Goal: Transaction & Acquisition: Purchase product/service

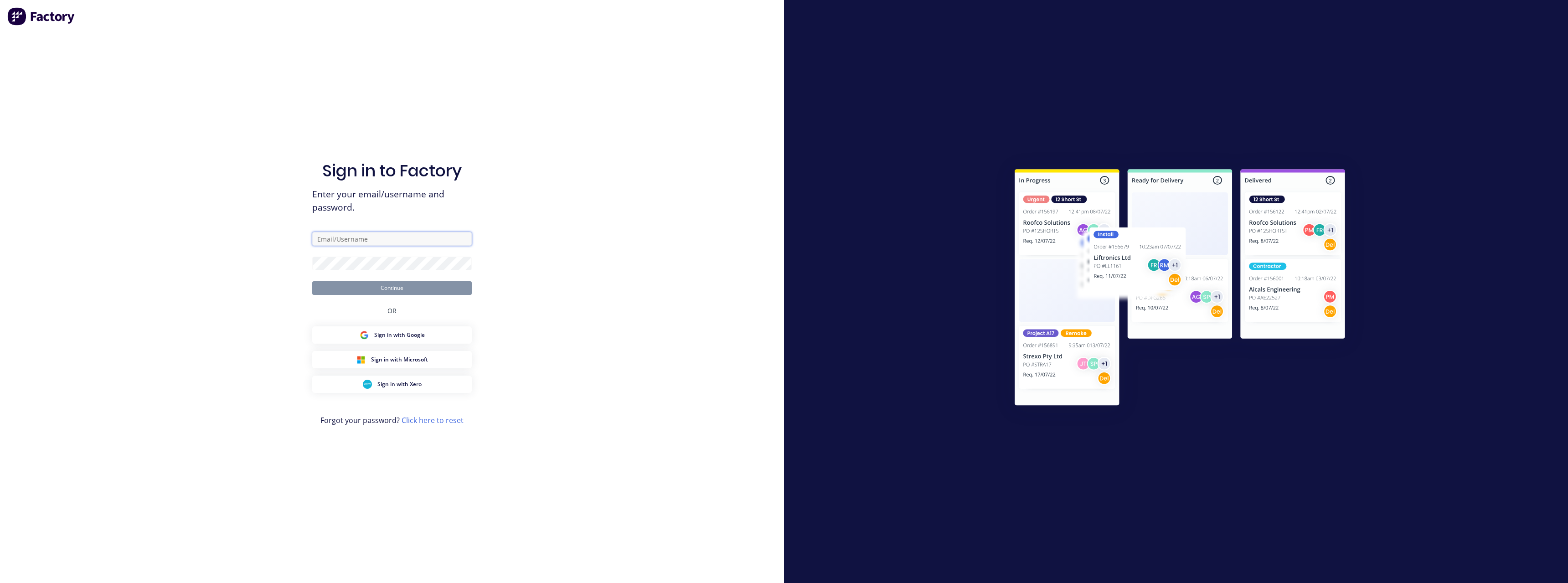
type input "[PERSON_NAME][EMAIL_ADDRESS][DOMAIN_NAME]"
click at [388, 290] on button "Continue" at bounding box center [392, 288] width 159 height 13
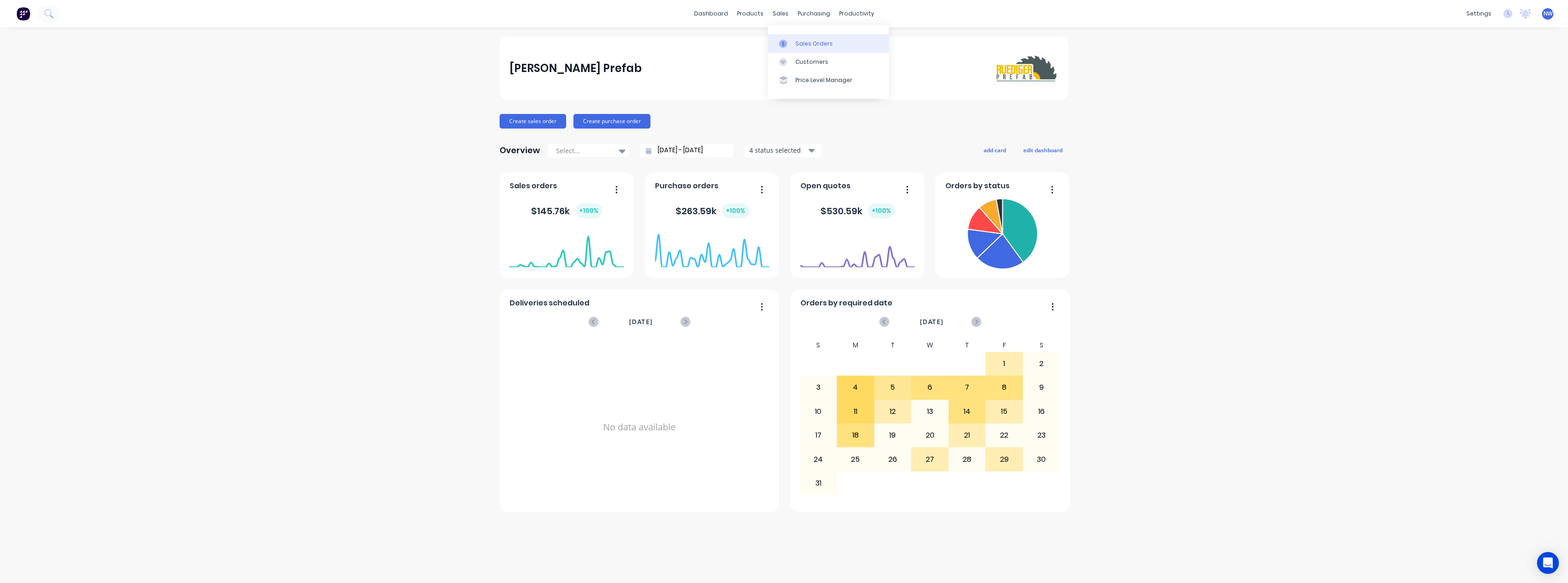
click at [797, 44] on div "Sales Orders" at bounding box center [814, 43] width 37 height 8
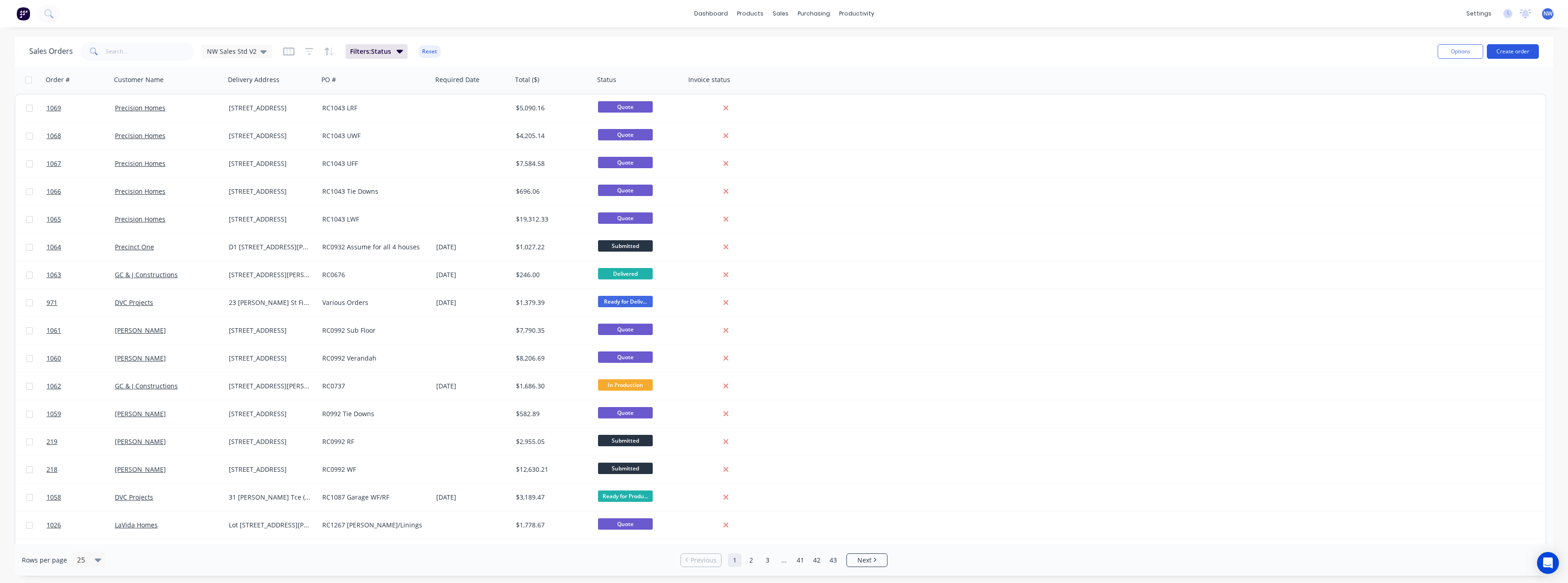
click at [1521, 53] on button "Create order" at bounding box center [1513, 52] width 52 height 15
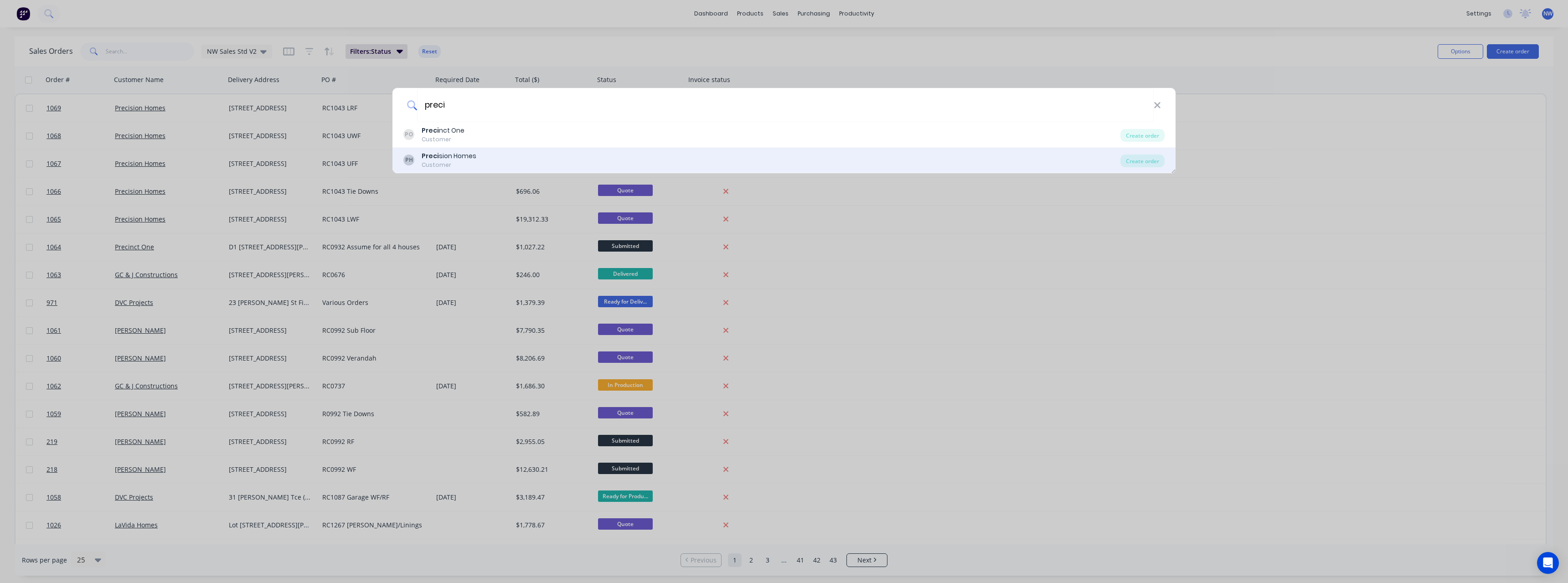
type input "preci"
click at [503, 158] on div "PH Preci sion Homes Customer" at bounding box center [762, 160] width 717 height 18
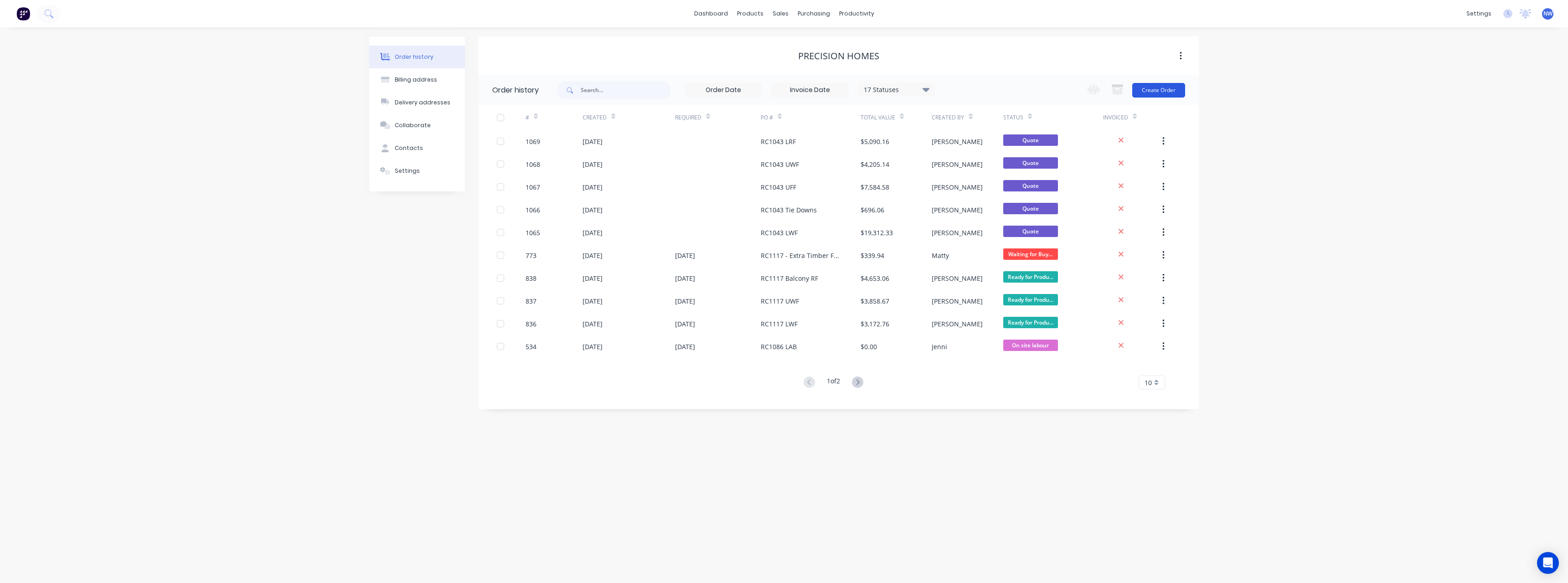
click at [1150, 90] on button "Create Order" at bounding box center [1158, 90] width 53 height 15
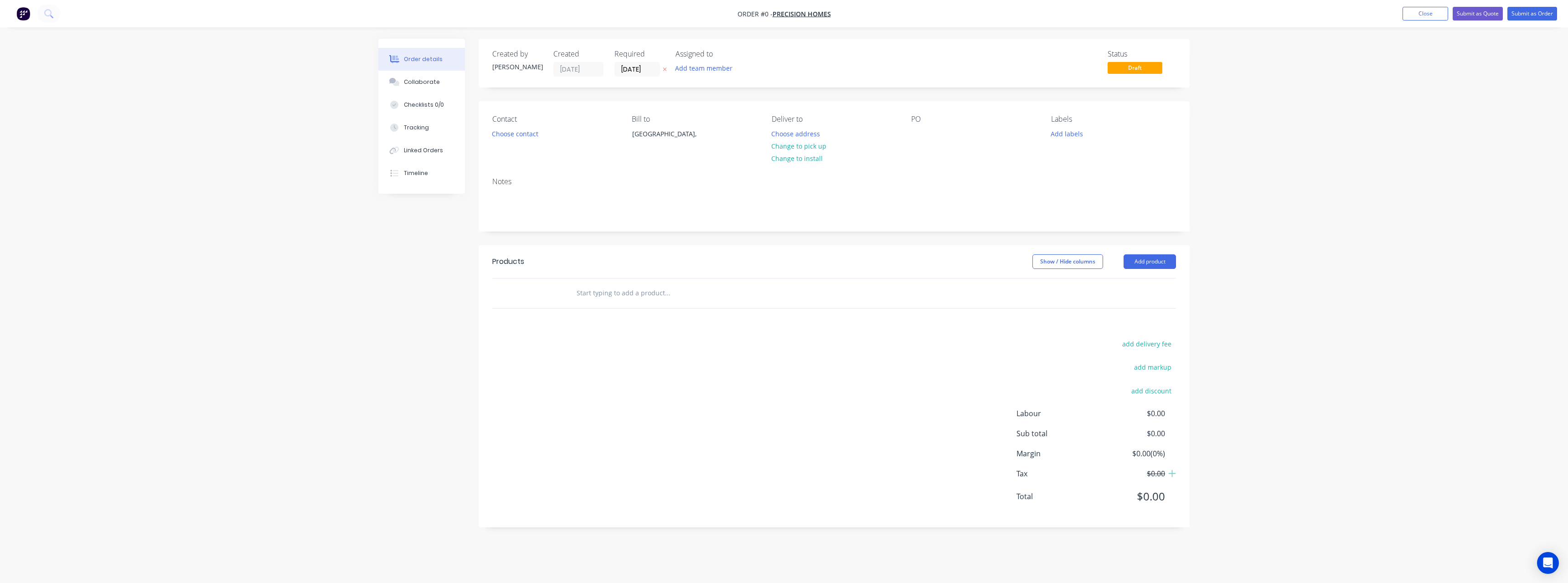
click at [666, 71] on icon at bounding box center [665, 69] width 4 height 5
click at [783, 130] on button "Choose address" at bounding box center [796, 133] width 58 height 12
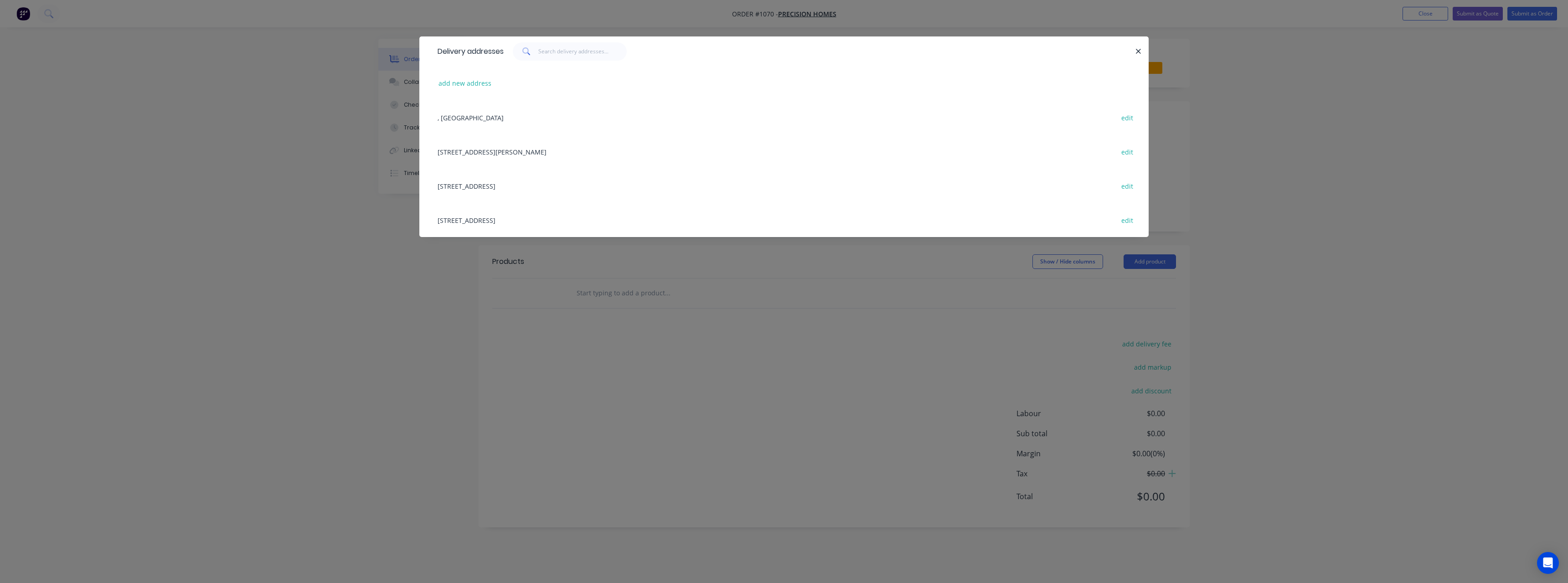
click at [503, 220] on div "[STREET_ADDRESS] edit" at bounding box center [783, 220] width 702 height 34
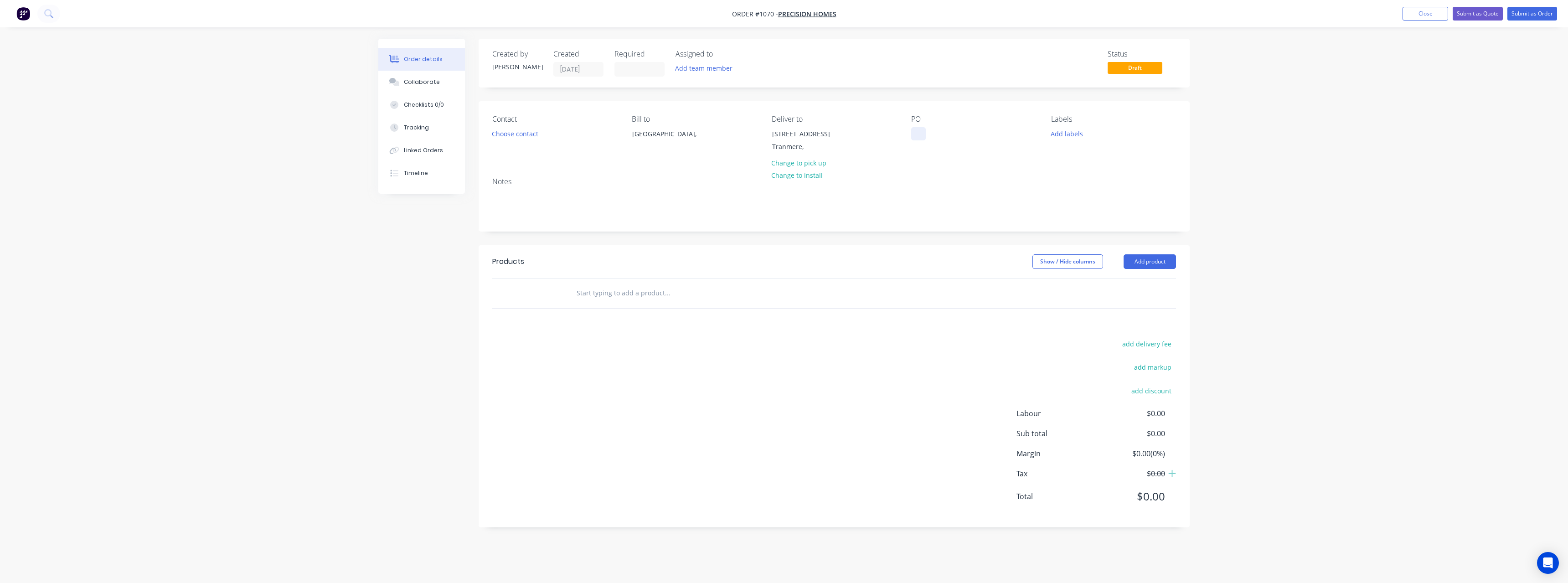
drag, startPoint x: 920, startPoint y: 130, endPoint x: 890, endPoint y: 164, distance: 45.3
click at [920, 130] on div at bounding box center [919, 134] width 15 height 13
click at [628, 297] on input "text" at bounding box center [668, 293] width 183 height 18
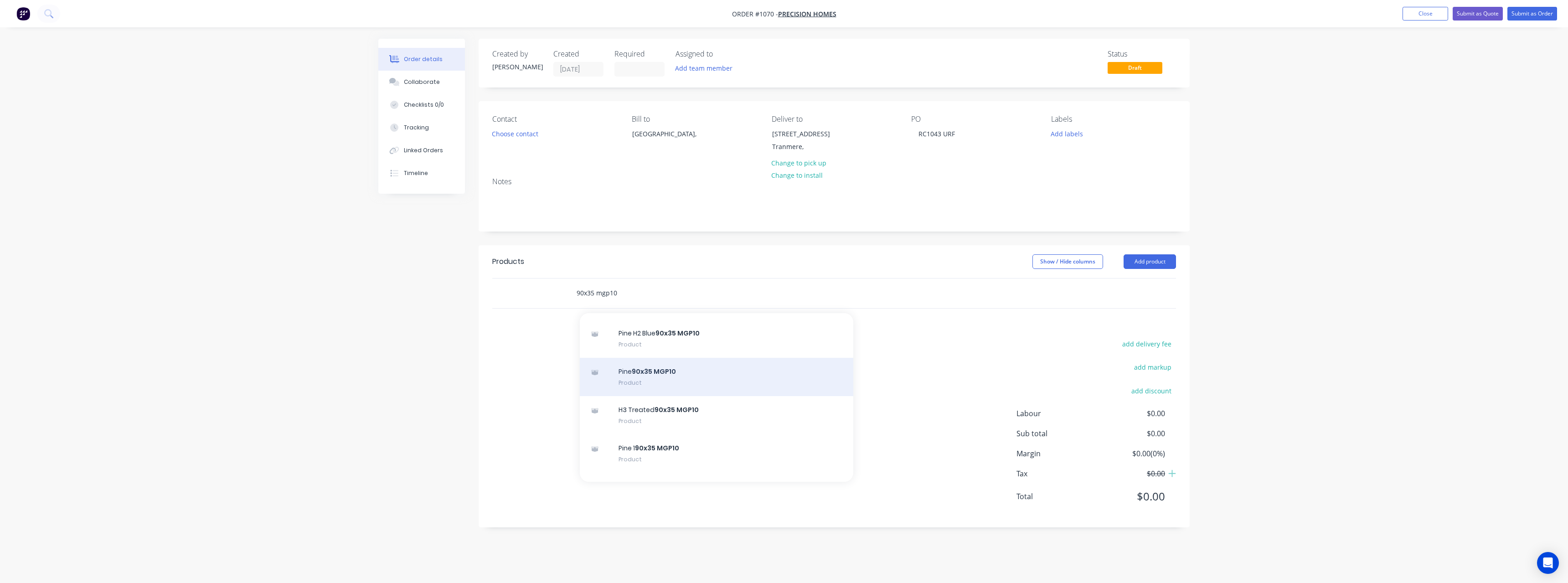
type input "90x35 mgp10"
click at [744, 380] on div "Pine 90x35 MGP10 Product" at bounding box center [716, 377] width 273 height 38
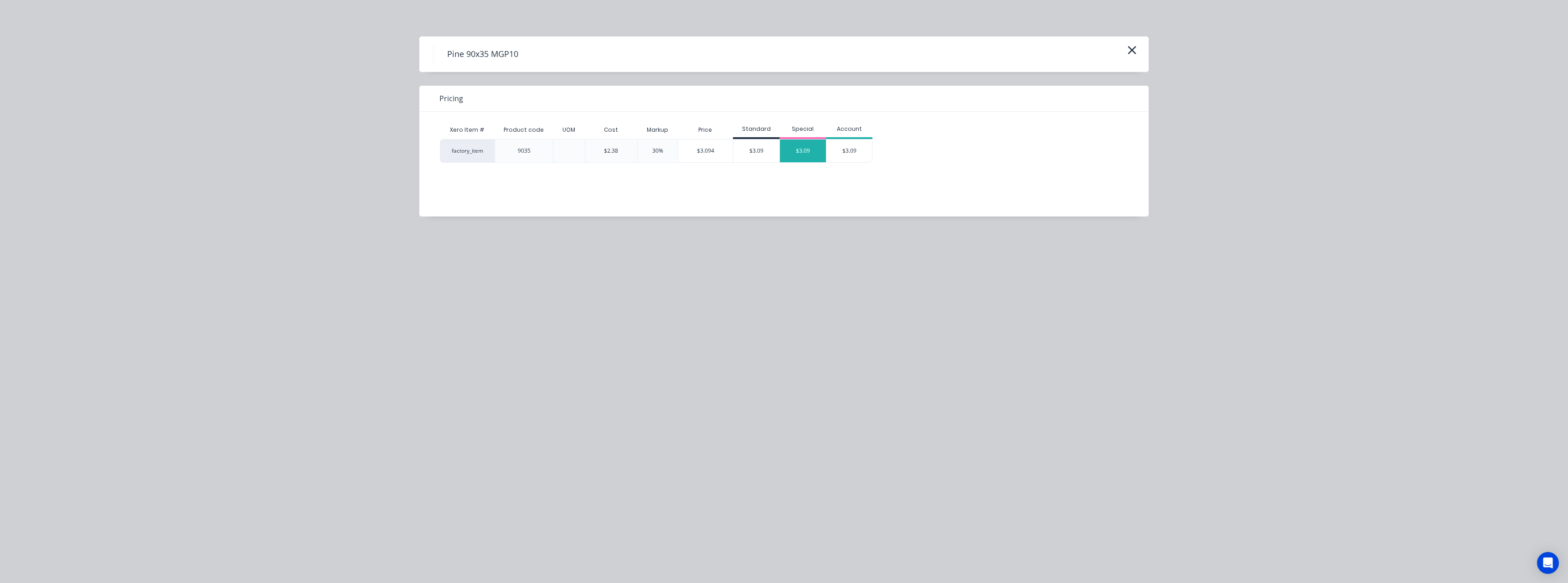
click at [804, 149] on div "$3.09" at bounding box center [803, 150] width 46 height 23
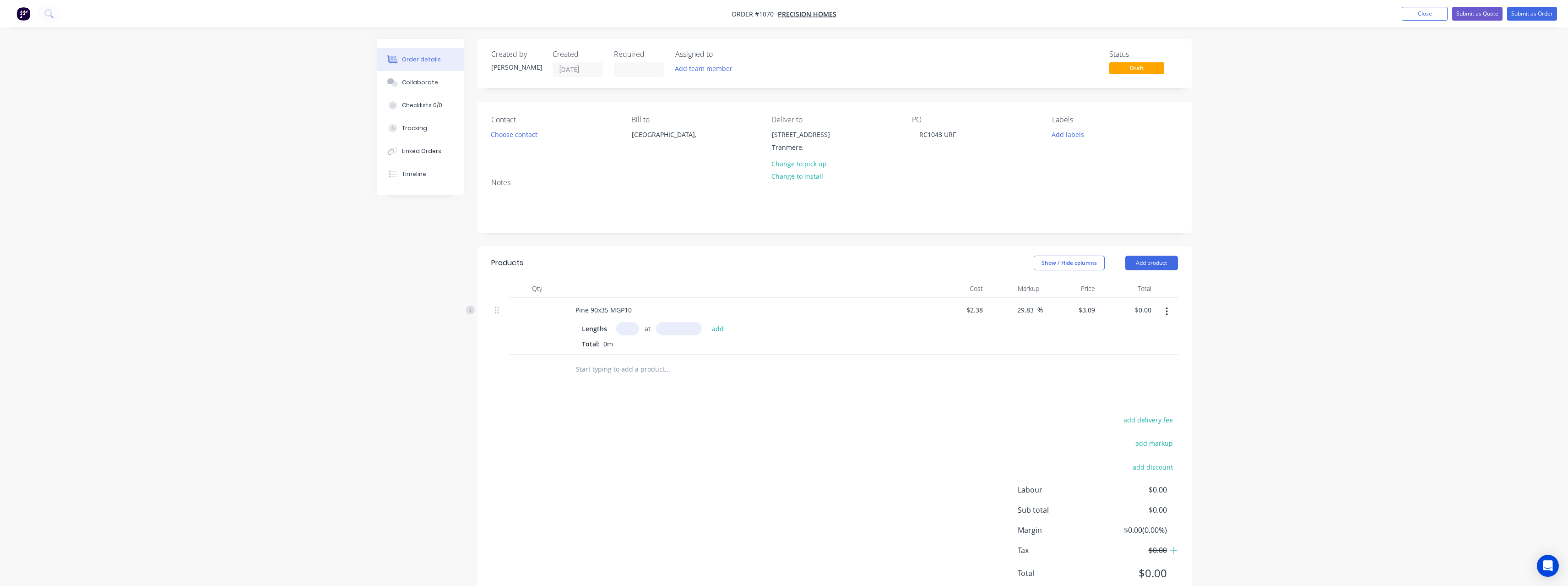
click at [634, 331] on input "text" at bounding box center [627, 328] width 23 height 13
type input "9"
type input "4800"
click at [707, 322] on button "add" at bounding box center [718, 328] width 21 height 12
type input "$133.49"
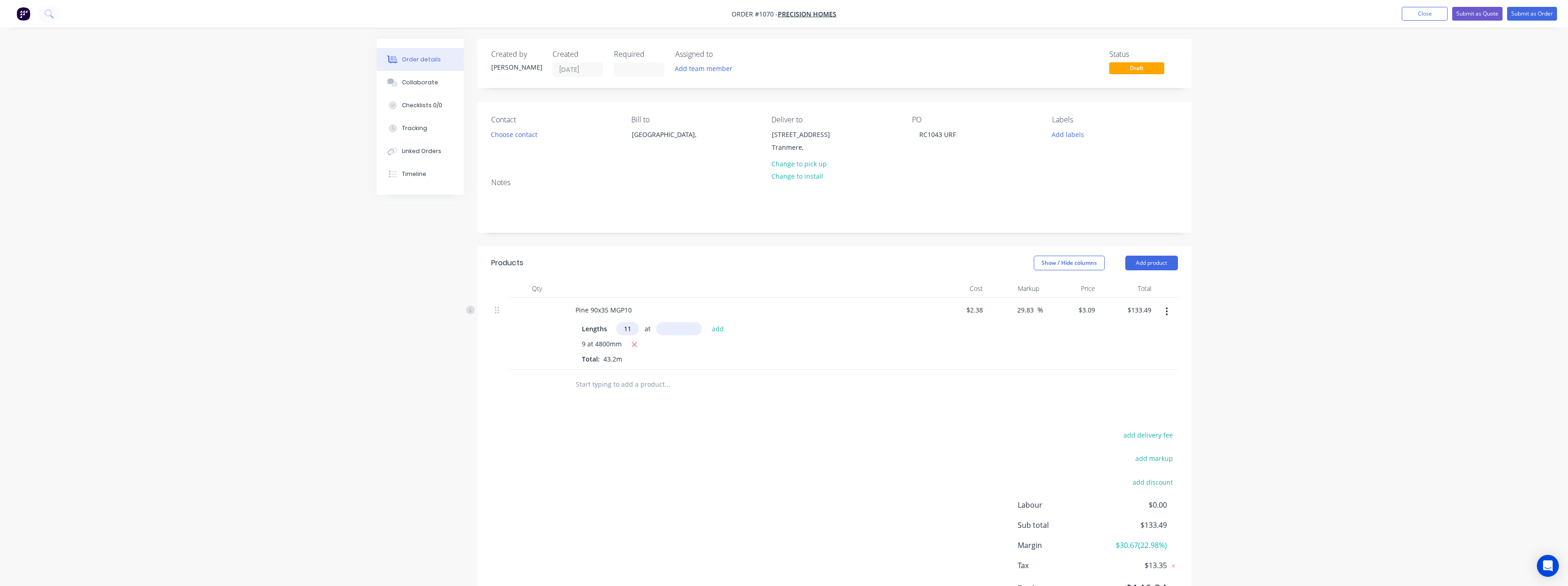
type input "11"
type input "600"
click at [707, 322] on button "add" at bounding box center [718, 328] width 21 height 12
click at [637, 346] on button "button" at bounding box center [635, 344] width 12 height 12
type input "$133.49"
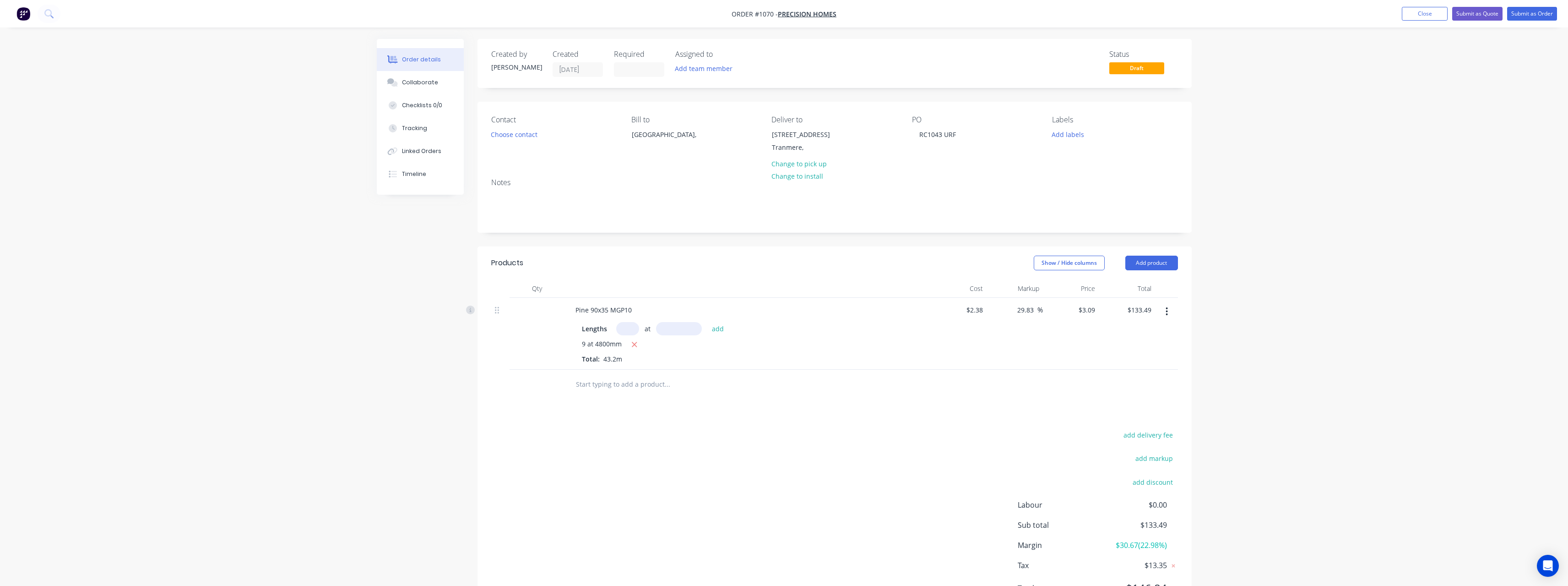
click at [633, 329] on input "text" at bounding box center [627, 328] width 23 height 13
type input "11"
type input "6000"
click at [707, 322] on button "add" at bounding box center [718, 328] width 21 height 12
type input "$337.43"
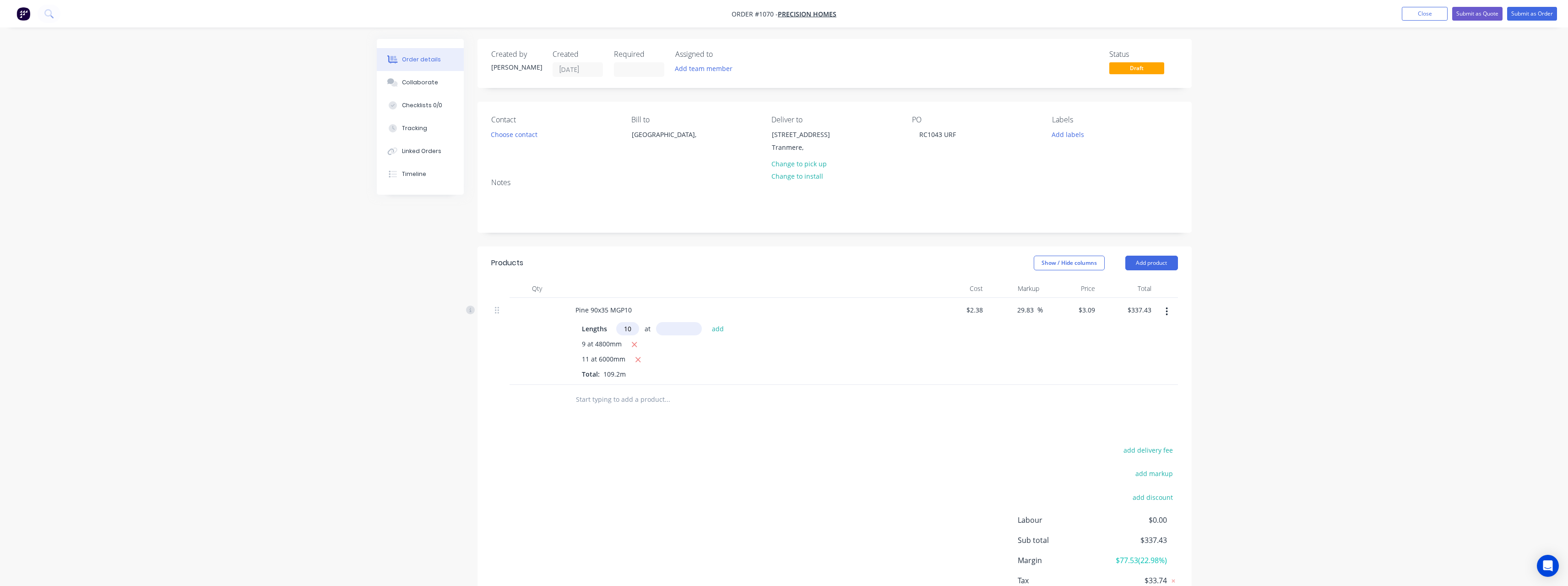
type input "10"
type input "3600"
click at [707, 322] on button "add" at bounding box center [718, 328] width 21 height 12
type input "$448.67"
click at [613, 418] on input "text" at bounding box center [667, 415] width 183 height 18
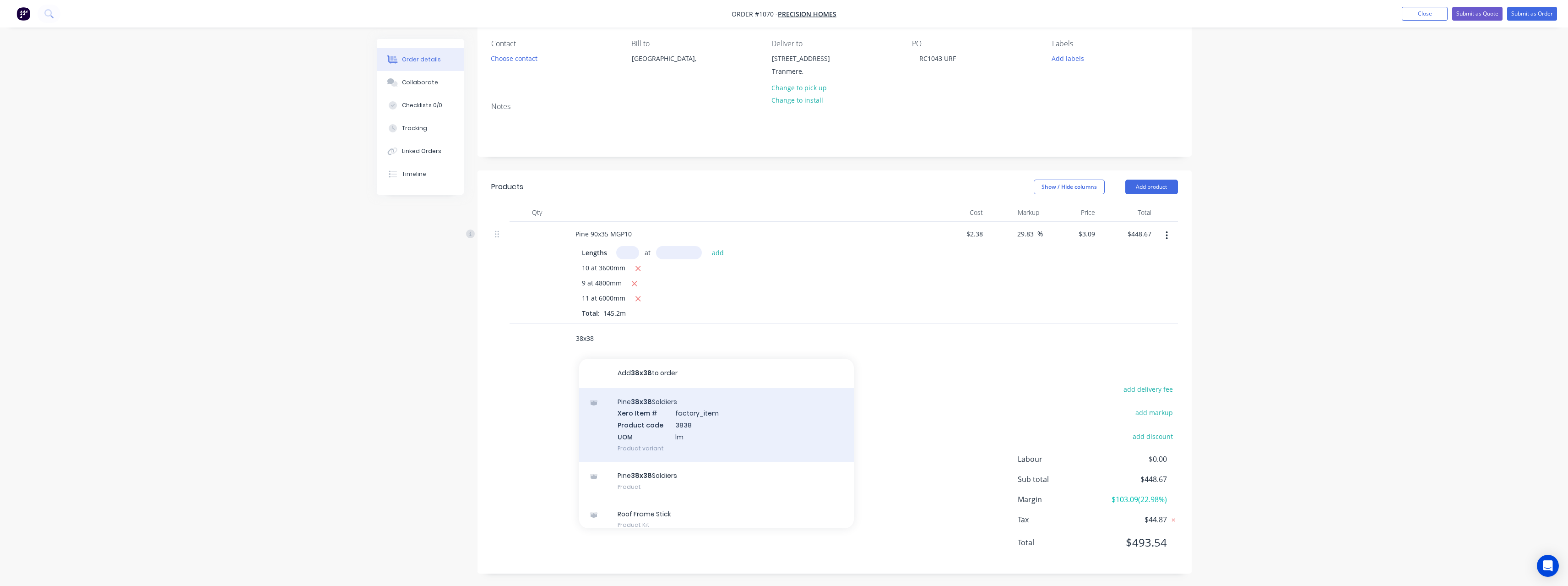
scroll to position [78, 0]
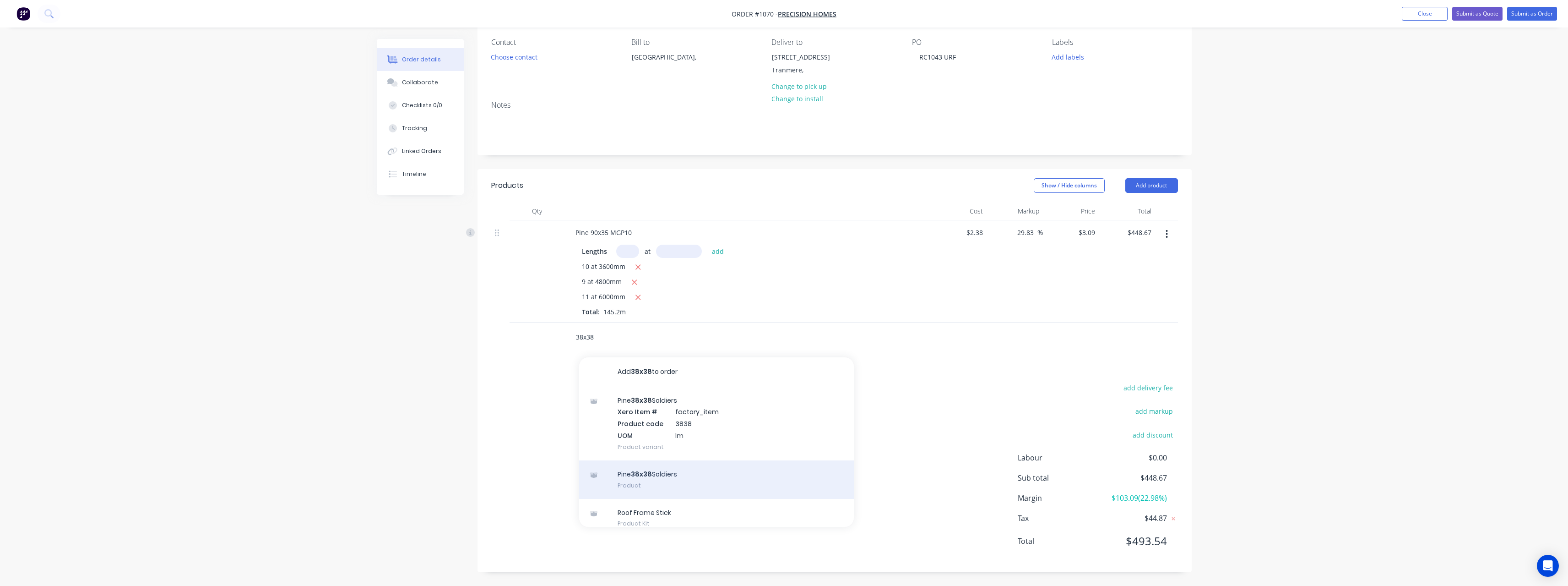
type input "38x38"
click at [636, 483] on div "Pine 38x38 Soldiers Product" at bounding box center [716, 480] width 274 height 39
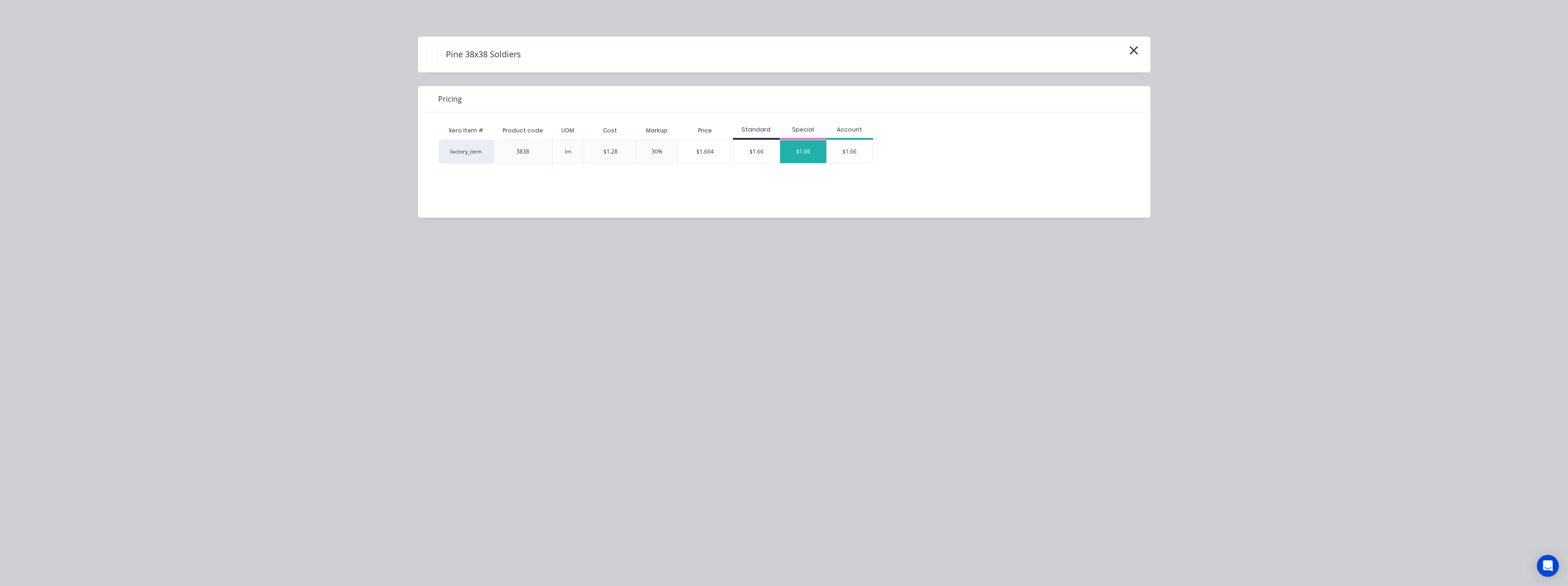
click at [794, 154] on div "$1.66" at bounding box center [803, 151] width 46 height 23
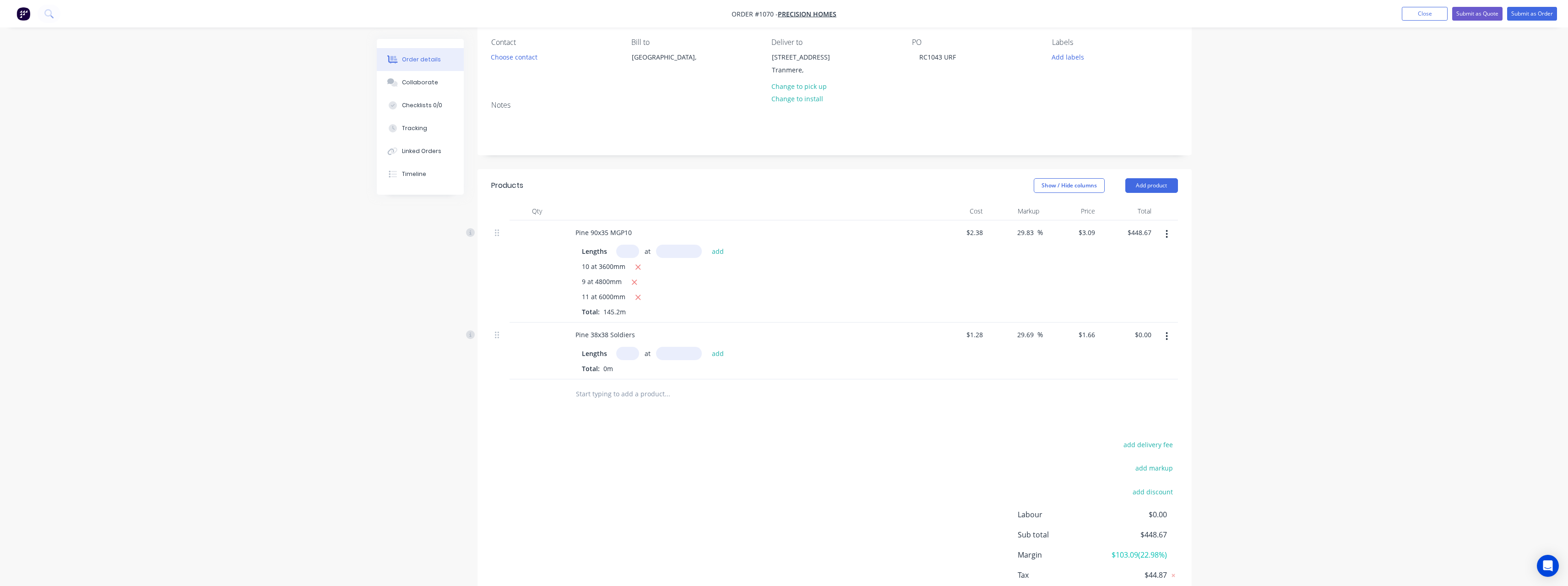
click at [630, 351] on input "text" at bounding box center [627, 354] width 23 height 13
type input "5"
type input "2400"
click at [707, 347] on button "add" at bounding box center [718, 353] width 21 height 12
type input "$19.92"
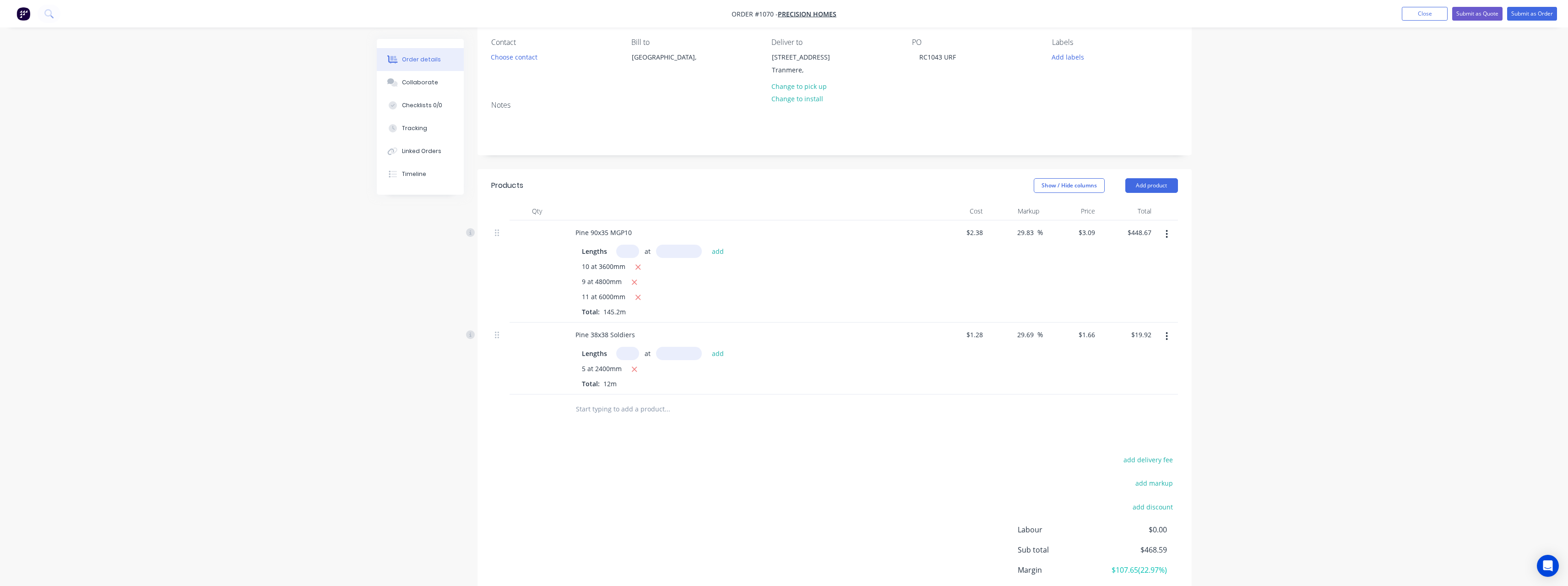
click at [612, 412] on input "text" at bounding box center [667, 409] width 183 height 18
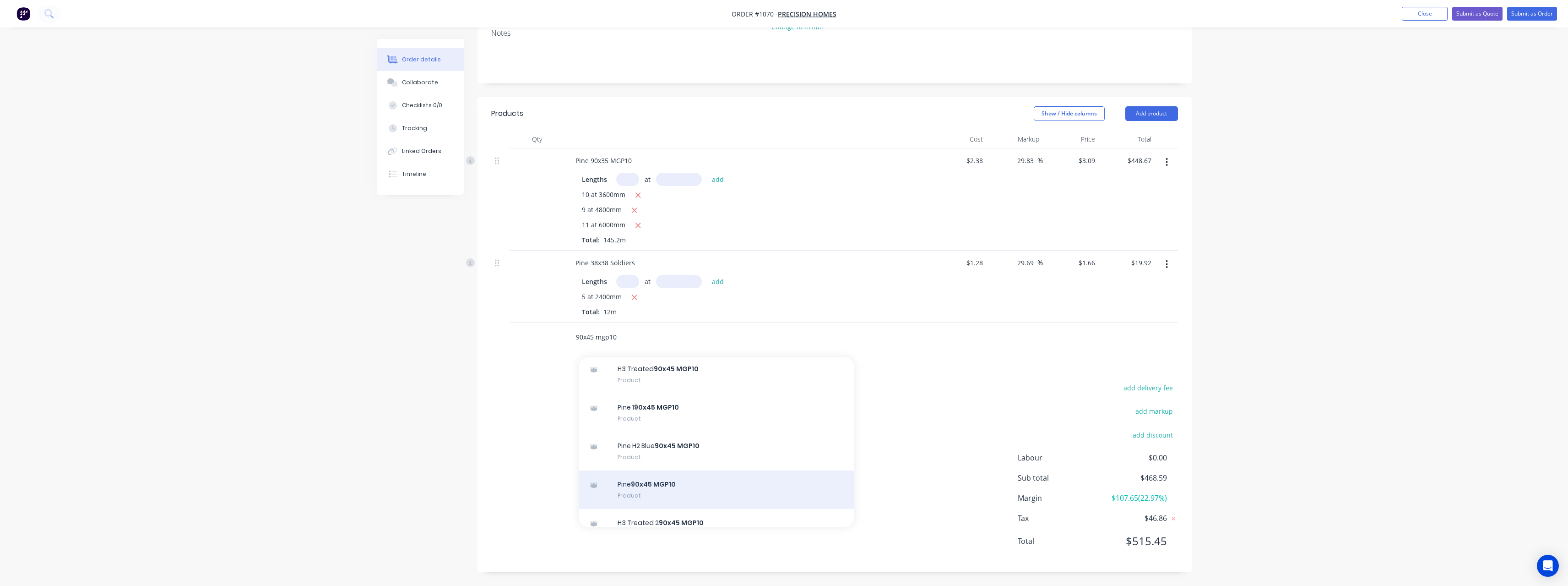
scroll to position [641, 0]
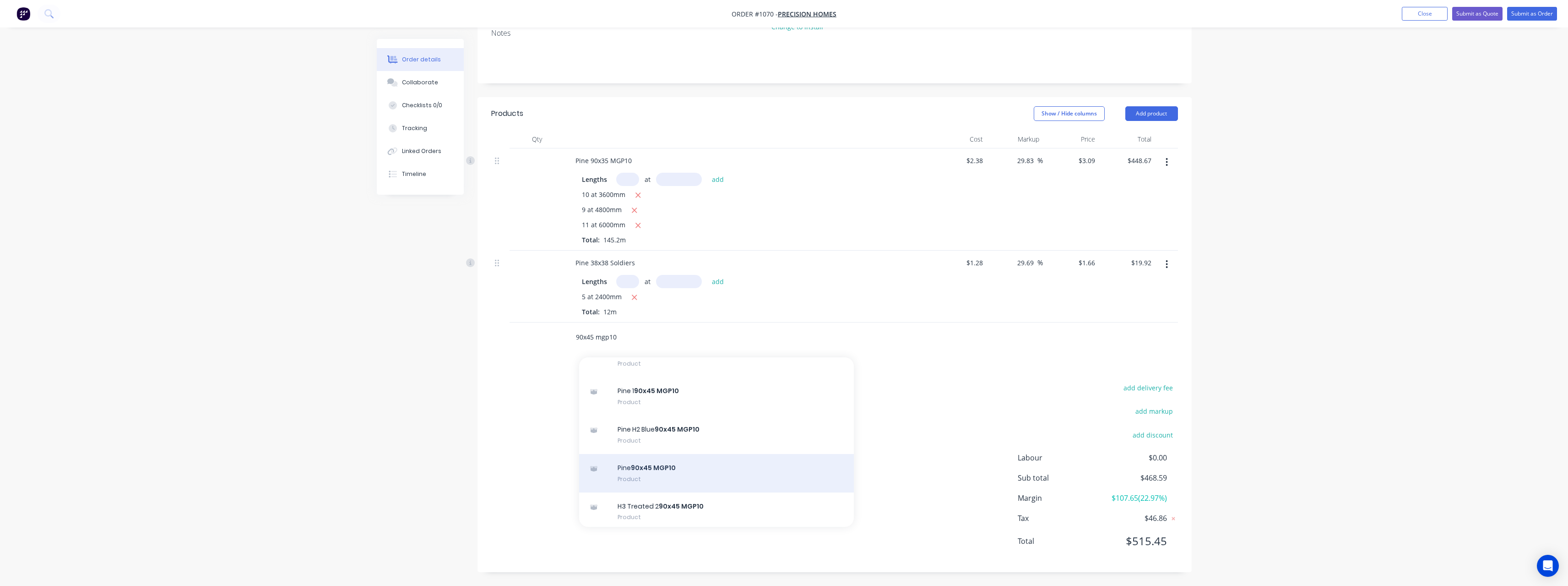
type input "90x45 mgp10"
click at [719, 461] on div "Pine 90x45 MGP10 Product" at bounding box center [716, 473] width 274 height 39
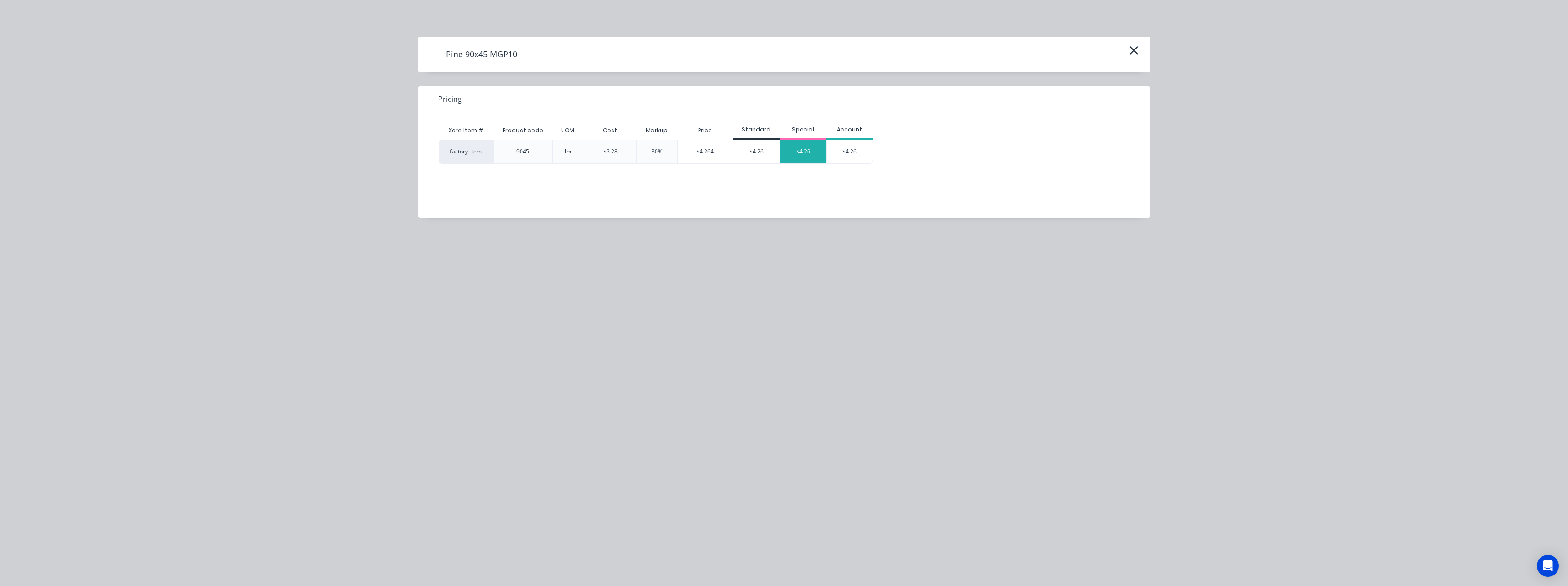
click at [799, 155] on div "$4.26" at bounding box center [803, 151] width 46 height 23
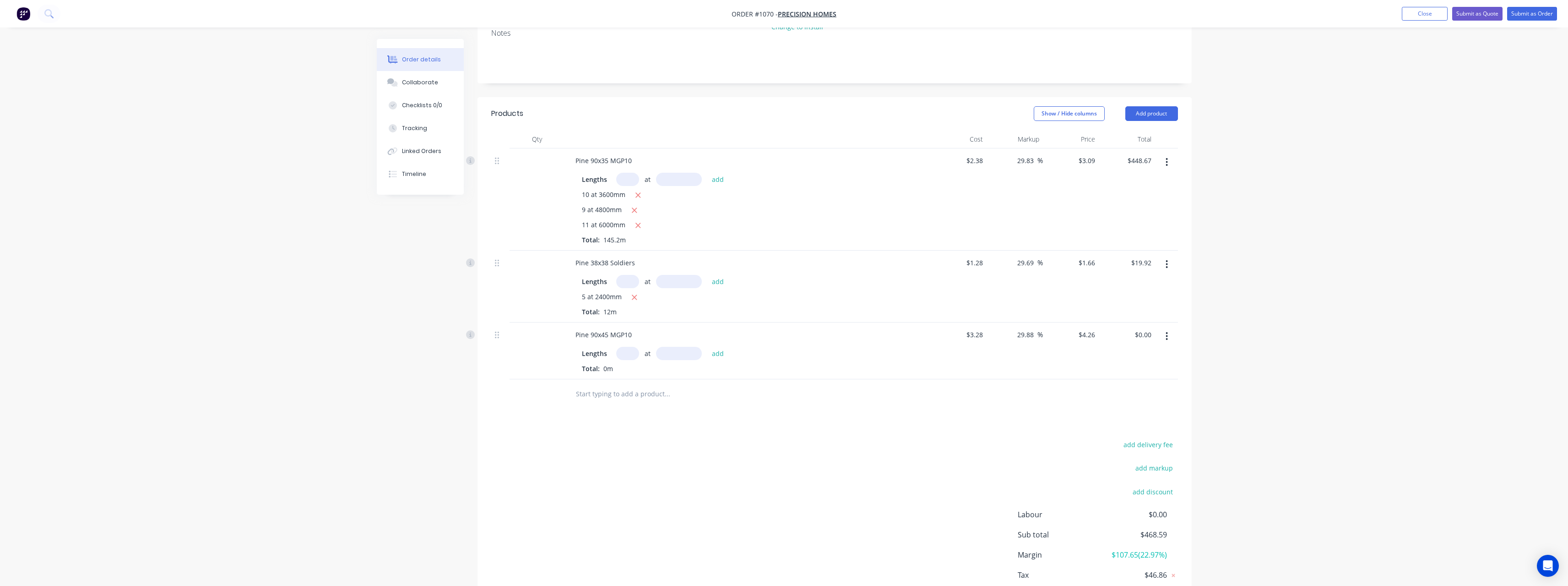
click at [625, 359] on input "text" at bounding box center [627, 354] width 23 height 13
type input "10"
type input "3600"
click at [707, 347] on button "add" at bounding box center [718, 353] width 21 height 12
type input "$153.36"
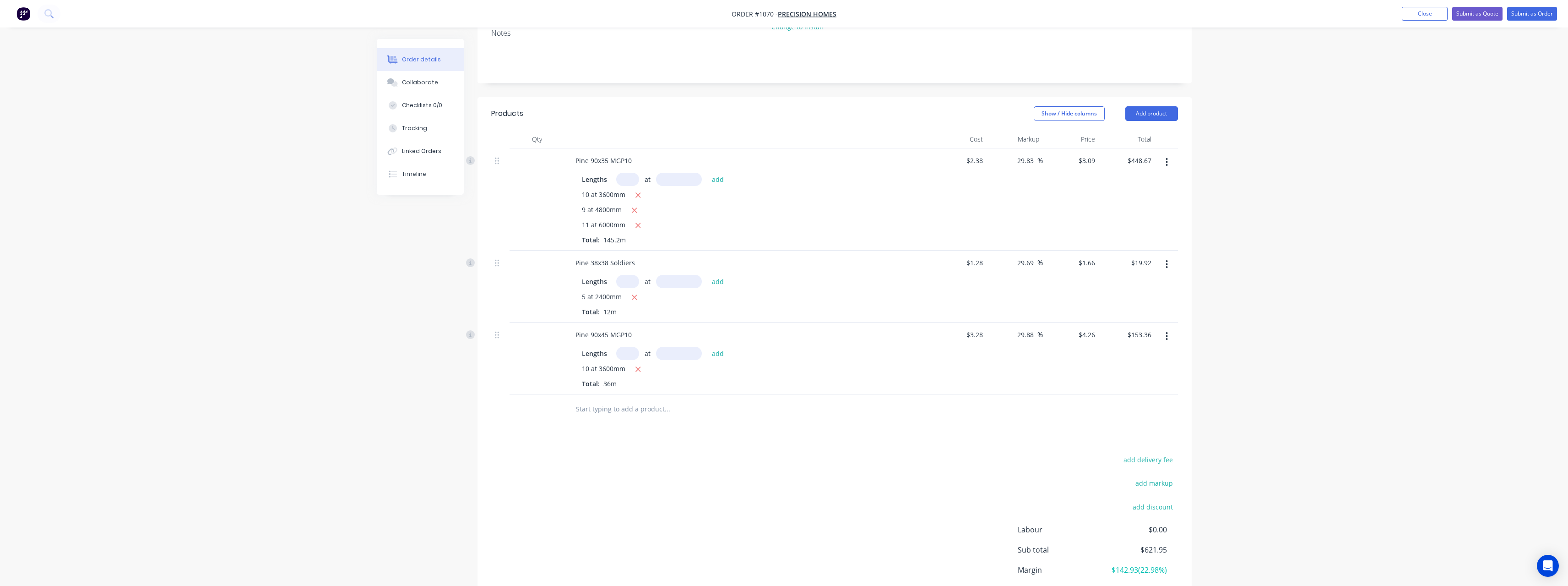
click at [619, 408] on input "text" at bounding box center [667, 409] width 183 height 18
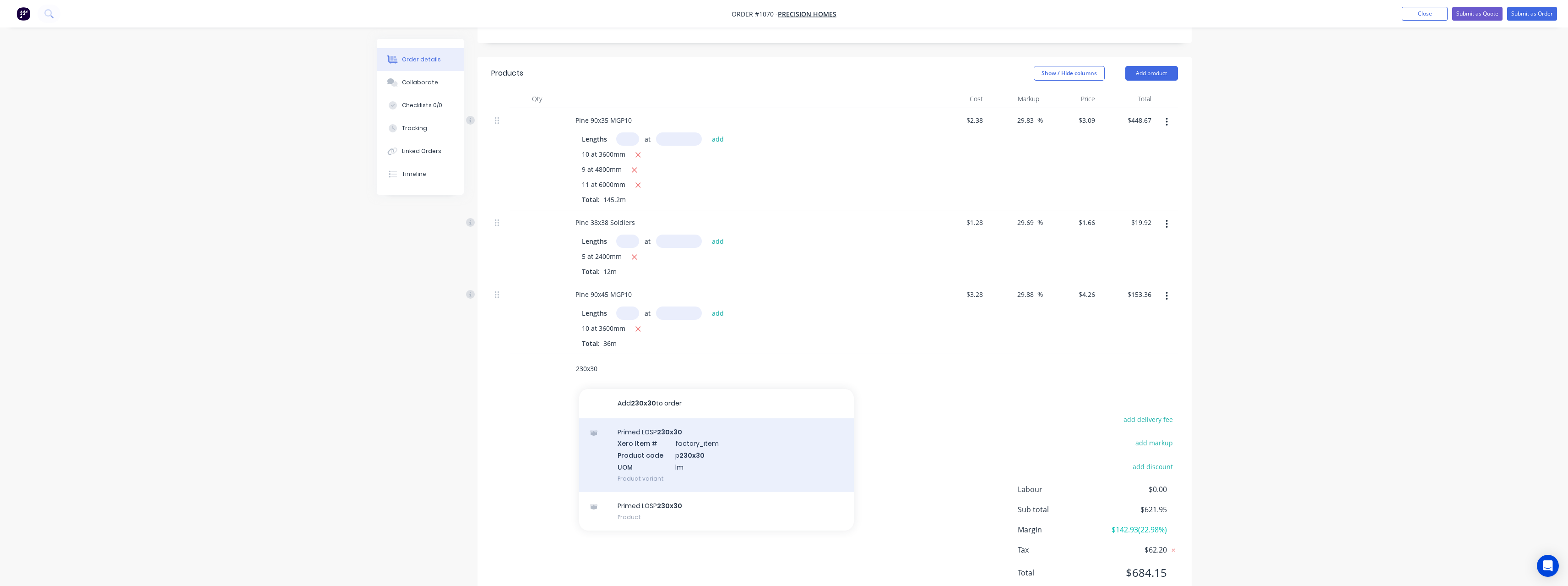
scroll to position [195, 0]
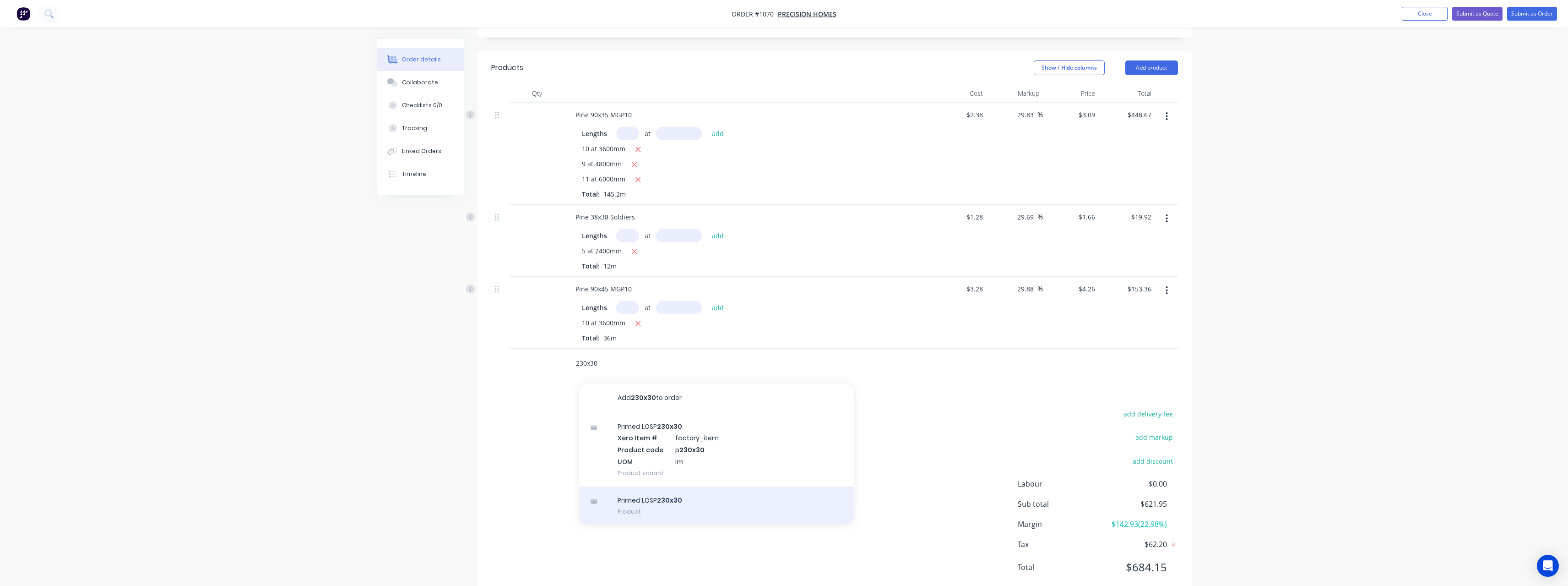
type input "230x30"
click at [712, 499] on div "Primed LOSP 230x30 Product" at bounding box center [716, 505] width 274 height 39
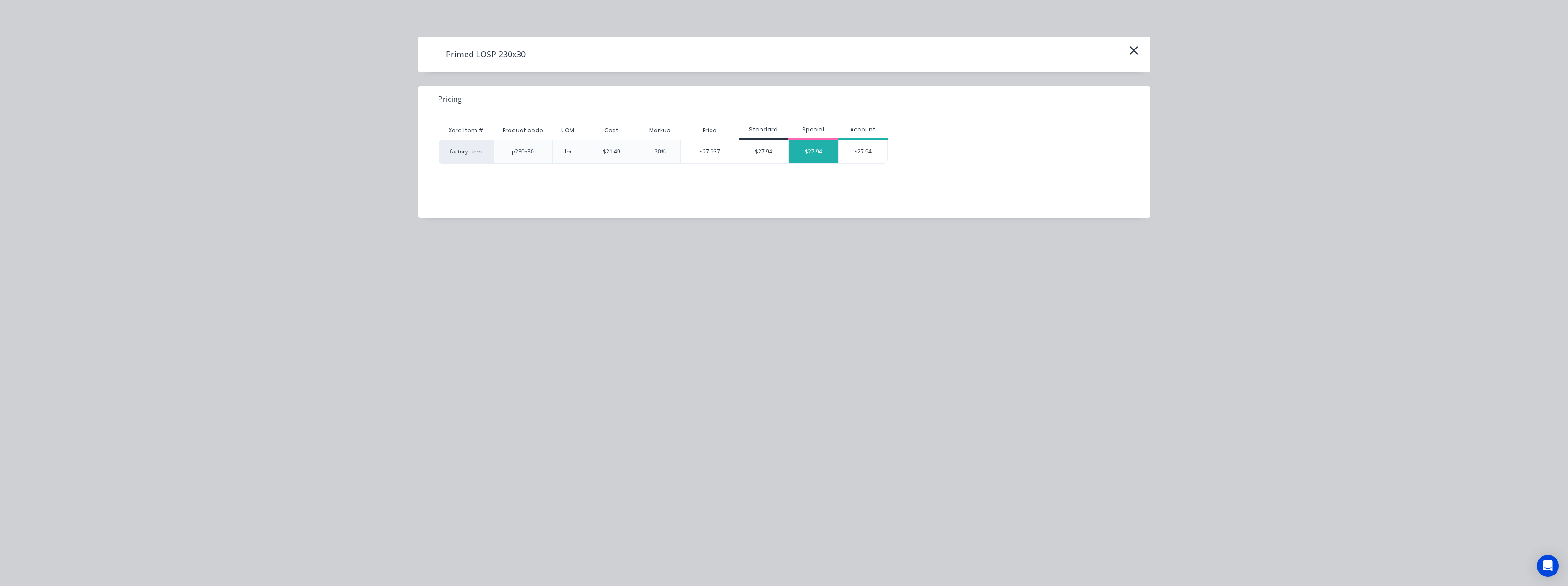
click at [814, 152] on div "$27.94" at bounding box center [813, 151] width 50 height 23
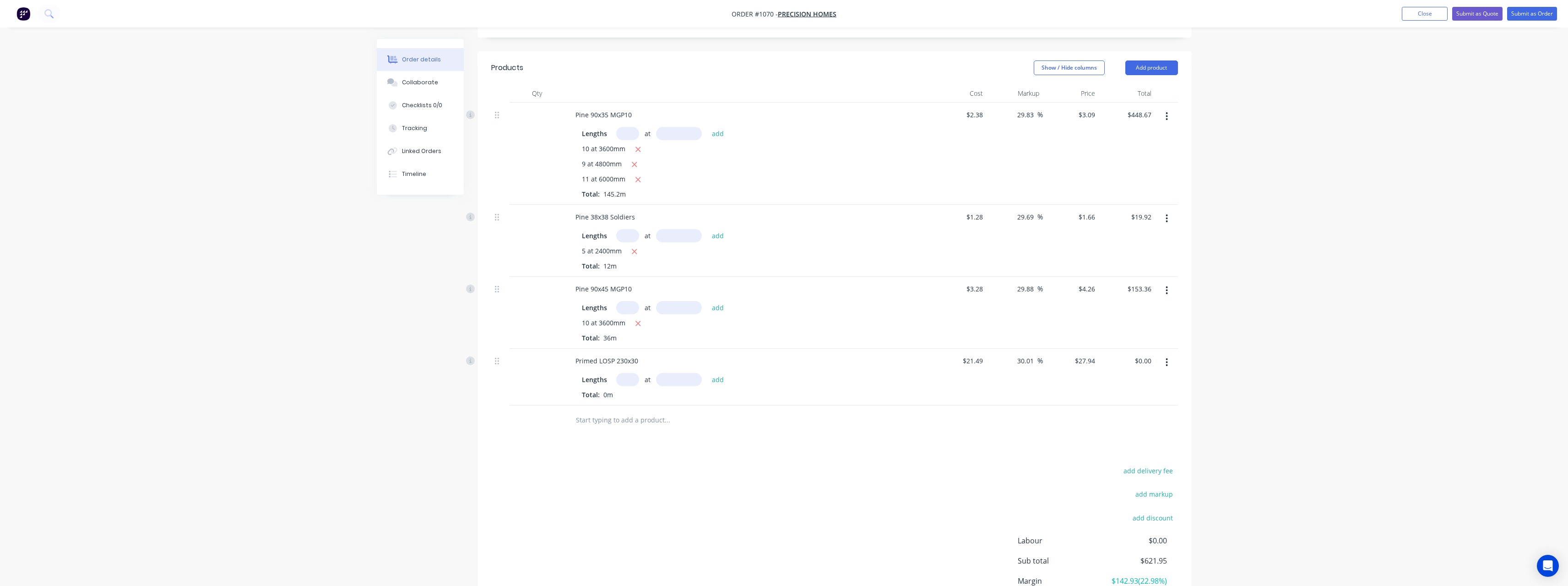
click at [628, 380] on input "text" at bounding box center [627, 380] width 23 height 13
type input "4"
type input "4800"
click at [707, 373] on button "add" at bounding box center [718, 379] width 21 height 12
type input "$536.45"
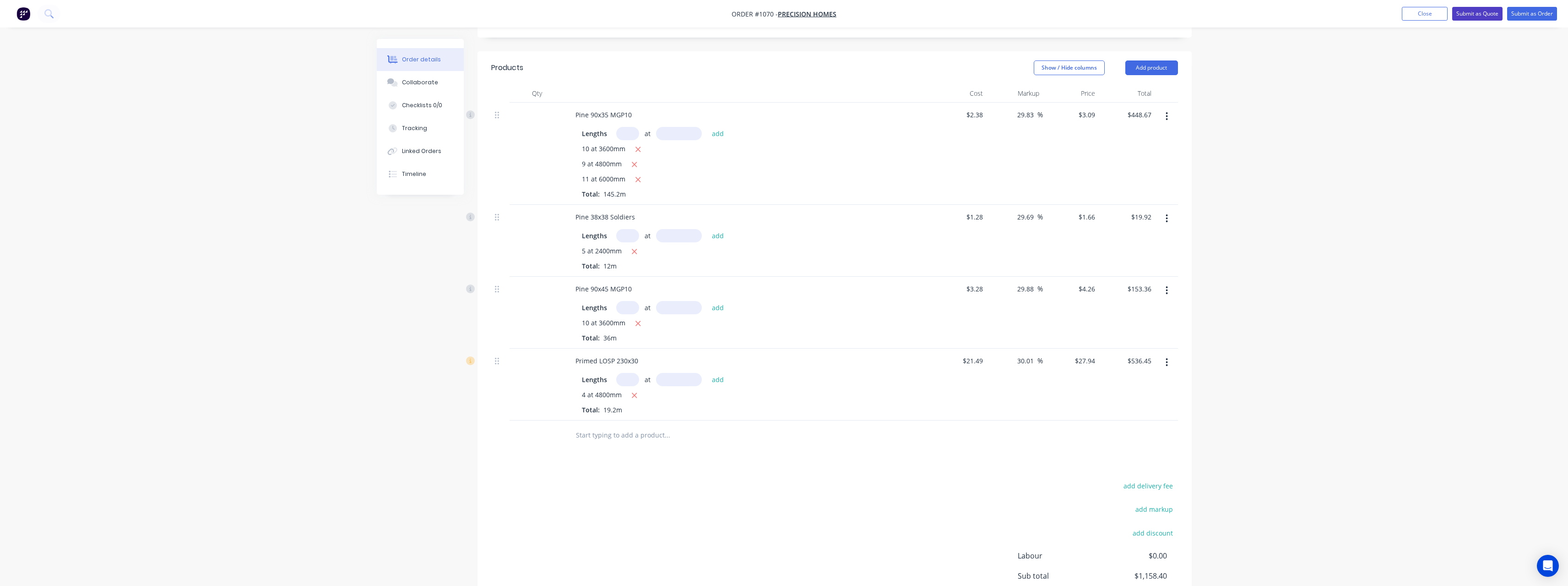
click at [1467, 13] on button "Submit as Quote" at bounding box center [1477, 13] width 50 height 13
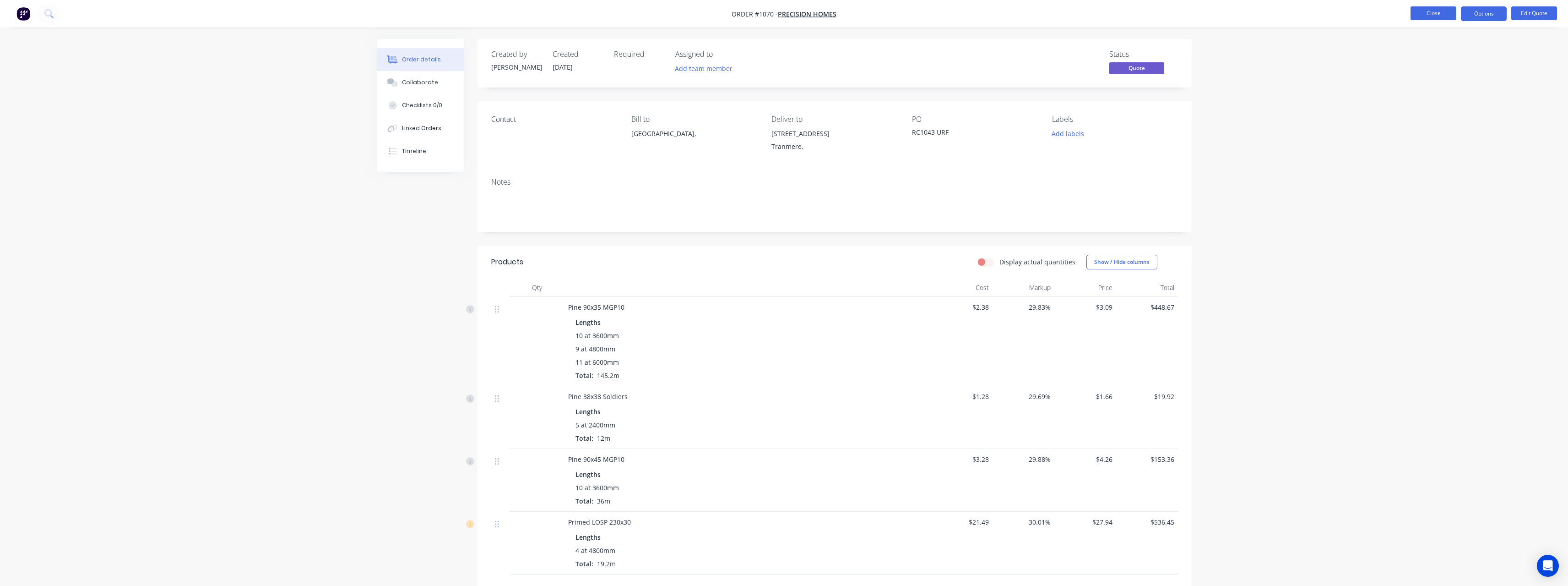
click at [1433, 17] on button "Close" at bounding box center [1433, 13] width 46 height 13
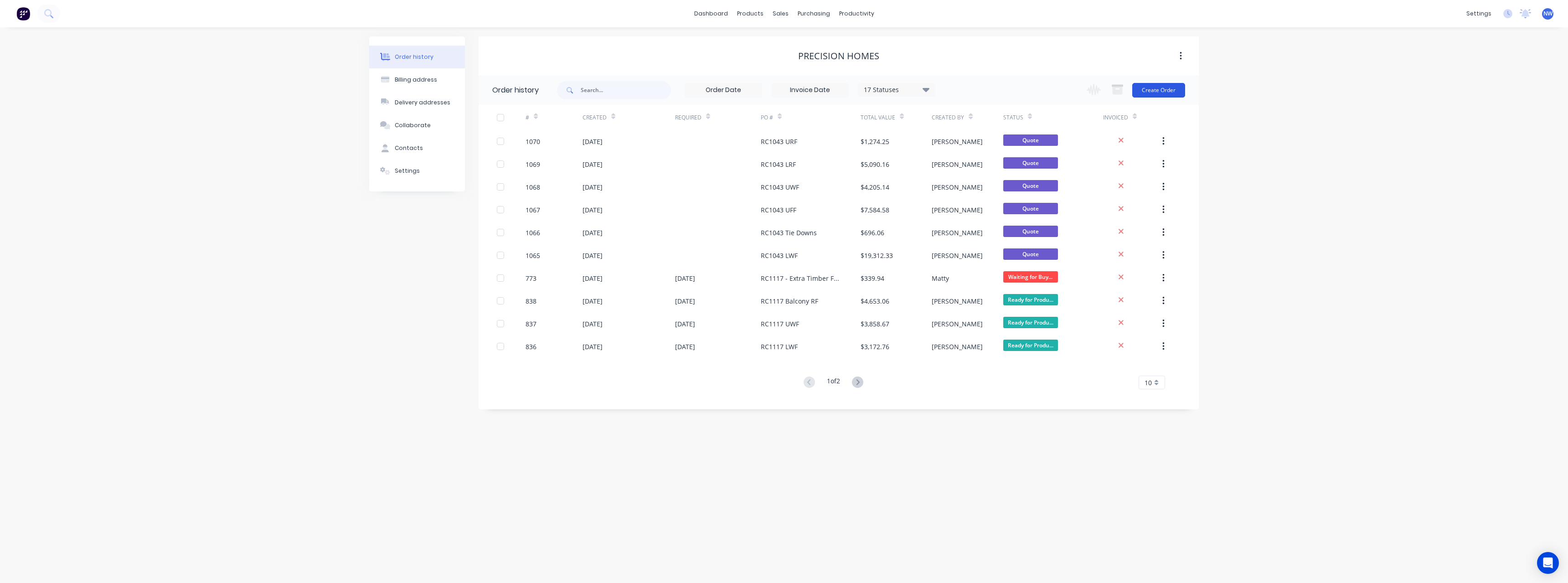
click at [1151, 90] on button "Create Order" at bounding box center [1158, 90] width 53 height 15
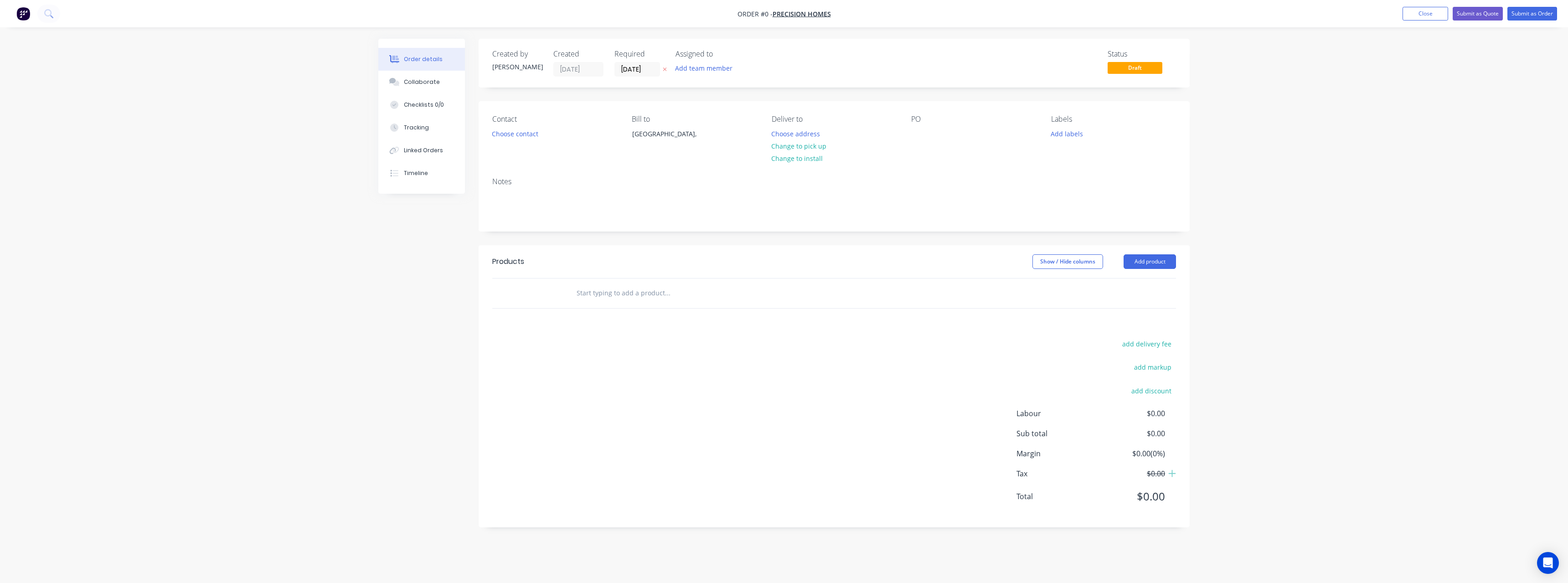
click at [665, 72] on icon at bounding box center [665, 69] width 4 height 5
click at [803, 135] on button "Choose address" at bounding box center [796, 133] width 58 height 12
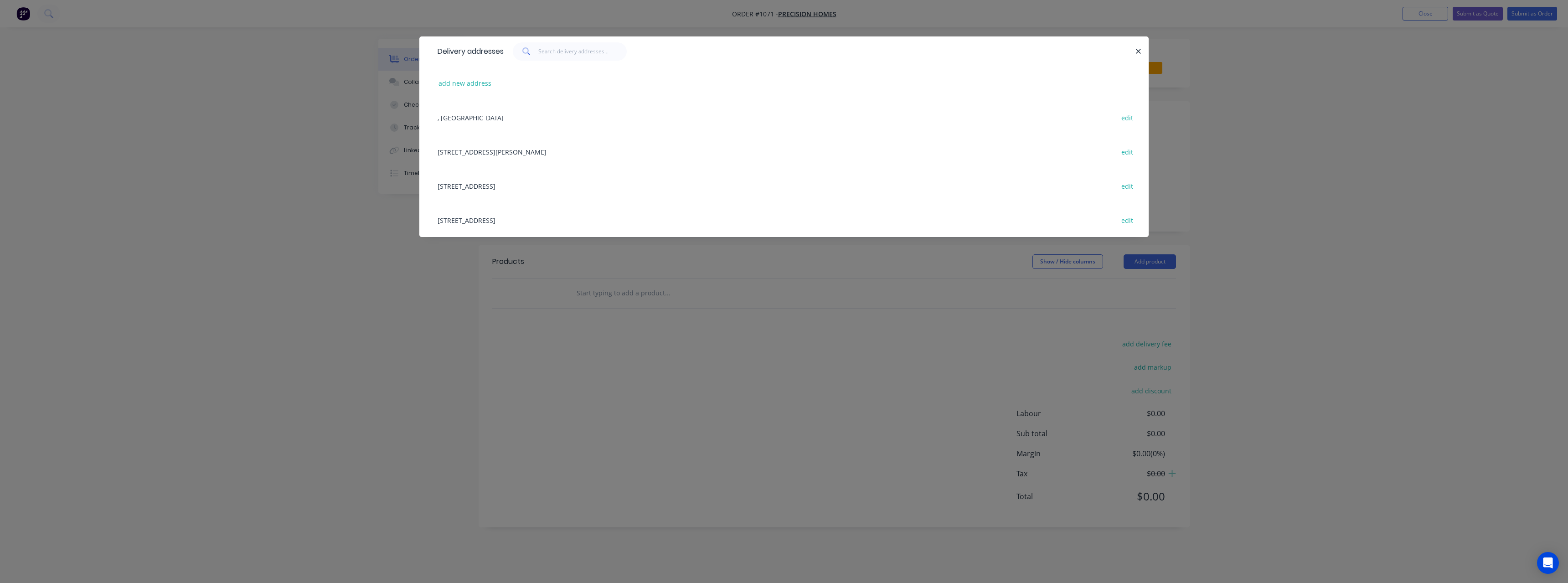
click at [514, 220] on div "[STREET_ADDRESS] edit" at bounding box center [783, 220] width 702 height 34
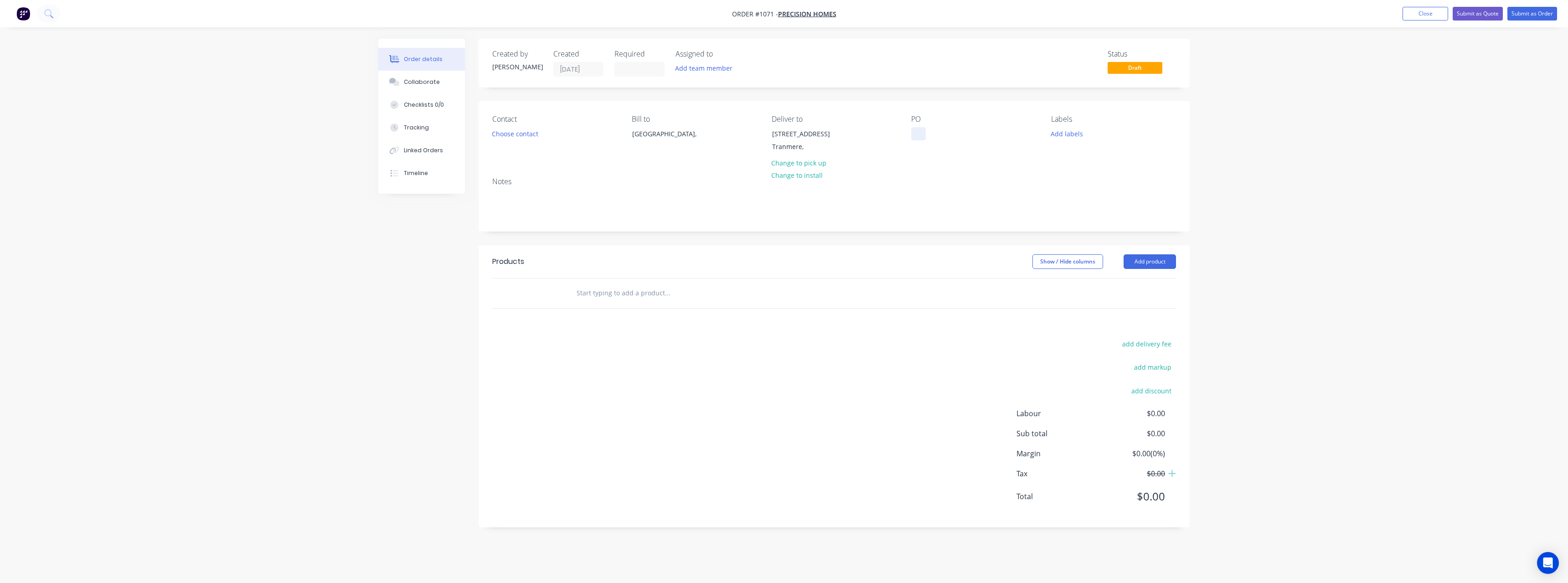
drag, startPoint x: 919, startPoint y: 131, endPoint x: 922, endPoint y: 186, distance: 55.1
click at [919, 134] on div at bounding box center [919, 134] width 15 height 13
click at [647, 292] on input "text" at bounding box center [668, 293] width 183 height 18
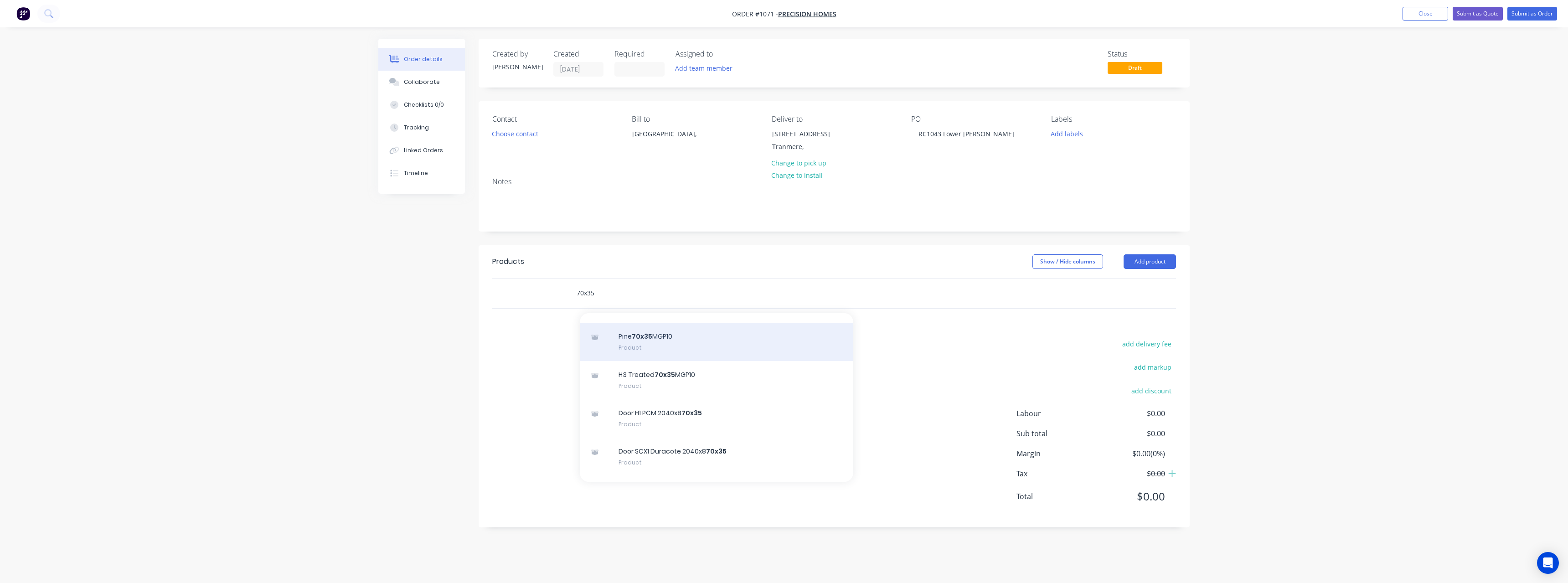
type input "70x35"
click at [690, 337] on div "Pine 70x35 MGP10 Product" at bounding box center [716, 341] width 273 height 38
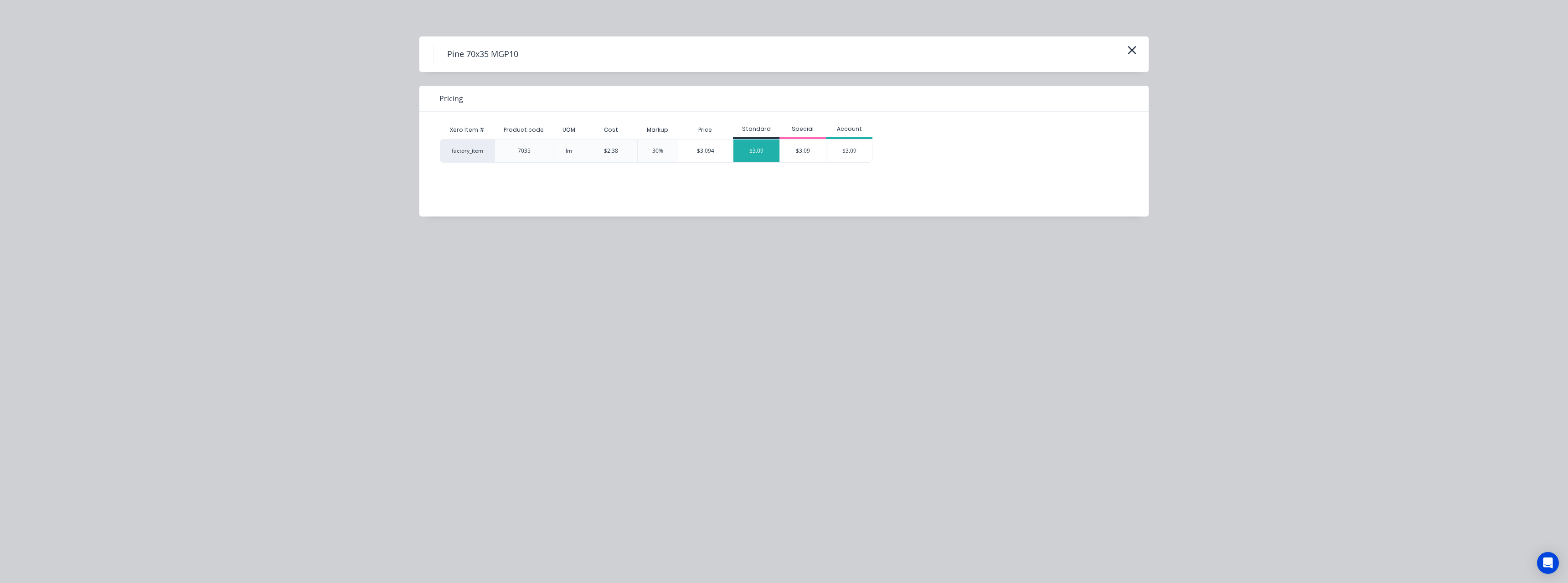
click at [767, 150] on div "$3.09" at bounding box center [757, 150] width 46 height 23
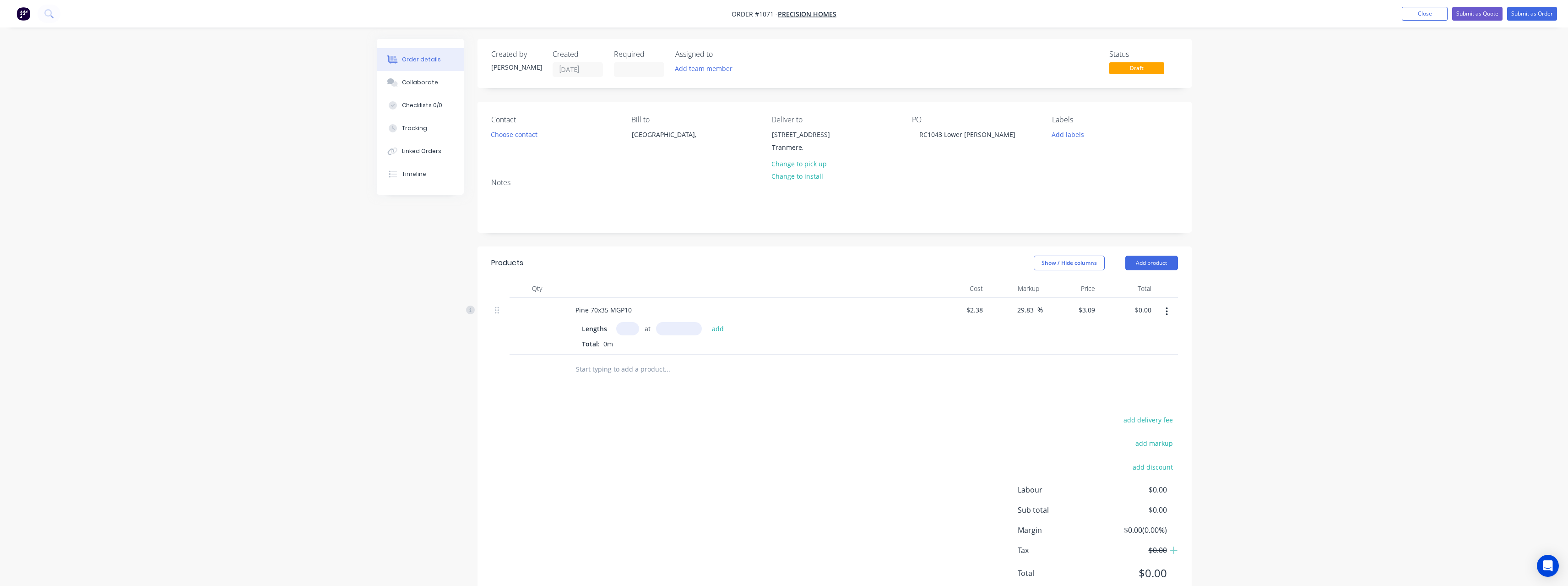
drag, startPoint x: 630, startPoint y: 330, endPoint x: 683, endPoint y: 357, distance: 59.5
click at [631, 331] on input "text" at bounding box center [627, 328] width 23 height 13
type input "43"
type input "4800"
click at [707, 322] on button "add" at bounding box center [718, 328] width 21 height 12
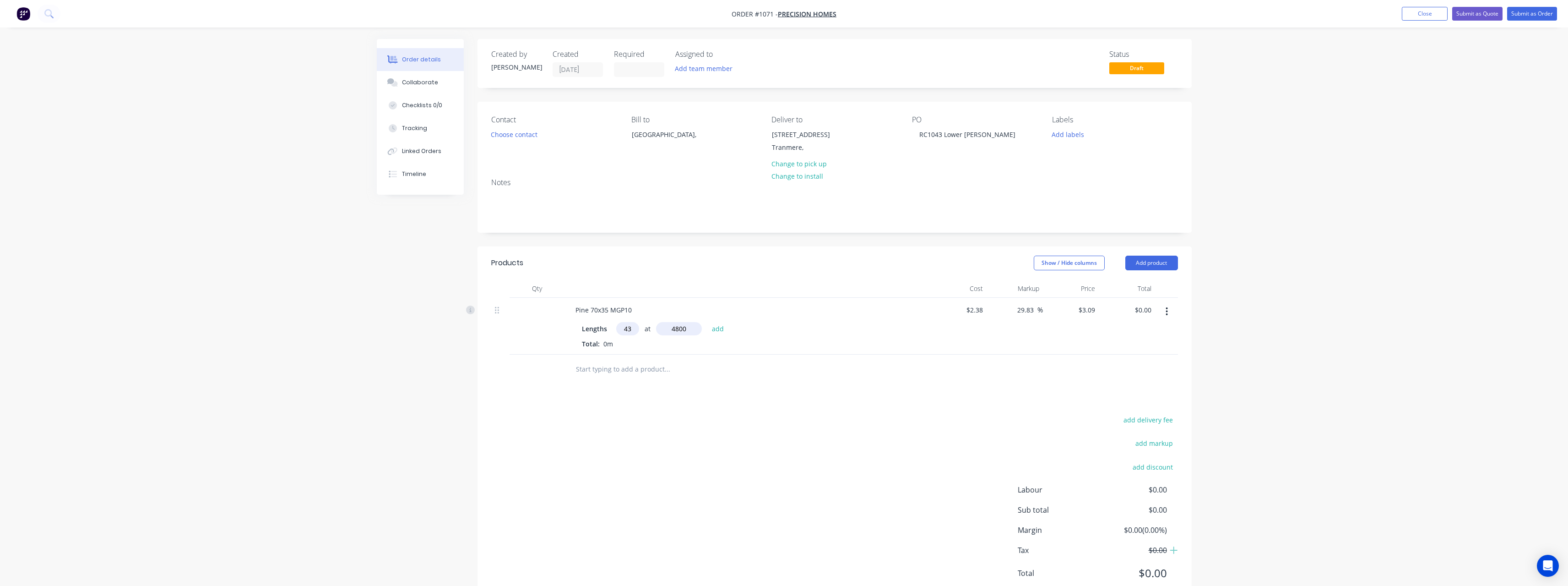
type input "$637.78"
click at [661, 386] on input "text" at bounding box center [667, 384] width 183 height 18
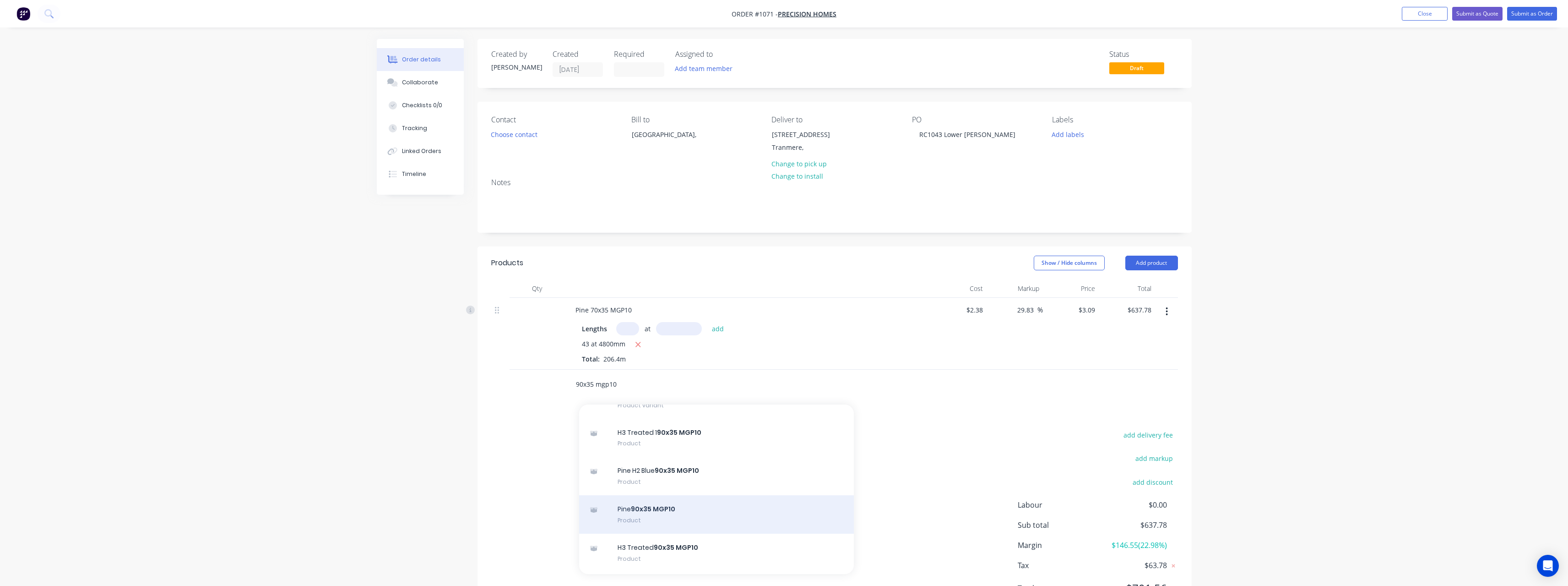
type input "90x35 mgp10"
click at [681, 508] on div "Pine 90x35 MGP10 Product" at bounding box center [716, 514] width 274 height 39
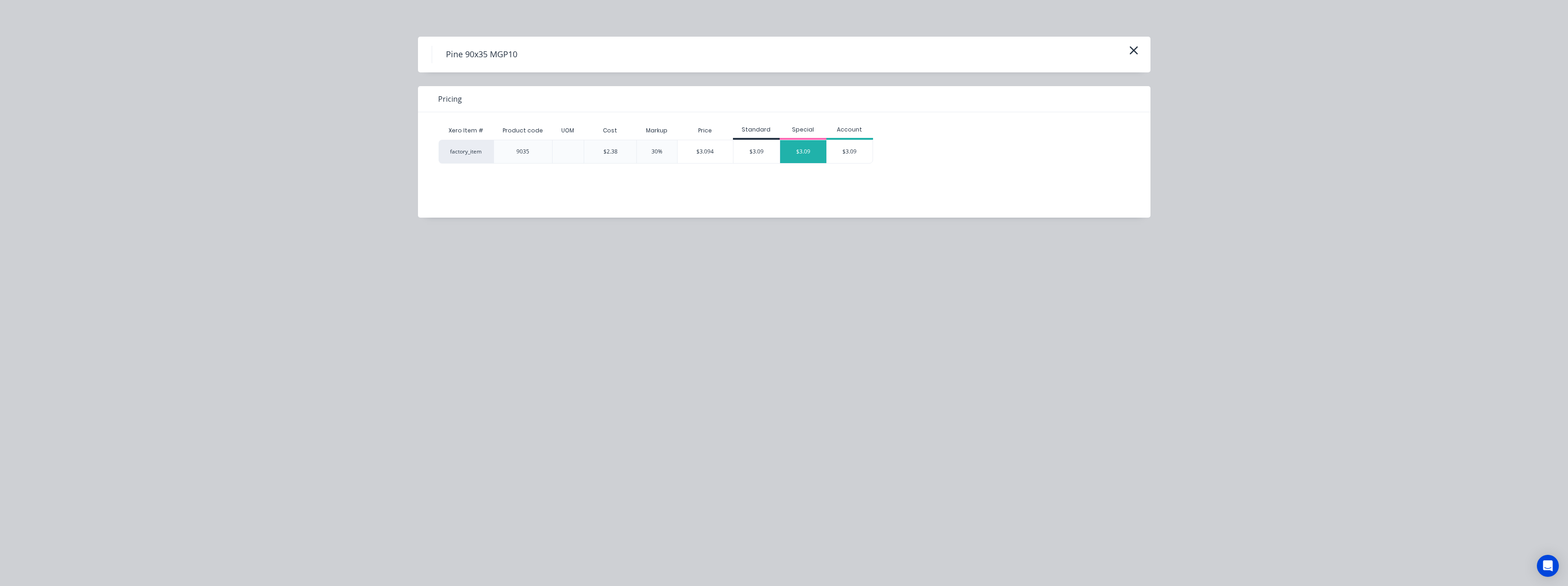
click at [804, 154] on div "$3.09" at bounding box center [803, 151] width 46 height 23
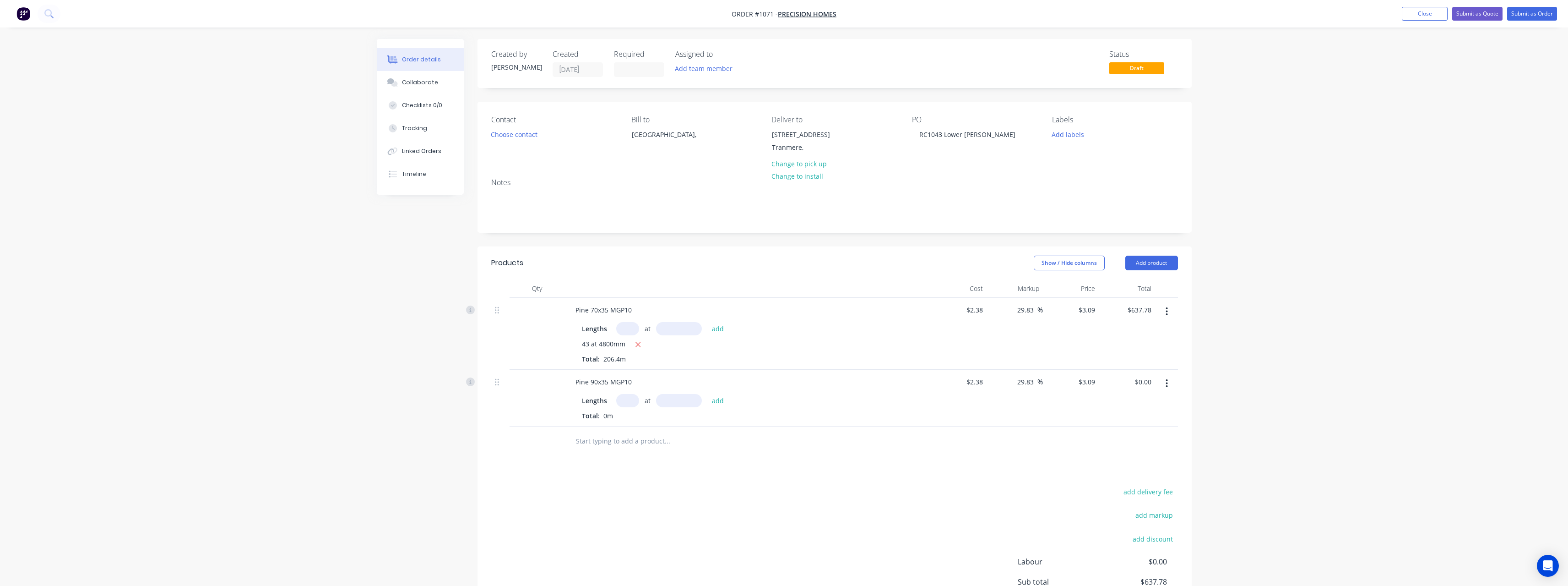
click at [632, 333] on input "text" at bounding box center [627, 328] width 23 height 13
drag, startPoint x: 626, startPoint y: 399, endPoint x: 650, endPoint y: 399, distance: 24.0
click at [628, 399] on input "text" at bounding box center [627, 401] width 23 height 13
type input "2"
type input "6000"
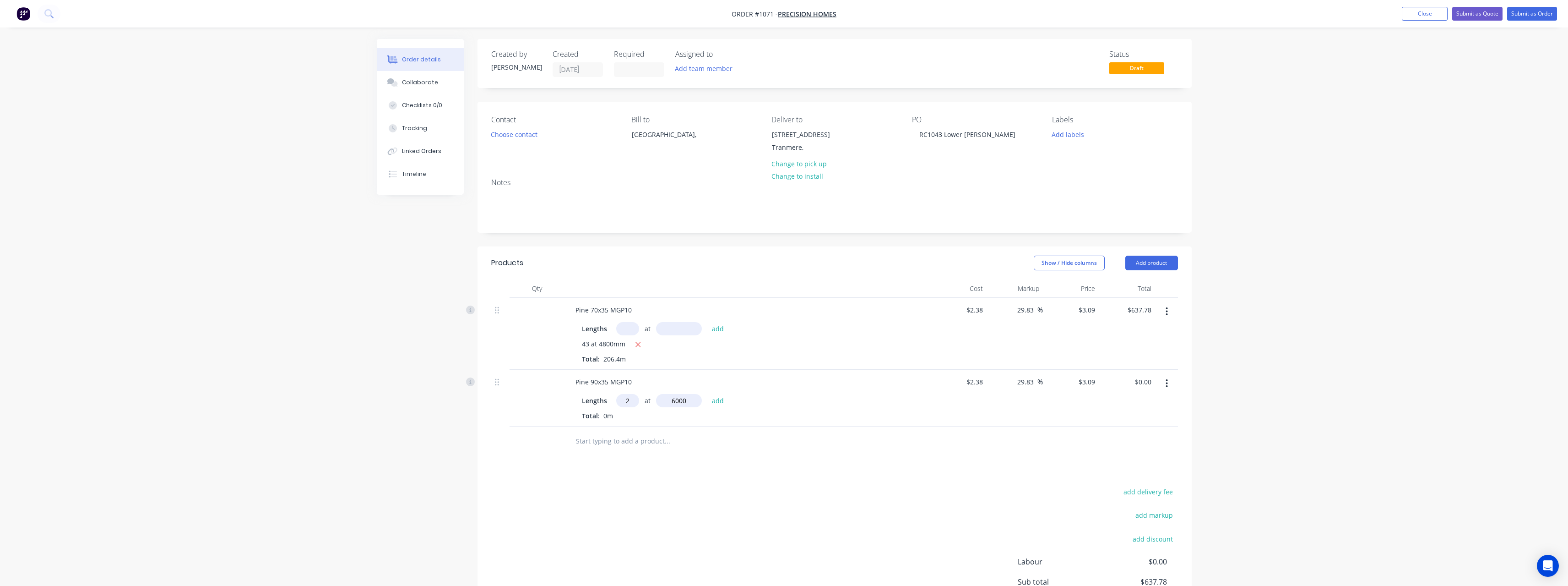
click at [707, 394] on button "add" at bounding box center [718, 400] width 21 height 12
type input "$37.08"
type input "3"
type input "5400"
click at [707, 394] on button "add" at bounding box center [718, 400] width 21 height 12
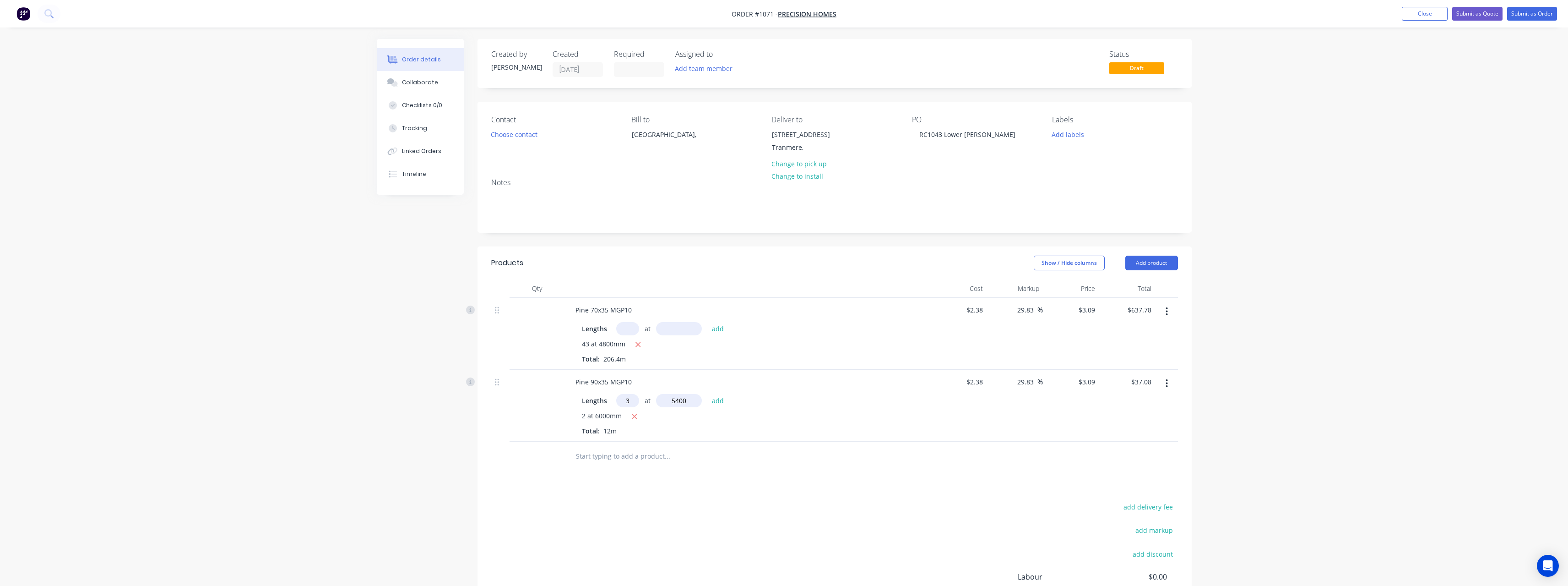
type input "$87.14"
type input "9"
type input "4800"
click at [707, 394] on button "add" at bounding box center [718, 400] width 21 height 12
type input "$220.63"
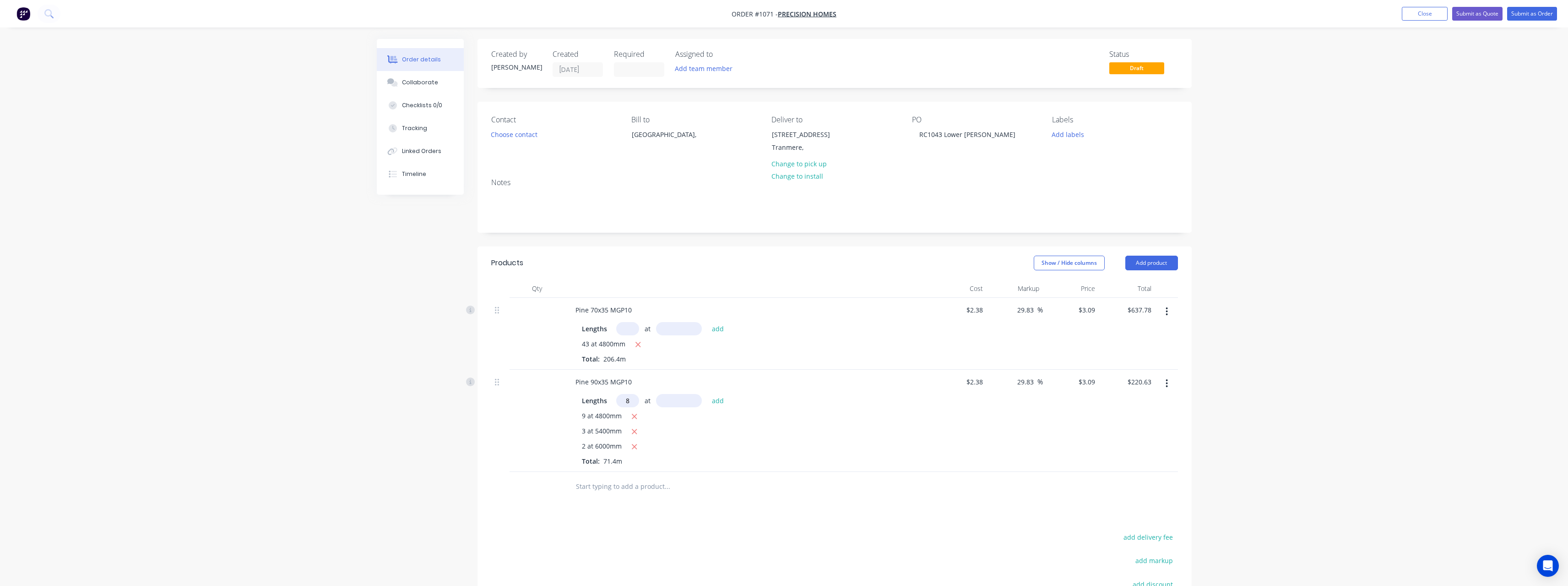
type input "8"
type input "2"
type input "5"
type input "4200"
click at [707, 394] on button "add" at bounding box center [718, 400] width 21 height 12
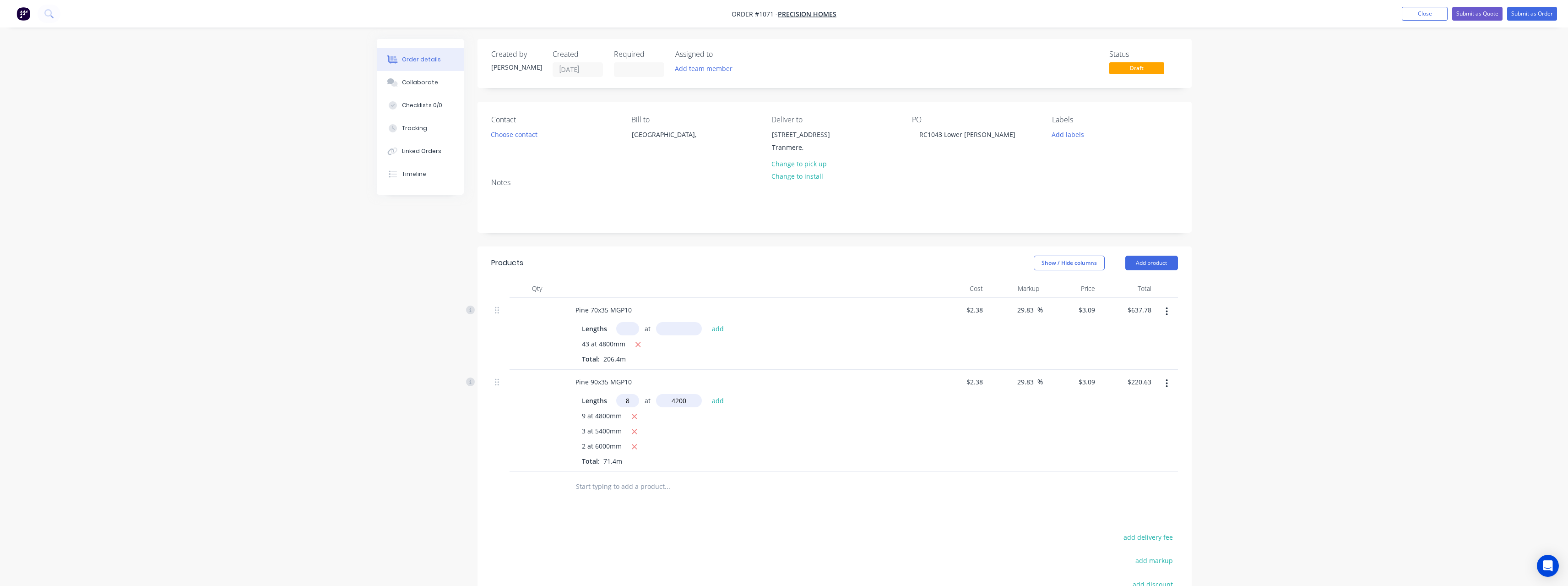
type input "$324.45"
type input "16"
type input "3600"
click at [707, 394] on button "add" at bounding box center [718, 400] width 21 height 12
type input "$502.43"
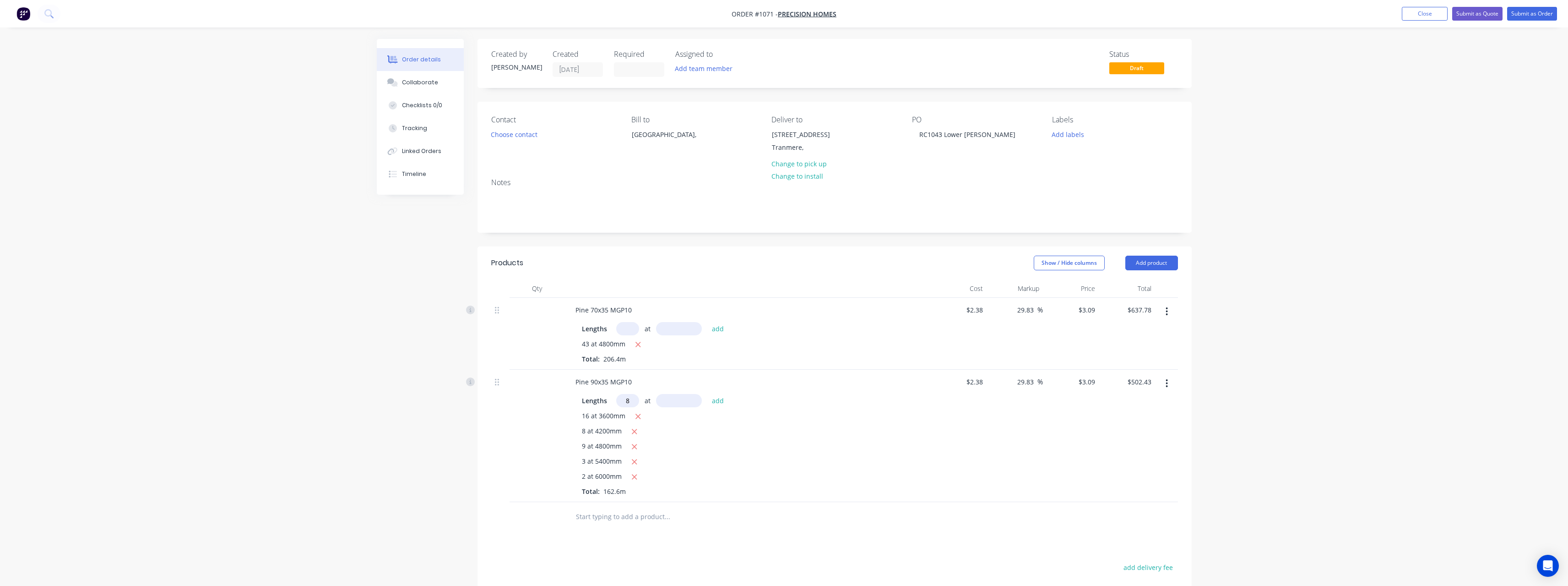
type input "8"
type input "3000"
click at [707, 394] on button "add" at bounding box center [718, 400] width 21 height 12
type input "$576.59"
type input "1"
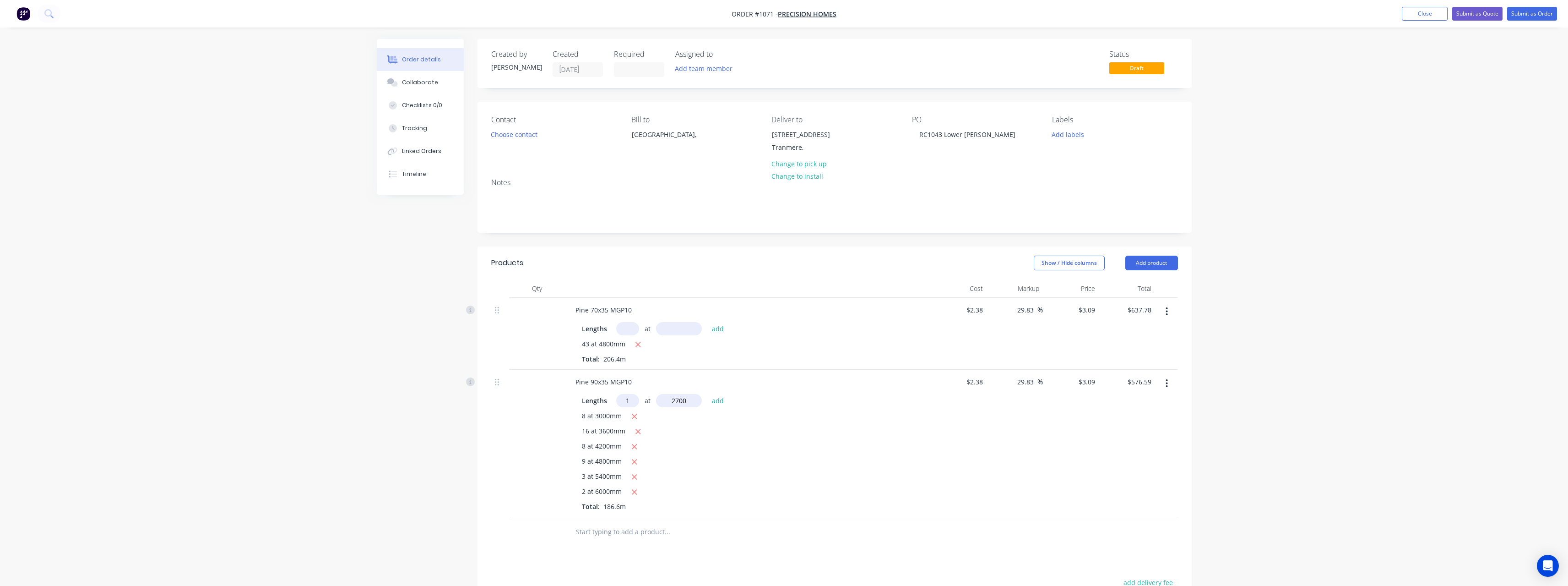
type input "2700"
click at [707, 394] on button "add" at bounding box center [718, 400] width 21 height 12
type input "$584.94"
click at [608, 544] on input "text" at bounding box center [667, 547] width 183 height 18
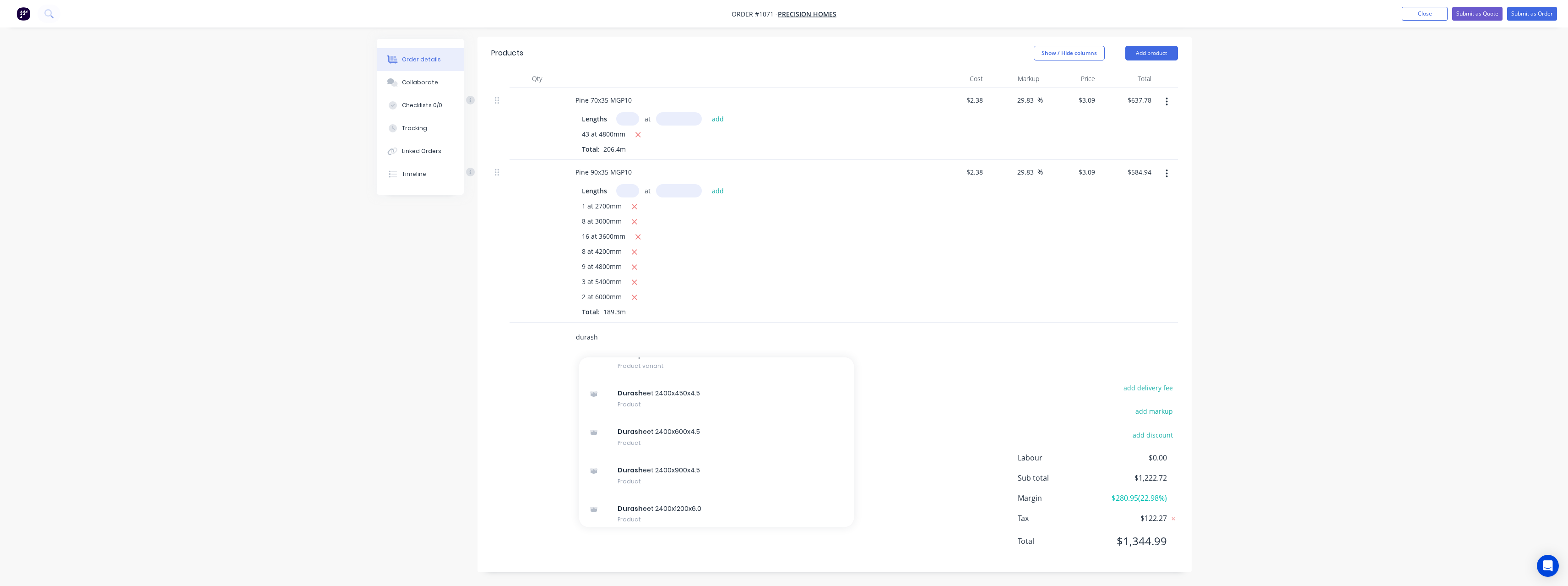
scroll to position [261, 0]
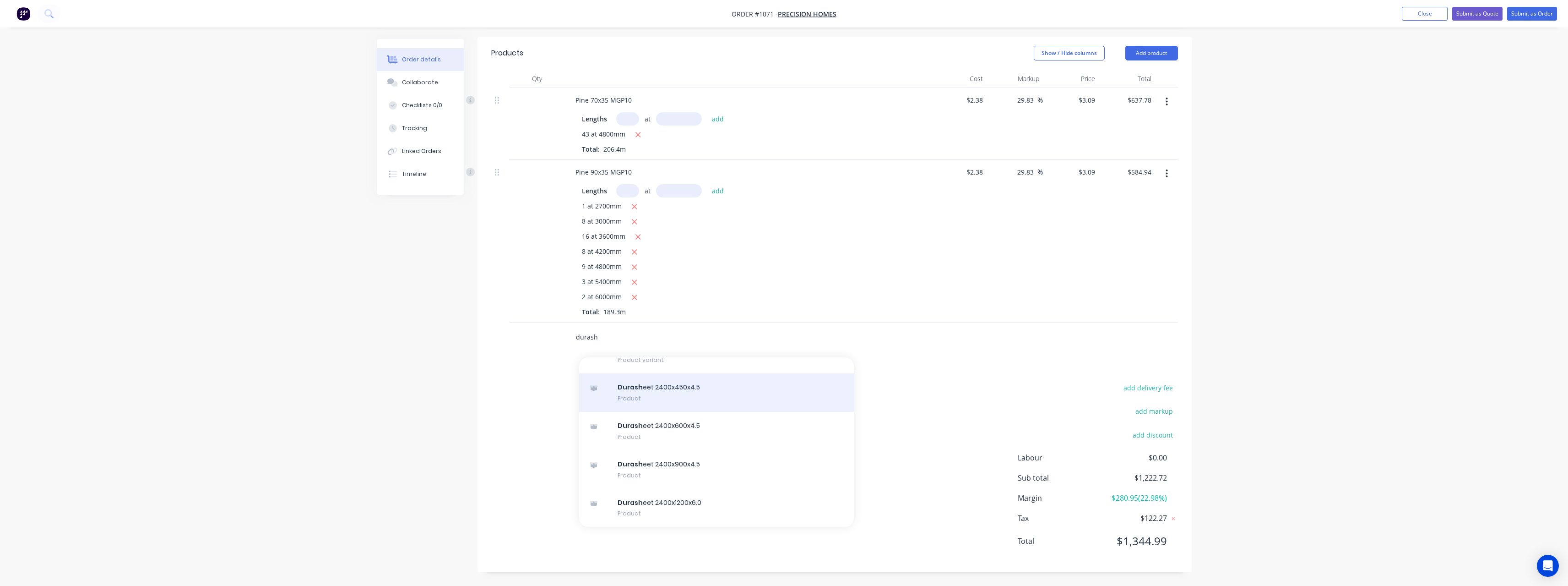
type input "durash"
click at [736, 389] on div "Durash eet 2400x450x4.5 Product" at bounding box center [716, 392] width 274 height 39
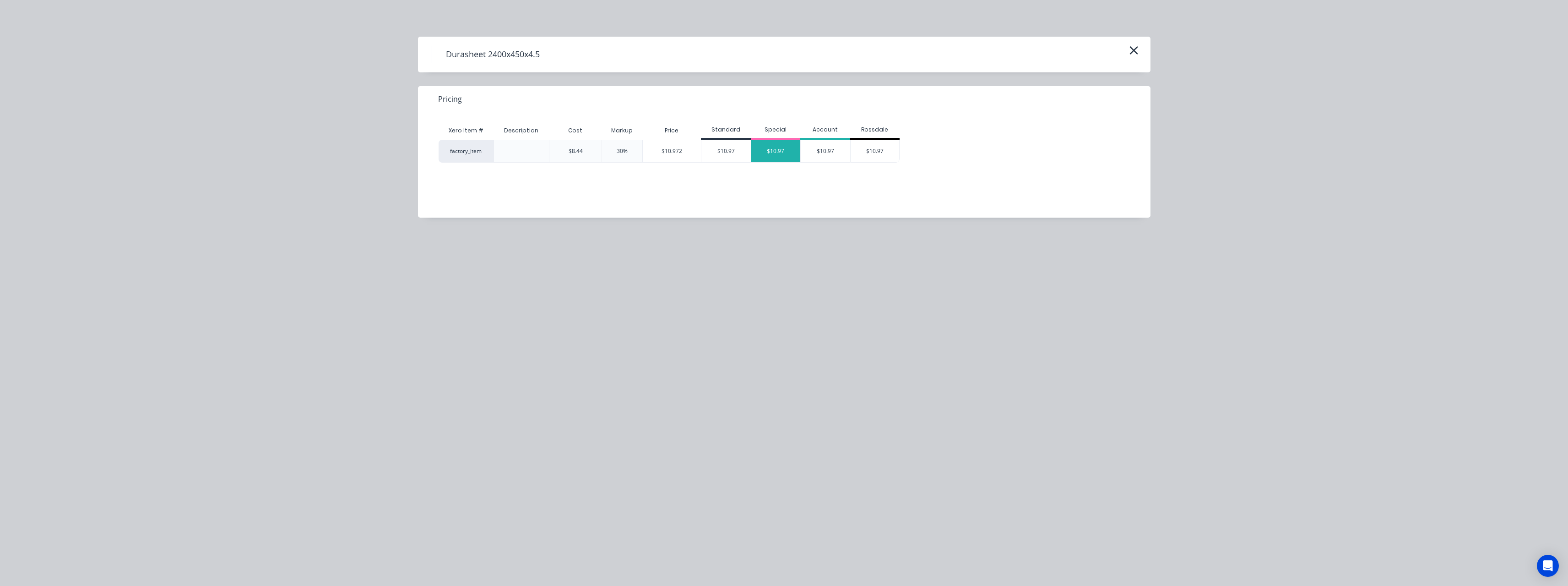
click at [767, 148] on div "$10.97" at bounding box center [776, 151] width 50 height 22
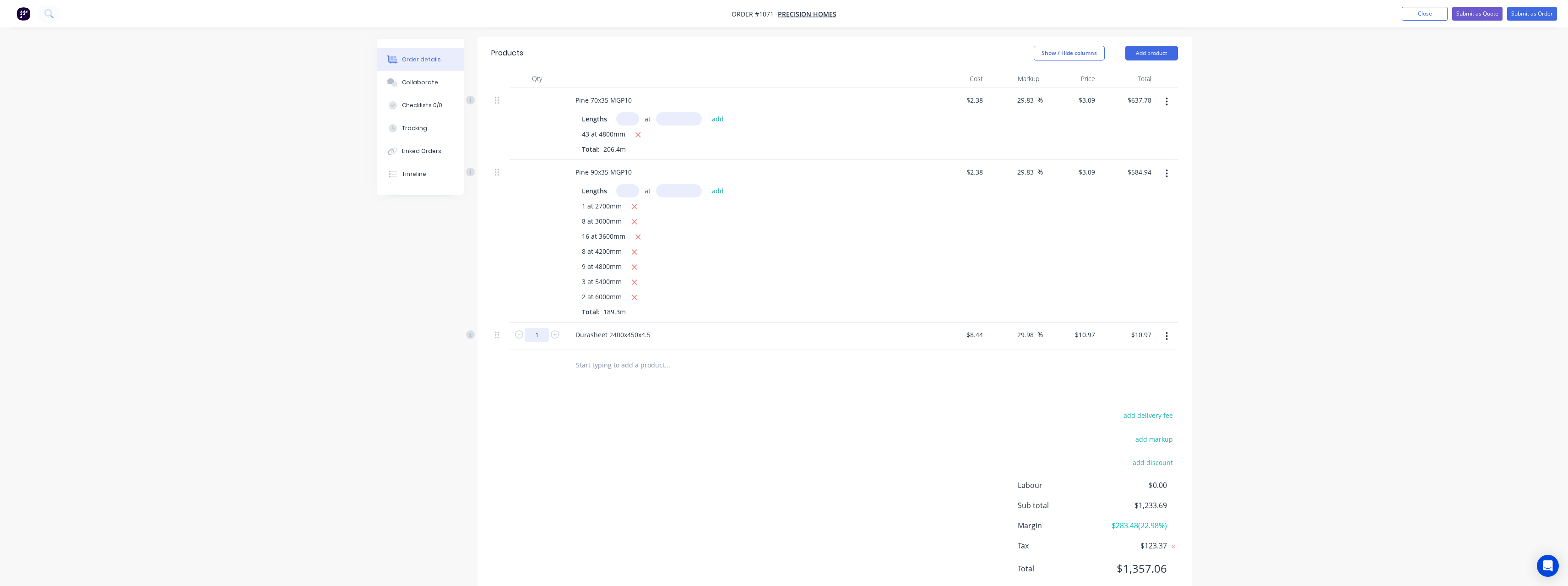
click at [543, 336] on input "1" at bounding box center [537, 335] width 24 height 13
type input "48"
type input "$526.56"
click at [624, 366] on input "text" at bounding box center [667, 365] width 183 height 18
click at [1423, 13] on button "Close" at bounding box center [1424, 13] width 46 height 13
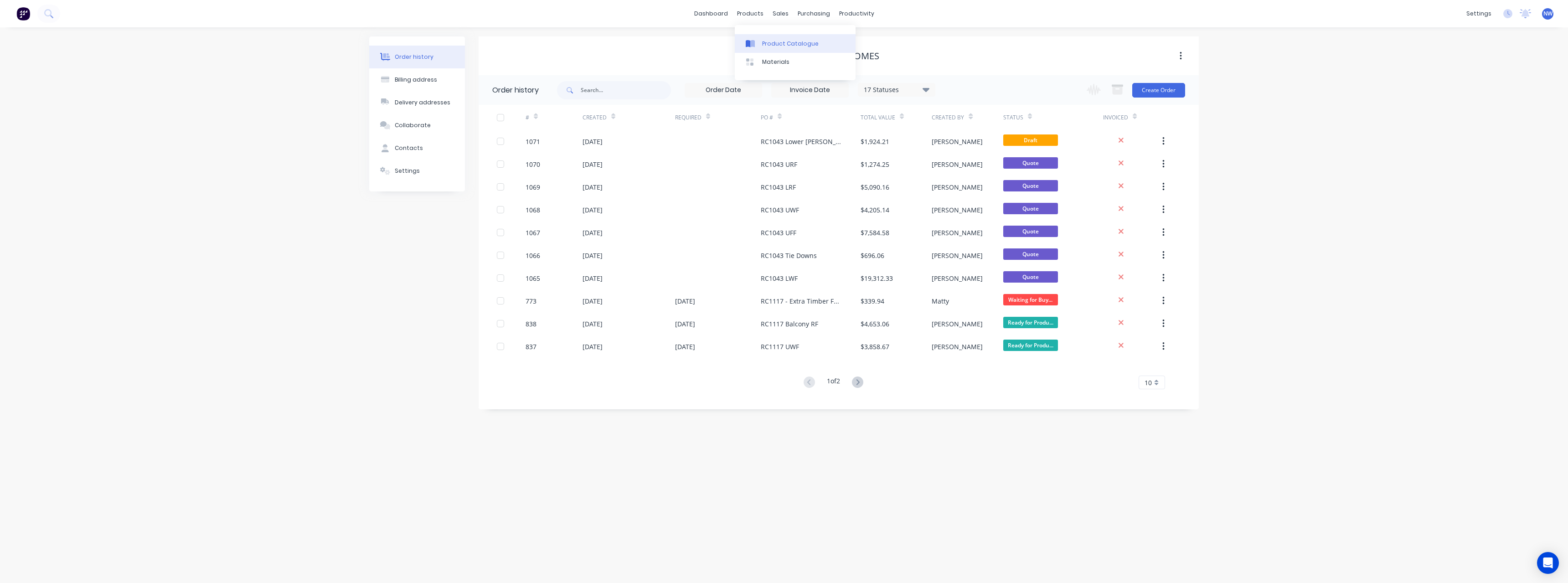
click at [774, 37] on link "Product Catalogue" at bounding box center [795, 43] width 121 height 18
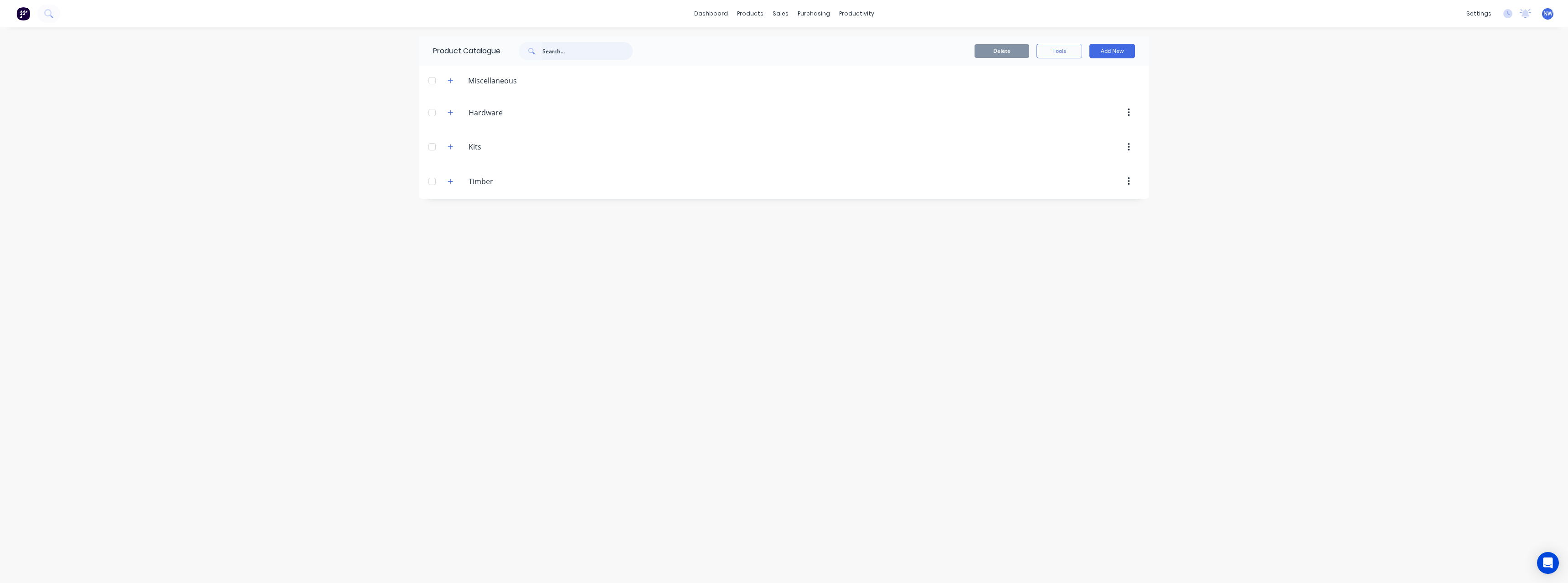
click at [560, 54] on input "text" at bounding box center [587, 51] width 90 height 18
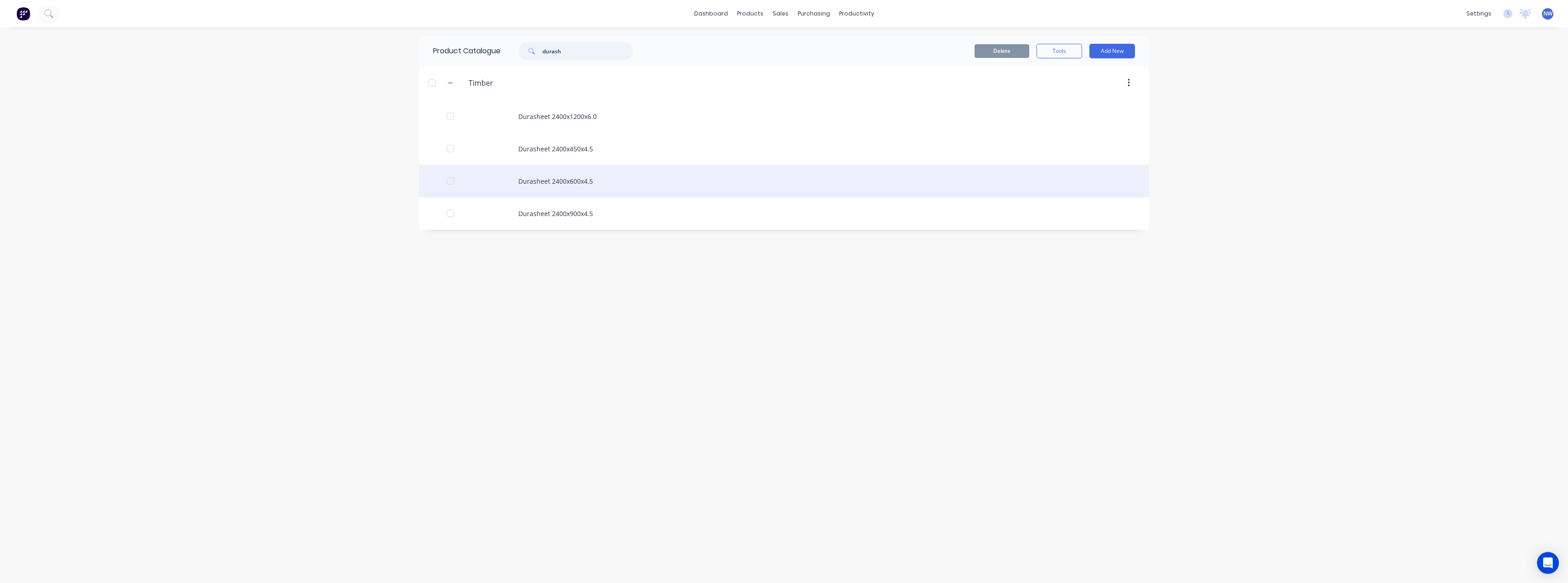
type input "durash"
click at [587, 183] on div "Durasheet 2400x600x4.5" at bounding box center [784, 181] width 729 height 32
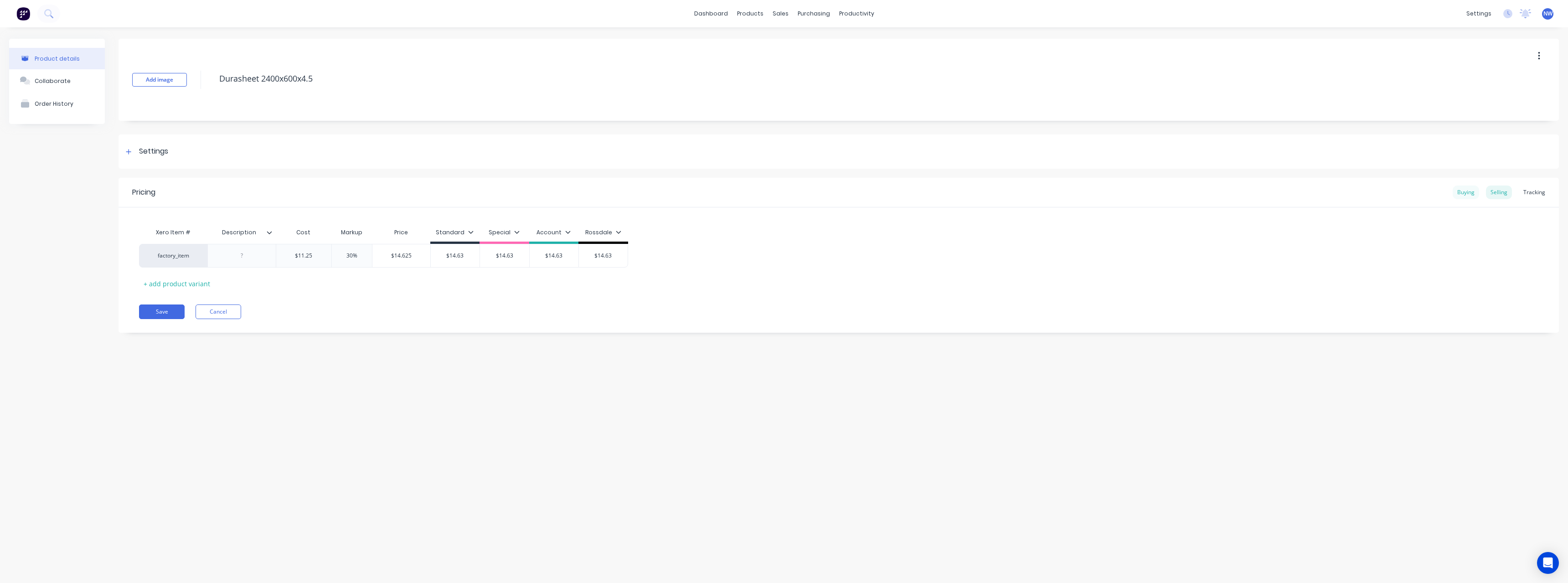
click at [1464, 195] on div "Buying" at bounding box center [1466, 192] width 26 height 13
click at [1535, 55] on button "button" at bounding box center [1539, 56] width 21 height 16
click at [1489, 86] on div "Duplicate" at bounding box center [1506, 80] width 70 height 13
type textarea "x"
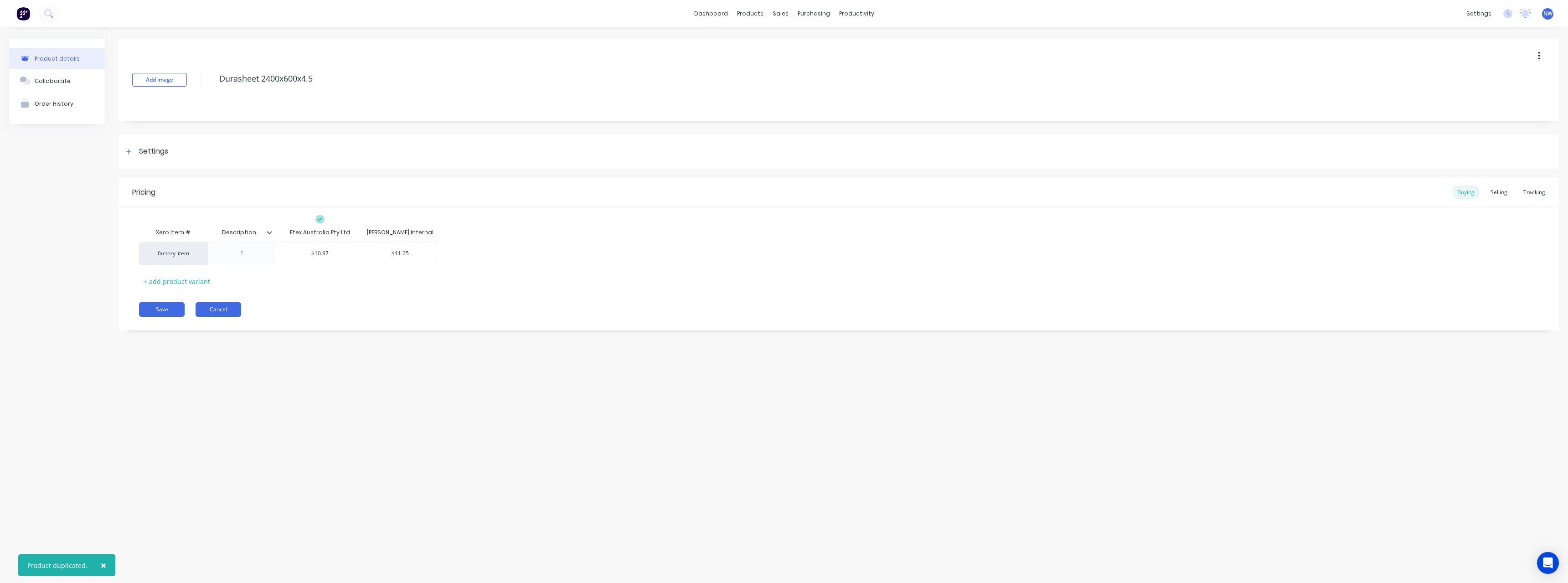
click at [227, 313] on button "Cancel" at bounding box center [218, 309] width 46 height 15
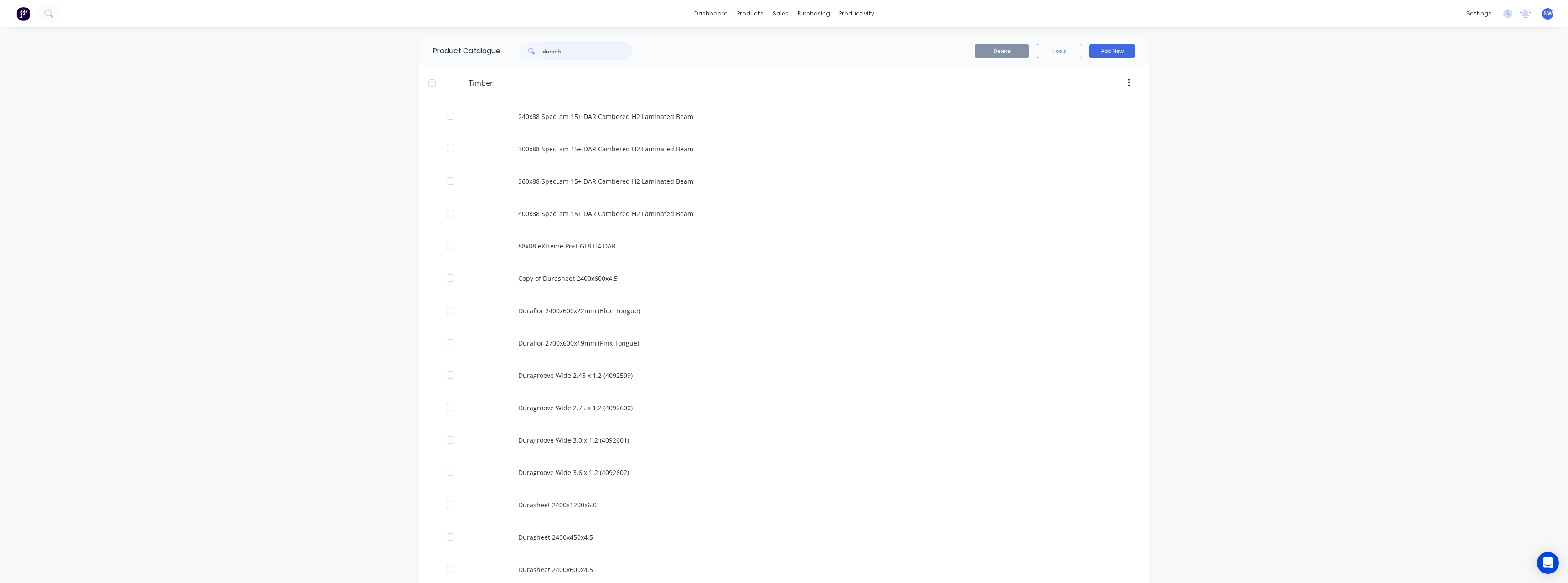
click at [571, 52] on input "durash" at bounding box center [587, 51] width 90 height 18
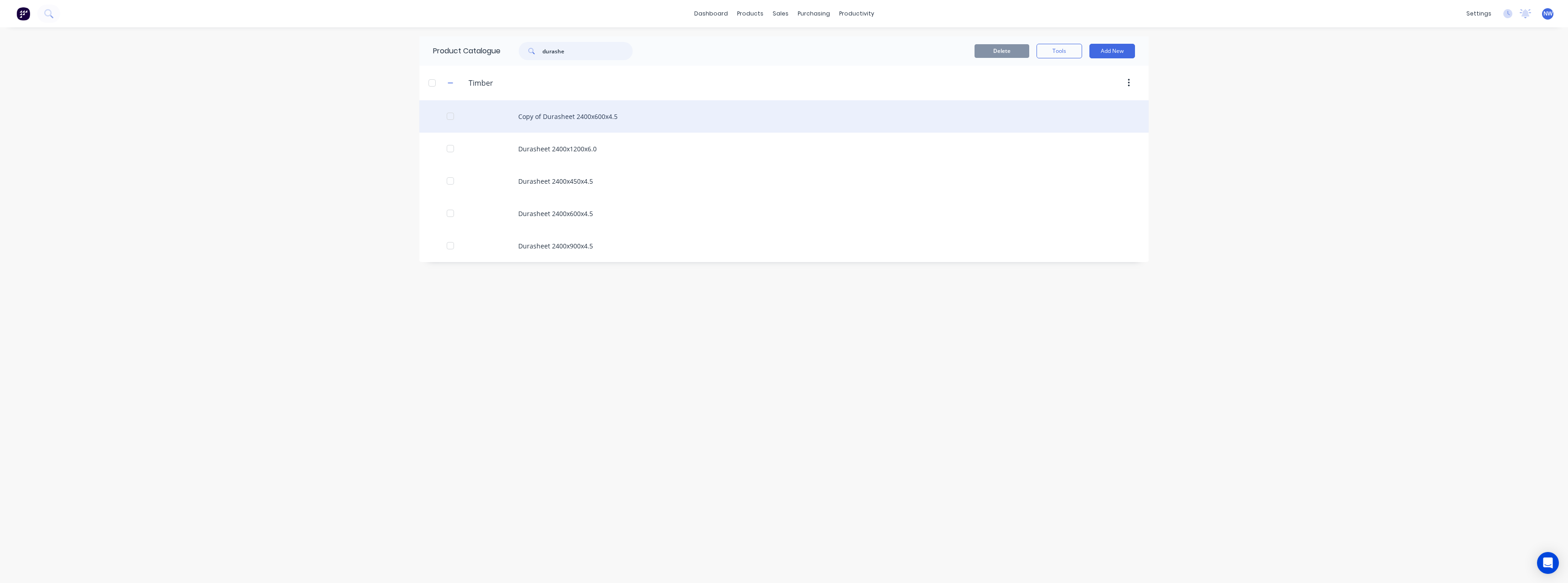
type input "durashe"
click at [587, 120] on div "Copy of Durasheet 2400x600x4.5" at bounding box center [784, 116] width 729 height 32
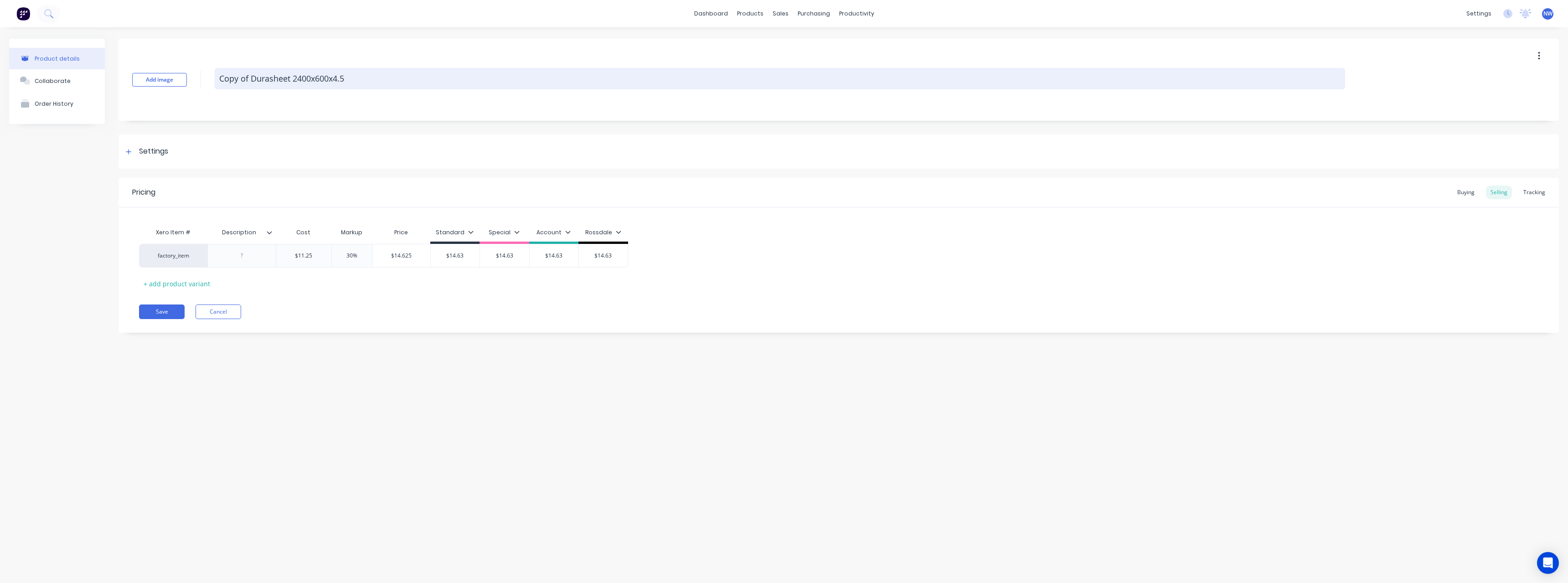
click at [293, 79] on textarea "Copy of Durasheet 2400x600x4.5" at bounding box center [780, 79] width 1130 height 21
click at [293, 81] on textarea "Copy of Durasheet 2400x600x4.5" at bounding box center [780, 79] width 1130 height 21
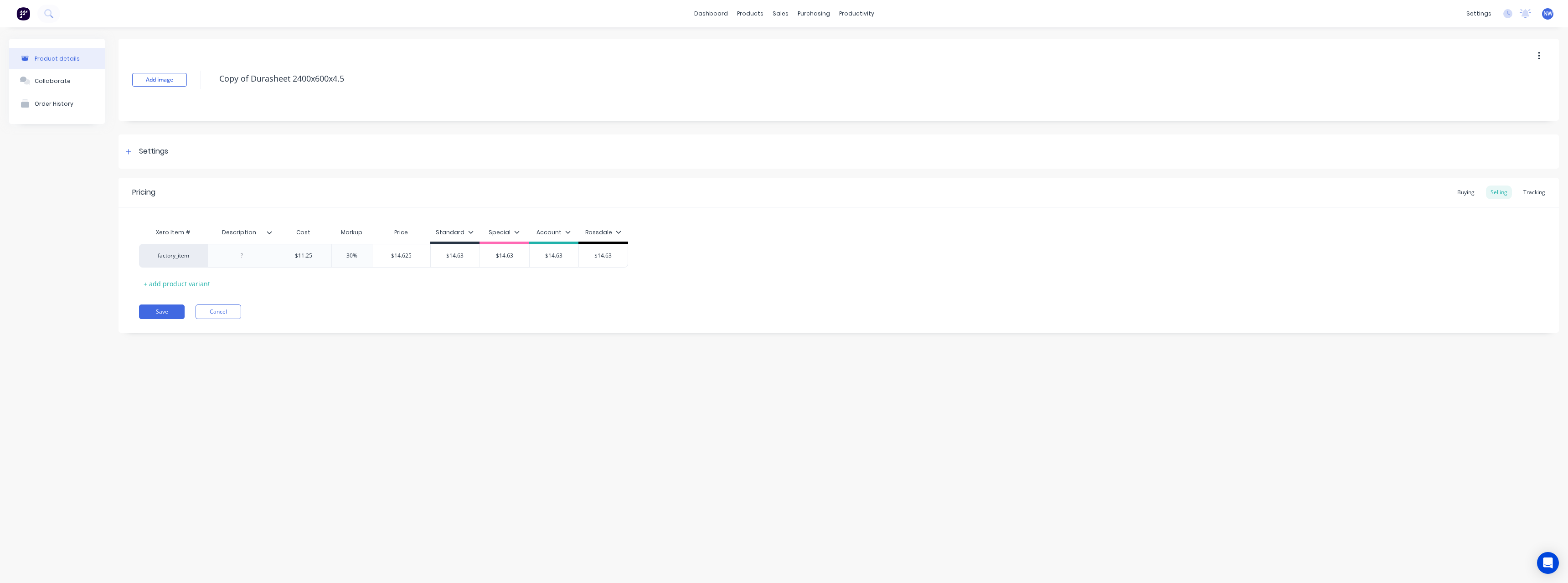
type textarea "x"
type textarea "Copy of Durasheet 2400x00x4.5"
type textarea "x"
type textarea "Copy of Durasheet 2400x100x4.5"
type textarea "x"
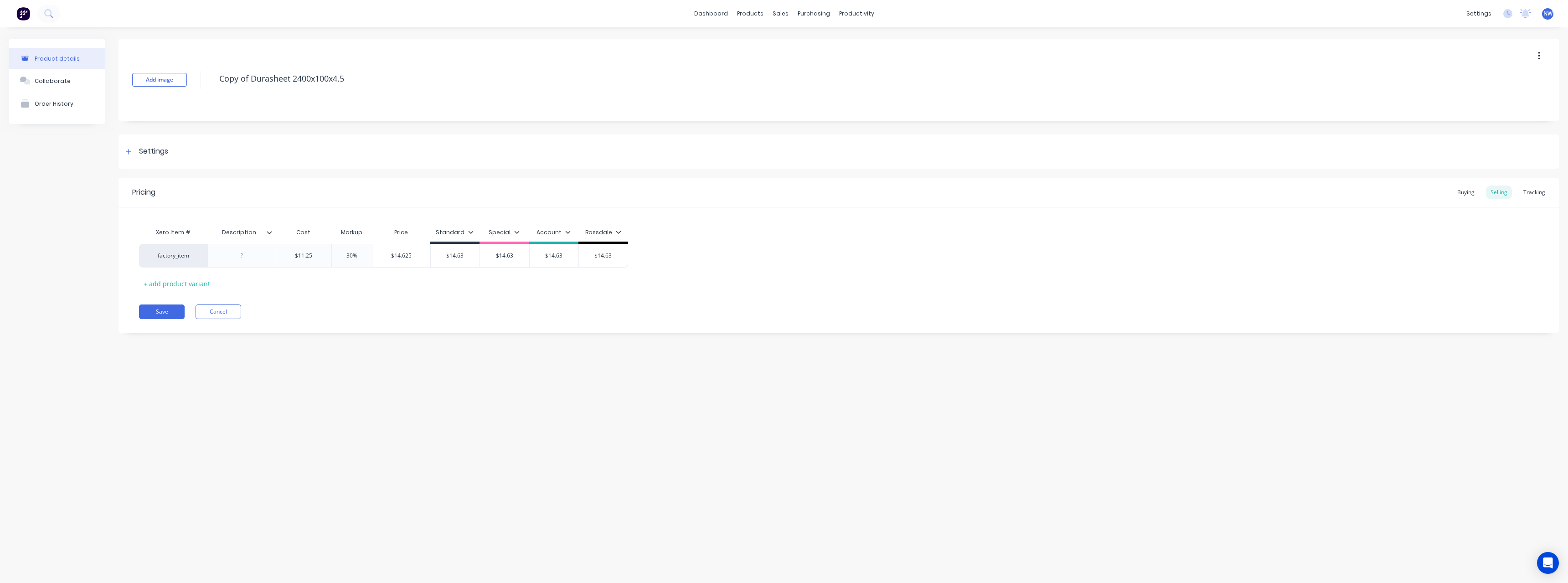
type textarea "Copy of Durasheet 2400x1200x4.5"
type textarea "x"
type textarea "Copy ofDurasheet 2400x1200x4.5"
type textarea "x"
type textarea "Copy oDurasheet 2400x1200x4.5"
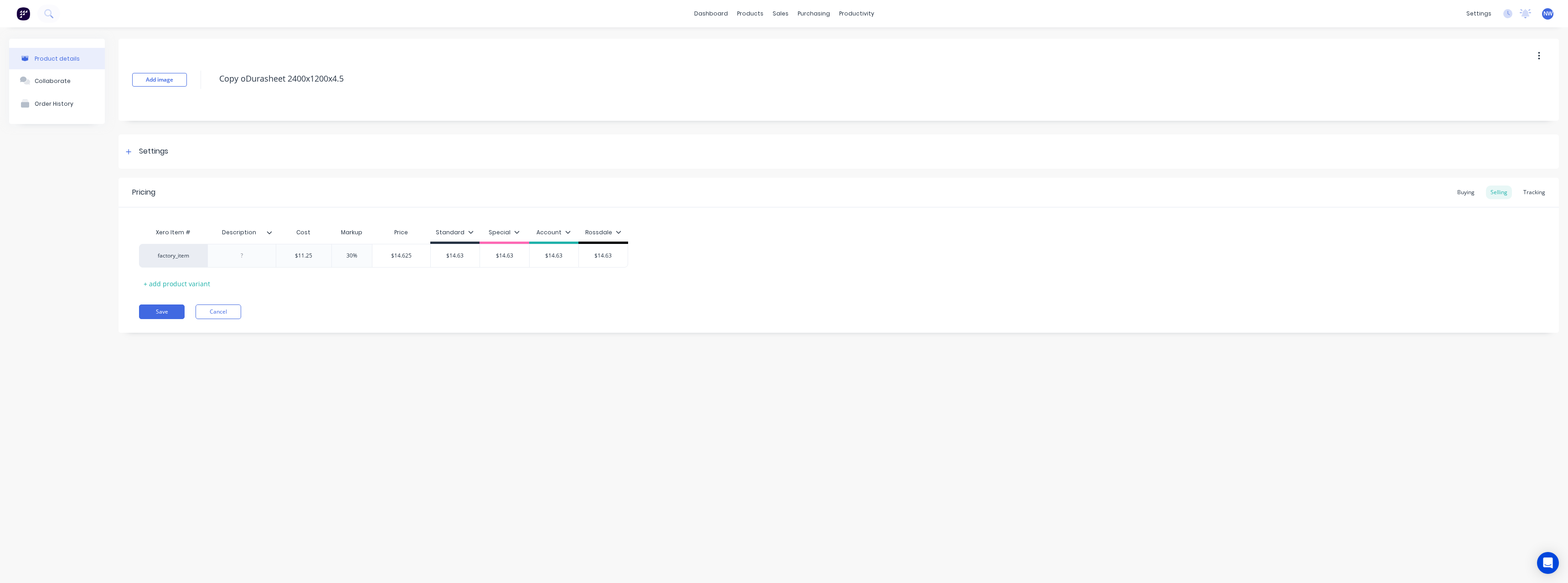
type textarea "x"
type textarea "Copy Durasheet 2400x1200x4.5"
type textarea "x"
type textarea "CopyDurasheet 2400x1200x4.5"
type textarea "x"
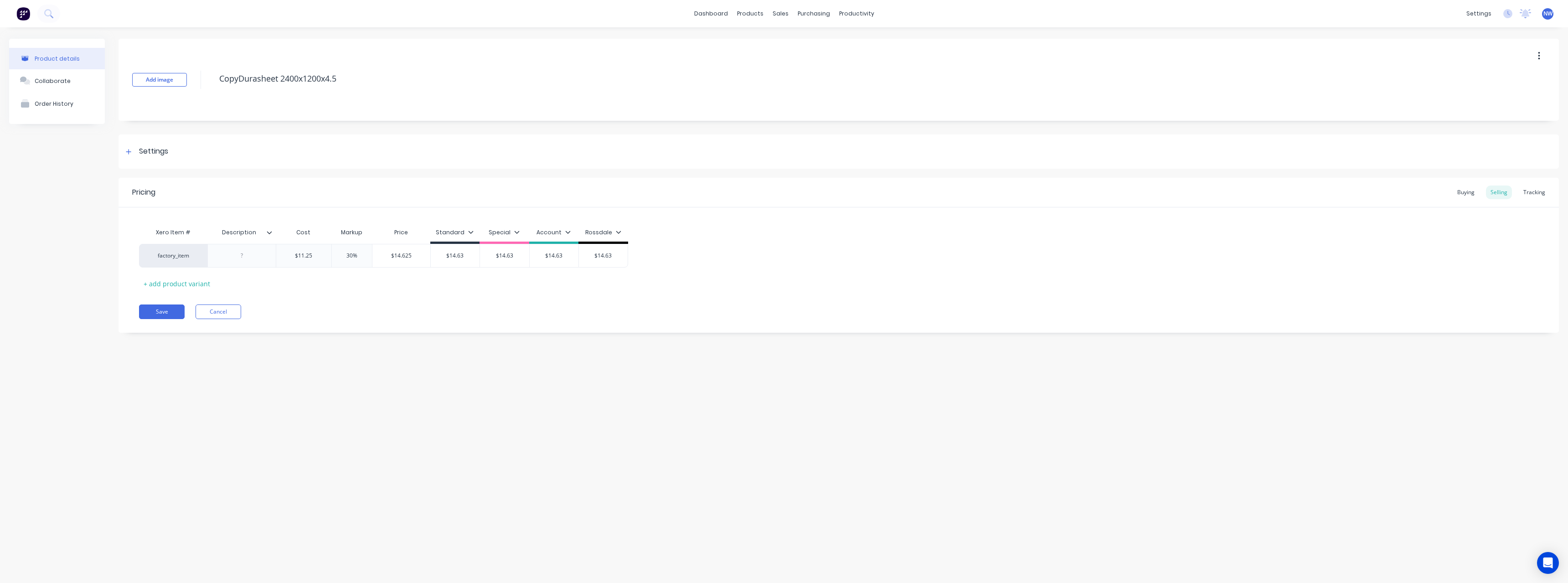
type textarea "CopDurasheet 2400x1200x4.5"
type textarea "x"
type textarea "CoDurasheet 2400x1200x4.5"
type textarea "x"
type textarea "CDurasheet 2400x1200x4.5"
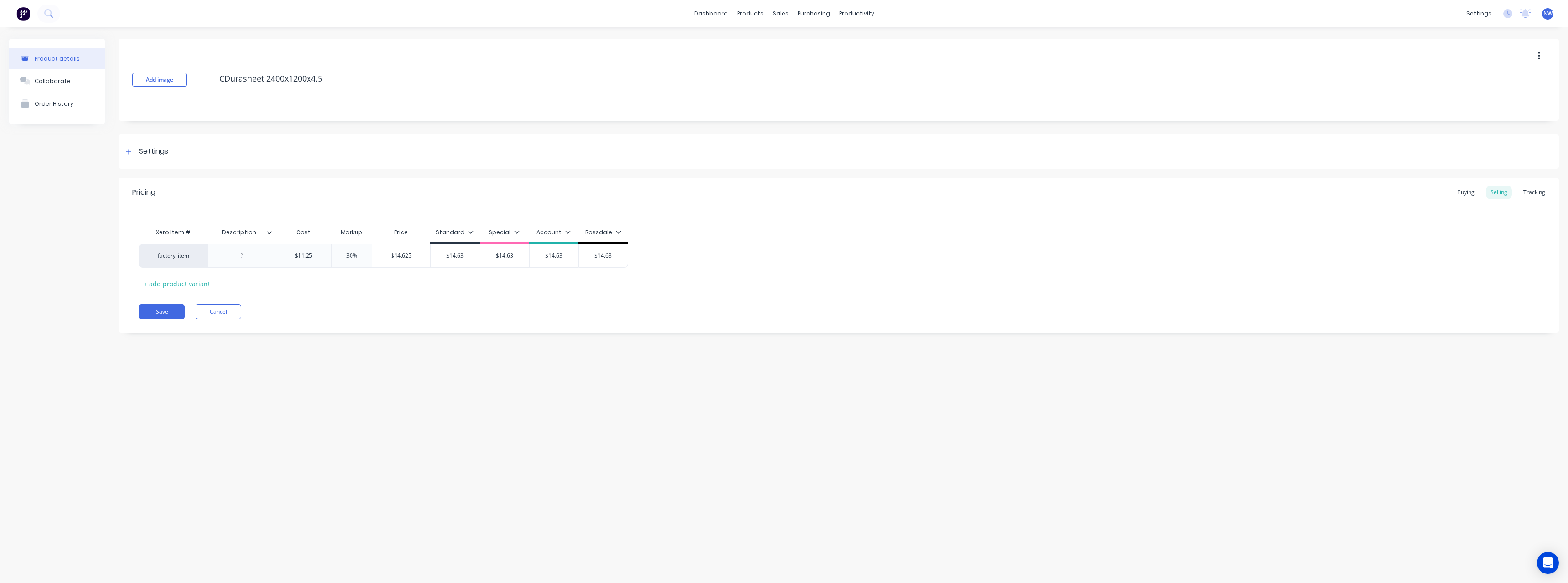
type textarea "x"
type textarea "Durasheet 2400x1200x4.5"
type textarea "x"
type textarea "Durasheet 2400x1200x4.5"
click at [1465, 194] on div "Buying" at bounding box center [1466, 192] width 26 height 13
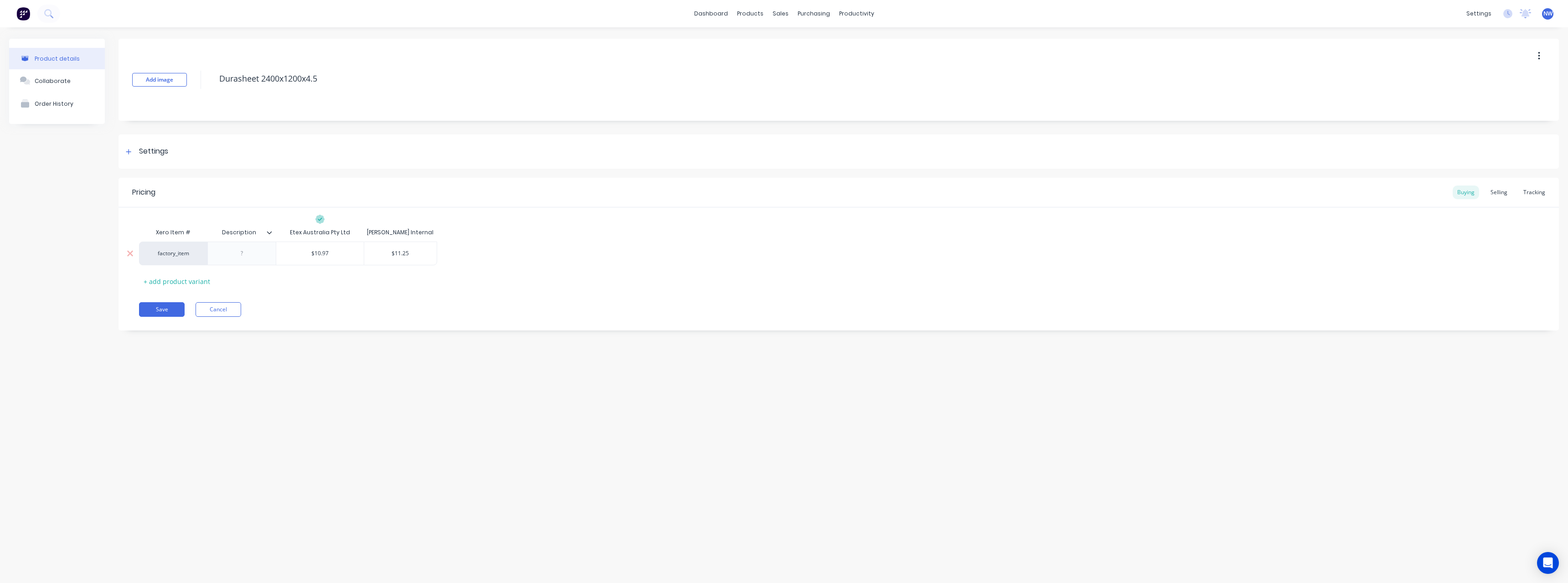
type input "$10.97"
drag, startPoint x: 338, startPoint y: 255, endPoint x: 303, endPoint y: 257, distance: 35.1
click at [303, 257] on input "$10.97" at bounding box center [320, 253] width 88 height 8
type textarea "x"
type input "2"
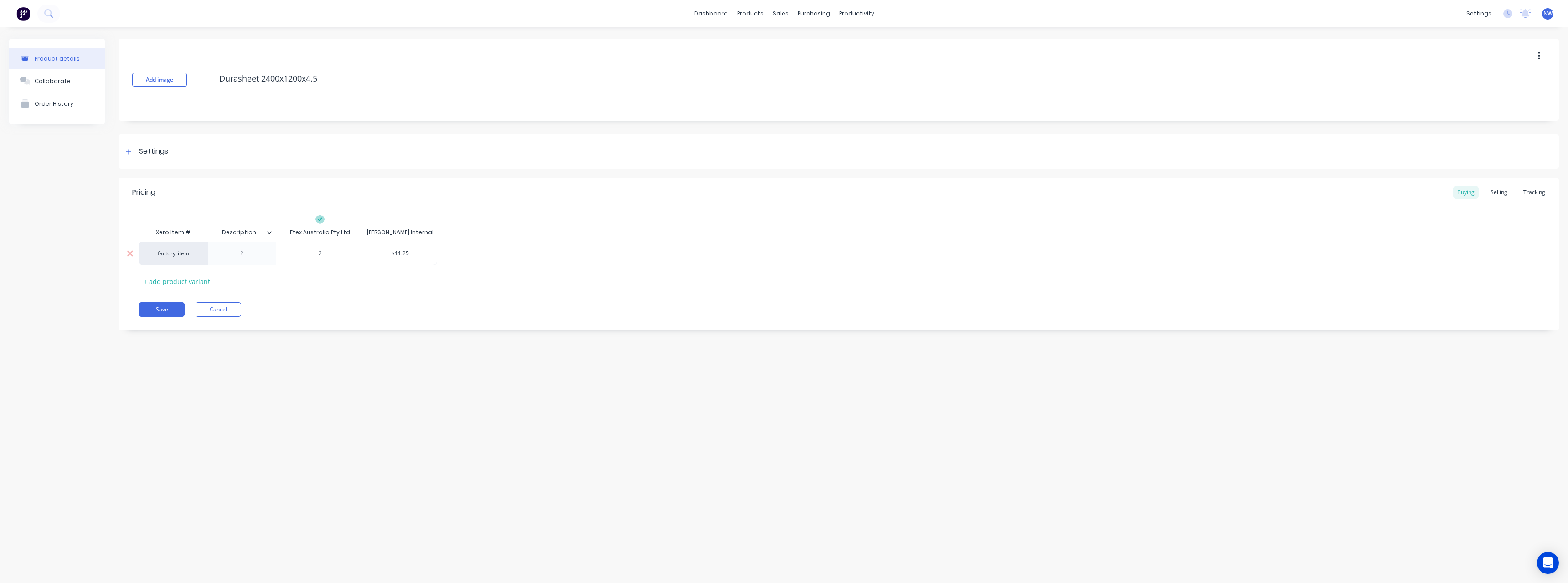
type textarea "x"
type input "21"
type textarea "x"
type input "21."
type textarea "x"
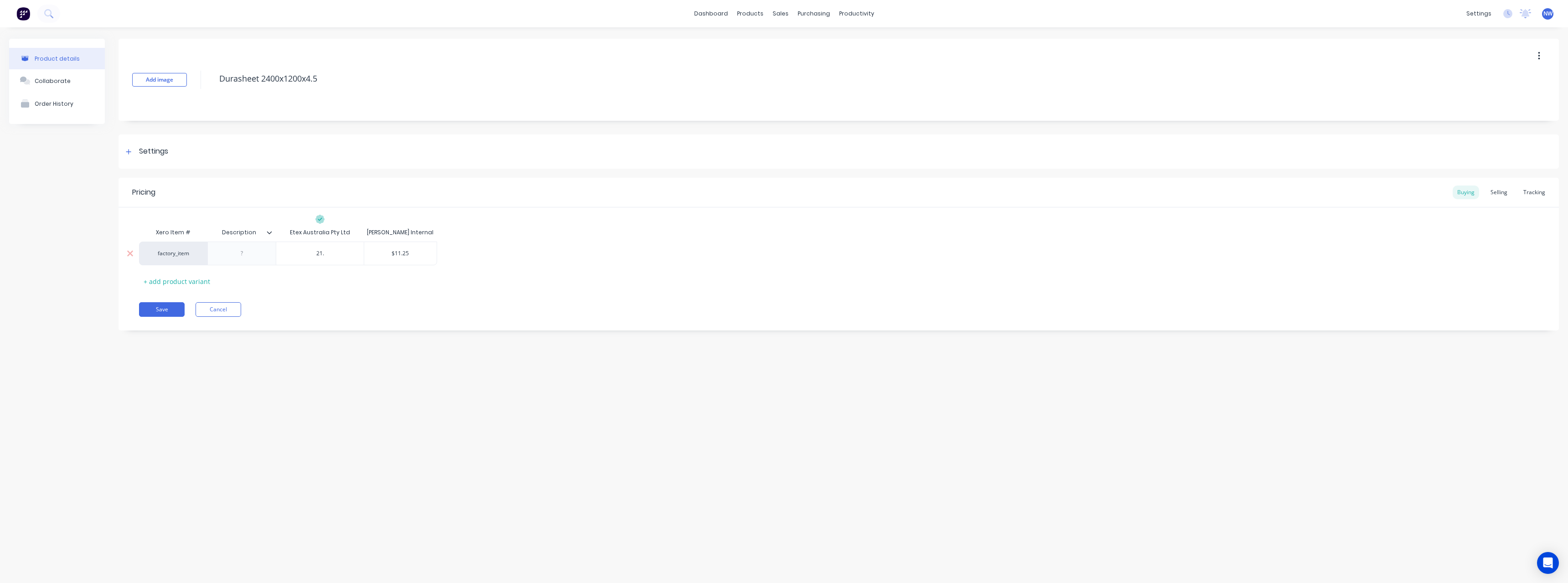
type input "21.9"
type textarea "x"
type input "21.95"
type input "$11.25"
drag, startPoint x: 413, startPoint y: 253, endPoint x: 387, endPoint y: 254, distance: 26.0
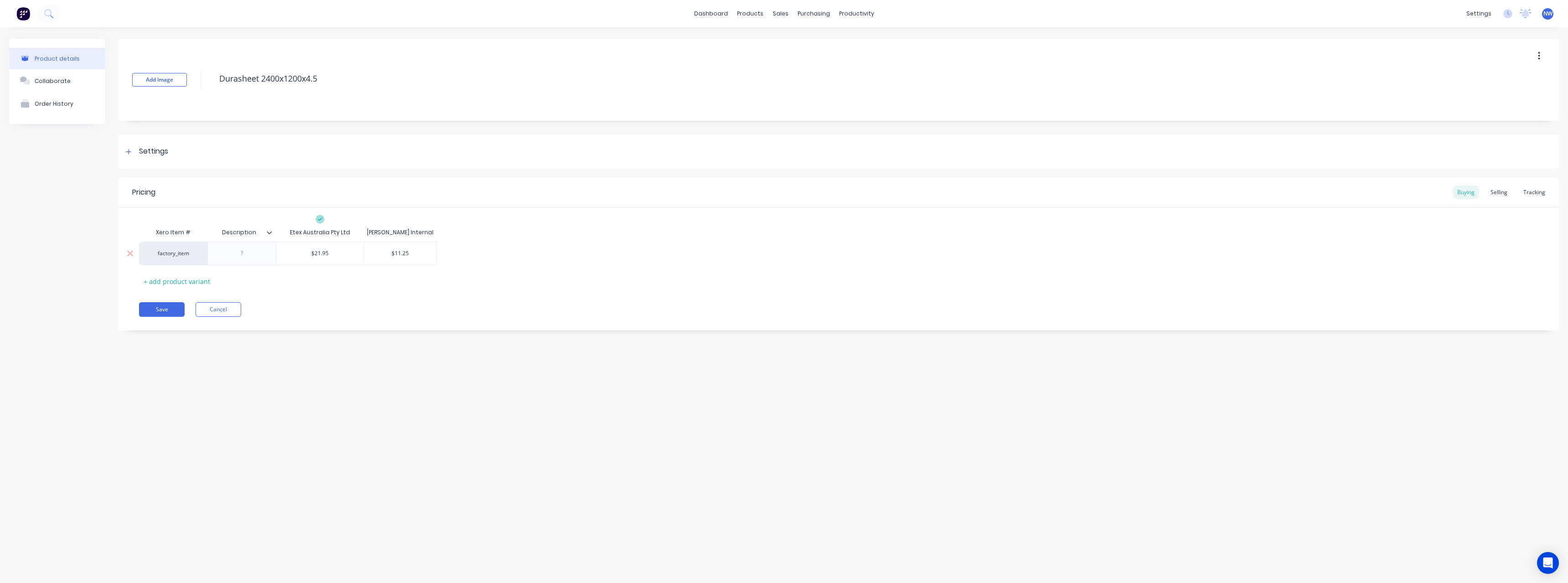
click at [387, 254] on input "$11.25" at bounding box center [400, 253] width 72 height 8
type textarea "x"
type input "2"
type textarea "x"
type input "22"
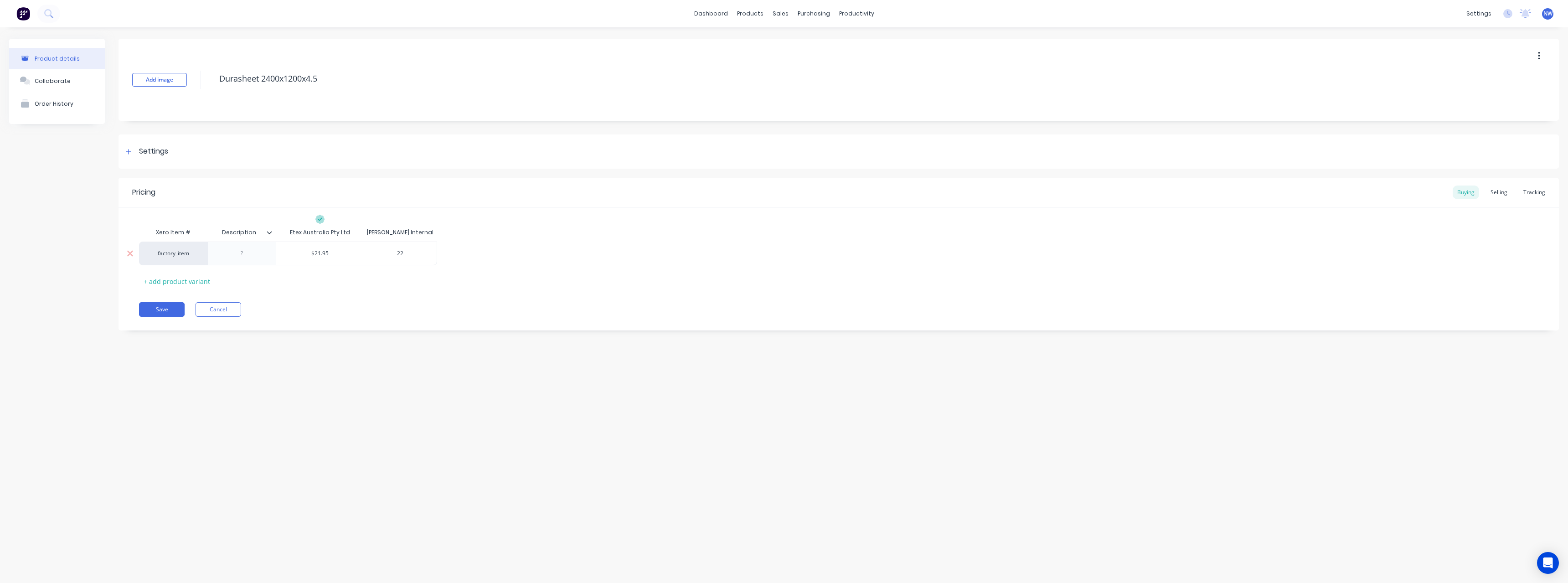
type textarea "x"
type input "22."
type textarea "x"
type input "22.5"
drag, startPoint x: 1502, startPoint y: 190, endPoint x: 1520, endPoint y: 199, distance: 20.1
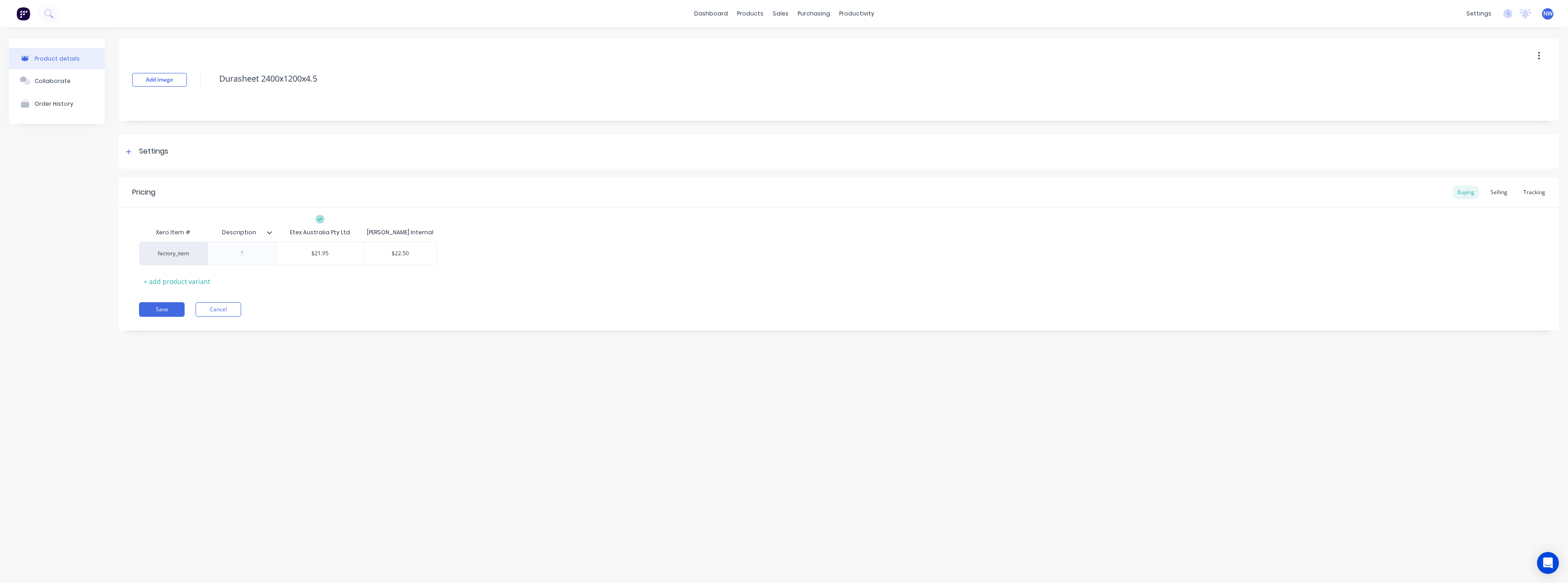
click at [1507, 194] on div "Selling" at bounding box center [1499, 192] width 26 height 13
type input "$11.25"
drag, startPoint x: 316, startPoint y: 256, endPoint x: 275, endPoint y: 263, distance: 41.6
click at [275, 263] on div "factory_item $11.25 $11.25 30% $14.625 $14.63 $14.63 $14.63 $14.63" at bounding box center [383, 256] width 489 height 24
type textarea "x"
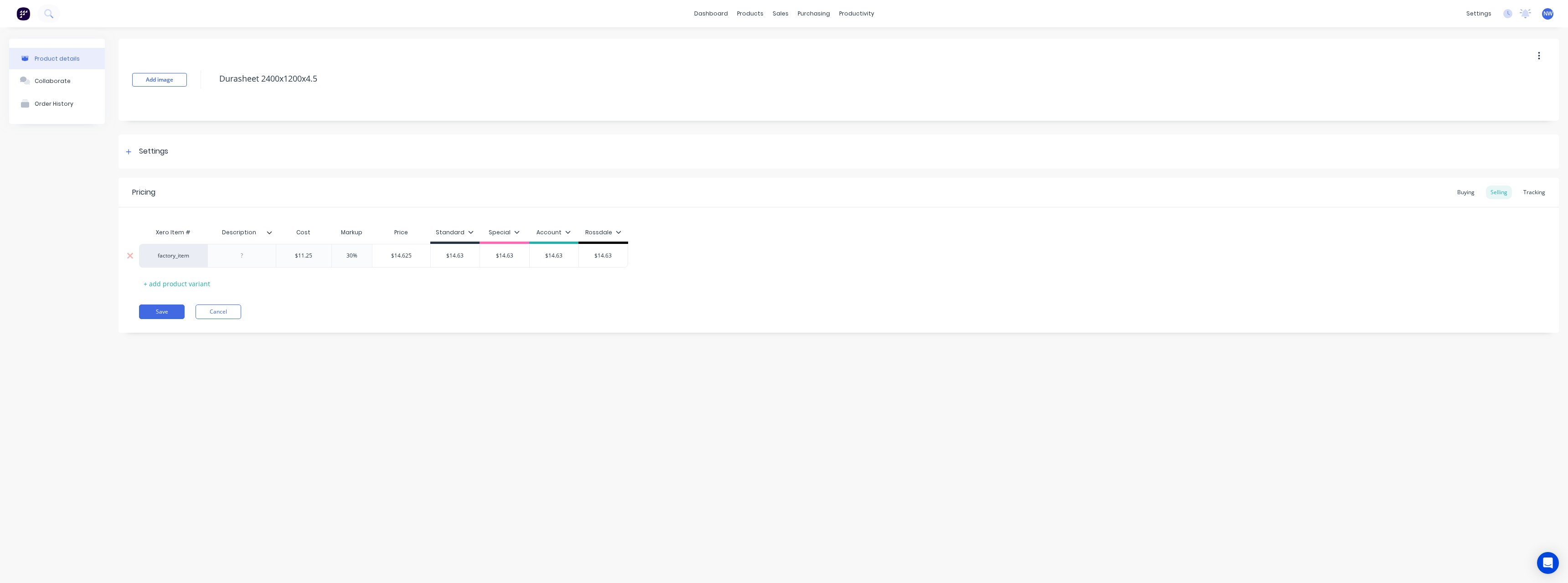
type input "2"
type textarea "x"
type input "22."
type textarea "x"
type input "22.5"
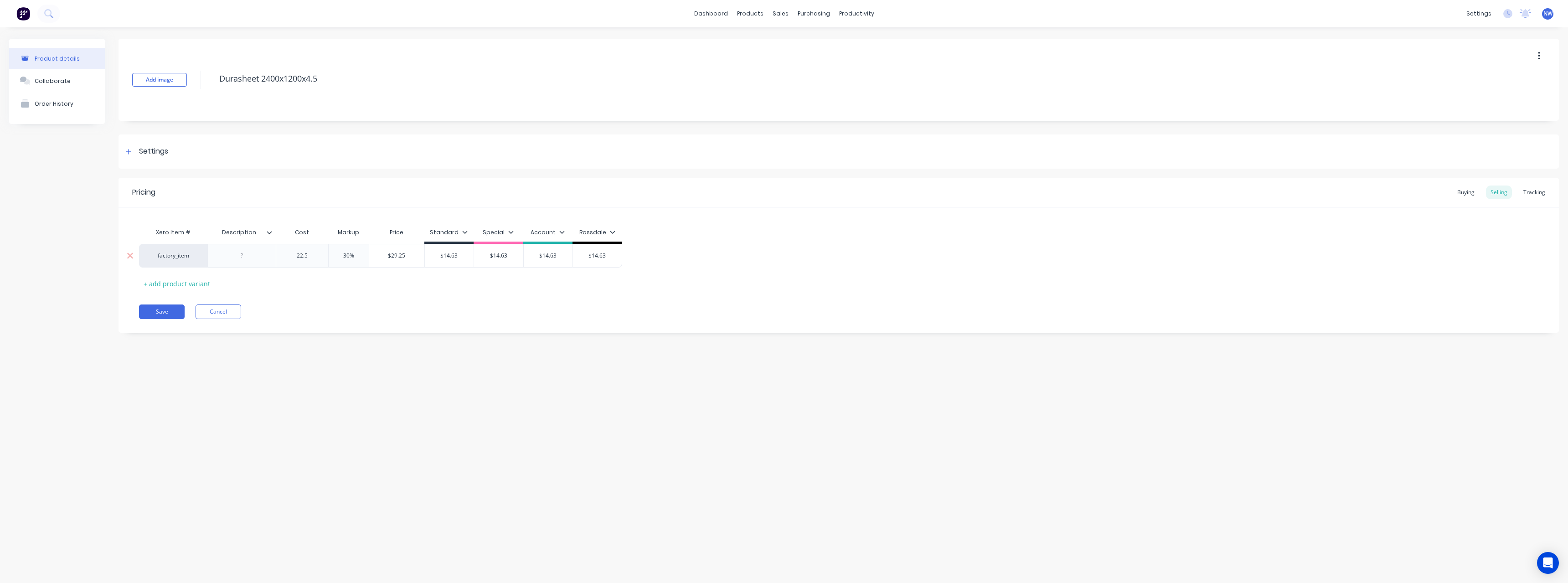
type input "$14.63"
drag, startPoint x: 462, startPoint y: 258, endPoint x: 476, endPoint y: 271, distance: 19.1
click at [439, 259] on input "$14.63" at bounding box center [449, 255] width 49 height 8
type textarea "x"
type input "2"
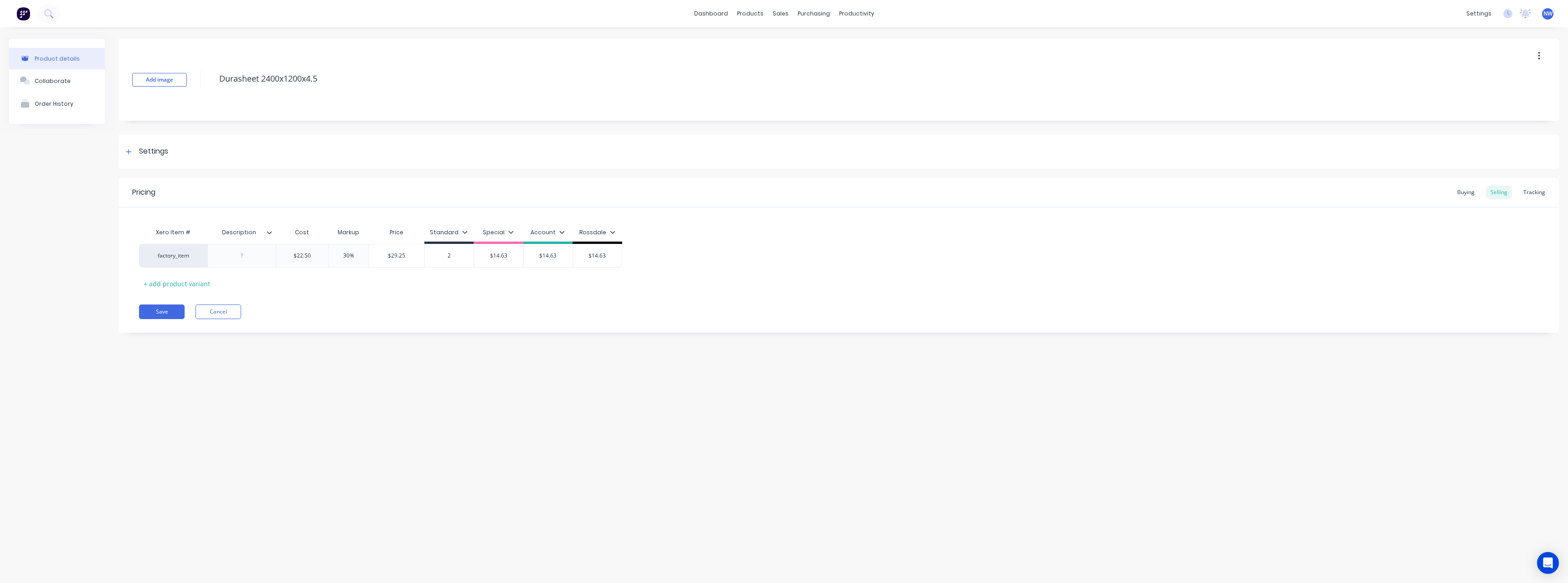
type textarea "x"
type input "29"
type textarea "x"
type input "29."
type textarea "x"
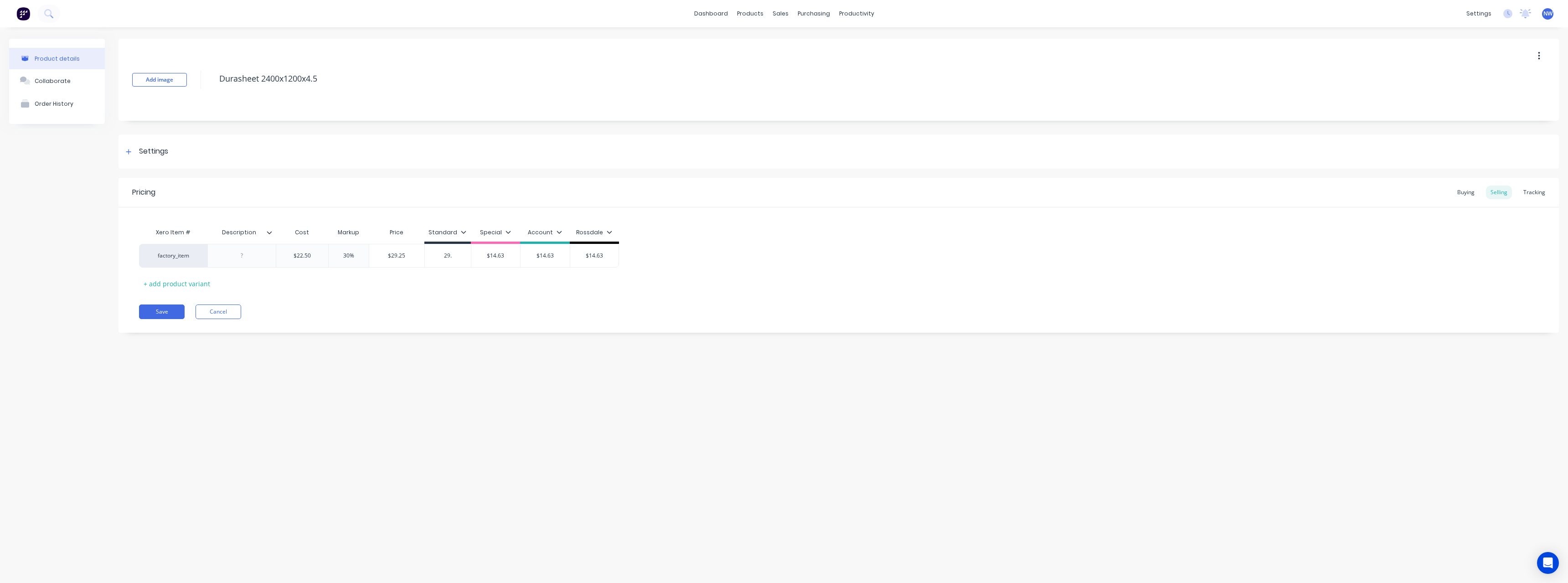
type input "29.2"
type textarea "x"
type input "29.25"
type input "$14.63"
drag, startPoint x: 510, startPoint y: 256, endPoint x: 486, endPoint y: 258, distance: 24.1
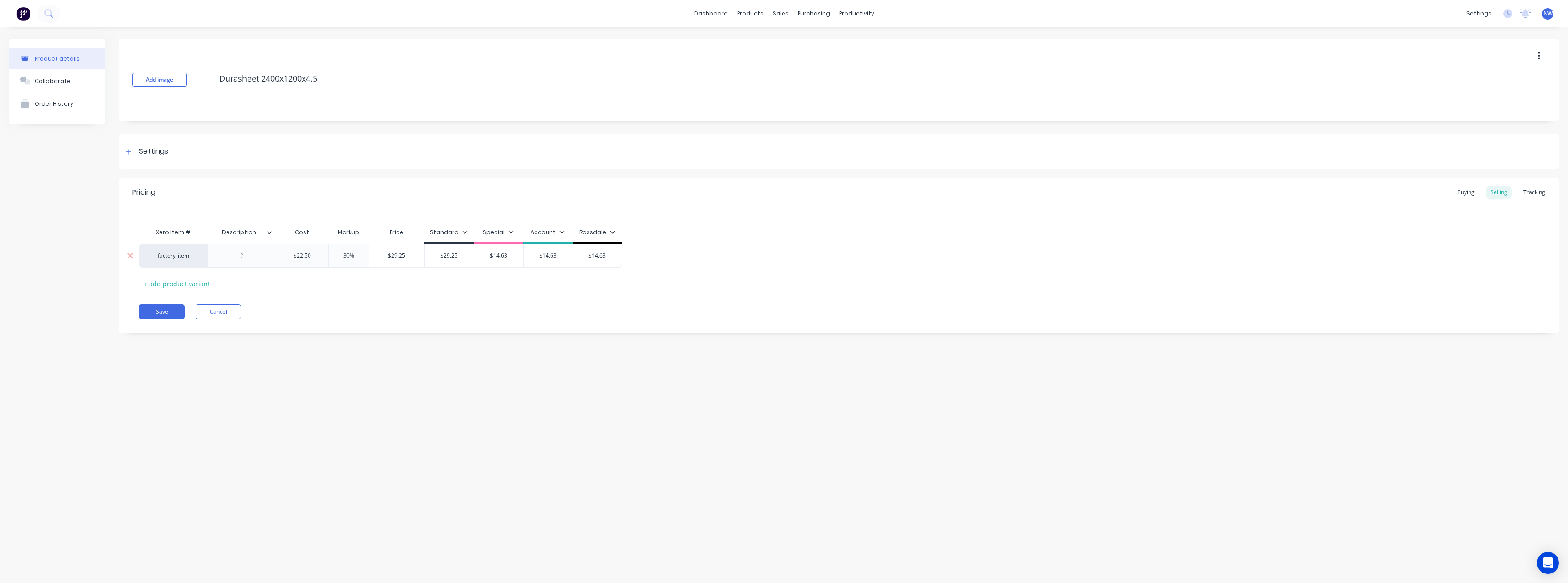
click at [486, 258] on input "$14.63" at bounding box center [499, 255] width 49 height 8
type textarea "x"
type input "2"
type textarea "x"
type input "29"
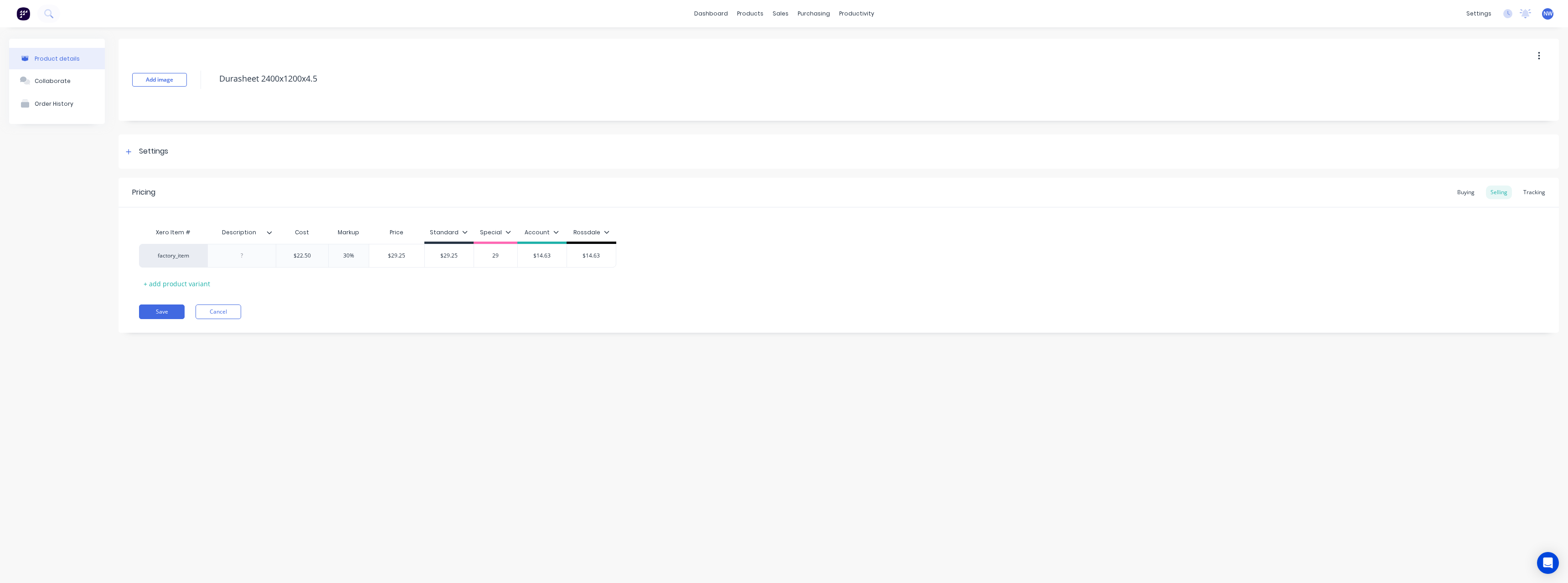
type textarea "x"
type input "29."
type textarea "x"
type input "29.2"
type textarea "x"
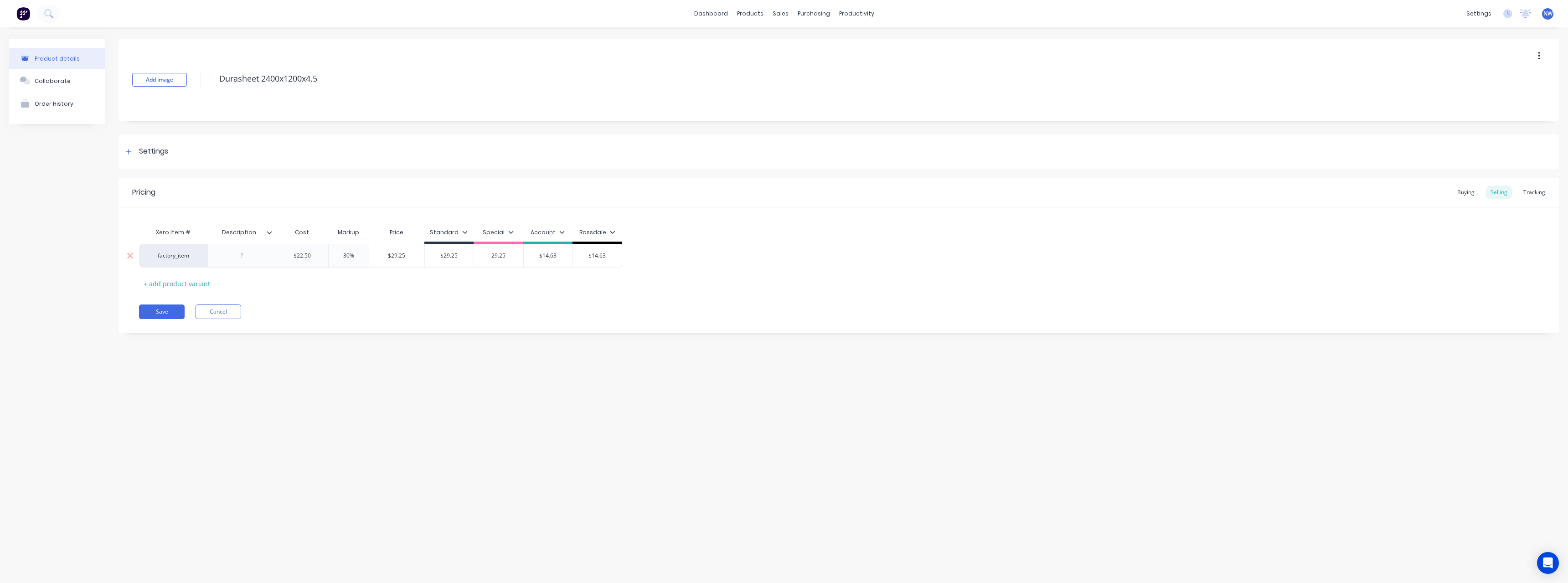
type input "29.25"
type input "$14.63"
drag, startPoint x: 561, startPoint y: 256, endPoint x: 540, endPoint y: 257, distance: 21.0
click at [540, 257] on input "$14.63" at bounding box center [548, 255] width 49 height 8
type textarea "x"
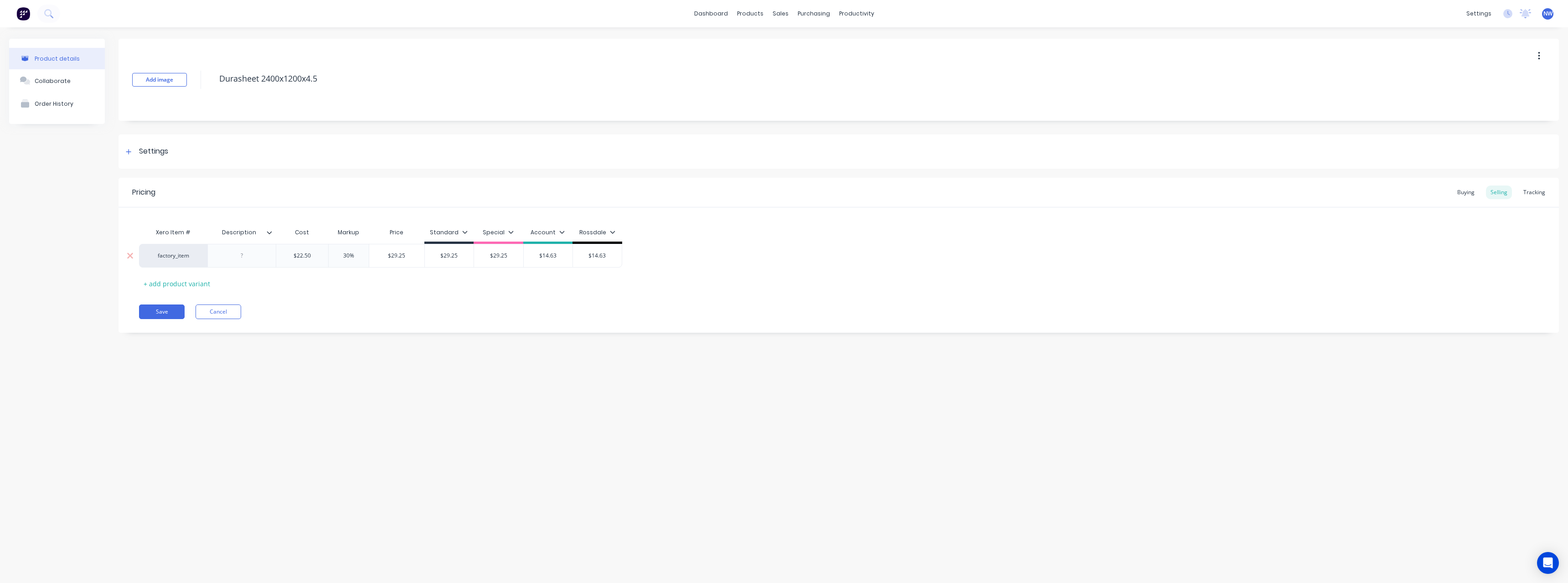
type input "2"
type textarea "x"
type input "29"
type textarea "x"
type input "29."
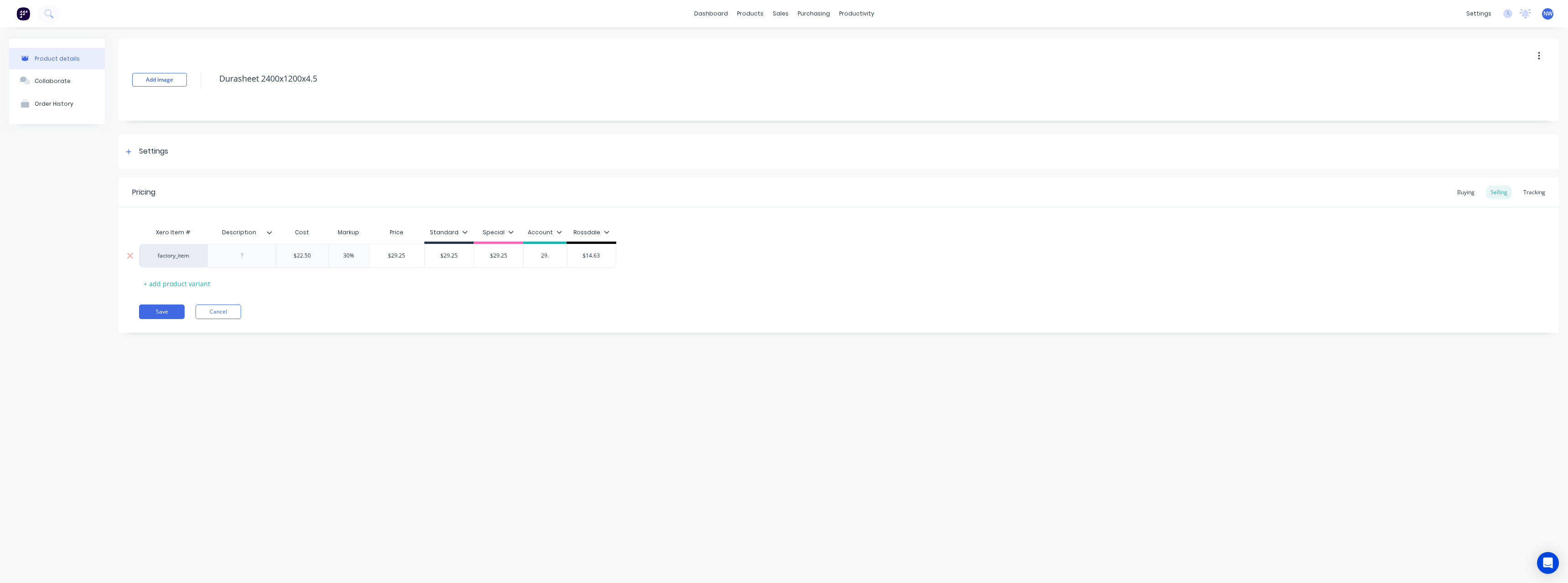
type textarea "x"
type input "29.2"
type textarea "x"
type input "29.25"
type input "$14.63"
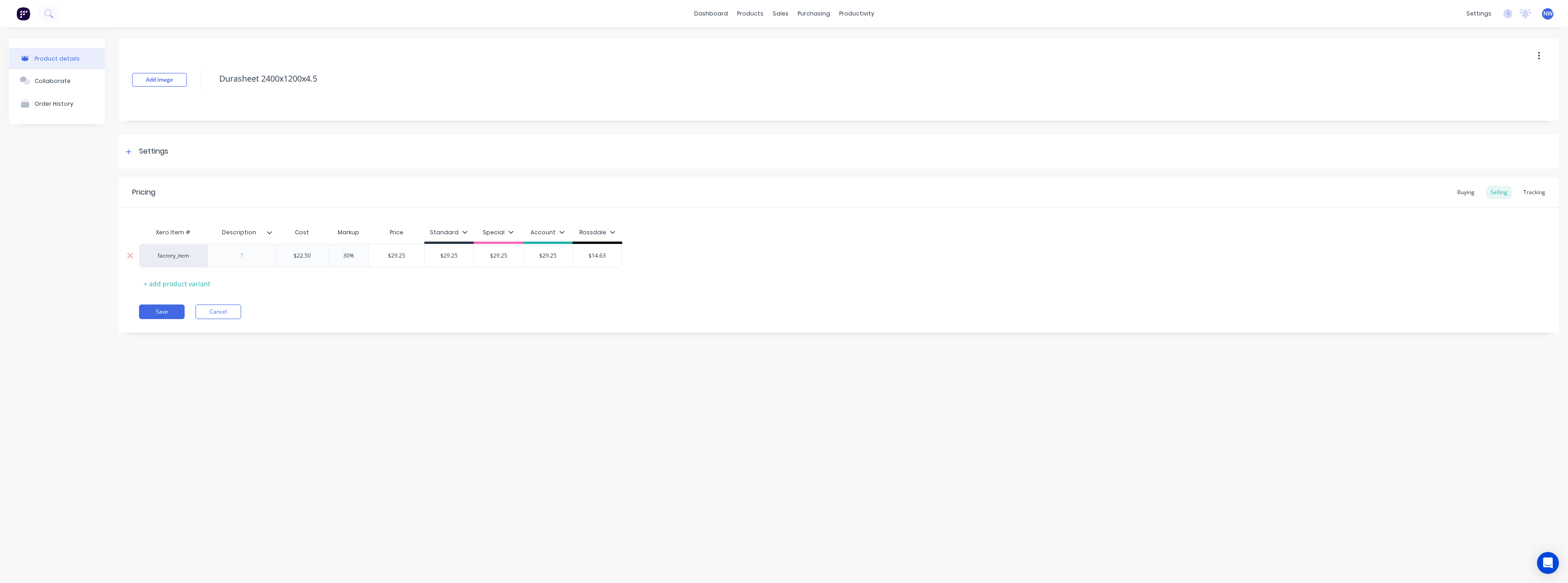
drag, startPoint x: 604, startPoint y: 255, endPoint x: 587, endPoint y: 256, distance: 17.0
click at [587, 256] on input "$14.63" at bounding box center [597, 255] width 49 height 8
type textarea "x"
type input "2"
type textarea "x"
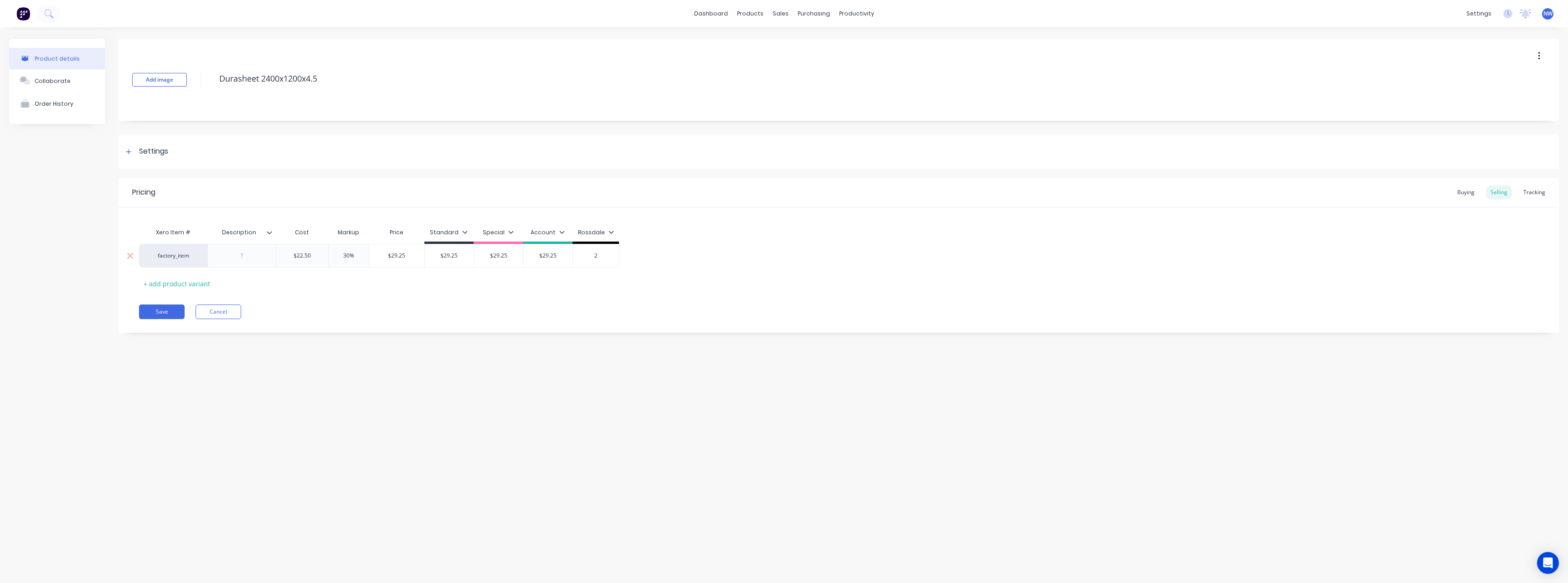
type input "29"
type textarea "x"
type input "29."
type textarea "x"
type input "29.26"
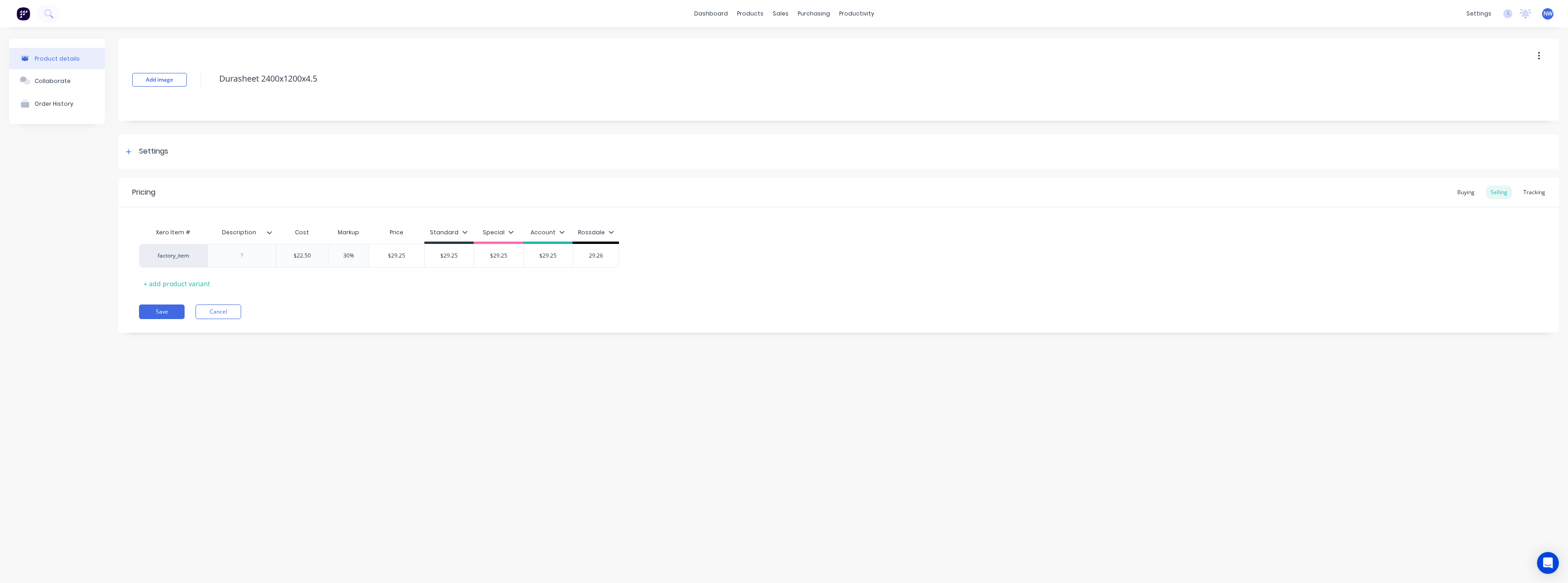
type textarea "x"
type input "29.265"
type textarea "x"
type input "29.26"
type textarea "x"
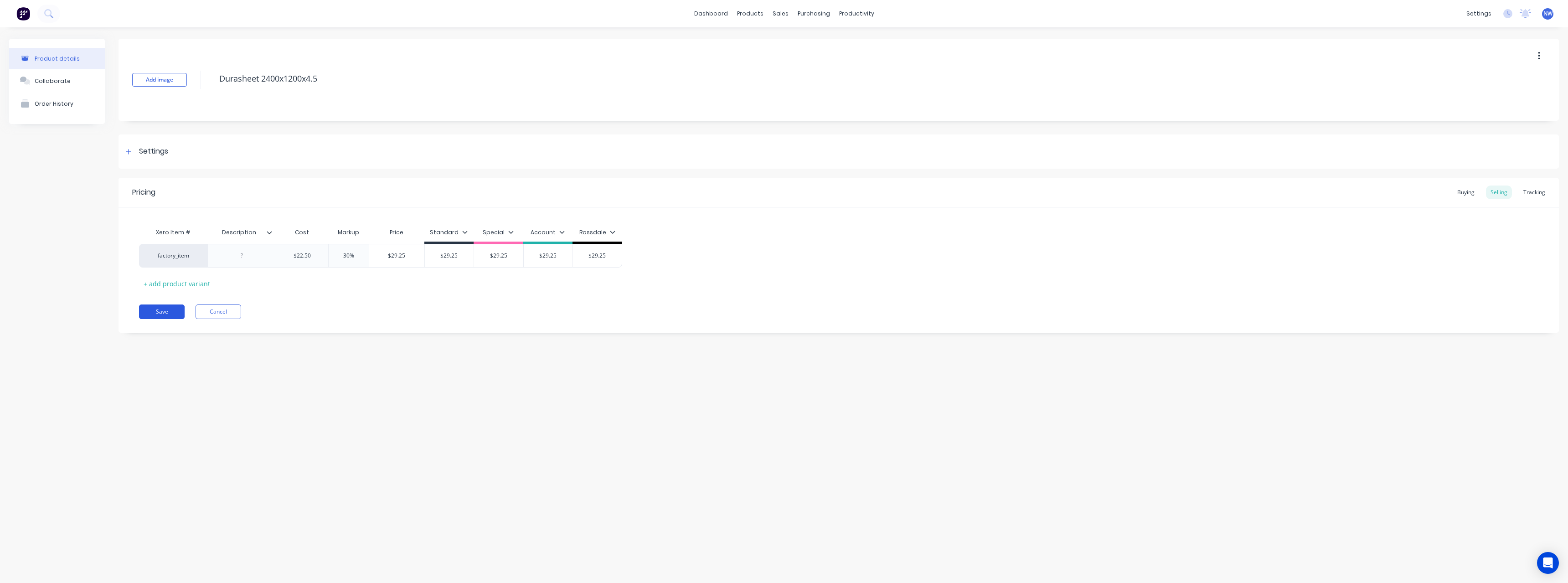
click at [155, 309] on button "Save" at bounding box center [161, 312] width 46 height 15
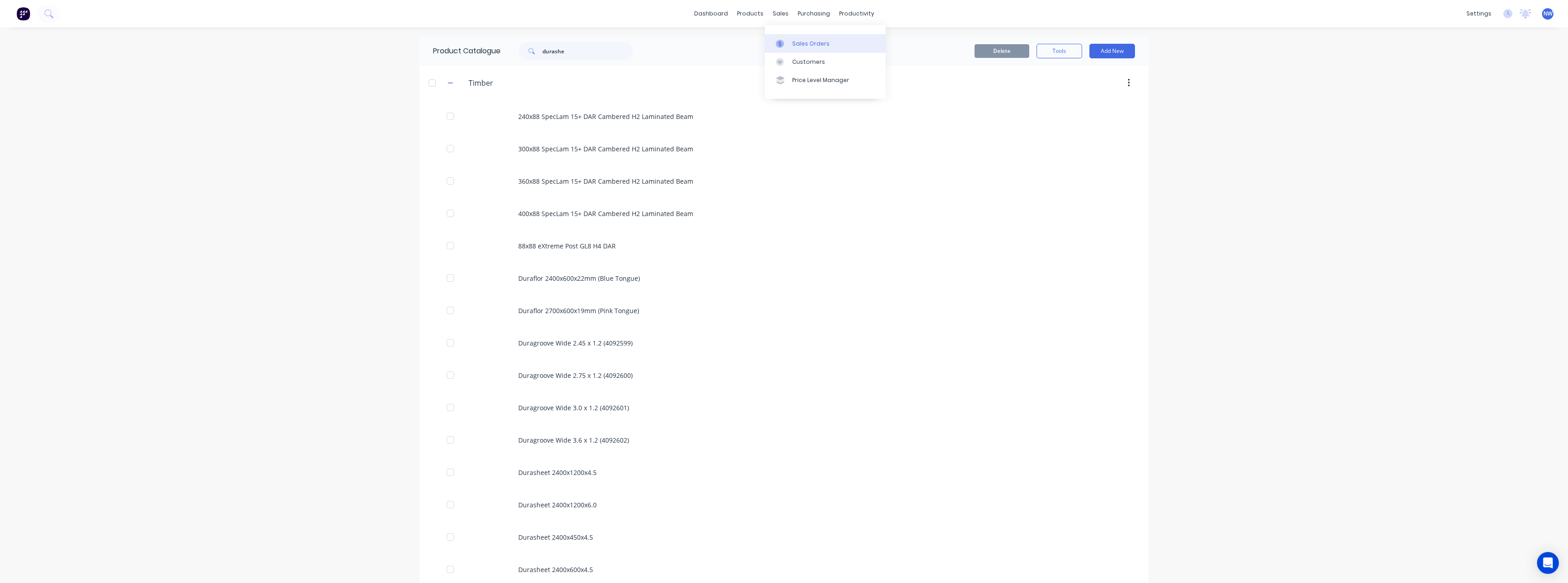
click at [816, 43] on div "Sales Orders" at bounding box center [810, 43] width 37 height 8
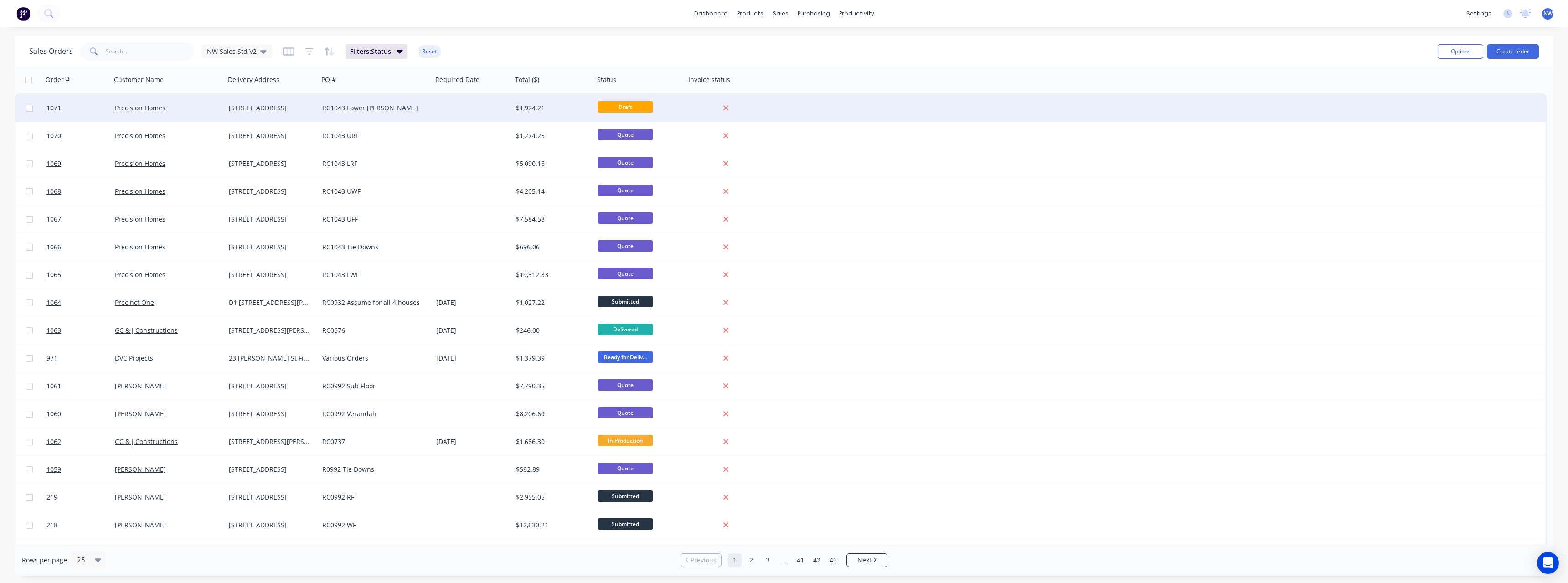
click at [421, 106] on div "RC1043 Lower [PERSON_NAME]" at bounding box center [373, 108] width 101 height 9
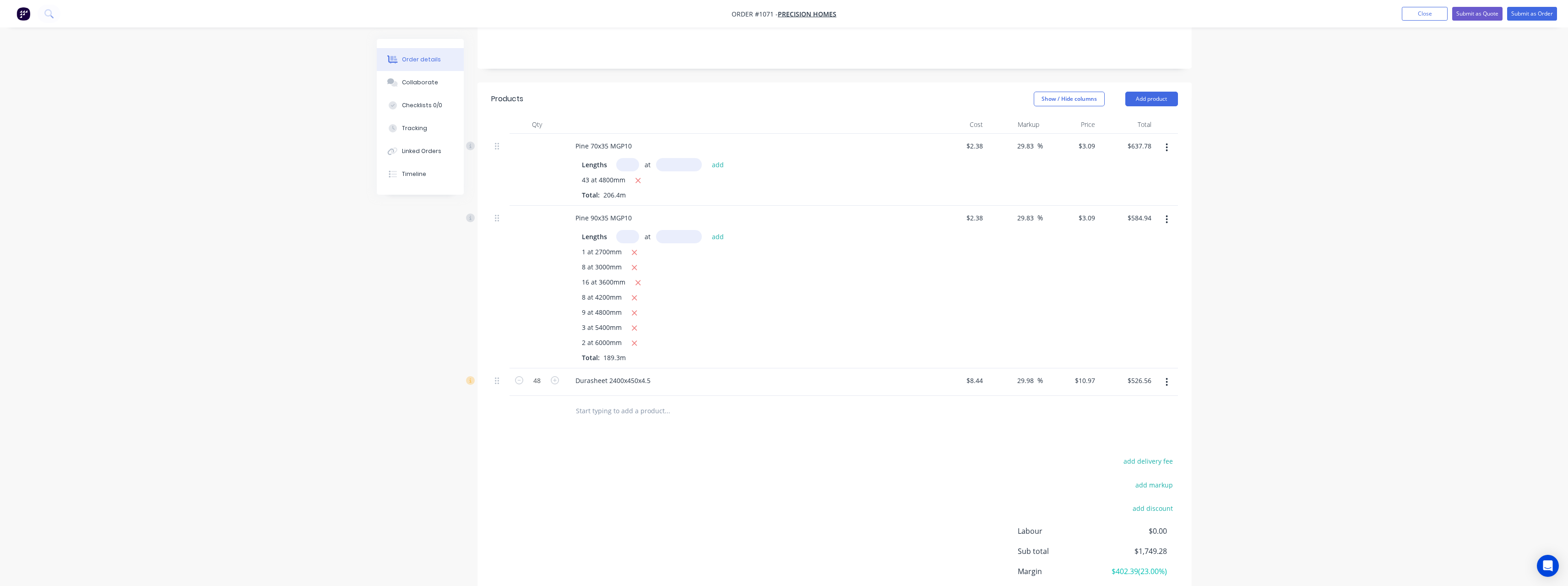
scroll to position [184, 0]
click at [641, 391] on input "text" at bounding box center [667, 391] width 183 height 18
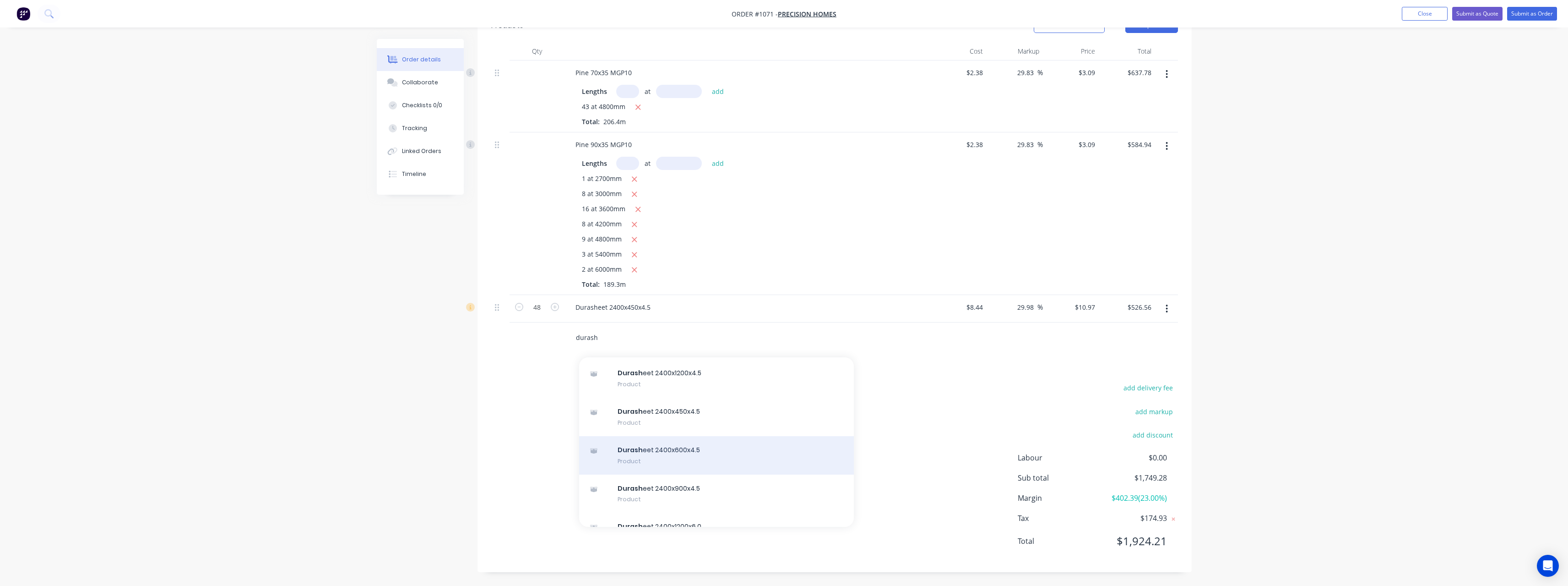
scroll to position [316, 0]
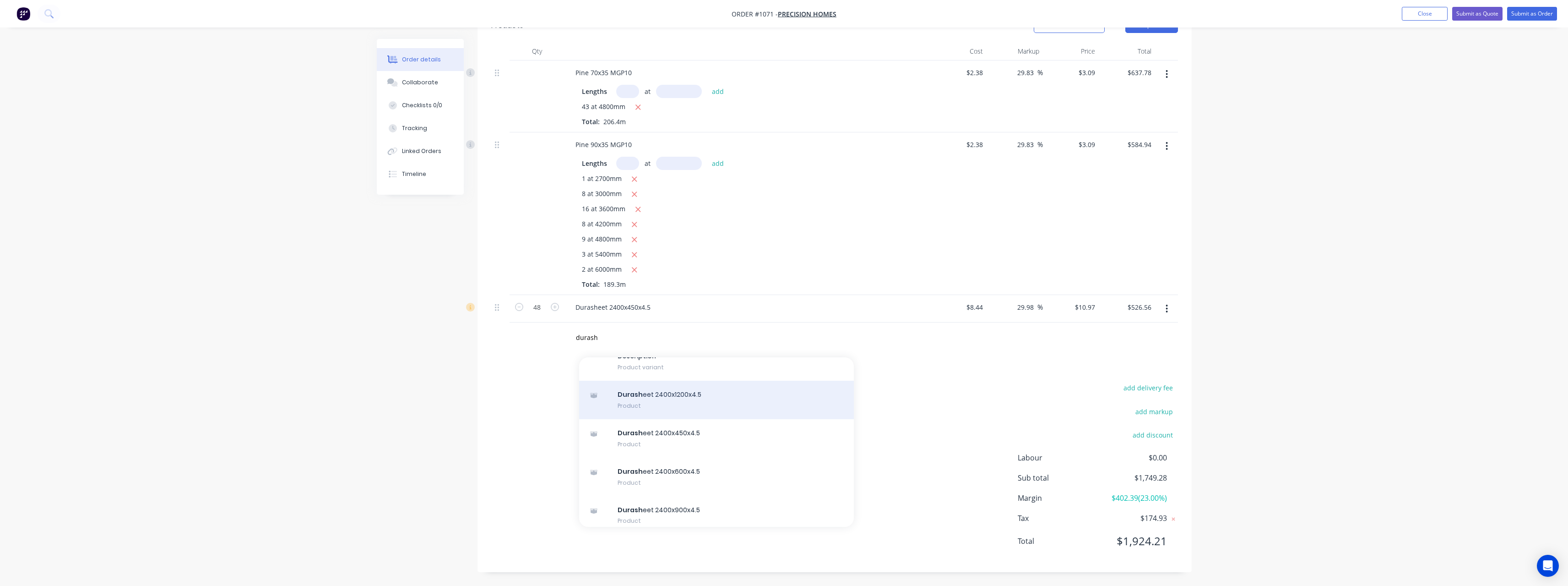
click at [702, 391] on div "Durash eet 2400x1200x4.5 Product" at bounding box center [716, 399] width 274 height 39
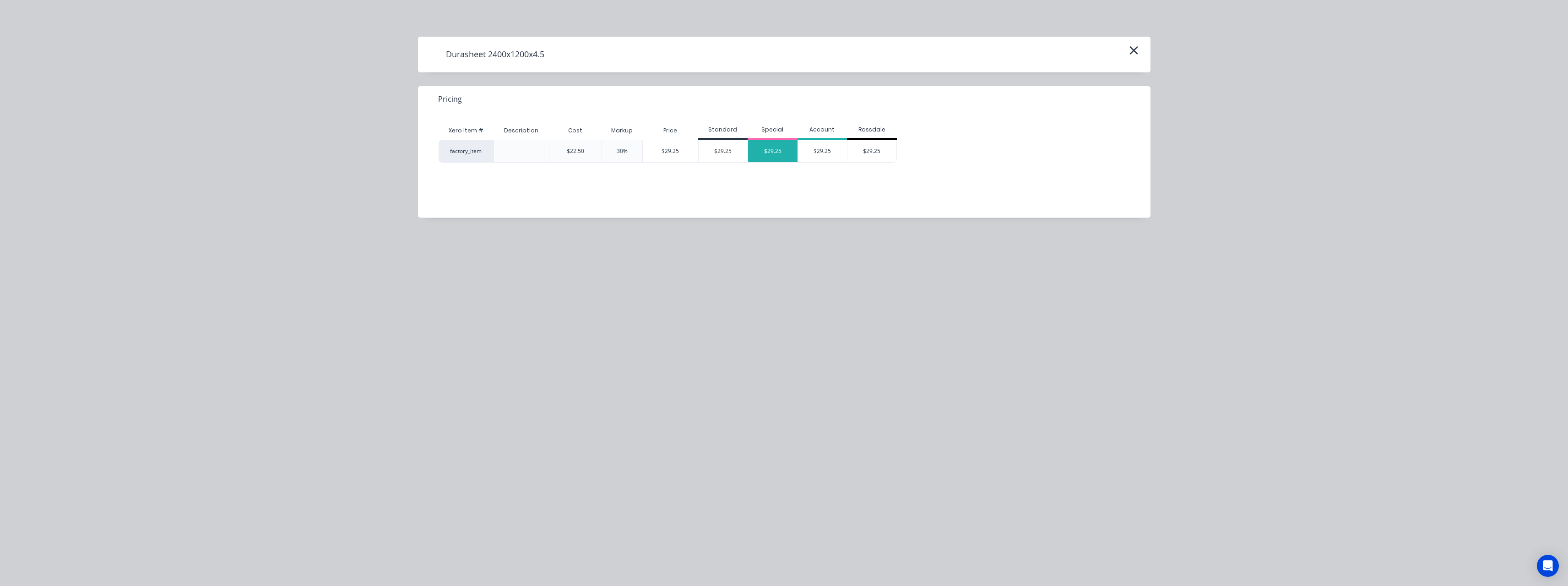
click at [776, 156] on div "$29.25" at bounding box center [773, 151] width 50 height 22
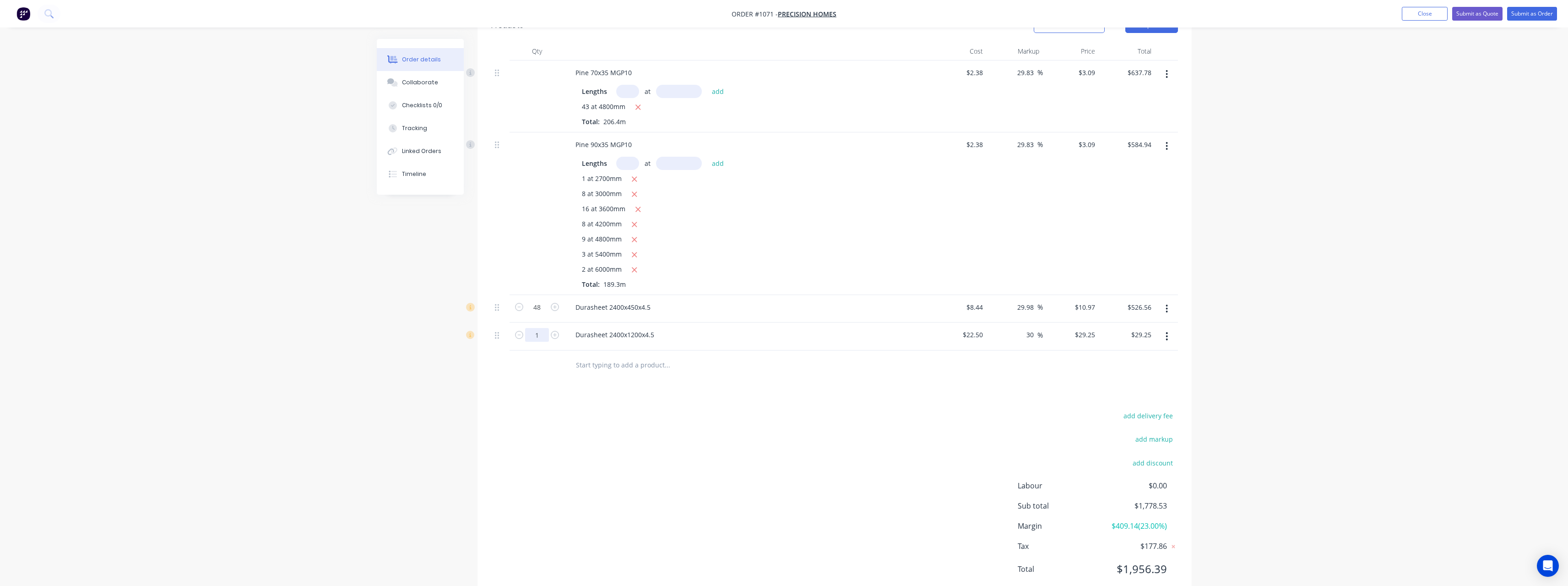
click at [542, 314] on input "1" at bounding box center [537, 307] width 24 height 13
click at [627, 365] on input "text" at bounding box center [667, 365] width 183 height 18
click at [597, 367] on input "text" at bounding box center [667, 365] width 183 height 18
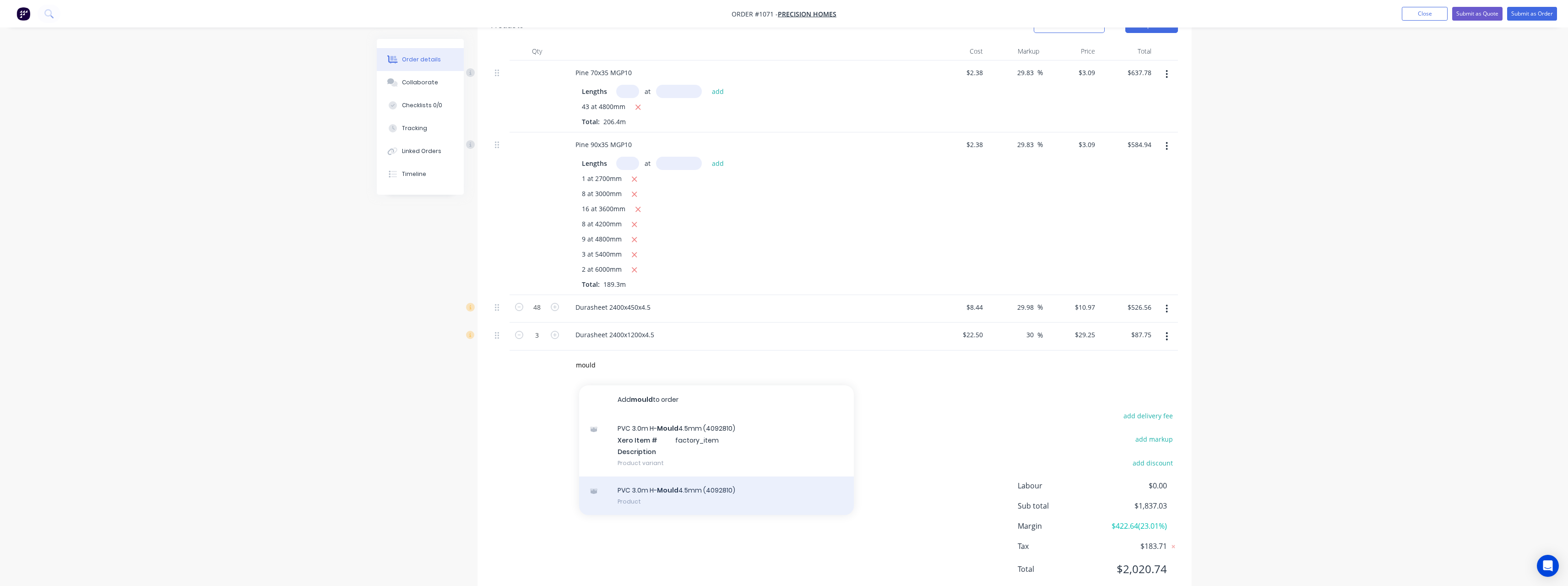
click at [688, 489] on div "PVC 3.0m H- Mould 4.5mm (4092810) Product" at bounding box center [716, 495] width 274 height 39
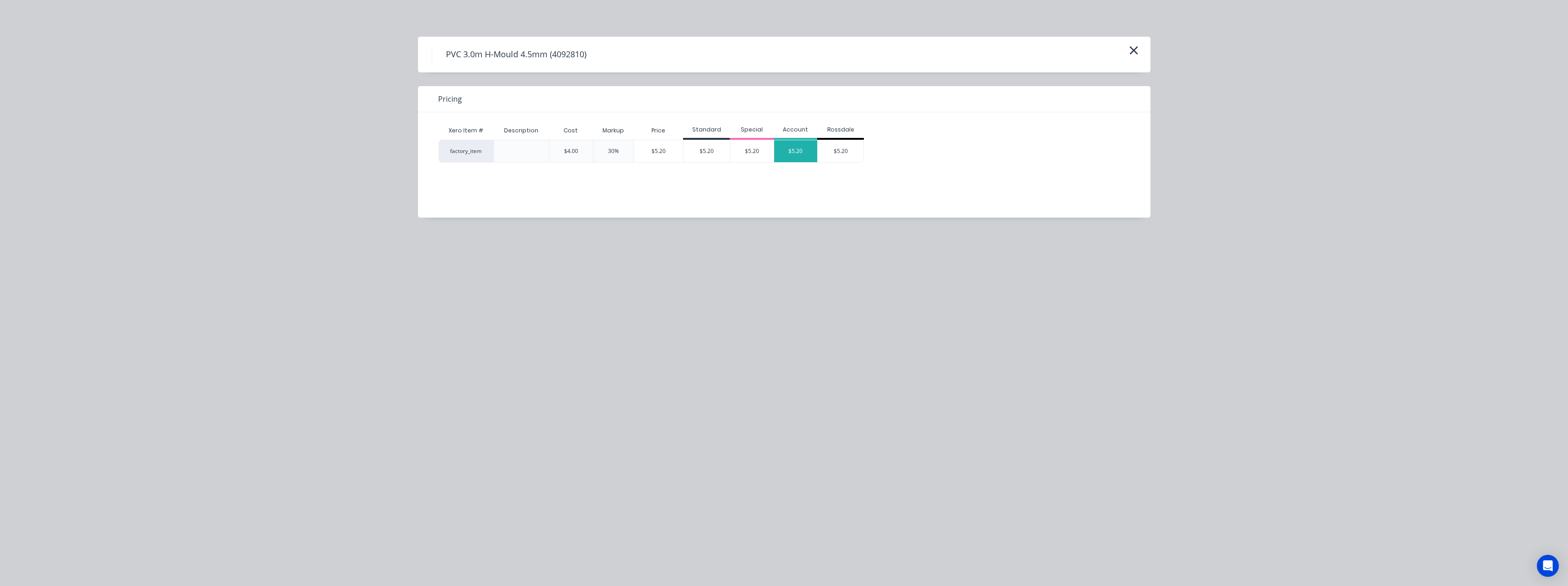
click at [796, 156] on div "$5.20" at bounding box center [795, 151] width 43 height 22
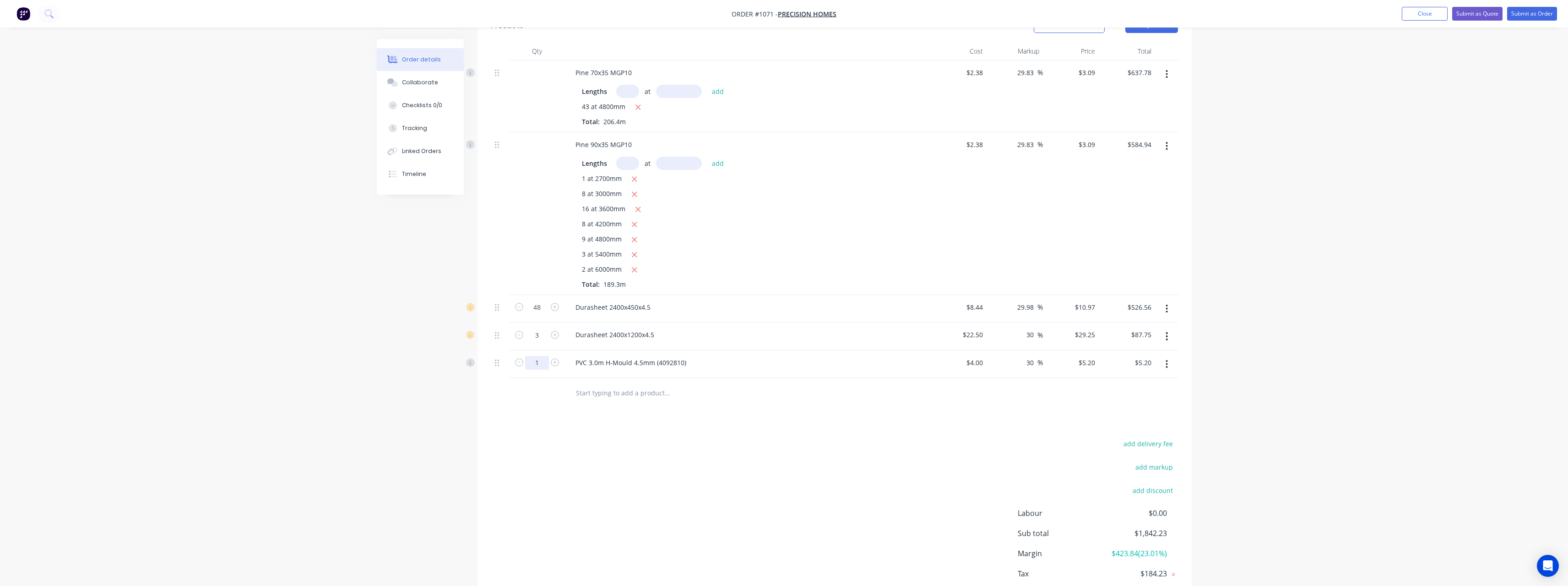
click at [544, 314] on input "1" at bounding box center [537, 307] width 24 height 13
click at [642, 395] on input "text" at bounding box center [667, 393] width 183 height 18
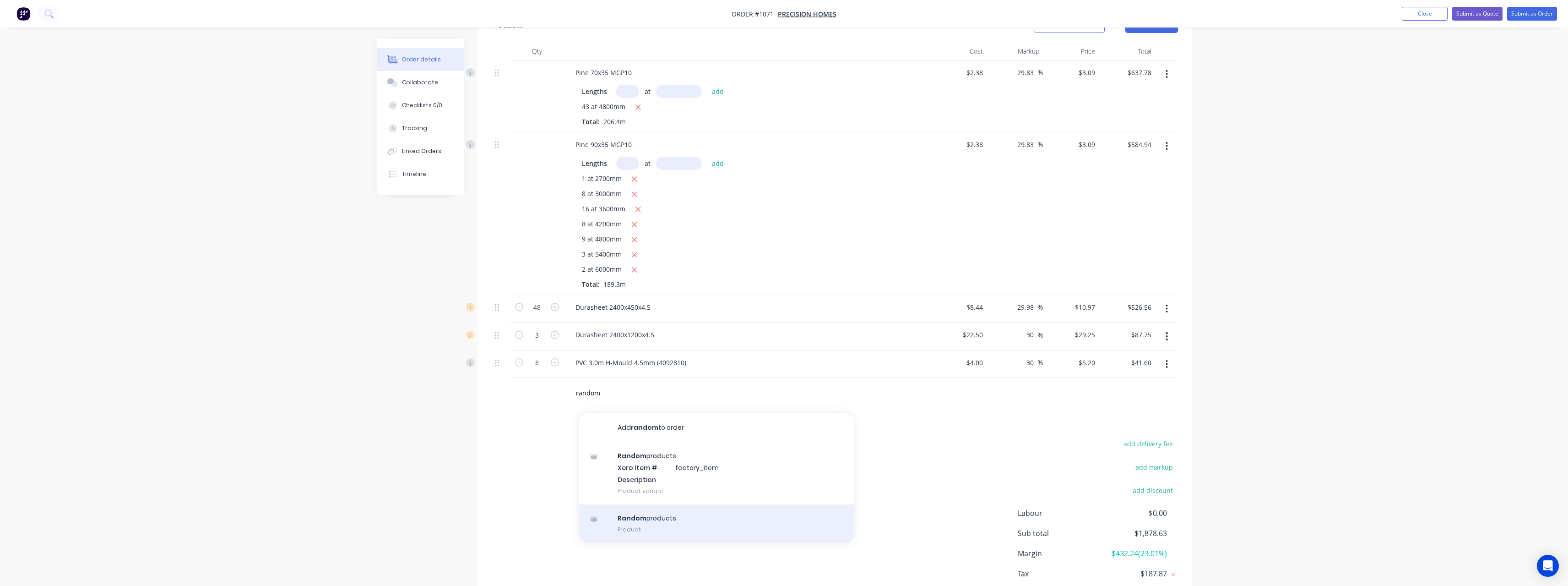
click at [659, 512] on div "Random products Product" at bounding box center [716, 523] width 274 height 39
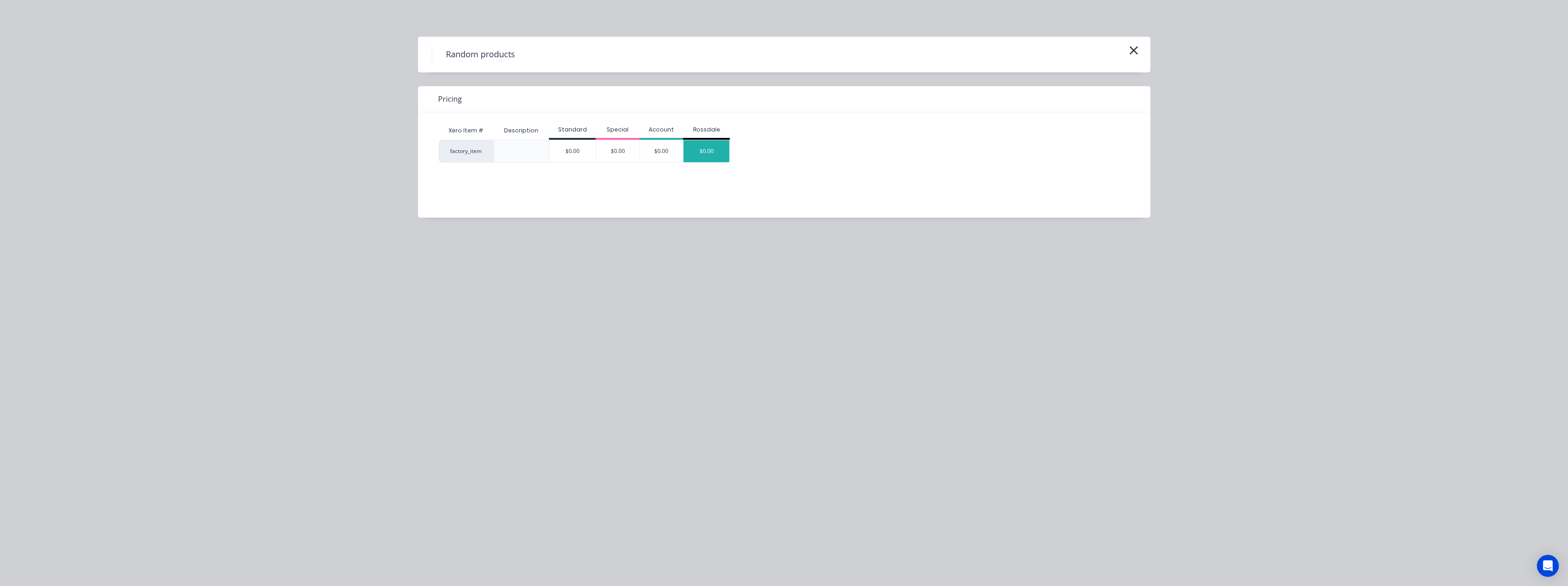
click at [713, 149] on div "$0.00" at bounding box center [706, 151] width 46 height 22
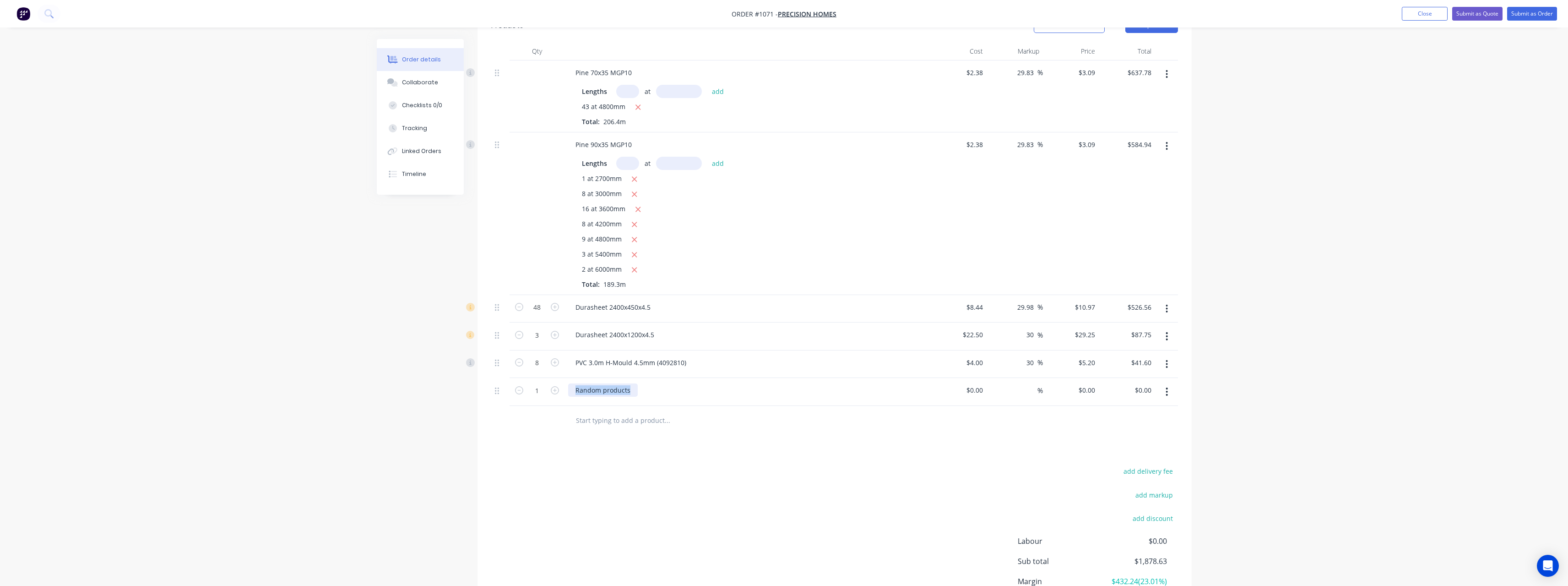
drag, startPoint x: 633, startPoint y: 385, endPoint x: 560, endPoint y: 390, distance: 73.2
click at [560, 390] on div "1 Random products $0.00 $0.00 % $0.00 $0.00 $0.00 $0.00" at bounding box center [834, 392] width 686 height 28
click at [984, 388] on input at bounding box center [981, 390] width 10 height 13
click at [1021, 388] on div "%" at bounding box center [1015, 392] width 56 height 28
click at [1025, 390] on div "%" at bounding box center [1033, 390] width 20 height 13
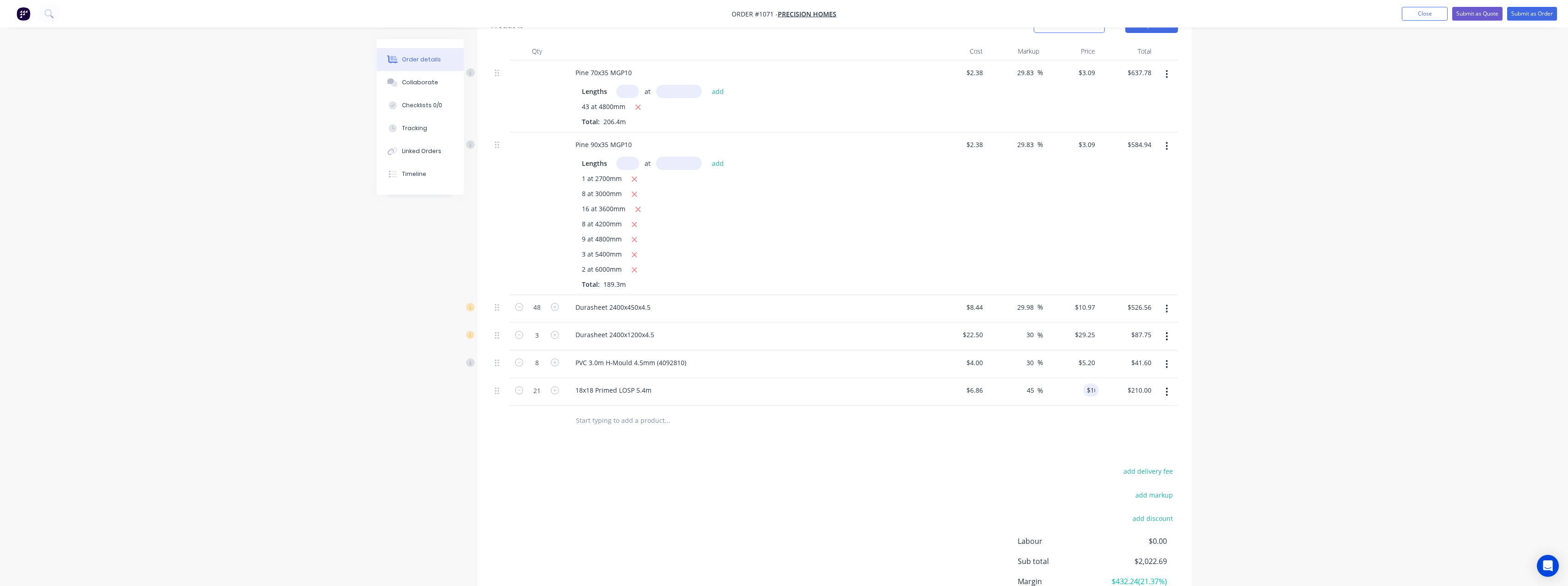
click at [606, 422] on input "text" at bounding box center [667, 420] width 183 height 18
click at [1487, 17] on button "Submit as Quote" at bounding box center [1477, 13] width 50 height 13
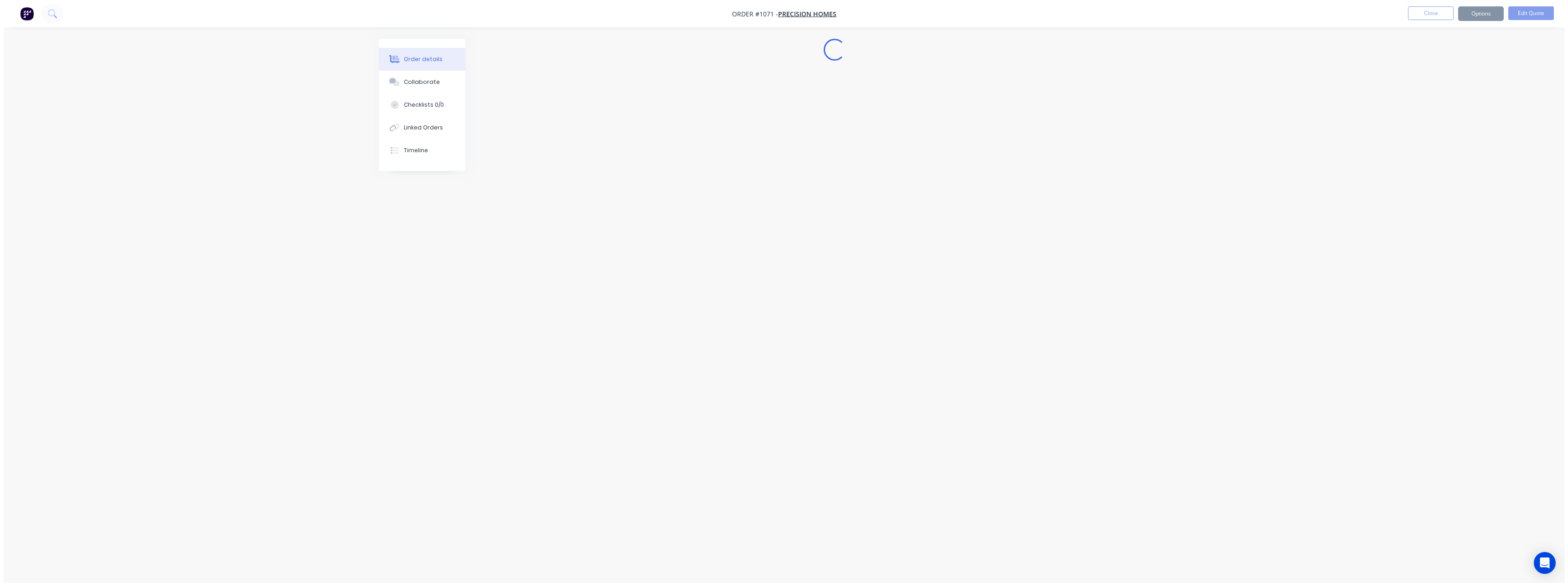
scroll to position [0, 0]
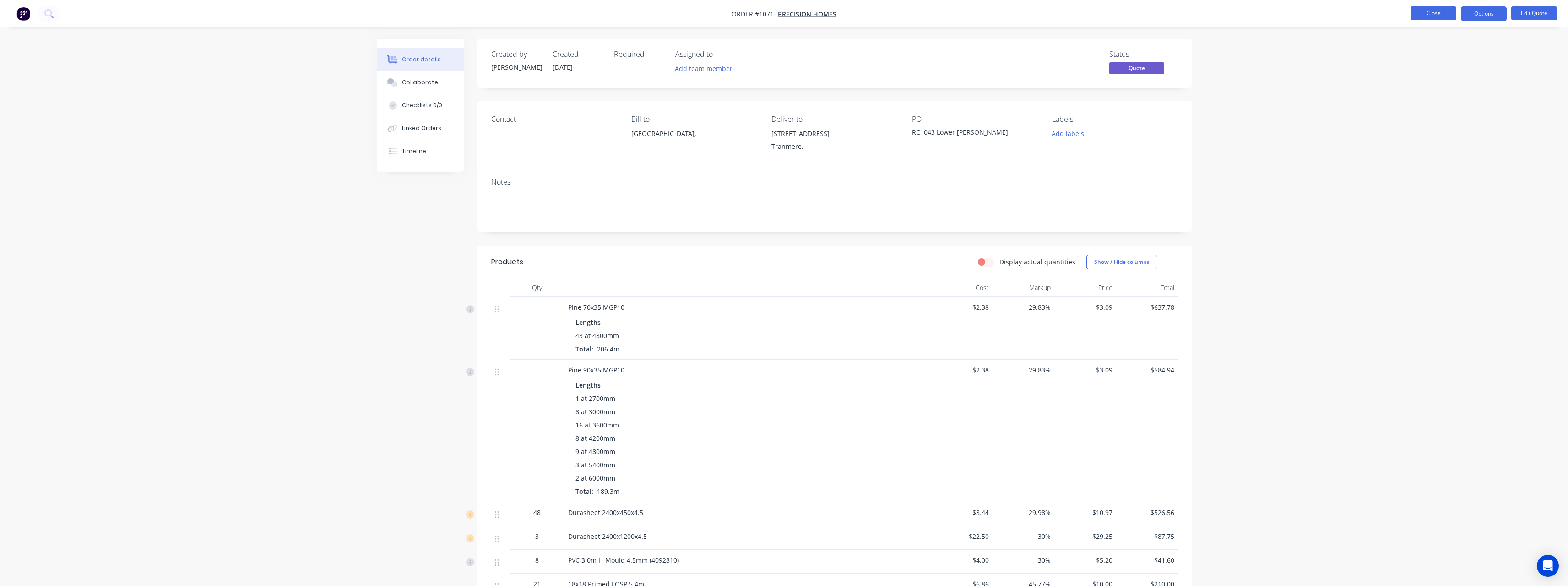
click at [1435, 13] on button "Close" at bounding box center [1433, 13] width 46 height 13
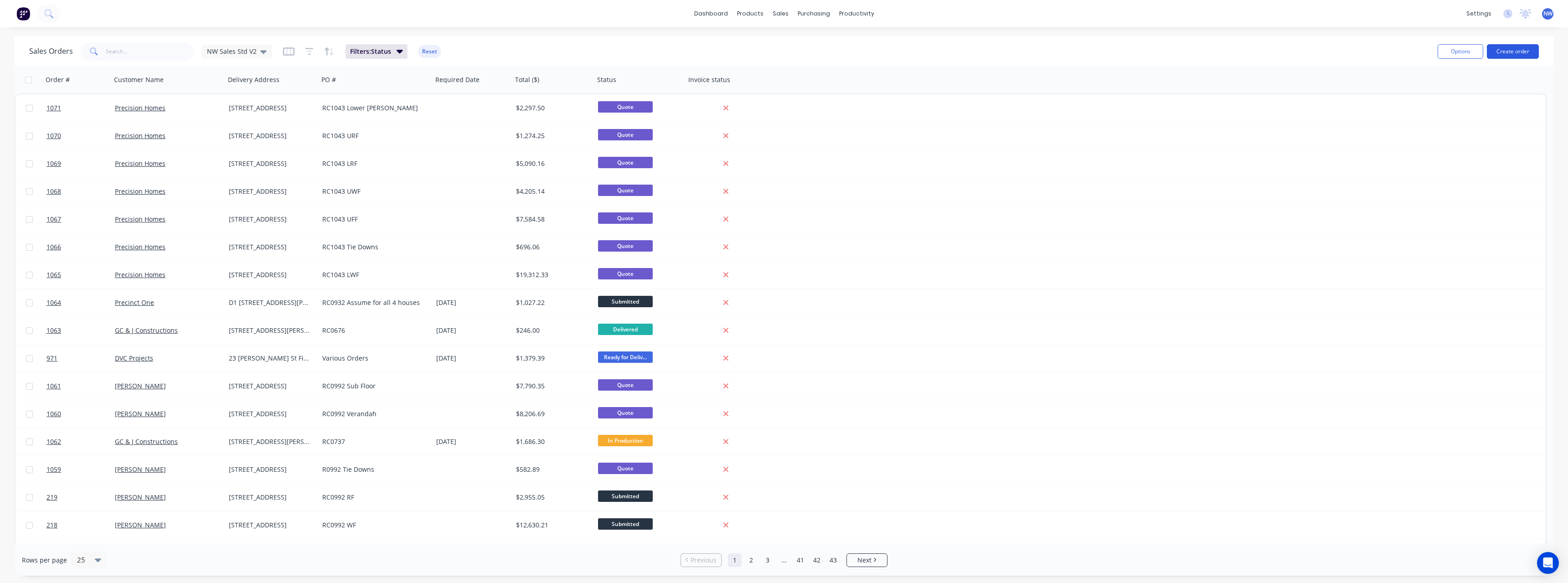
click at [1499, 57] on button "Create order" at bounding box center [1513, 52] width 52 height 15
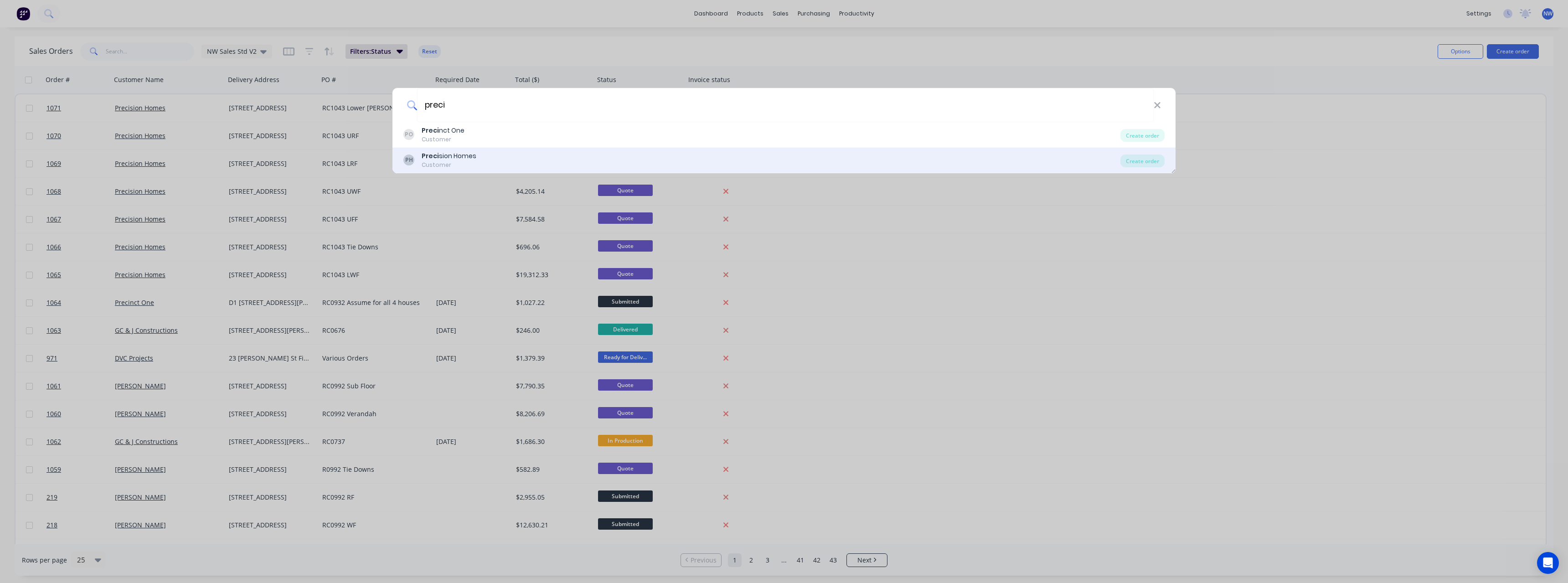
click at [513, 158] on div "PH Preci sion Homes Customer" at bounding box center [762, 160] width 717 height 18
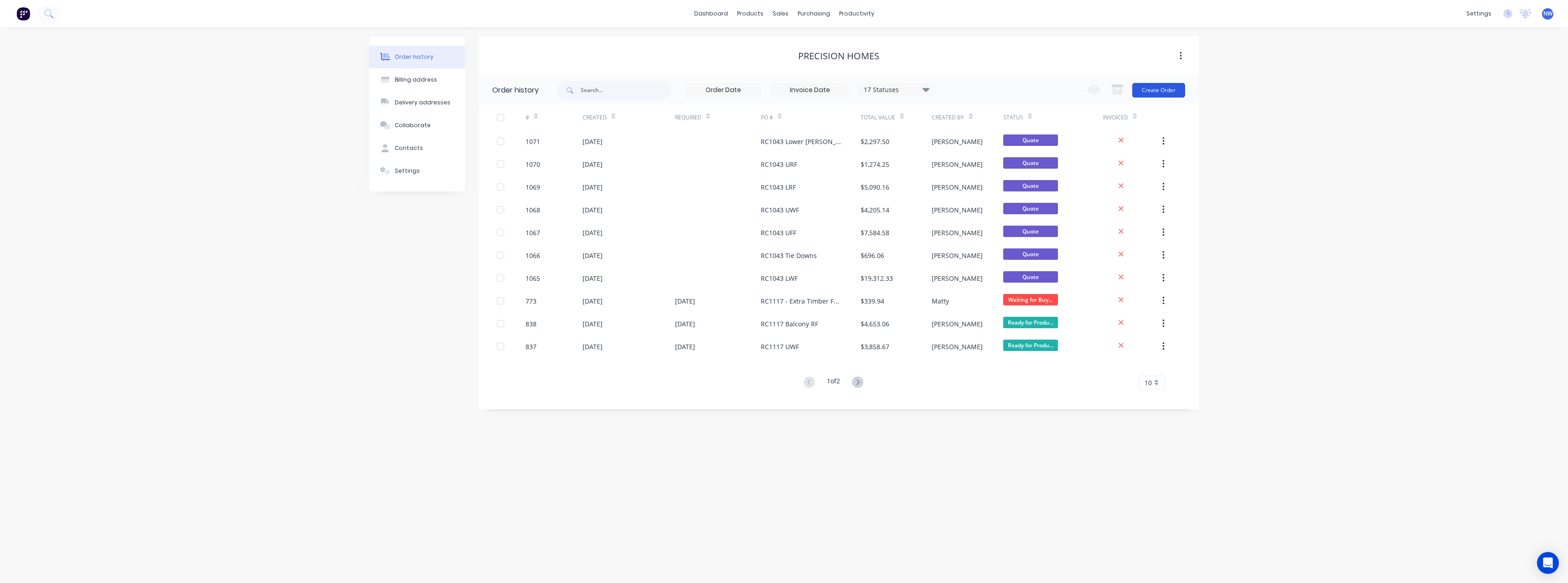
click at [1159, 86] on button "Create Order" at bounding box center [1158, 90] width 53 height 15
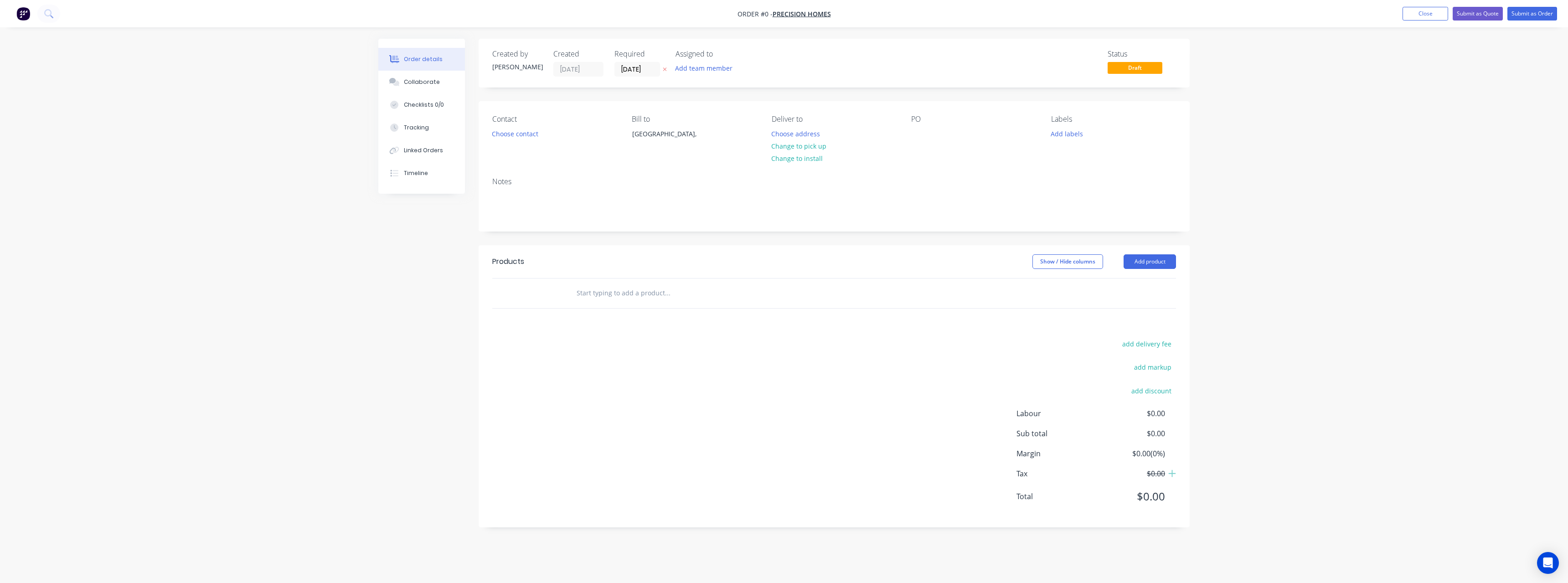
click at [665, 71] on icon at bounding box center [665, 69] width 4 height 5
click at [808, 133] on button "Choose address" at bounding box center [796, 133] width 58 height 12
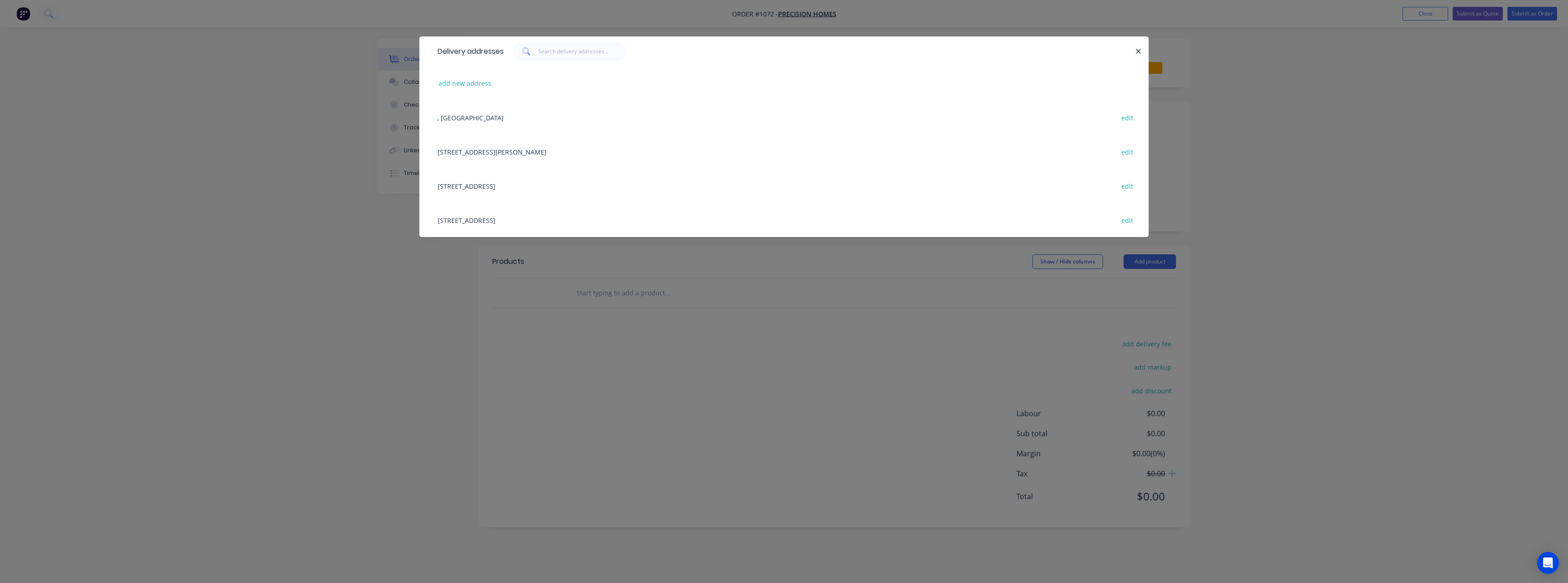
click at [520, 218] on div "[STREET_ADDRESS] edit" at bounding box center [783, 220] width 702 height 34
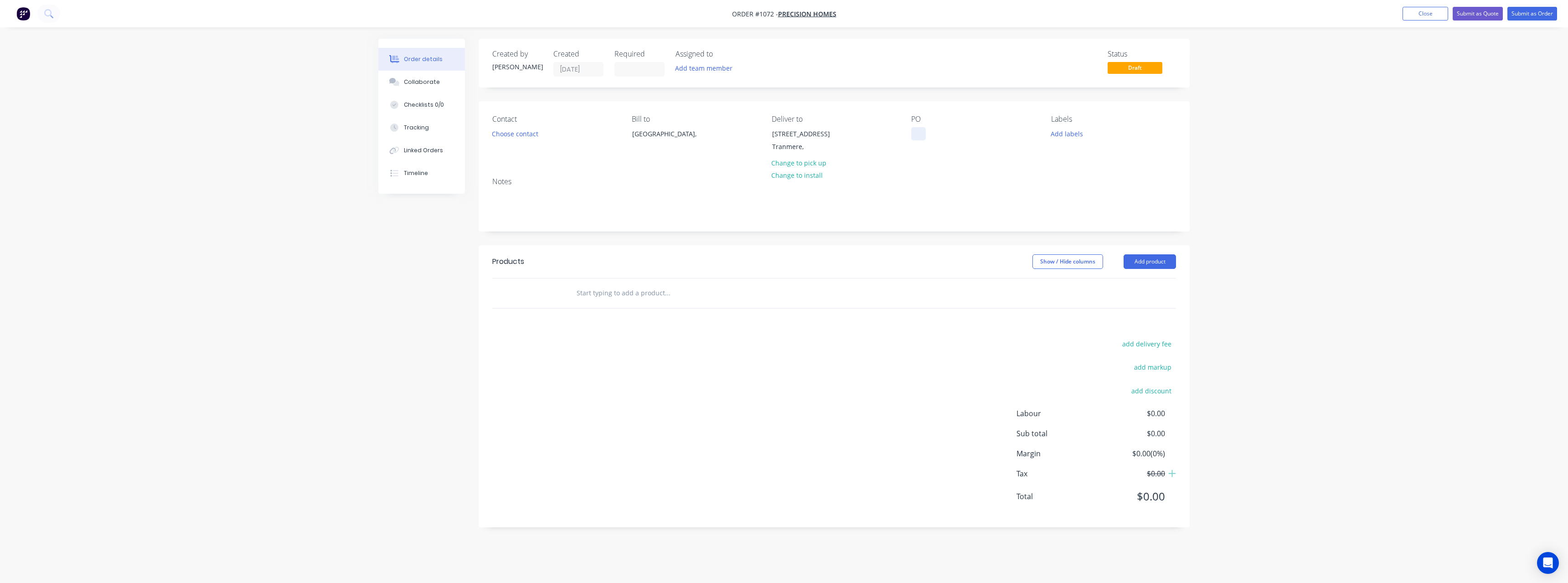
click at [915, 135] on div at bounding box center [919, 134] width 15 height 13
click at [634, 295] on input "text" at bounding box center [668, 293] width 183 height 18
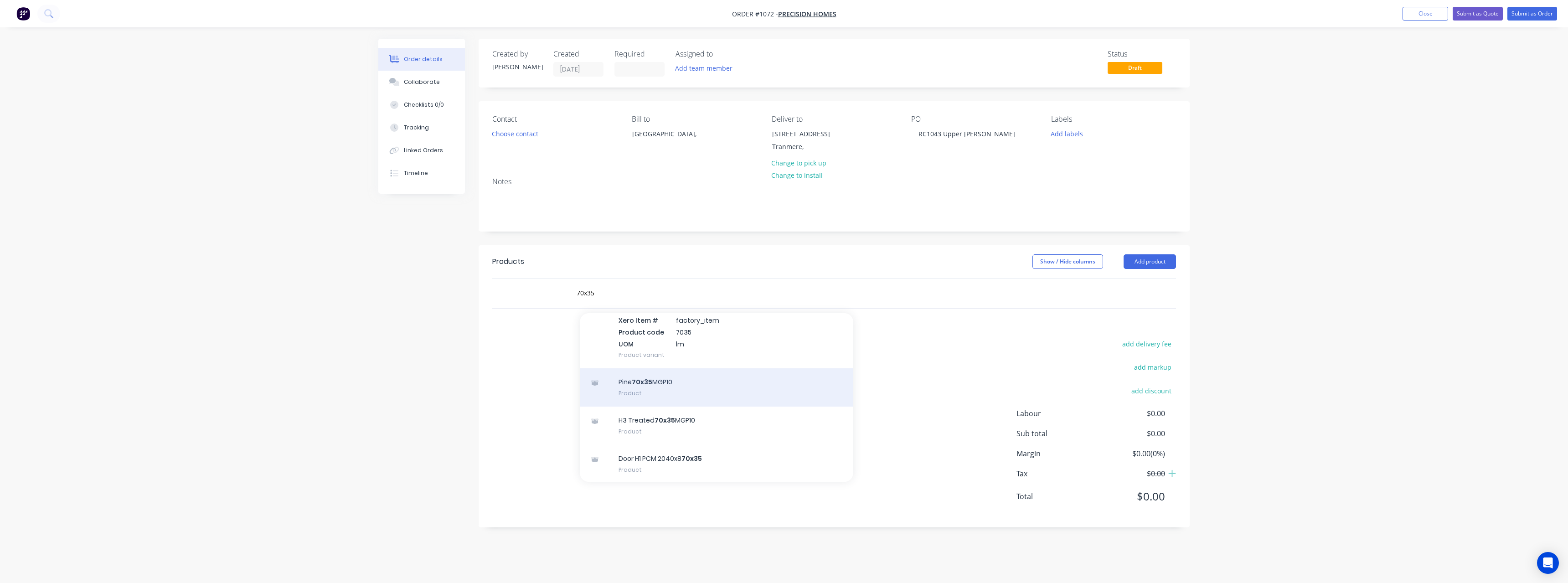
click at [677, 392] on div "Pine 70x35 MGP10 Product" at bounding box center [716, 387] width 273 height 38
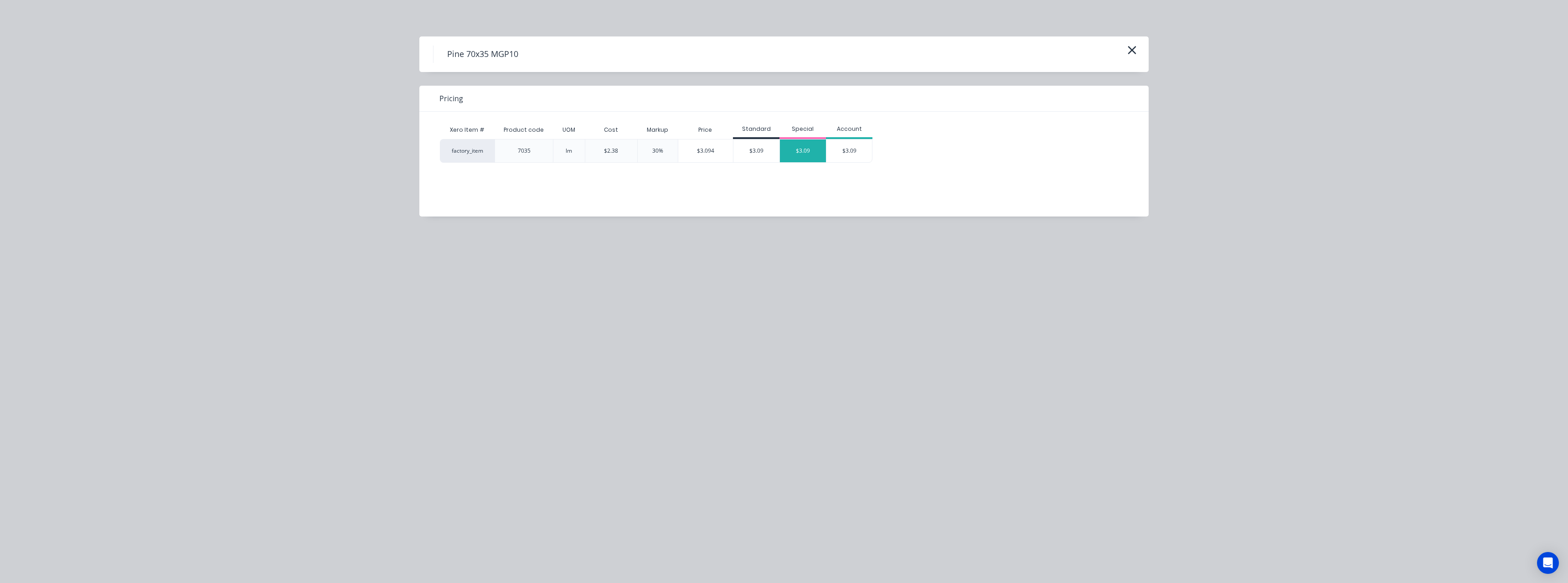
click at [808, 153] on div "$3.09" at bounding box center [803, 150] width 46 height 23
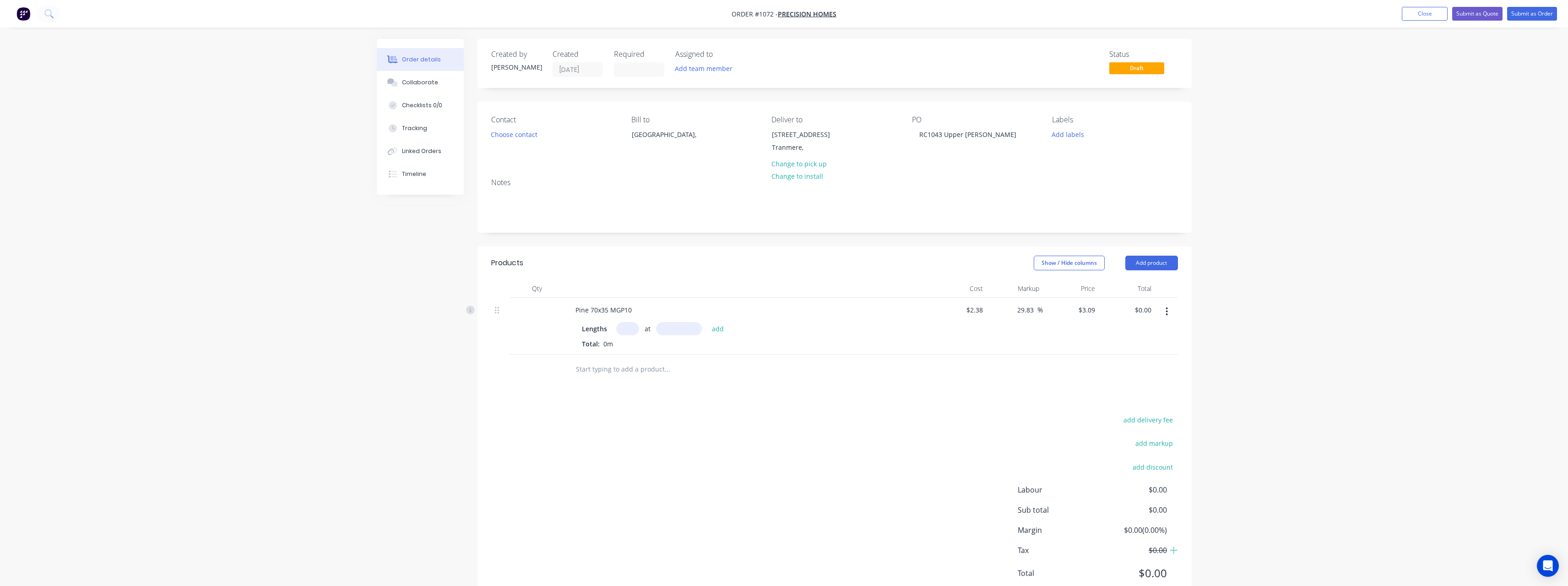
click at [628, 332] on input "text" at bounding box center [627, 328] width 23 height 13
click at [707, 322] on button "add" at bounding box center [718, 328] width 21 height 12
click at [638, 382] on input "text" at bounding box center [667, 384] width 183 height 18
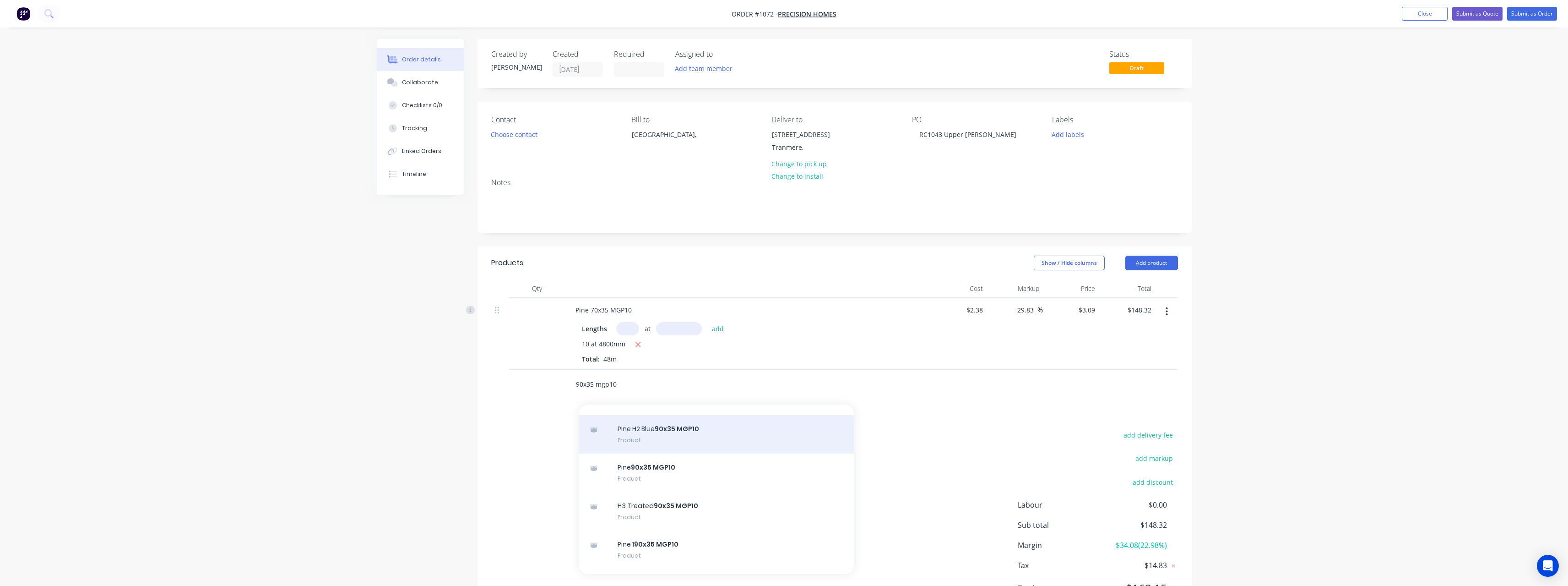
scroll to position [504, 0]
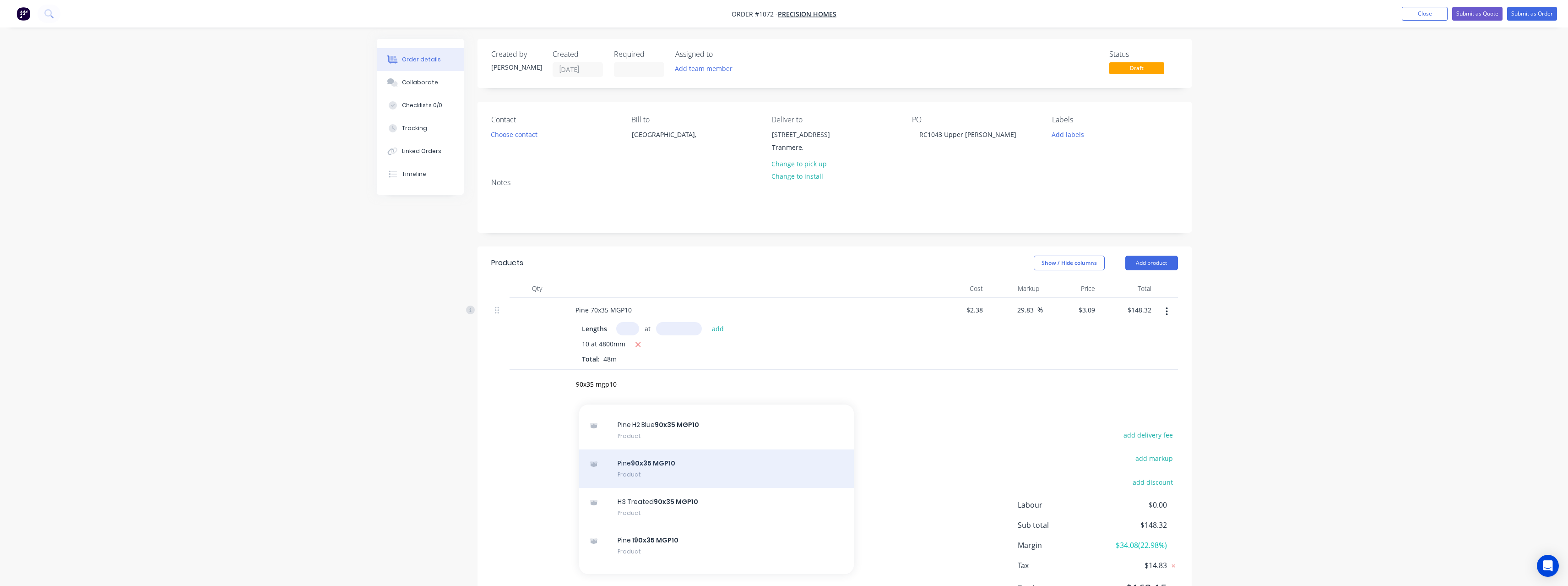
click at [679, 466] on div "Pine 90x35 MGP10 Product" at bounding box center [716, 469] width 274 height 39
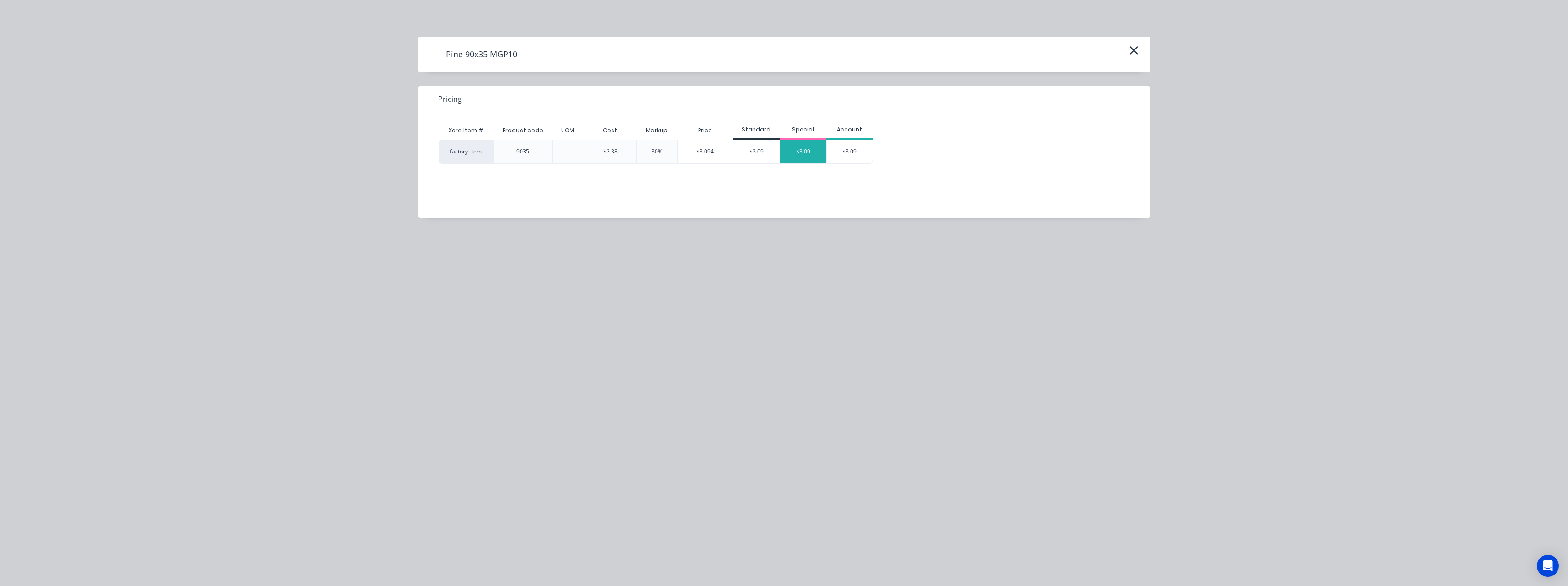
click at [812, 148] on div "$3.09" at bounding box center [803, 151] width 46 height 23
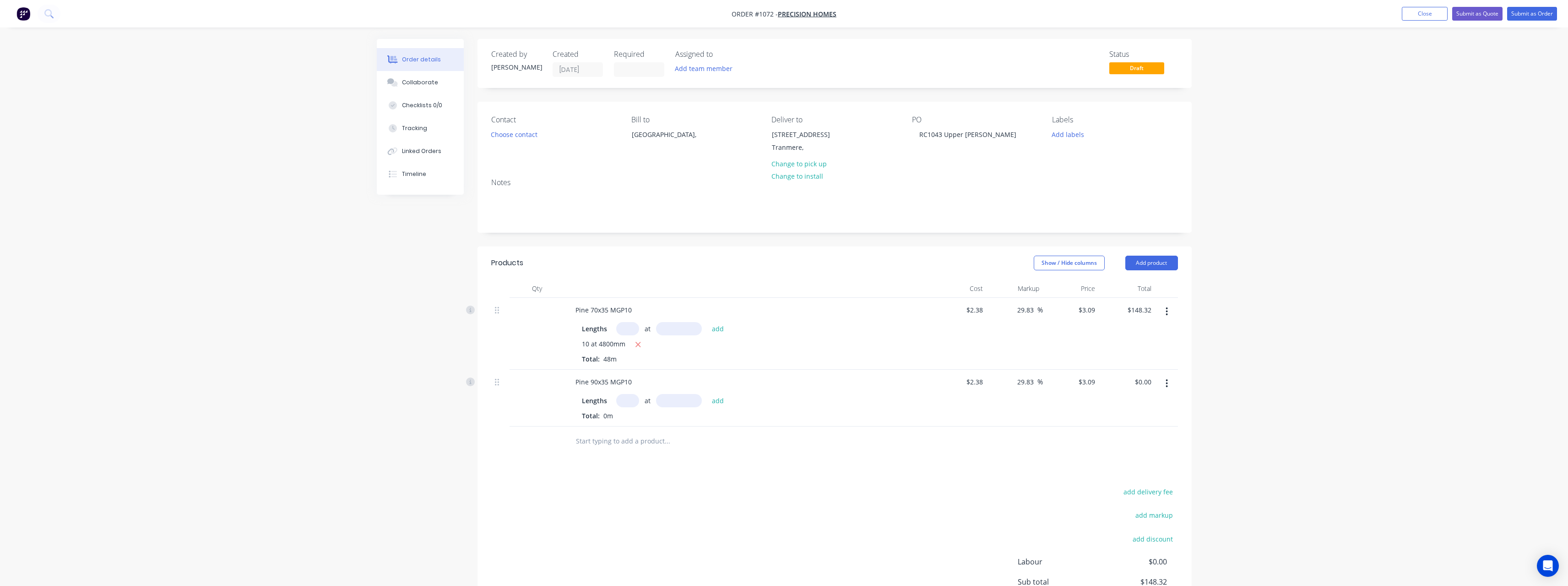
click at [630, 404] on input "text" at bounding box center [627, 401] width 23 height 13
click at [707, 394] on button "add" at bounding box center [718, 400] width 21 height 12
click at [608, 459] on input "text" at bounding box center [667, 456] width 183 height 18
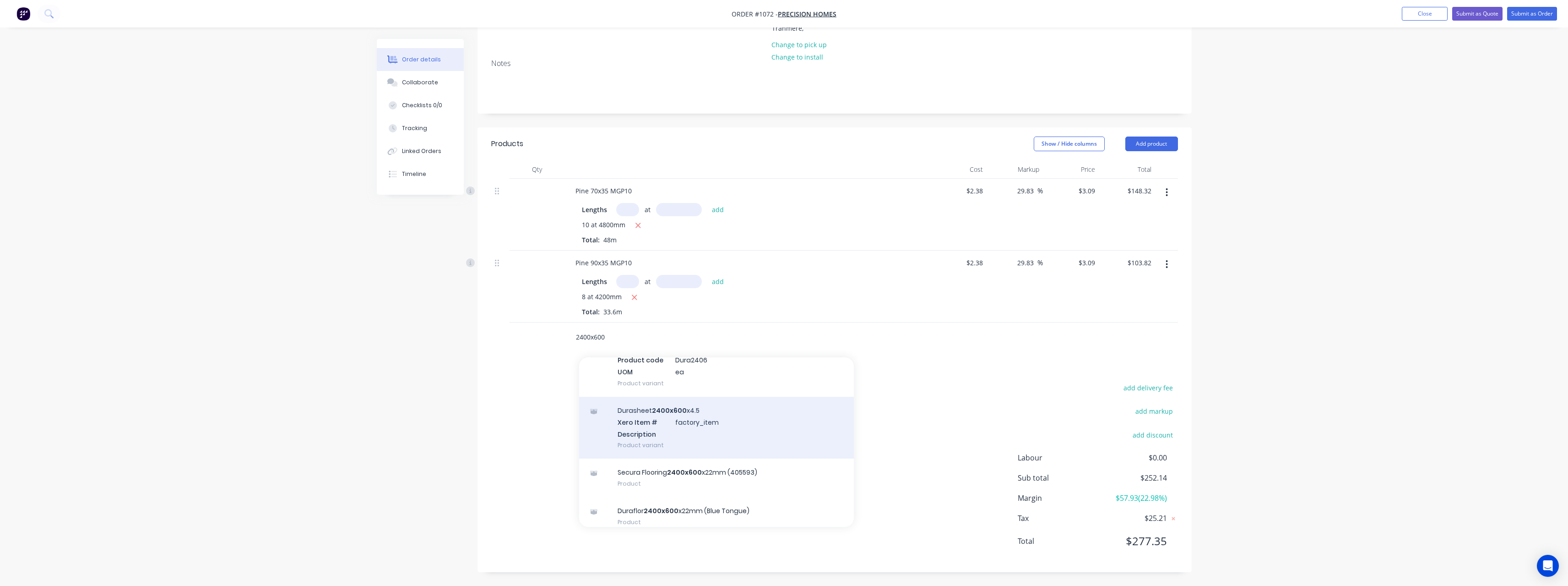
scroll to position [185, 0]
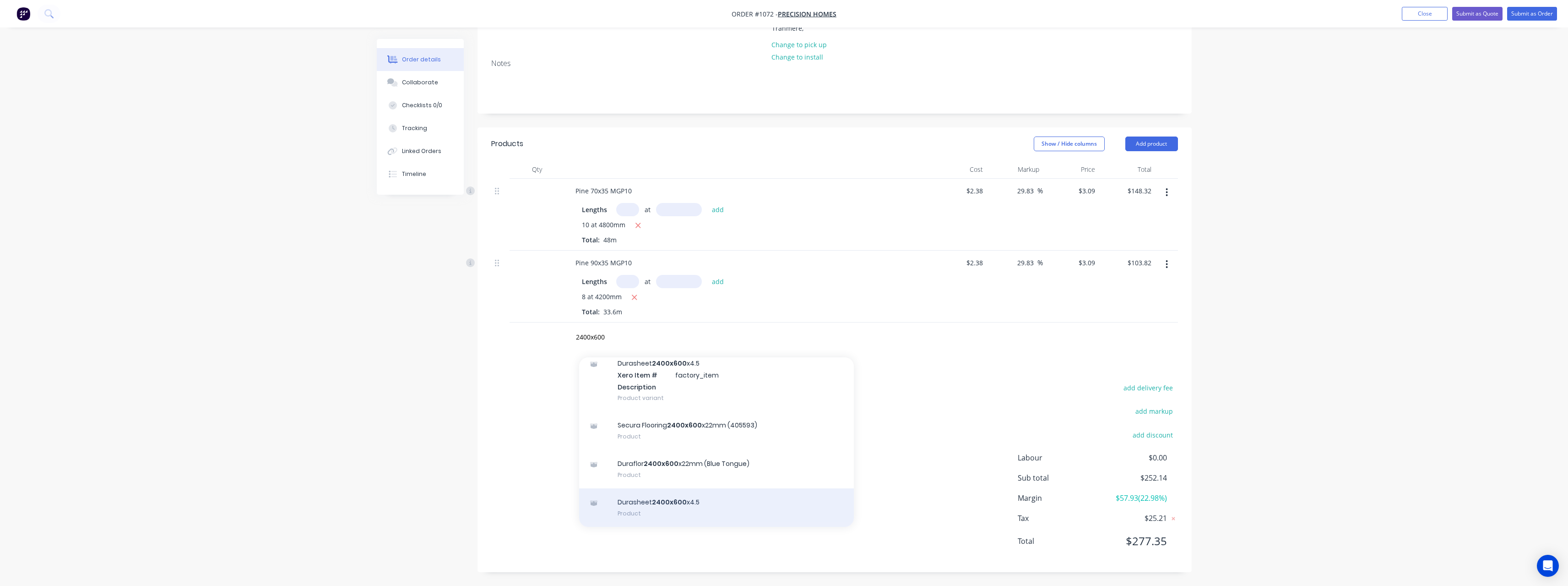
click at [706, 497] on div "Durasheet 2400x600 x4.5 Product" at bounding box center [716, 507] width 274 height 39
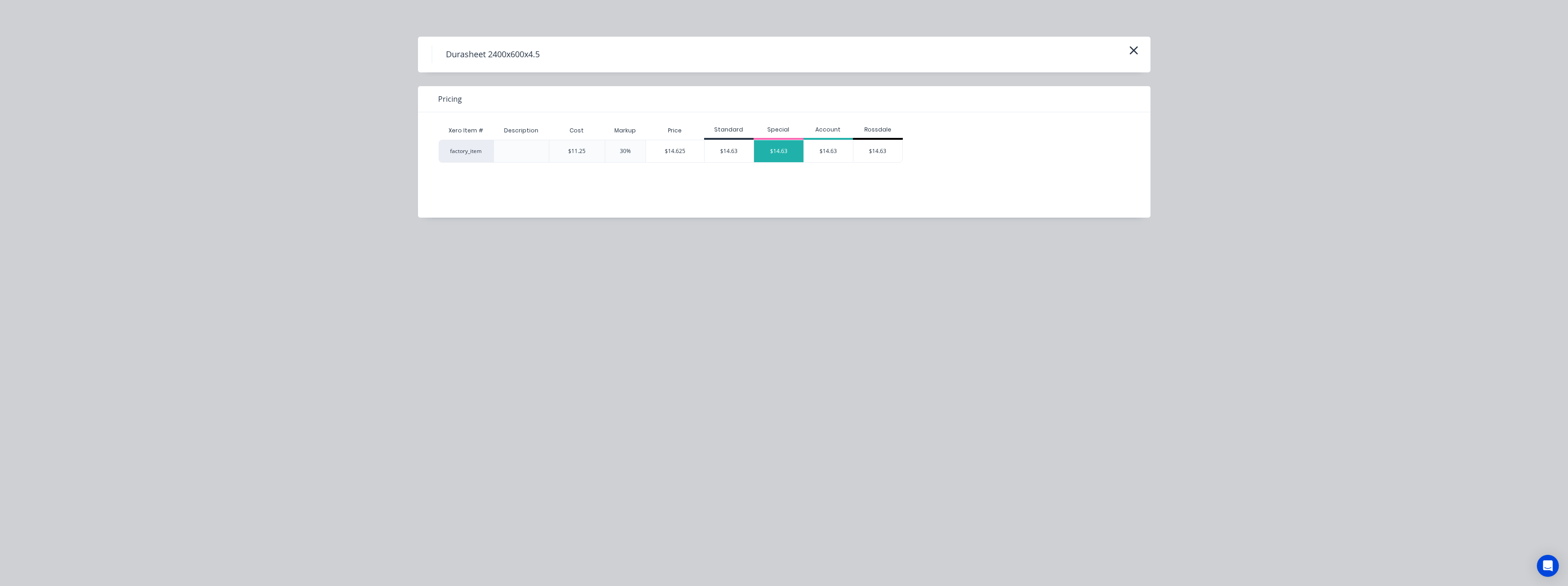
click at [768, 159] on div "$14.63" at bounding box center [778, 151] width 50 height 22
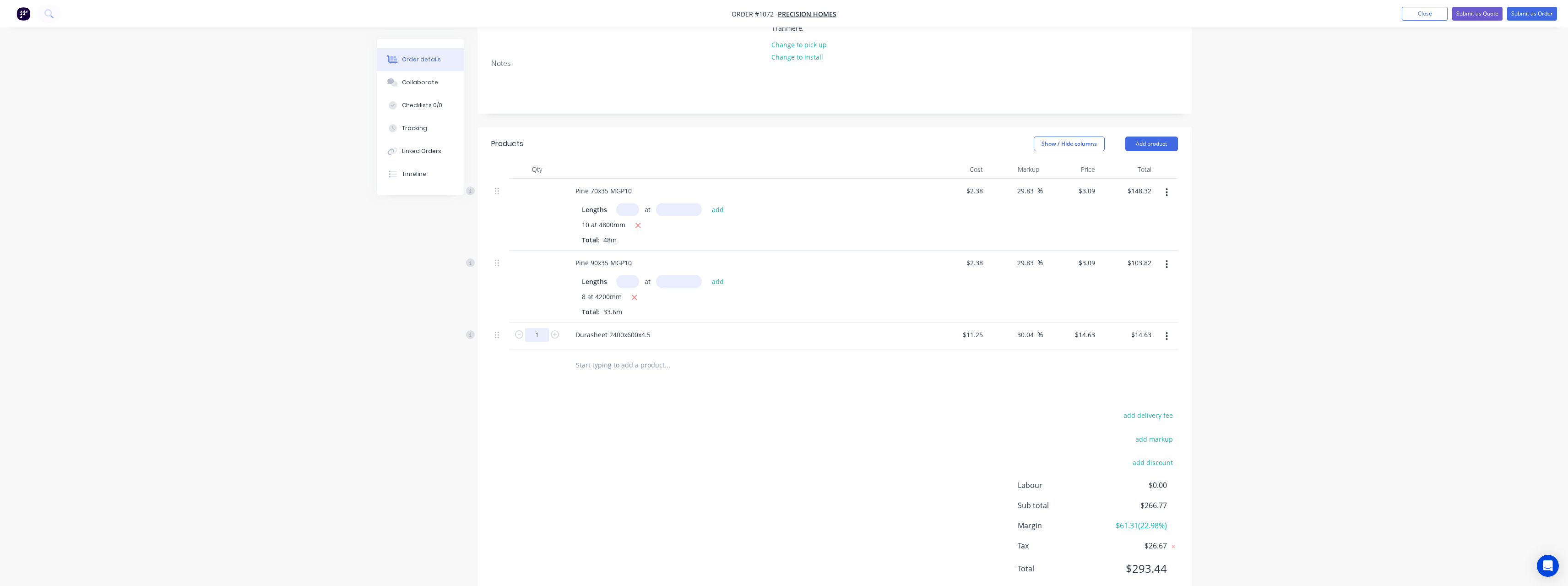
click at [539, 337] on input "1" at bounding box center [537, 335] width 24 height 13
click at [624, 366] on input "text" at bounding box center [667, 365] width 183 height 18
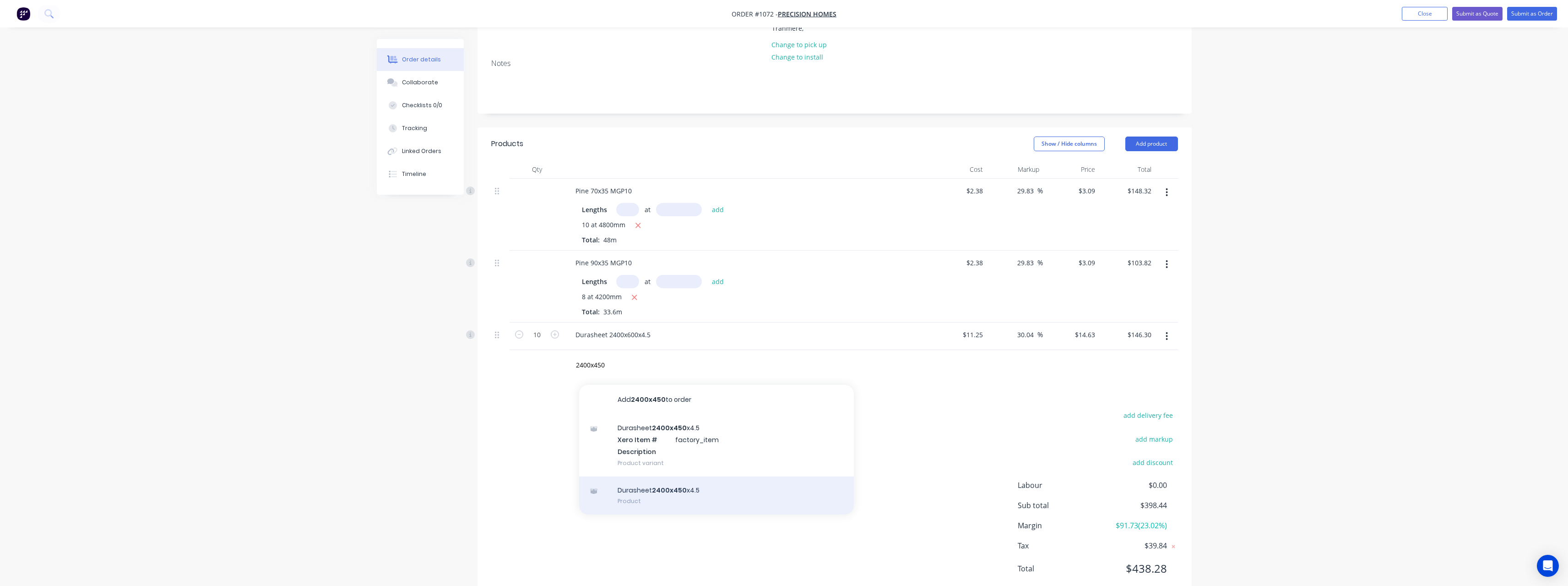
click at [689, 489] on div "Durasheet 2400x450 x4.5 Product" at bounding box center [716, 495] width 274 height 39
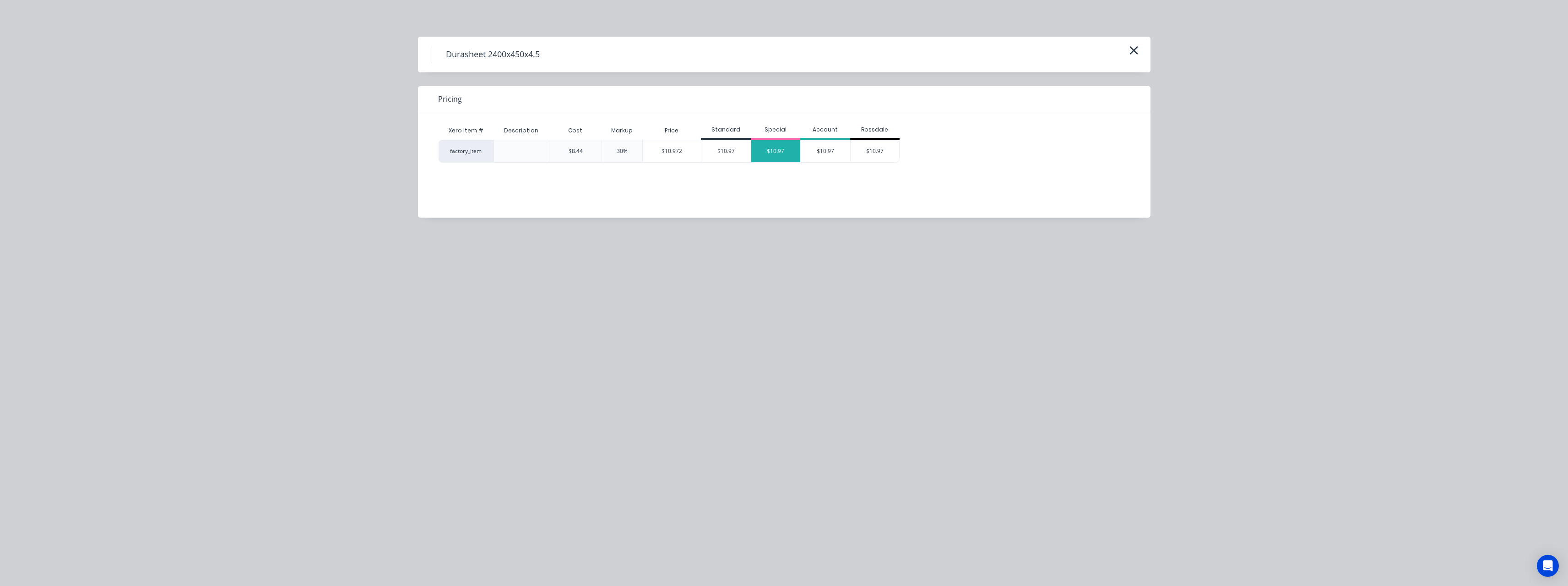
click at [784, 150] on div "$10.97" at bounding box center [776, 151] width 50 height 22
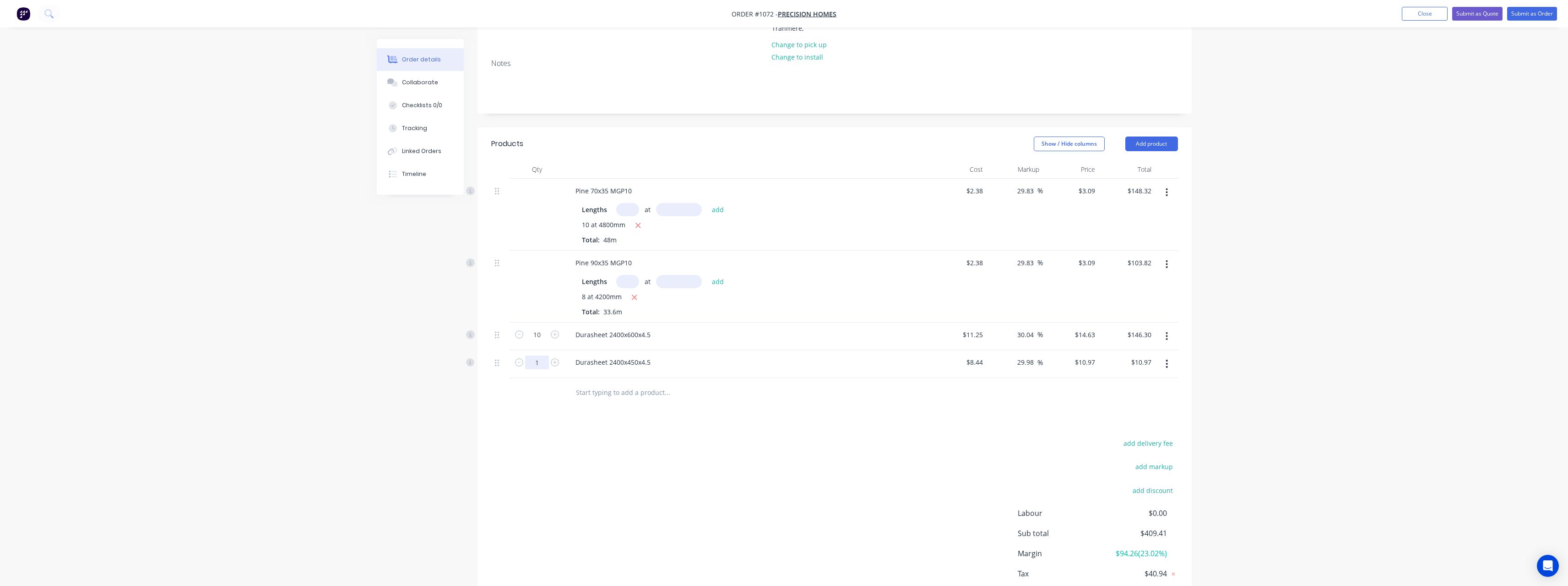
click at [544, 342] on input "1" at bounding box center [537, 335] width 24 height 13
click at [620, 390] on input "text" at bounding box center [667, 393] width 183 height 18
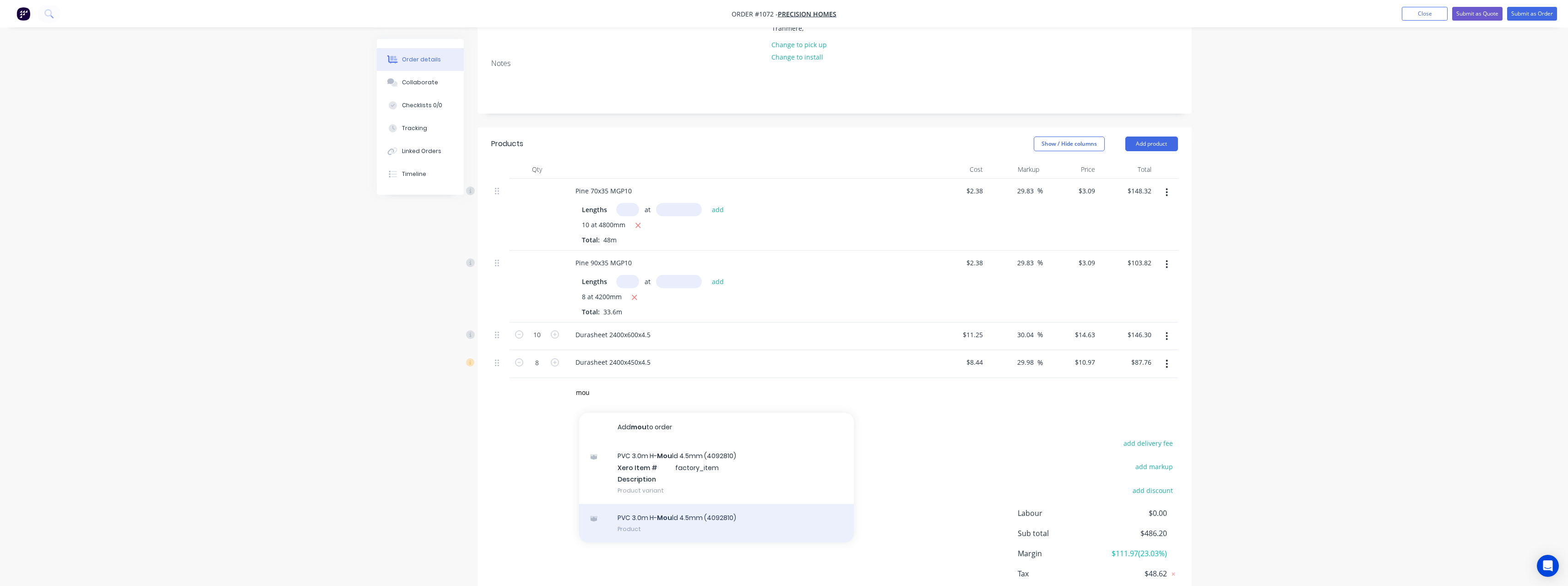
click at [681, 517] on div "PVC 3.0m H- Mou ld 4.5mm (4092810) Product" at bounding box center [716, 523] width 274 height 39
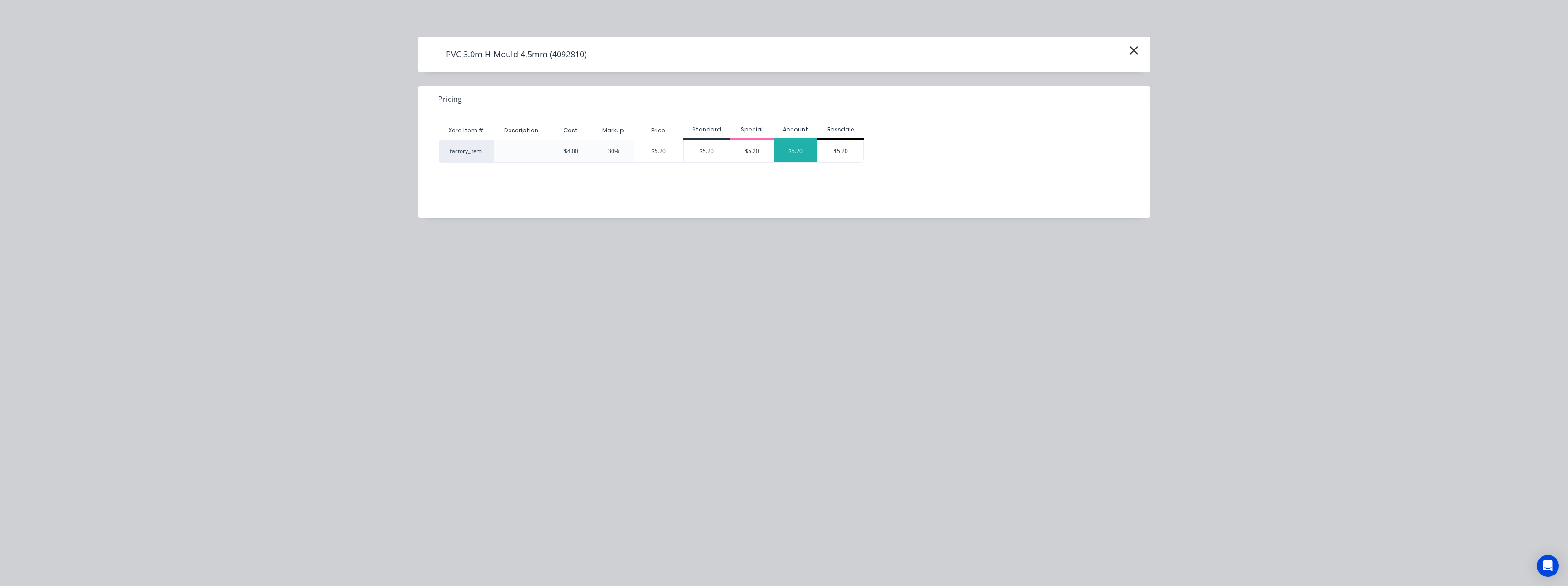
click at [787, 149] on div "$5.20" at bounding box center [795, 151] width 43 height 22
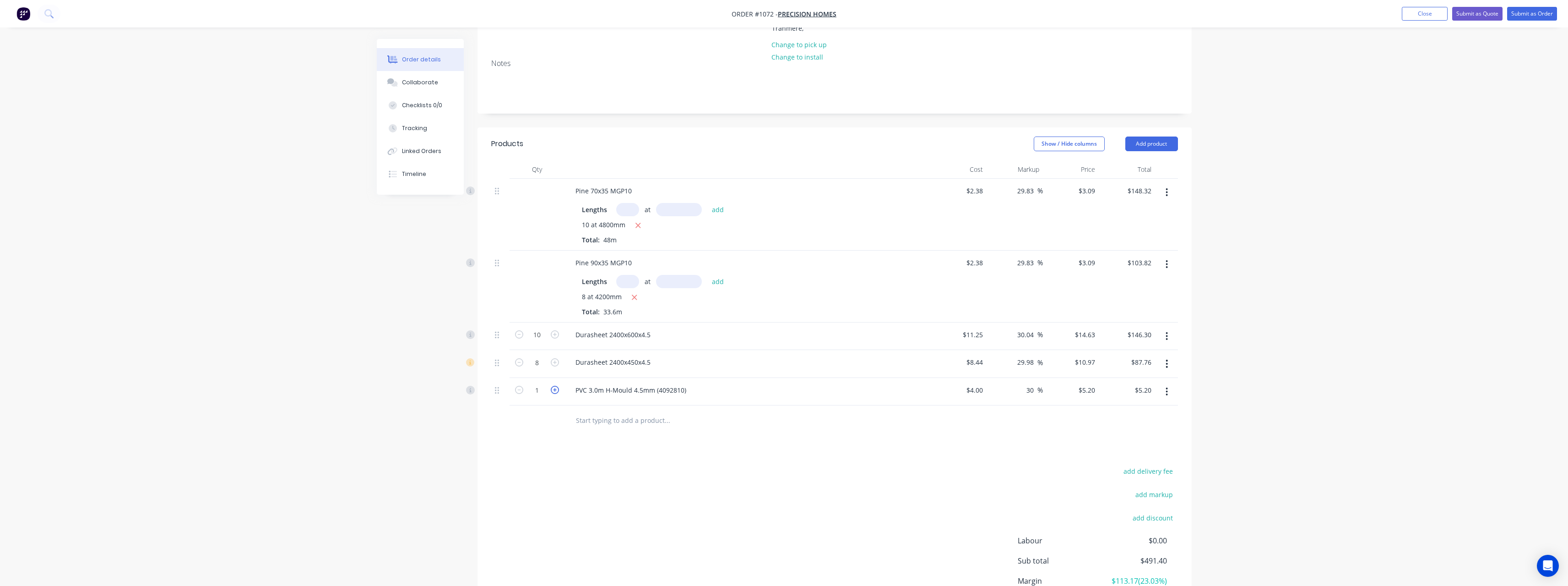
click at [558, 393] on icon "button" at bounding box center [554, 390] width 8 height 8
click at [605, 421] on input "text" at bounding box center [667, 420] width 183 height 18
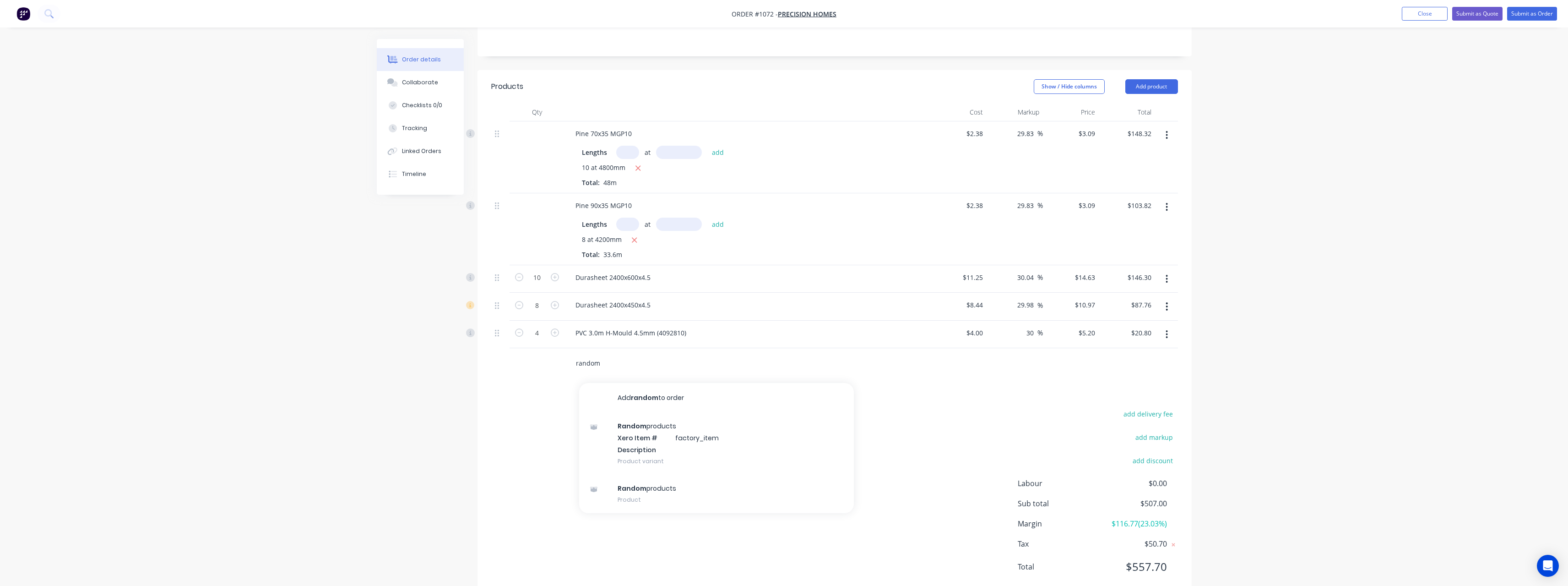
scroll to position [202, 0]
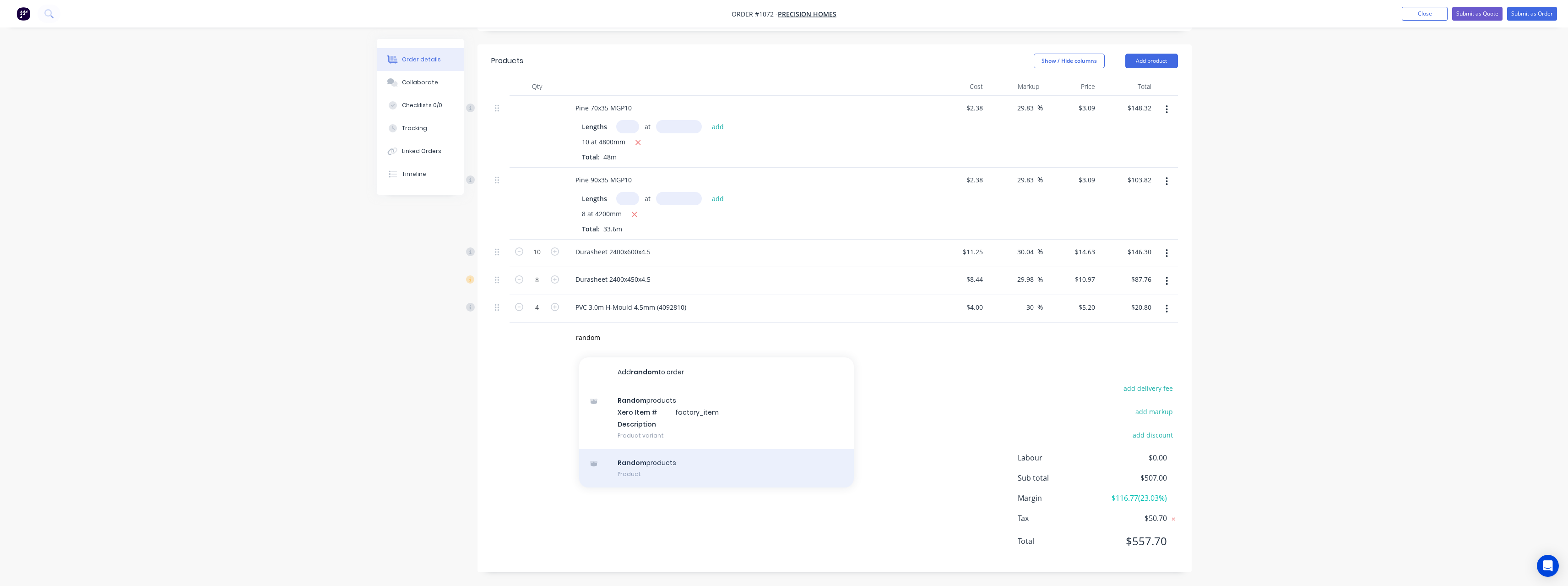
click at [686, 464] on div "Random products Product" at bounding box center [716, 468] width 274 height 39
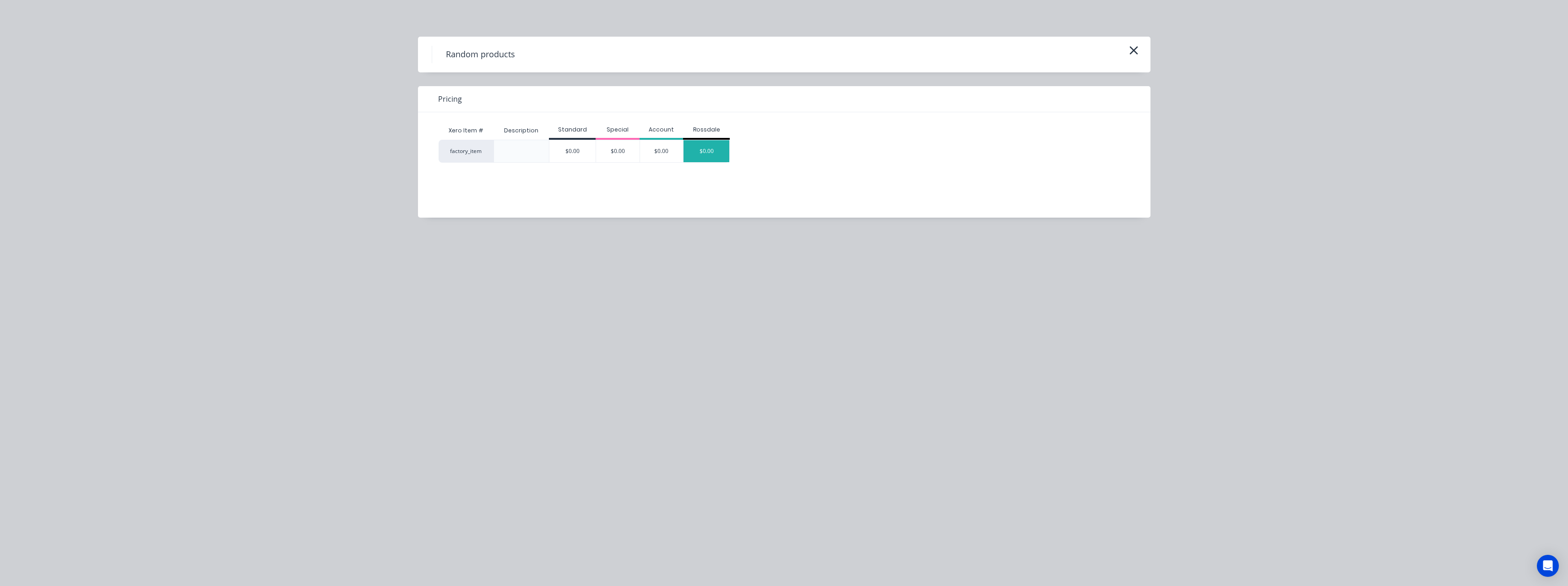
click at [709, 152] on div "$0.00" at bounding box center [706, 151] width 46 height 22
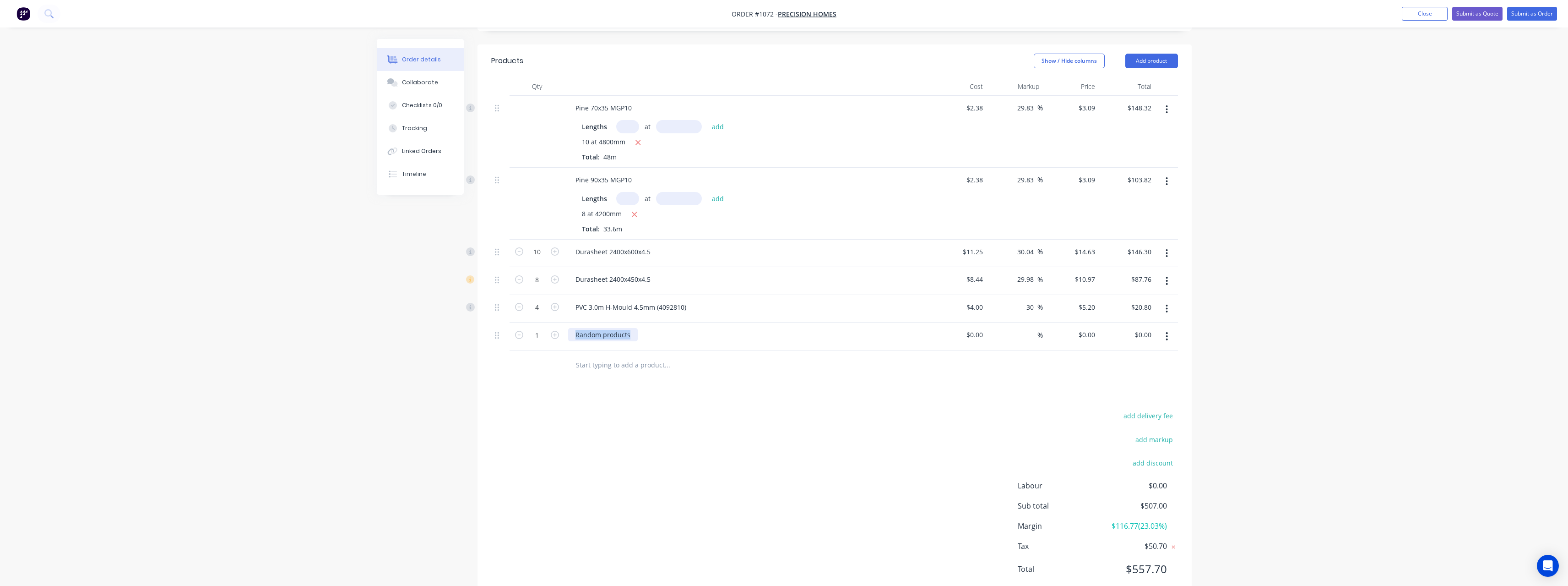
drag, startPoint x: 635, startPoint y: 336, endPoint x: 568, endPoint y: 338, distance: 67.0
click at [568, 338] on div "Random products" at bounding box center [603, 335] width 70 height 13
drag, startPoint x: 536, startPoint y: 331, endPoint x: 551, endPoint y: 341, distance: 18.0
click at [537, 259] on input "1" at bounding box center [537, 252] width 24 height 13
click at [984, 335] on input at bounding box center [976, 335] width 21 height 13
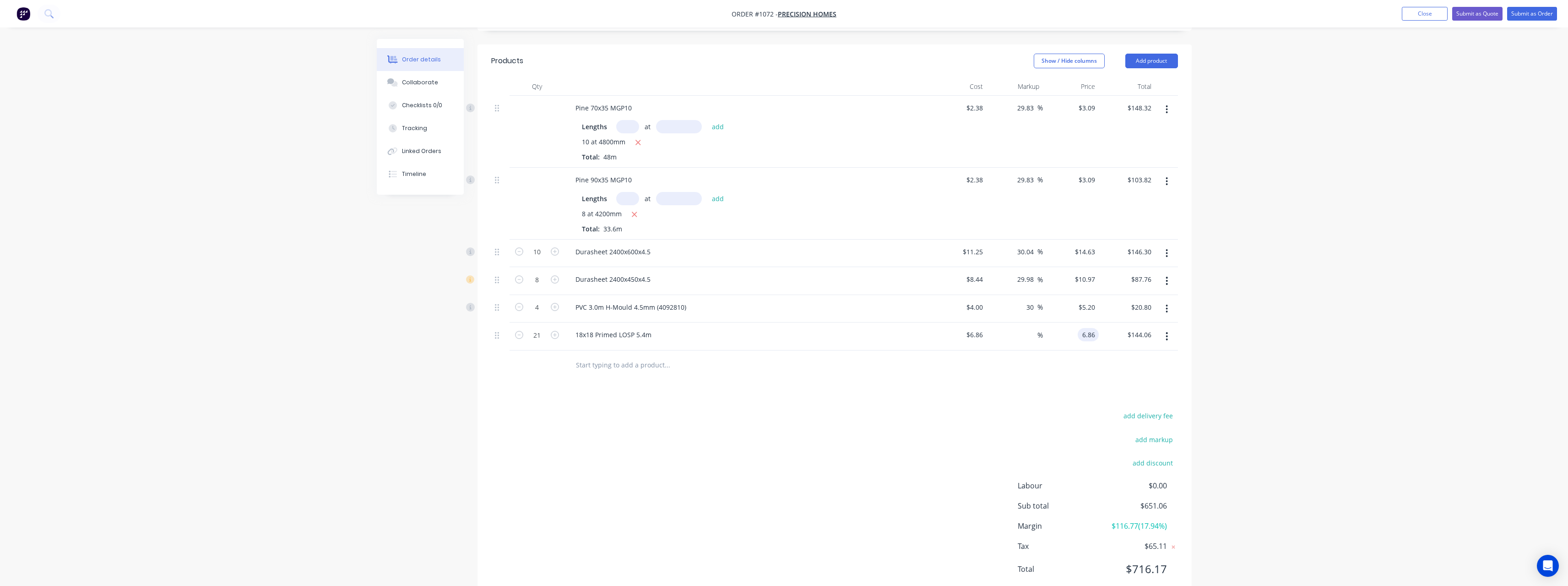
click at [1087, 333] on input "6.86" at bounding box center [1090, 335] width 17 height 13
click at [633, 362] on input "text" at bounding box center [667, 365] width 183 height 18
click at [1463, 15] on button "Submit as Quote" at bounding box center [1477, 13] width 50 height 13
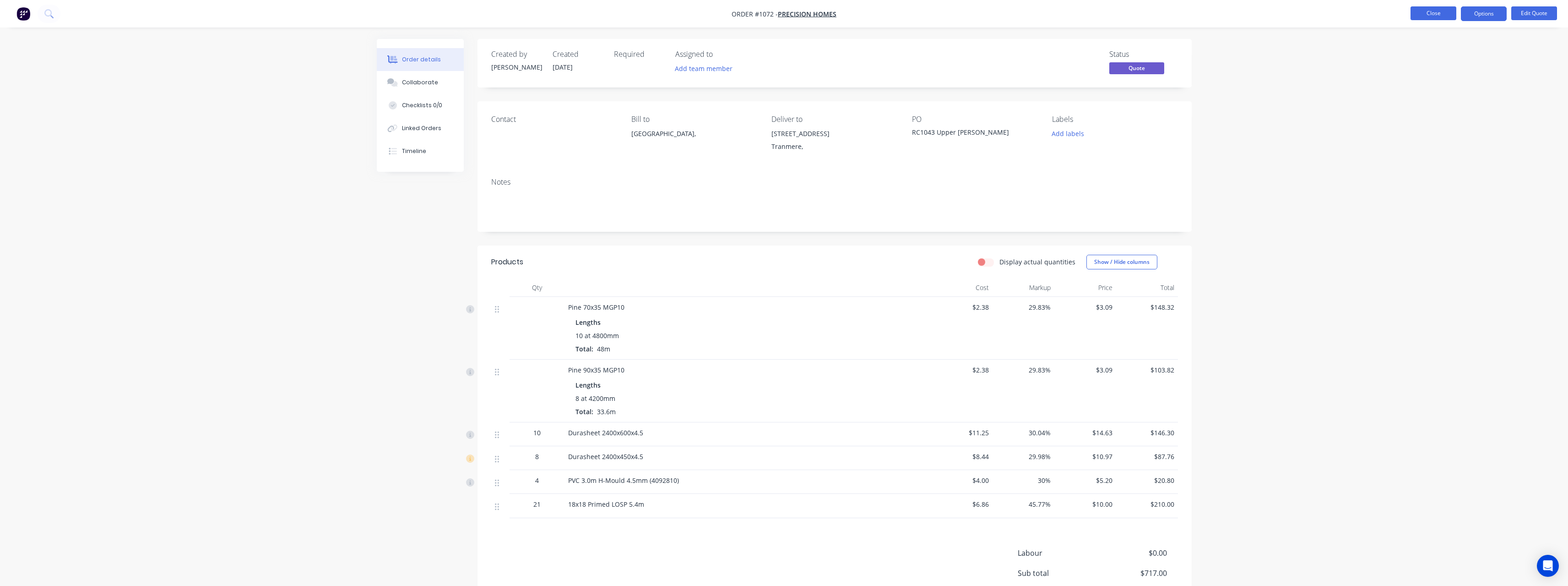
click at [1443, 9] on button "Close" at bounding box center [1433, 13] width 46 height 13
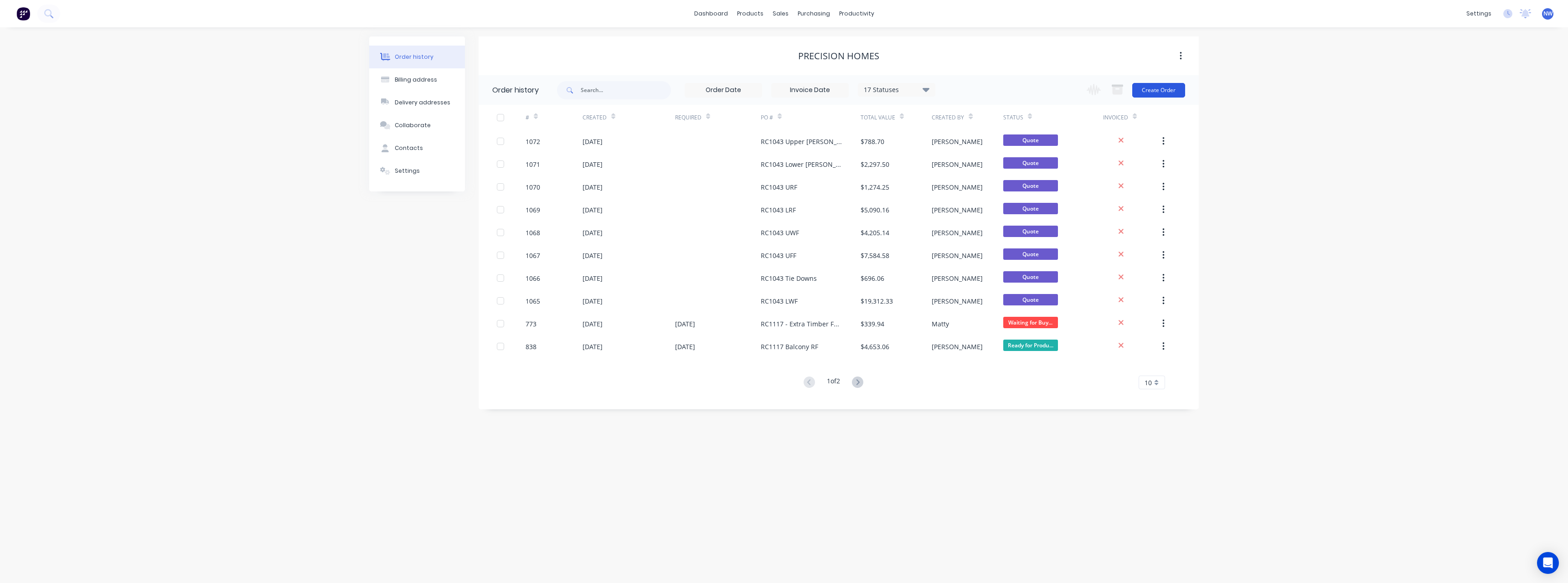
click at [1162, 85] on button "Create Order" at bounding box center [1158, 90] width 53 height 15
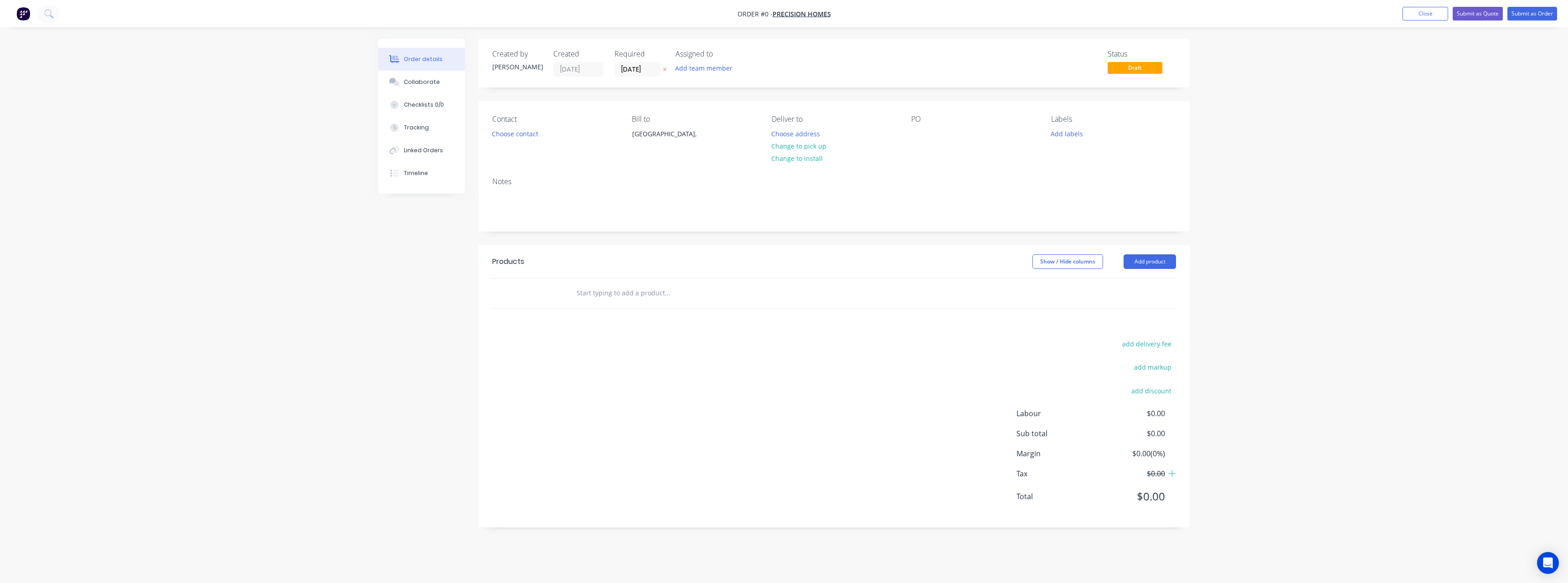
click at [662, 65] on div at bounding box center [665, 69] width 10 height 15
click at [665, 69] on icon at bounding box center [665, 69] width 4 height 5
click at [793, 133] on button "Choose address" at bounding box center [796, 133] width 58 height 12
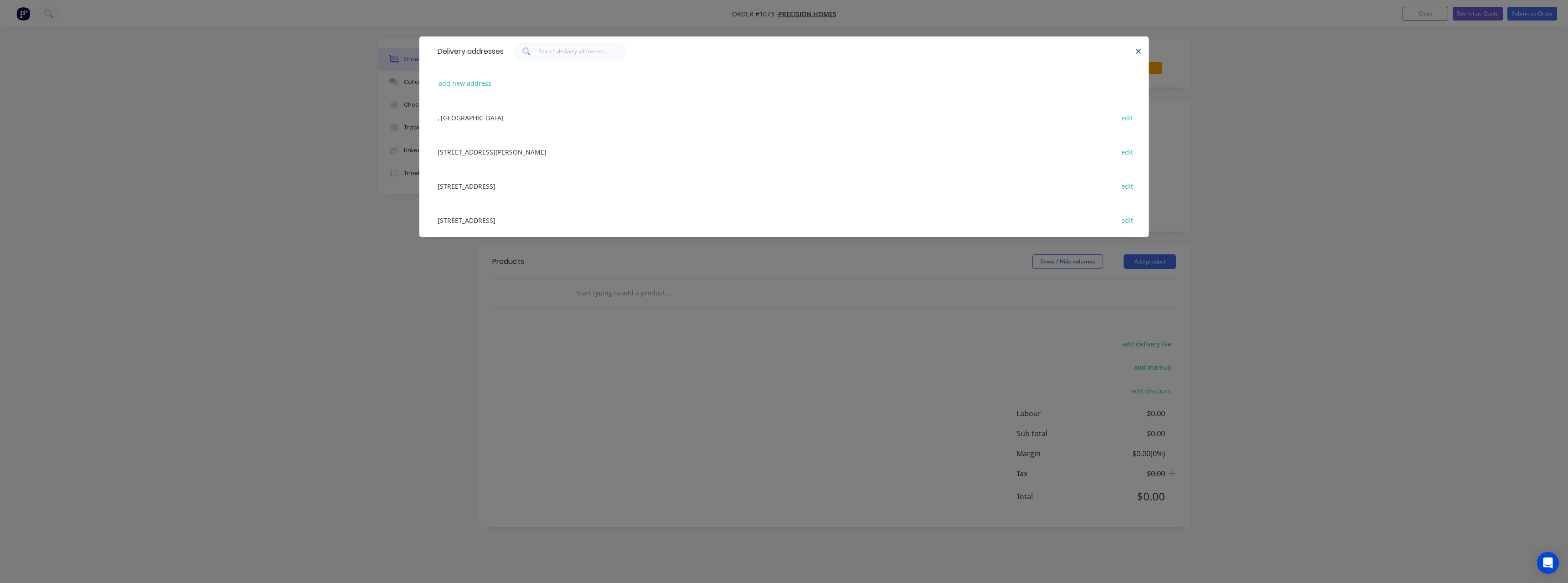
click at [542, 218] on div "[STREET_ADDRESS] edit" at bounding box center [783, 220] width 702 height 34
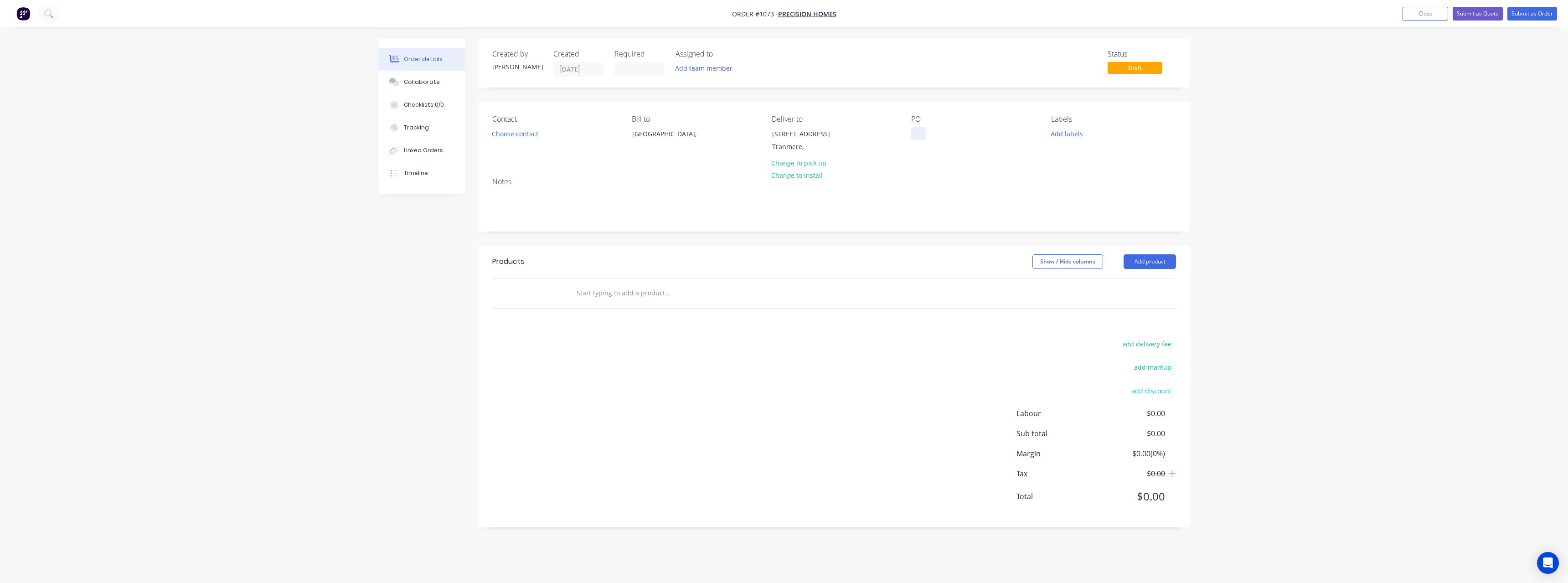
drag, startPoint x: 924, startPoint y: 131, endPoint x: 916, endPoint y: 160, distance: 30.1
click at [925, 132] on div at bounding box center [919, 134] width 15 height 13
click at [627, 292] on input "text" at bounding box center [668, 293] width 183 height 18
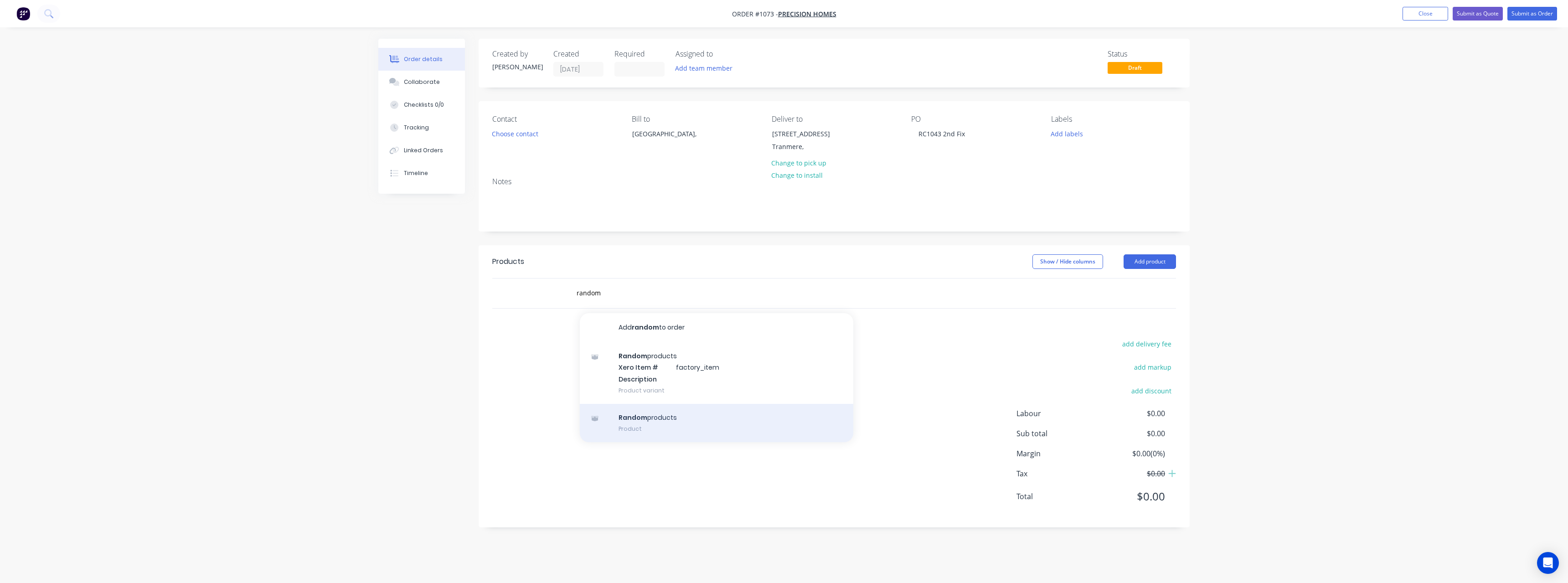
click at [665, 414] on div "Random products Product" at bounding box center [716, 422] width 273 height 38
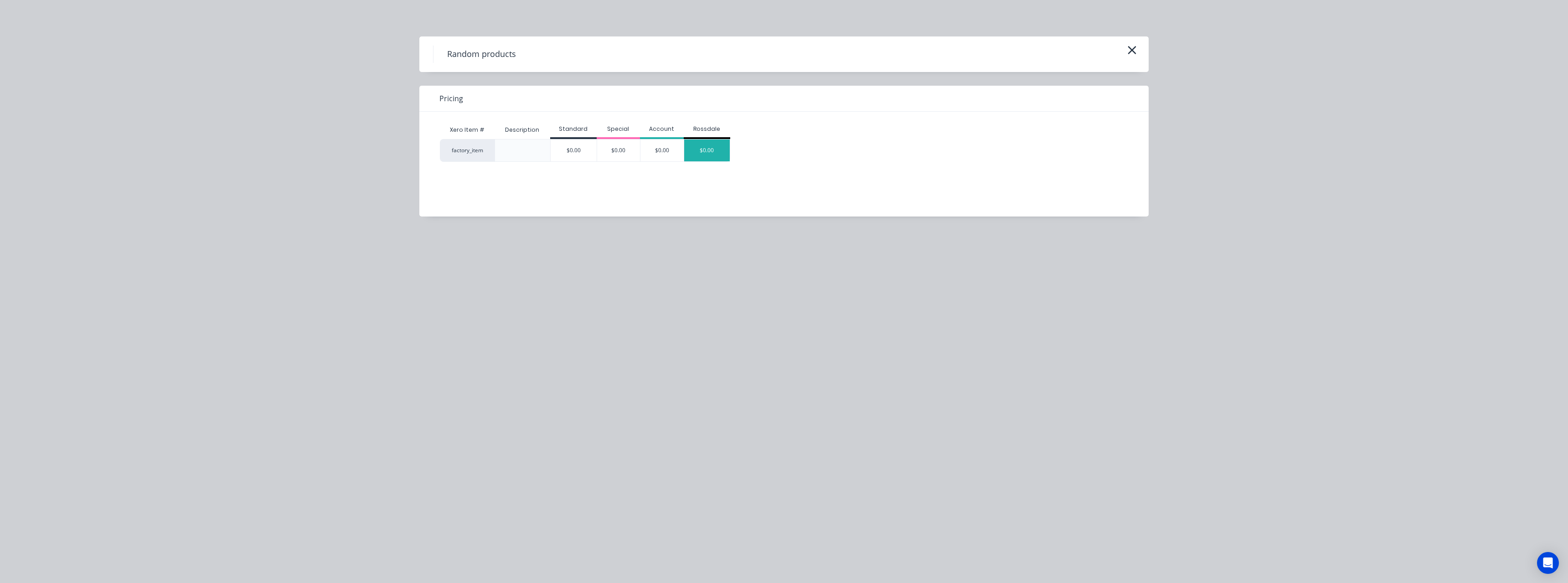
click at [707, 152] on div "$0.00" at bounding box center [707, 150] width 46 height 22
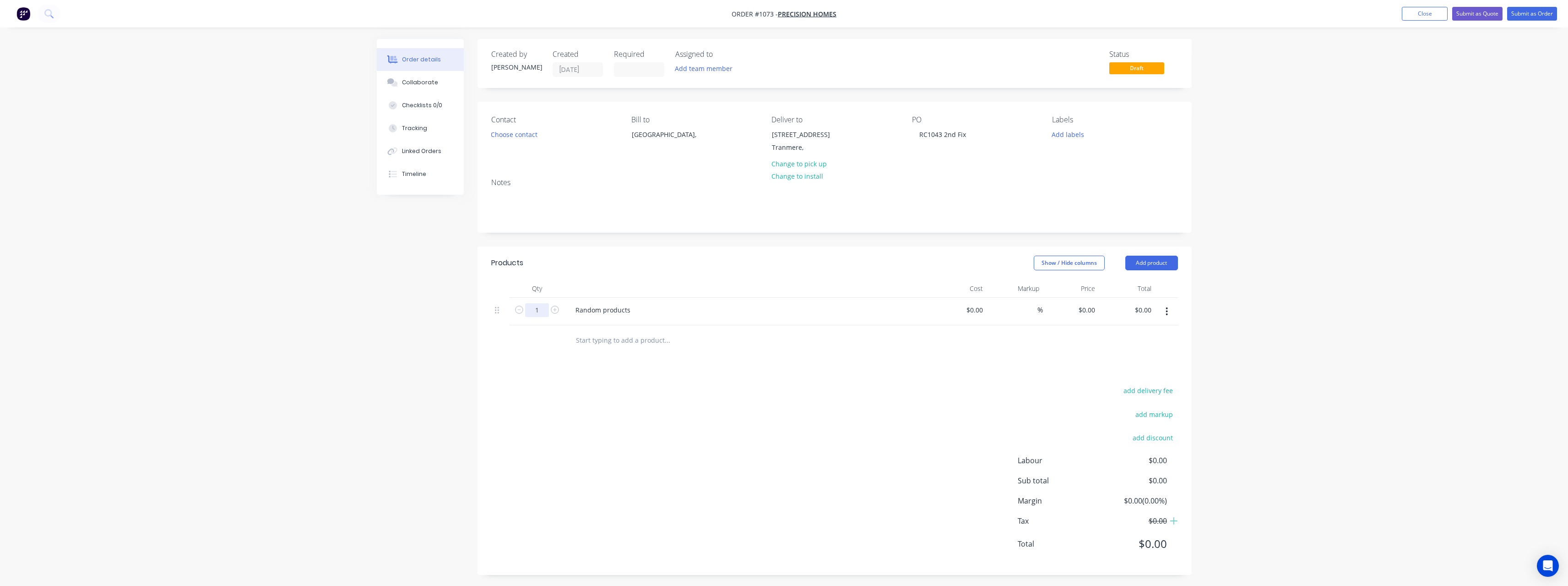
click at [543, 316] on input "1" at bounding box center [537, 310] width 24 height 13
drag, startPoint x: 630, startPoint y: 309, endPoint x: 561, endPoint y: 311, distance: 69.0
click at [561, 311] on div "20 Random products $0.00 $0.00 % $0.00 $0.00 $0.00 $0.00" at bounding box center [834, 312] width 686 height 28
click at [984, 310] on input at bounding box center [981, 310] width 10 height 13
click at [1027, 314] on input at bounding box center [1032, 310] width 10 height 13
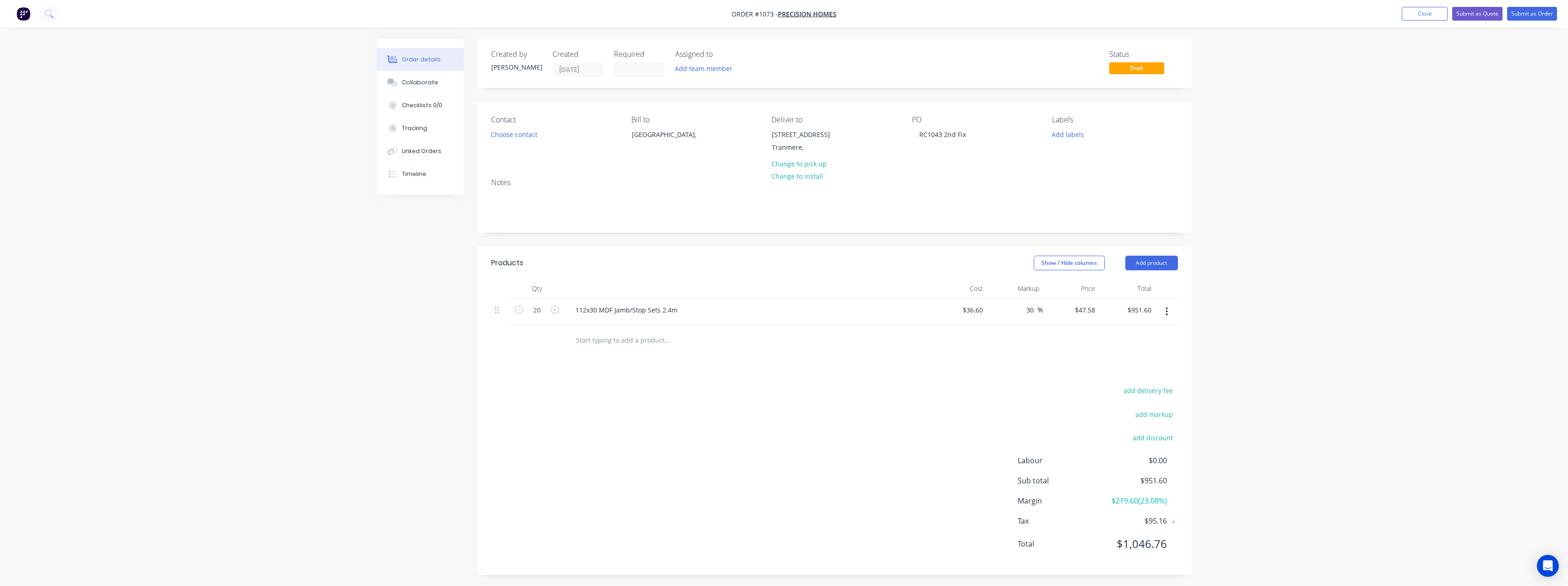
click at [633, 344] on input "text" at bounding box center [667, 340] width 183 height 18
click at [606, 343] on input "text" at bounding box center [667, 340] width 183 height 18
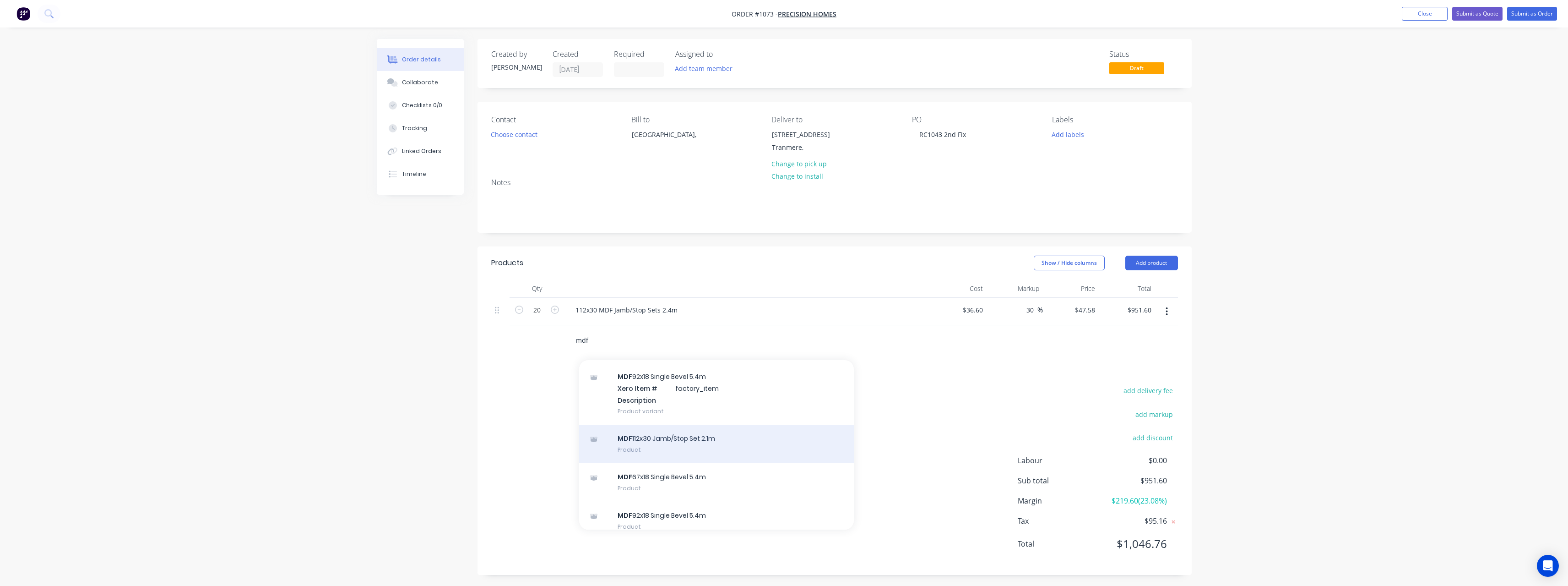
scroll to position [161, 0]
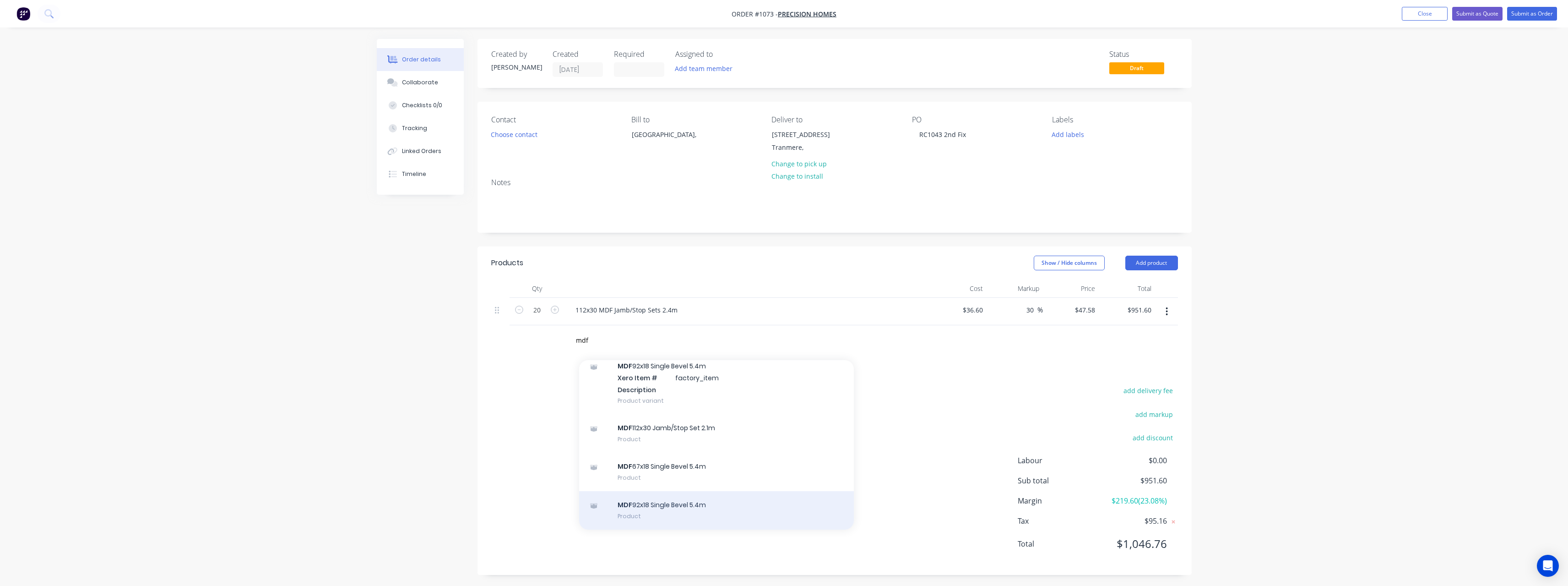
click at [669, 513] on div "MDF 92x18 Single Bevel 5.4m Product" at bounding box center [716, 510] width 274 height 39
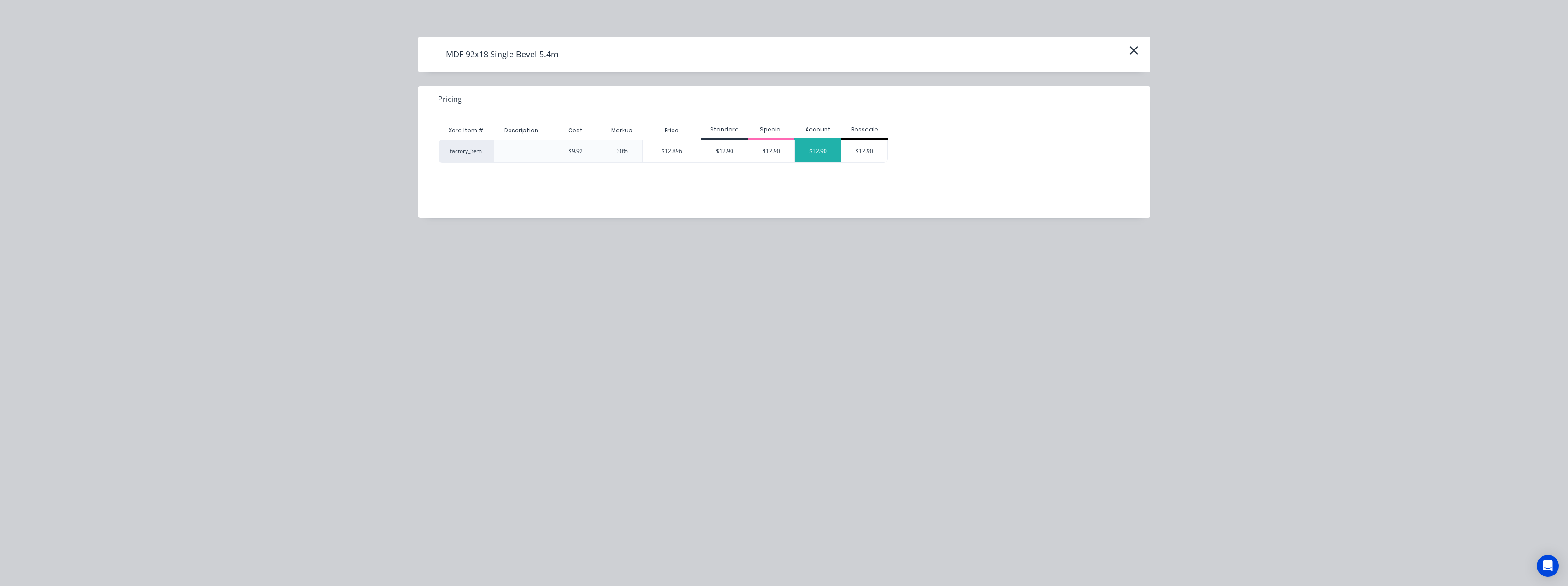
click at [828, 149] on div "$12.90" at bounding box center [818, 151] width 46 height 22
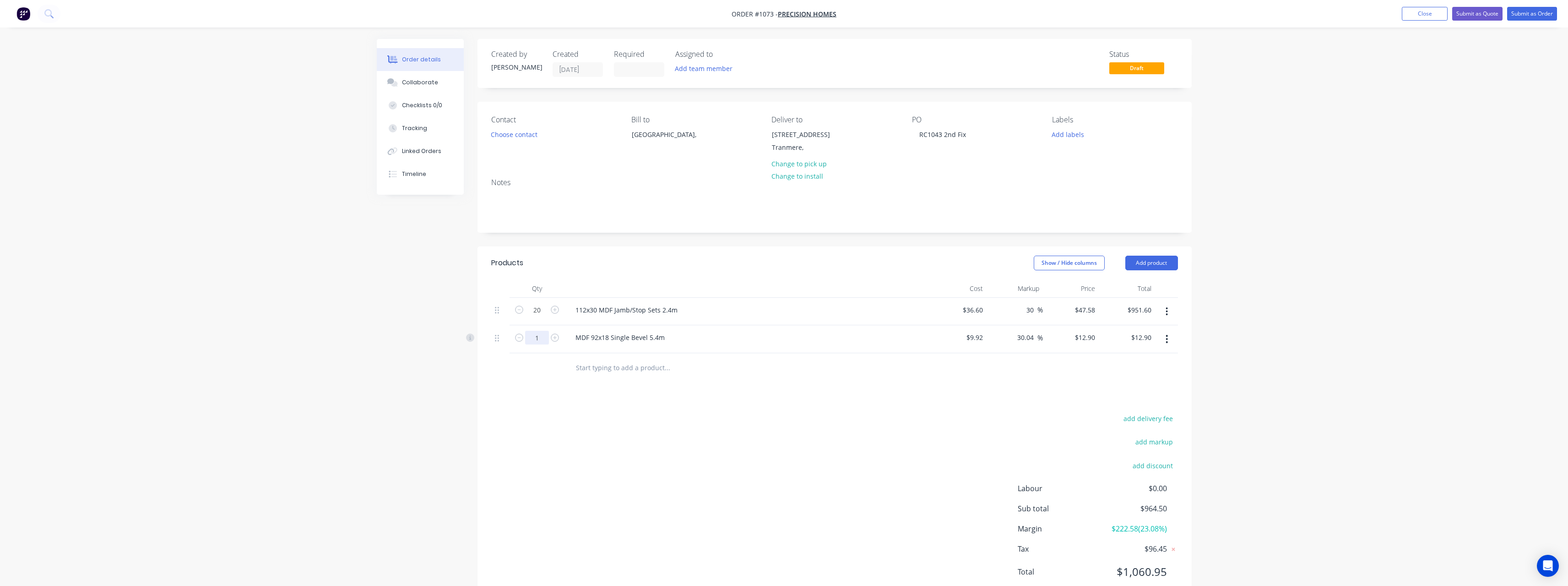
drag, startPoint x: 538, startPoint y: 341, endPoint x: 545, endPoint y: 345, distance: 8.1
click at [538, 317] on input "1" at bounding box center [537, 310] width 24 height 13
click at [613, 360] on input "text" at bounding box center [667, 368] width 183 height 18
click at [612, 369] on input "text" at bounding box center [667, 368] width 183 height 18
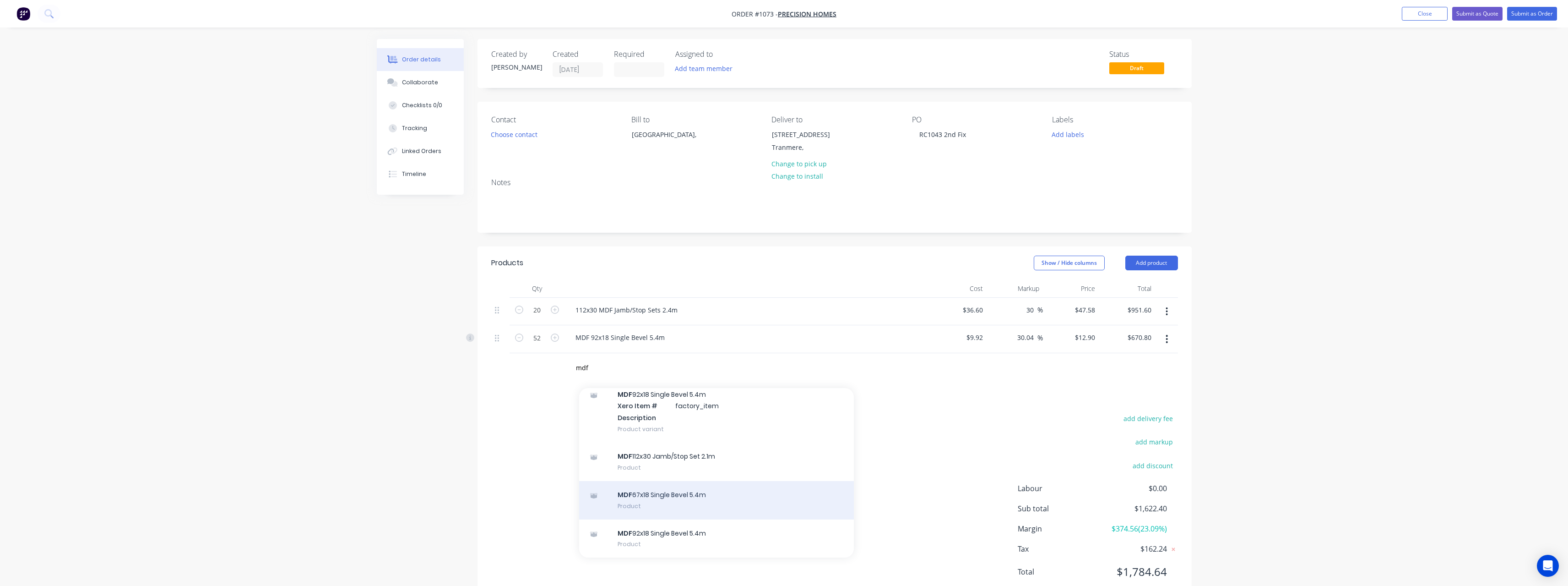
click at [696, 495] on div "MDF 67x18 Single Bevel 5.4m Product" at bounding box center [716, 500] width 274 height 39
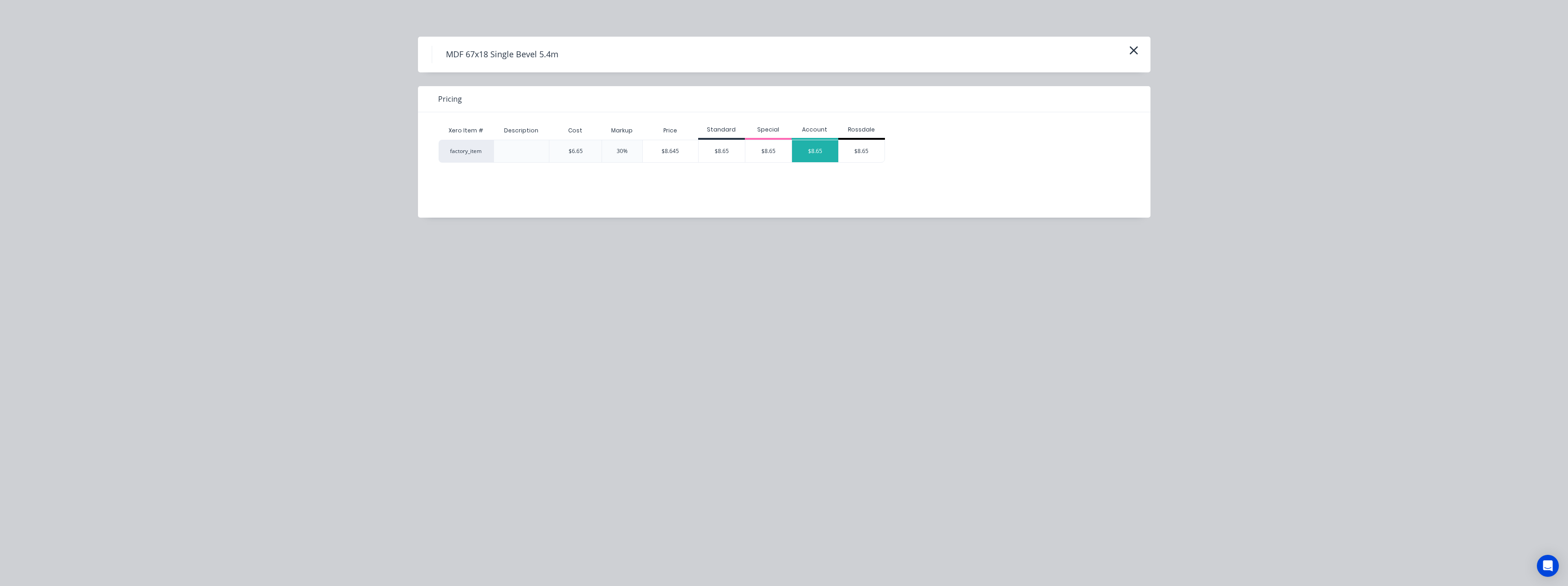
click at [803, 155] on div "$8.65" at bounding box center [815, 151] width 46 height 22
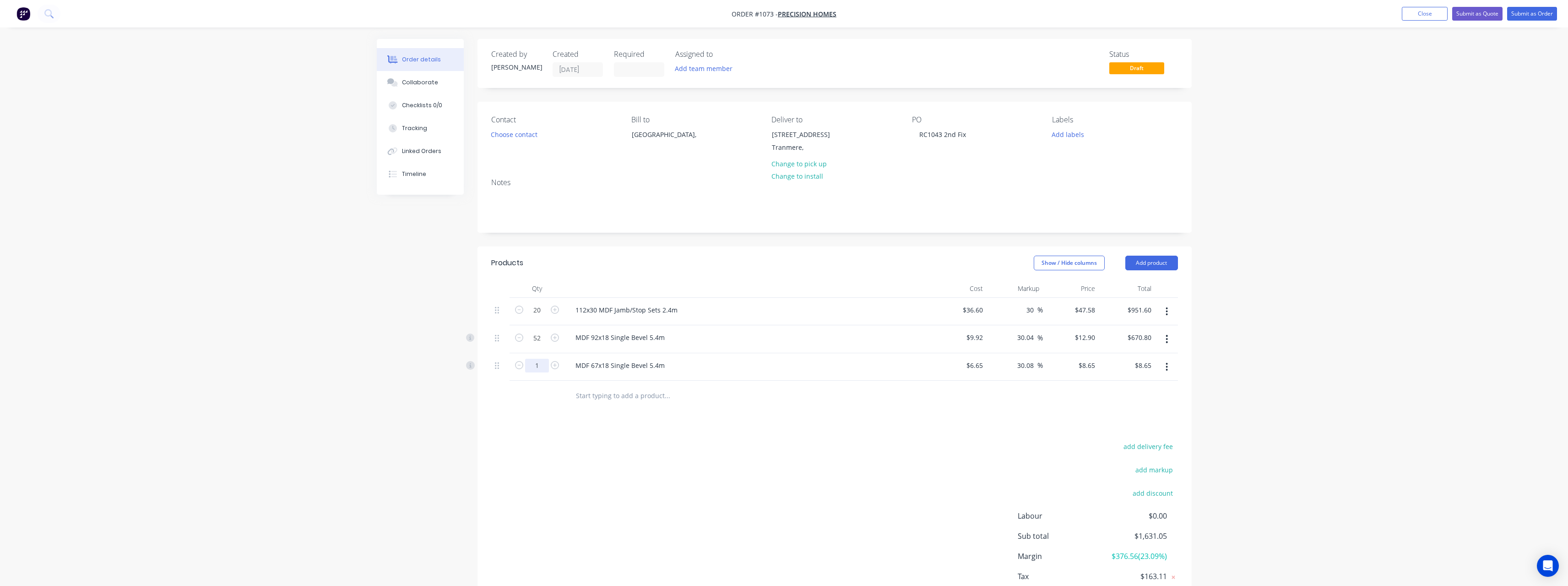
click at [545, 317] on input "1" at bounding box center [537, 310] width 24 height 13
click at [641, 401] on input "text" at bounding box center [667, 395] width 183 height 18
click at [1468, 13] on button "Submit as Quote" at bounding box center [1477, 13] width 50 height 13
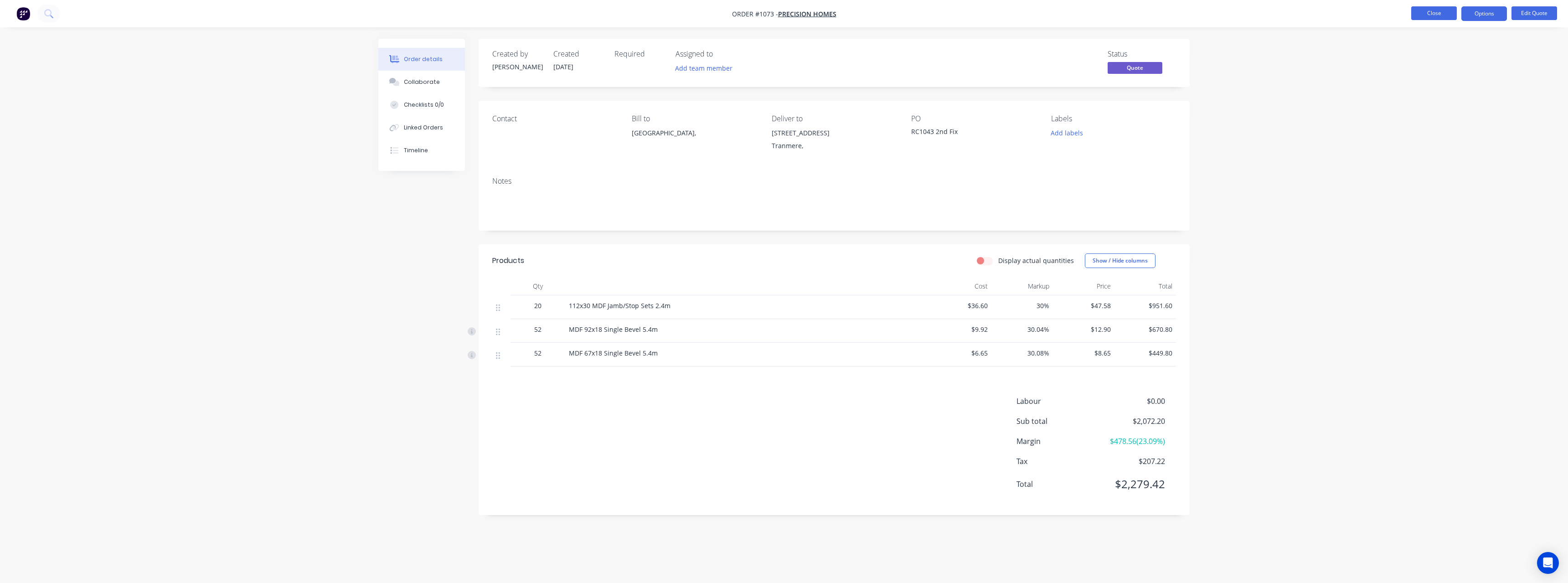
click at [1412, 16] on button "Close" at bounding box center [1433, 13] width 46 height 13
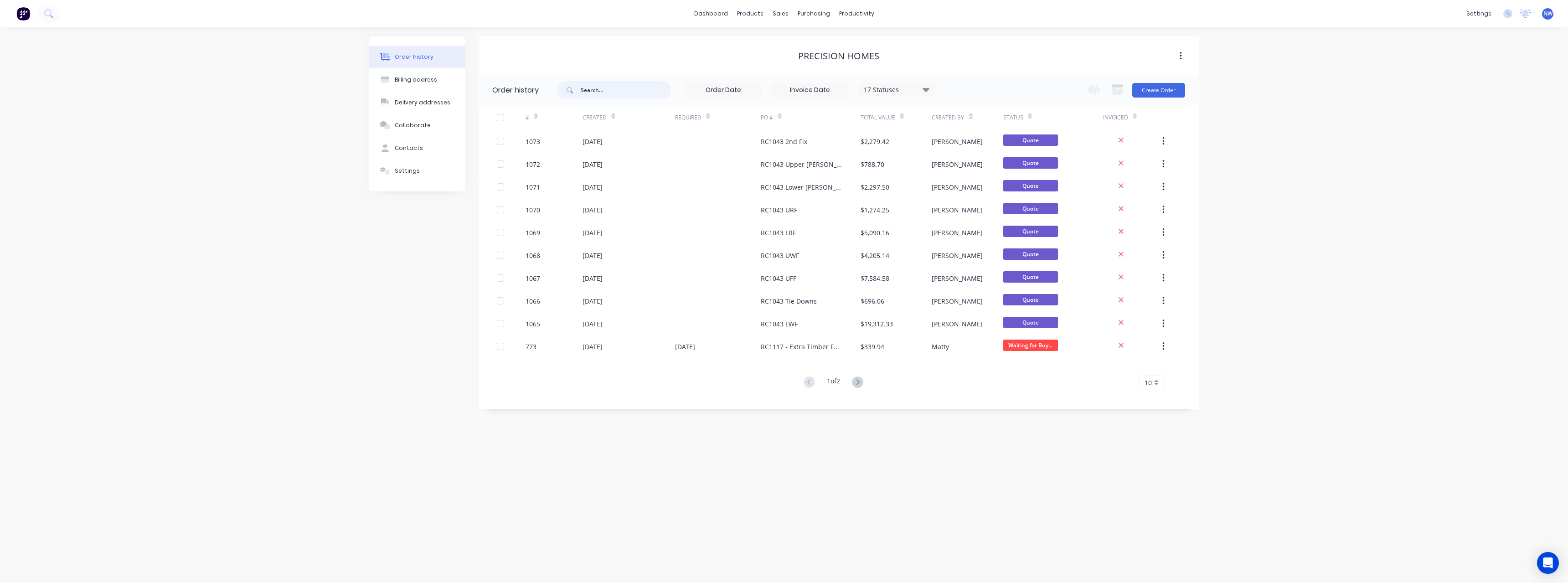
click at [590, 93] on input "text" at bounding box center [626, 90] width 90 height 18
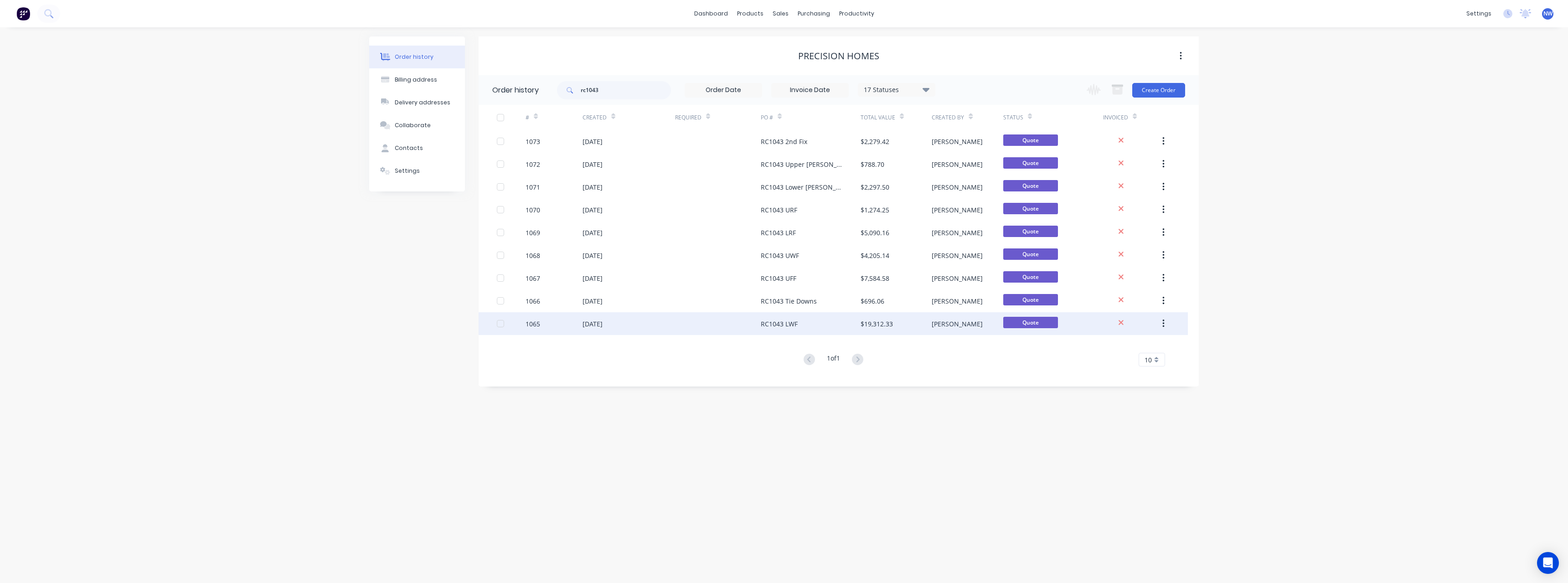
click at [705, 316] on div at bounding box center [718, 323] width 86 height 23
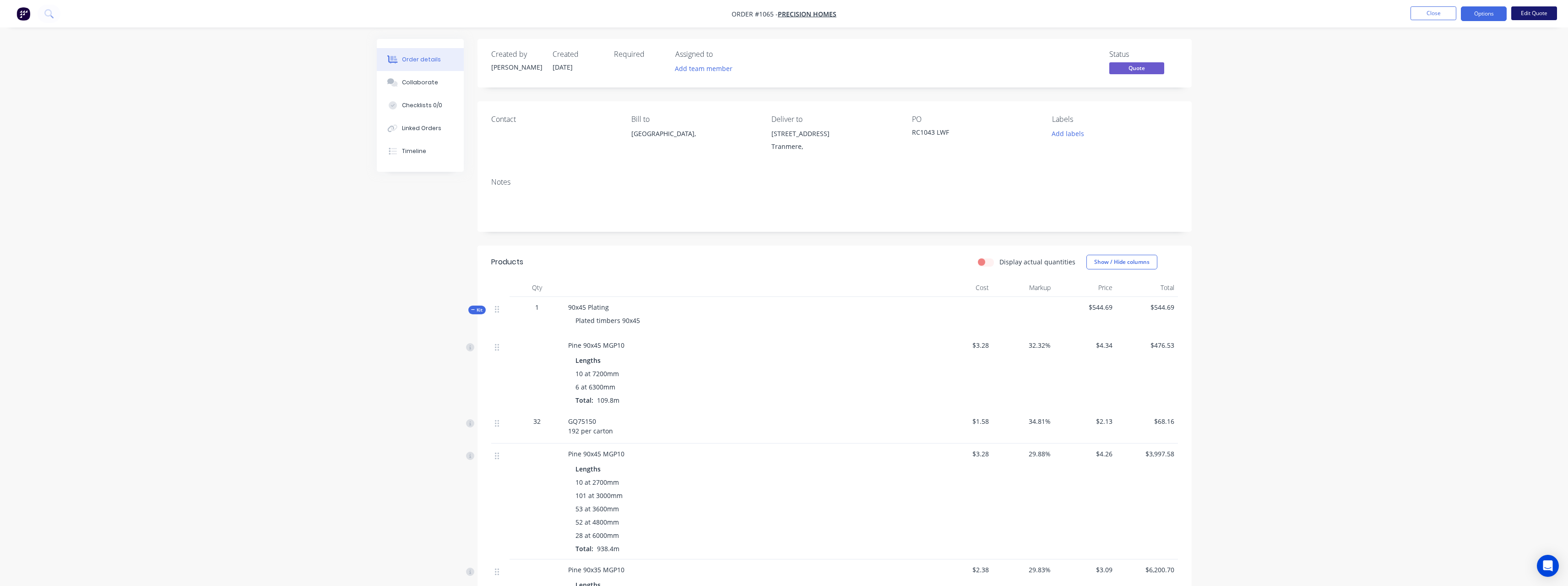
click at [1528, 15] on button "Edit Quote" at bounding box center [1534, 13] width 46 height 13
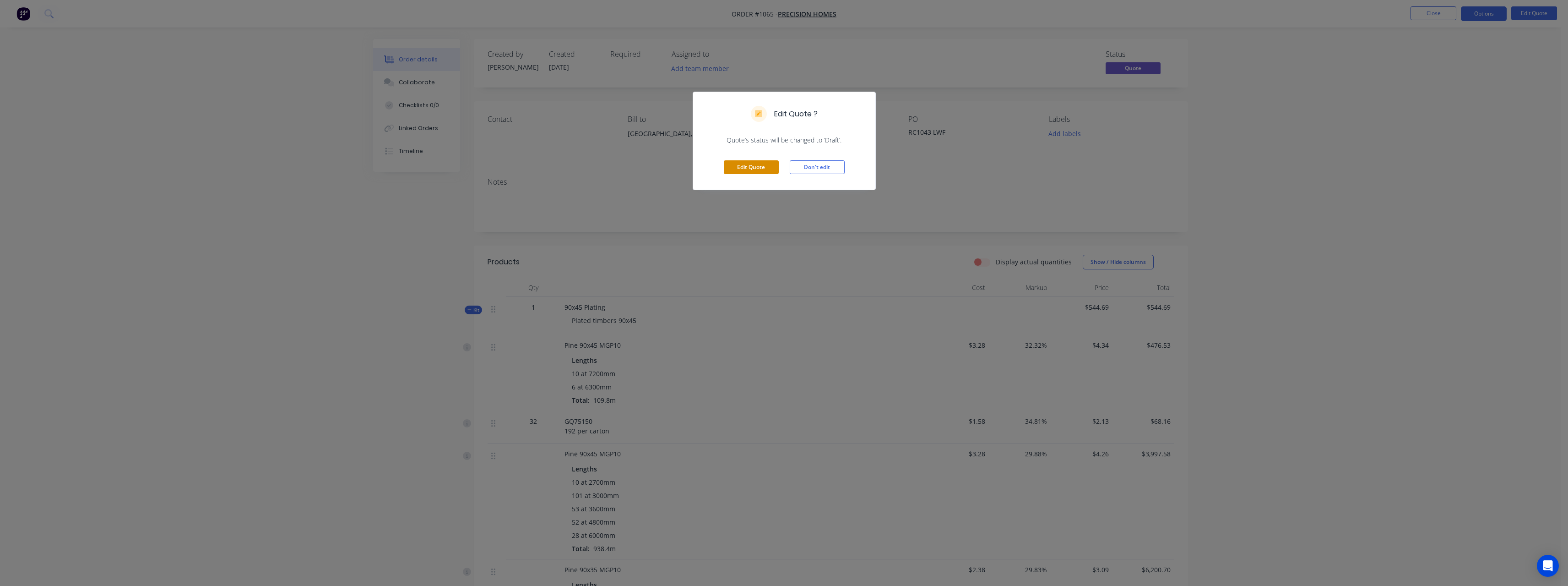
click at [742, 169] on button "Edit Quote" at bounding box center [751, 167] width 55 height 13
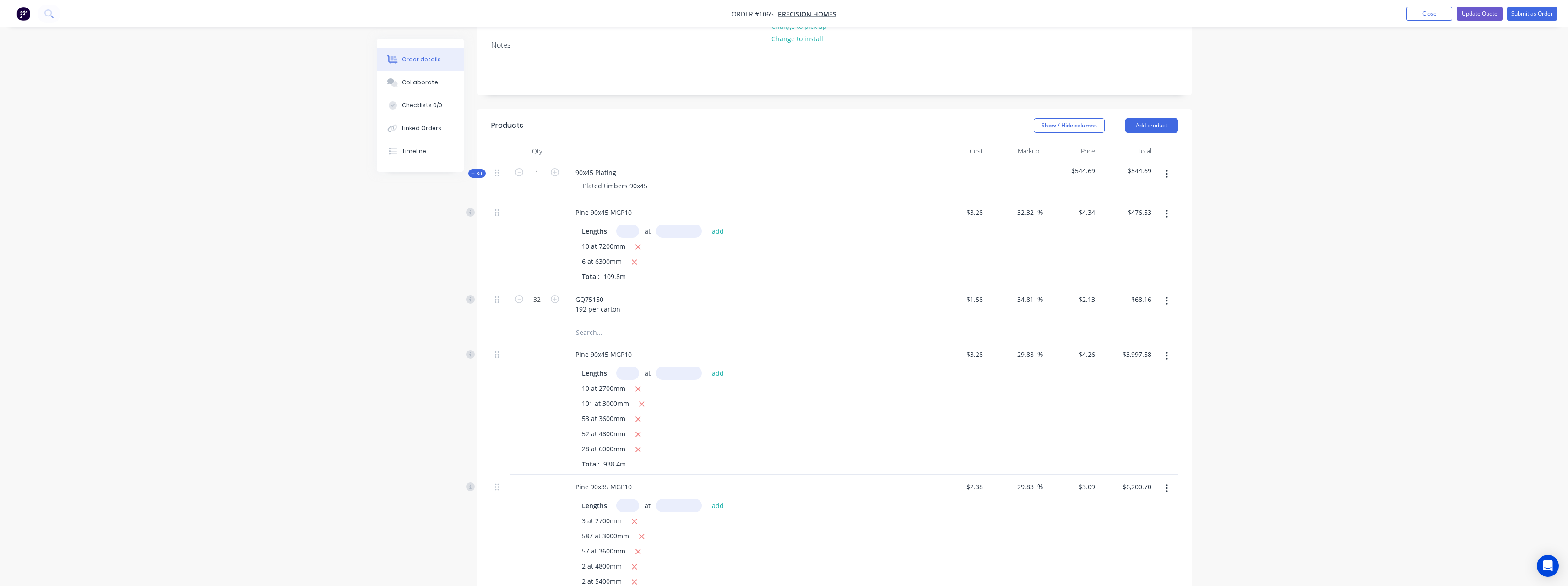
scroll to position [184, 0]
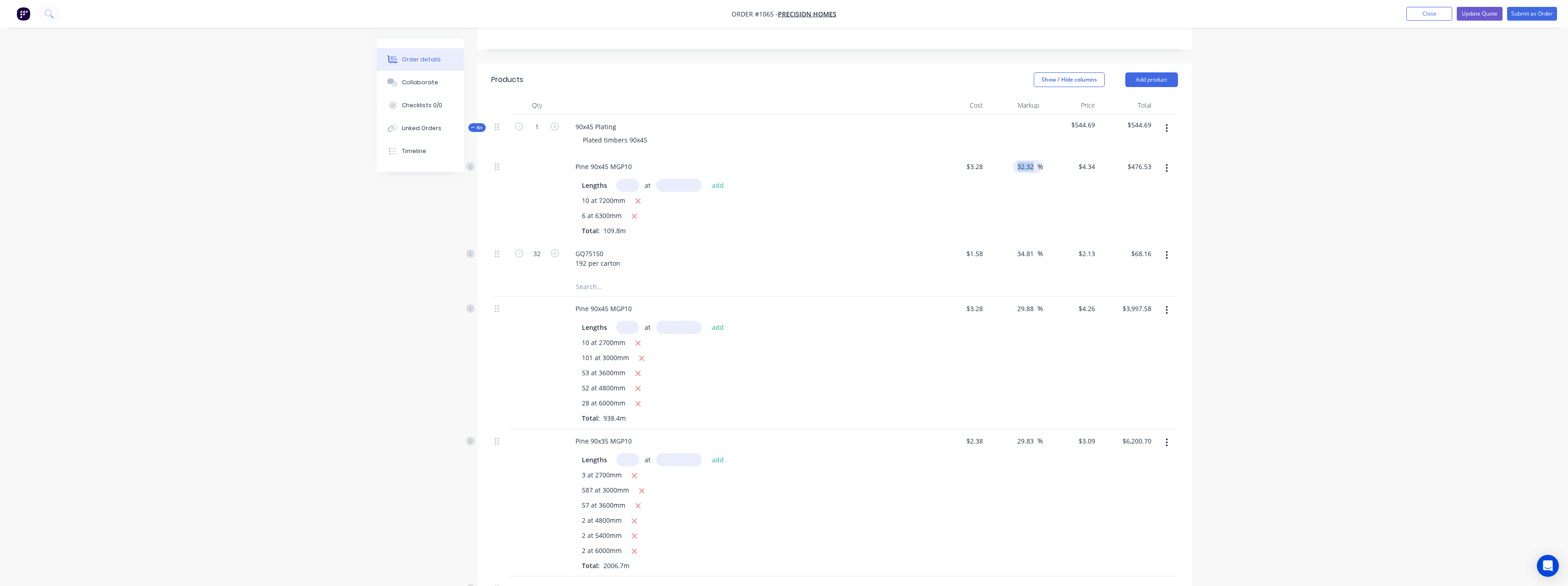
drag, startPoint x: 1038, startPoint y: 166, endPoint x: 1027, endPoint y: 166, distance: 11.0
click at [1027, 166] on div "32.32 32.32 %" at bounding box center [1027, 166] width 30 height 13
click at [1034, 169] on input "32.32" at bounding box center [1026, 166] width 21 height 13
click at [1035, 307] on input "29.88" at bounding box center [1026, 308] width 21 height 13
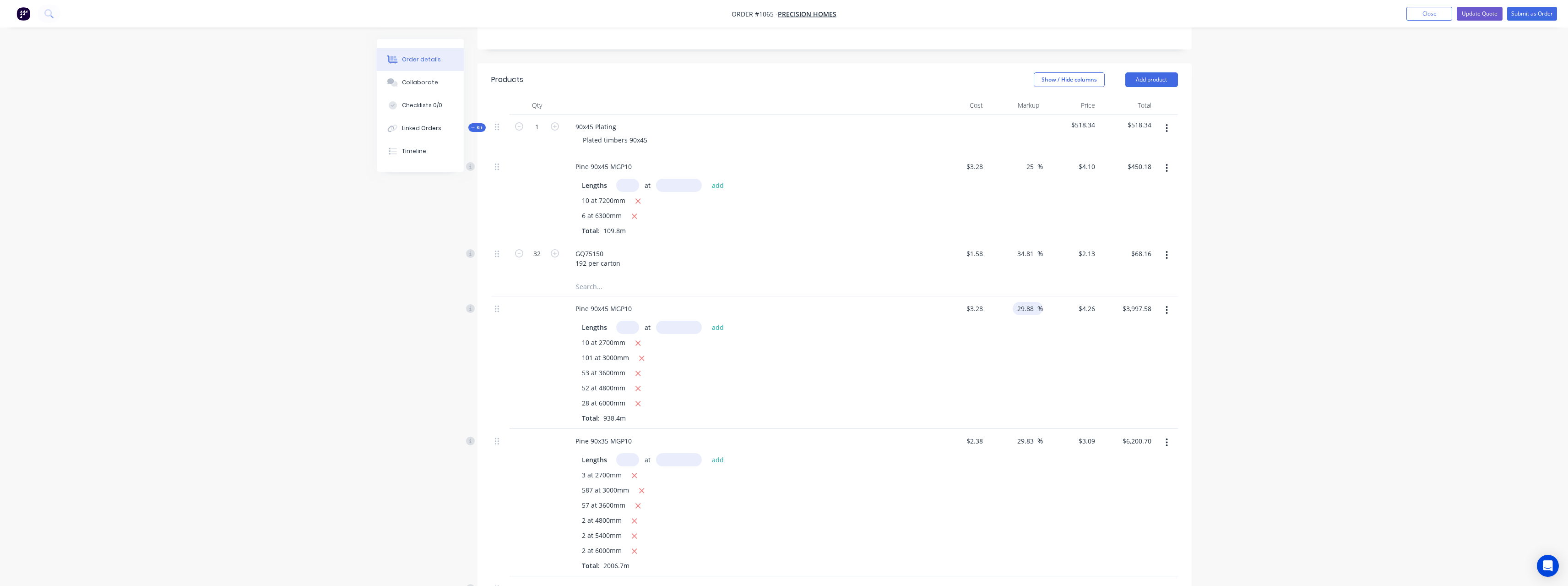
click at [1035, 307] on input "29.88" at bounding box center [1026, 308] width 21 height 13
click at [1034, 442] on input "29.83" at bounding box center [1026, 441] width 21 height 13
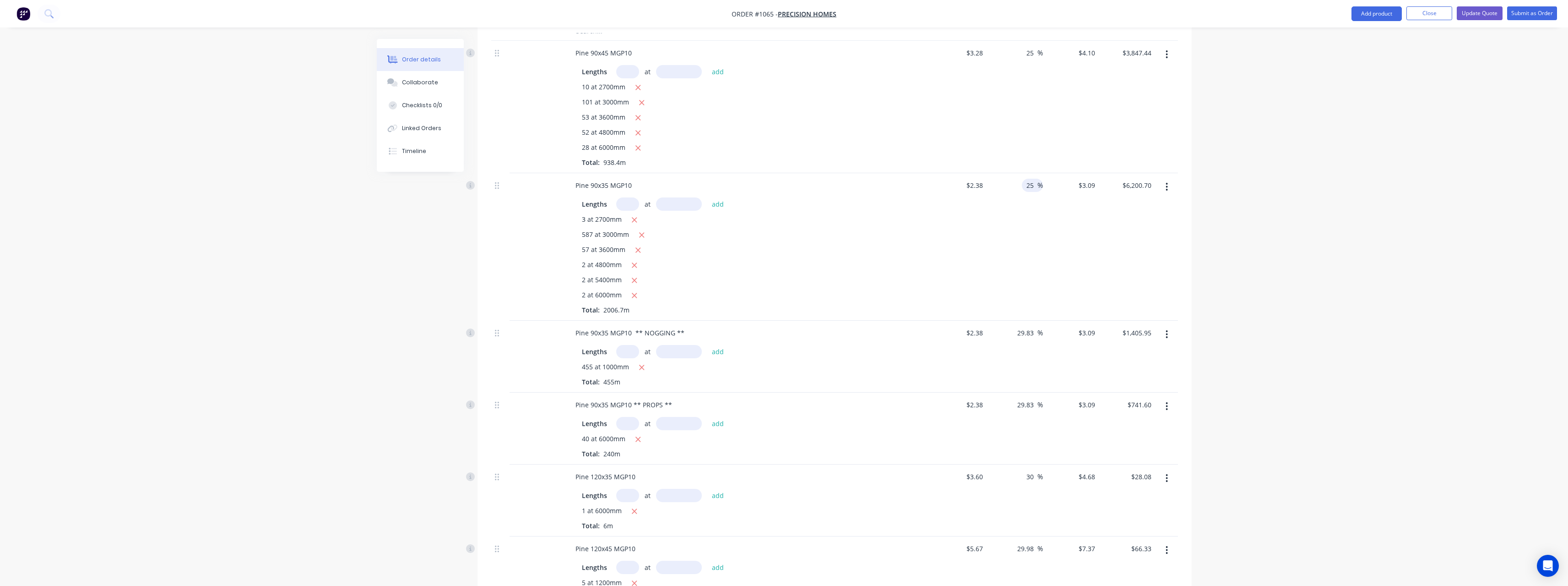
scroll to position [458, 0]
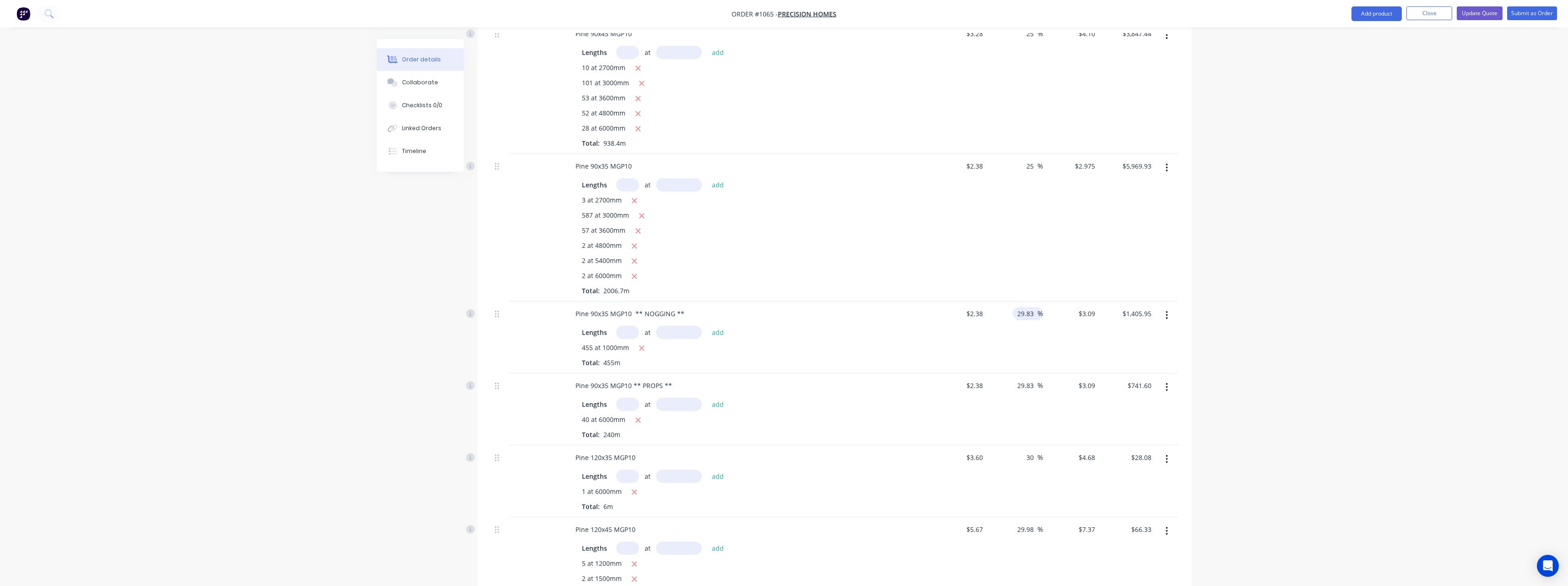
click at [1036, 315] on input "29.83" at bounding box center [1026, 314] width 21 height 13
click at [1037, 384] on span "%" at bounding box center [1040, 385] width 6 height 10
click at [1034, 384] on input "29.83" at bounding box center [1026, 385] width 21 height 13
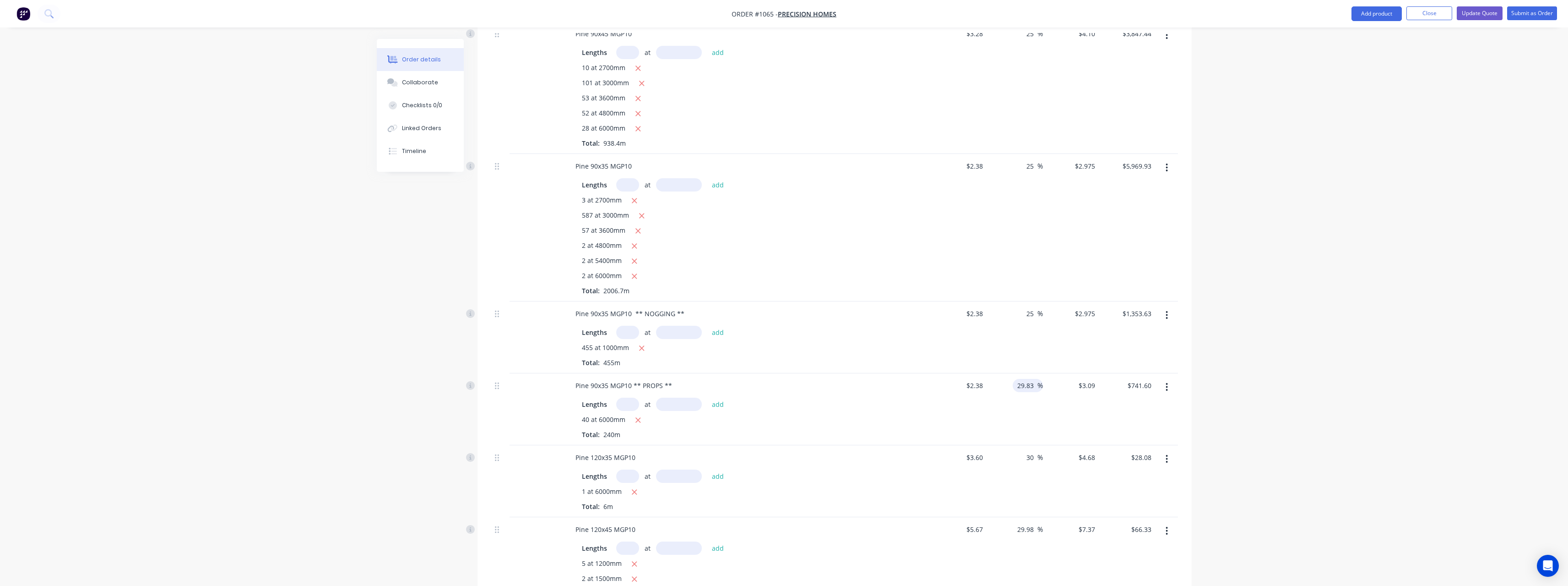
click at [1034, 384] on input "29.83" at bounding box center [1026, 385] width 21 height 13
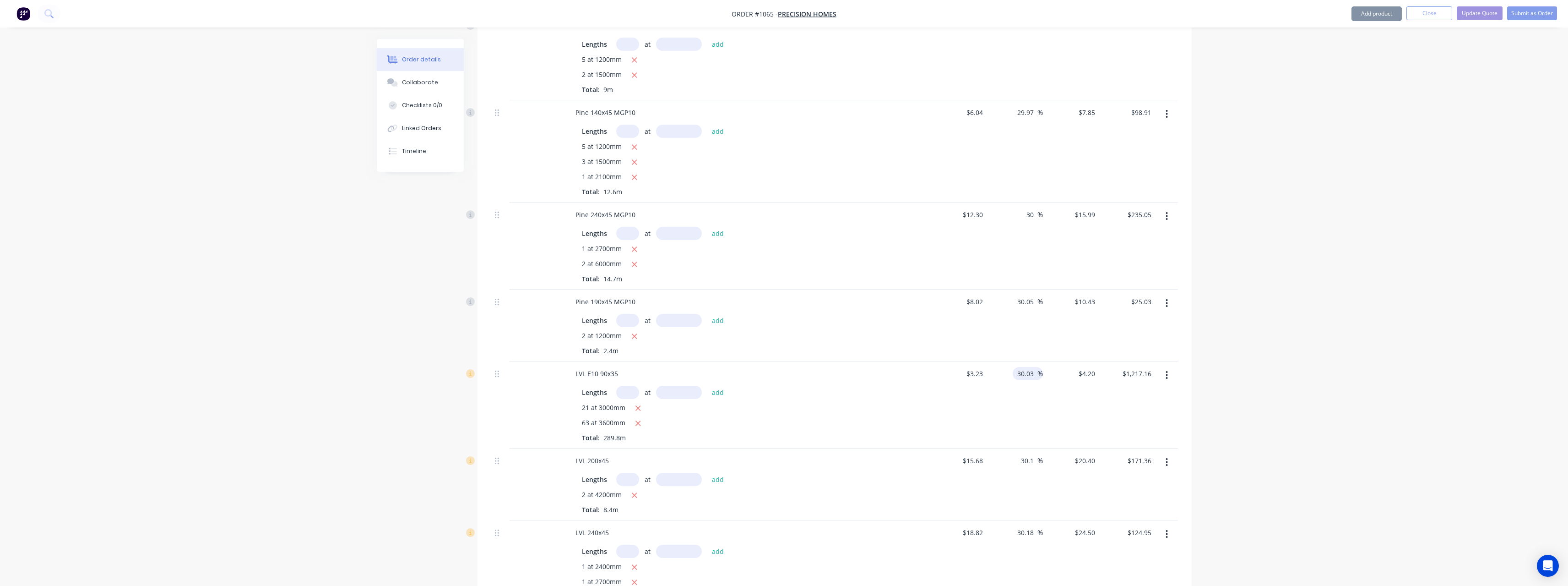
click at [1033, 374] on input "30.03" at bounding box center [1026, 374] width 21 height 13
click at [1036, 463] on div "30.1 30.1" at bounding box center [1028, 461] width 17 height 13
click at [1033, 463] on input "30.1" at bounding box center [1028, 461] width 17 height 13
click at [1036, 464] on input "30.1" at bounding box center [1028, 461] width 17 height 13
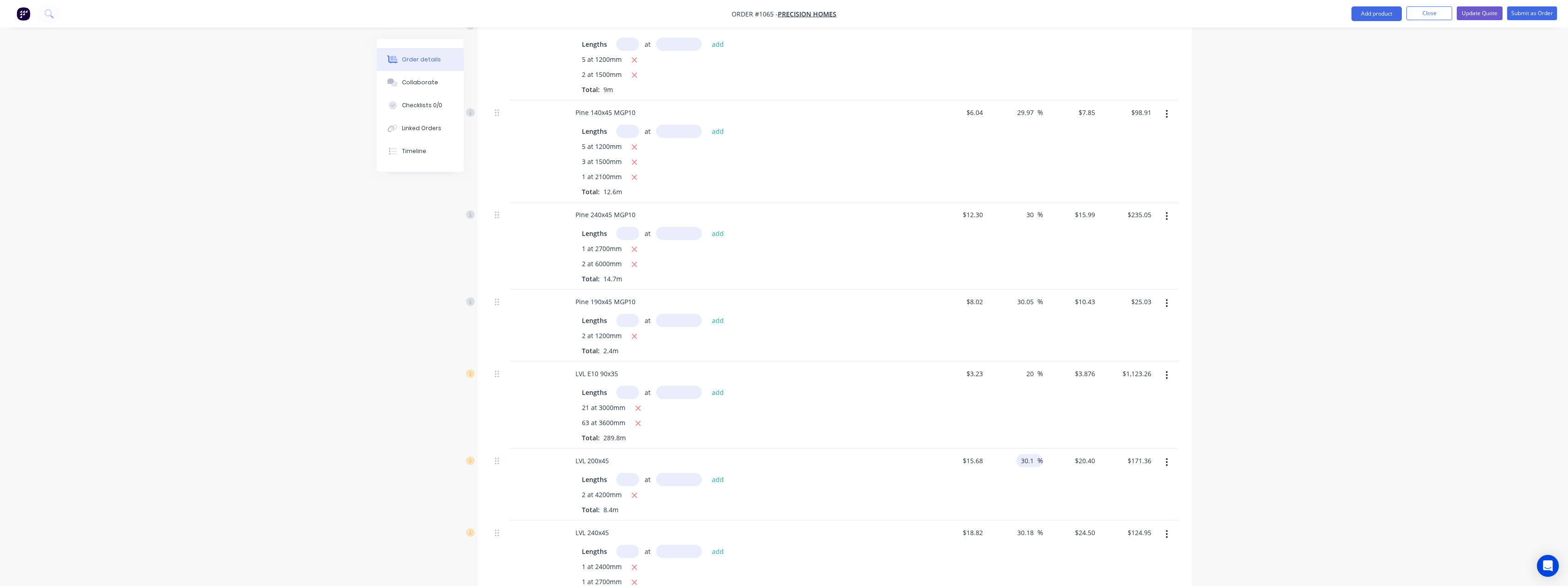
click at [1036, 464] on input "30.1" at bounding box center [1028, 461] width 17 height 13
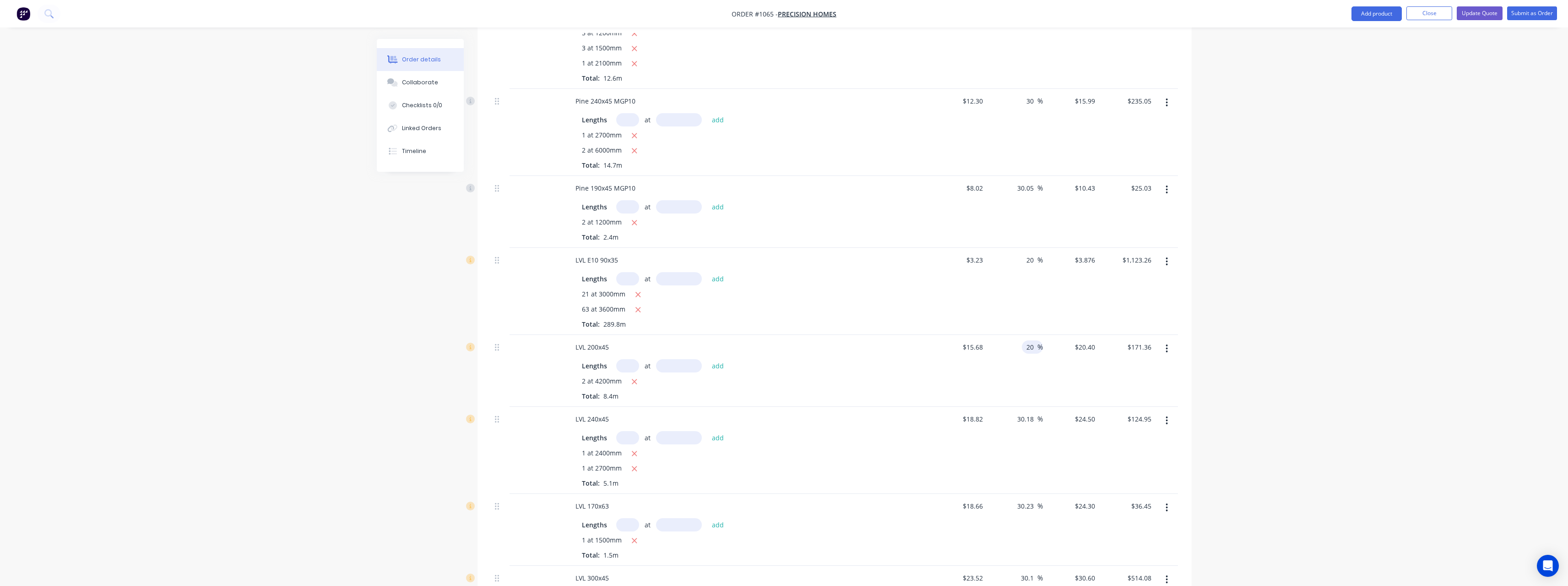
scroll to position [1145, 0]
click at [1036, 350] on input "30.18" at bounding box center [1026, 349] width 21 height 13
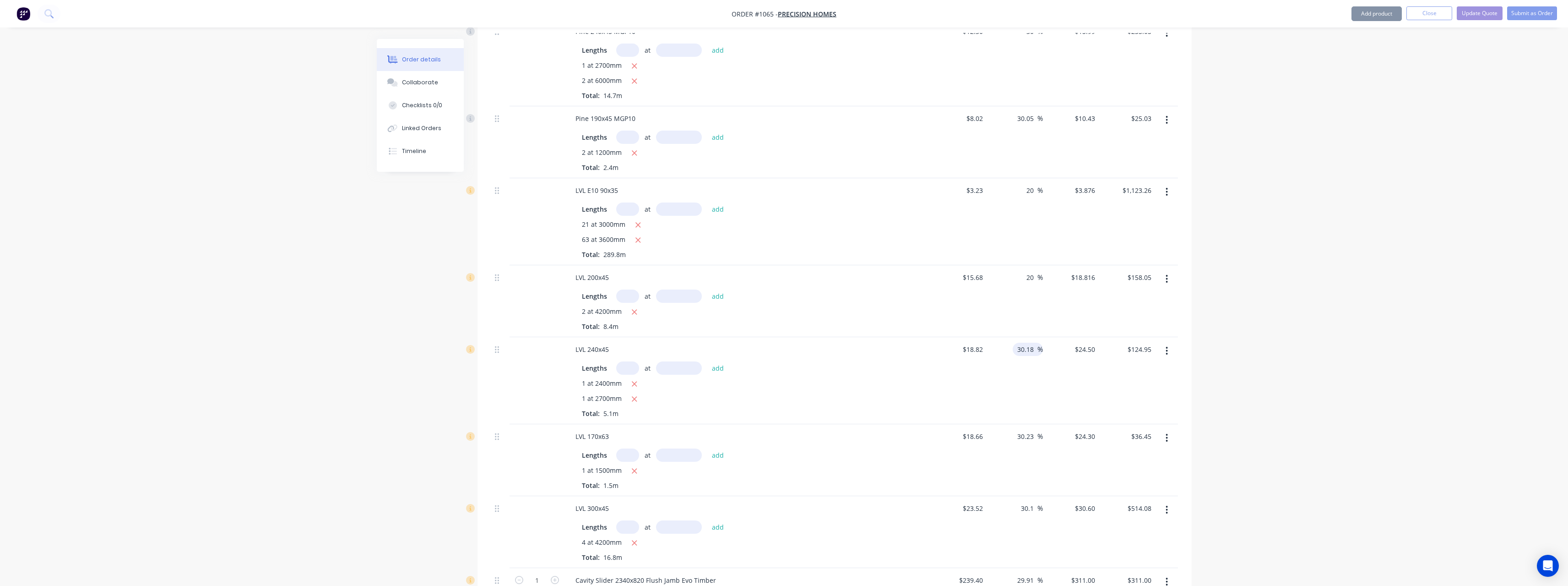
click at [1036, 350] on input "30.18" at bounding box center [1026, 349] width 21 height 13
click at [1034, 436] on input "30.23" at bounding box center [1026, 436] width 21 height 13
click at [1037, 508] on span "%" at bounding box center [1040, 508] width 6 height 10
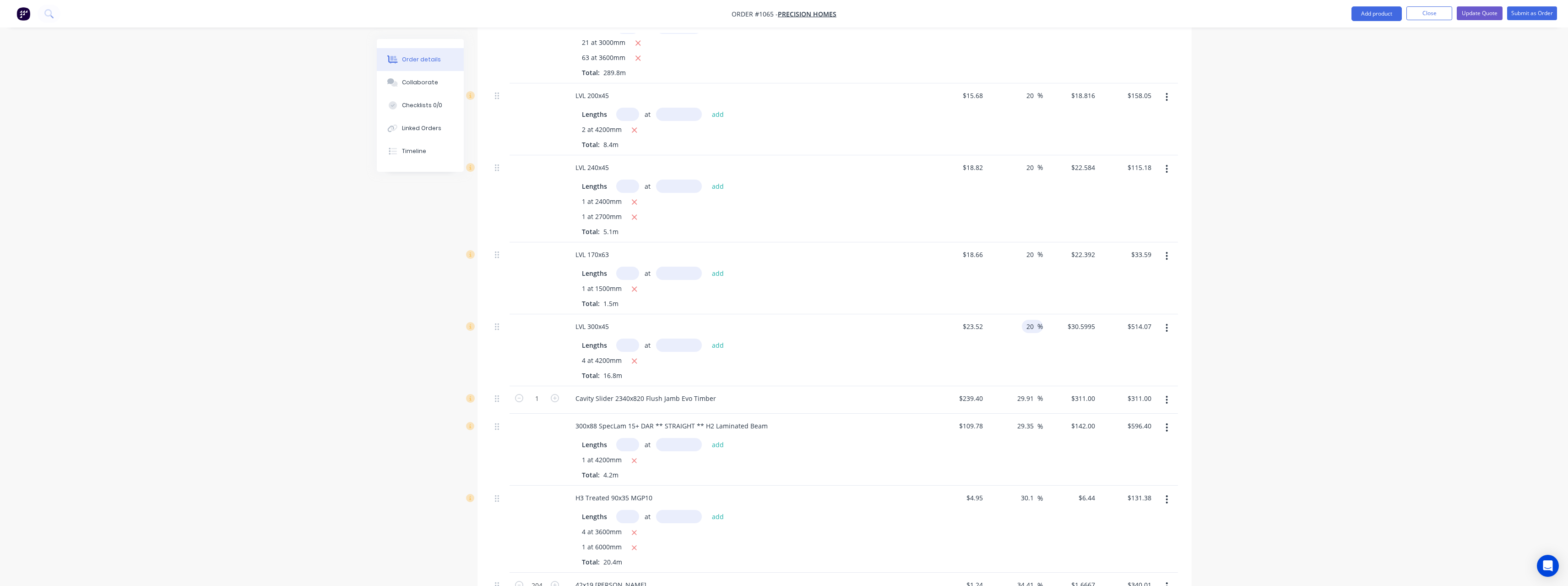
scroll to position [1329, 0]
click at [1034, 398] on input "29.91" at bounding box center [1026, 397] width 21 height 13
click at [1034, 421] on input "29.35" at bounding box center [1026, 425] width 21 height 13
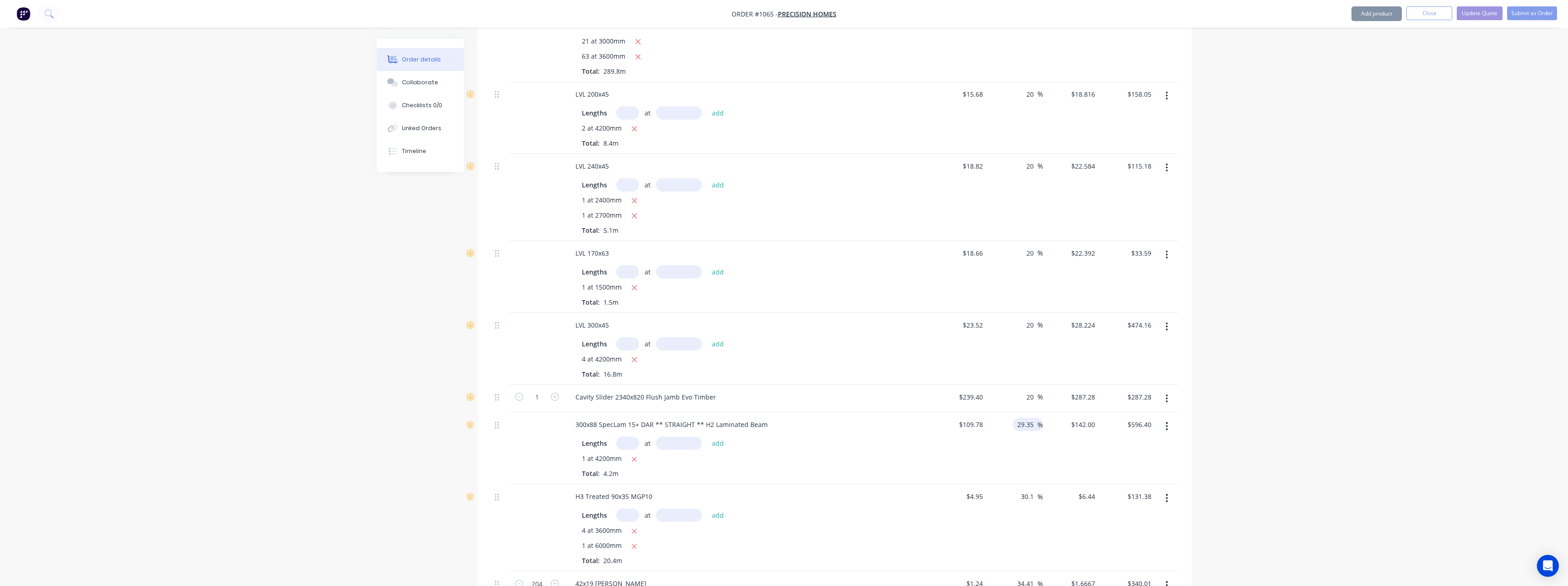
click at [1034, 421] on input "29.35" at bounding box center [1026, 425] width 21 height 13
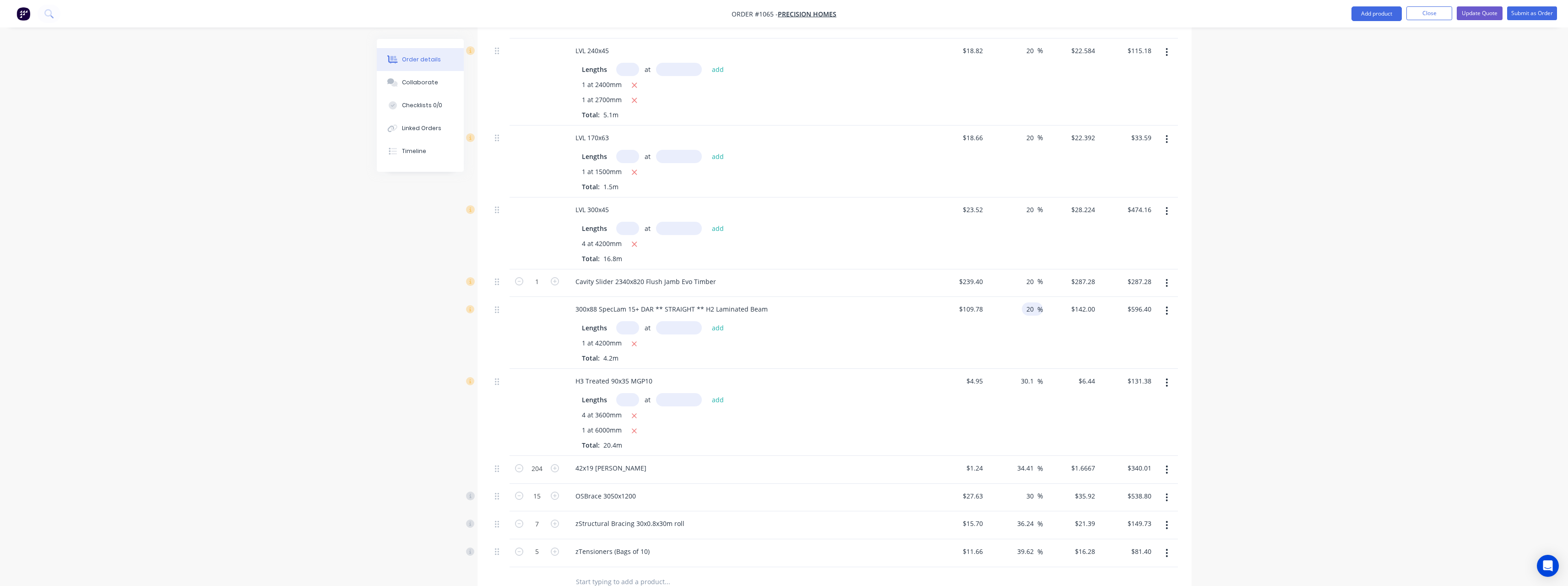
scroll to position [1466, 0]
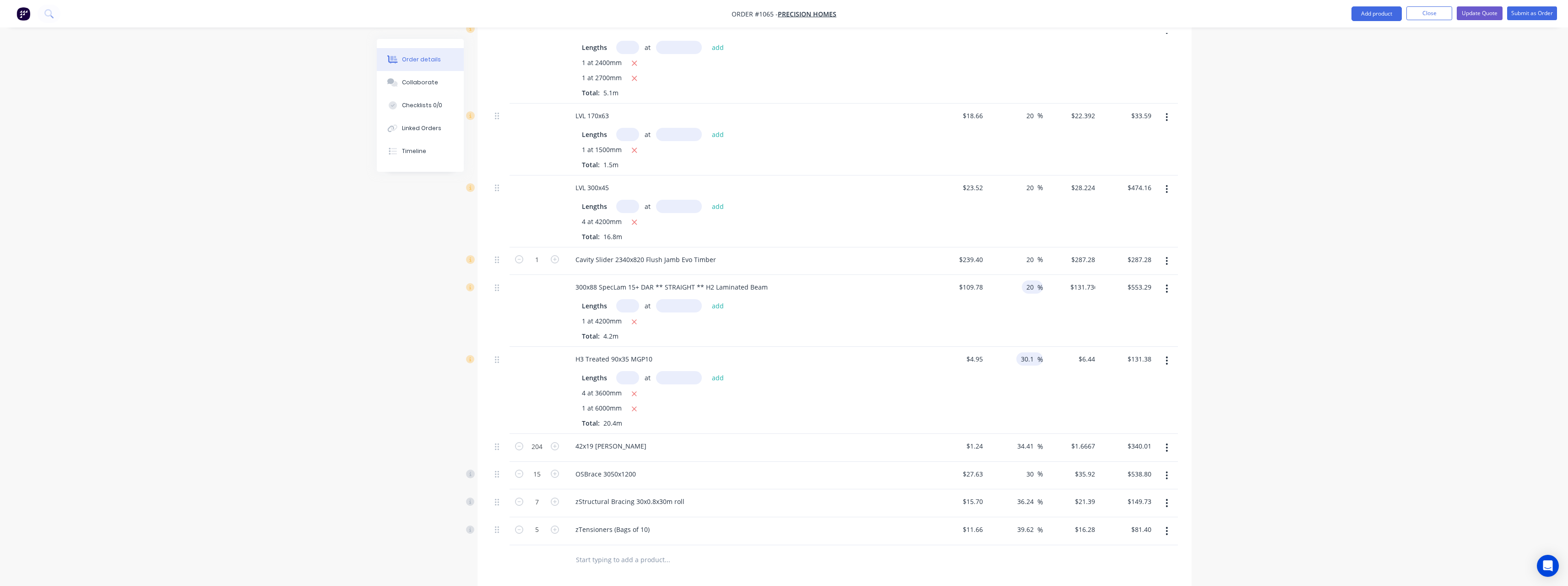
click at [1034, 358] on input "30.1" at bounding box center [1028, 359] width 17 height 13
click at [1035, 359] on input "30.1" at bounding box center [1028, 359] width 17 height 13
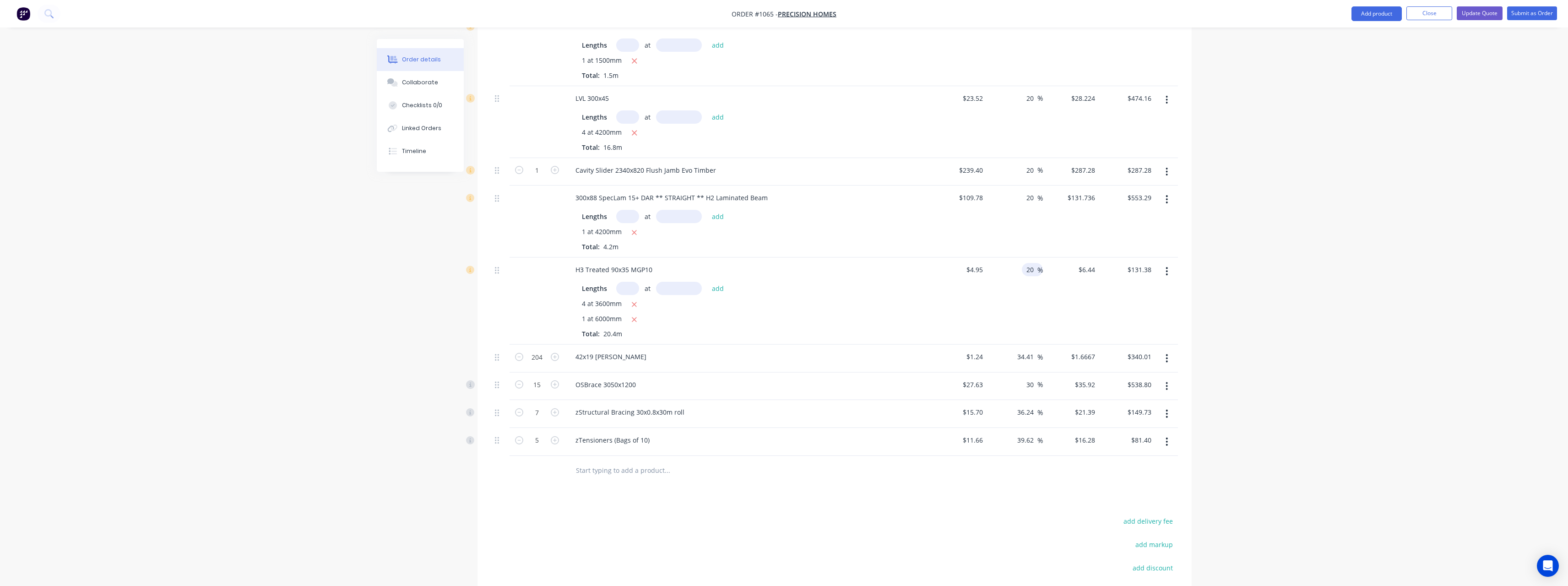
scroll to position [1557, 0]
click at [1035, 380] on input "30" at bounding box center [1031, 382] width 12 height 13
click at [1037, 410] on span "%" at bounding box center [1040, 410] width 6 height 10
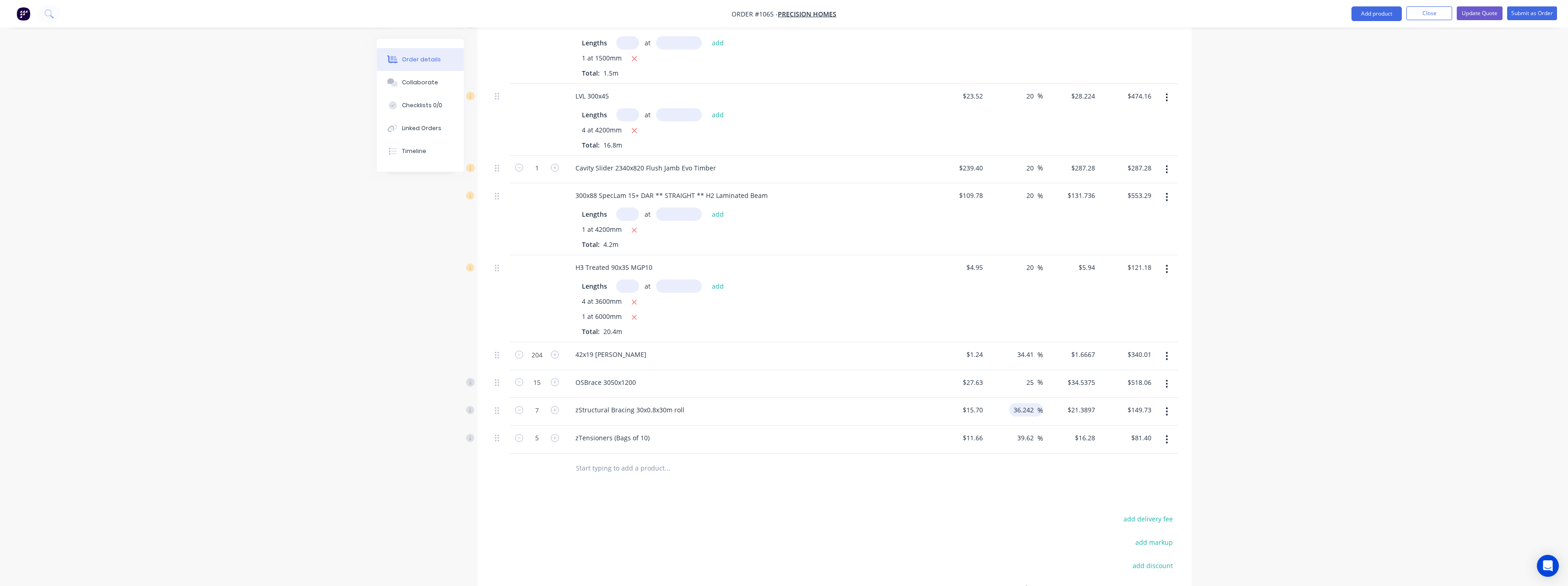
click at [1034, 410] on input "36.242" at bounding box center [1025, 410] width 24 height 13
click at [1036, 458] on div at bounding box center [834, 468] width 686 height 30
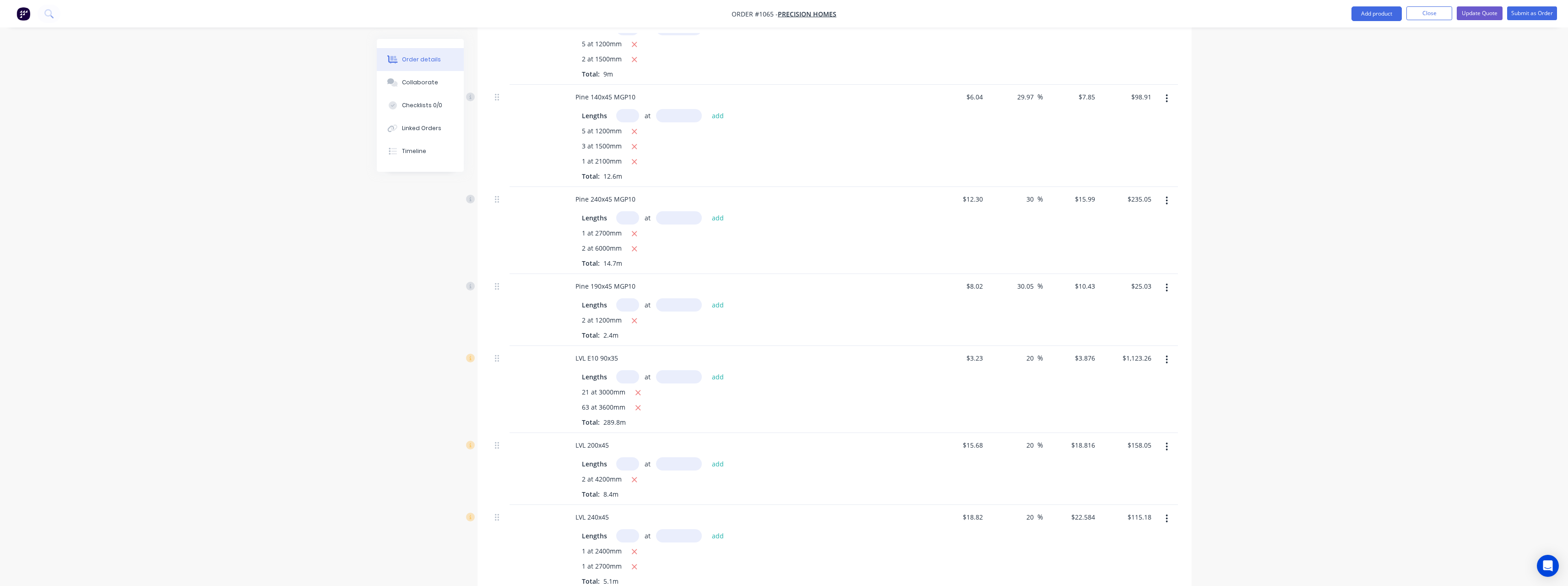
scroll to position [955, 0]
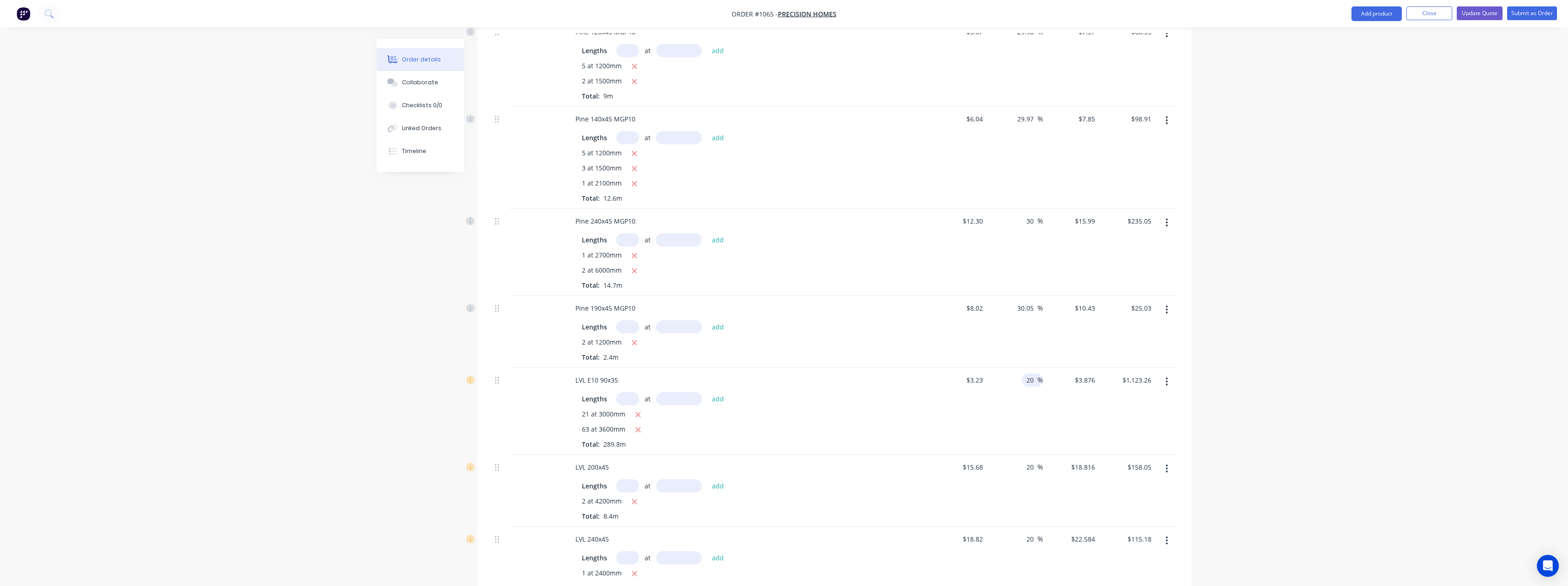
click at [1036, 379] on input "20" at bounding box center [1031, 380] width 12 height 13
drag, startPoint x: 1034, startPoint y: 382, endPoint x: 1025, endPoint y: 383, distance: 9.1
click at [1025, 383] on input "20" at bounding box center [1031, 380] width 12 height 13
click at [1122, 437] on div "$1,076.46 $1,123.26" at bounding box center [1127, 411] width 56 height 87
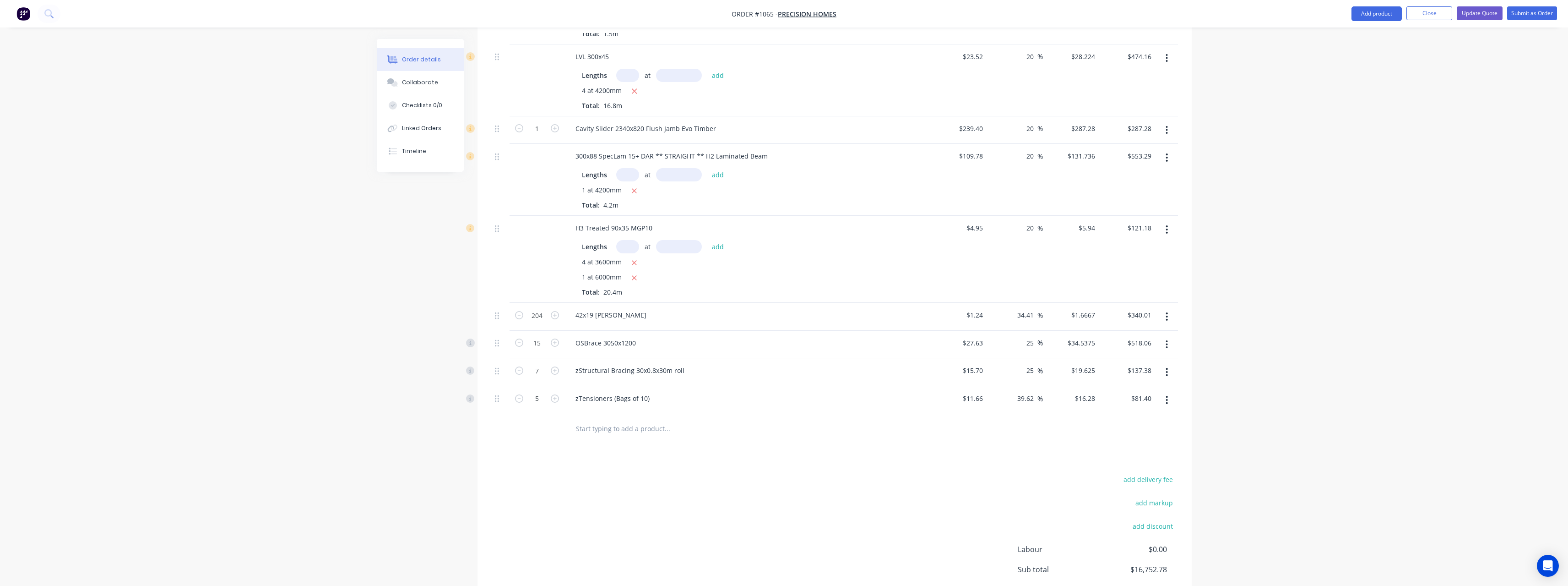
scroll to position [1688, 0]
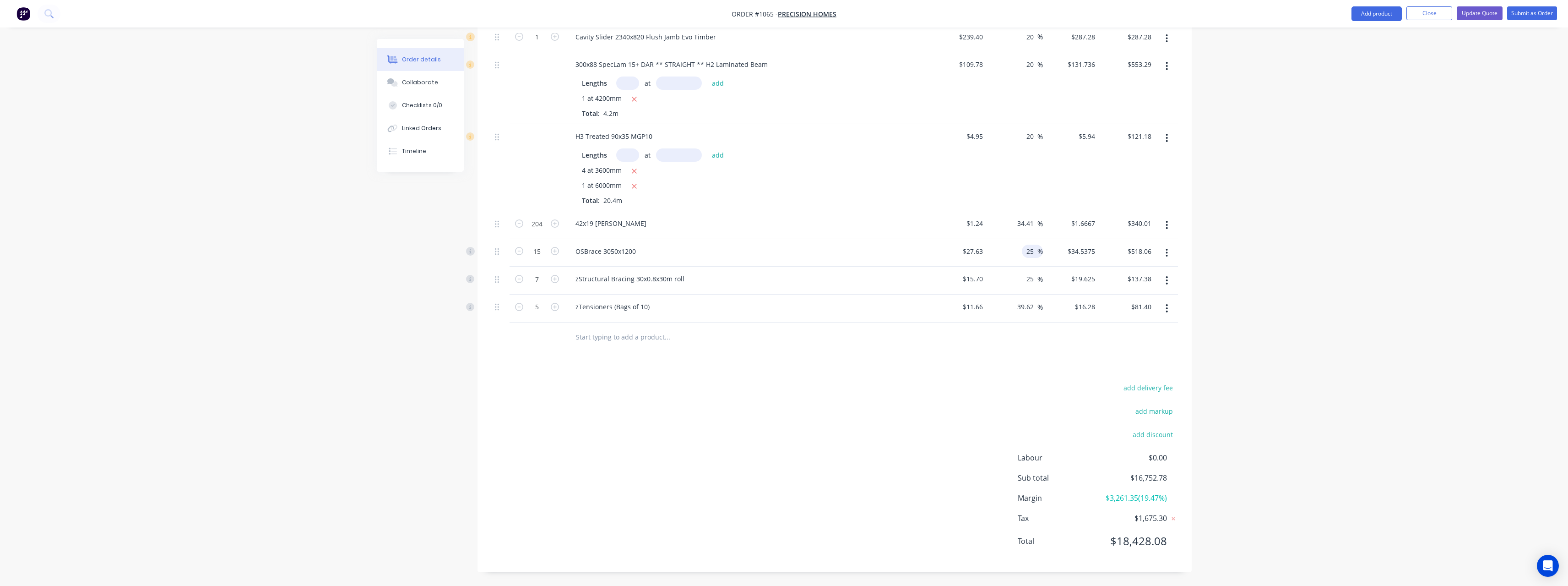
drag, startPoint x: 1036, startPoint y: 250, endPoint x: 1023, endPoint y: 251, distance: 13.0
click at [1023, 251] on div "25 25 %" at bounding box center [1032, 251] width 21 height 13
drag, startPoint x: 1036, startPoint y: 278, endPoint x: 1018, endPoint y: 282, distance: 18.4
click at [1018, 282] on div "25 25 %" at bounding box center [1015, 281] width 56 height 28
drag, startPoint x: 1036, startPoint y: 307, endPoint x: 1007, endPoint y: 309, distance: 29.1
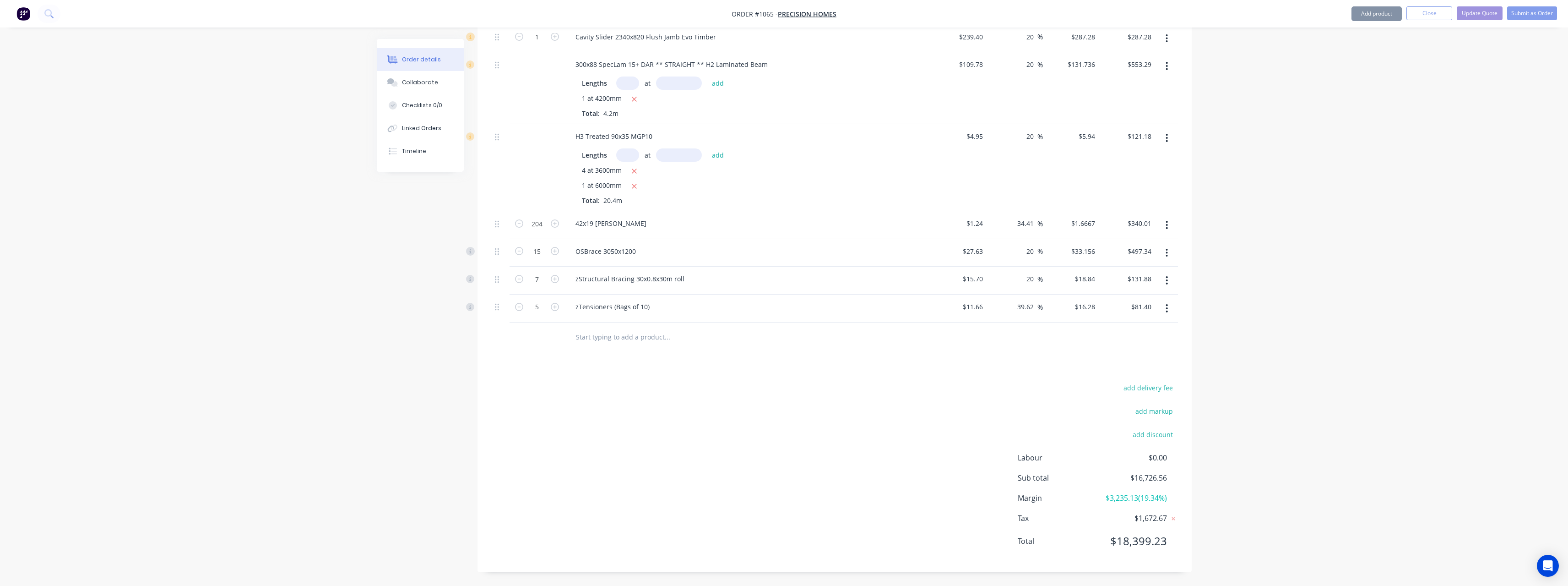
click at [1007, 309] on div "39.62 39.62 %" at bounding box center [1015, 309] width 56 height 28
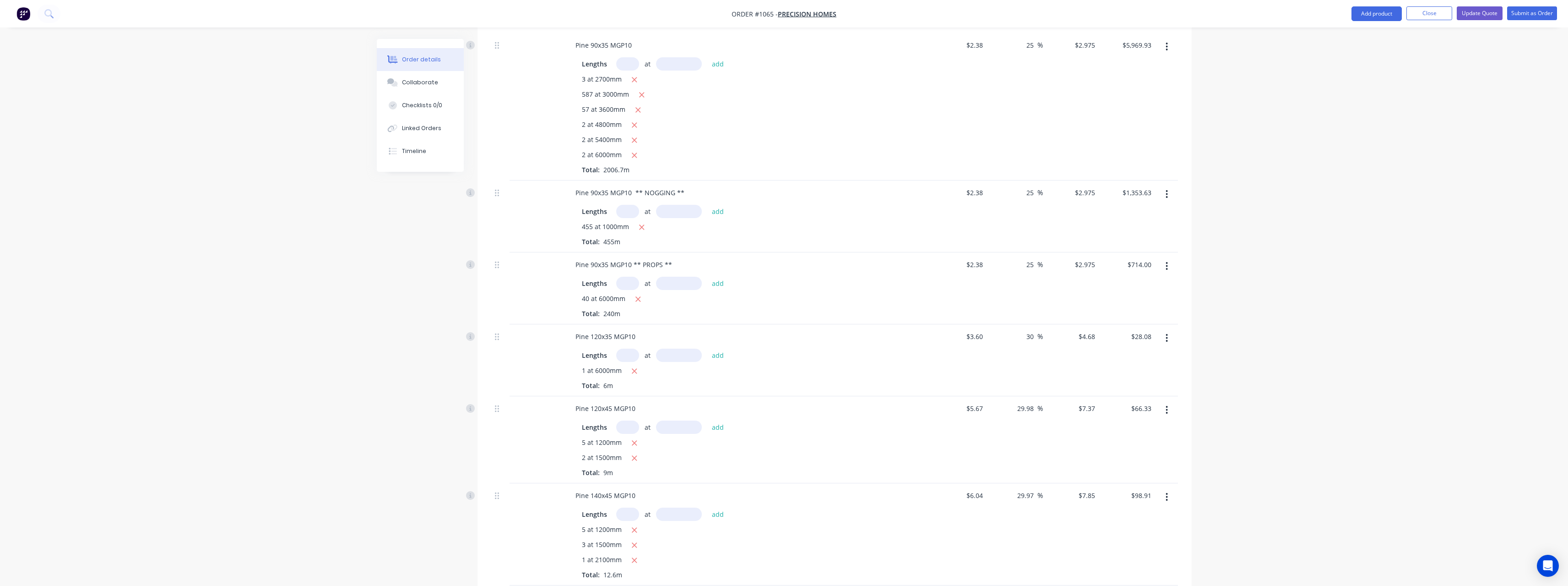
scroll to position [595, 0]
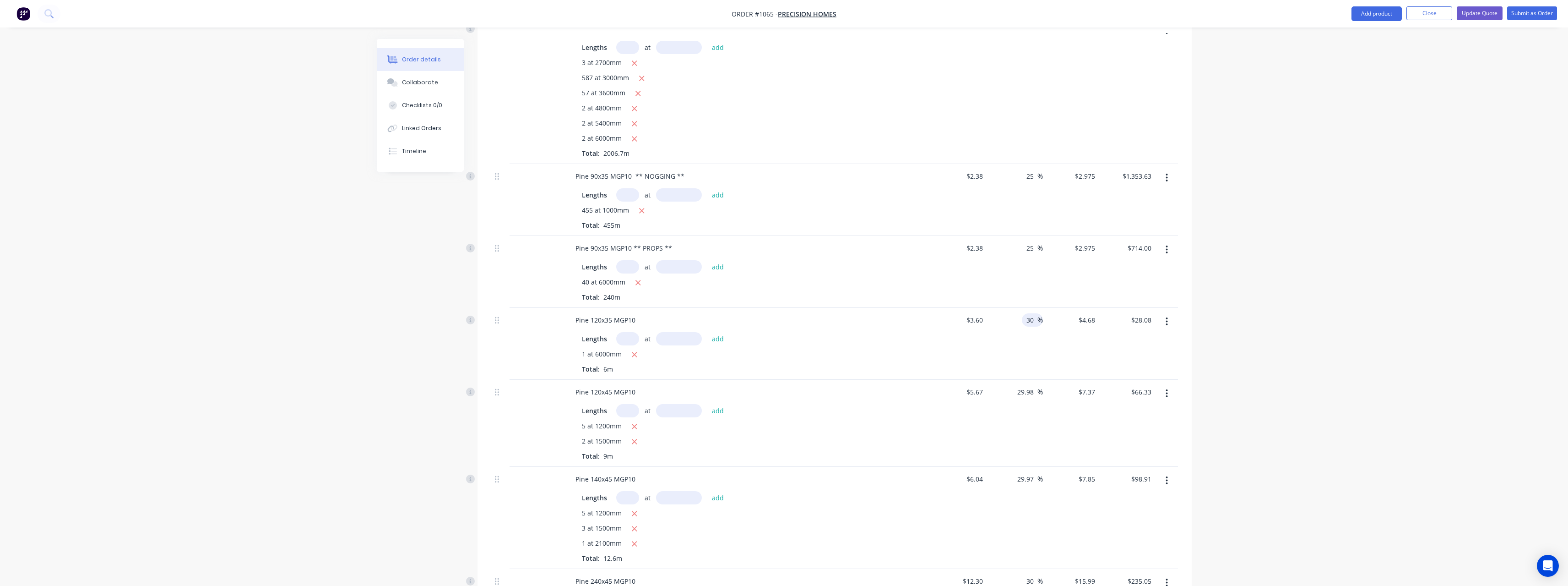
drag, startPoint x: 1034, startPoint y: 321, endPoint x: 1023, endPoint y: 321, distance: 11.0
click at [1023, 321] on div "30 30 %" at bounding box center [1032, 320] width 21 height 13
drag, startPoint x: 1036, startPoint y: 393, endPoint x: 1010, endPoint y: 395, distance: 26.1
click at [1010, 395] on div "29.98 29.98 %" at bounding box center [1015, 423] width 56 height 87
drag, startPoint x: 1037, startPoint y: 477, endPoint x: 1021, endPoint y: 488, distance: 19.4
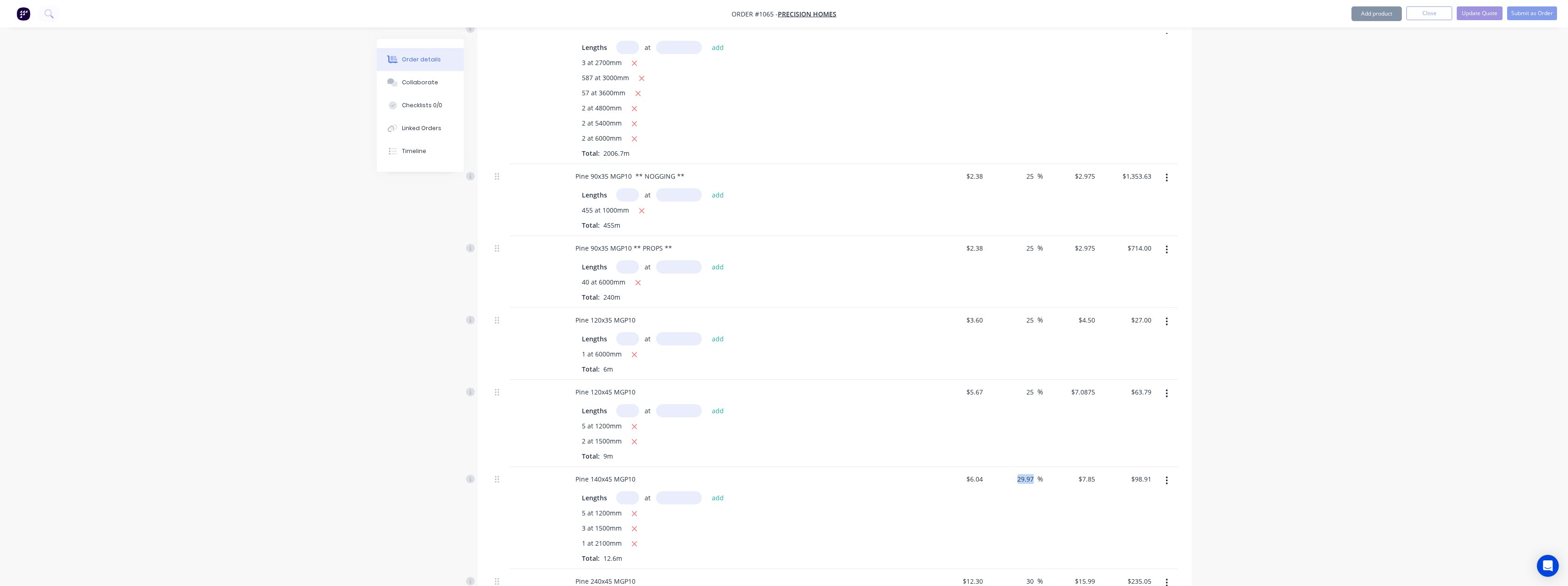
click at [1010, 478] on div "29.97 29.97 %" at bounding box center [1015, 517] width 56 height 102
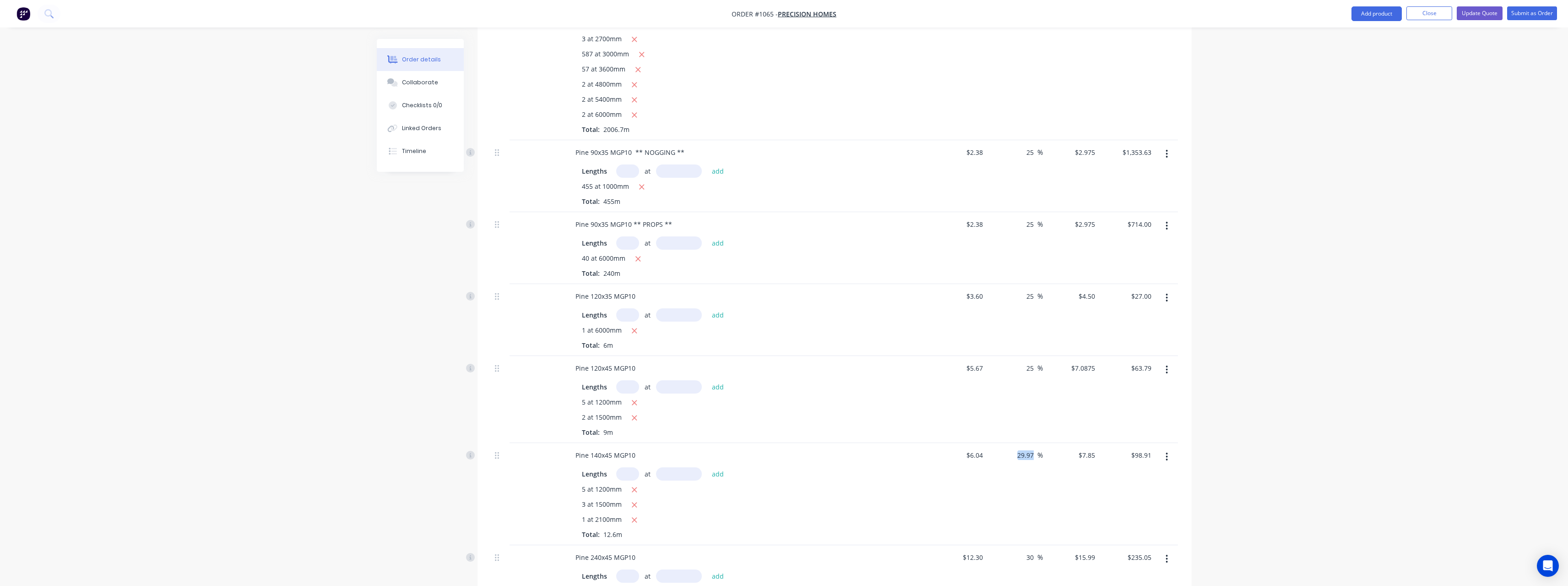
scroll to position [641, 0]
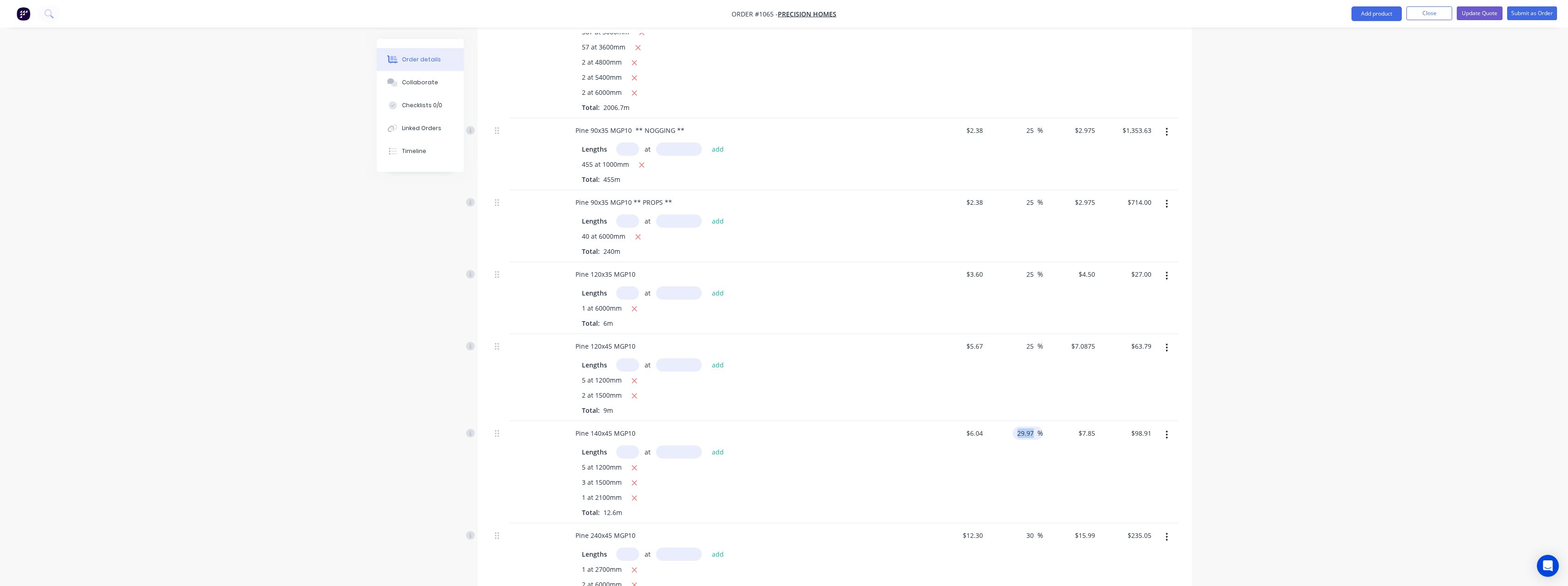
click at [1035, 433] on input "29.97" at bounding box center [1026, 433] width 21 height 13
click at [1032, 534] on input "30" at bounding box center [1031, 535] width 12 height 13
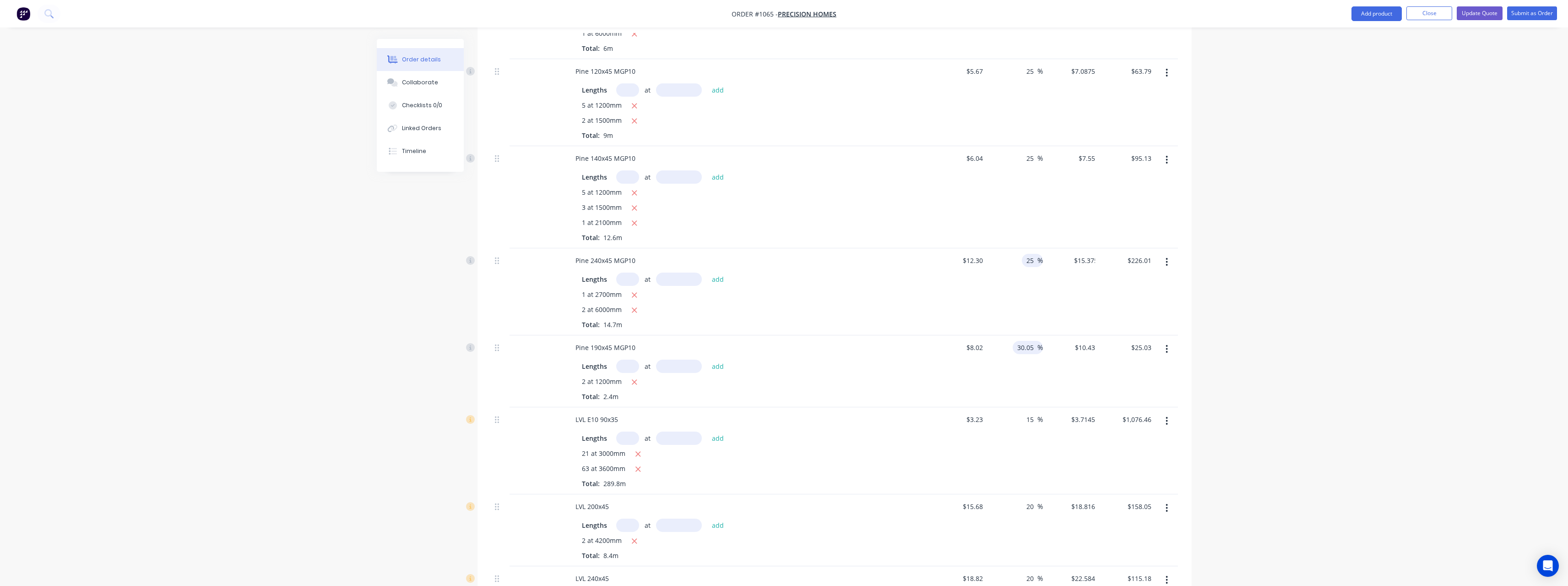
click at [1032, 346] on input "30.05" at bounding box center [1026, 347] width 21 height 13
click at [1035, 417] on input "20" at bounding box center [1031, 415] width 12 height 13
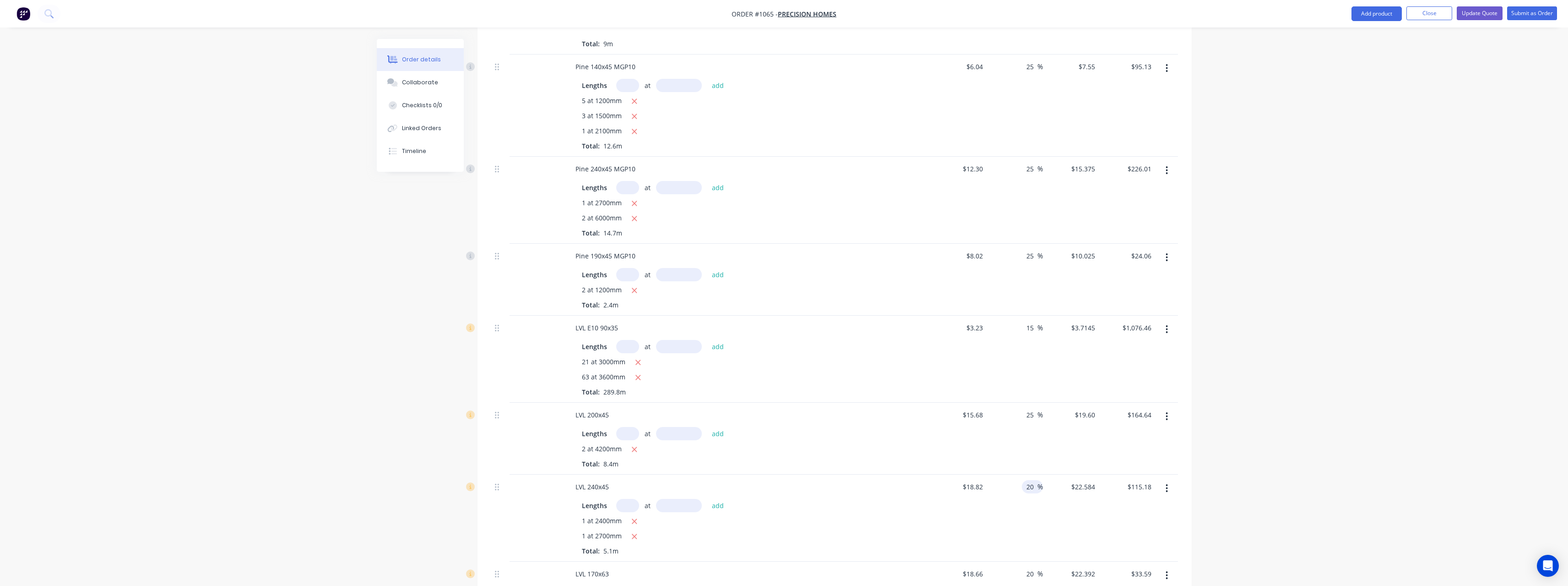
click at [1036, 487] on input "20" at bounding box center [1031, 487] width 12 height 13
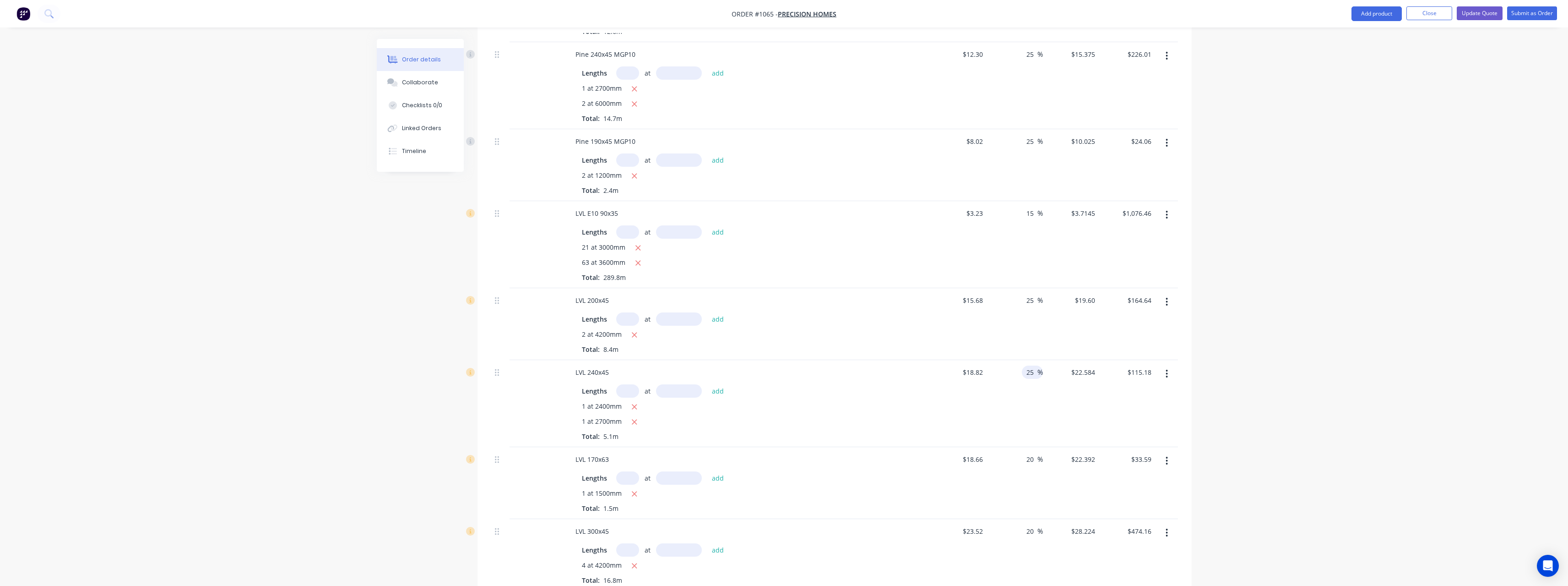
scroll to position [1145, 0]
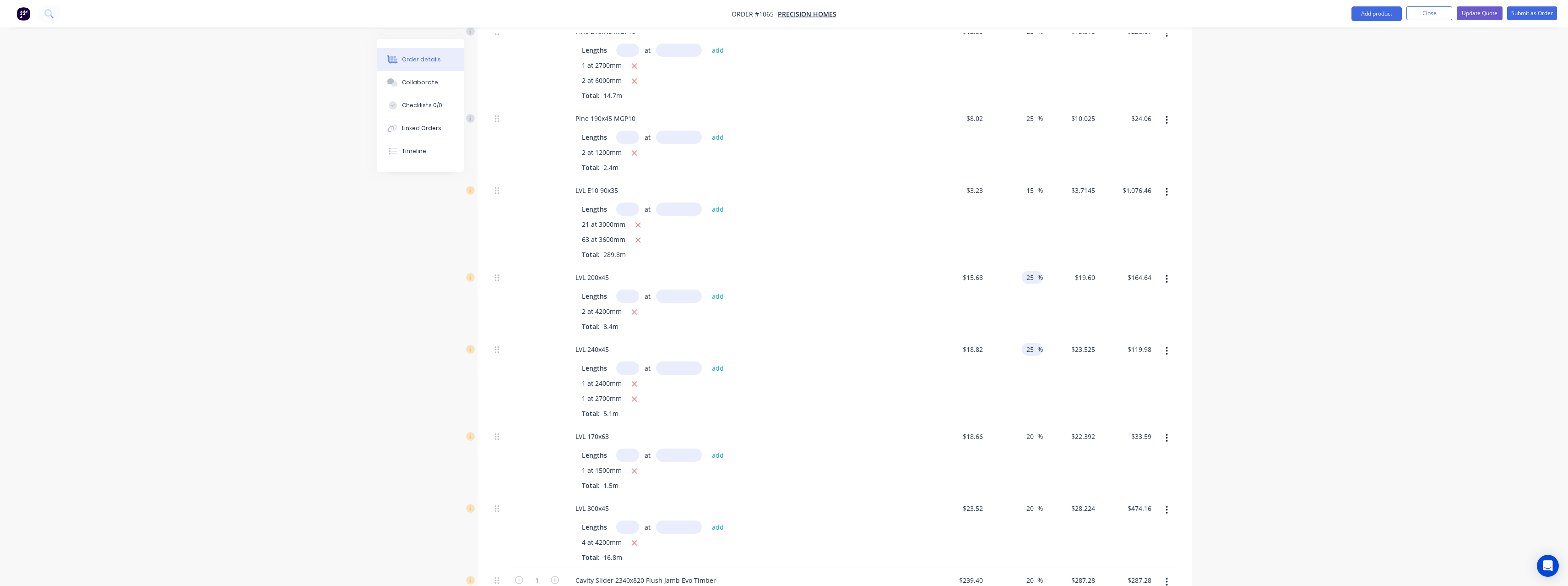
click at [1034, 278] on input "25" at bounding box center [1031, 278] width 12 height 13
click at [1035, 350] on input "25" at bounding box center [1031, 349] width 12 height 13
click at [1034, 440] on input "20" at bounding box center [1031, 436] width 12 height 13
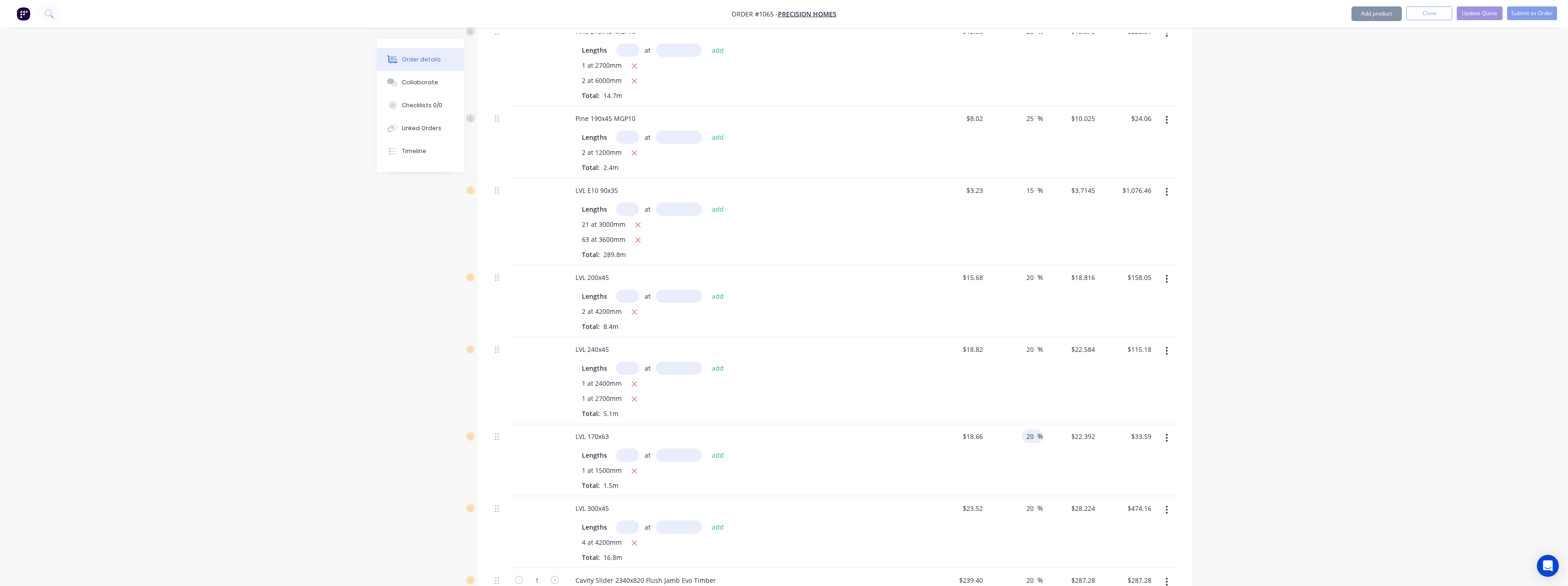
click at [1034, 440] on input "20" at bounding box center [1031, 436] width 12 height 13
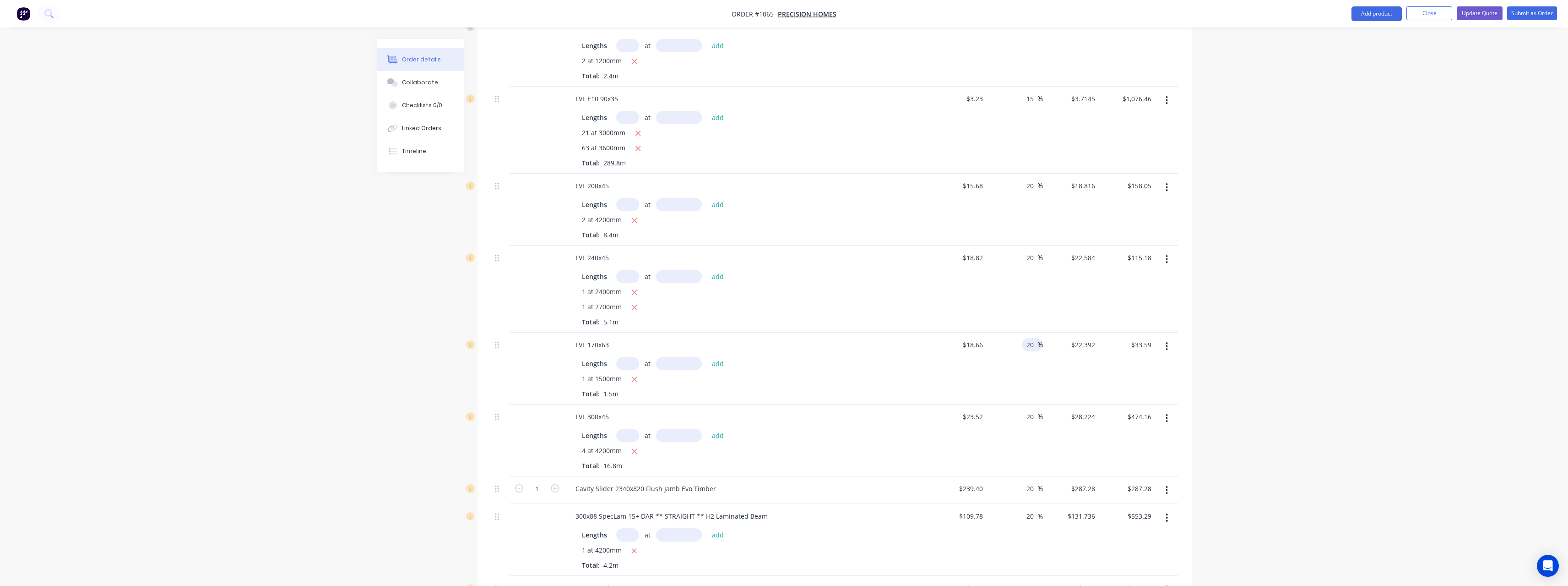
scroll to position [1283, 0]
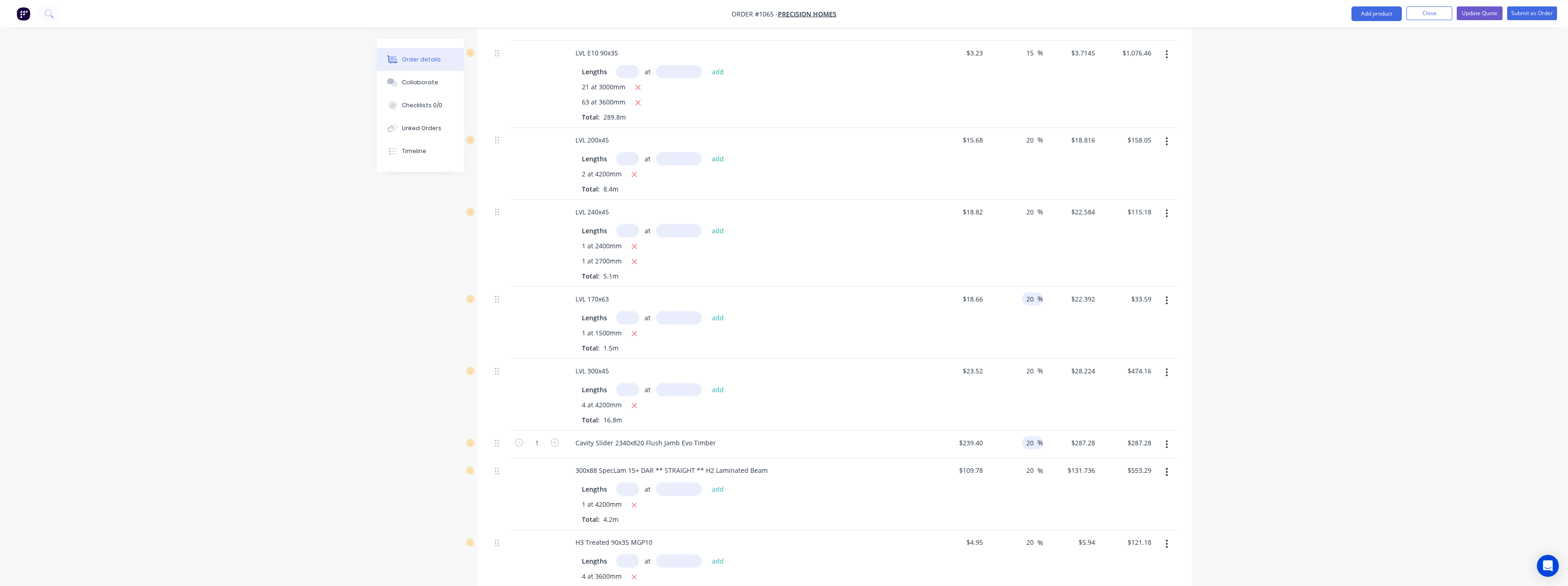
click at [1036, 444] on input "20" at bounding box center [1031, 443] width 12 height 13
click at [1039, 450] on div "20 20 %" at bounding box center [1015, 445] width 56 height 28
click at [1034, 446] on input "20" at bounding box center [1031, 443] width 12 height 13
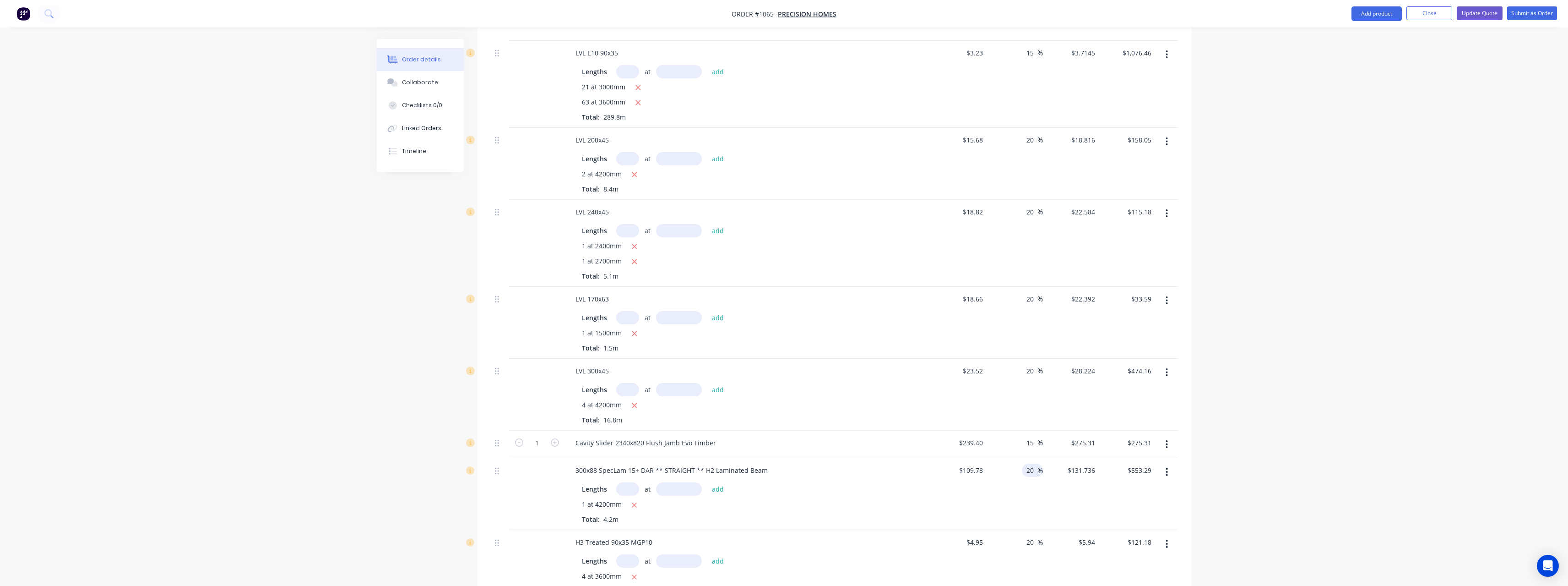
click at [1034, 469] on input "20" at bounding box center [1031, 470] width 12 height 13
click at [1034, 469] on div "20 20 %" at bounding box center [1015, 494] width 56 height 72
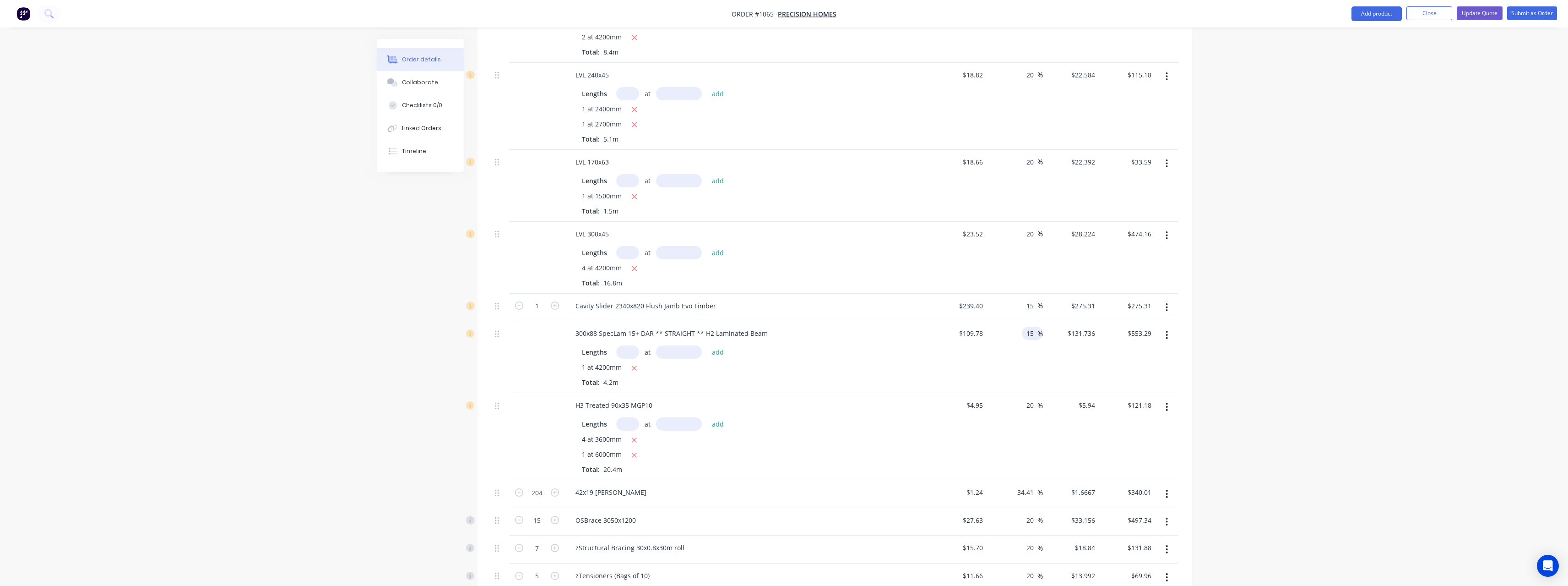
scroll to position [1420, 0]
click at [1033, 404] on input "20" at bounding box center [1031, 405] width 12 height 13
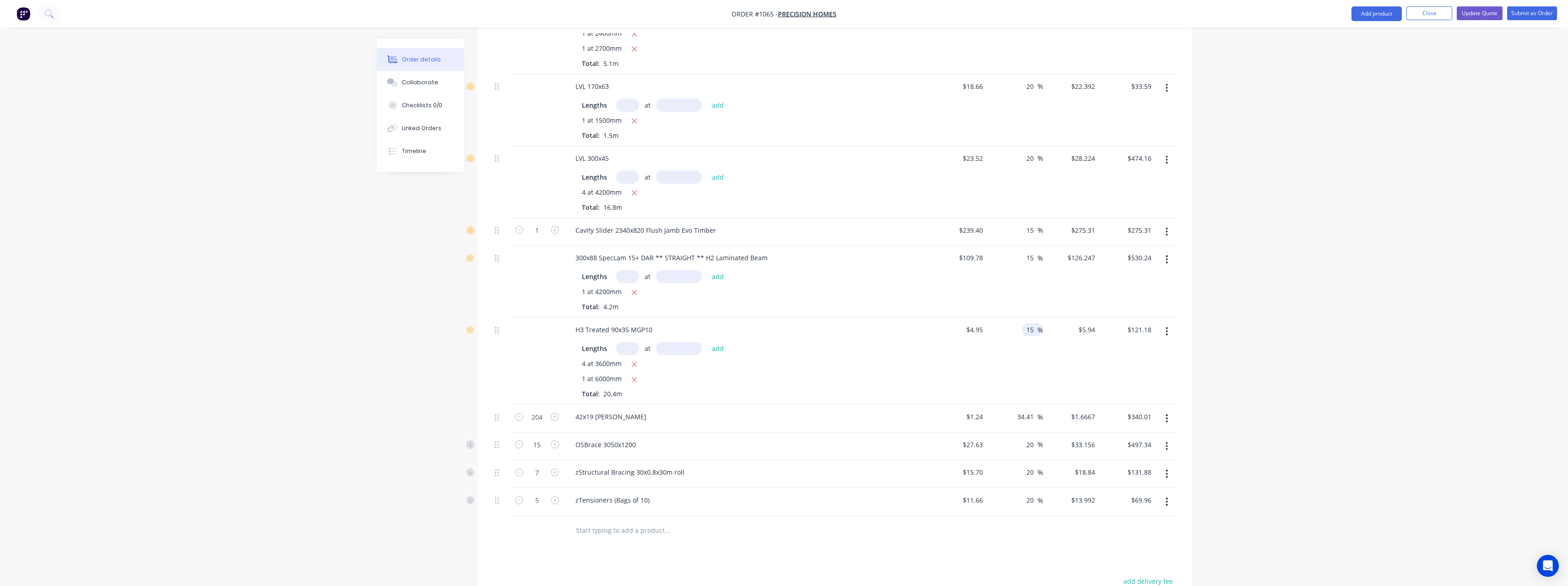
scroll to position [1511, 0]
click at [1067, 440] on div "$33.156 $33.156" at bounding box center [1071, 430] width 56 height 28
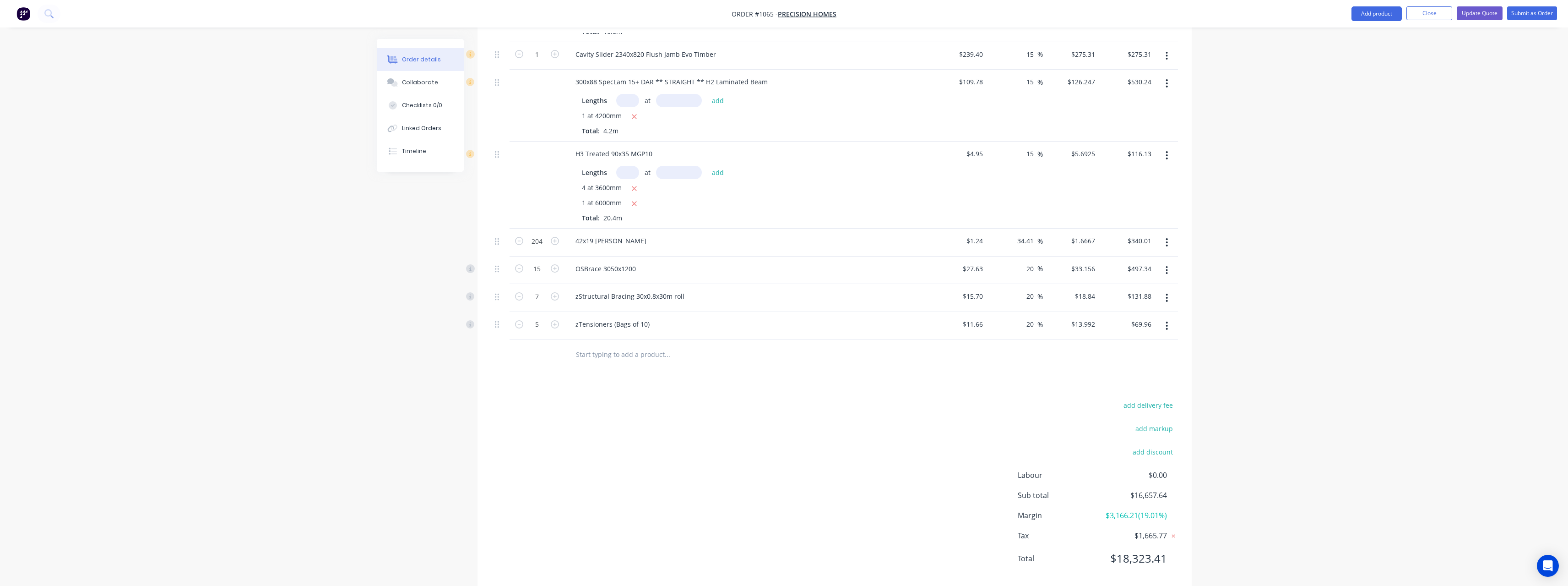
scroll to position [1688, 0]
click at [1482, 12] on button "Update Quote" at bounding box center [1479, 13] width 46 height 13
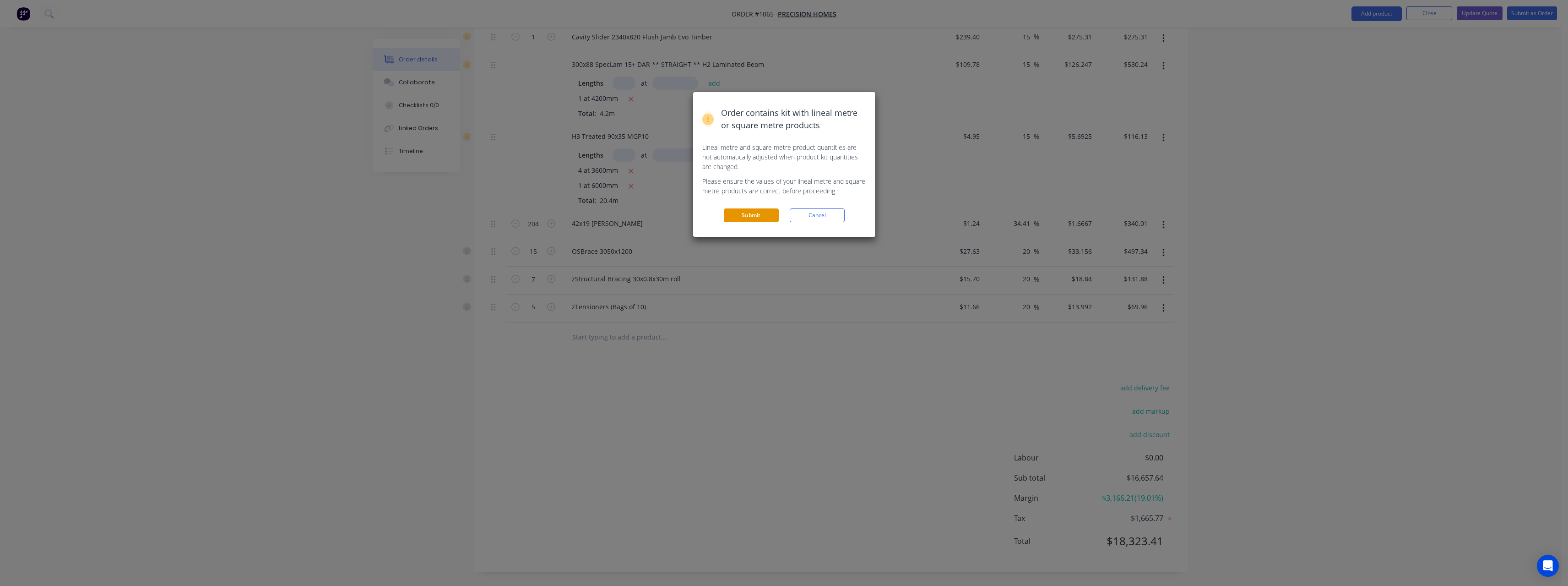
click at [740, 210] on button "Submit" at bounding box center [751, 215] width 55 height 13
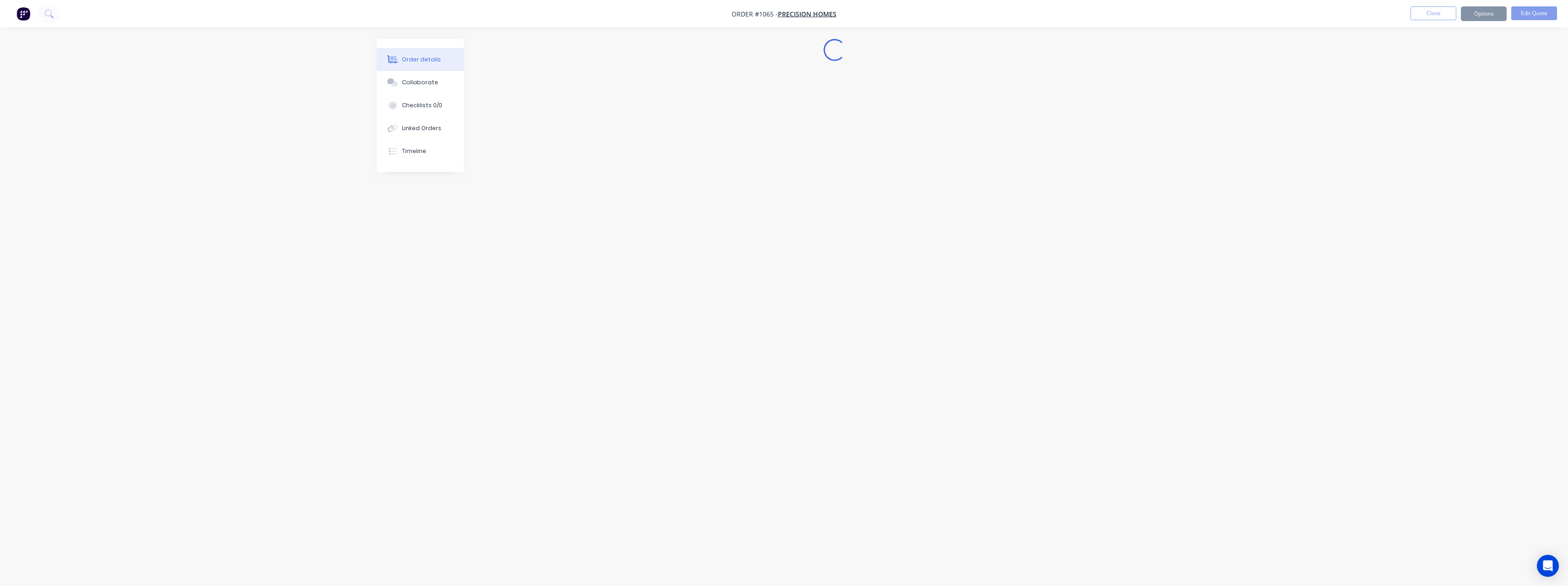
scroll to position [0, 0]
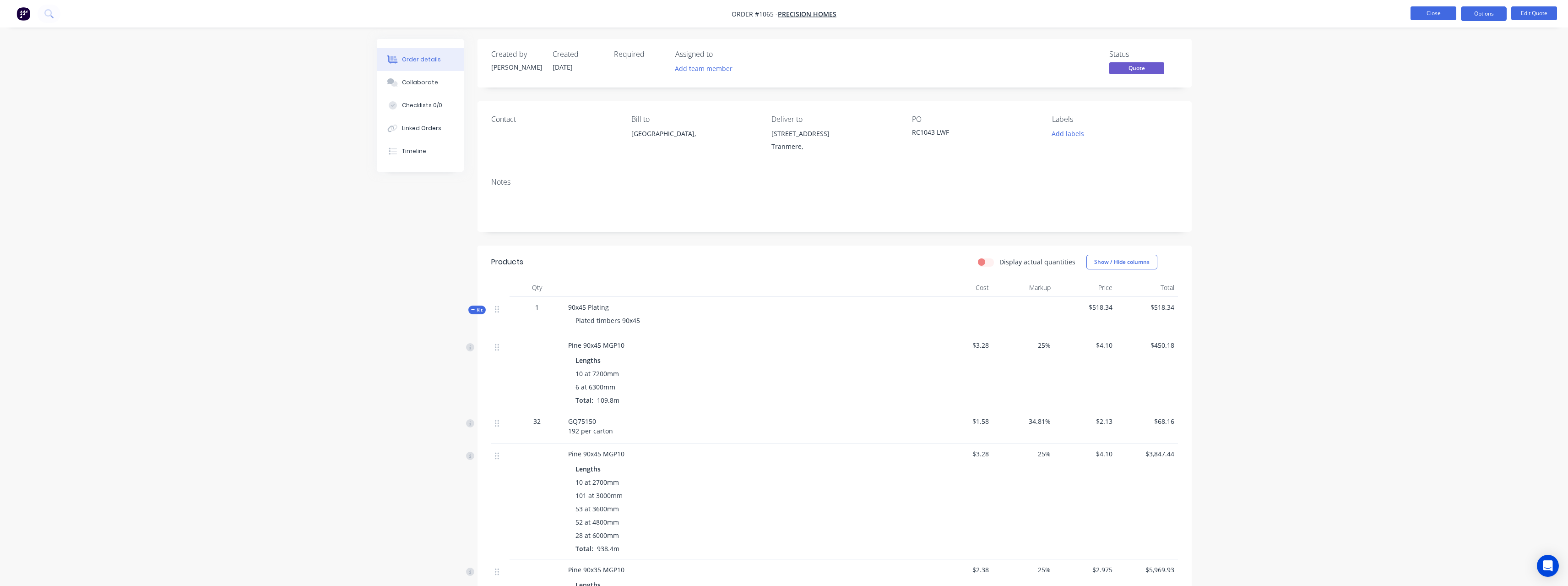
click at [1417, 15] on button "Close" at bounding box center [1433, 13] width 46 height 13
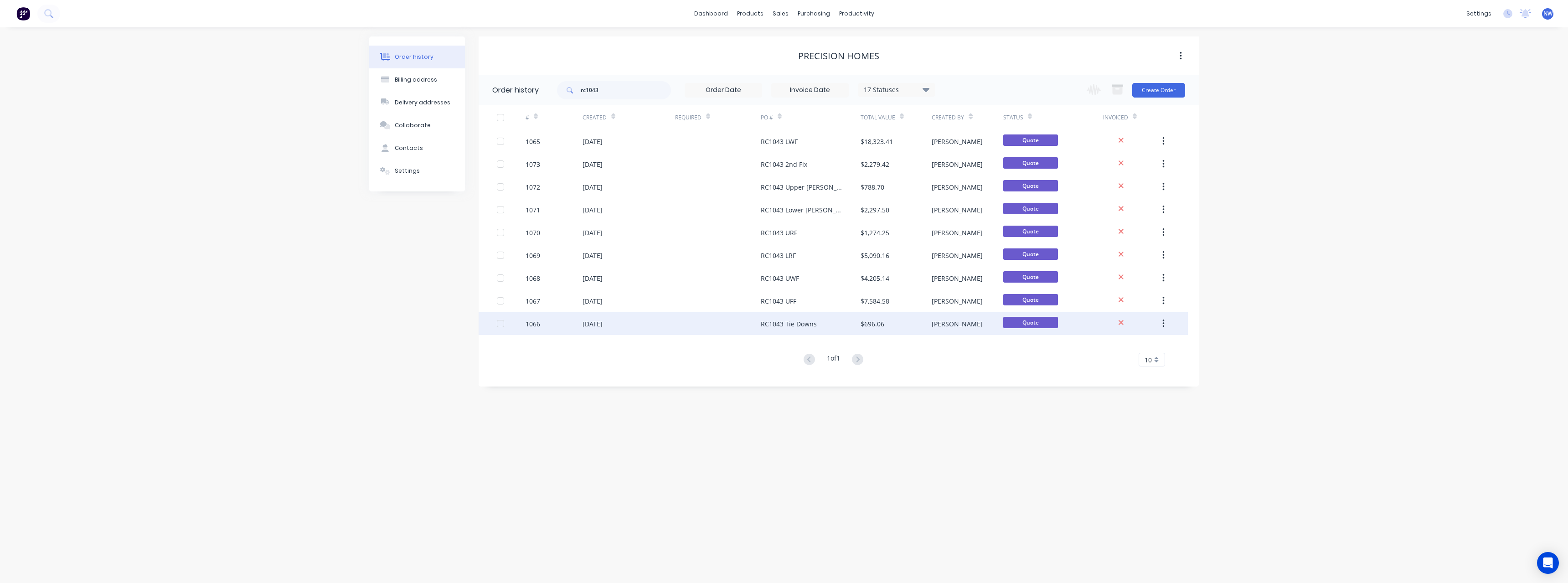
click at [789, 319] on div "RC1043 Tie Downs" at bounding box center [789, 324] width 56 height 10
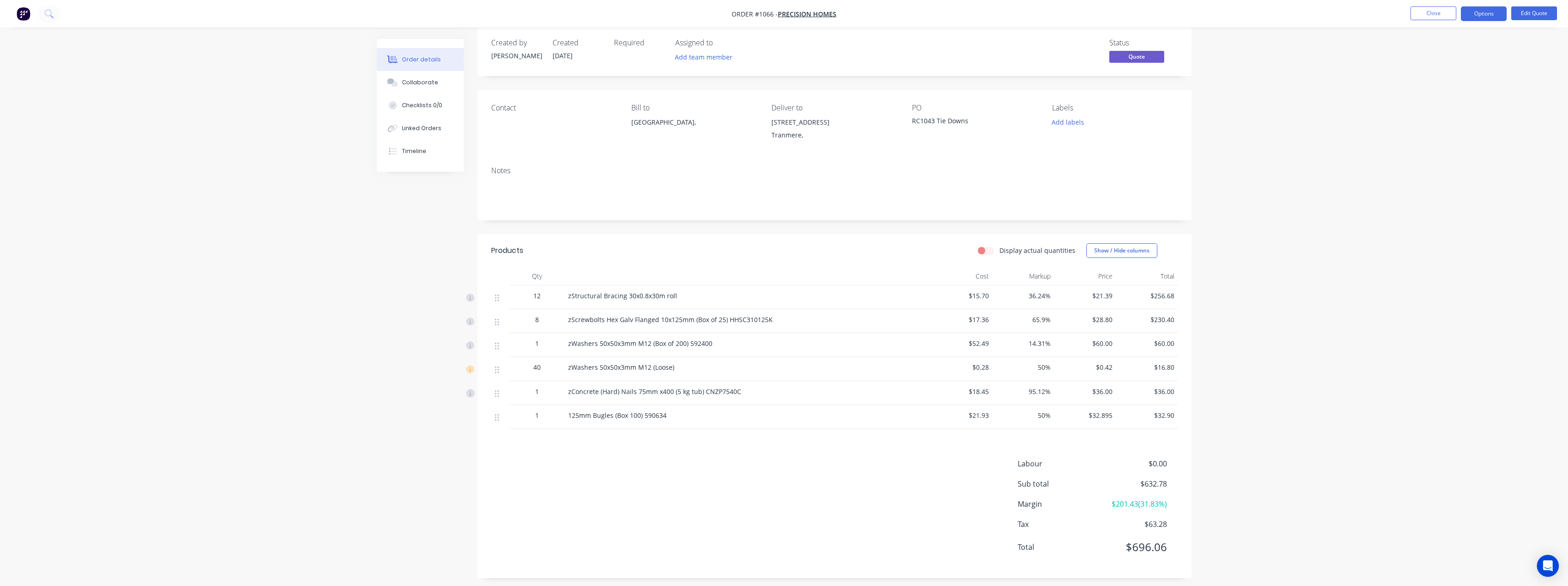
scroll to position [17, 0]
click at [1418, 18] on button "Close" at bounding box center [1433, 13] width 46 height 13
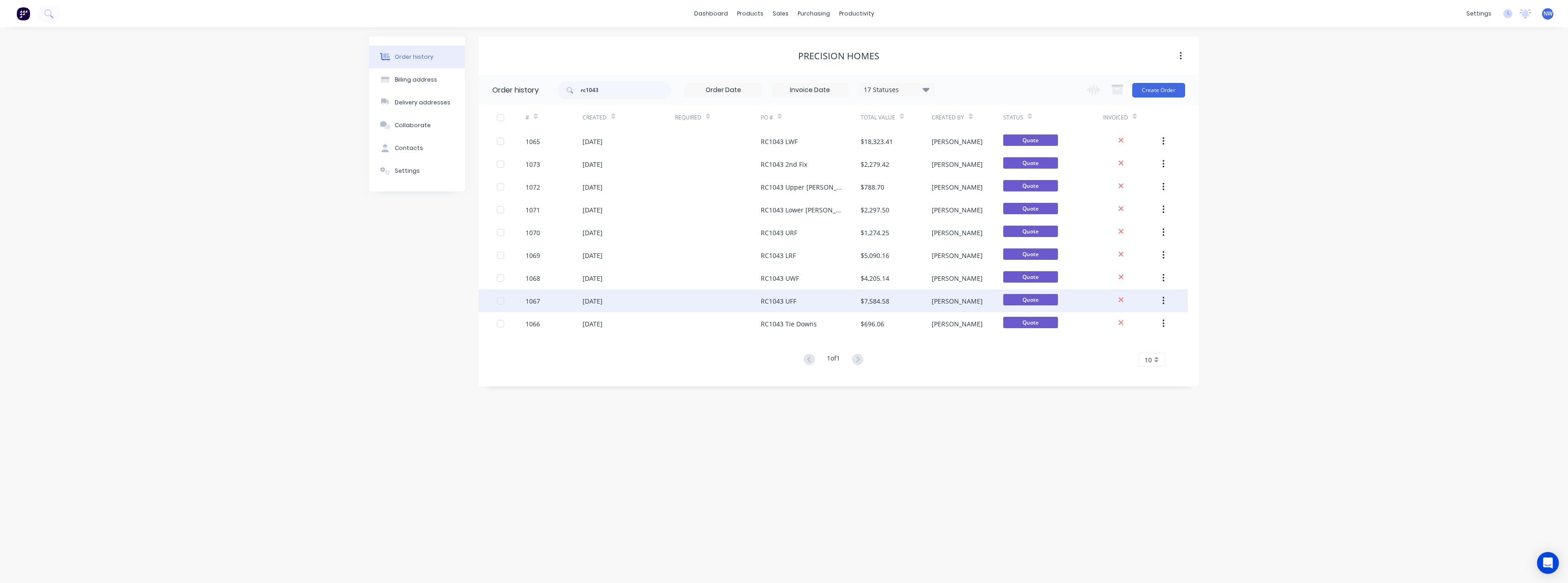
click at [839, 302] on div "RC1043 UFF" at bounding box center [811, 301] width 100 height 23
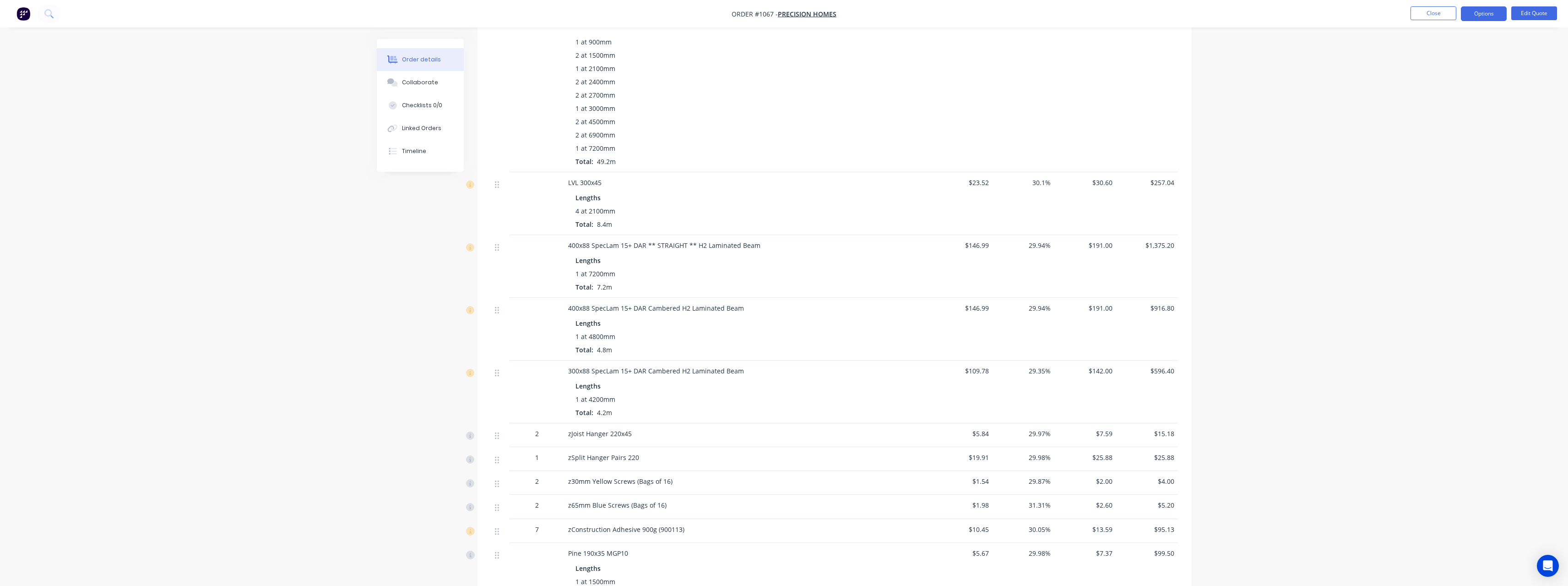
scroll to position [113, 0]
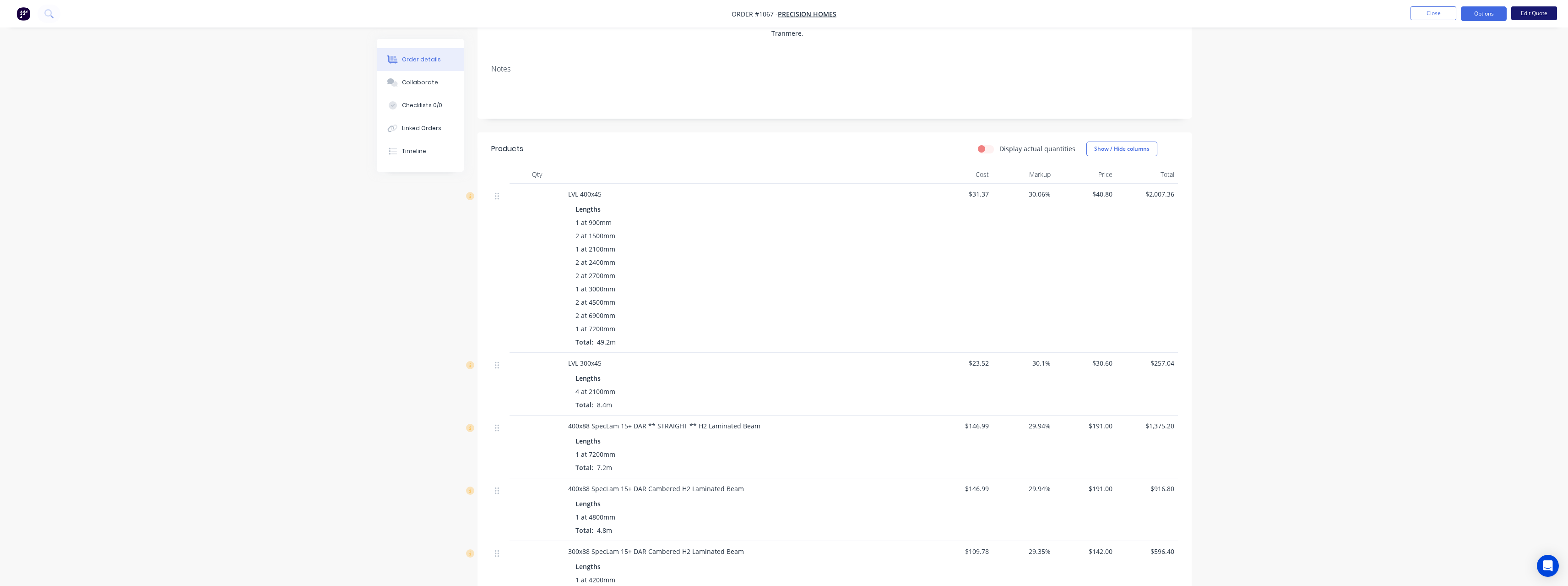
click at [1537, 11] on button "Edit Quote" at bounding box center [1534, 13] width 46 height 13
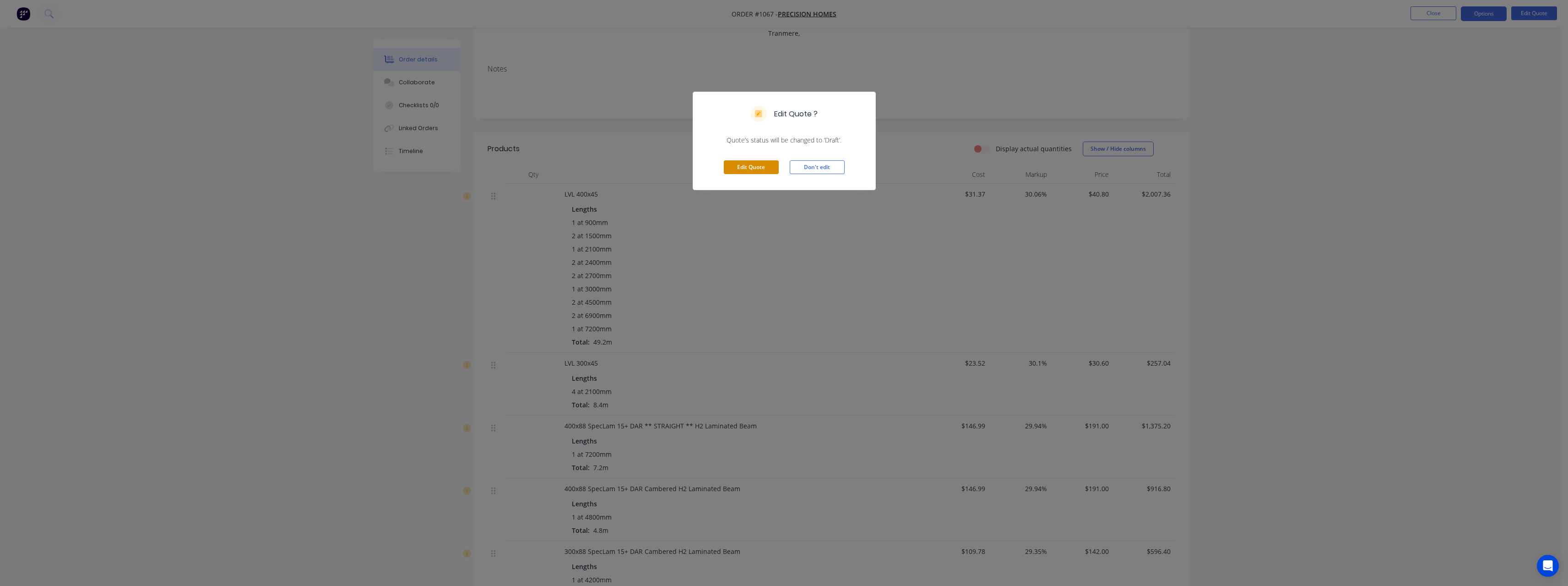
click at [763, 167] on button "Edit Quote" at bounding box center [751, 167] width 55 height 13
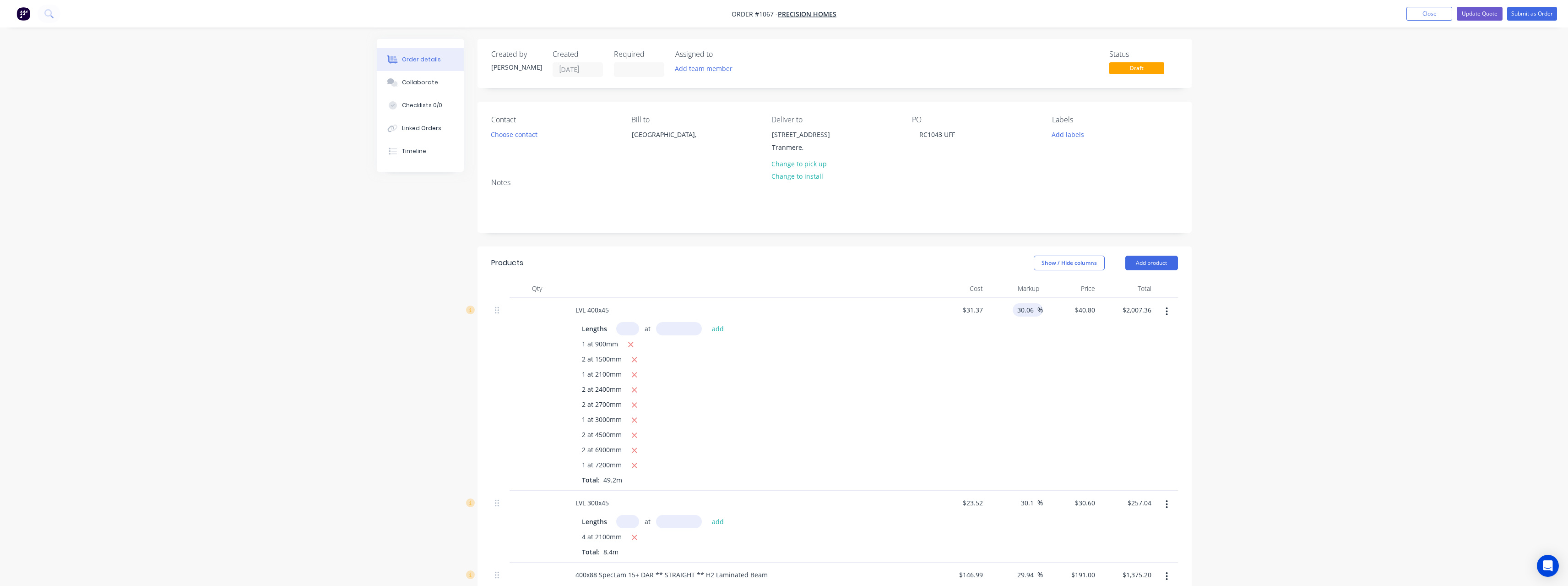
click at [1036, 311] on input "30.06" at bounding box center [1026, 310] width 21 height 13
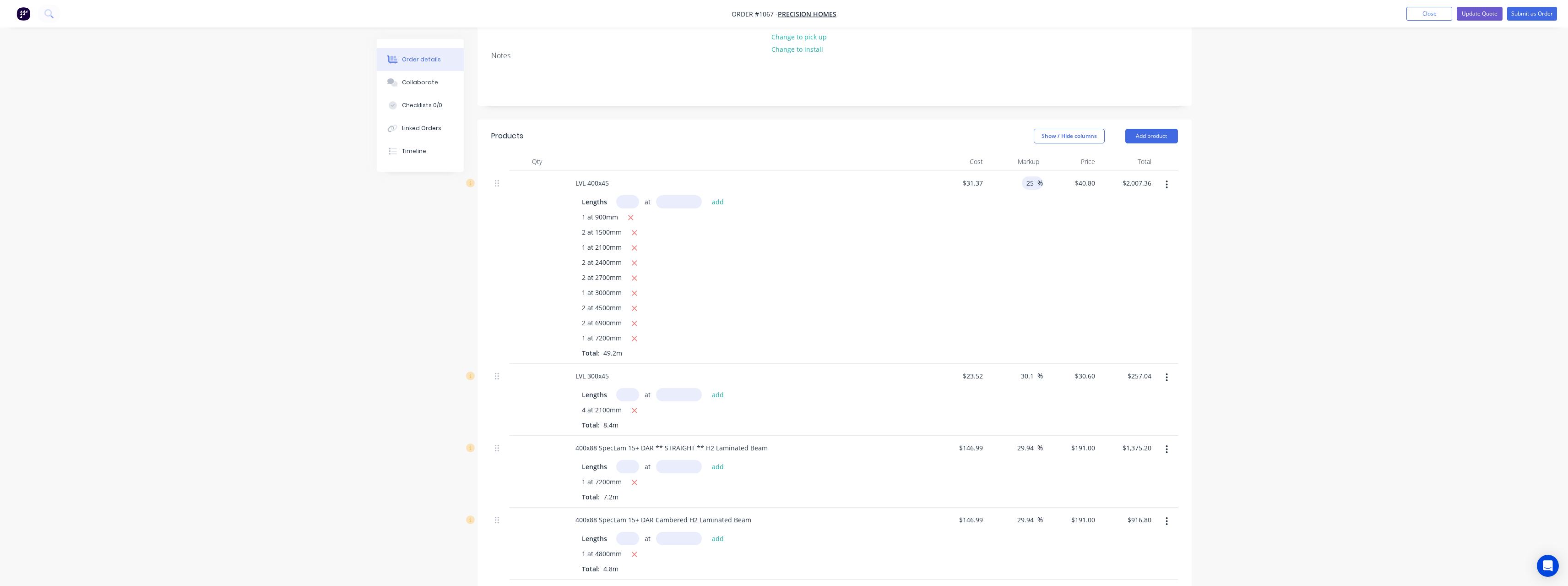
scroll to position [138, 0]
click at [1032, 365] on input "30.1" at bounding box center [1028, 365] width 17 height 13
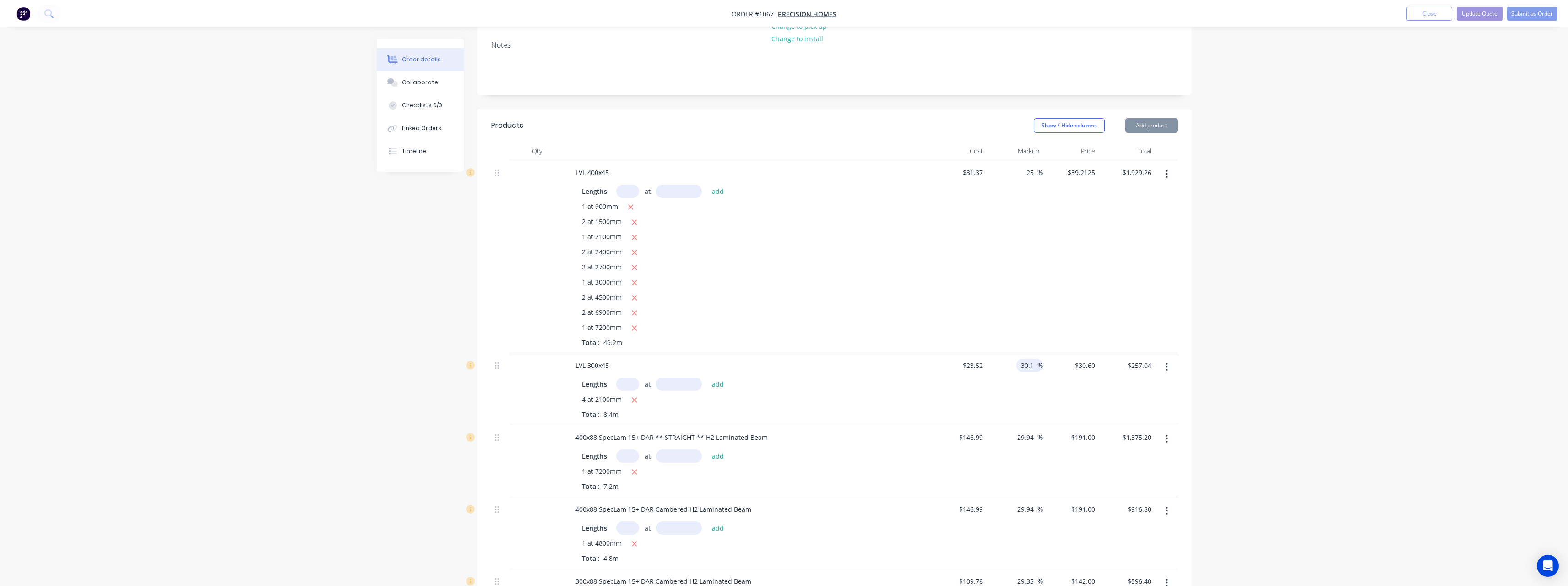
click at [1032, 365] on input "30.1" at bounding box center [1028, 365] width 17 height 13
click at [1034, 435] on input "29.94" at bounding box center [1026, 437] width 21 height 13
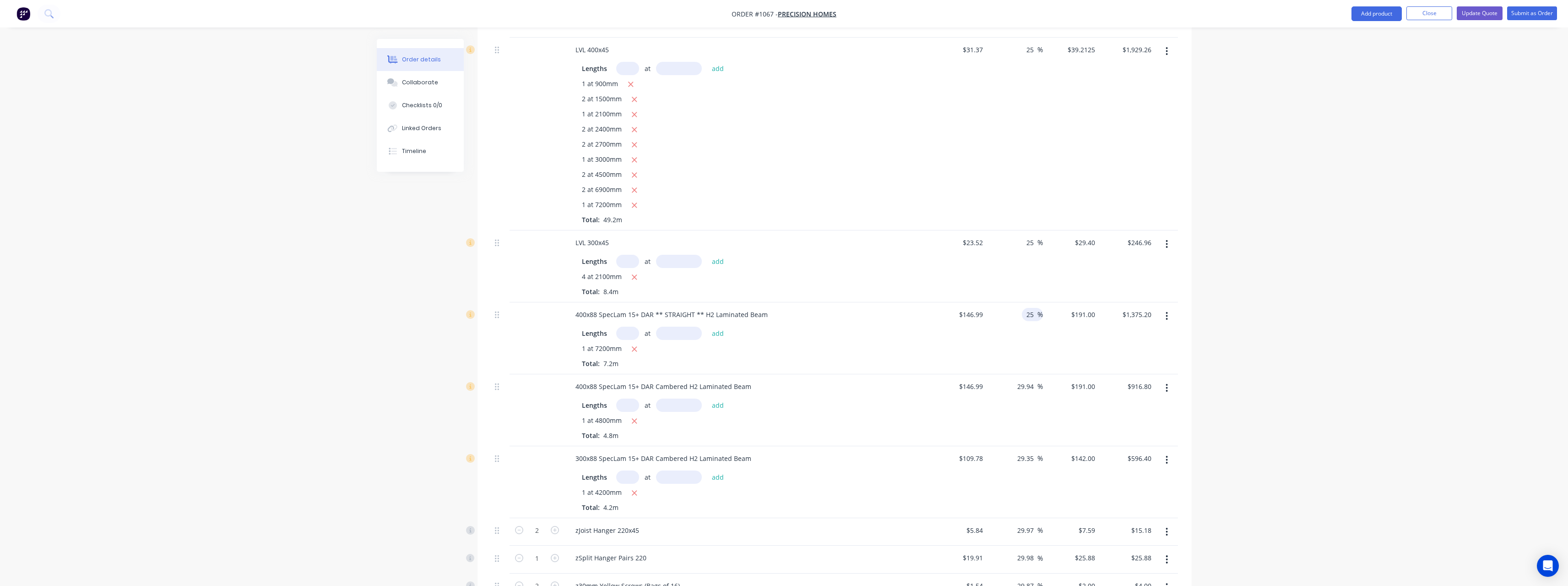
scroll to position [275, 0]
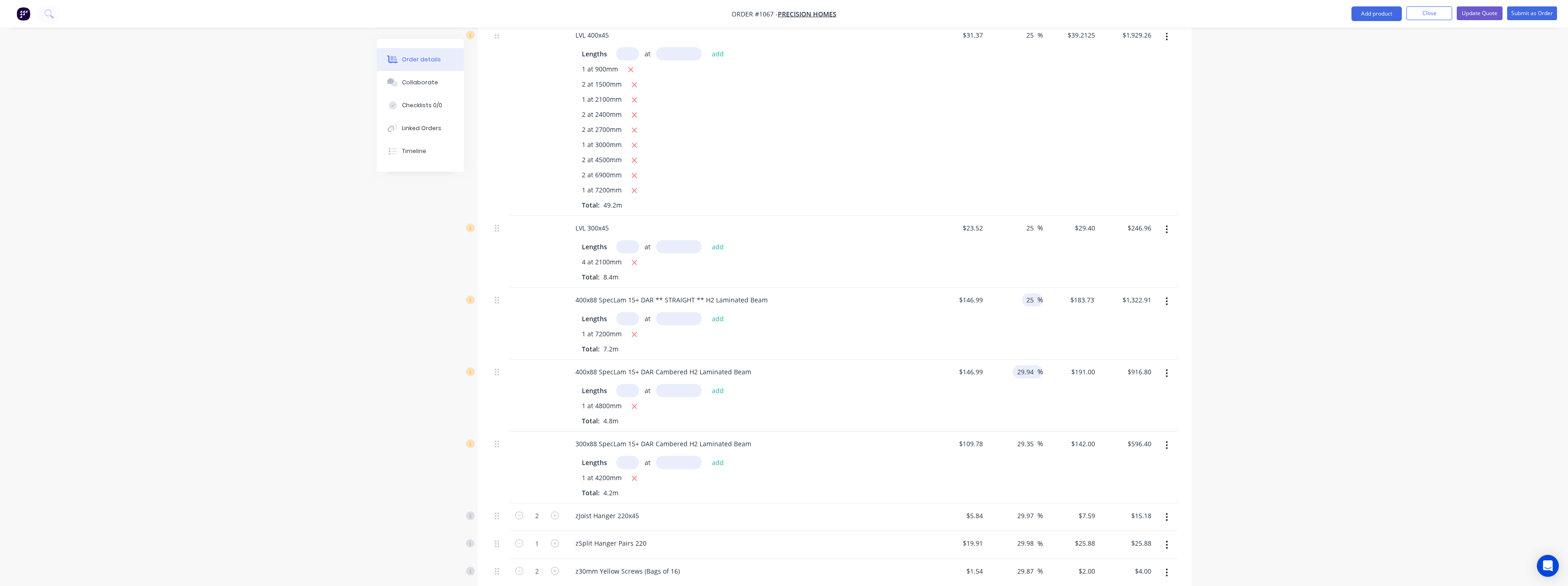
click at [1034, 373] on input "29.94" at bounding box center [1026, 372] width 21 height 13
click at [1032, 373] on input "29.94" at bounding box center [1026, 372] width 21 height 13
click at [1034, 440] on input "29.35" at bounding box center [1026, 443] width 21 height 13
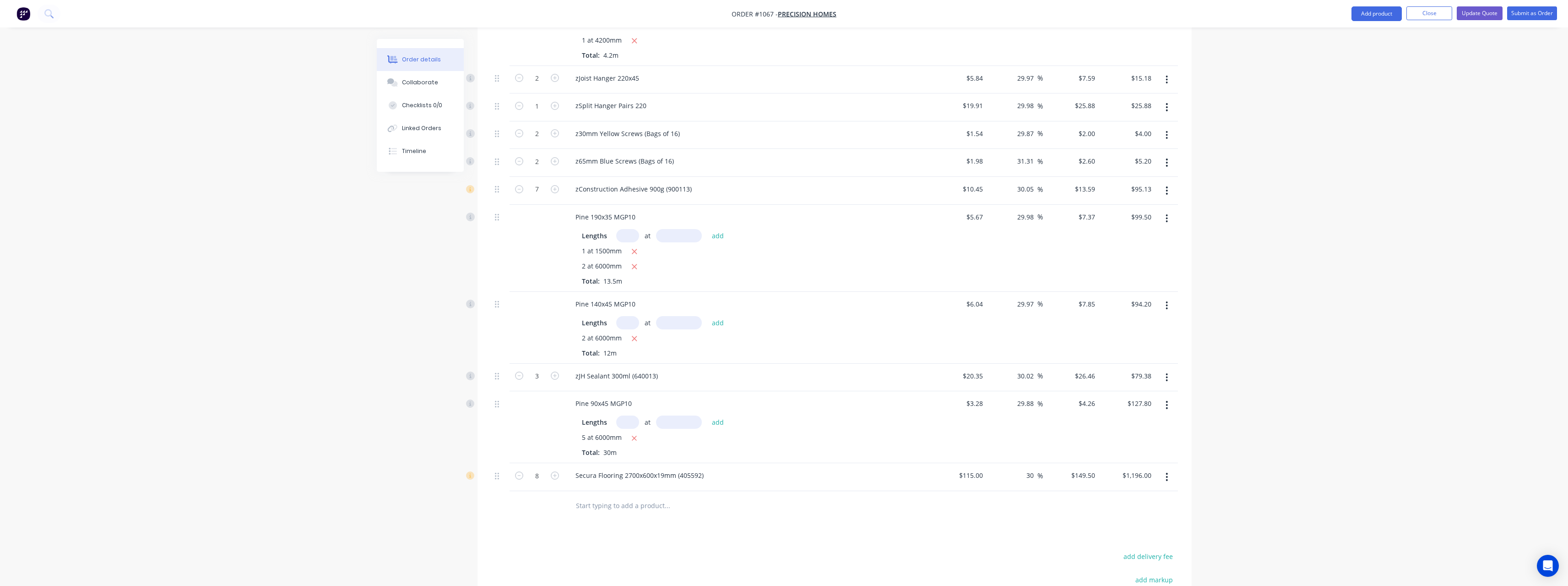
scroll to position [733, 0]
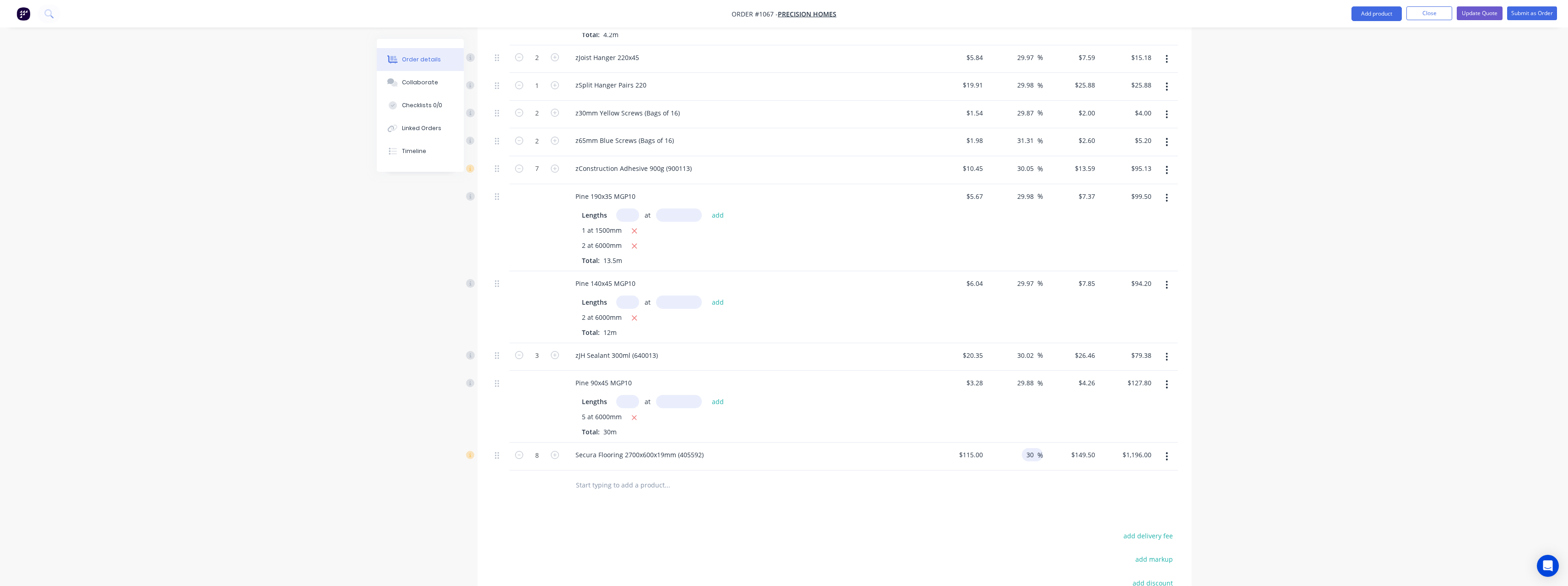
click at [1036, 453] on input "30" at bounding box center [1031, 454] width 12 height 13
drag, startPoint x: 1208, startPoint y: 483, endPoint x: 1245, endPoint y: 490, distance: 37.7
click at [1213, 483] on div "Order details Collaborate Checklists 0/0 Linked Orders Timeline Order details C…" at bounding box center [784, 1] width 1568 height 1467
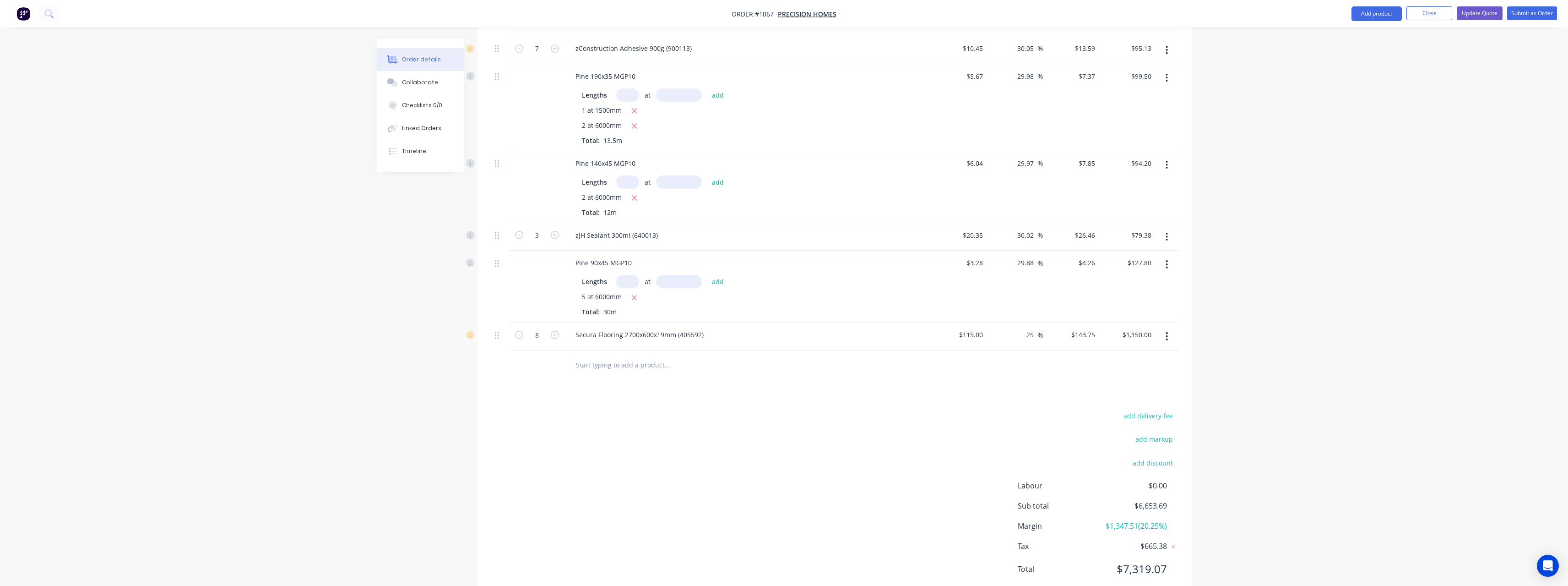
scroll to position [881, 0]
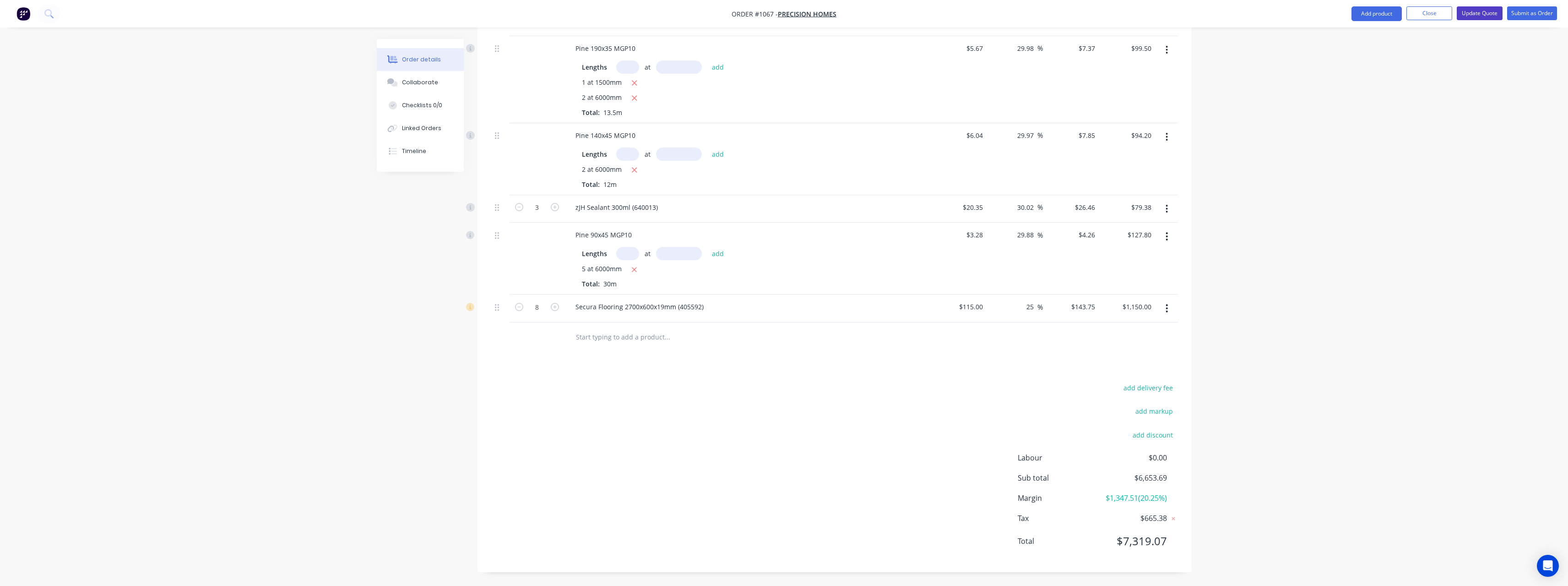
click at [1488, 13] on button "Update Quote" at bounding box center [1479, 13] width 46 height 13
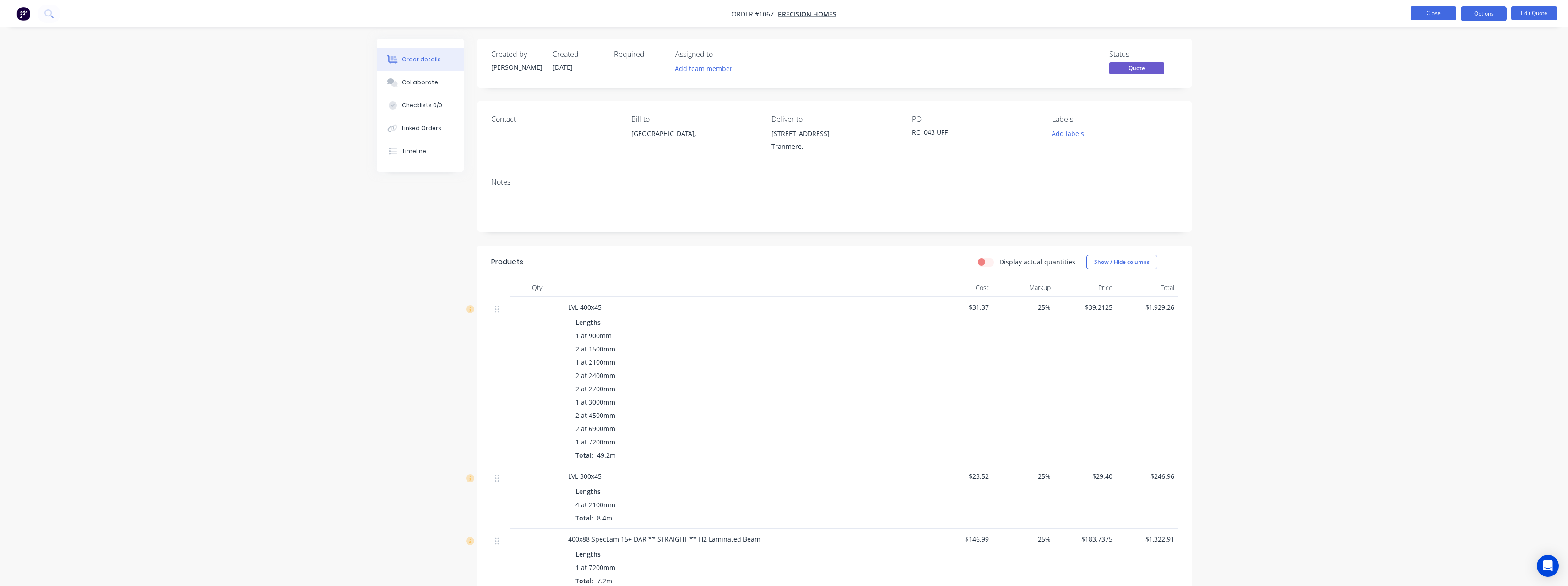
click at [1420, 10] on button "Close" at bounding box center [1433, 13] width 46 height 13
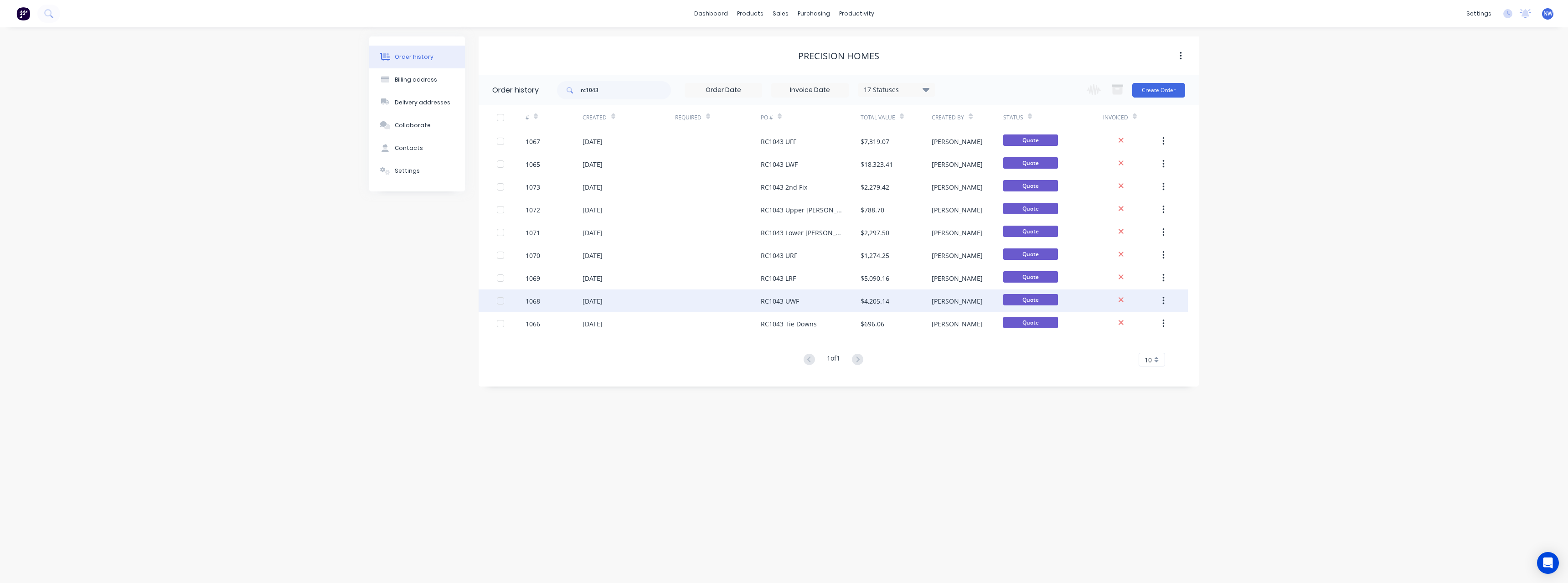
click at [838, 302] on div "RC1043 UWF" at bounding box center [811, 301] width 100 height 23
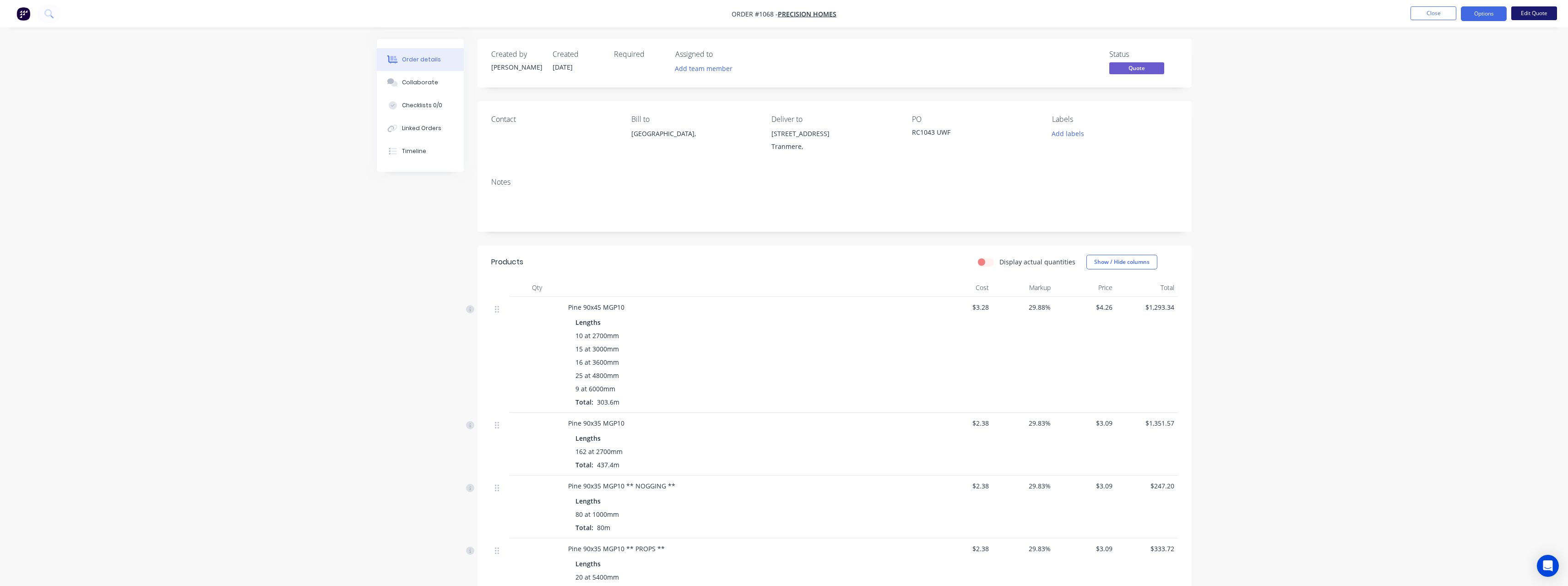
click at [1521, 12] on button "Edit Quote" at bounding box center [1534, 13] width 46 height 13
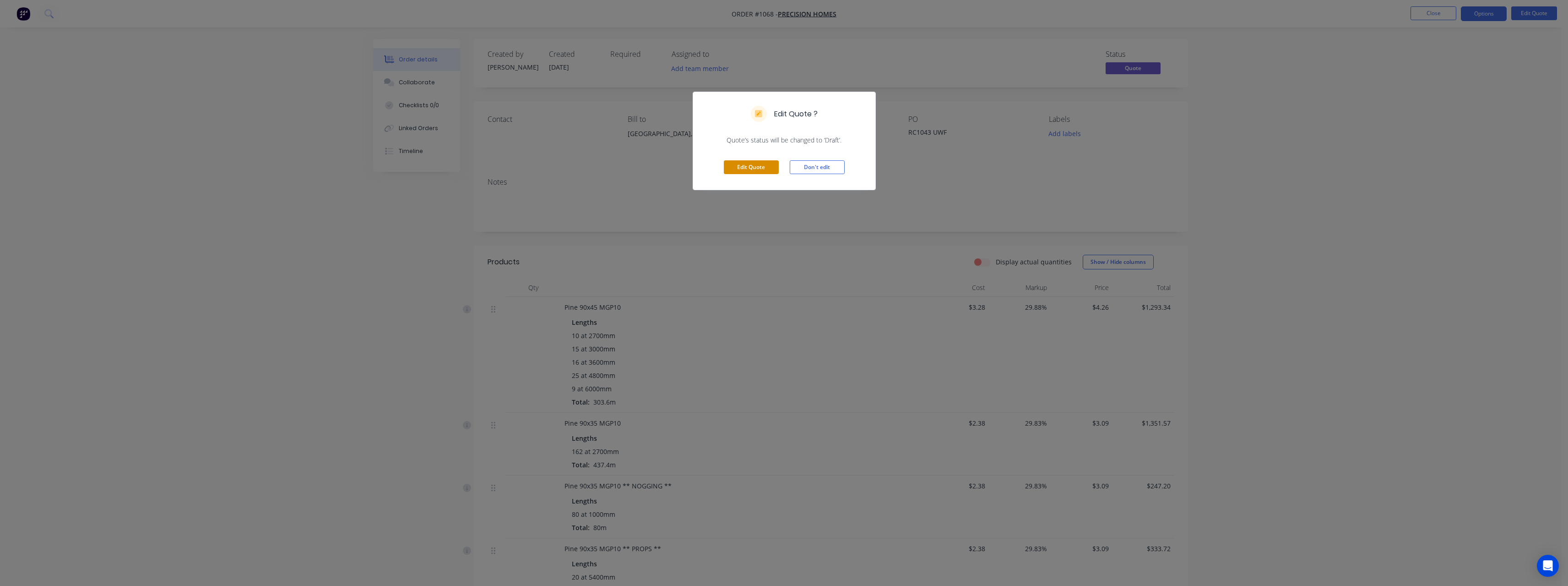
click at [753, 165] on button "Edit Quote" at bounding box center [751, 167] width 55 height 13
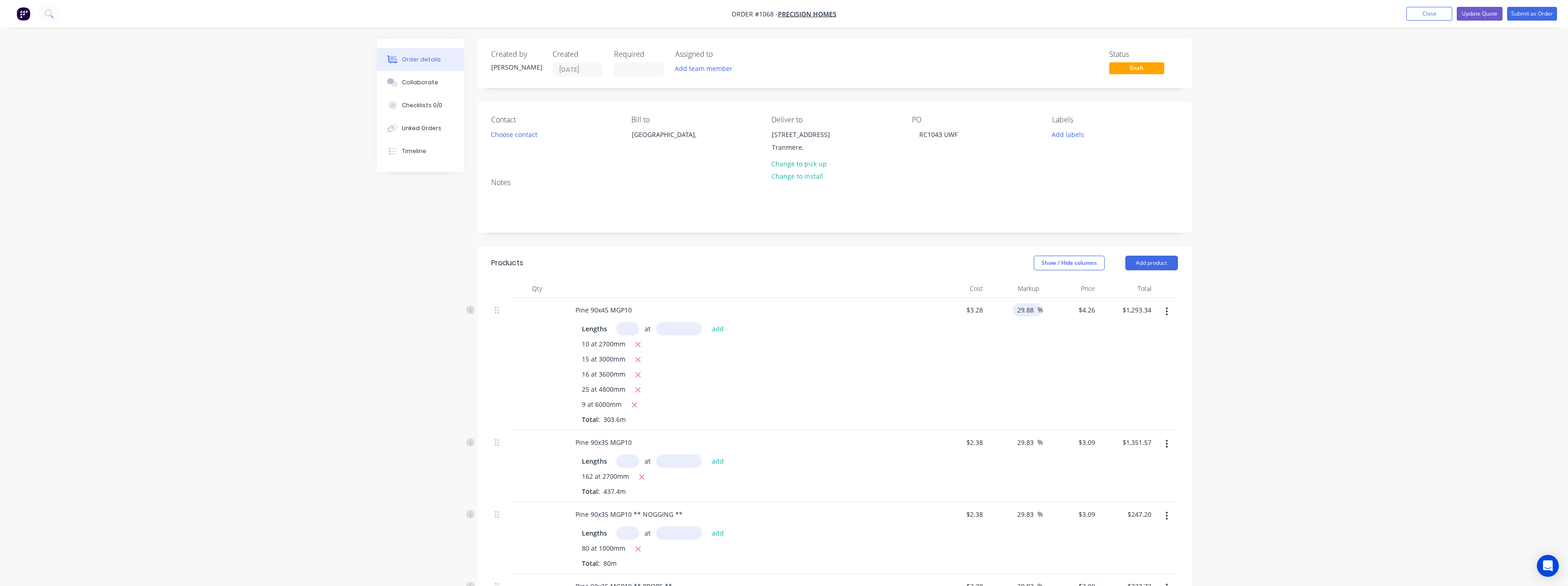
click at [1036, 308] on input "29.88" at bounding box center [1026, 310] width 21 height 13
click at [1034, 444] on input "29.83" at bounding box center [1026, 442] width 21 height 13
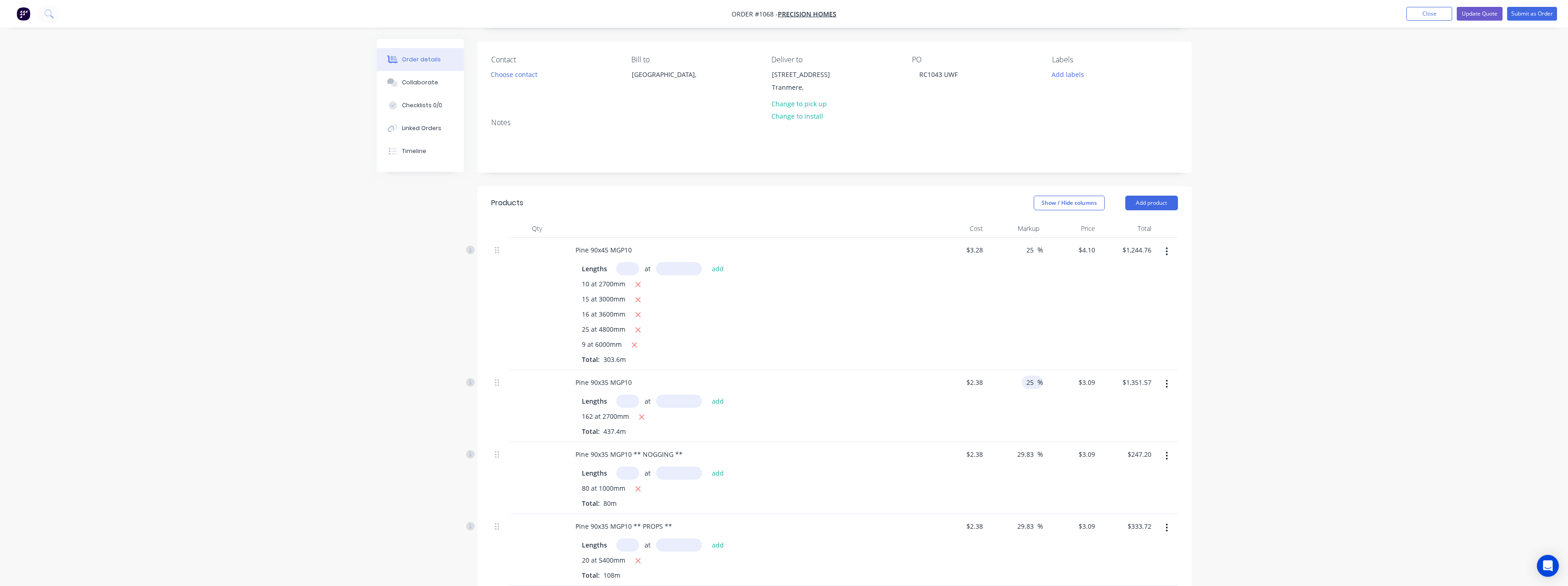
scroll to position [138, 0]
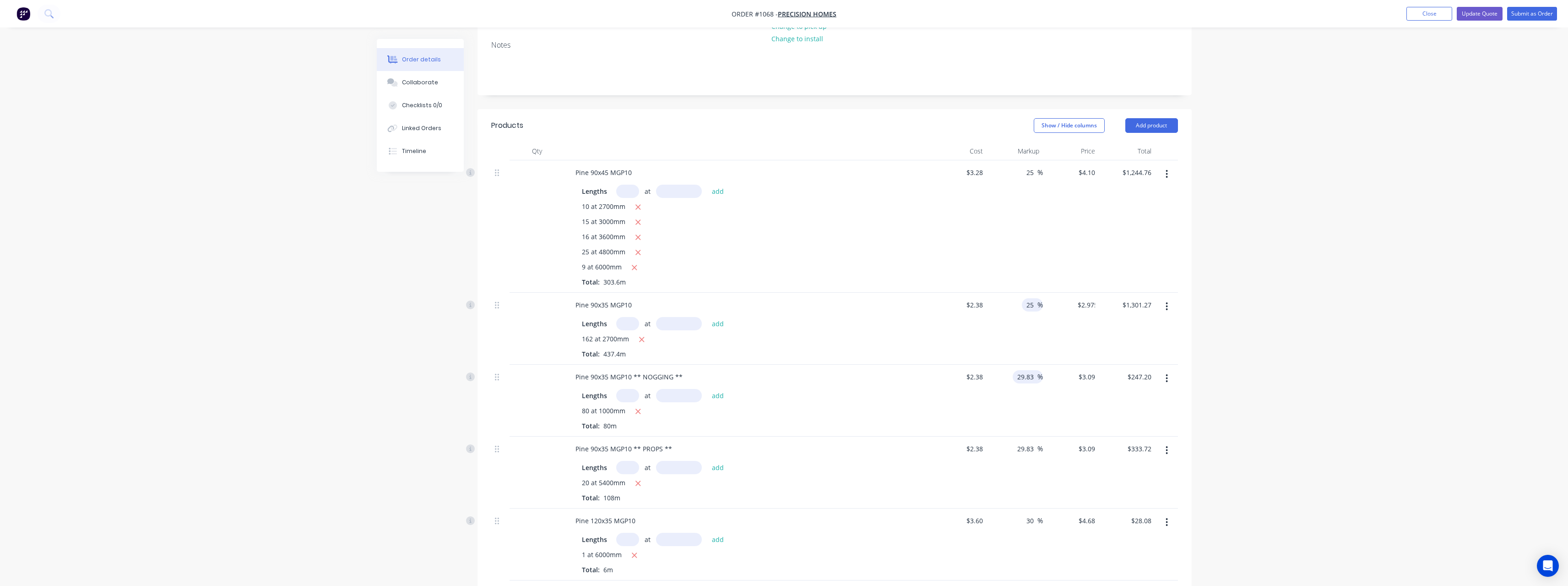
click at [1032, 378] on input "29.83" at bounding box center [1026, 377] width 21 height 13
click at [1036, 449] on input "29.83" at bounding box center [1026, 449] width 21 height 13
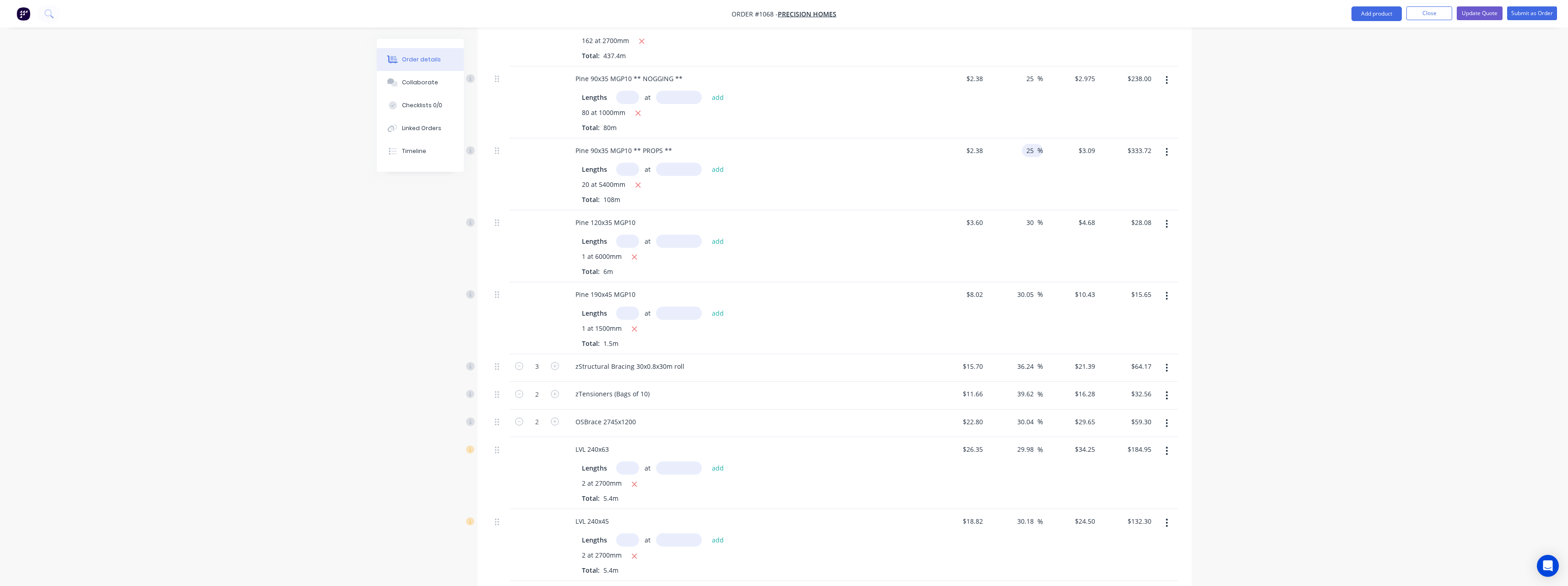
scroll to position [458, 0]
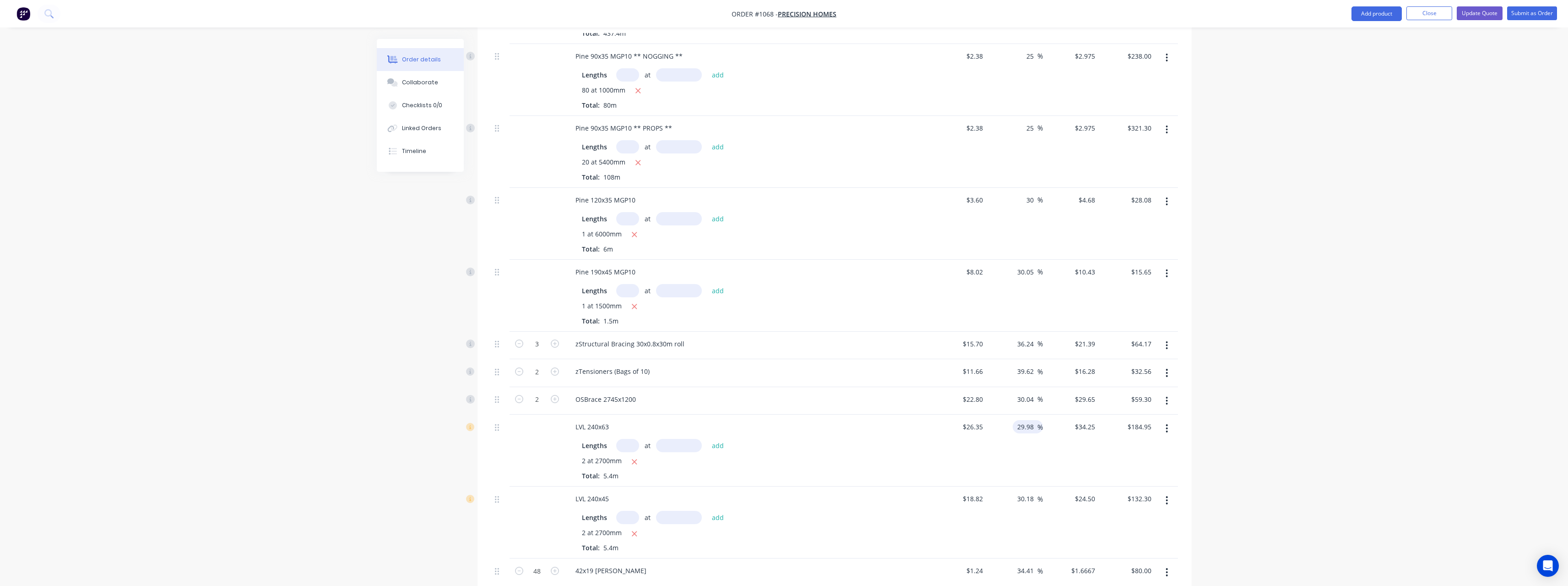
click at [1036, 424] on input "29.98" at bounding box center [1026, 427] width 21 height 13
click at [1036, 497] on input "30.18" at bounding box center [1026, 499] width 21 height 13
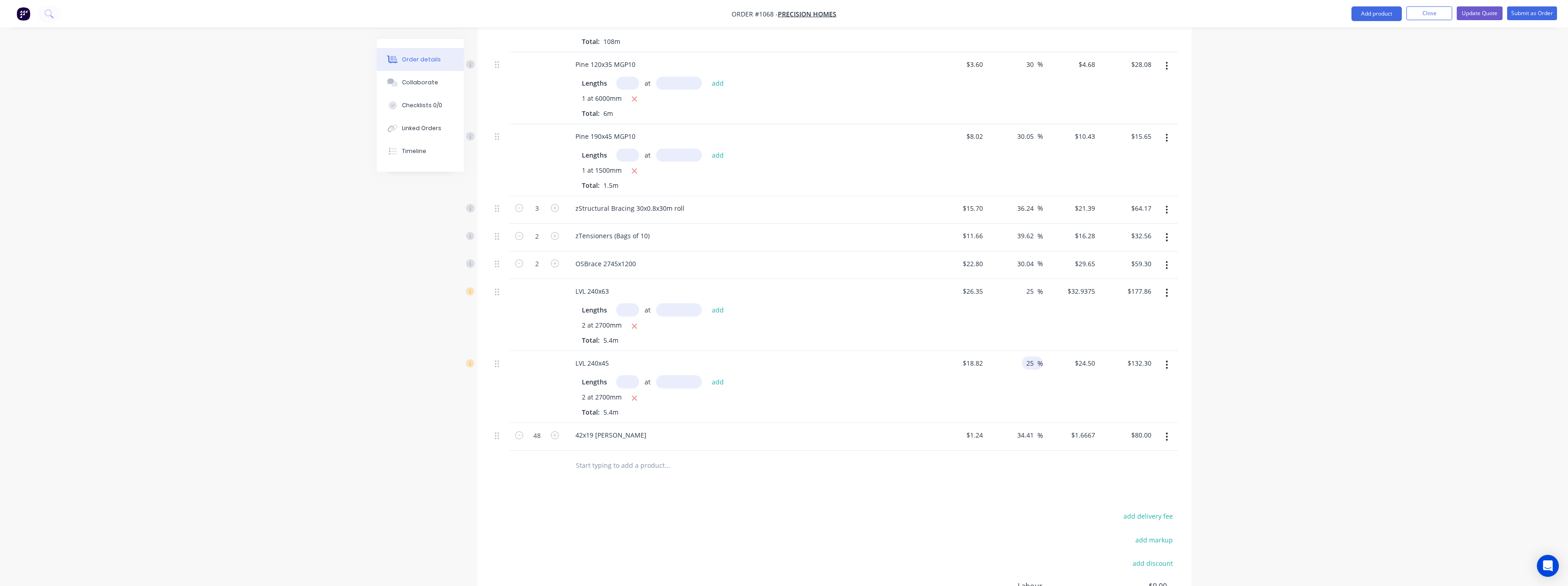
scroll to position [595, 0]
click at [1284, 384] on div "Order details Collaborate Checklists 0/0 Linked Orders Timeline Order details C…" at bounding box center [784, 59] width 1568 height 1308
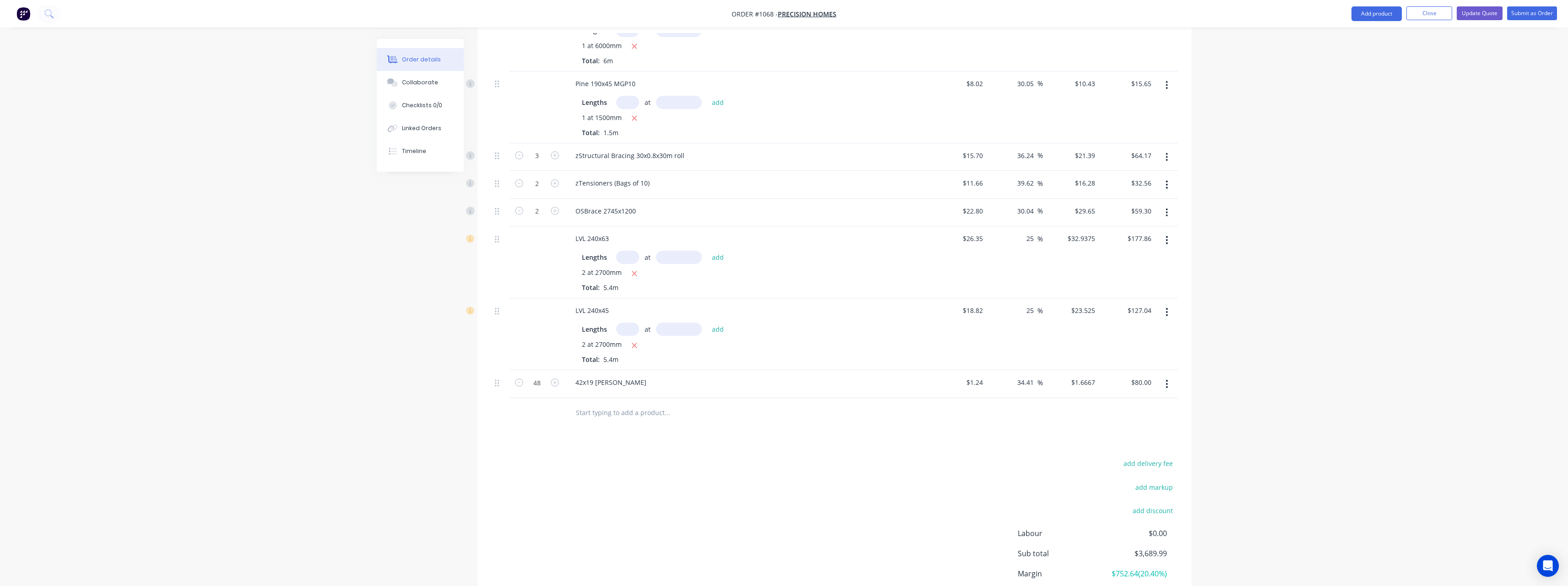
scroll to position [722, 0]
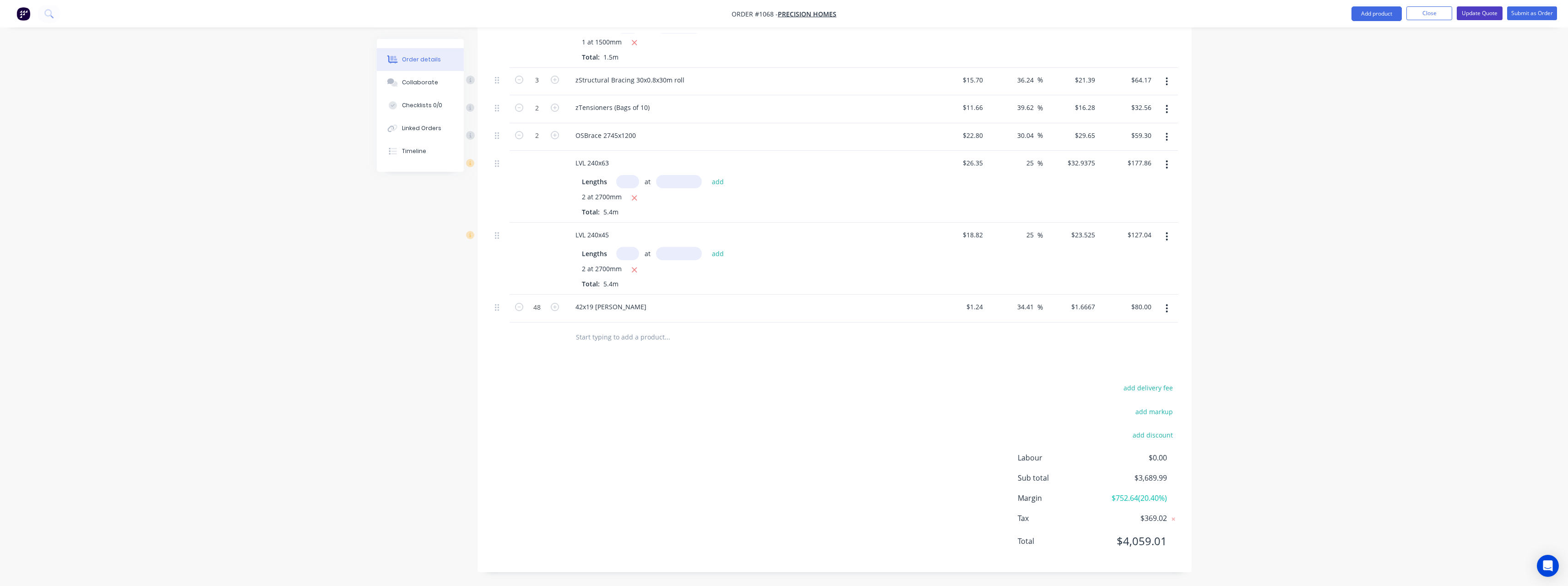
click at [1476, 13] on button "Update Quote" at bounding box center [1479, 13] width 46 height 13
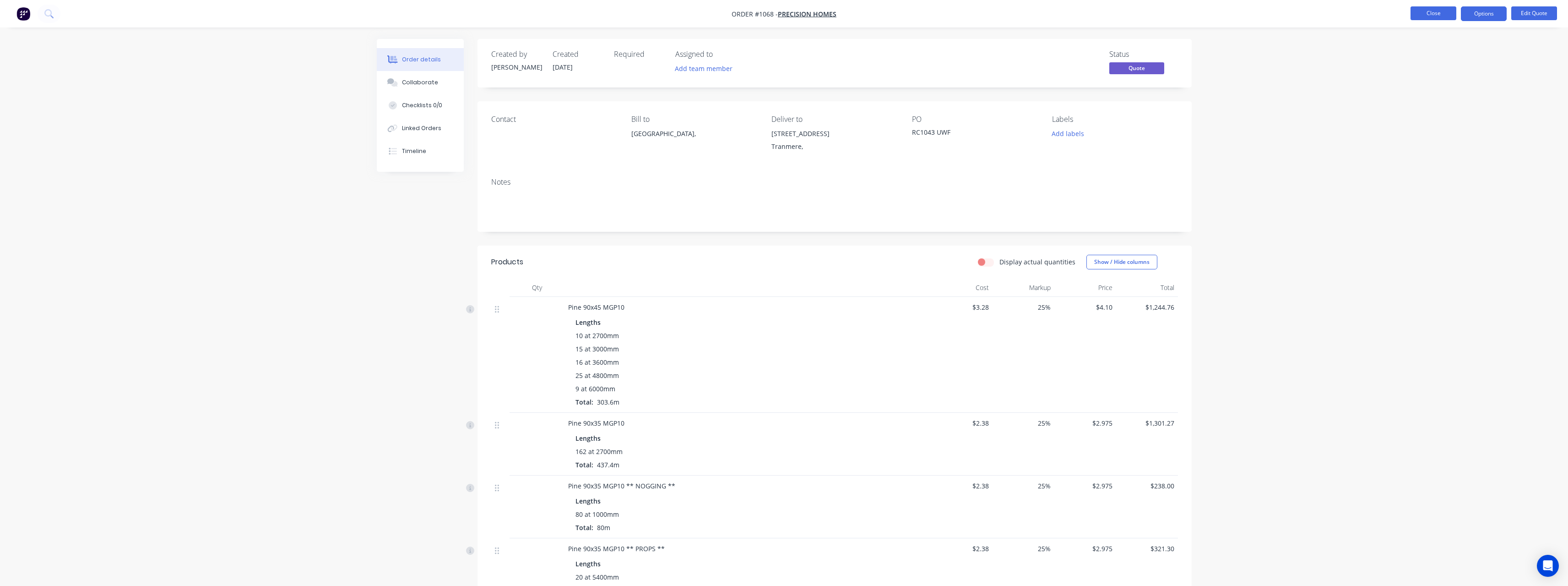
click at [1448, 12] on button "Close" at bounding box center [1433, 13] width 46 height 13
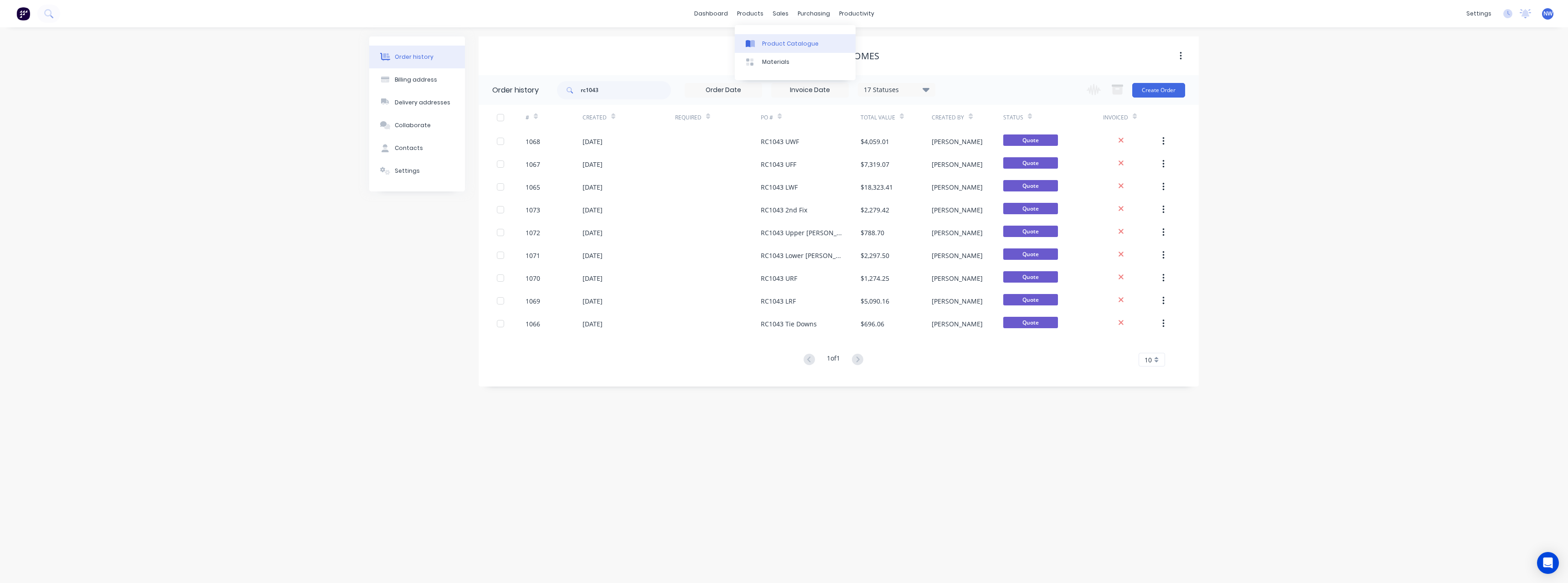
click at [775, 46] on div "Product Catalogue" at bounding box center [790, 43] width 57 height 8
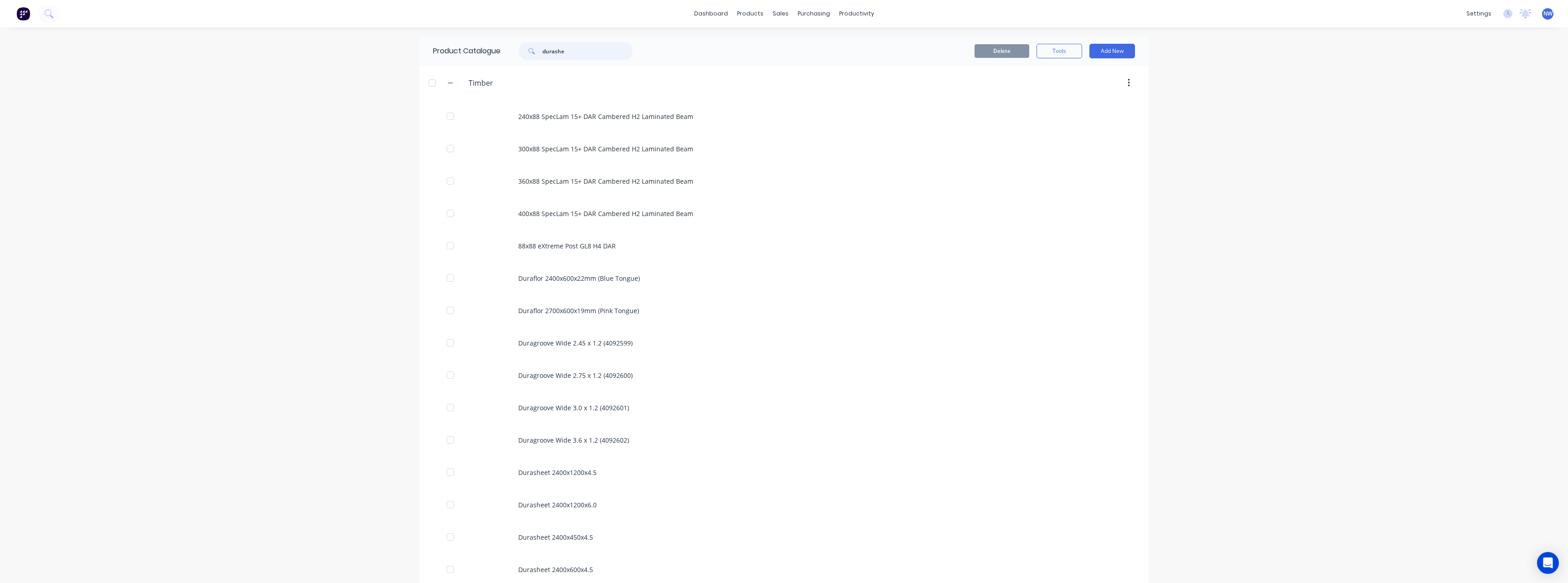
drag, startPoint x: 567, startPoint y: 50, endPoint x: 511, endPoint y: 55, distance: 56.2
click at [511, 55] on div "durashe" at bounding box center [571, 51] width 123 height 18
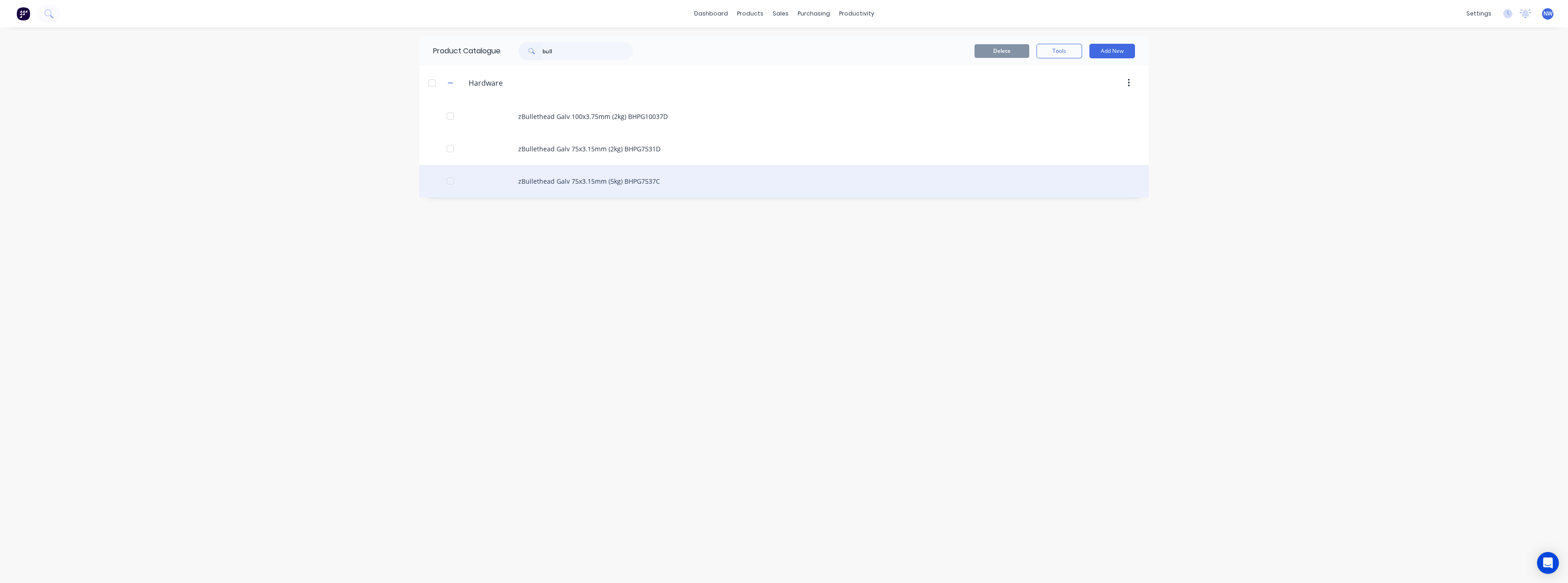
click at [642, 186] on div "zBullethead Galv 75x3.15mm (5kg) BHPG7537C" at bounding box center [784, 181] width 729 height 32
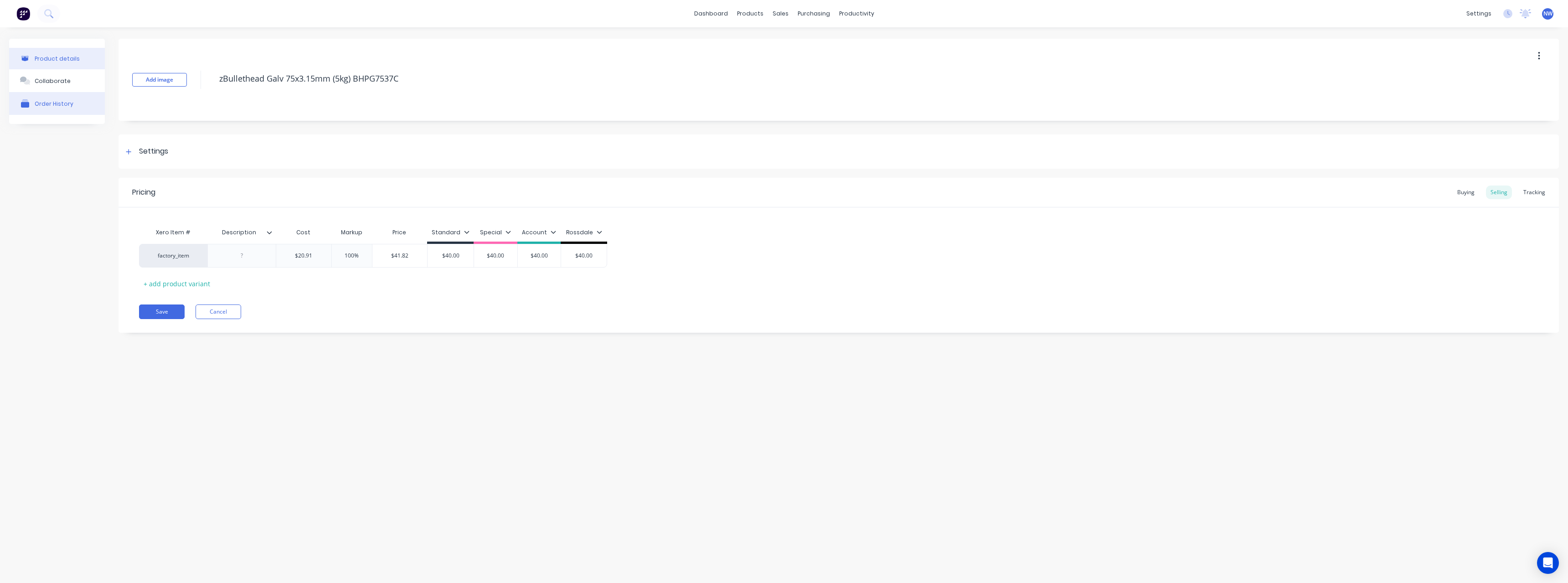
click at [54, 102] on div "Order History" at bounding box center [54, 103] width 39 height 7
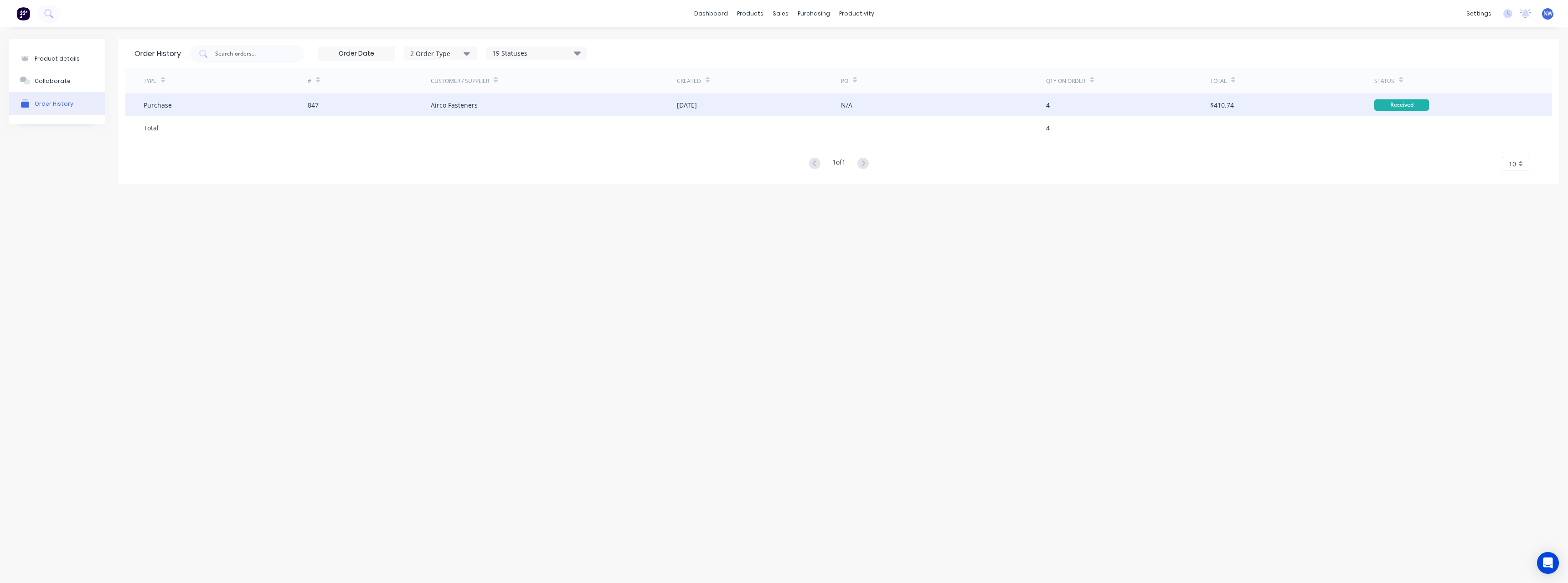
click at [455, 103] on div "Airco Fasteners" at bounding box center [454, 105] width 47 height 10
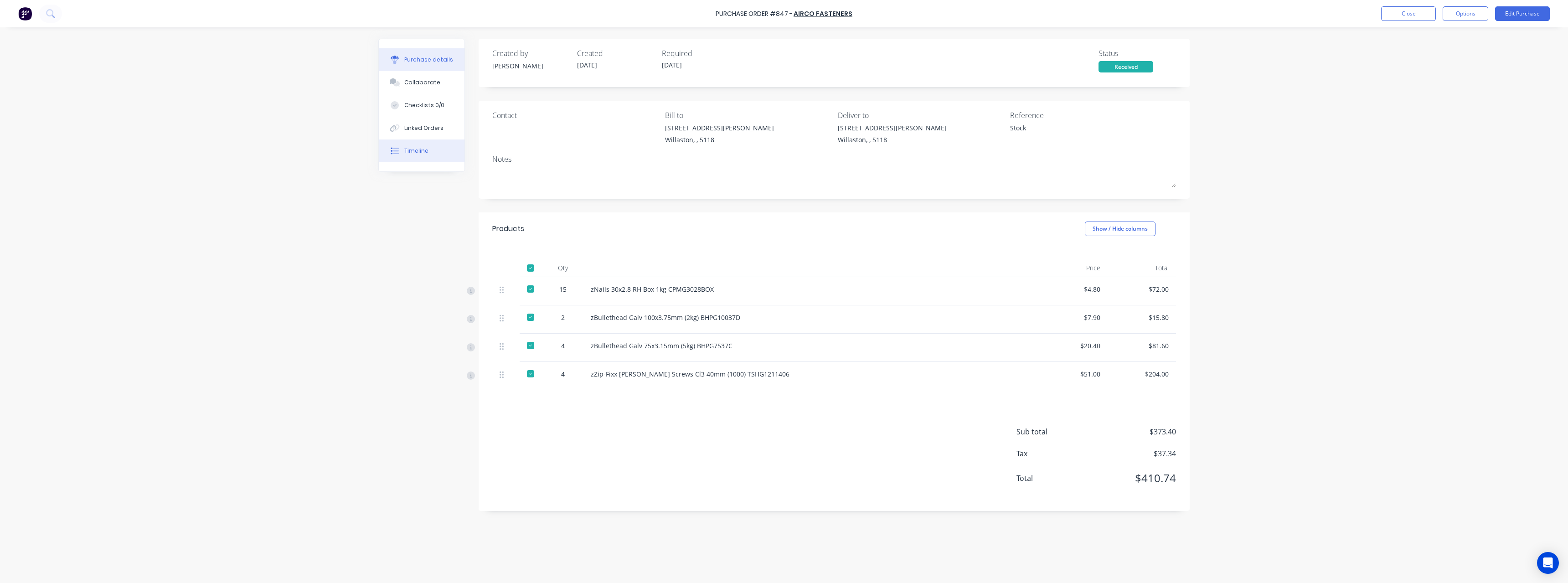
click at [420, 148] on div "Timeline" at bounding box center [416, 150] width 24 height 8
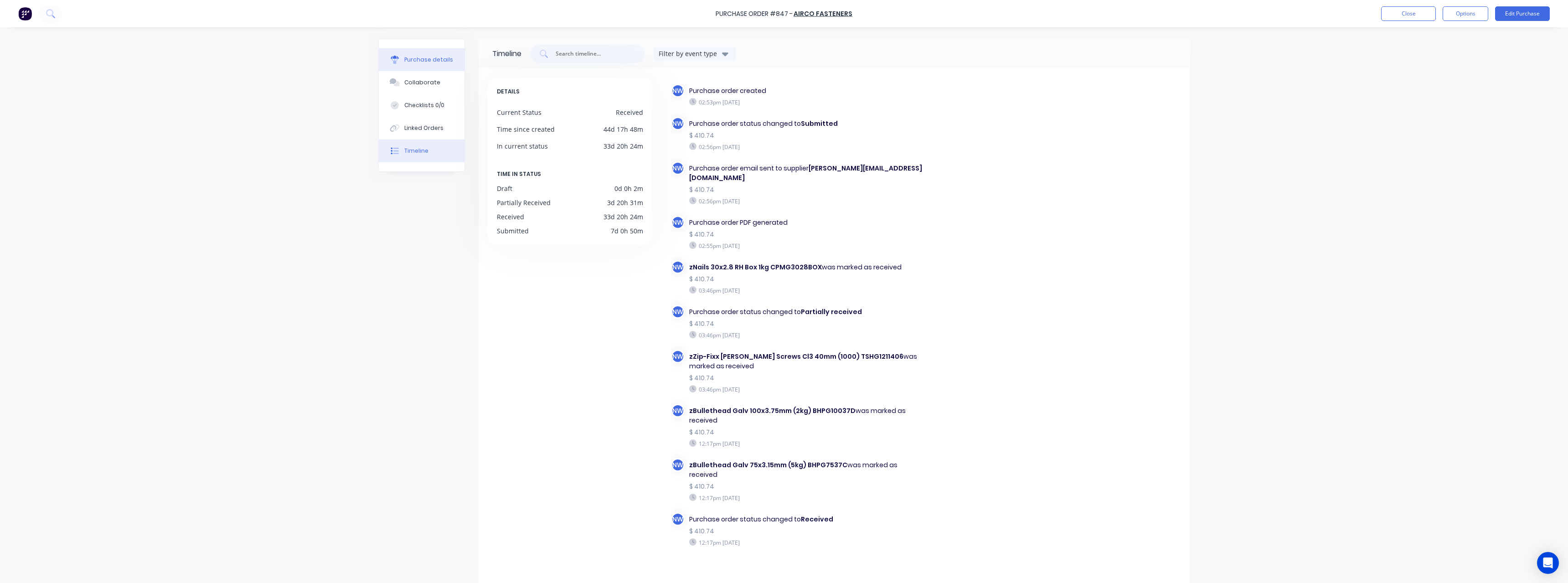
click at [447, 59] on div "Purchase details" at bounding box center [429, 59] width 49 height 8
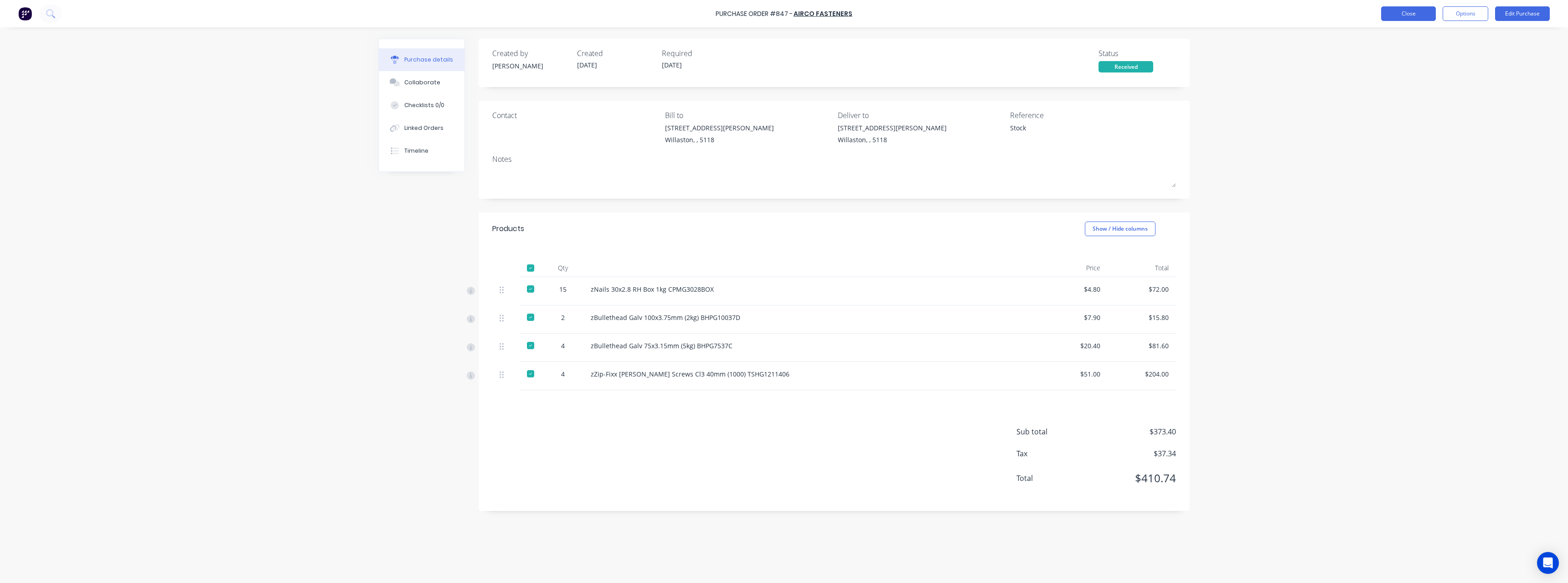
click at [1407, 11] on button "Close" at bounding box center [1409, 13] width 55 height 15
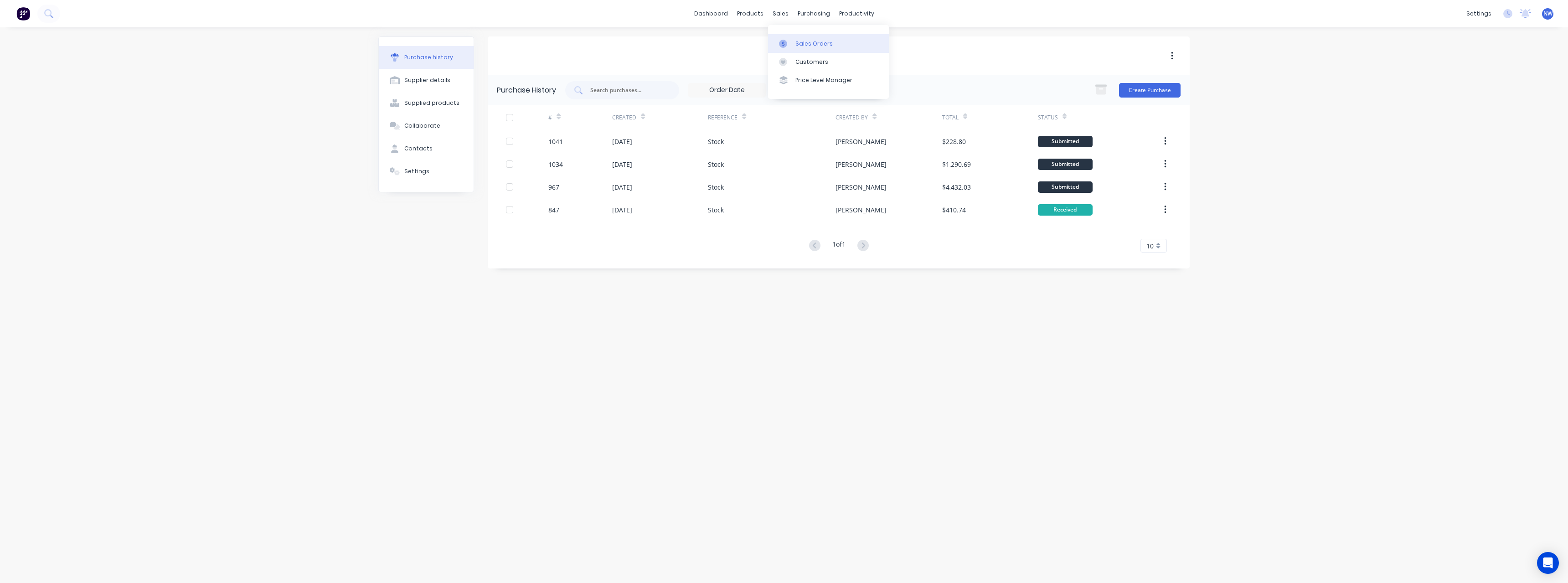
click at [798, 40] on div "Sales Orders" at bounding box center [814, 43] width 37 height 8
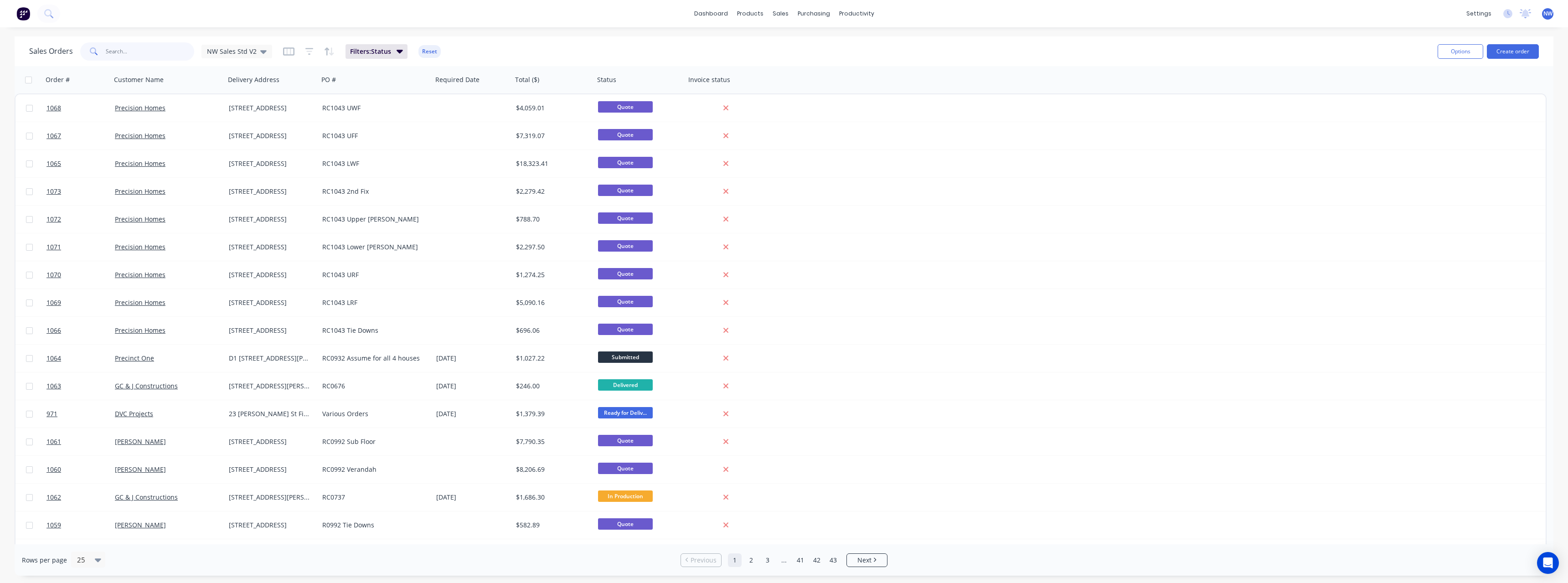
click at [141, 50] on input "text" at bounding box center [150, 52] width 89 height 18
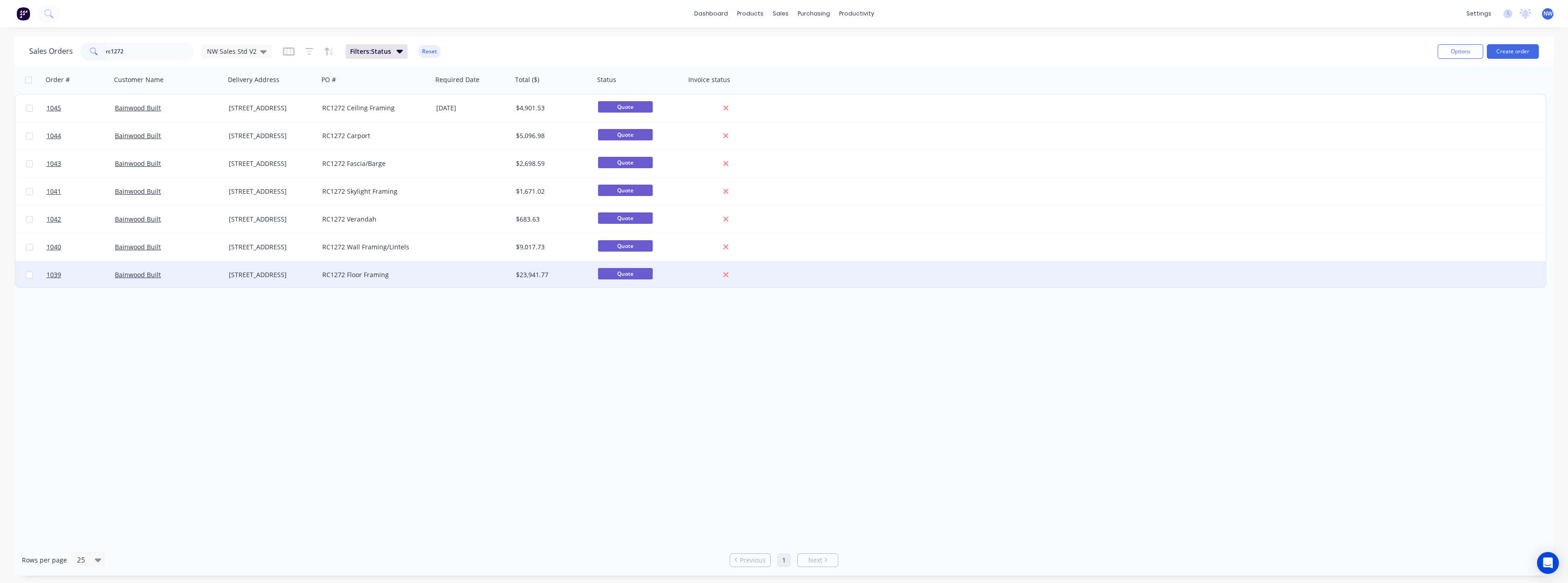
click at [215, 276] on div "Bainwood Built" at bounding box center [166, 274] width 101 height 9
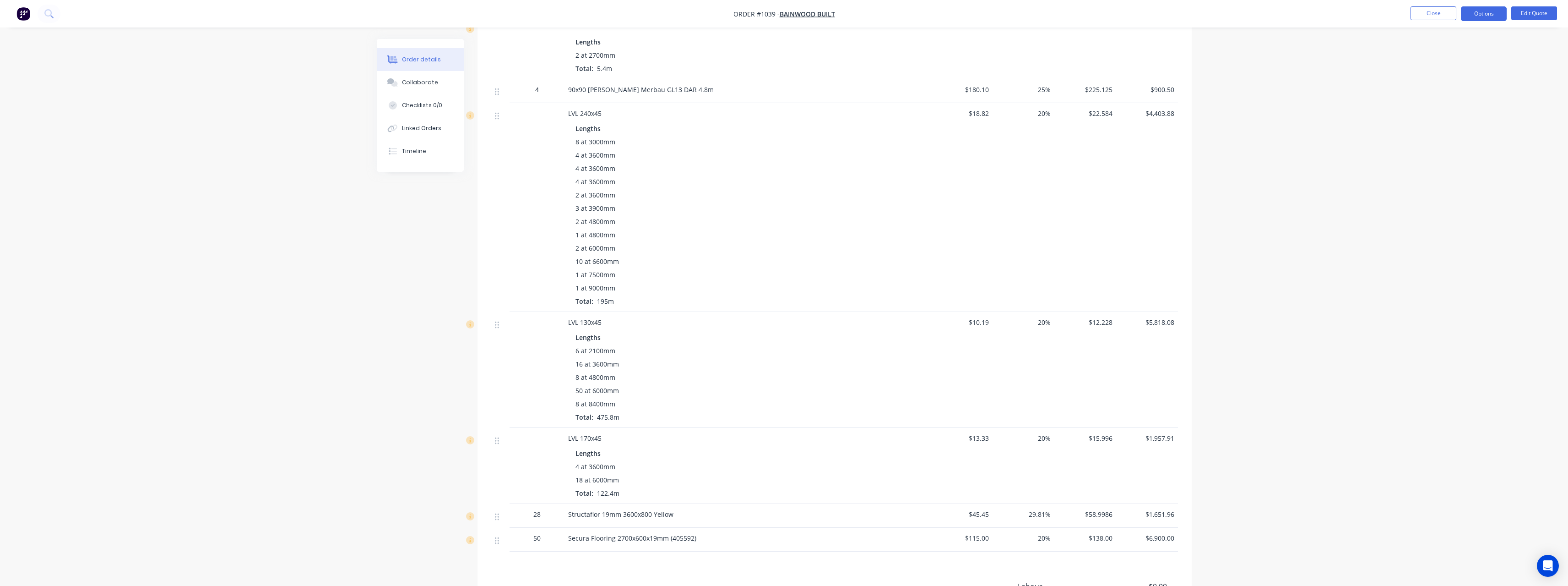
scroll to position [272, 0]
click at [1416, 14] on button "Close" at bounding box center [1433, 13] width 46 height 13
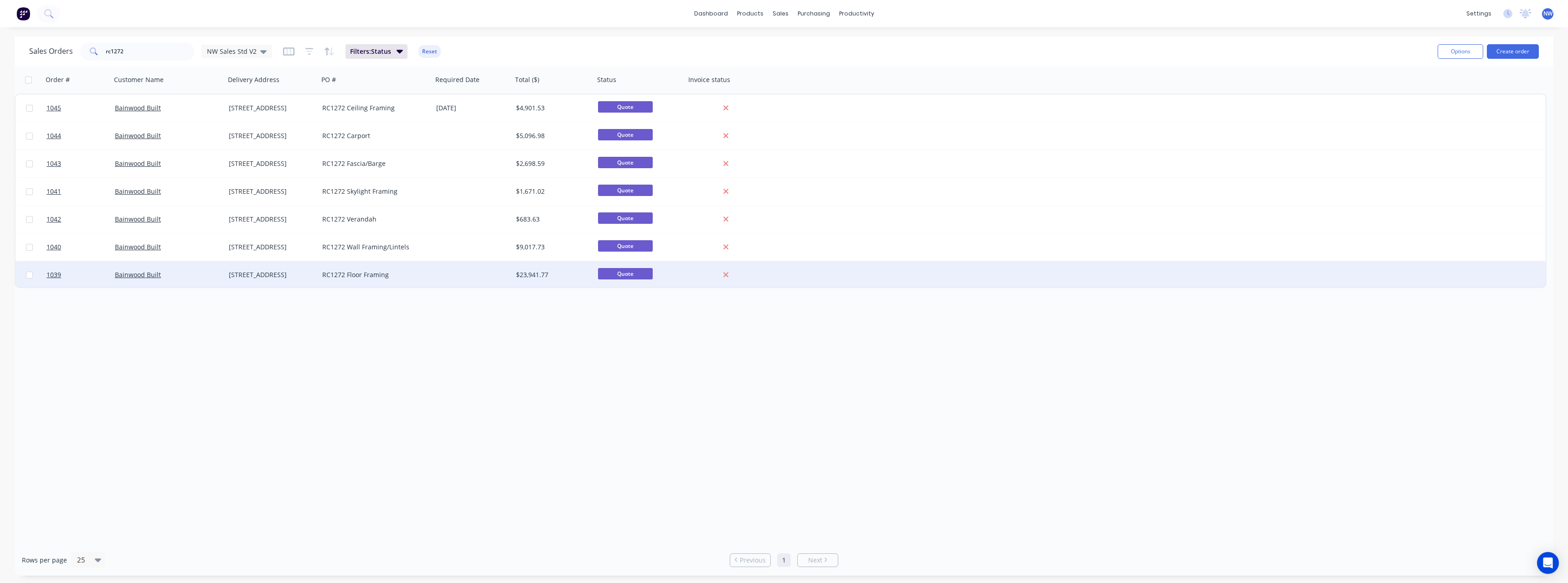
click at [451, 272] on div at bounding box center [472, 274] width 80 height 27
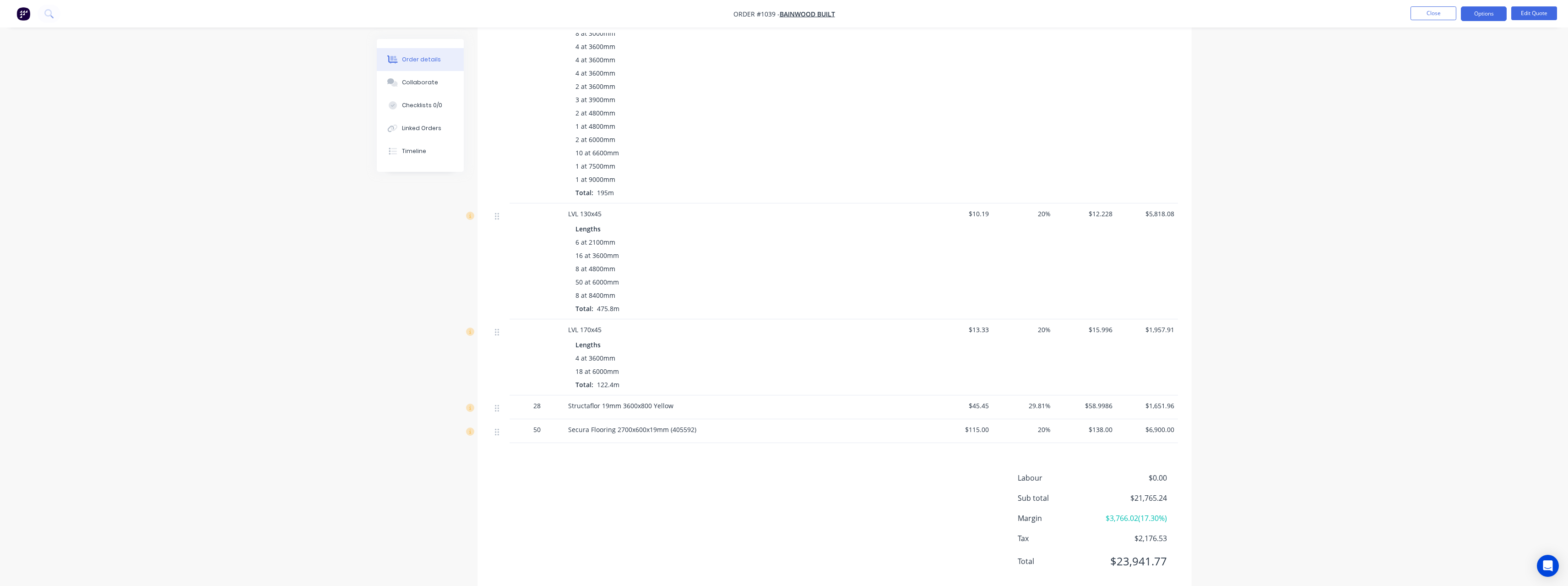
scroll to position [409, 0]
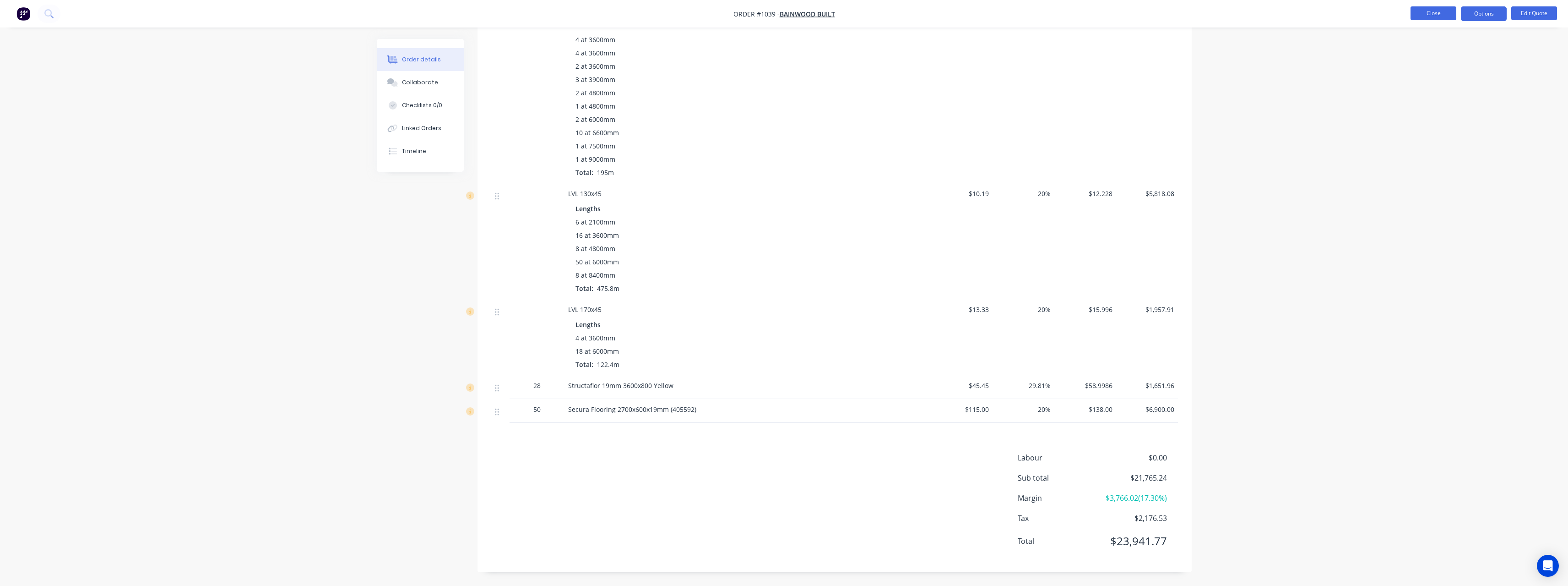
click at [1421, 12] on button "Close" at bounding box center [1433, 13] width 46 height 13
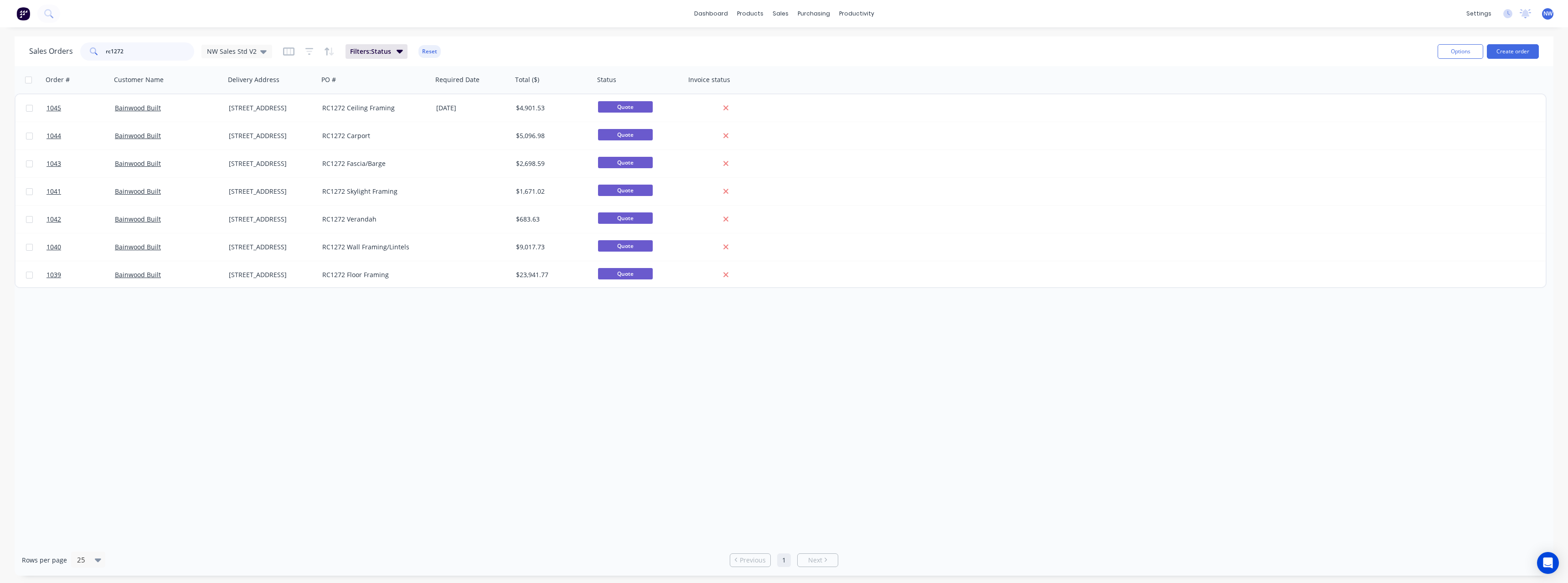
drag, startPoint x: 152, startPoint y: 52, endPoint x: 85, endPoint y: 55, distance: 67.1
click at [85, 55] on div "rc1272" at bounding box center [137, 52] width 114 height 18
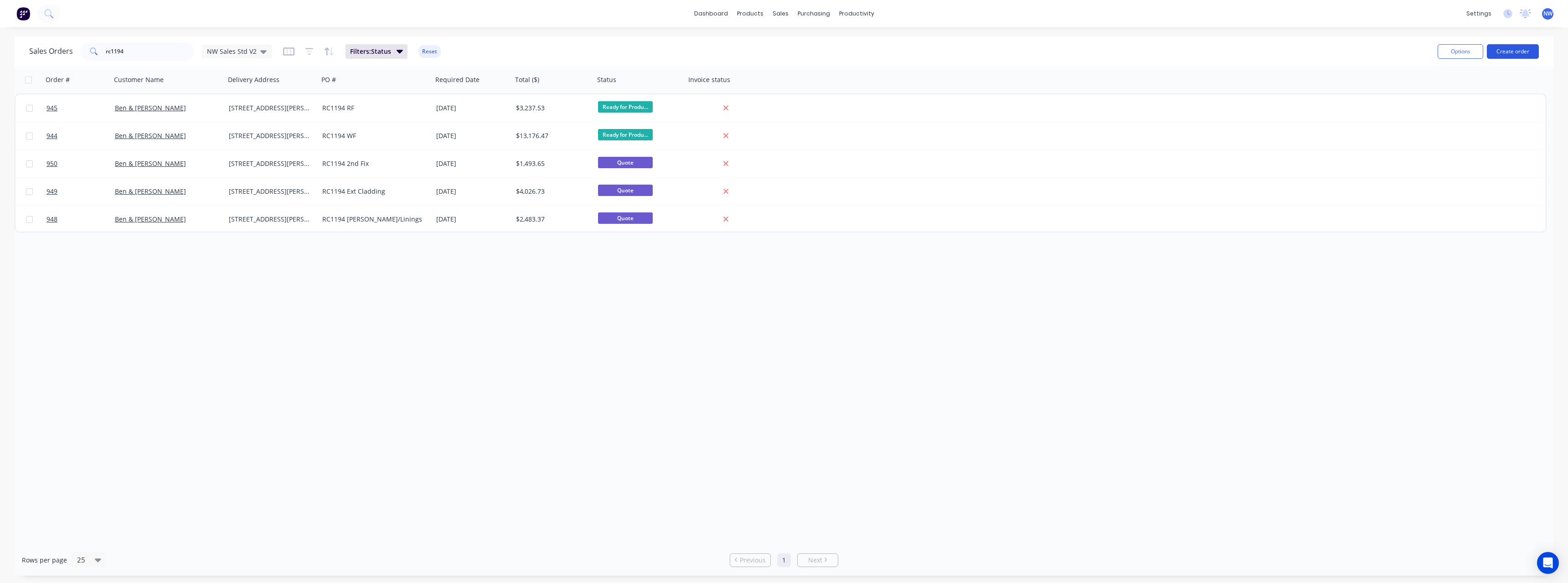
click at [1527, 51] on button "Create order" at bounding box center [1513, 52] width 52 height 15
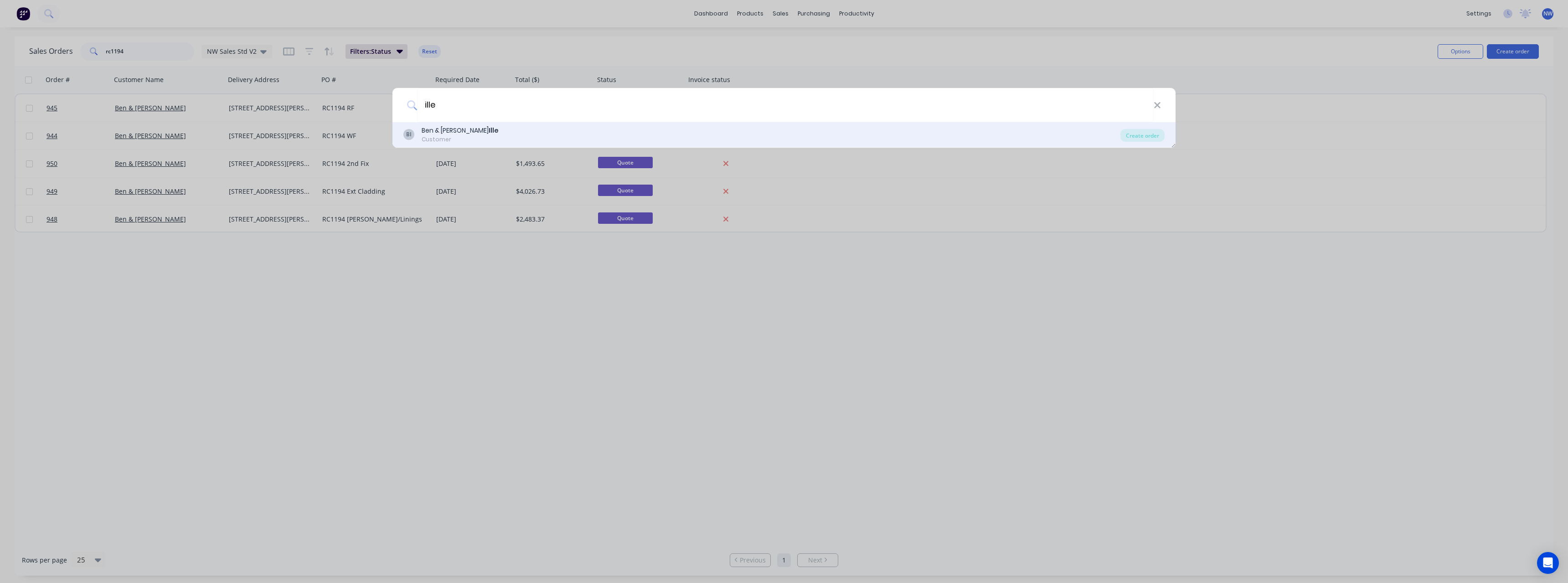
click at [503, 138] on div "BI Ben & [PERSON_NAME] Customer" at bounding box center [762, 134] width 717 height 18
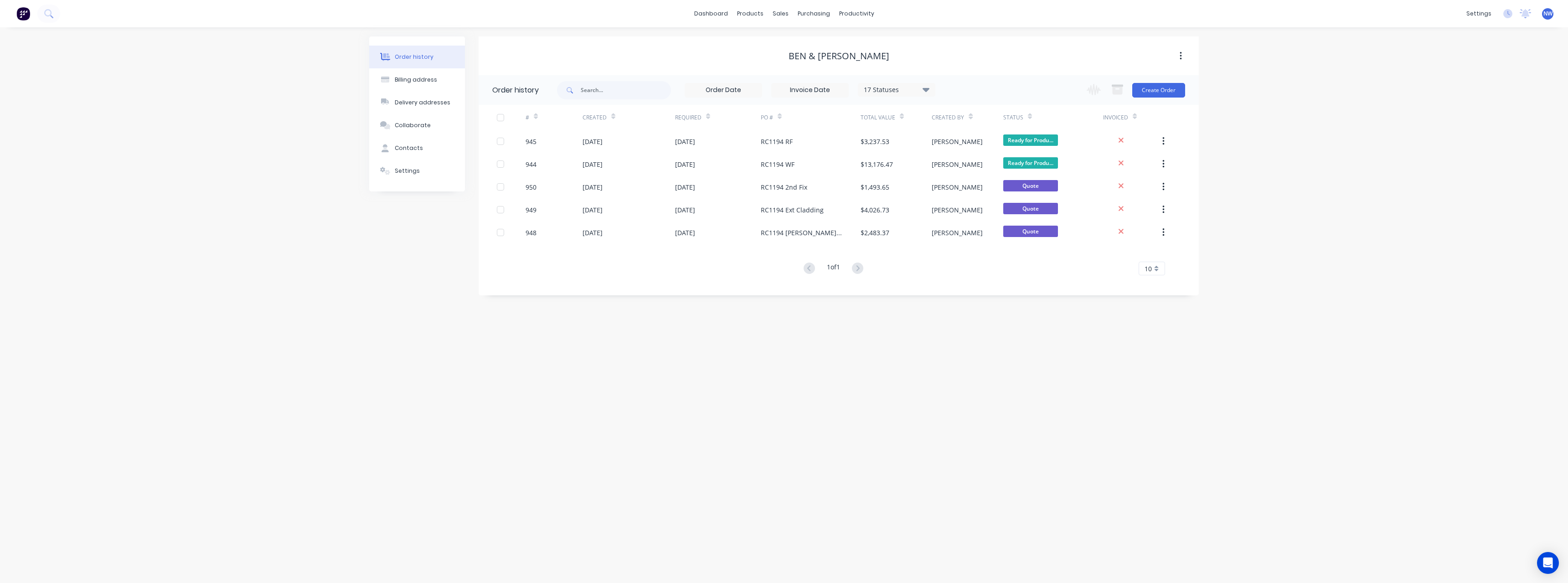
click at [1155, 97] on div "Change order status Submitted On site labour Detailing Ready for Production In …" at bounding box center [1133, 90] width 104 height 30
click at [1155, 95] on button "Create Order" at bounding box center [1158, 90] width 53 height 15
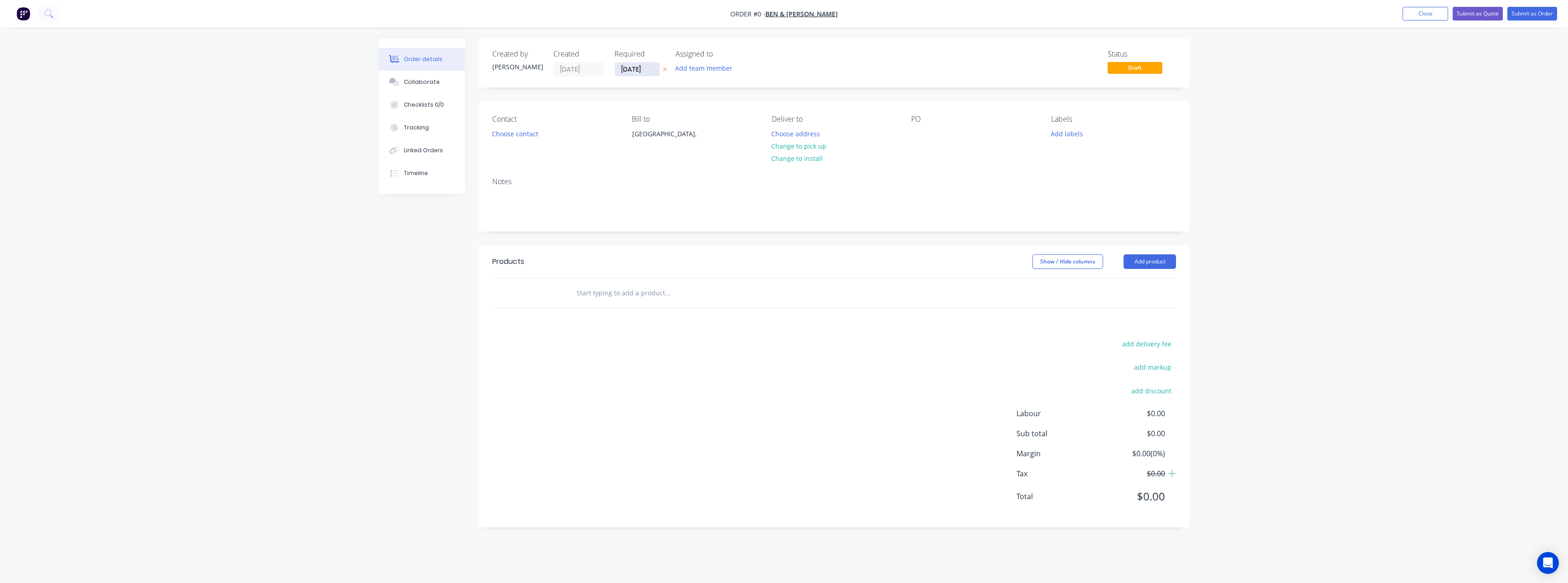
click at [649, 67] on input "[DATE]" at bounding box center [637, 69] width 44 height 13
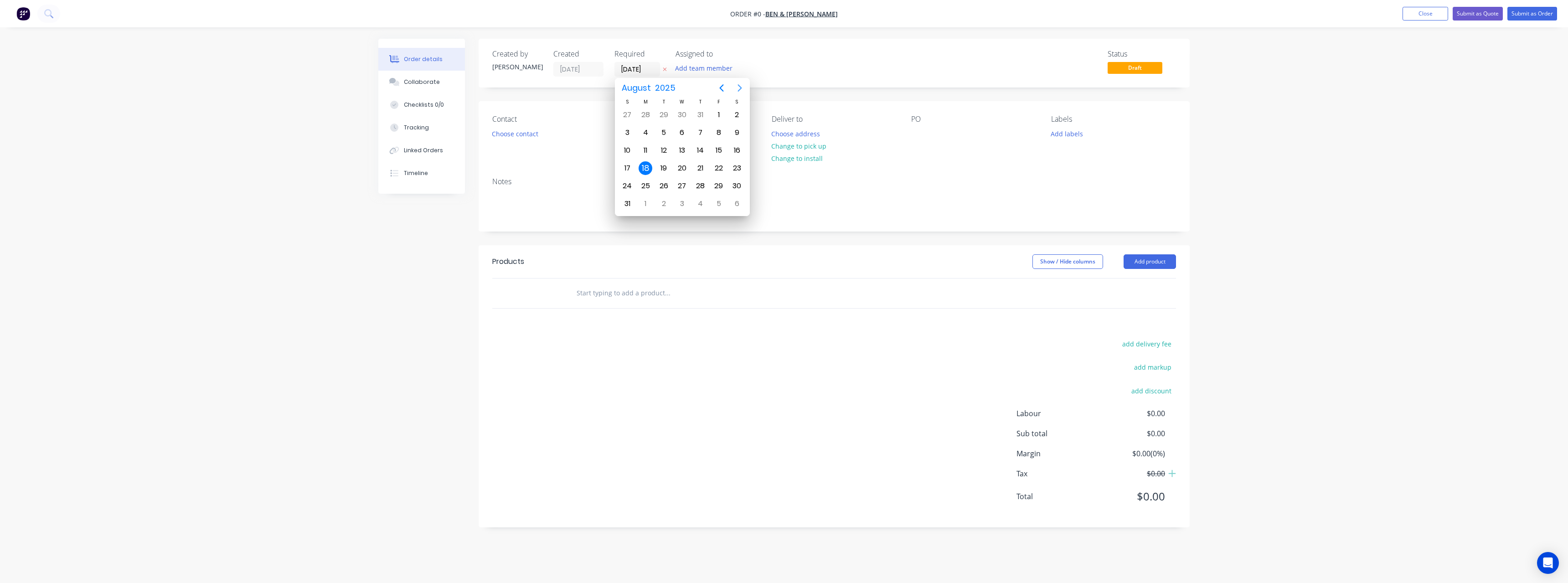
click at [740, 88] on icon "Next page" at bounding box center [740, 88] width 11 height 11
click at [667, 133] on div "9" at bounding box center [663, 133] width 13 height 13
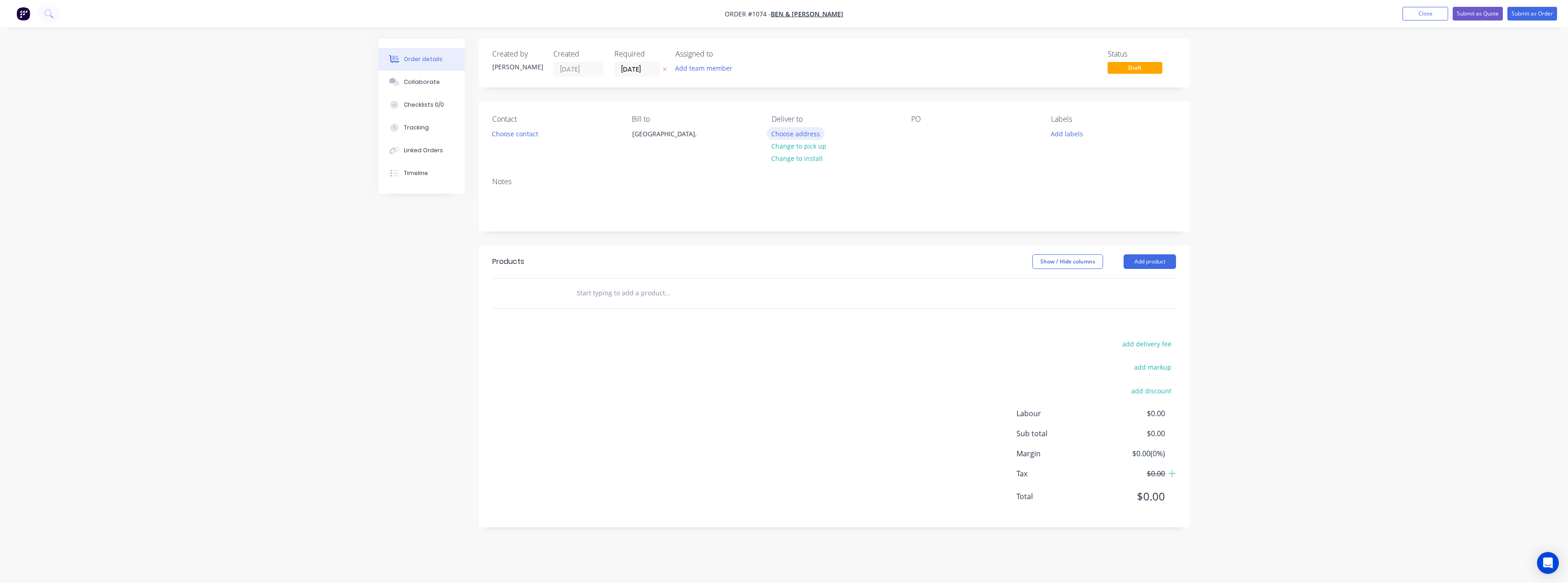
click at [815, 133] on button "Choose address" at bounding box center [796, 133] width 58 height 12
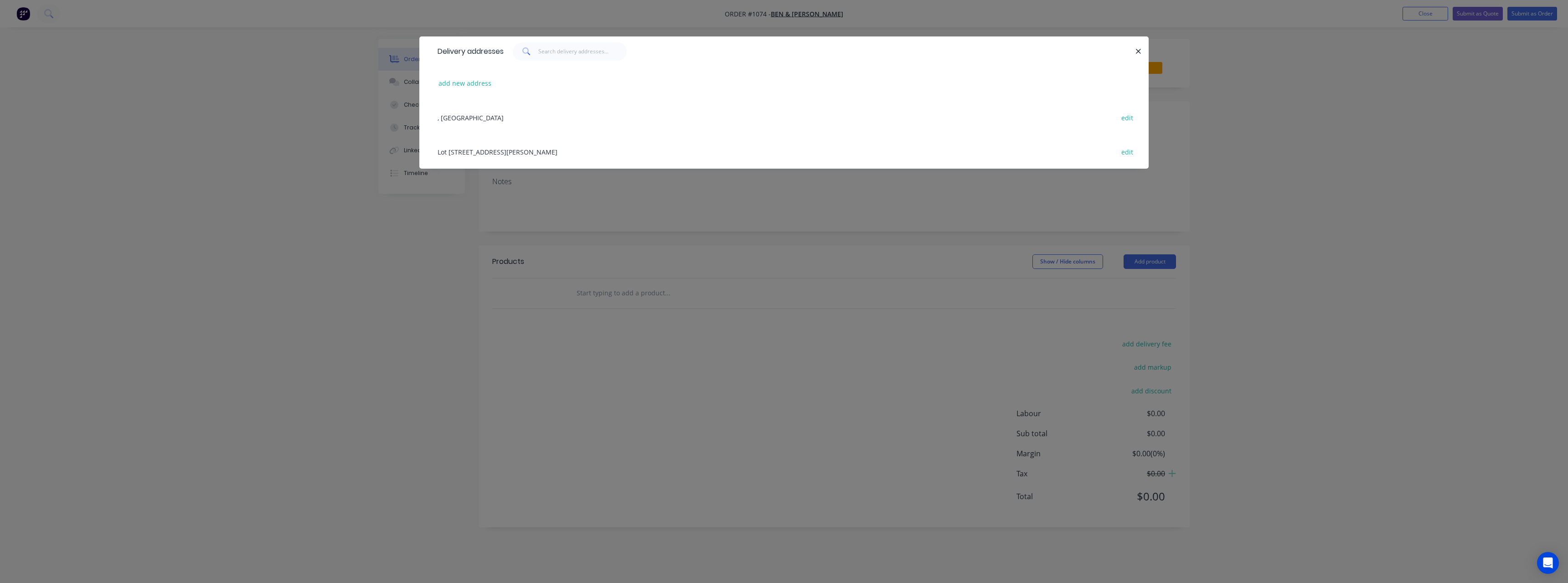
click at [538, 153] on div "[STREET_ADDRESS][PERSON_NAME] edit" at bounding box center [783, 152] width 702 height 34
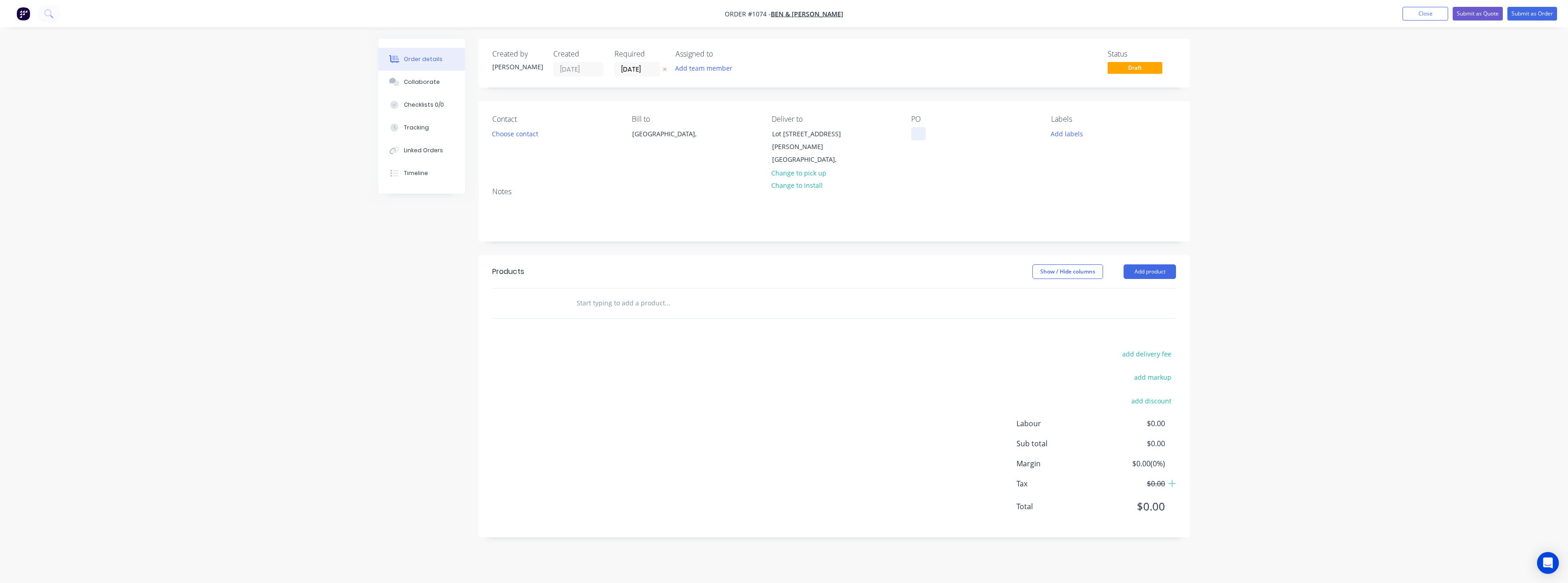
click at [919, 134] on div at bounding box center [919, 134] width 15 height 13
click at [1068, 135] on button "Add labels" at bounding box center [1066, 133] width 42 height 12
click at [1097, 266] on div "Stick Materials" at bounding box center [1099, 270] width 46 height 10
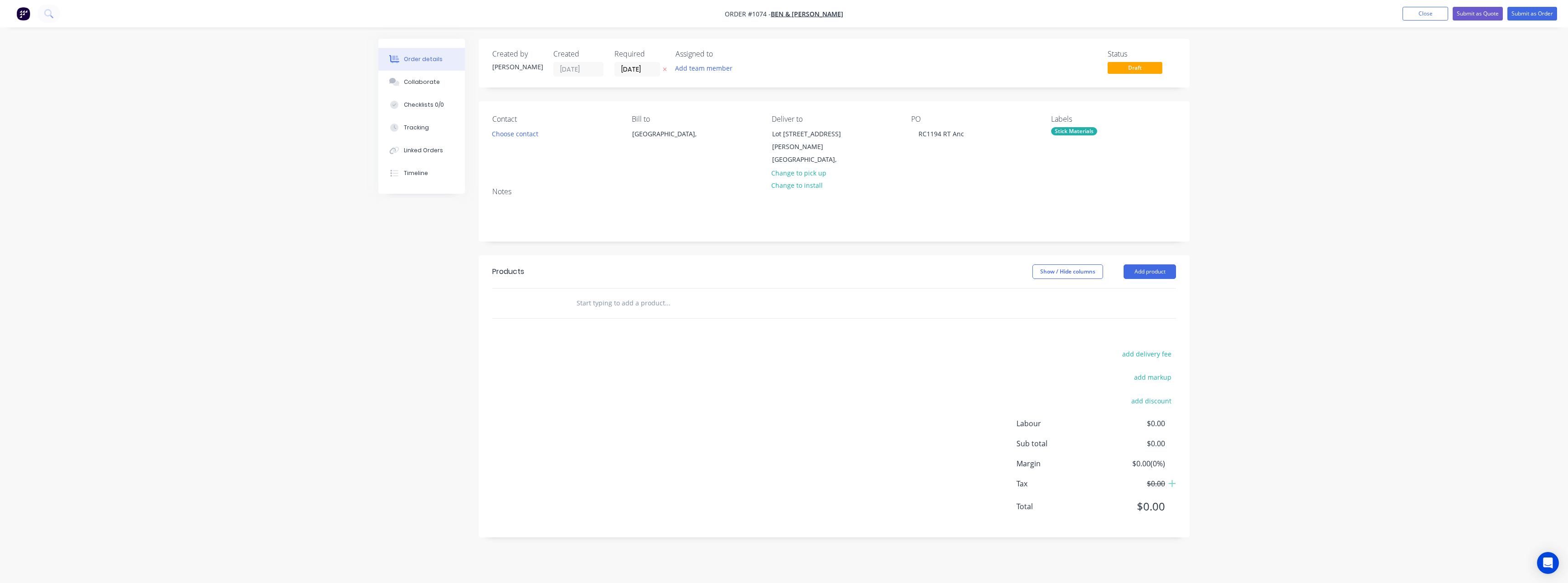
click at [658, 298] on input "text" at bounding box center [668, 303] width 183 height 18
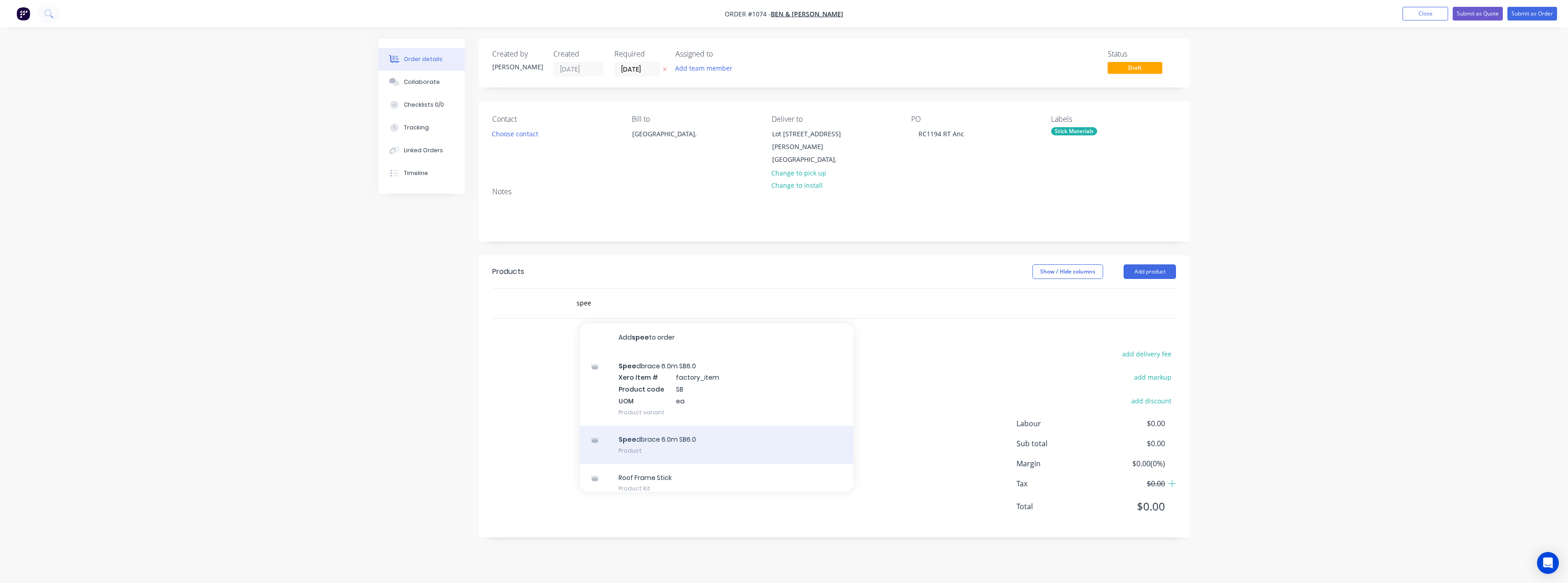
click at [671, 426] on div "Spee dbrace 6.0m SB6.0 Product" at bounding box center [716, 444] width 273 height 38
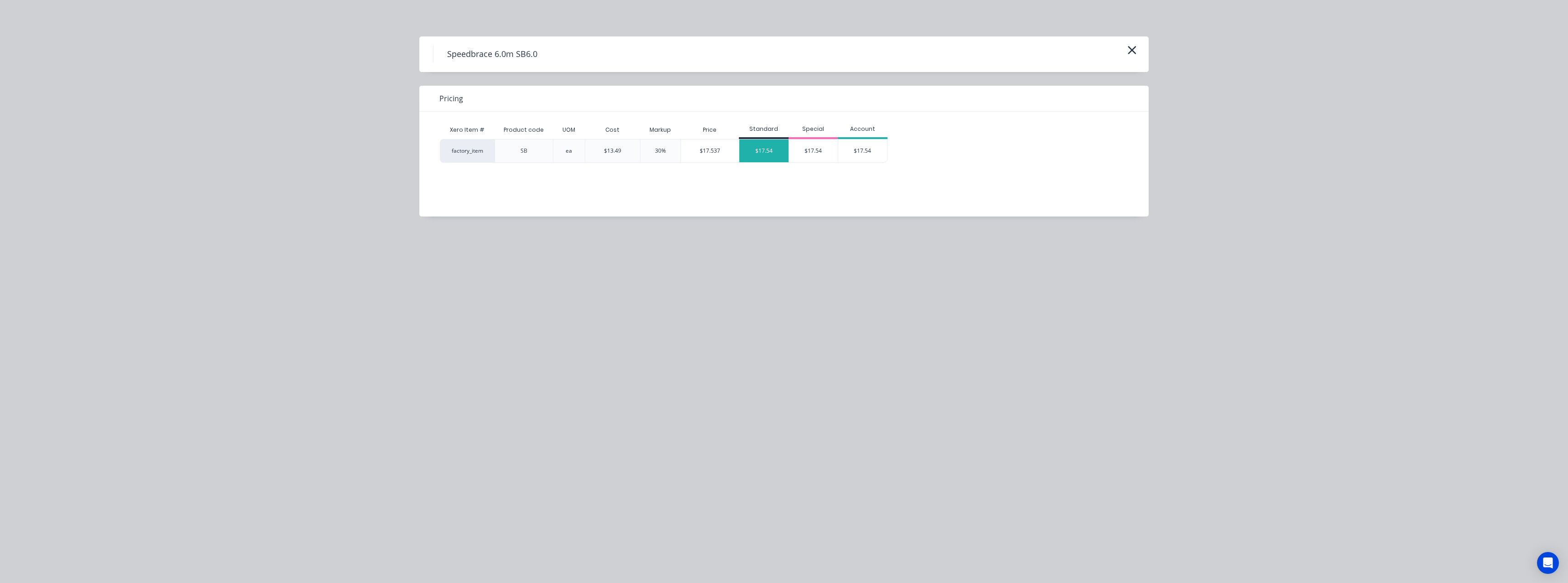
click at [760, 150] on div "$17.54" at bounding box center [764, 150] width 49 height 23
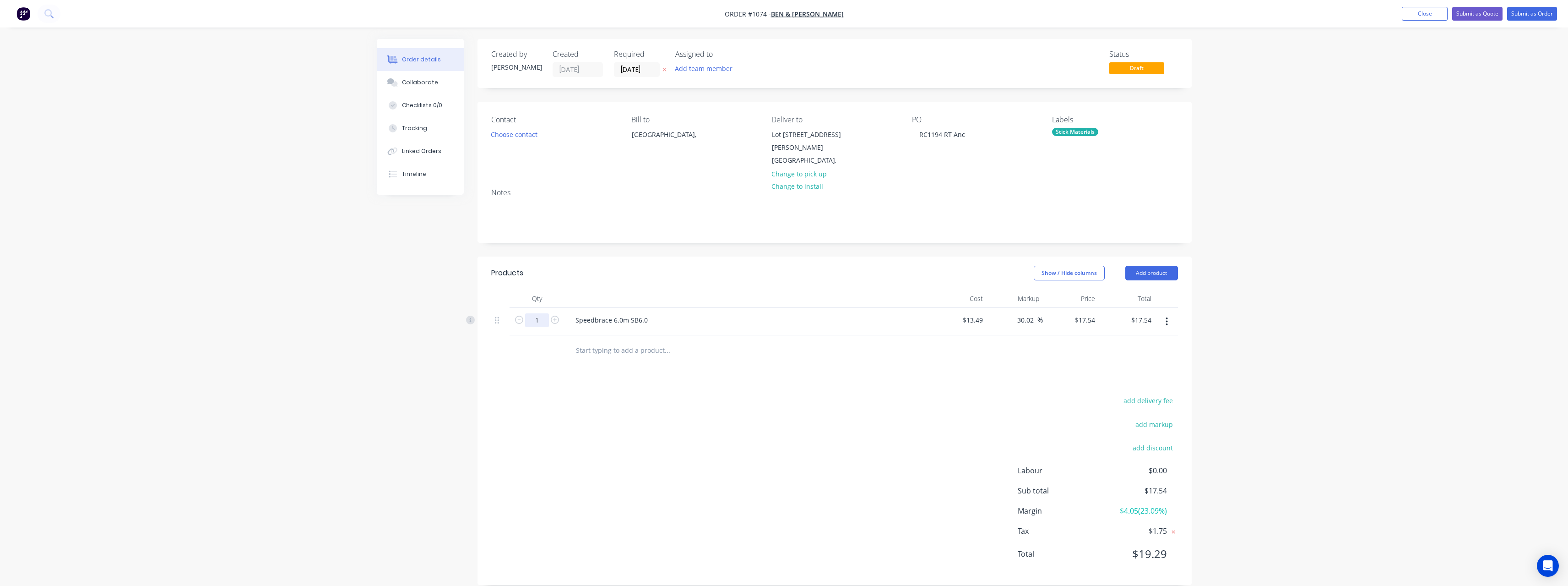
click at [544, 314] on input "1" at bounding box center [537, 320] width 24 height 13
click at [1415, 19] on button "Close" at bounding box center [1424, 13] width 46 height 13
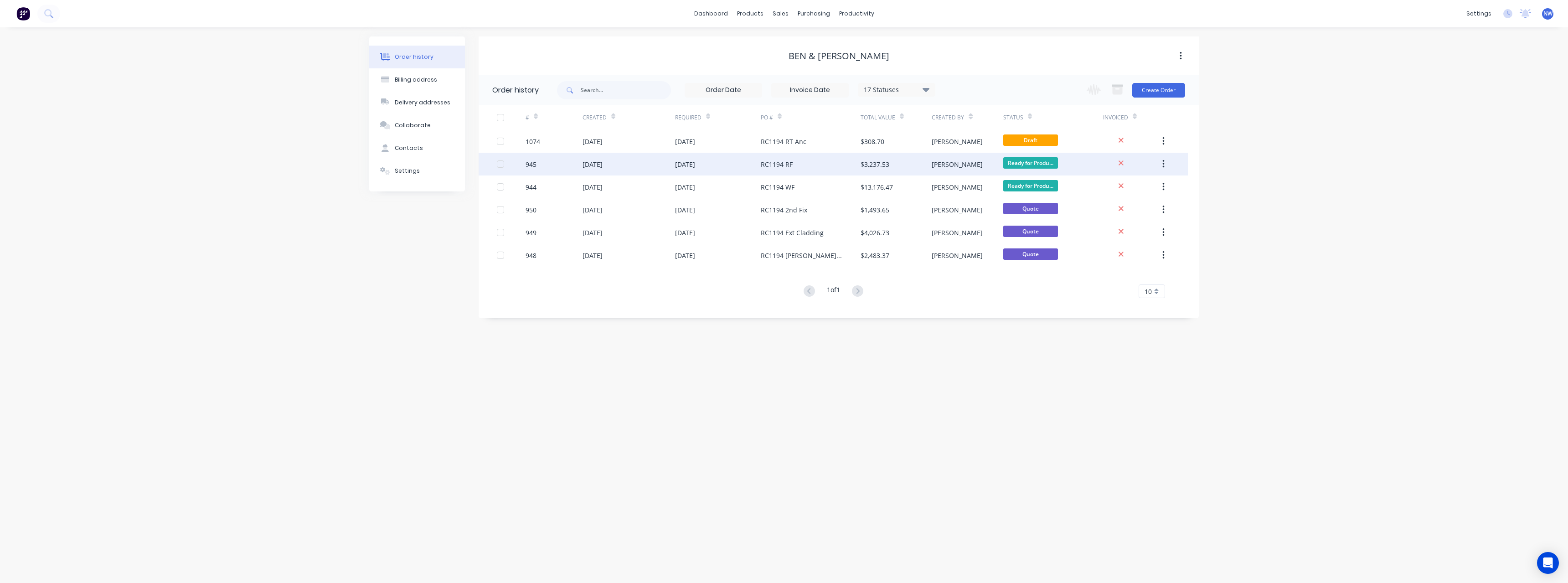
click at [776, 170] on div "RC1194 RF" at bounding box center [811, 164] width 100 height 23
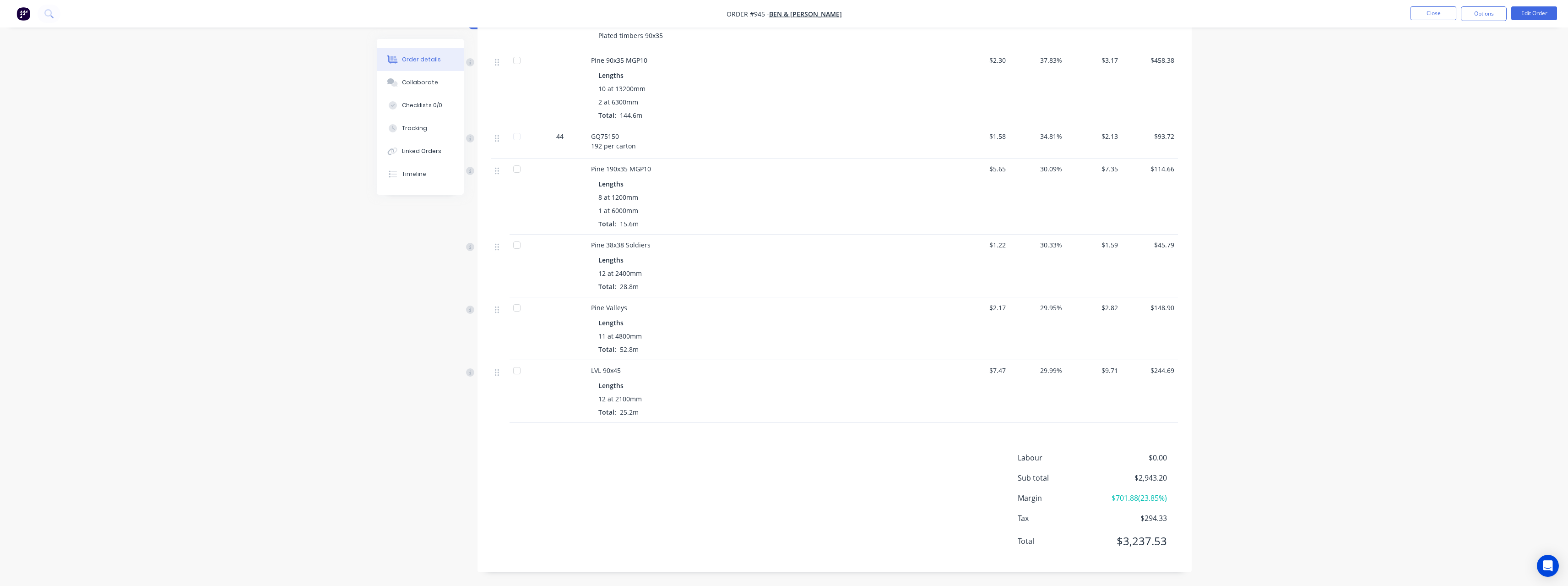
scroll to position [355, 0]
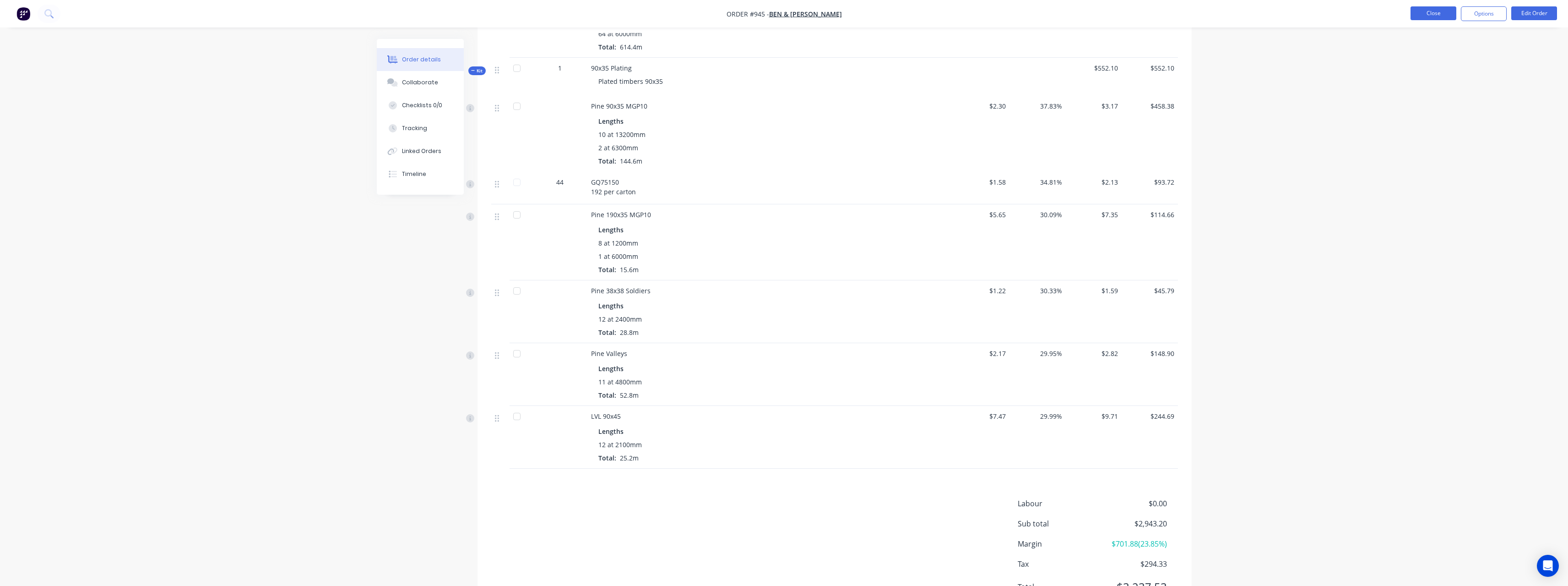
click at [1445, 18] on button "Close" at bounding box center [1433, 13] width 46 height 13
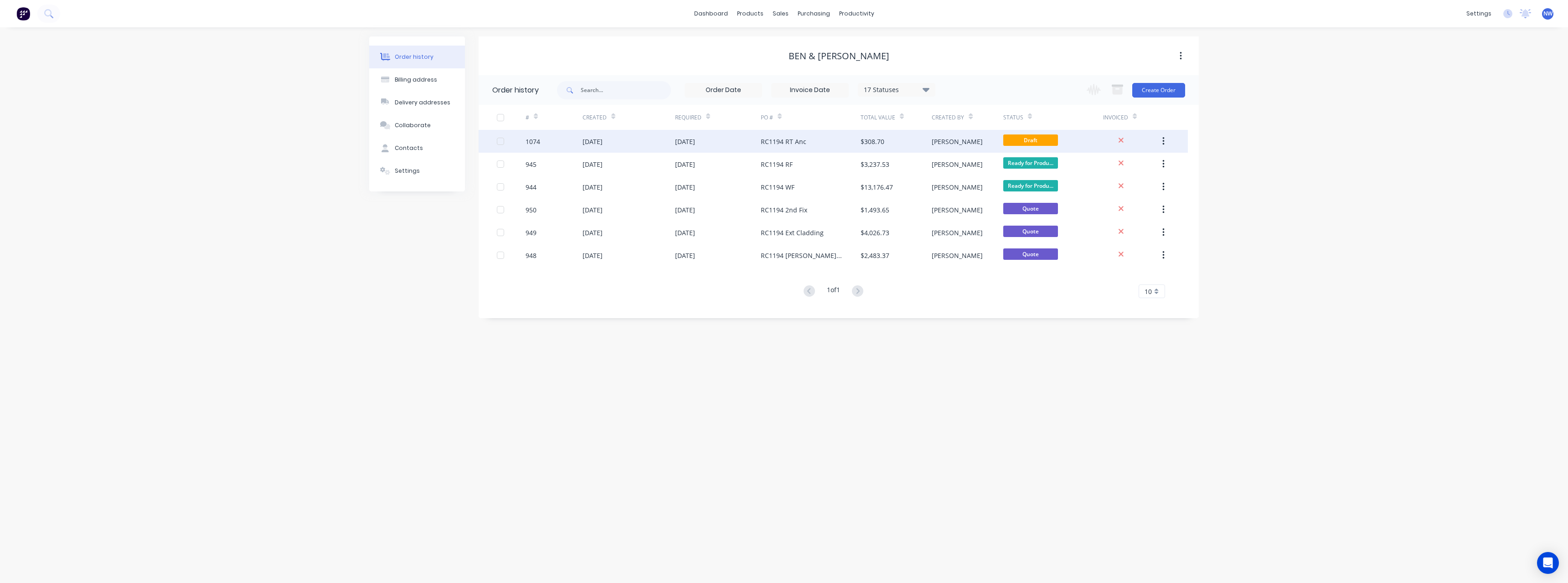
click at [758, 140] on div "[DATE]" at bounding box center [718, 141] width 86 height 23
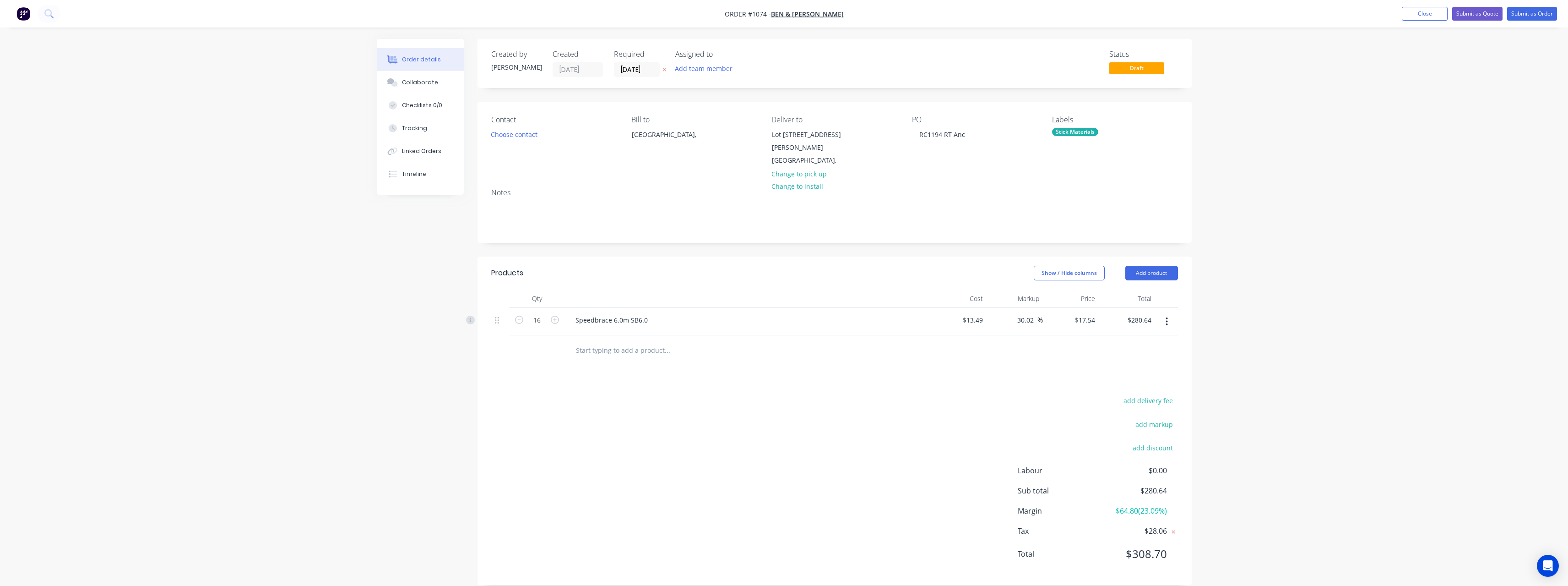
click at [638, 341] on input "text" at bounding box center [667, 350] width 183 height 18
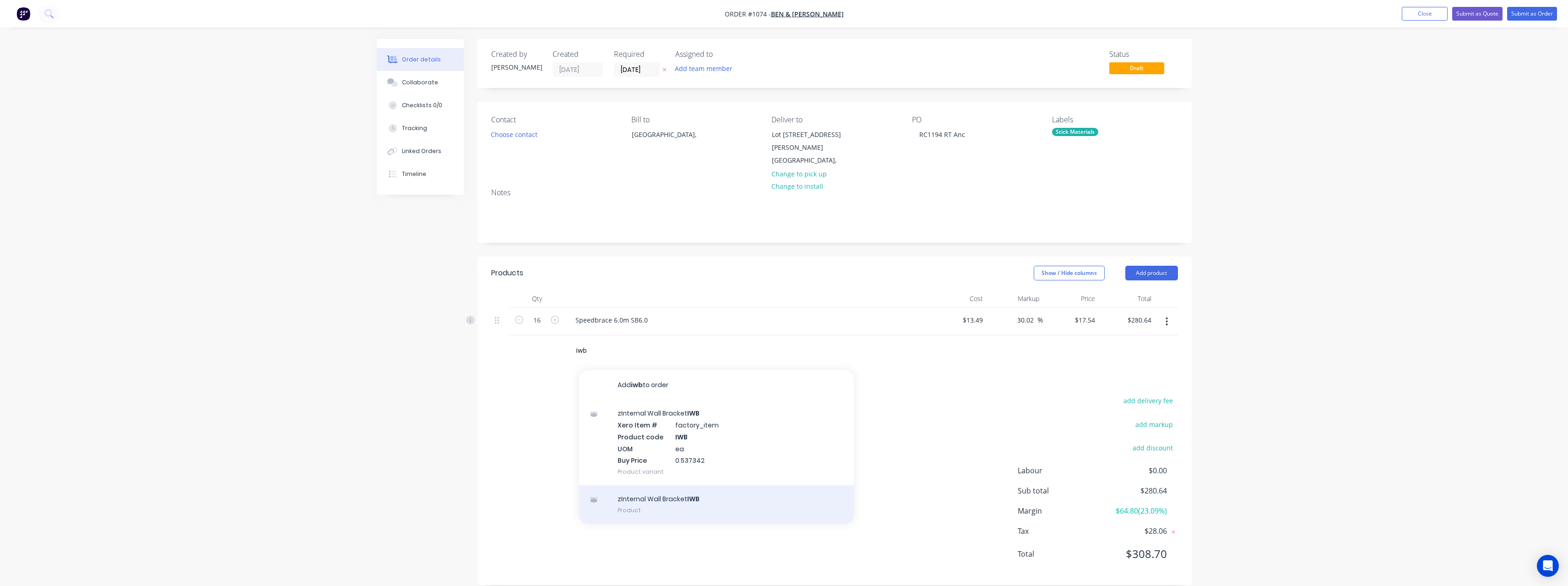
click at [650, 485] on div "zInternal Wall Bracket IWB Product" at bounding box center [716, 504] width 274 height 39
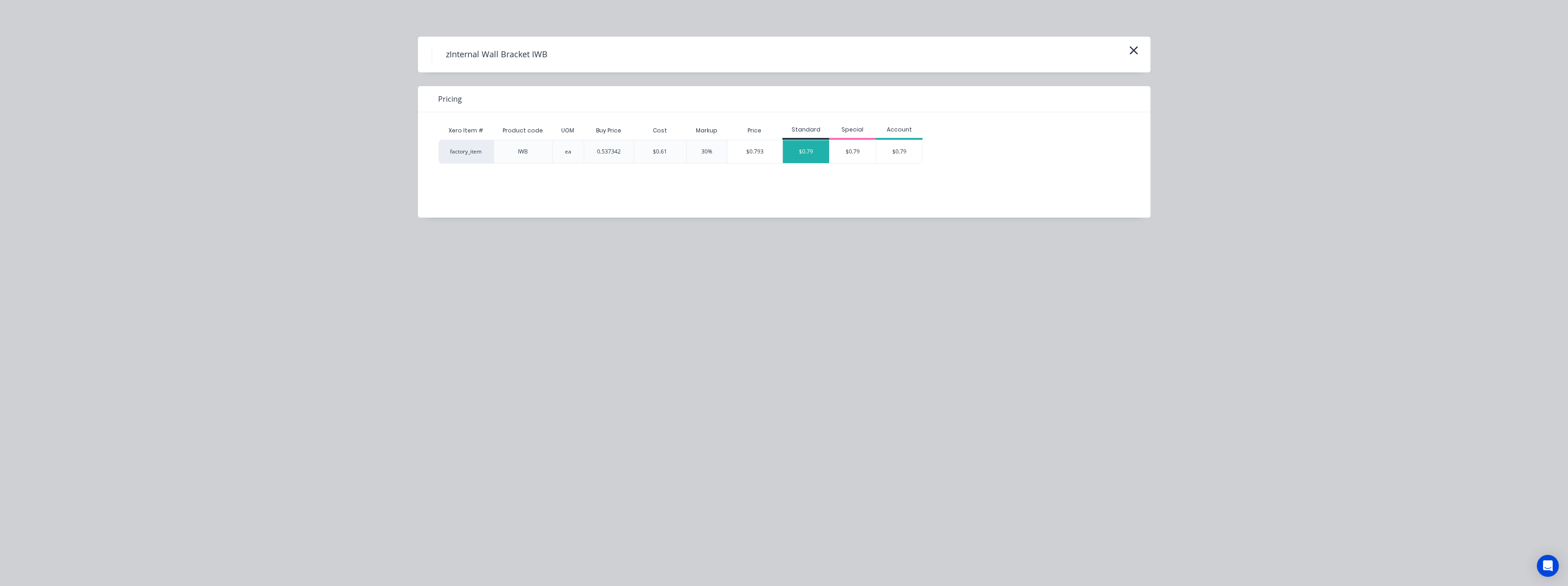
click at [807, 150] on div "$0.79" at bounding box center [806, 151] width 46 height 23
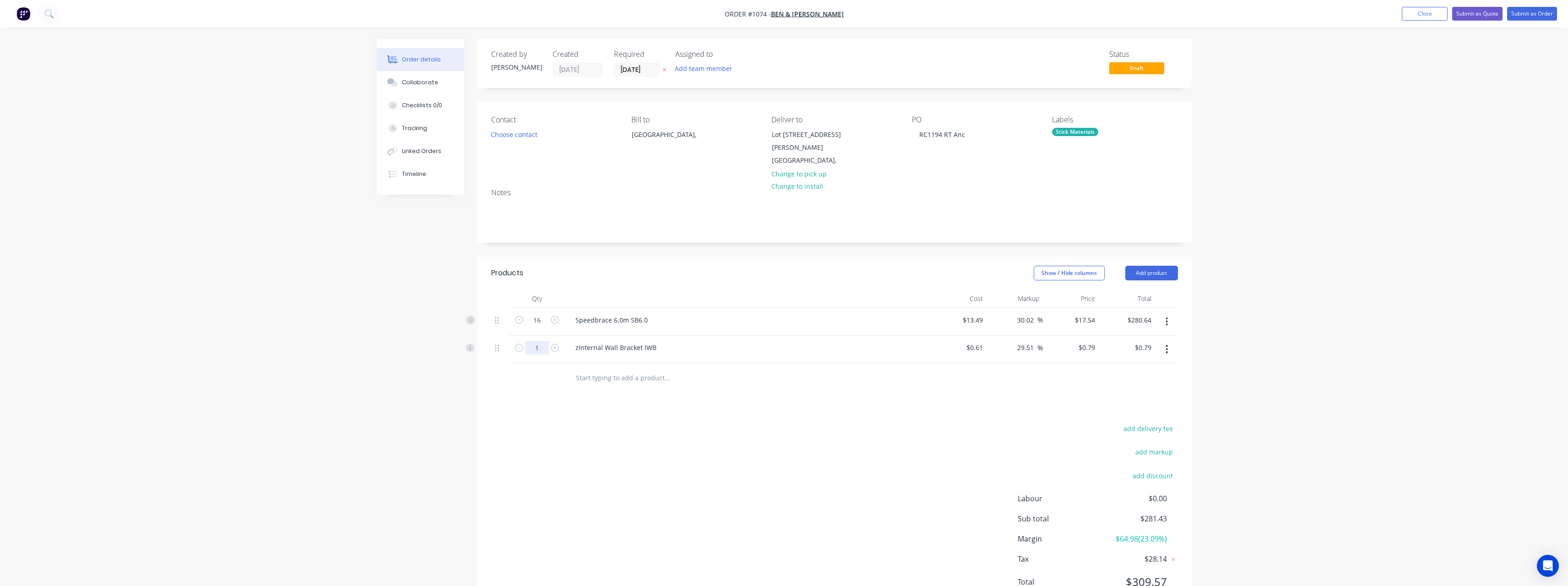
click at [546, 327] on input "1" at bounding box center [537, 320] width 24 height 13
click at [618, 369] on input "text" at bounding box center [667, 378] width 183 height 18
click at [679, 505] on div "zMultiGrip Product" at bounding box center [716, 520] width 274 height 39
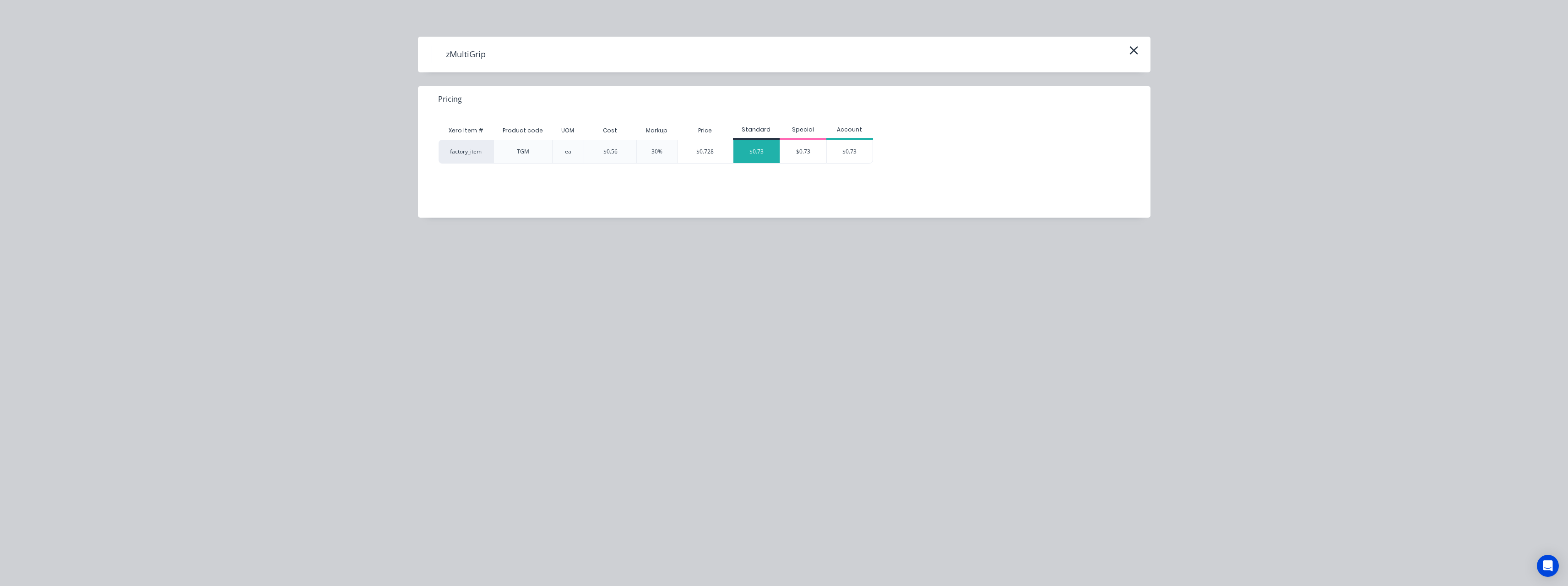
click at [764, 158] on div "$0.73" at bounding box center [757, 151] width 46 height 23
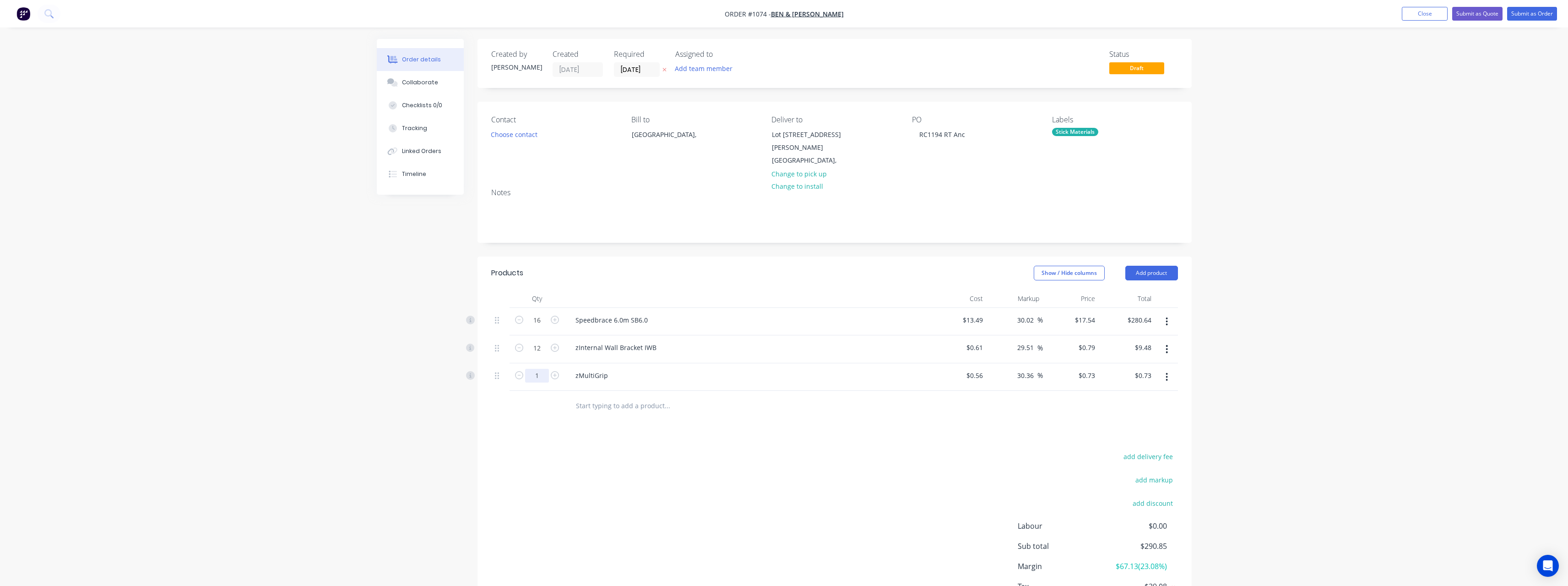
click at [543, 327] on input "1" at bounding box center [537, 320] width 24 height 13
click at [618, 396] on input "text" at bounding box center [667, 406] width 183 height 18
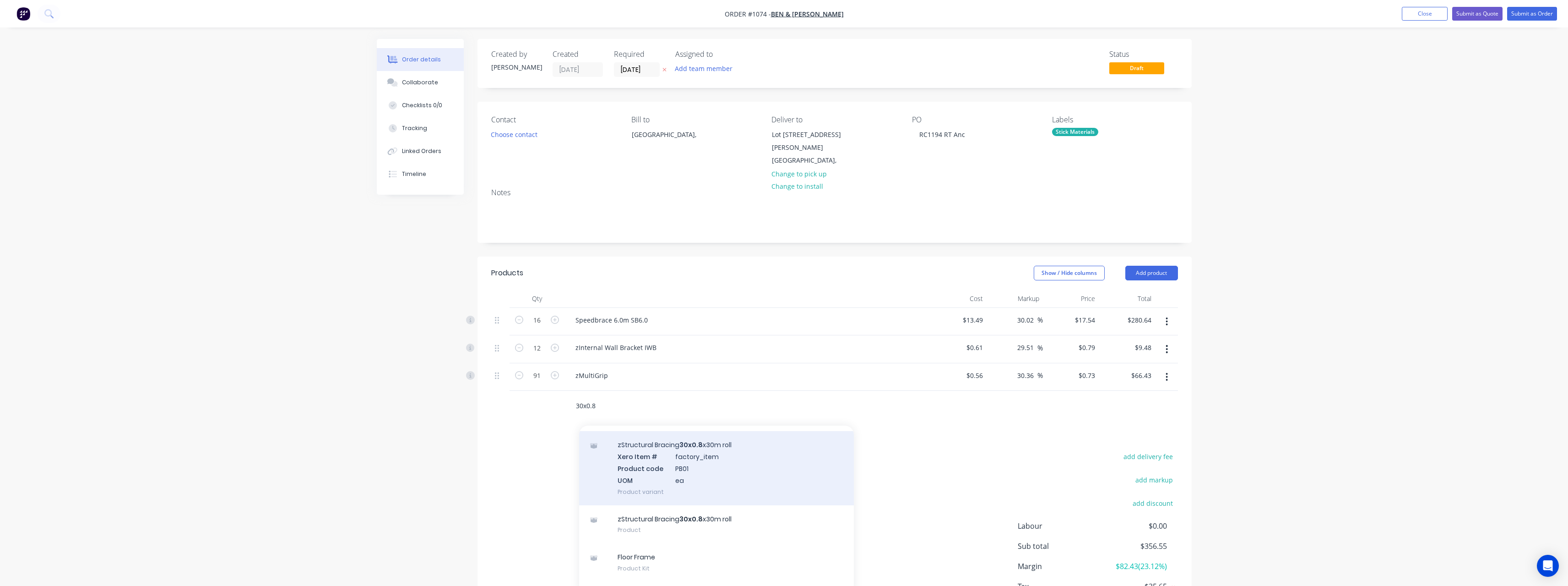
scroll to position [49, 0]
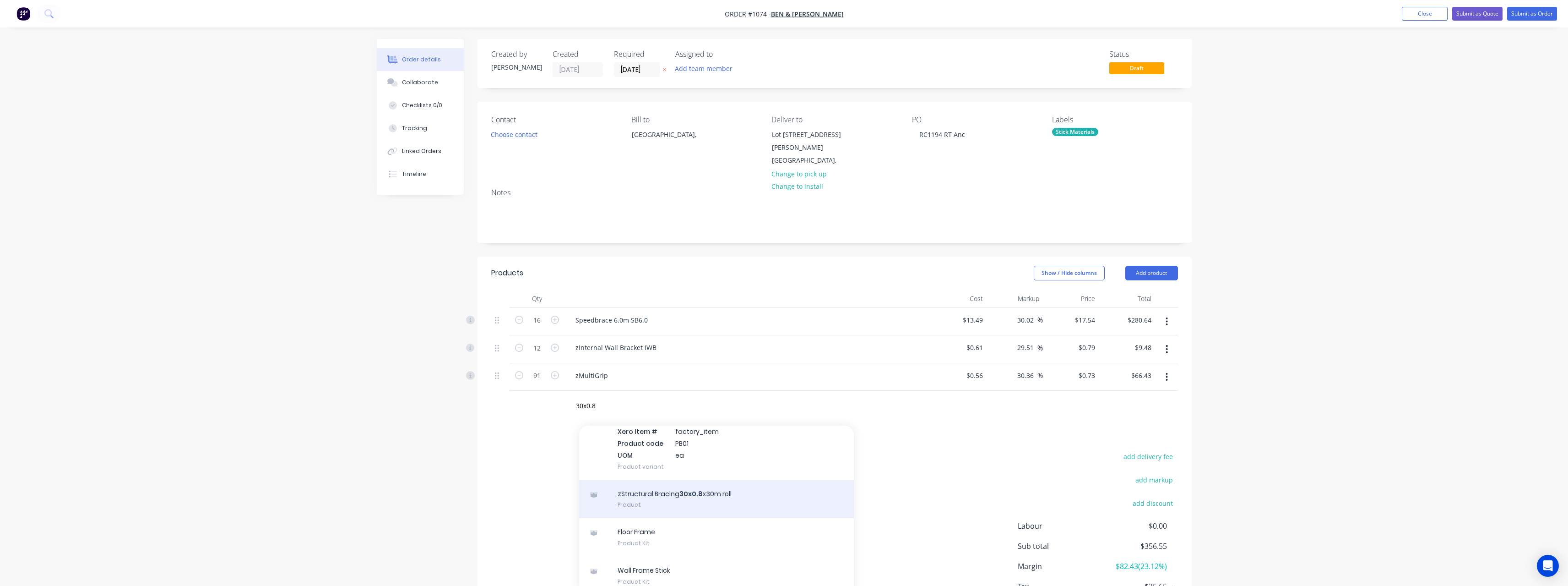
click at [682, 488] on div "zStructural Bracing 30x0.8 x30m roll Product" at bounding box center [716, 499] width 274 height 39
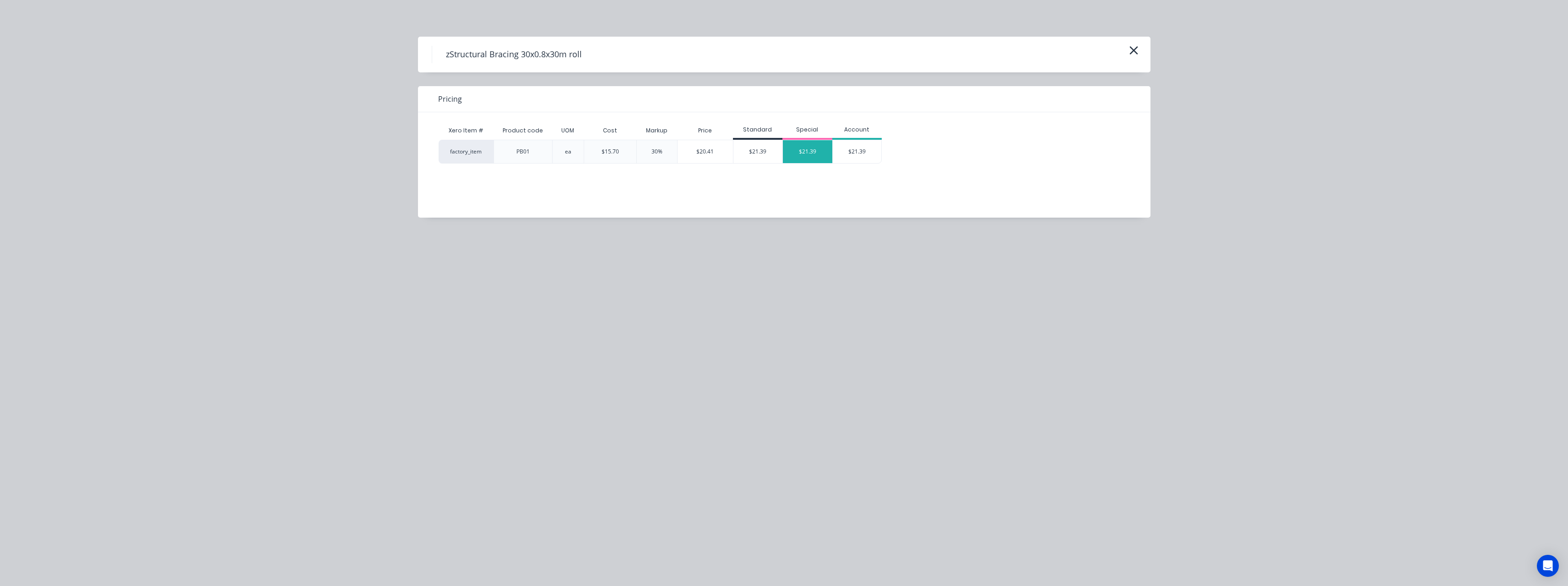
click at [806, 151] on div "$21.39" at bounding box center [808, 151] width 50 height 23
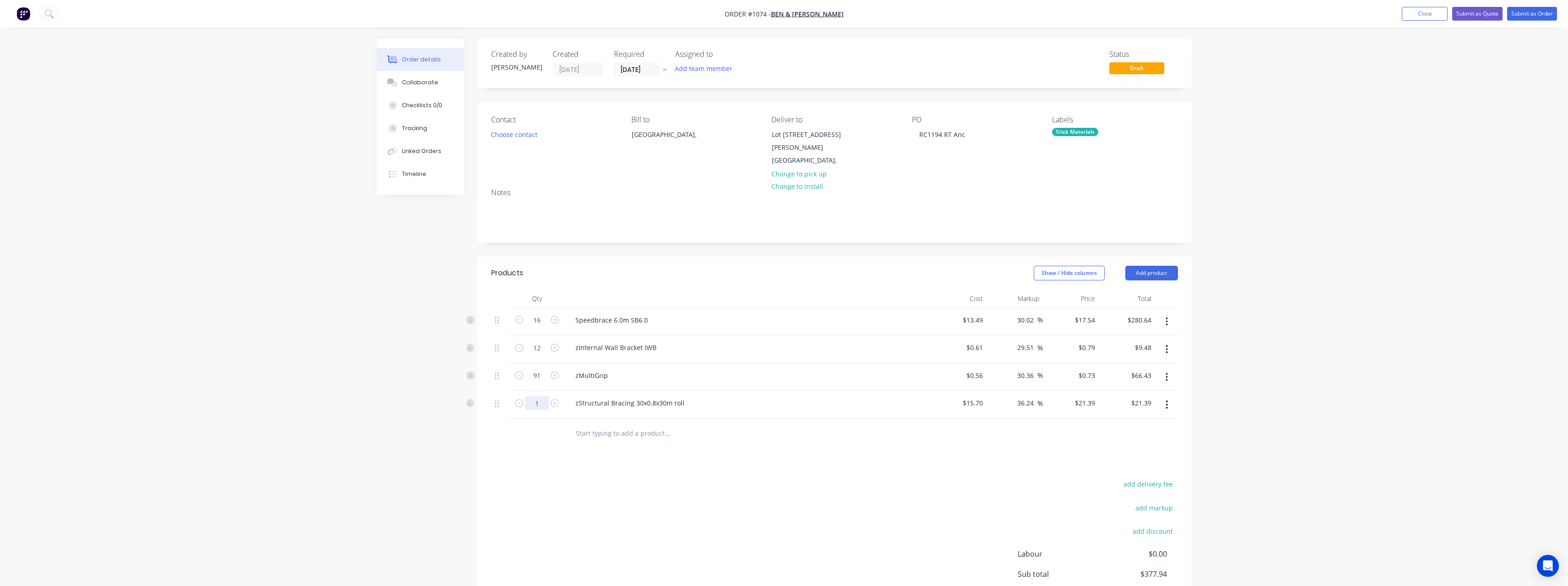
click at [540, 327] on input "1" at bounding box center [537, 320] width 24 height 13
click at [554, 399] on icon "button" at bounding box center [554, 402] width 8 height 8
click at [626, 424] on input "text" at bounding box center [667, 433] width 183 height 18
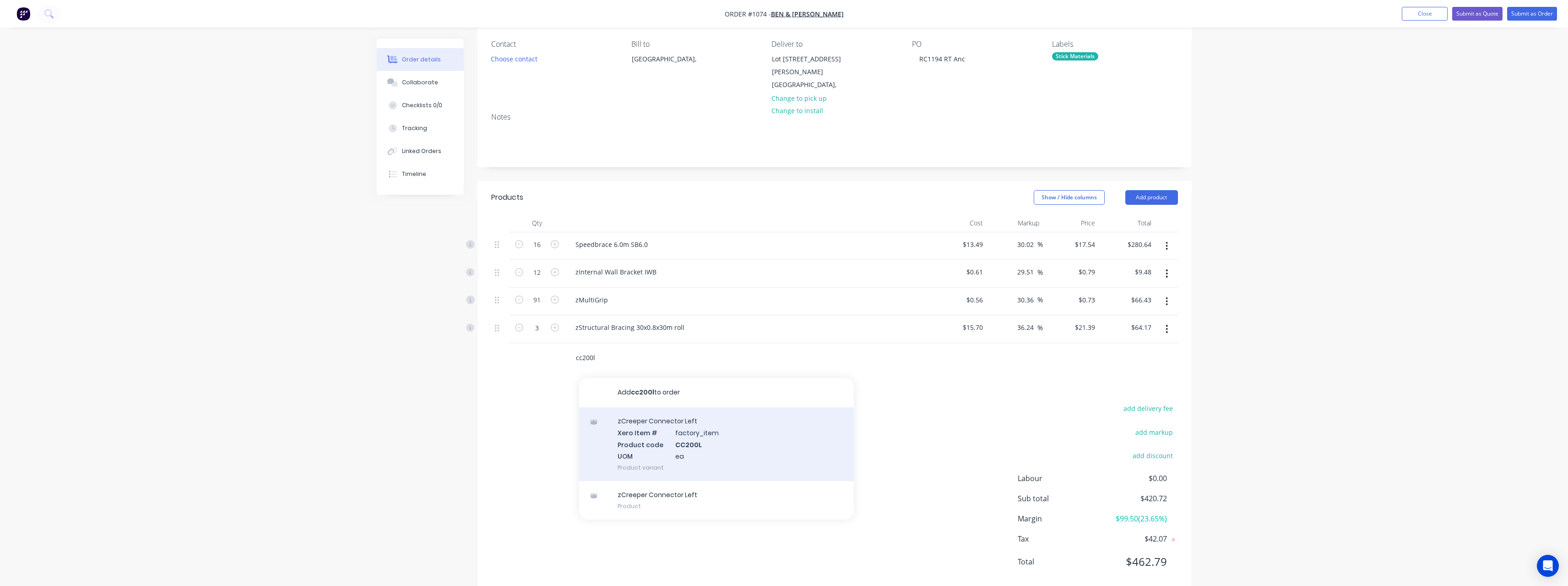
scroll to position [86, 0]
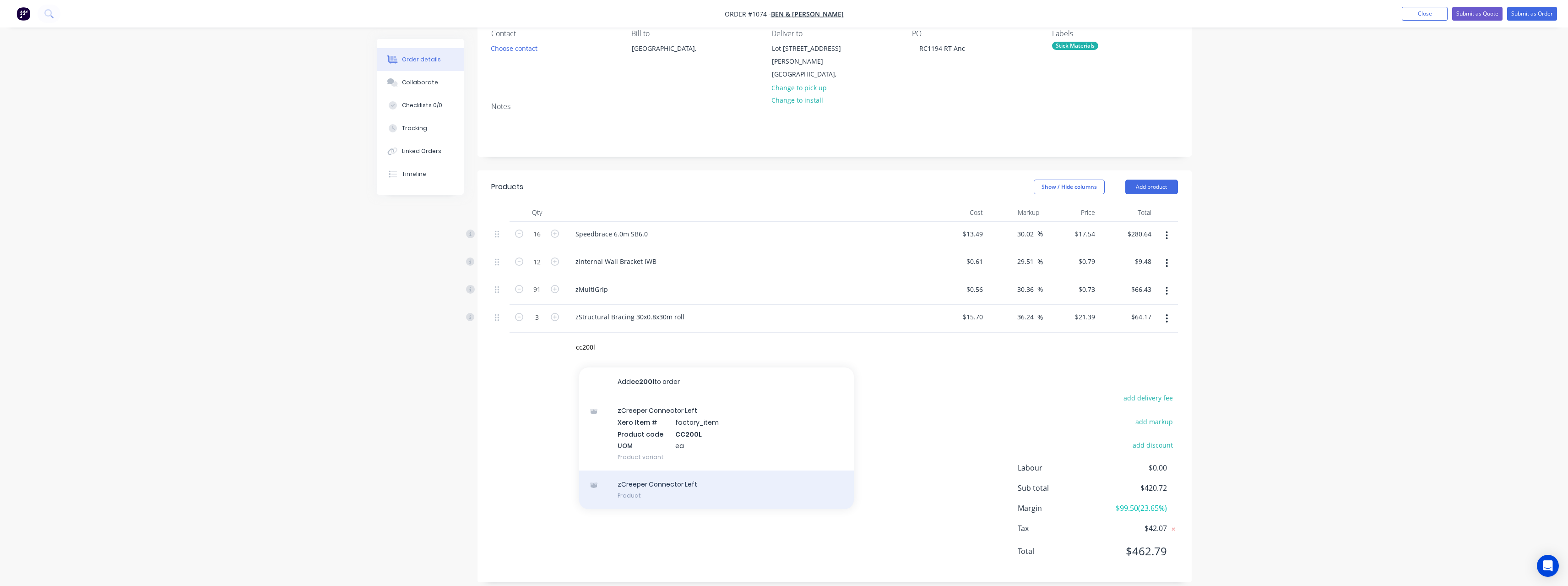
click at [668, 479] on div "zCreeper Connector Left Product" at bounding box center [716, 489] width 274 height 39
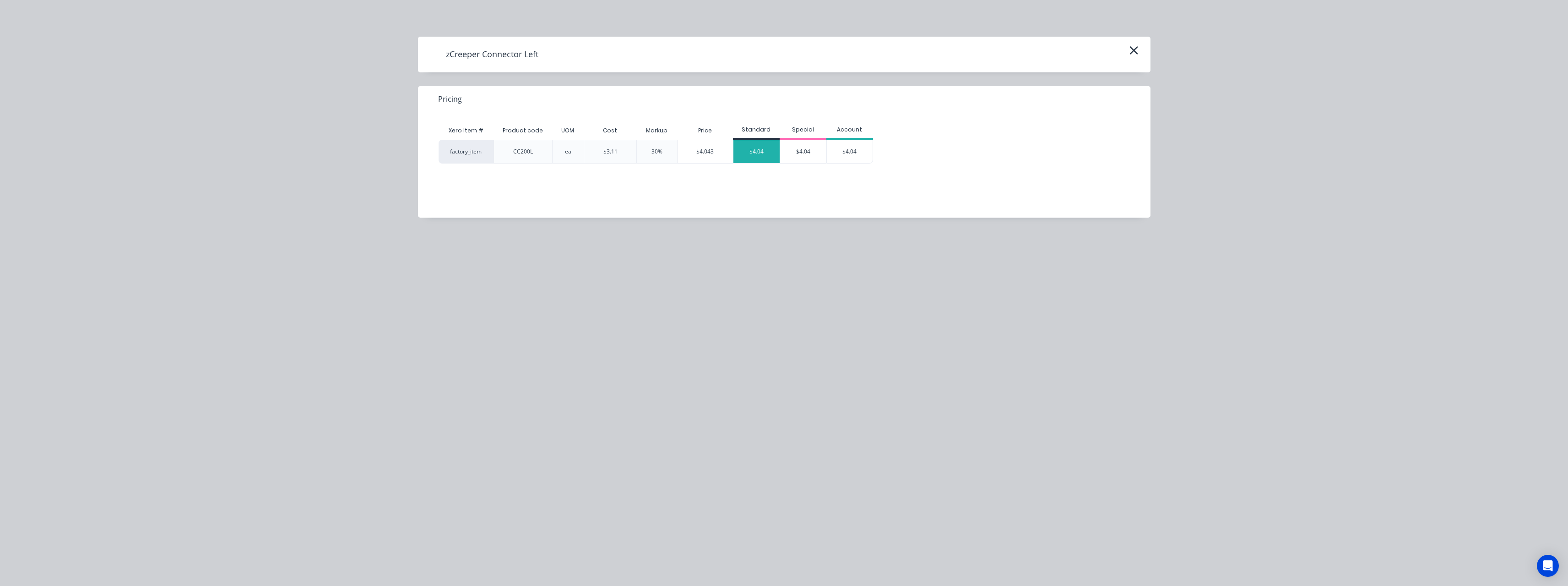
click at [763, 154] on div "$4.04" at bounding box center [757, 151] width 46 height 23
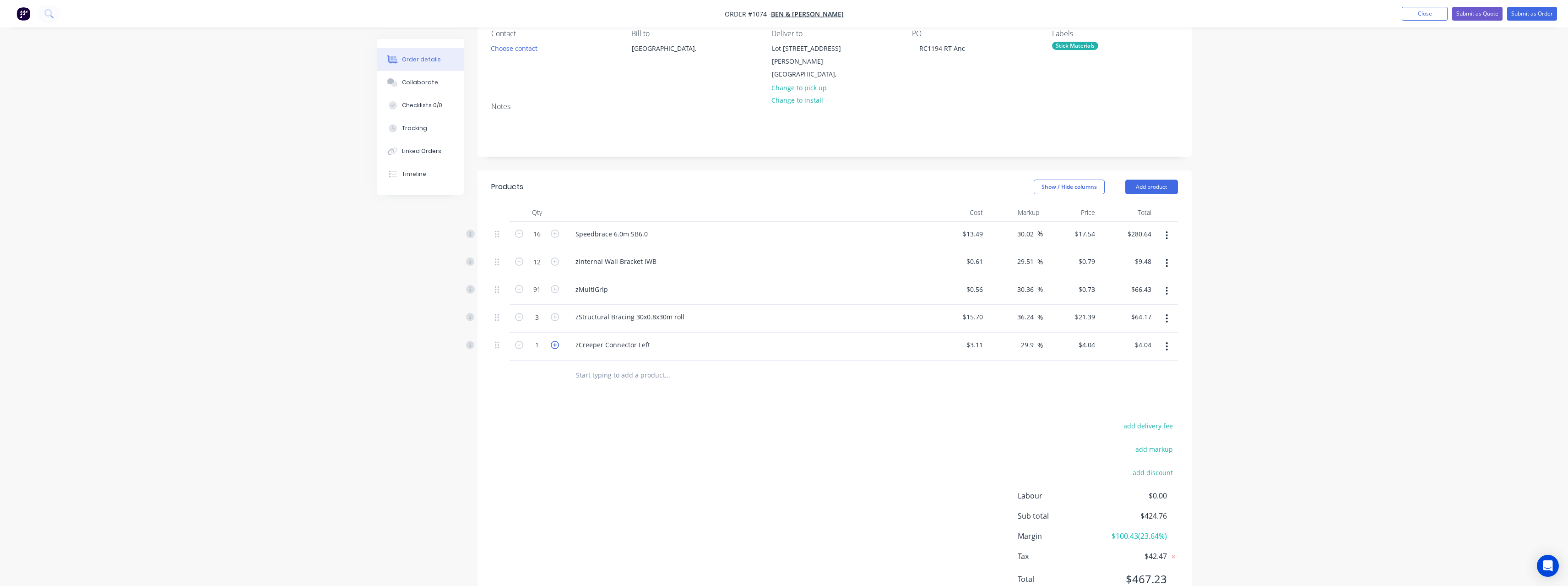
click at [559, 341] on icon "button" at bounding box center [554, 344] width 8 height 8
click at [588, 366] on input "text" at bounding box center [667, 375] width 183 height 18
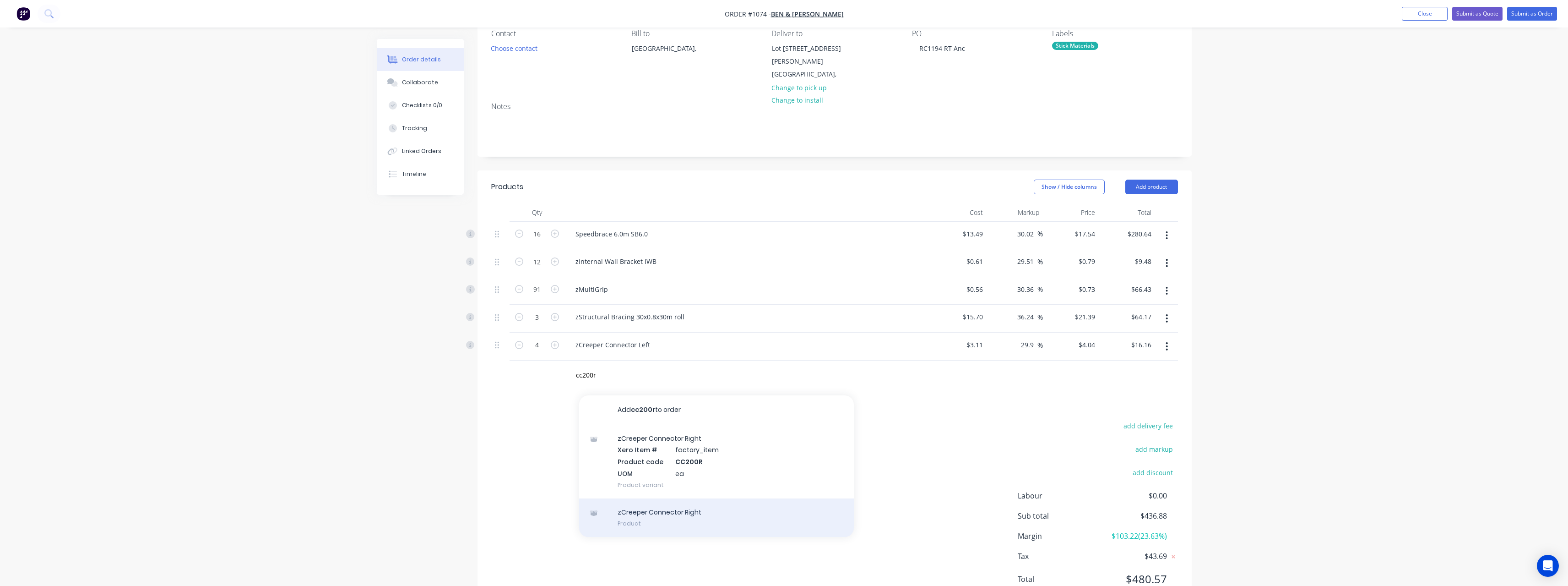
click at [659, 505] on div "zCreeper Connector Right Product" at bounding box center [716, 517] width 274 height 39
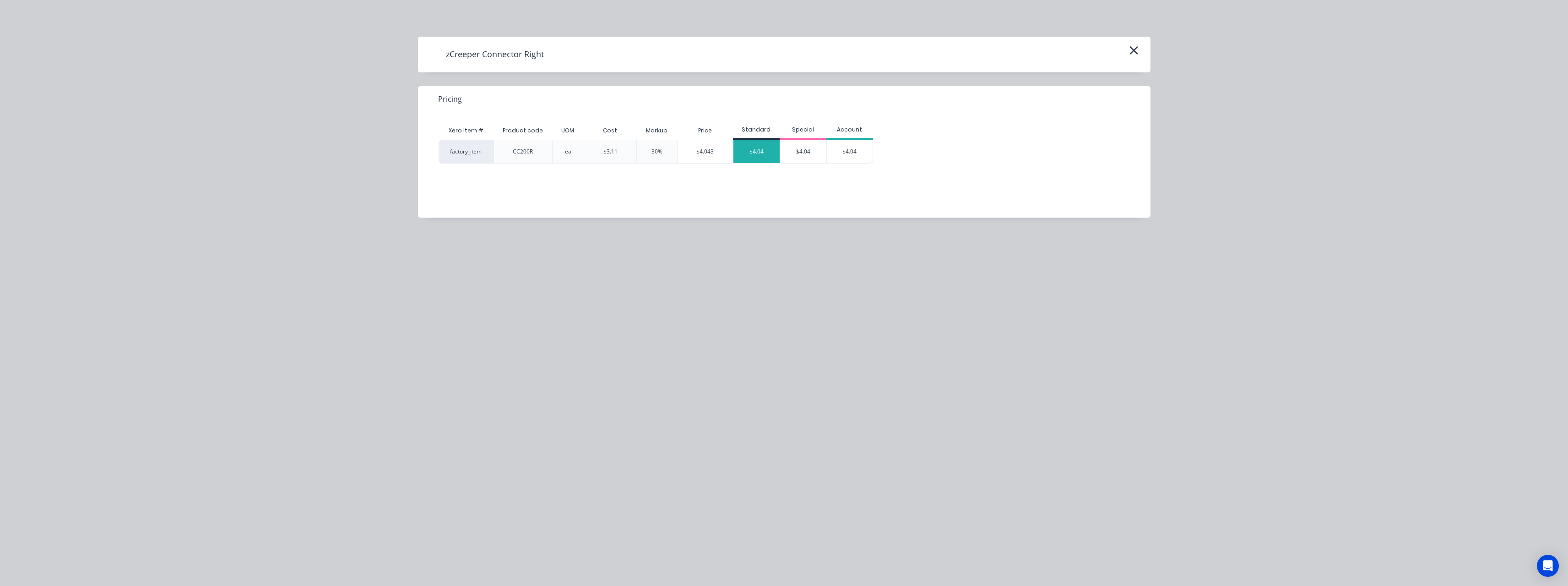
click at [760, 154] on div "$4.04" at bounding box center [757, 151] width 46 height 23
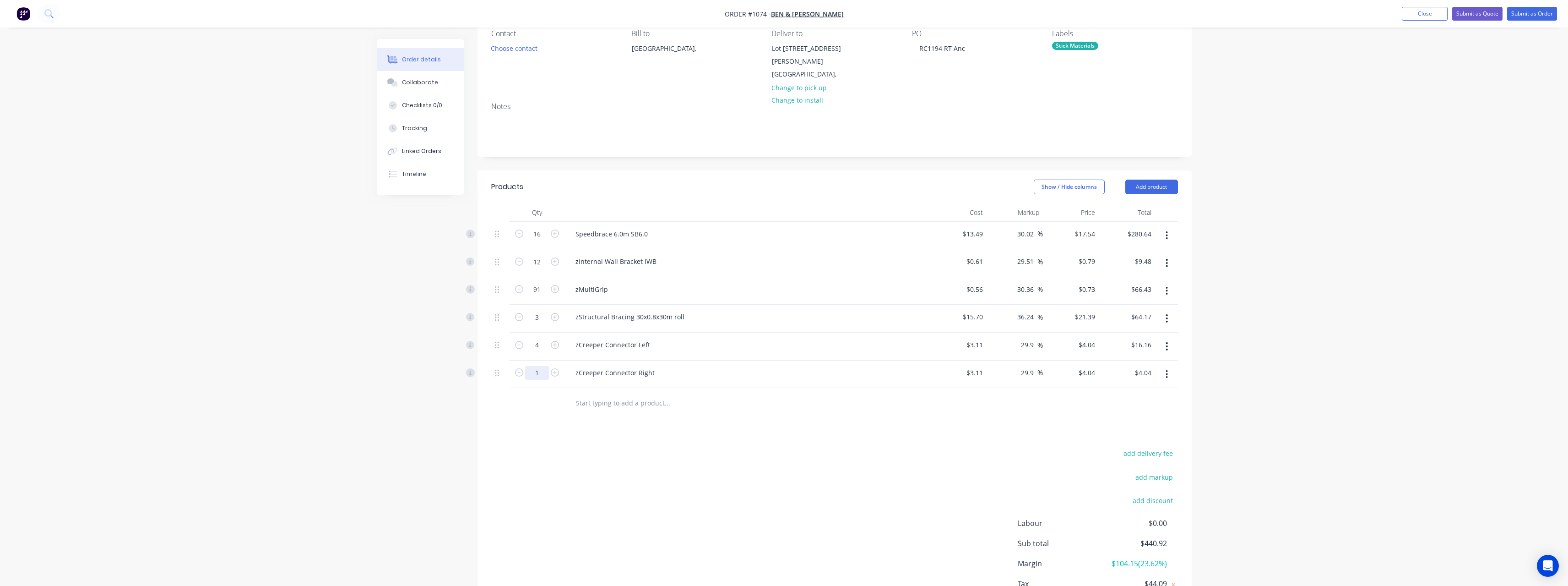
click at [542, 241] on input "1" at bounding box center [537, 234] width 24 height 13
click at [664, 393] on input "text" at bounding box center [667, 402] width 183 height 18
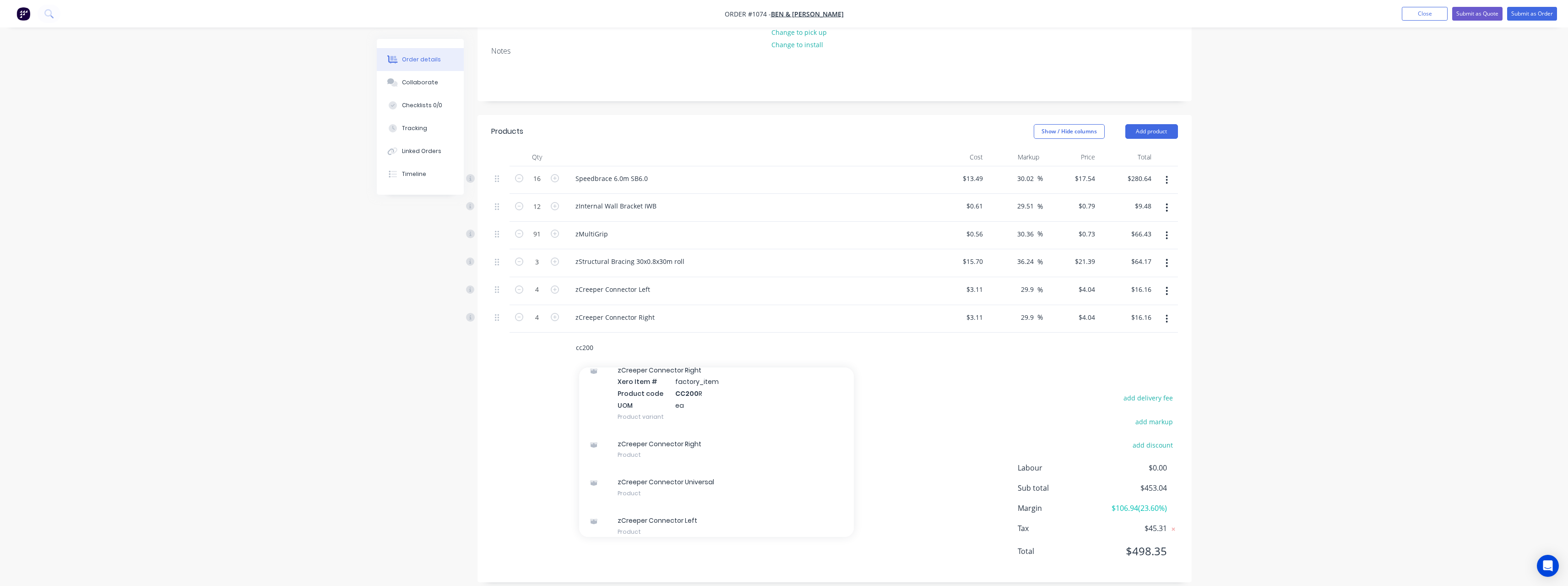
scroll to position [196, 0]
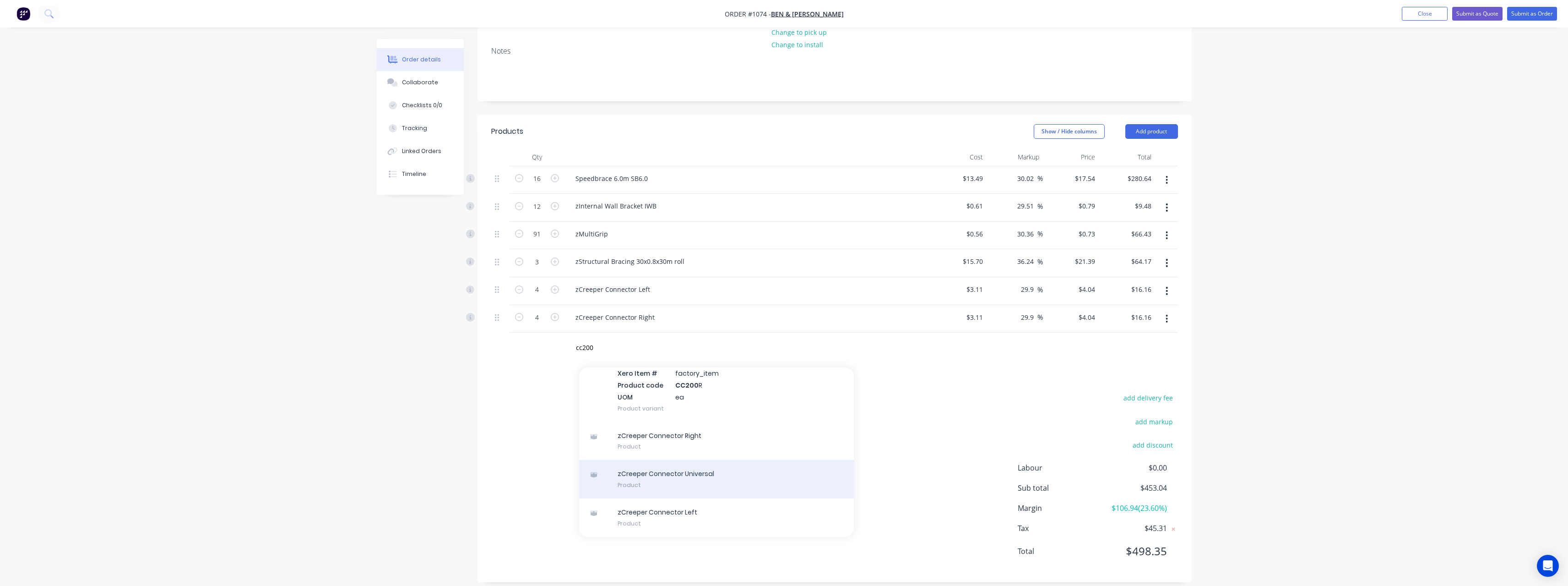
click at [669, 463] on div "zCreeper Connector Universal Product" at bounding box center [716, 479] width 274 height 39
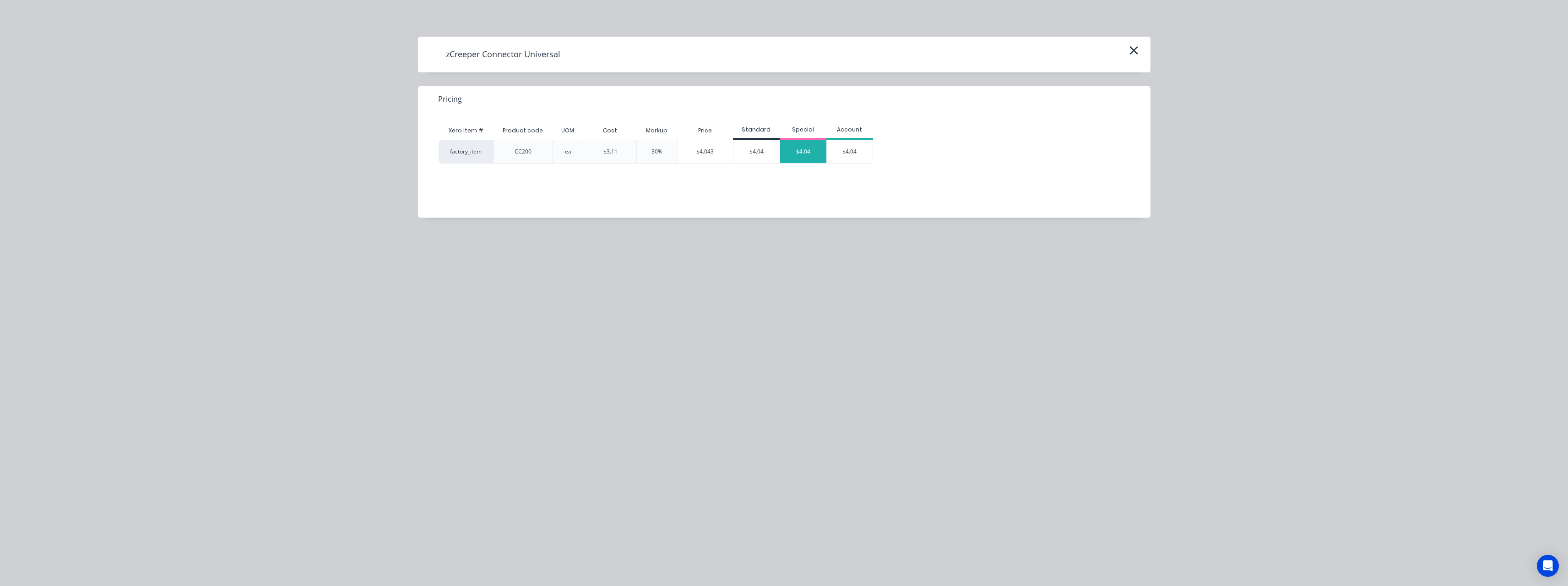
click at [802, 161] on div "$4.04" at bounding box center [803, 151] width 46 height 23
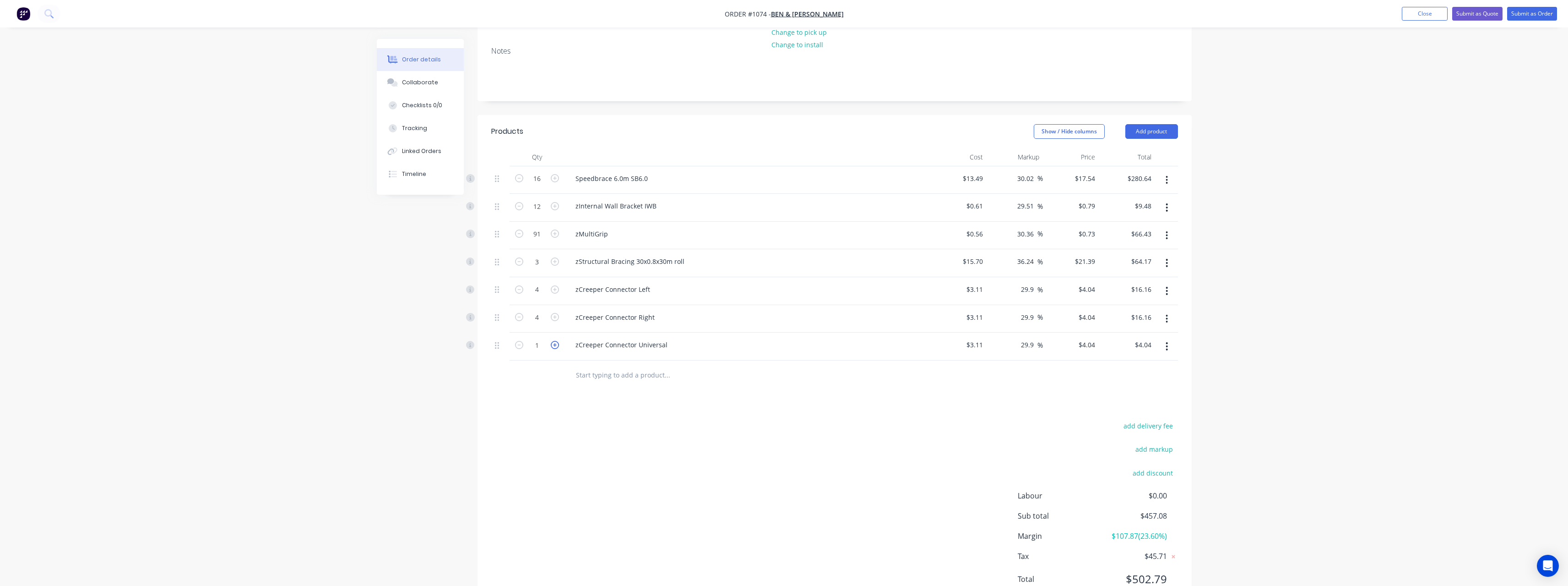
click at [557, 341] on icon "button" at bounding box center [554, 344] width 8 height 8
click at [520, 341] on icon "button" at bounding box center [518, 344] width 8 height 8
click at [617, 368] on input "text" at bounding box center [667, 375] width 183 height 18
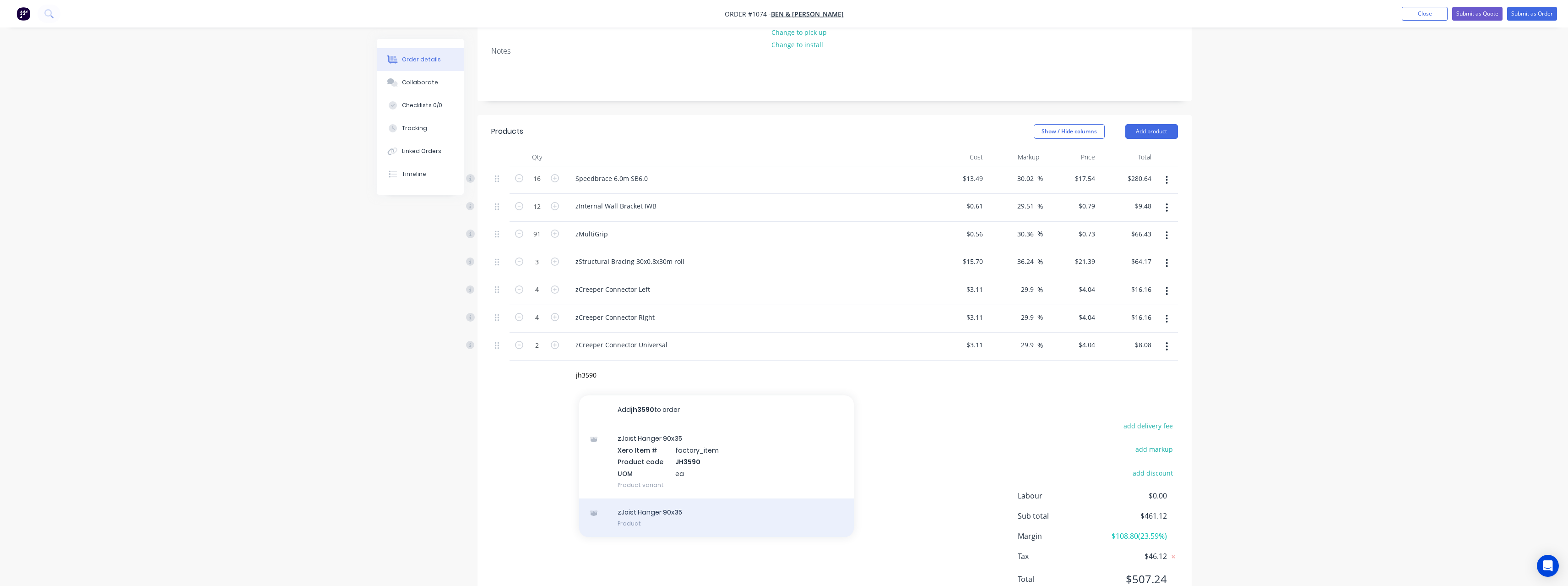
click at [650, 502] on div "zJoist Hanger 90x35 Product" at bounding box center [716, 517] width 274 height 39
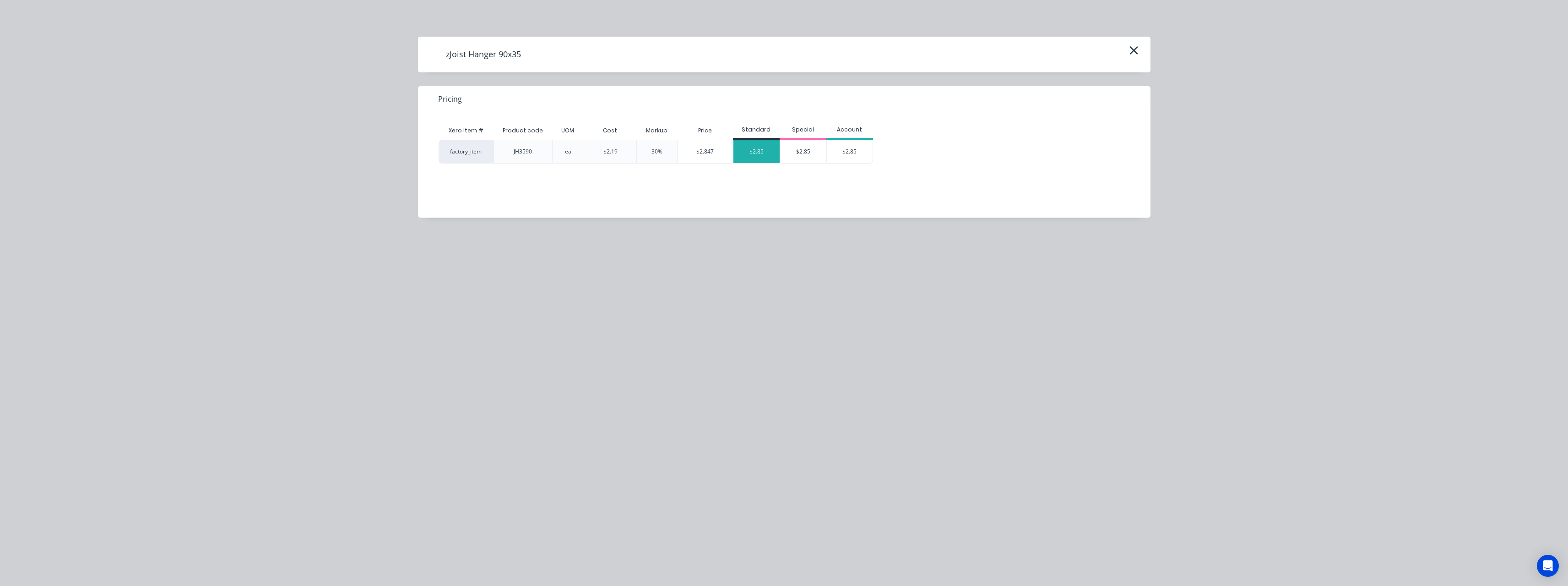
click at [761, 152] on div "$2.85" at bounding box center [757, 151] width 46 height 23
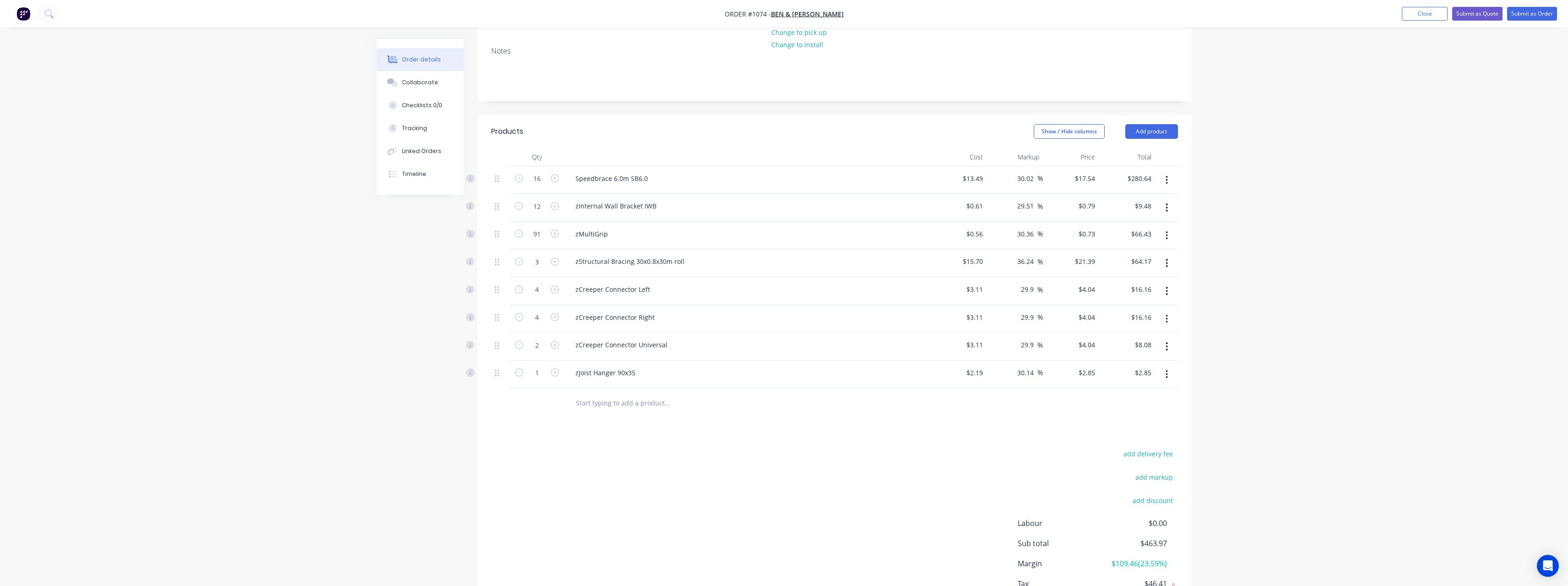
click at [606, 393] on input "text" at bounding box center [667, 402] width 183 height 18
click at [553, 368] on icon "button" at bounding box center [554, 372] width 8 height 8
click at [633, 396] on input "text" at bounding box center [667, 402] width 183 height 18
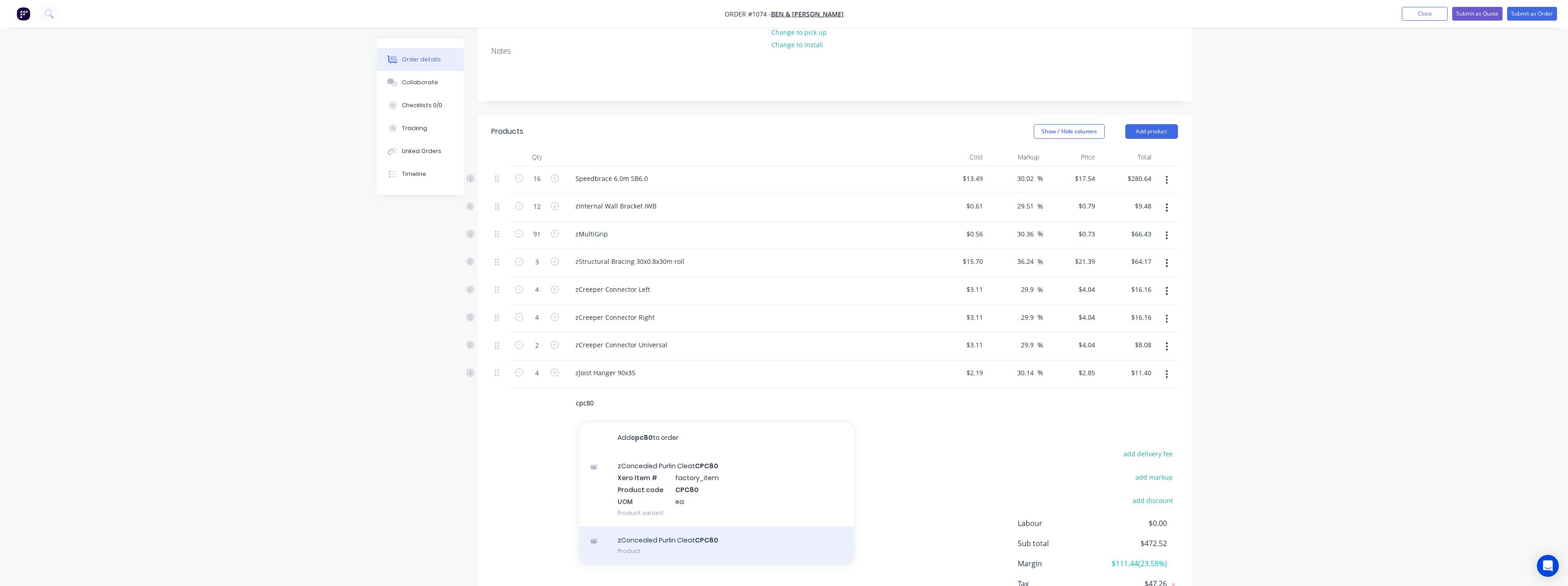
click at [675, 527] on div "zConcealed Purlin Cleat CPC80 Product" at bounding box center [716, 545] width 274 height 39
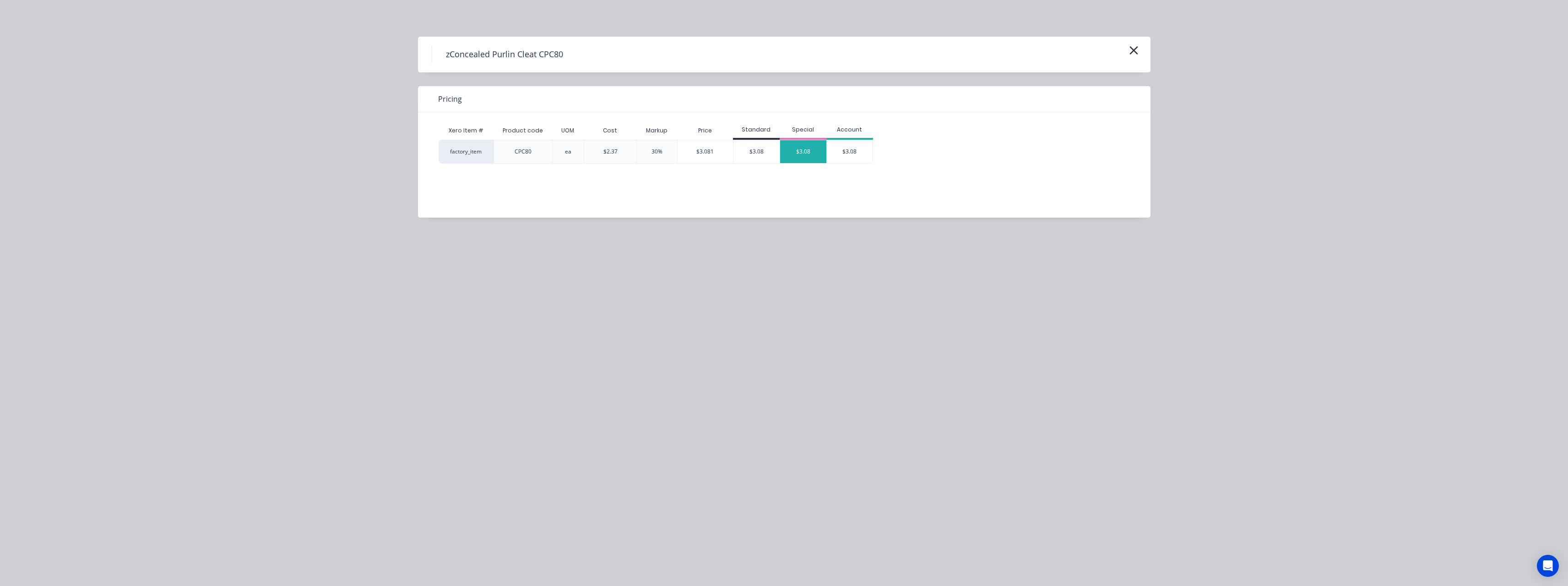
click at [802, 146] on div "$3.08" at bounding box center [803, 151] width 46 height 23
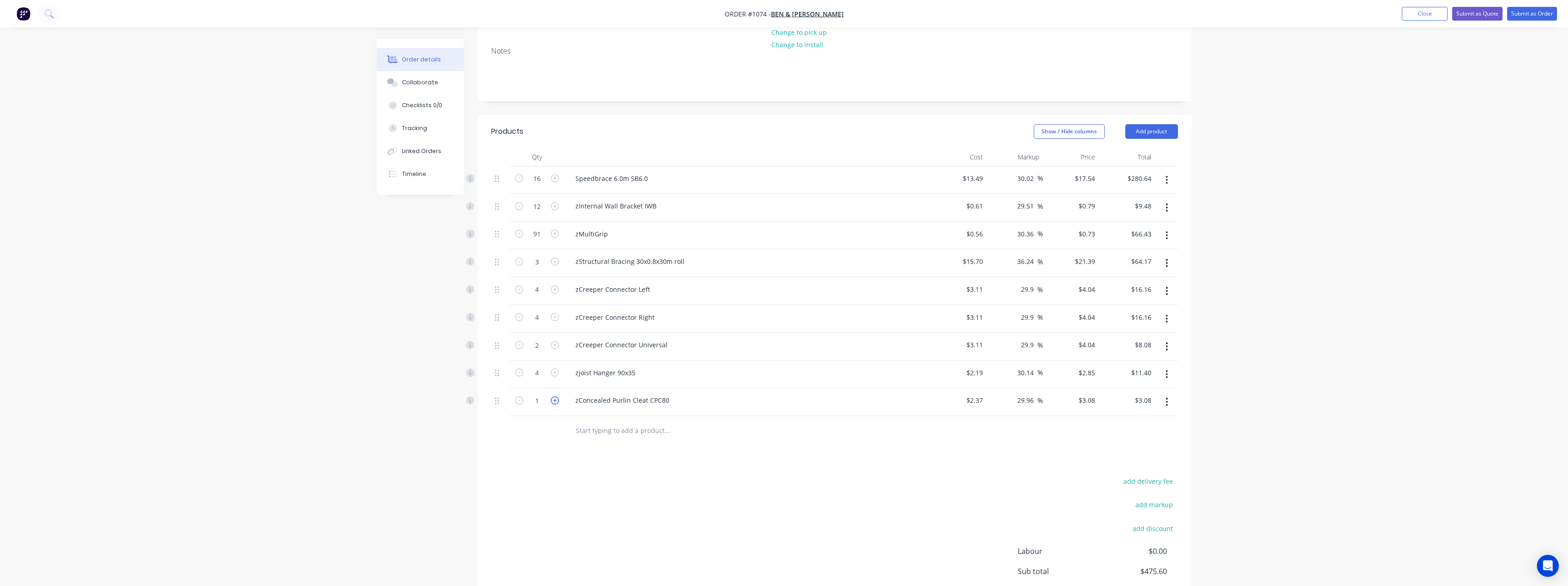
click at [559, 396] on icon "button" at bounding box center [554, 400] width 8 height 8
click at [619, 424] on input "text" at bounding box center [667, 431] width 183 height 18
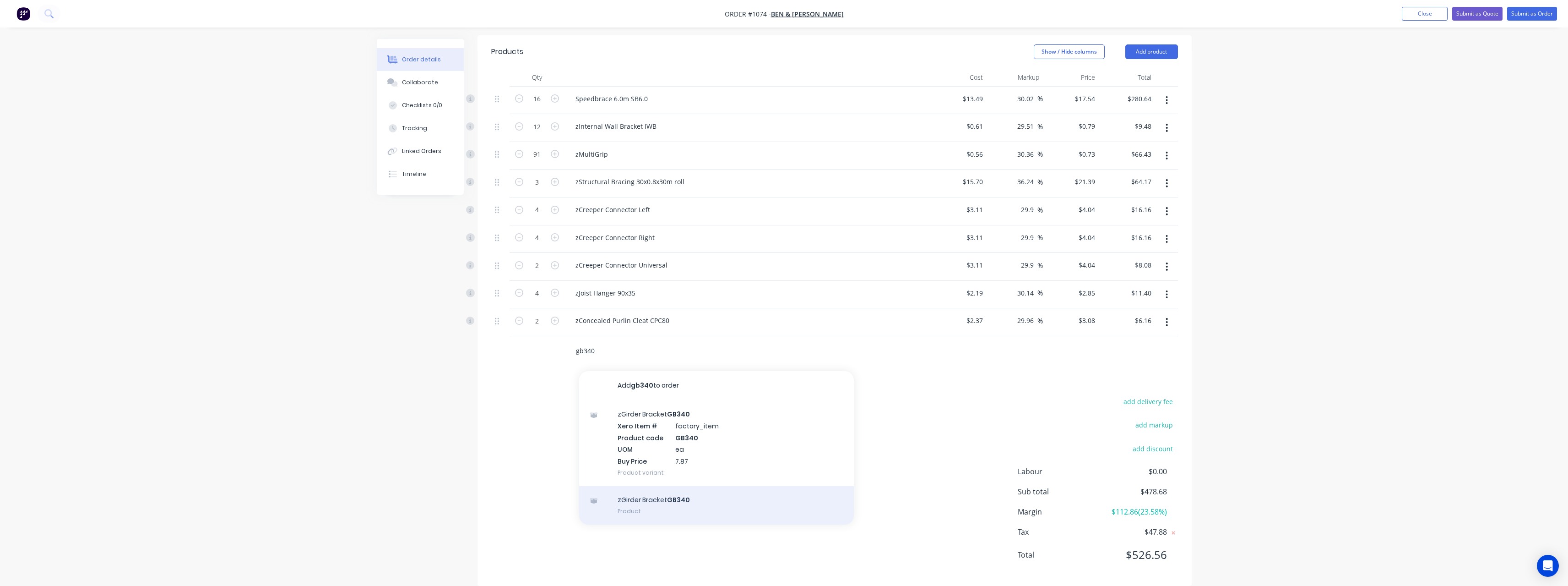
scroll to position [225, 0]
click at [668, 484] on div "zGirder Bracket GB340 Product" at bounding box center [716, 502] width 274 height 39
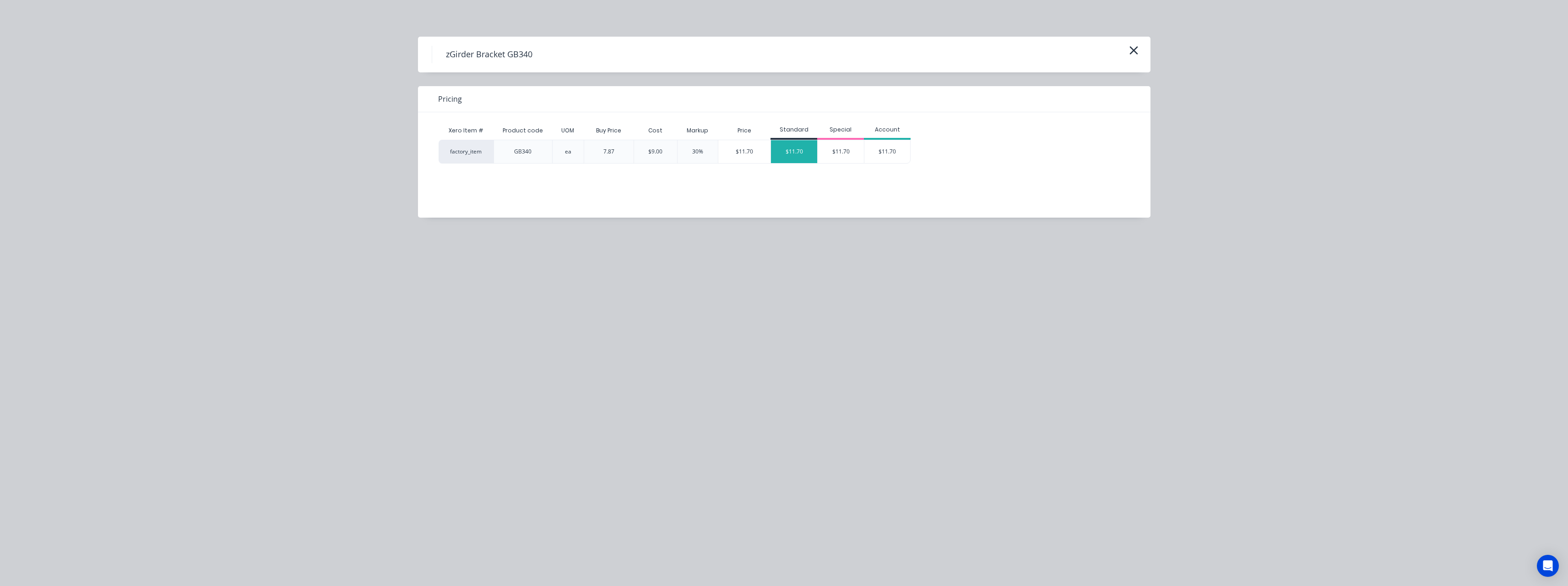
click at [795, 154] on div "$11.70" at bounding box center [794, 151] width 46 height 23
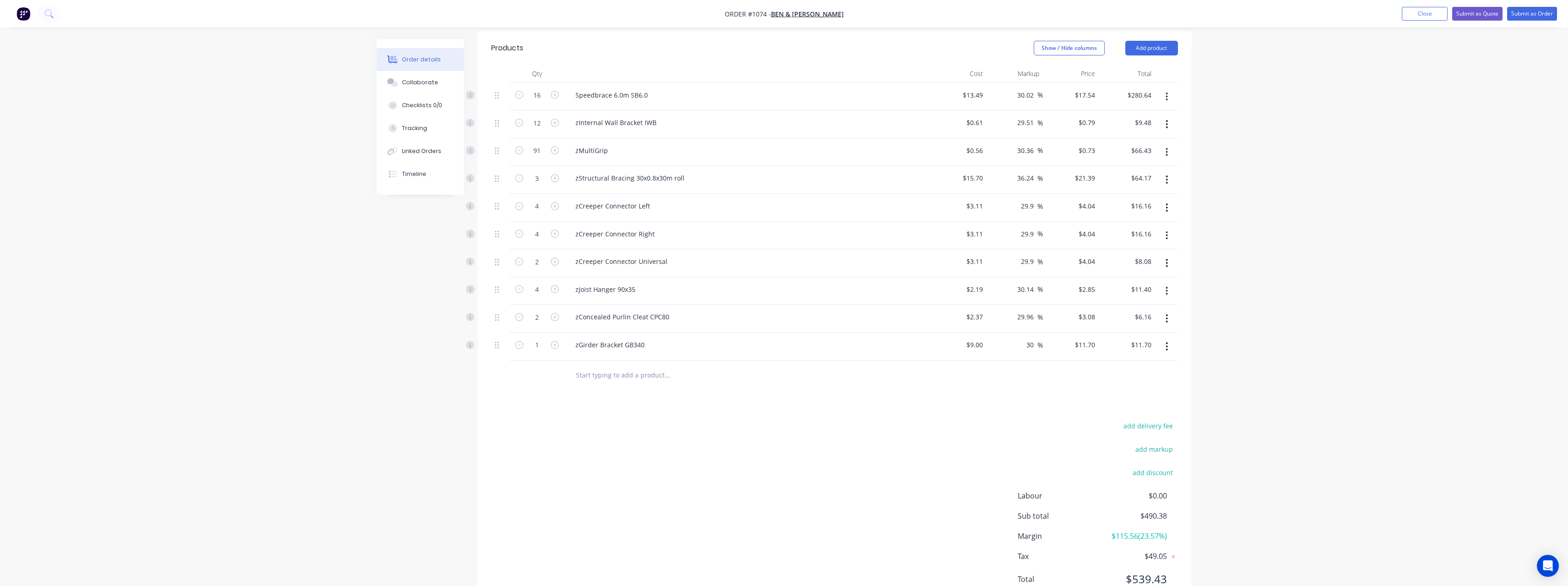
click at [585, 366] on input "text" at bounding box center [667, 375] width 183 height 18
click at [590, 369] on input "text" at bounding box center [667, 375] width 183 height 18
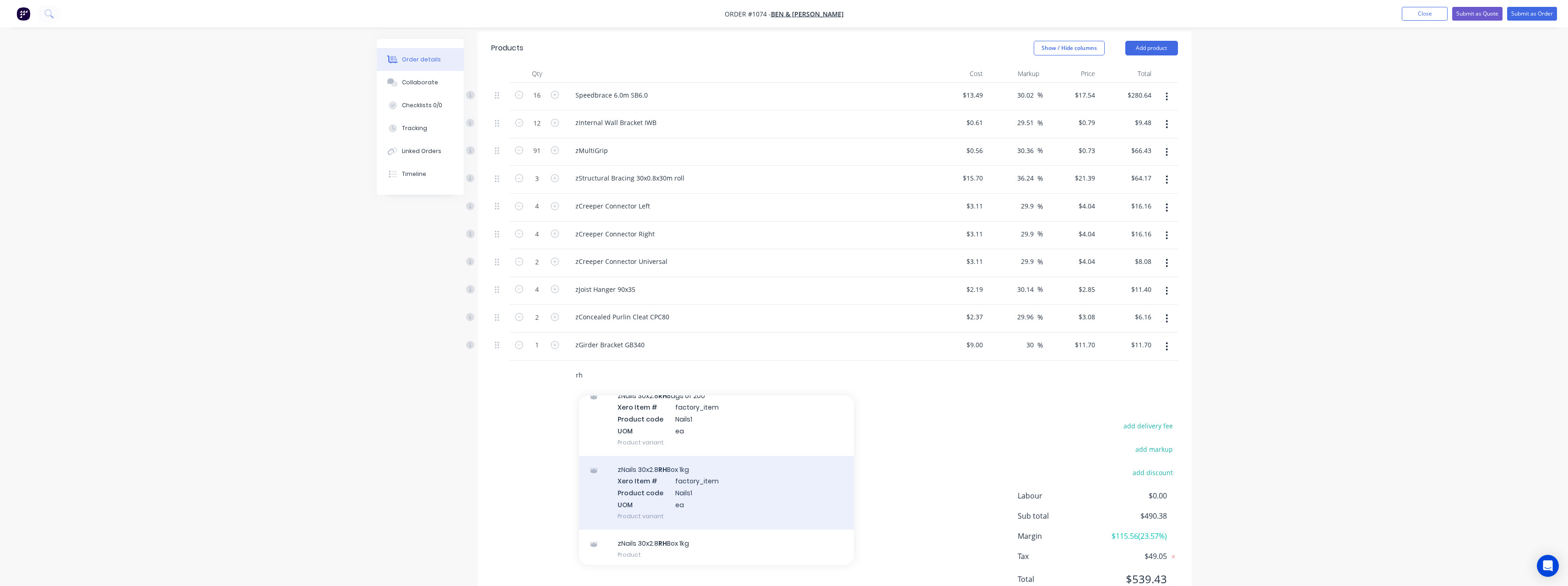
scroll to position [84, 0]
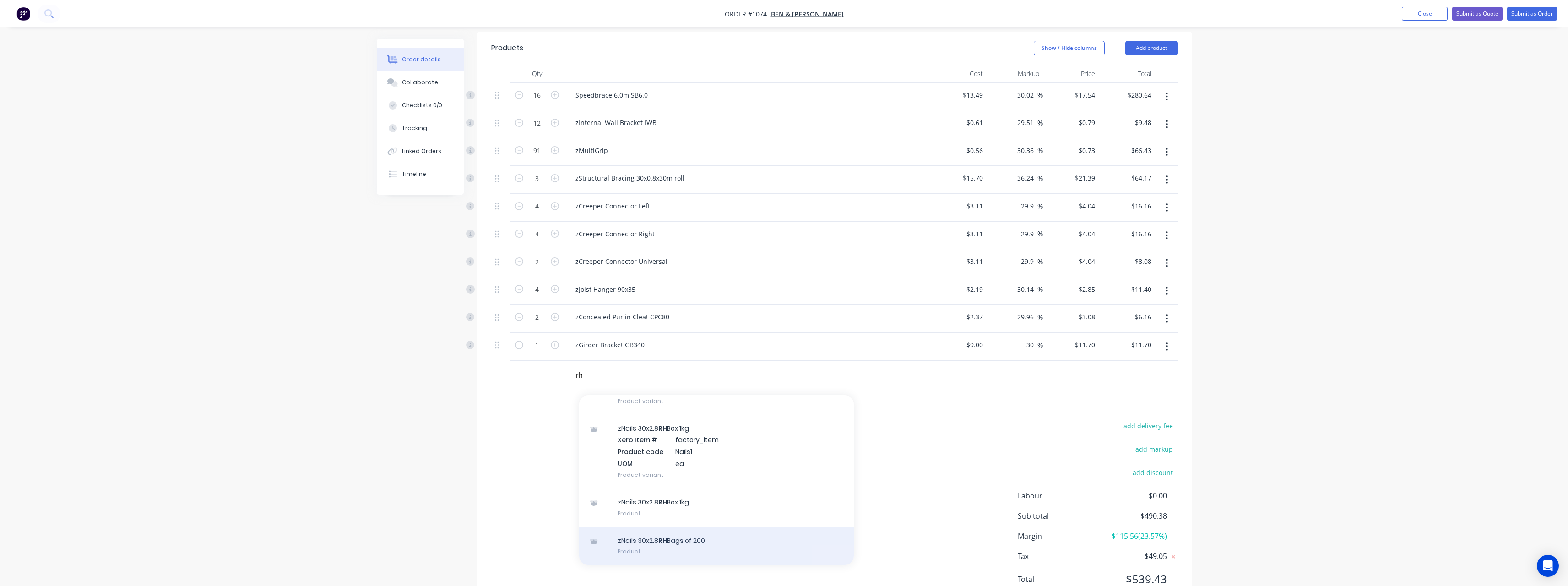
click at [702, 529] on div "zNails 30x2.8 RH Bags of 200 Product" at bounding box center [716, 546] width 274 height 39
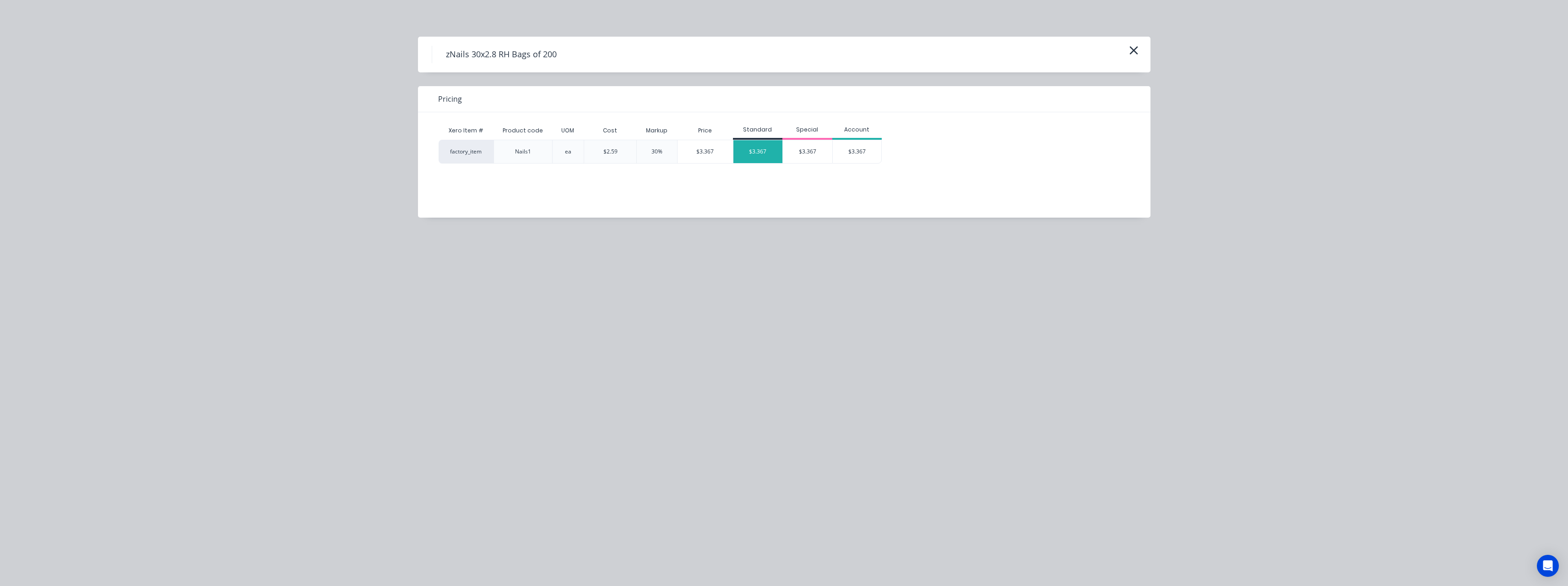
click at [751, 155] on div "$3.367" at bounding box center [758, 151] width 50 height 23
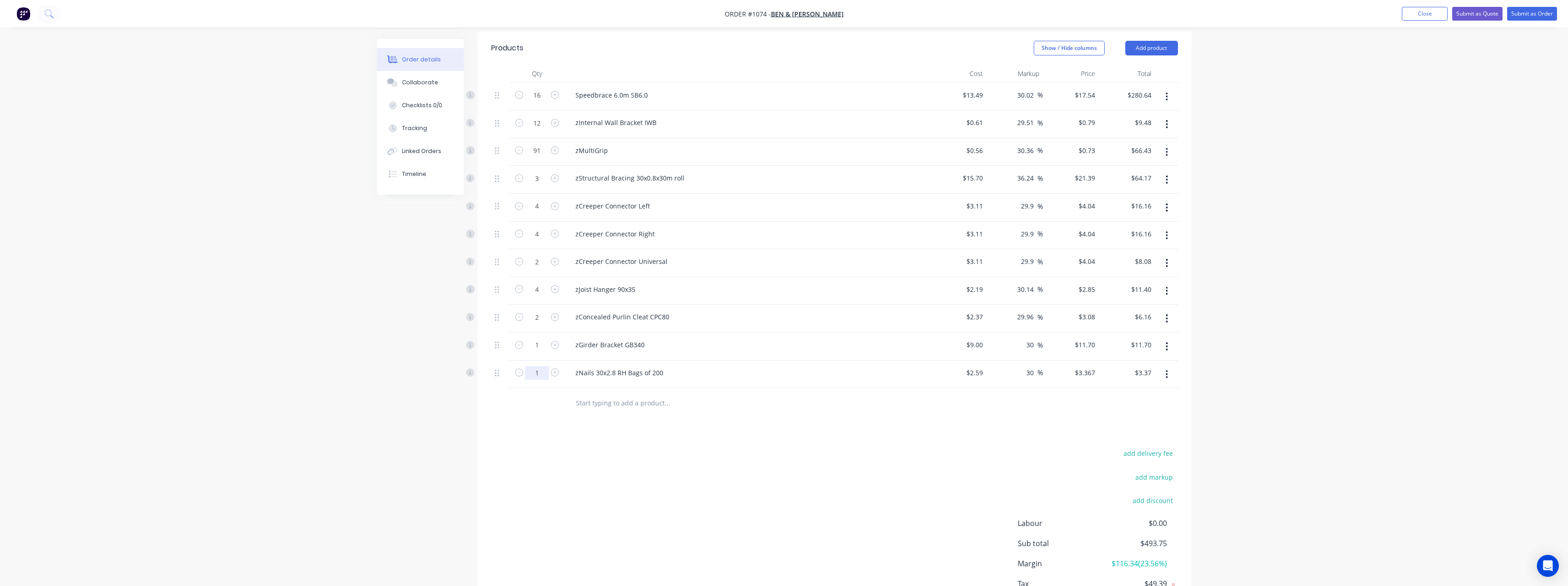
click at [543, 102] on input "1" at bounding box center [537, 95] width 24 height 13
click at [628, 395] on input "text" at bounding box center [667, 402] width 183 height 18
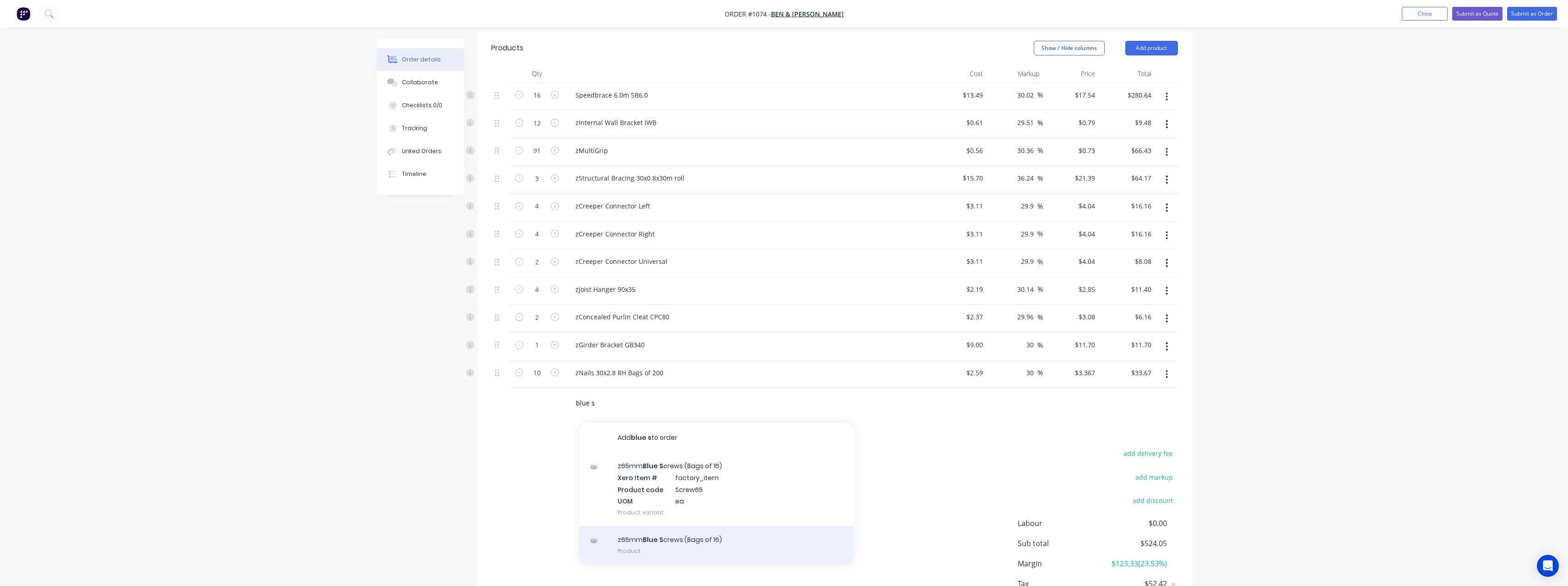
click at [658, 529] on div "z65mm Blue S crews (Bags of 16) Product" at bounding box center [716, 545] width 274 height 39
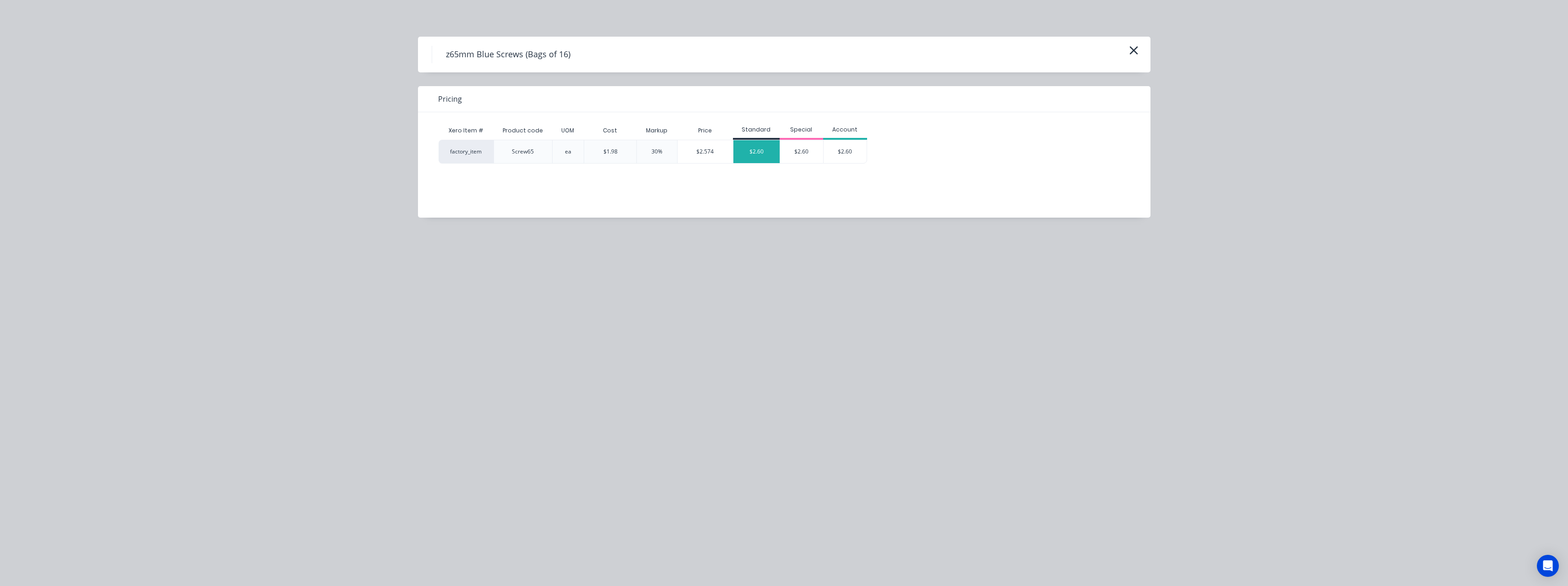
click at [749, 153] on div "$2.60" at bounding box center [757, 151] width 46 height 23
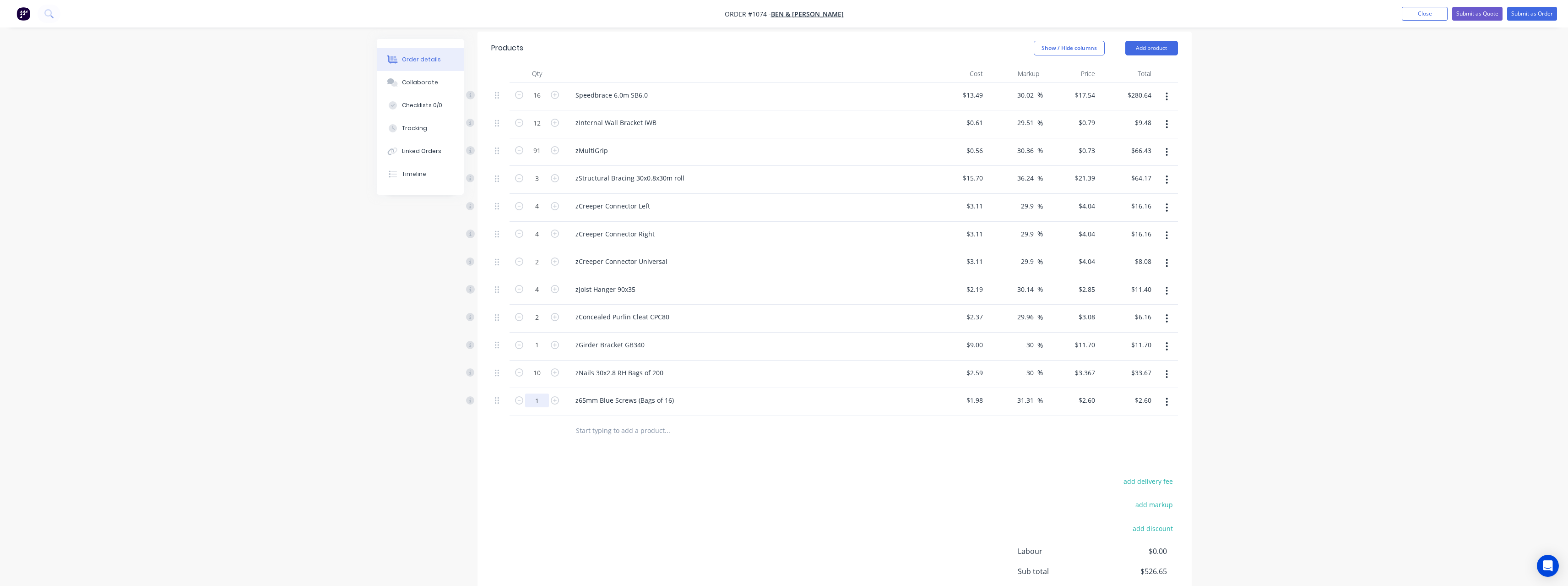
click at [546, 102] on input "1" at bounding box center [537, 95] width 24 height 13
click at [635, 421] on input "text" at bounding box center [667, 431] width 183 height 18
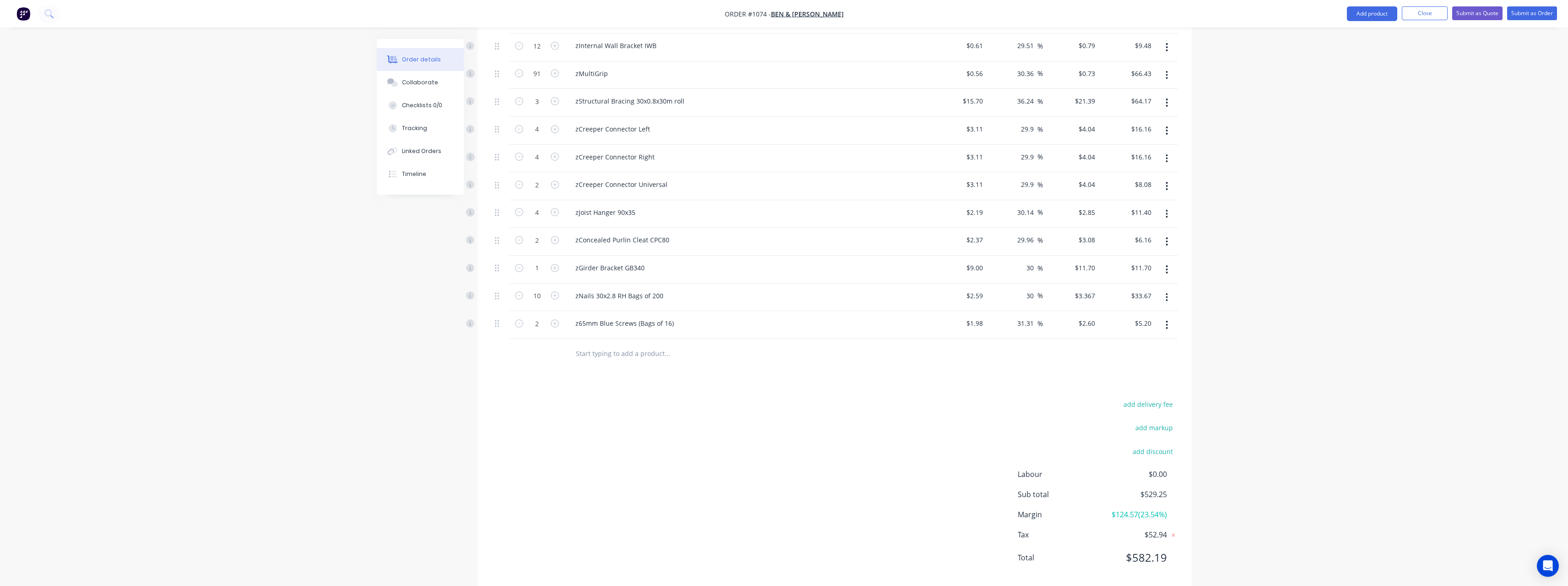
scroll to position [308, 0]
click at [1521, 12] on button "Submit as Order" at bounding box center [1532, 13] width 50 height 13
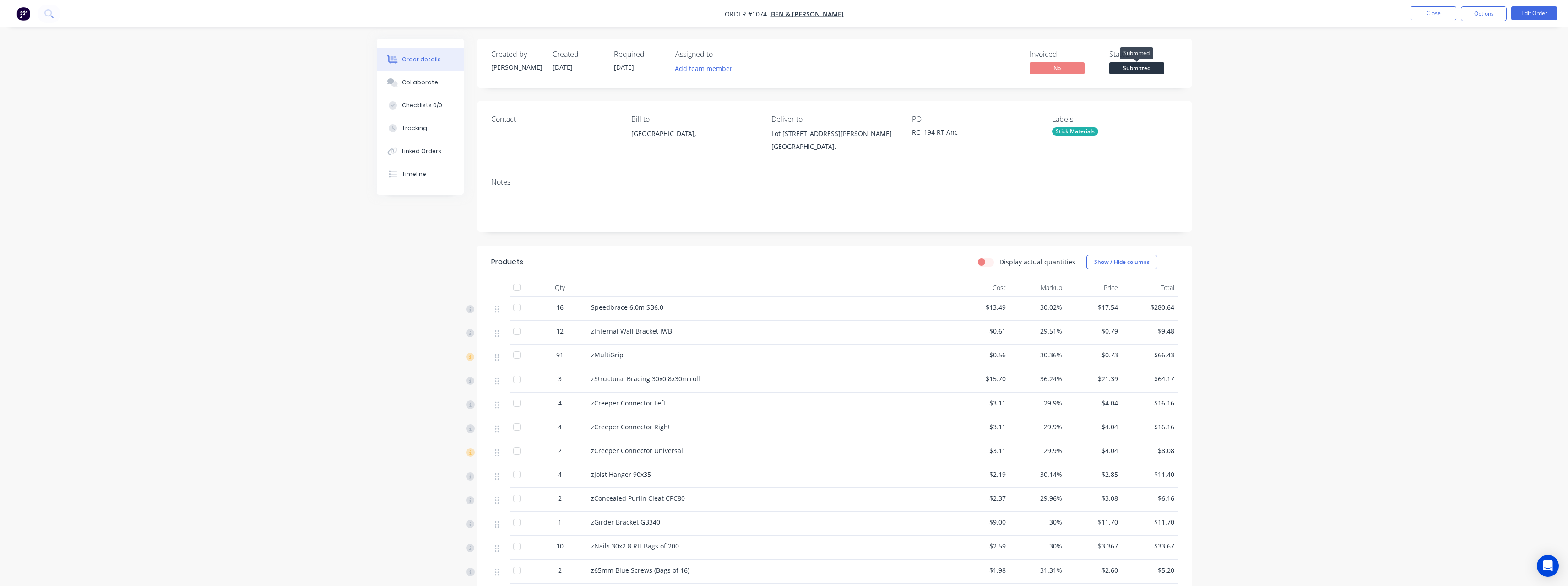
click at [1154, 63] on span "Submitted" at bounding box center [1136, 68] width 55 height 12
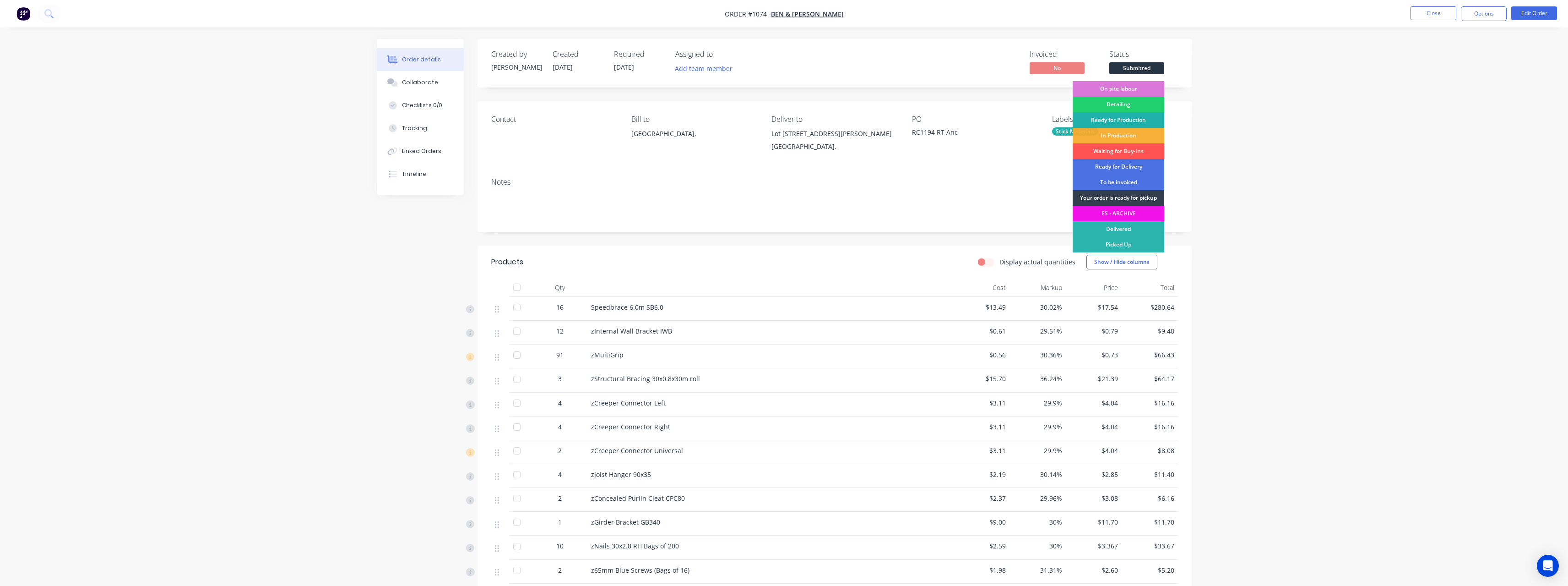
click at [1141, 117] on div "Ready for Production" at bounding box center [1119, 119] width 92 height 15
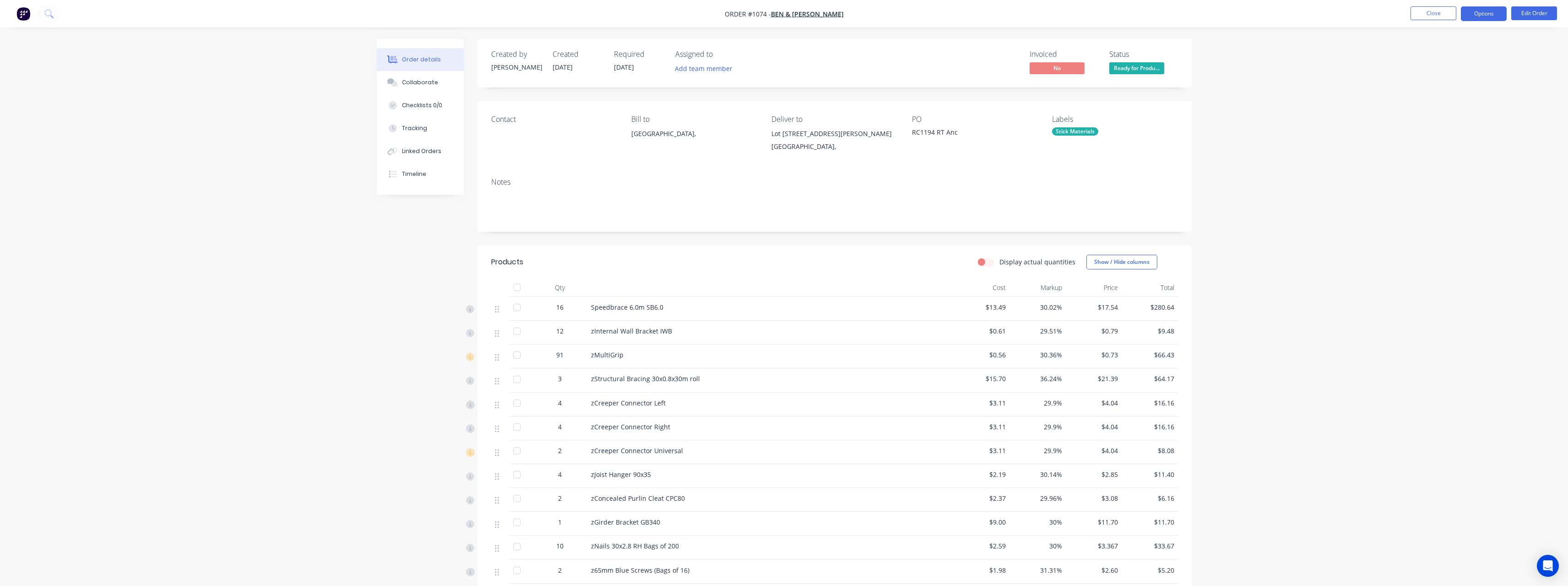
click at [1476, 15] on button "Options" at bounding box center [1484, 13] width 46 height 15
click at [1456, 107] on div "Work Order" at bounding box center [1456, 111] width 84 height 13
click at [1437, 94] on div "Without pricing" at bounding box center [1456, 92] width 84 height 13
click at [1283, 130] on div "Order details Collaborate Checklists 0/0 Tracking Linked Orders Timeline Order …" at bounding box center [784, 373] width 1568 height 747
click at [1432, 7] on button "Close" at bounding box center [1433, 13] width 46 height 13
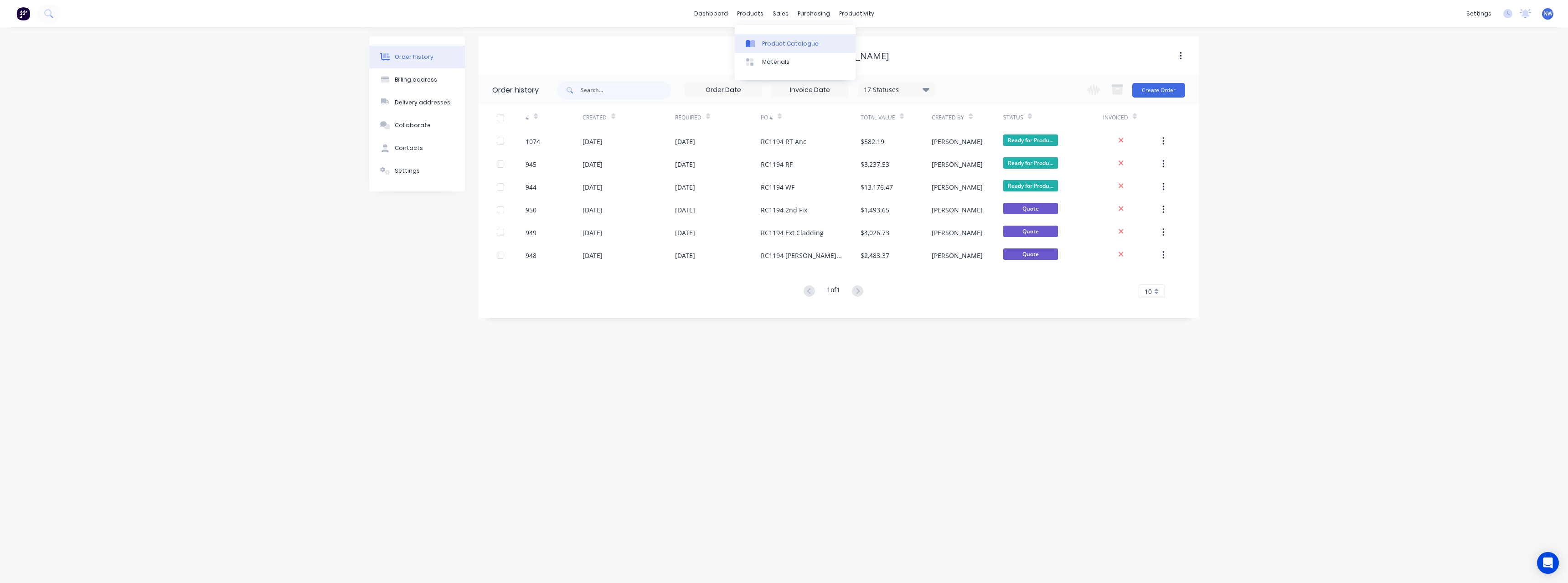
click at [774, 43] on div "Product Catalogue" at bounding box center [790, 43] width 57 height 8
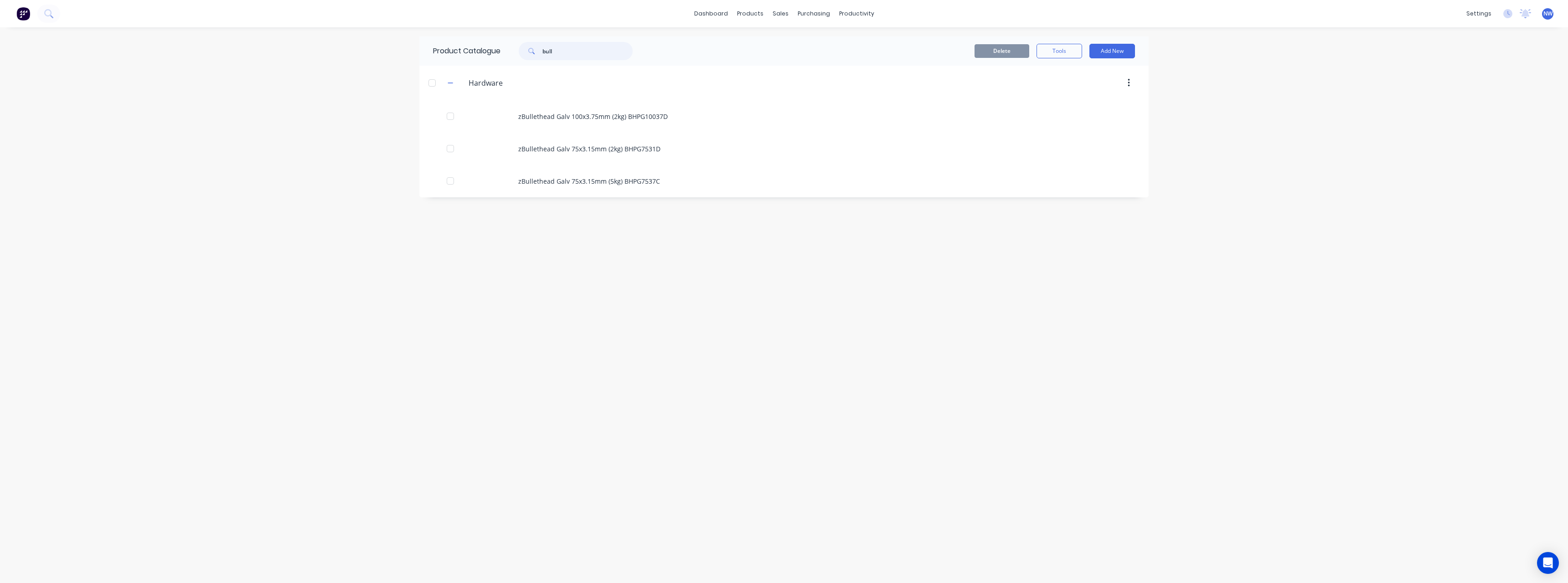
drag, startPoint x: 573, startPoint y: 52, endPoint x: 518, endPoint y: 55, distance: 55.1
click at [518, 55] on div "bull" at bounding box center [571, 51] width 123 height 18
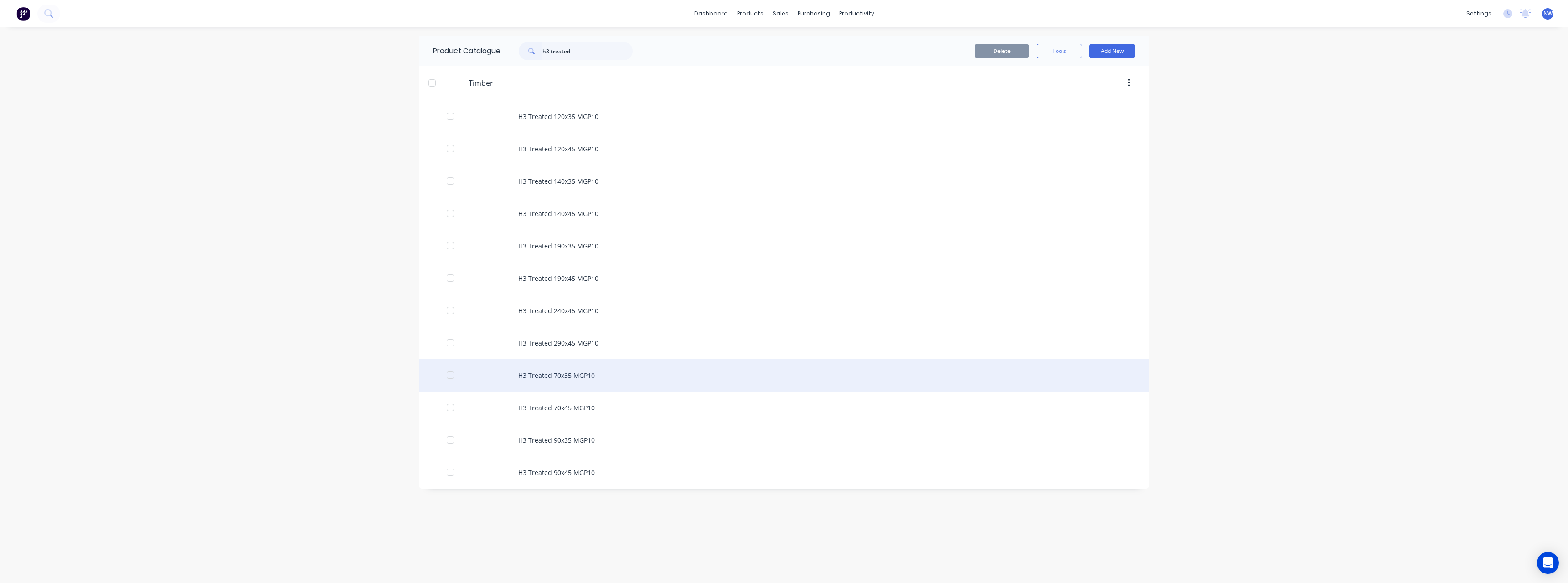
click at [580, 379] on div "H3 Treated 70x35 MGP10" at bounding box center [784, 375] width 729 height 32
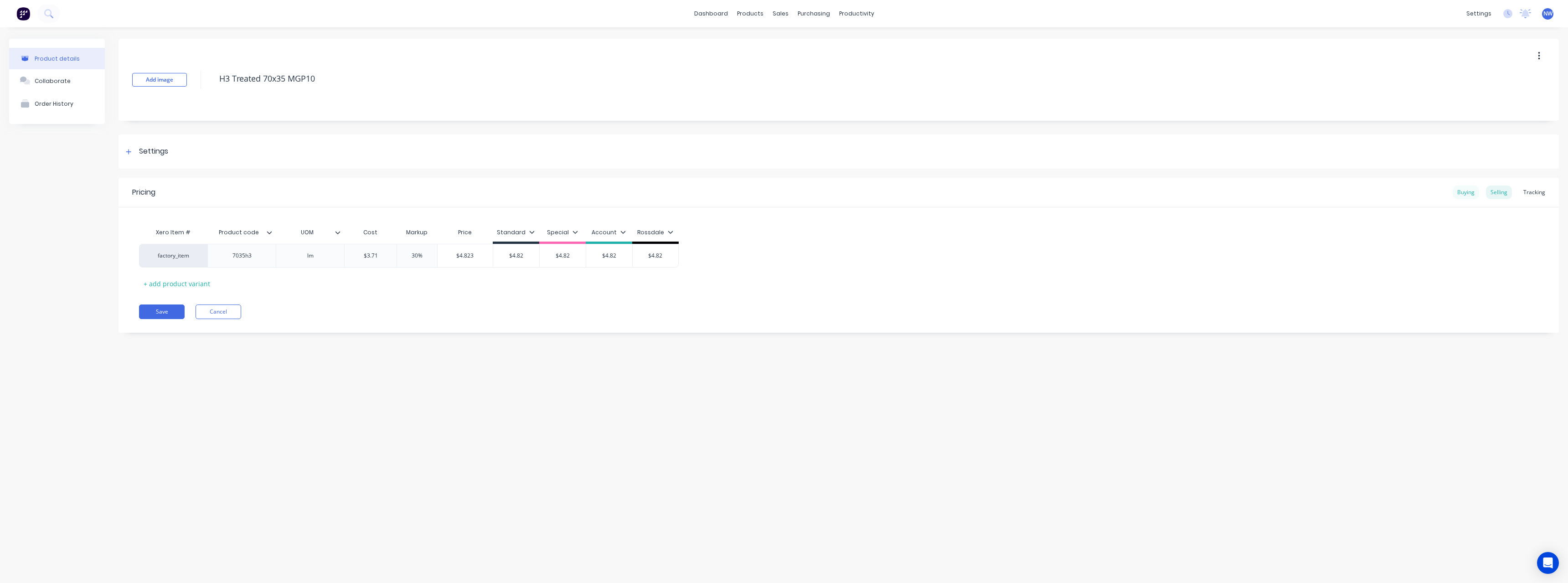
click at [1459, 194] on div "Buying" at bounding box center [1466, 192] width 26 height 13
click at [1505, 194] on div "Selling" at bounding box center [1499, 192] width 26 height 13
drag, startPoint x: 383, startPoint y: 258, endPoint x: 359, endPoint y: 259, distance: 24.0
click at [359, 259] on input "$3.71" at bounding box center [370, 255] width 52 height 8
drag, startPoint x: 527, startPoint y: 256, endPoint x: 564, endPoint y: 269, distance: 39.2
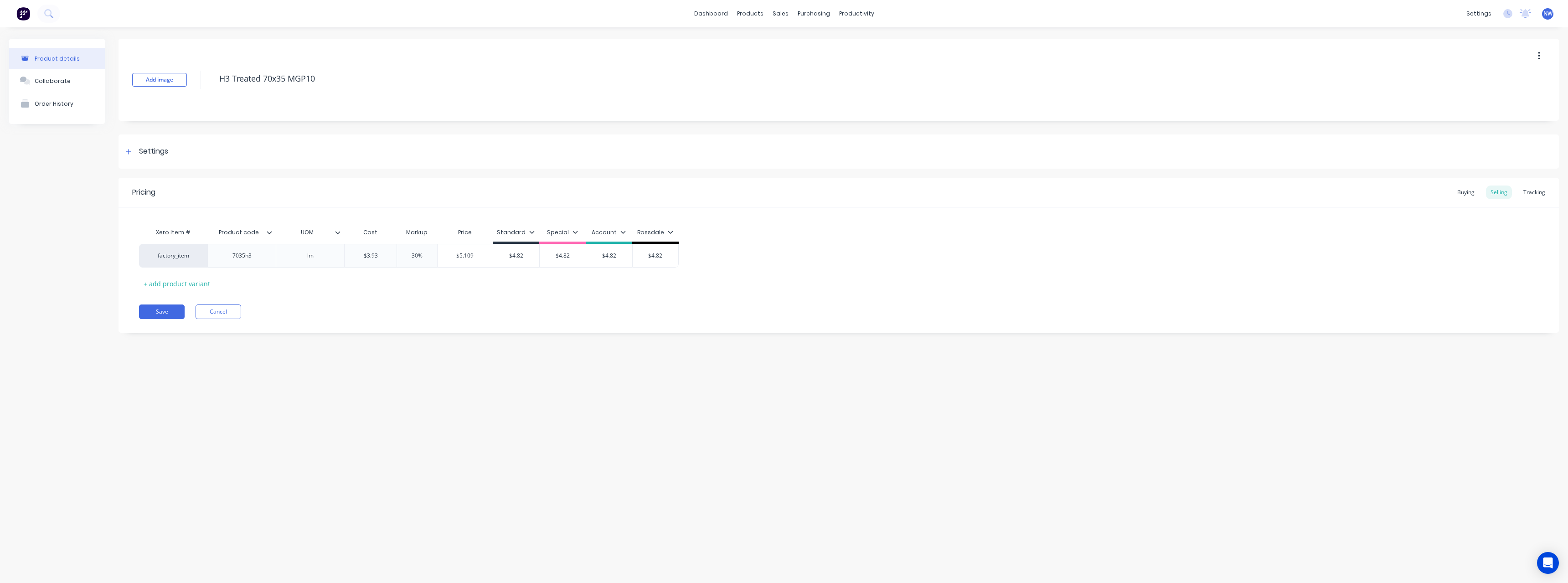
click at [507, 259] on input "$4.82" at bounding box center [516, 255] width 46 height 8
drag, startPoint x: 569, startPoint y: 254, endPoint x: 558, endPoint y: 258, distance: 11.7
click at [554, 256] on input "$4.82" at bounding box center [563, 255] width 46 height 8
click at [601, 259] on input "$4.82" at bounding box center [609, 255] width 46 height 8
drag, startPoint x: 654, startPoint y: 256, endPoint x: 656, endPoint y: 263, distance: 7.3
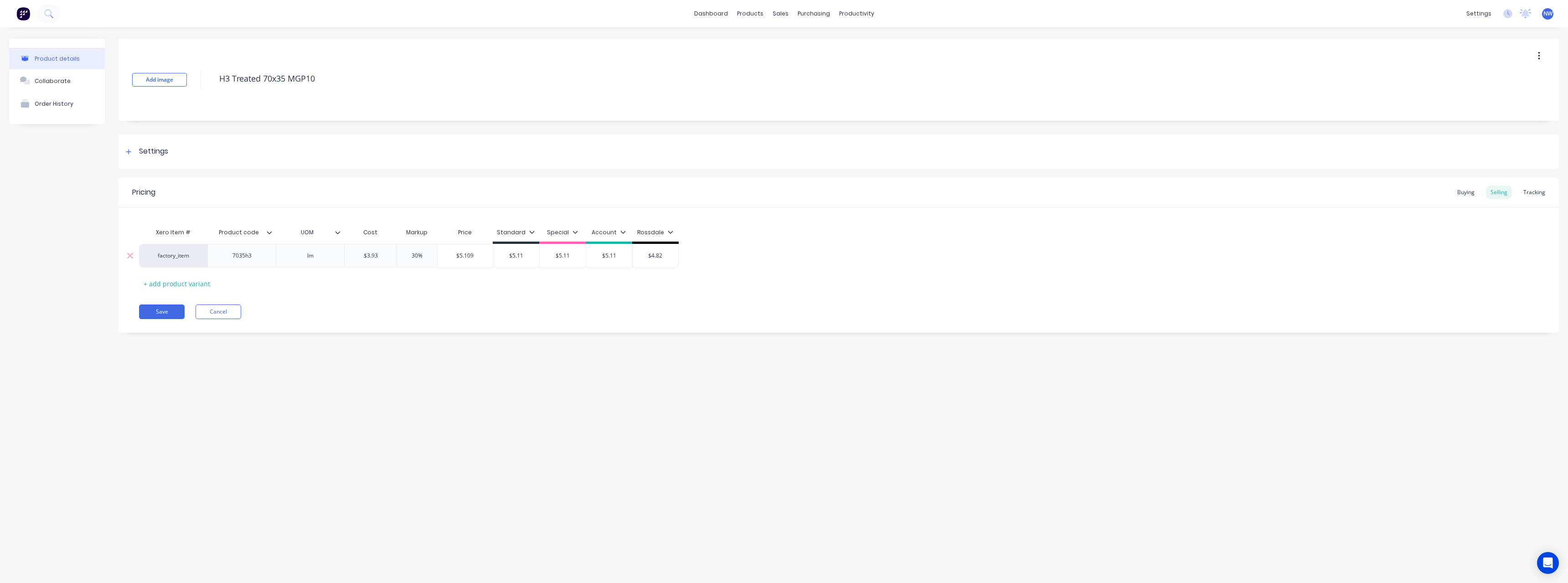
click at [649, 259] on input "$4.82" at bounding box center [655, 255] width 46 height 8
click at [168, 310] on button "Save" at bounding box center [161, 312] width 46 height 15
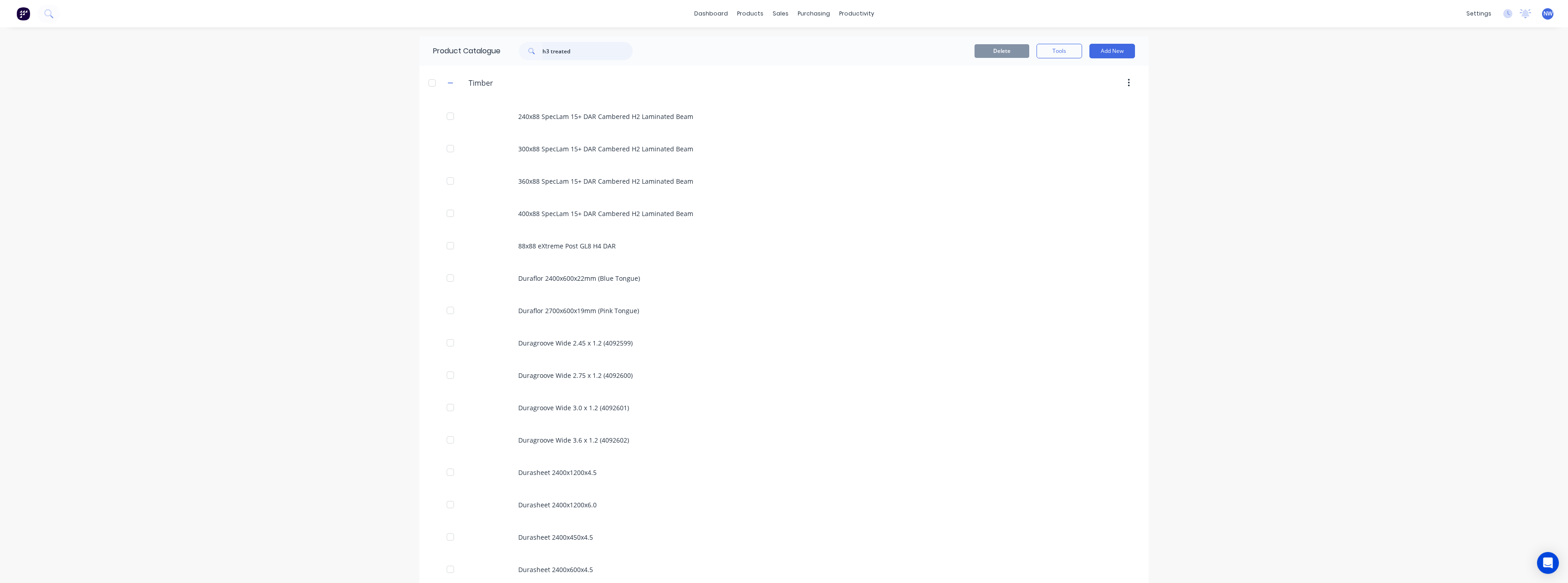
click at [590, 50] on input "h3 treated" at bounding box center [587, 51] width 90 height 18
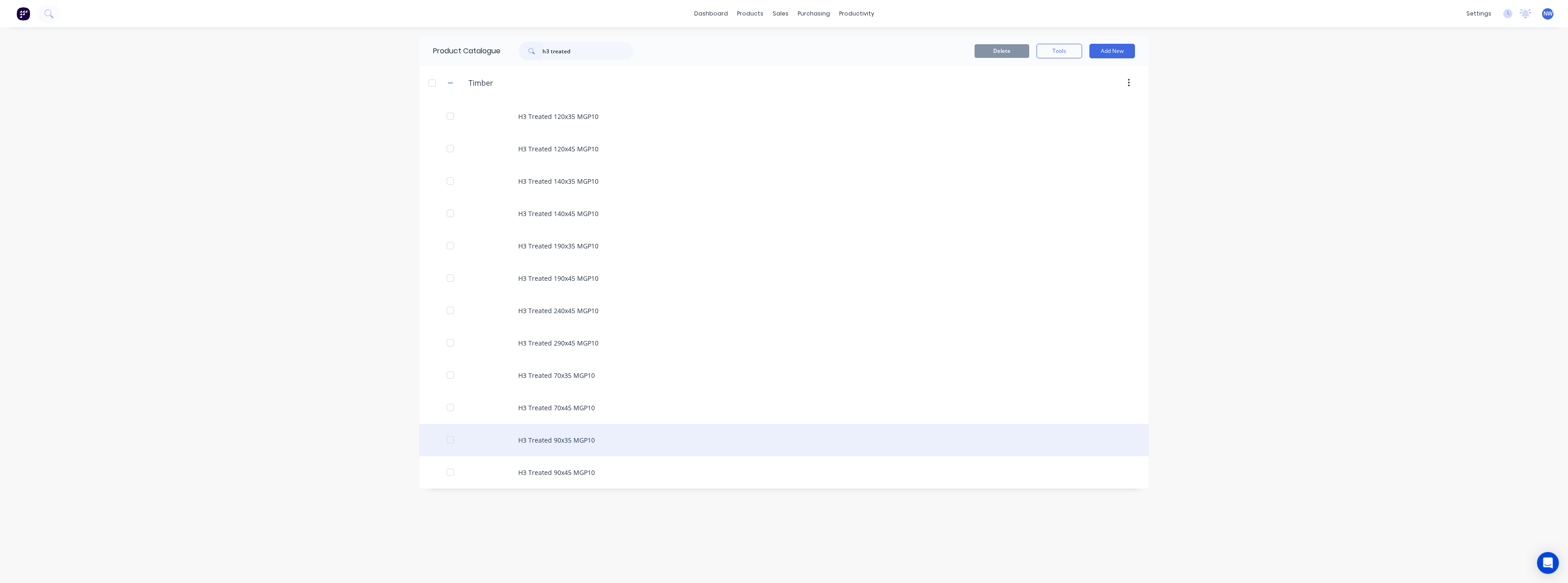
click at [573, 438] on div "H3 Treated 90x35 MGP10" at bounding box center [784, 439] width 729 height 32
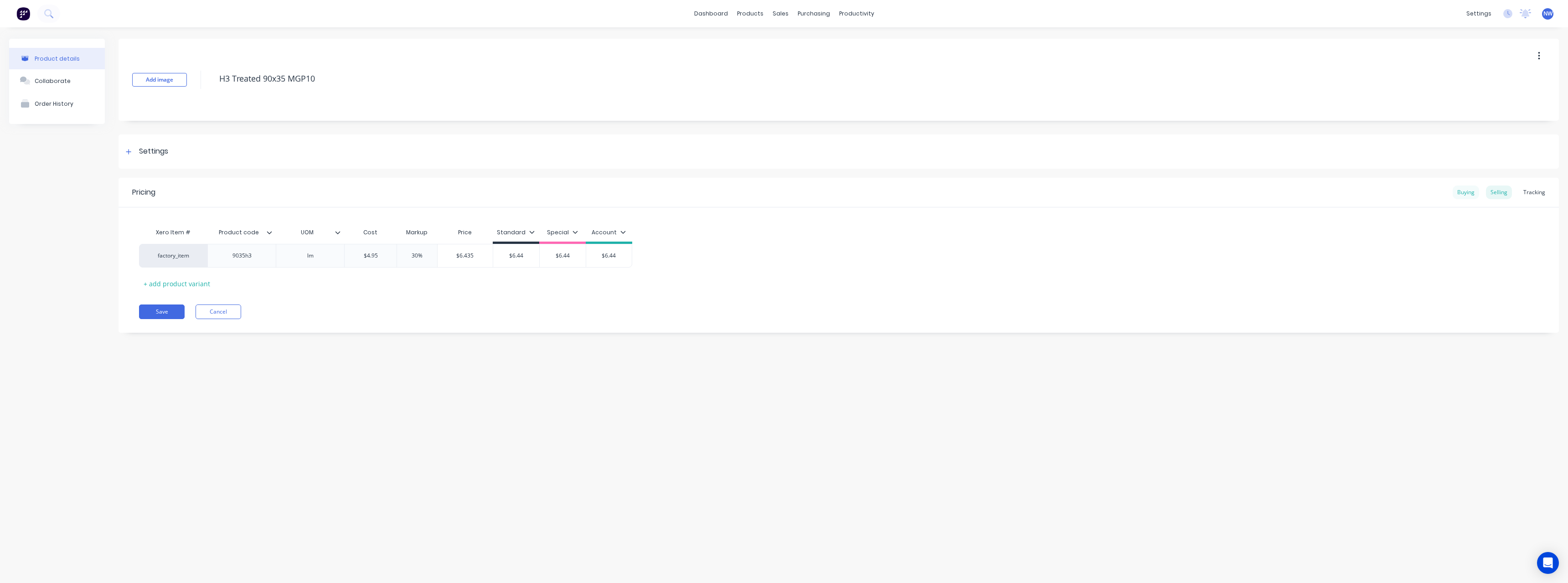
click at [1462, 192] on div "Buying" at bounding box center [1466, 192] width 26 height 13
click at [1497, 195] on div "Selling" at bounding box center [1499, 192] width 26 height 13
drag, startPoint x: 383, startPoint y: 255, endPoint x: 351, endPoint y: 257, distance: 32.1
click at [351, 257] on input "$4.95" at bounding box center [370, 255] width 52 height 8
drag, startPoint x: 527, startPoint y: 257, endPoint x: 502, endPoint y: 259, distance: 25.1
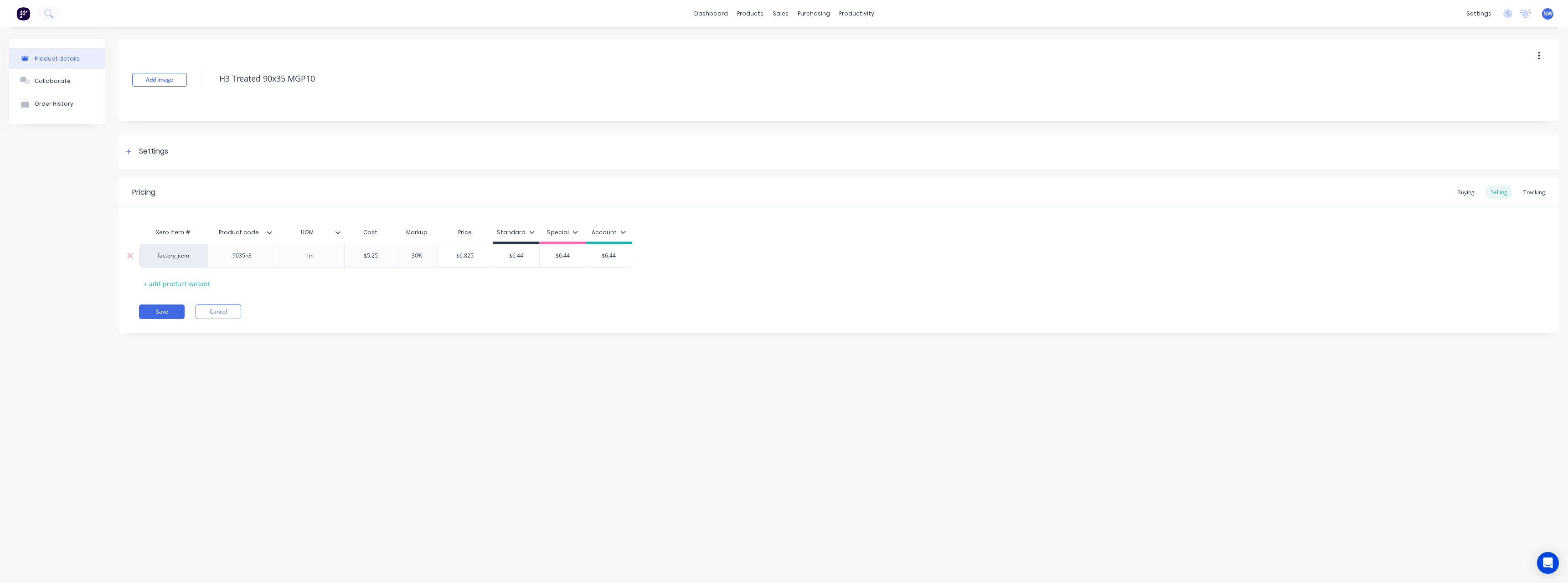
click at [502, 259] on input "$6.44" at bounding box center [516, 255] width 46 height 8
drag, startPoint x: 576, startPoint y: 254, endPoint x: 548, endPoint y: 257, distance: 28.2
click at [548, 257] on input "$6.44" at bounding box center [563, 255] width 46 height 8
drag, startPoint x: 622, startPoint y: 256, endPoint x: 592, endPoint y: 258, distance: 30.1
click at [592, 258] on input "$6.44" at bounding box center [609, 255] width 46 height 8
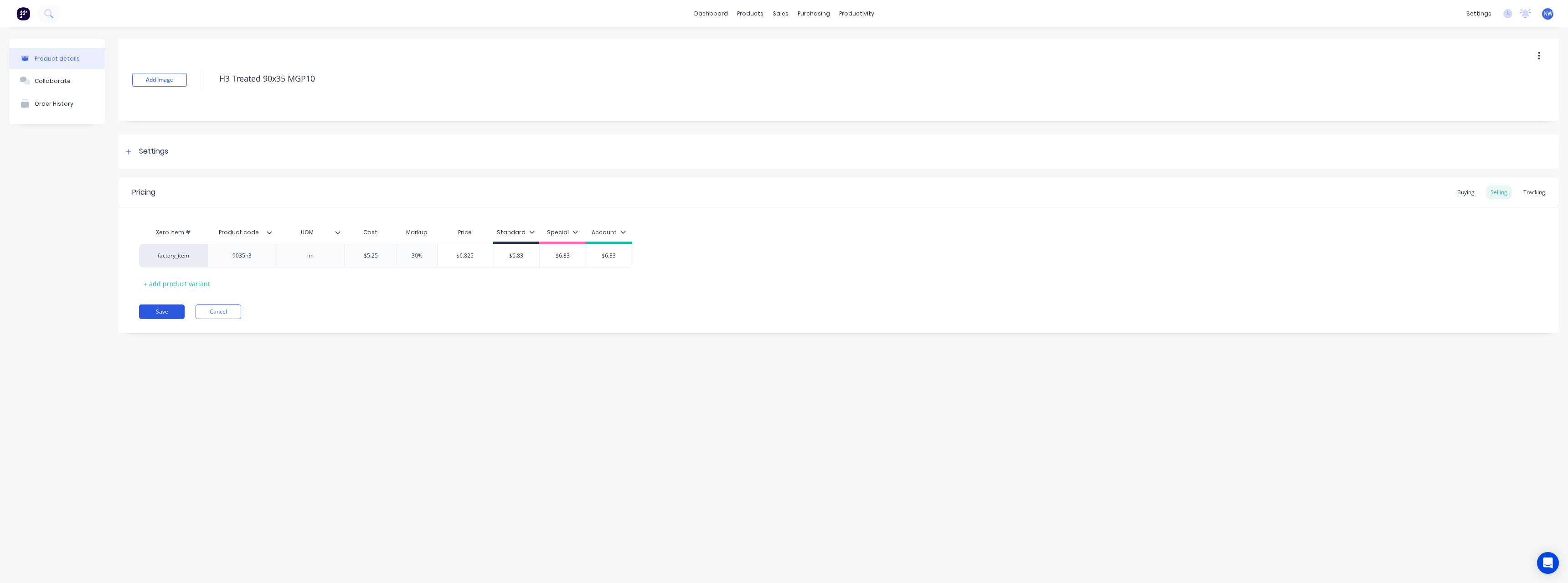
click at [161, 309] on button "Save" at bounding box center [161, 312] width 46 height 15
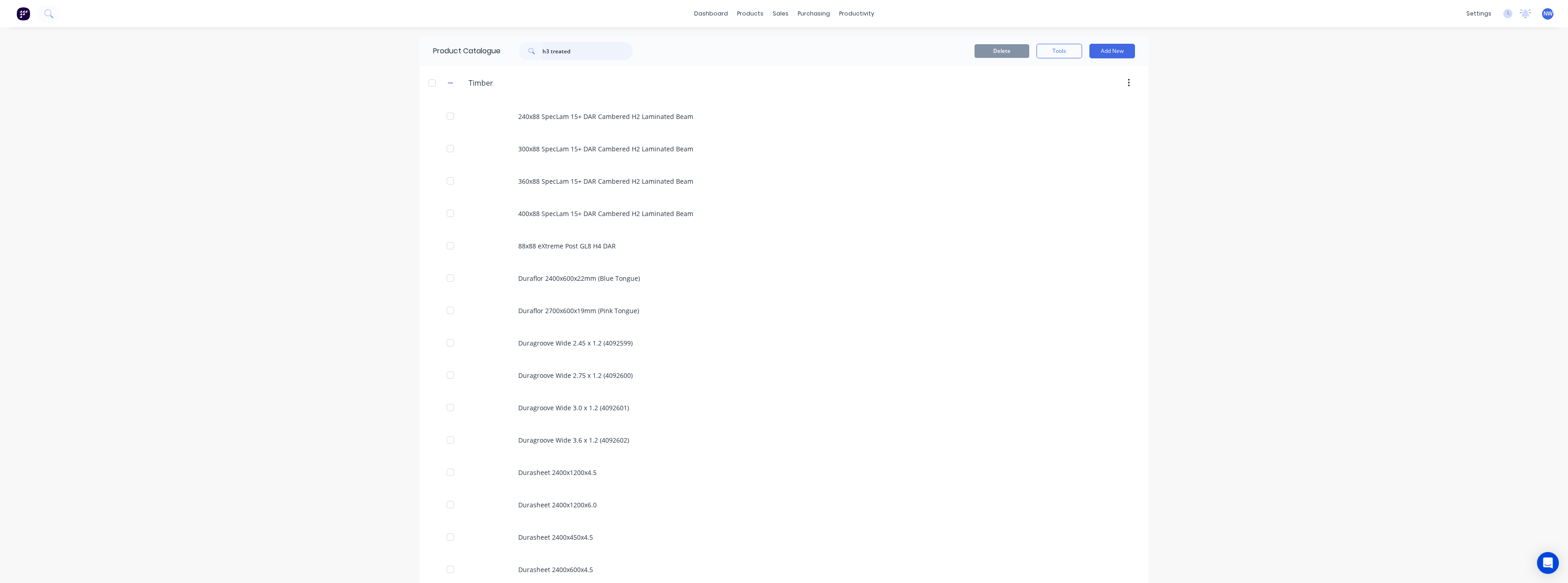
click at [600, 49] on input "h3 treated" at bounding box center [587, 51] width 90 height 18
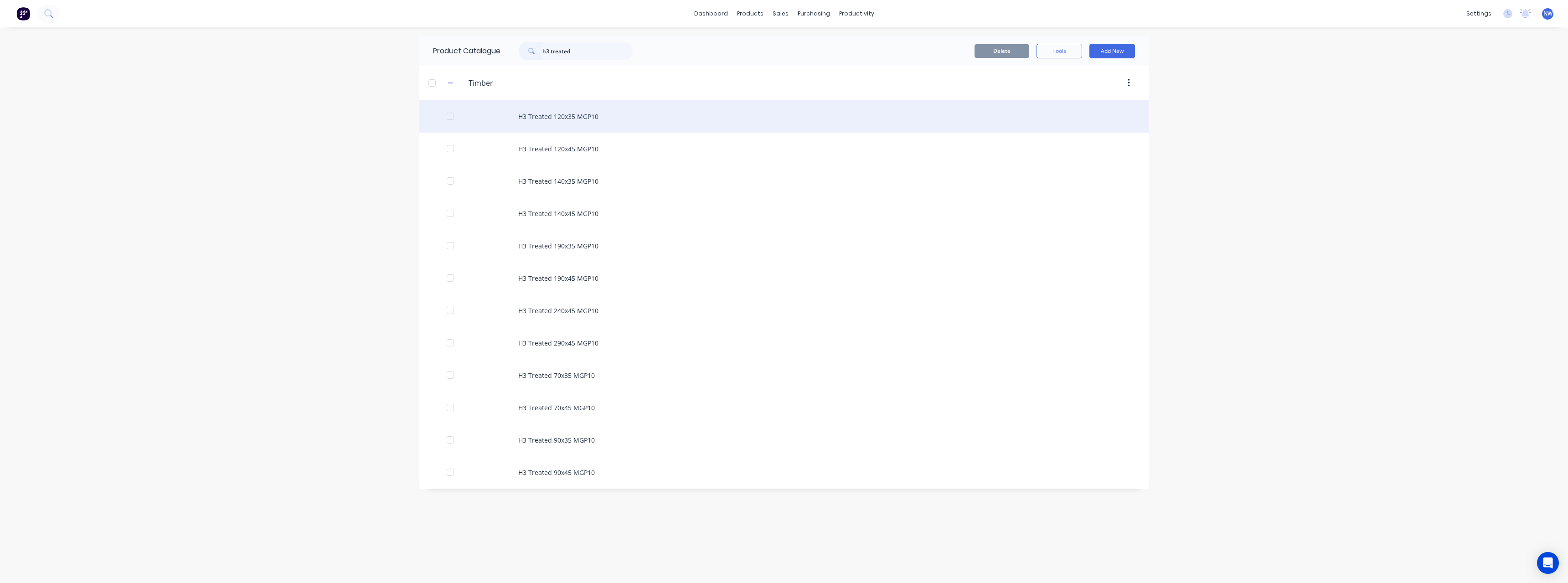
click at [588, 111] on div "H3 Treated 120x35 MGP10" at bounding box center [784, 116] width 729 height 32
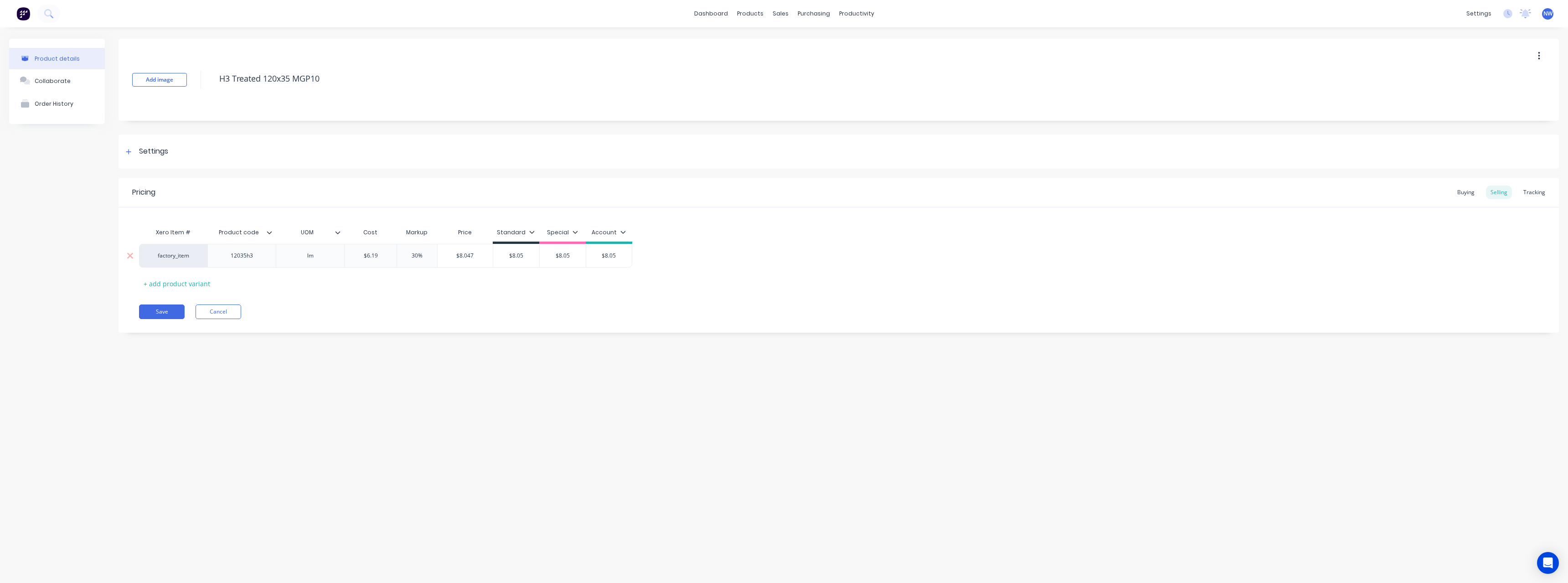
drag, startPoint x: 366, startPoint y: 257, endPoint x: 351, endPoint y: 259, distance: 15.1
click at [351, 259] on input "$6.19" at bounding box center [370, 255] width 52 height 8
drag, startPoint x: 527, startPoint y: 255, endPoint x: 500, endPoint y: 256, distance: 27.0
click at [500, 256] on input "$8.05" at bounding box center [516, 255] width 46 height 8
drag, startPoint x: 574, startPoint y: 254, endPoint x: 551, endPoint y: 258, distance: 23.3
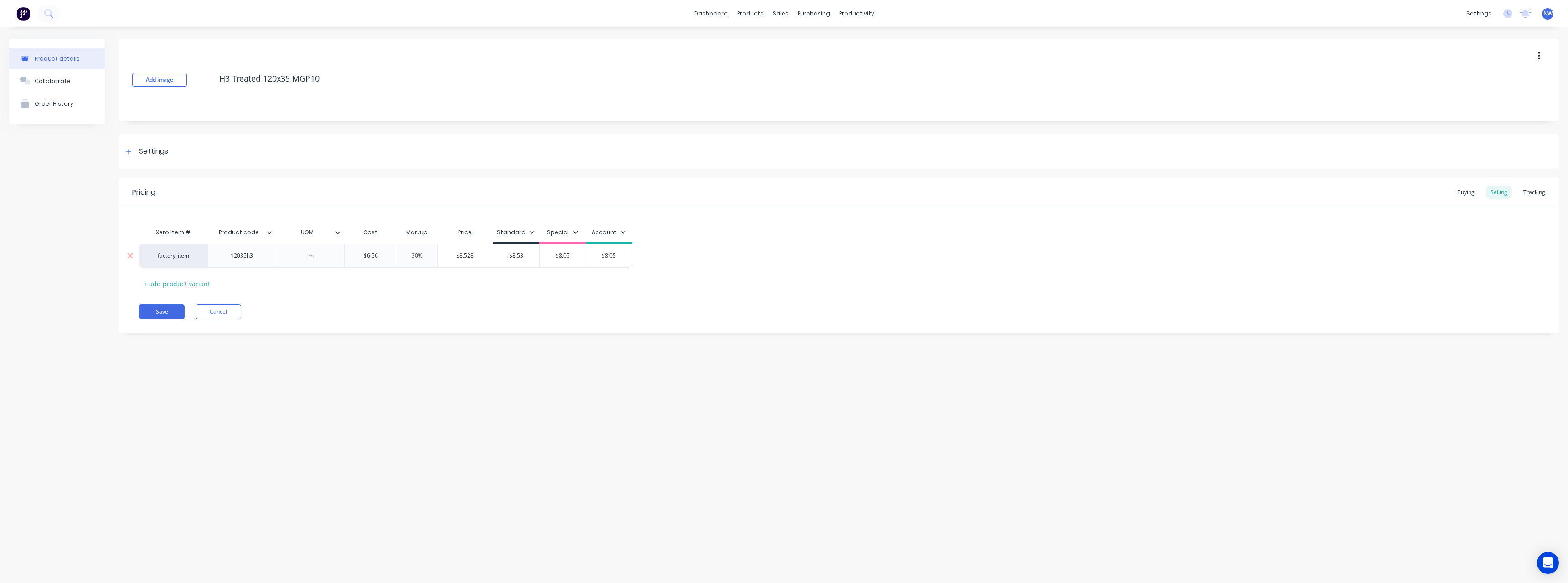
click at [548, 256] on input "$8.05" at bounding box center [563, 255] width 46 height 8
drag, startPoint x: 614, startPoint y: 256, endPoint x: 598, endPoint y: 257, distance: 16.0
click at [598, 257] on input "$8.05" at bounding box center [609, 255] width 46 height 8
click at [172, 312] on button "Save" at bounding box center [161, 312] width 46 height 15
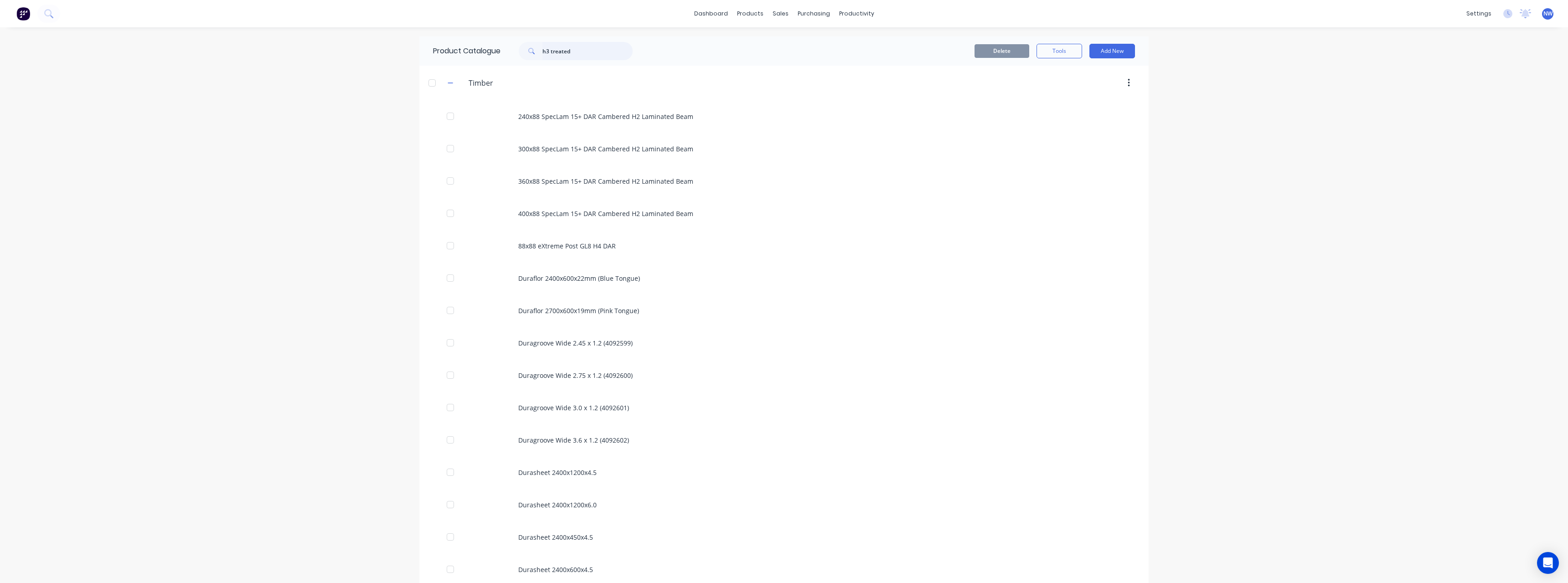
click at [589, 50] on input "h3 treated" at bounding box center [587, 51] width 90 height 18
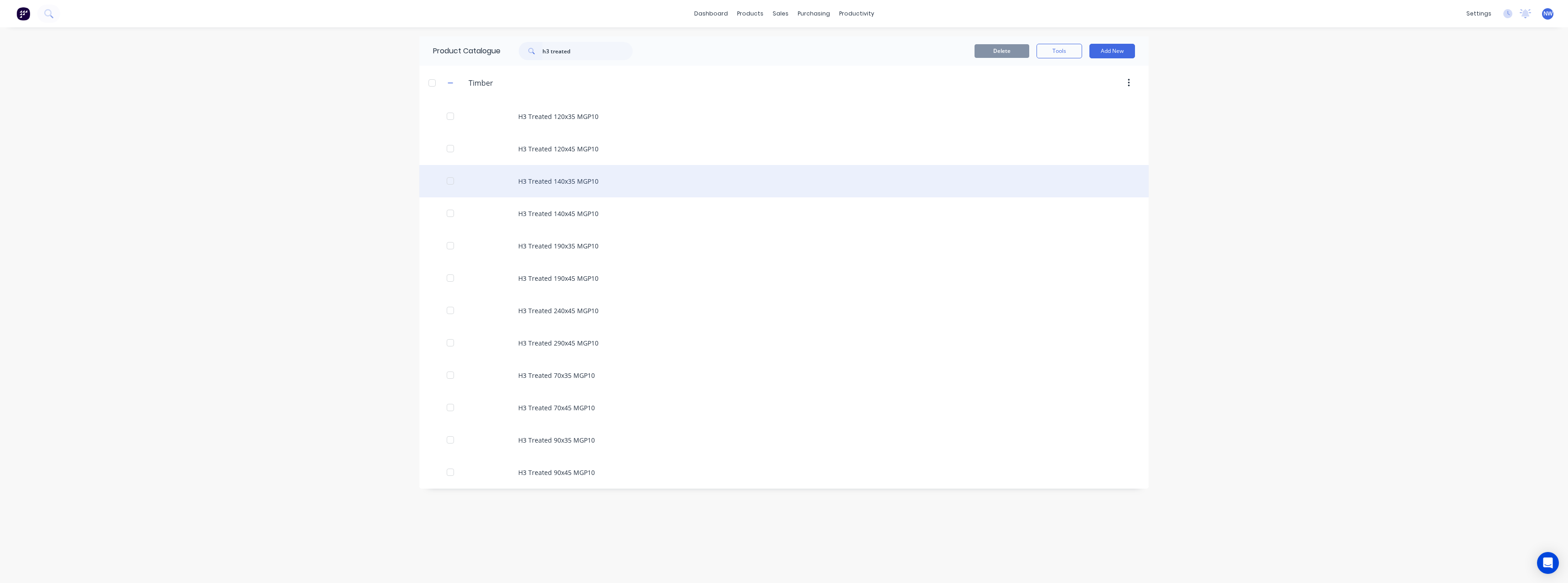
click at [590, 185] on div "H3 Treated 140x35 MGP10" at bounding box center [784, 181] width 729 height 32
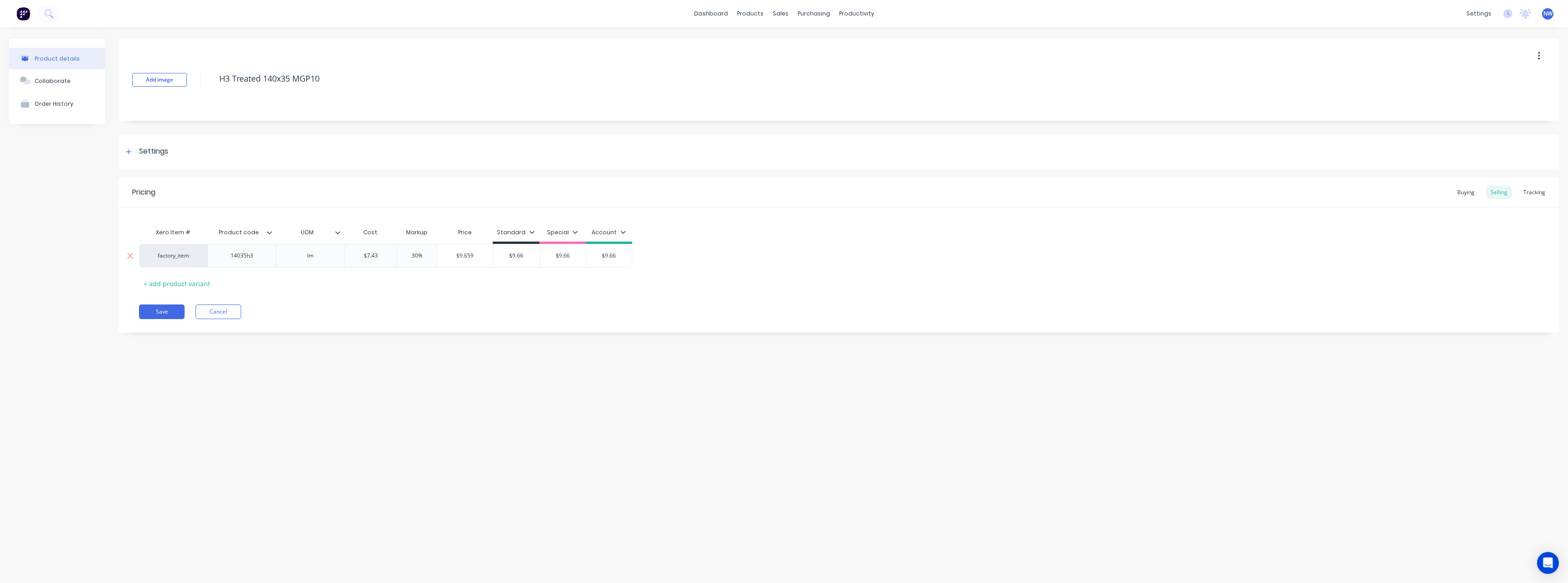
click at [346, 257] on input "$7.43" at bounding box center [370, 255] width 52 height 8
drag, startPoint x: 531, startPoint y: 256, endPoint x: 510, endPoint y: 257, distance: 21.0
click at [510, 257] on input "$9.66" at bounding box center [519, 255] width 46 height 8
drag, startPoint x: 584, startPoint y: 254, endPoint x: 553, endPoint y: 256, distance: 31.1
click at [553, 256] on input "$9.66" at bounding box center [569, 255] width 46 height 8
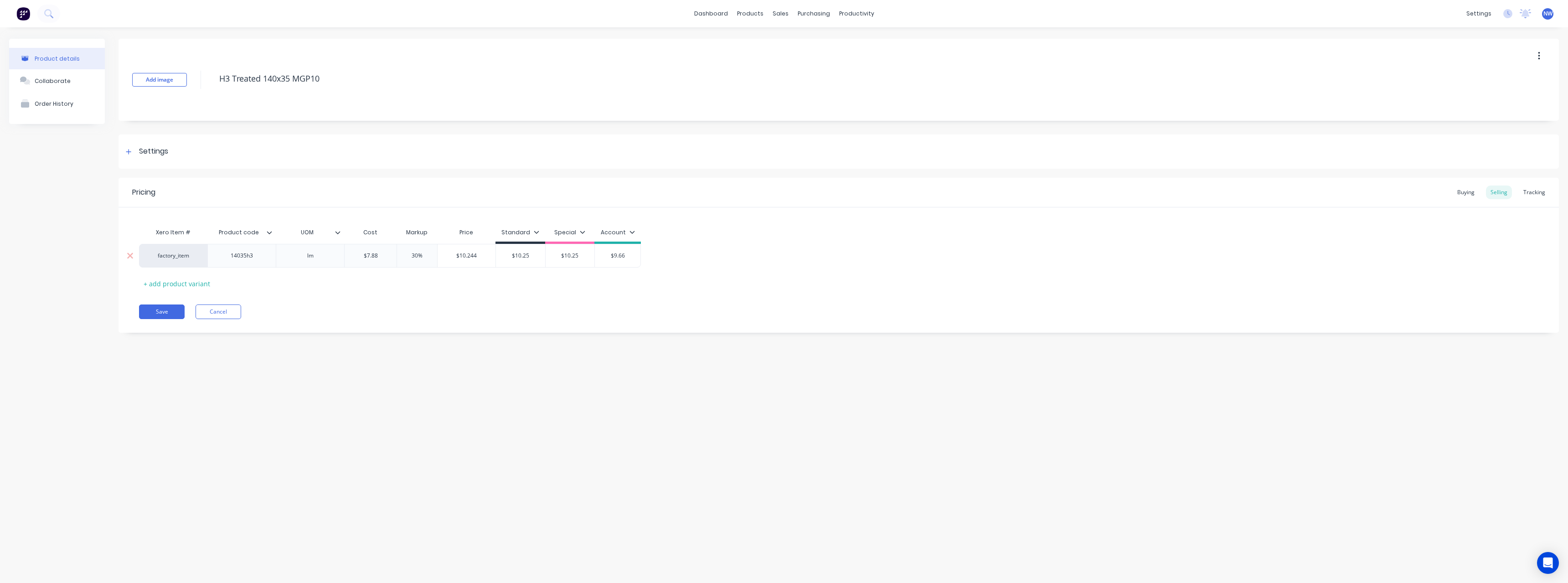
drag, startPoint x: 622, startPoint y: 253, endPoint x: 600, endPoint y: 255, distance: 22.1
click at [600, 255] on input "$9.66" at bounding box center [617, 255] width 46 height 8
click at [166, 311] on button "Save" at bounding box center [161, 312] width 46 height 15
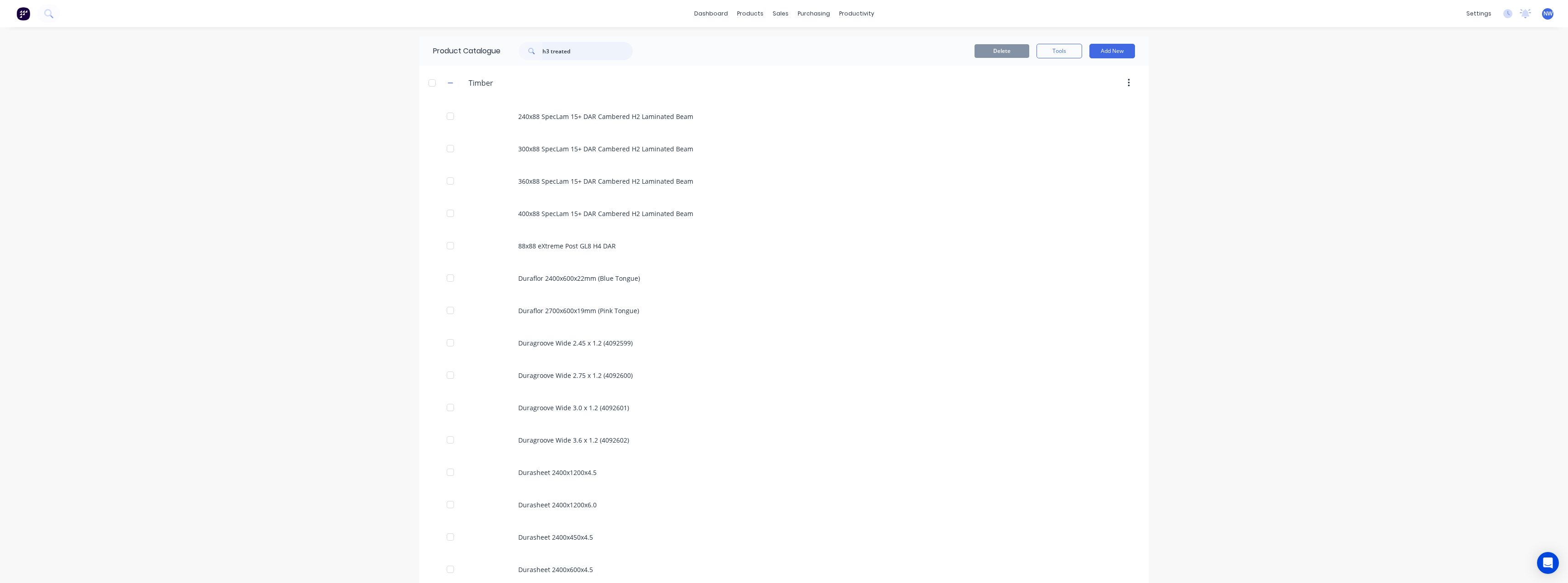
click at [600, 49] on input "h3 treated" at bounding box center [587, 51] width 90 height 18
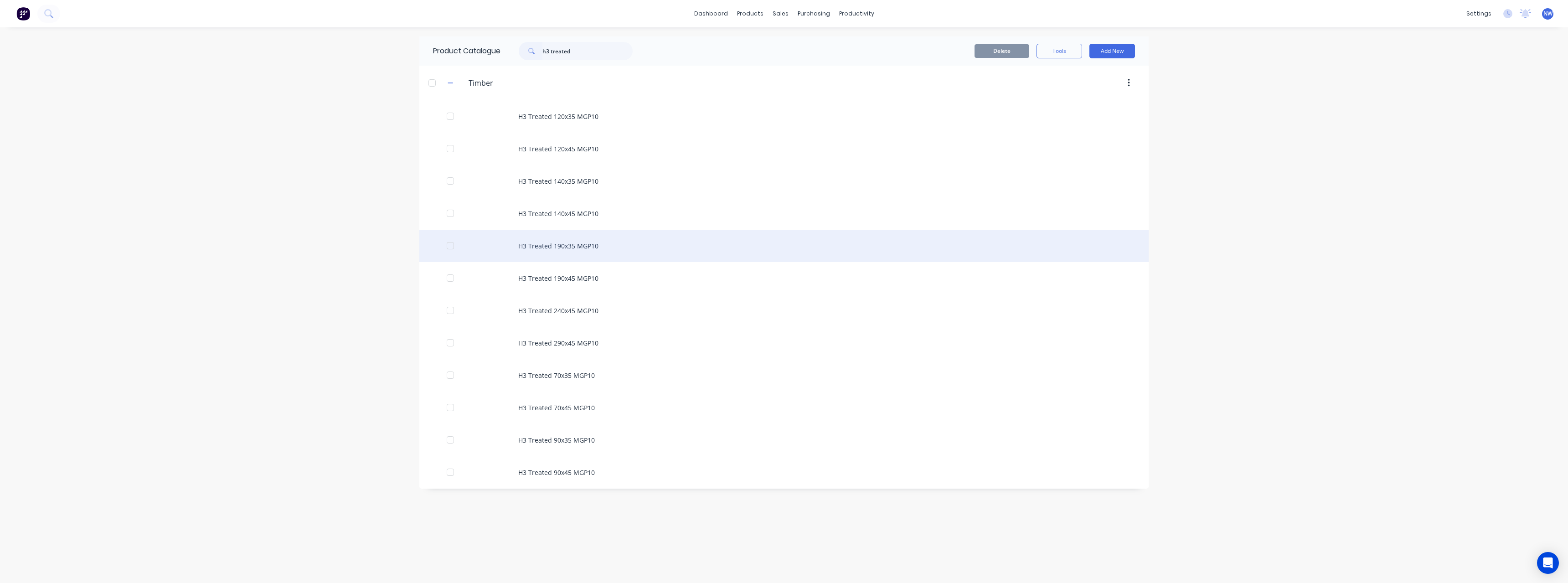
click at [586, 248] on div "H3 Treated 190x35 MGP10" at bounding box center [784, 245] width 729 height 32
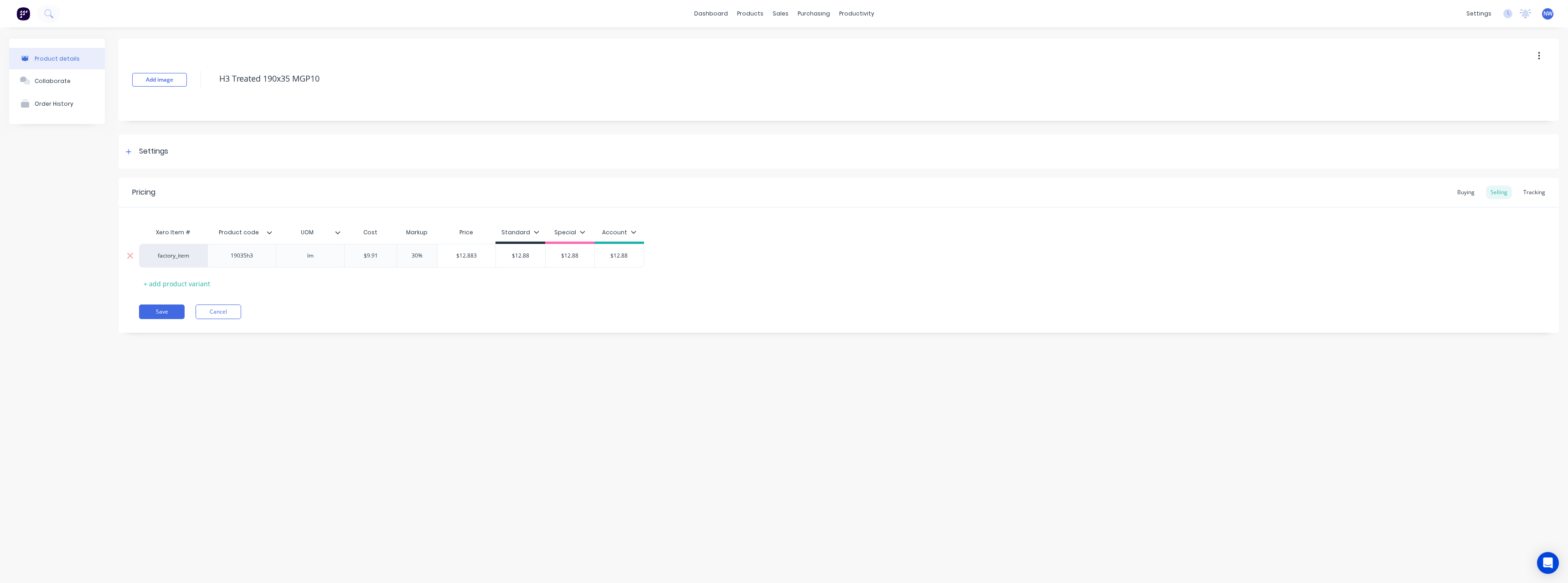
drag, startPoint x: 380, startPoint y: 256, endPoint x: 354, endPoint y: 257, distance: 26.0
click at [354, 257] on input "$9.91" at bounding box center [370, 255] width 52 height 8
drag, startPoint x: 531, startPoint y: 256, endPoint x: 500, endPoint y: 257, distance: 31.0
click at [500, 257] on input "$12.88" at bounding box center [517, 255] width 49 height 8
drag, startPoint x: 583, startPoint y: 259, endPoint x: 557, endPoint y: 260, distance: 26.0
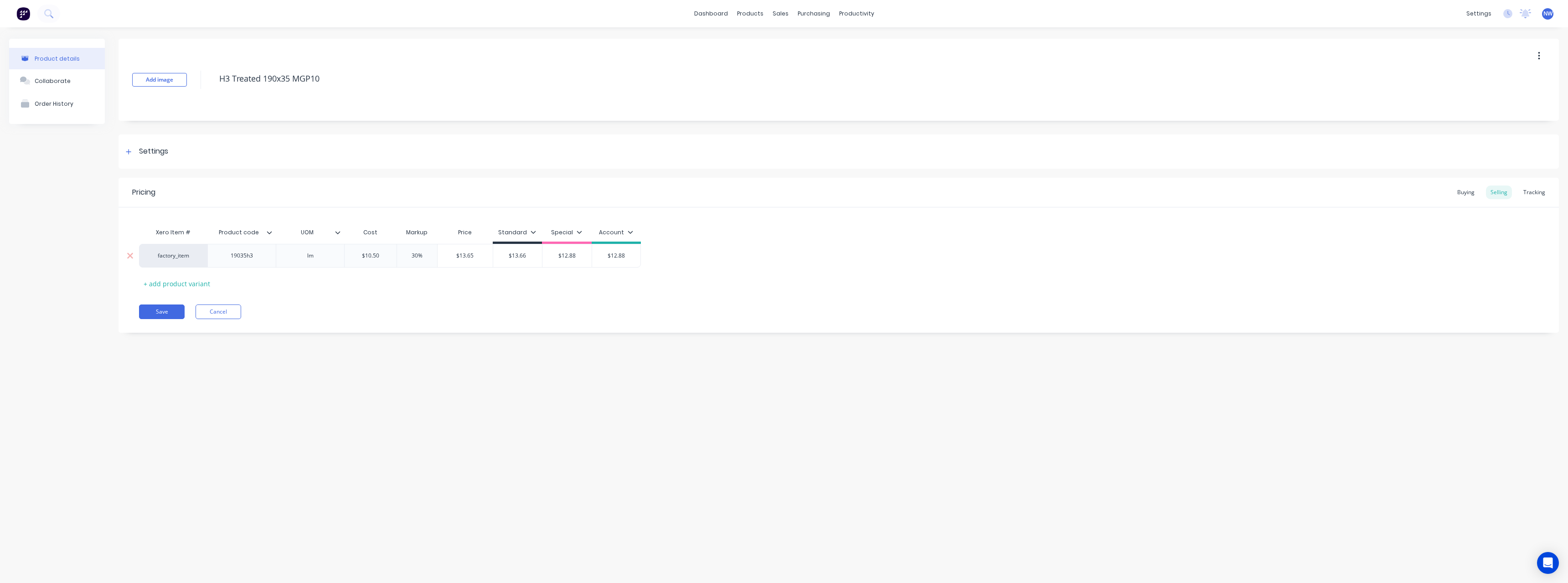
click at [557, 259] on input "$12.88" at bounding box center [567, 255] width 49 height 8
drag, startPoint x: 631, startPoint y: 257, endPoint x: 605, endPoint y: 260, distance: 26.2
click at [602, 259] on input "$12.88" at bounding box center [617, 255] width 49 height 8
click at [175, 307] on button "Save" at bounding box center [161, 312] width 46 height 15
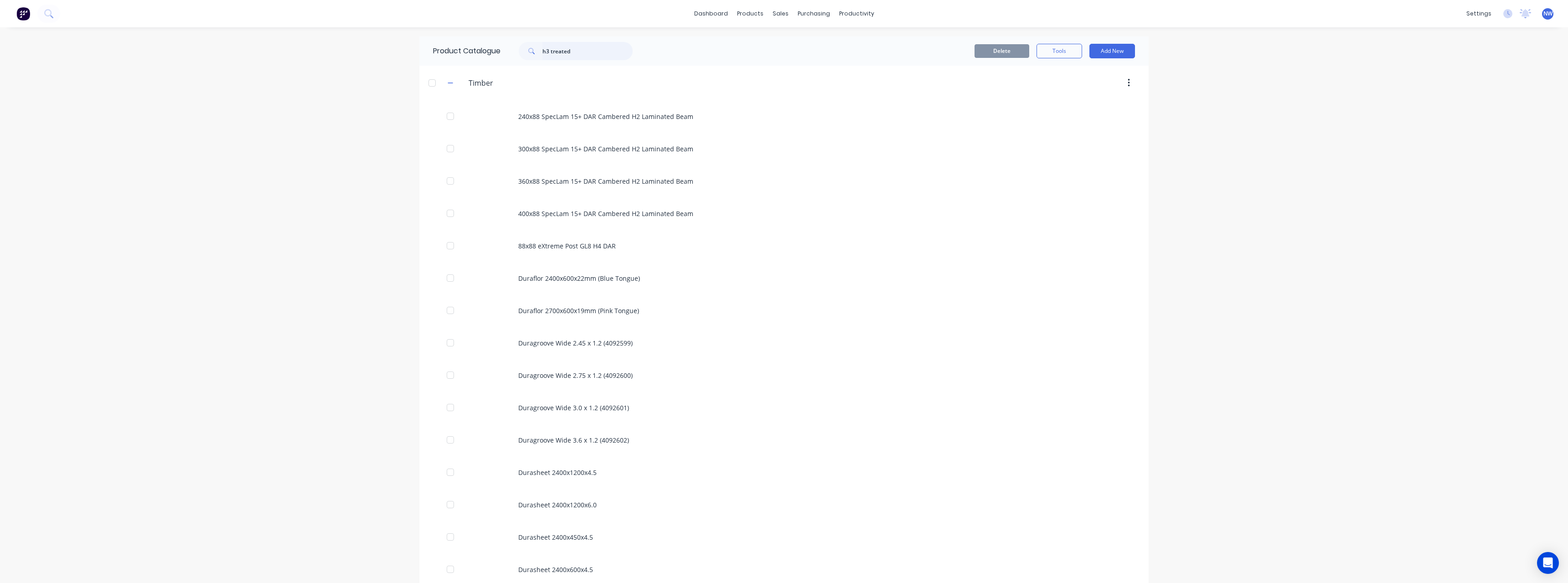
click at [576, 53] on input "h3 treated" at bounding box center [587, 51] width 90 height 18
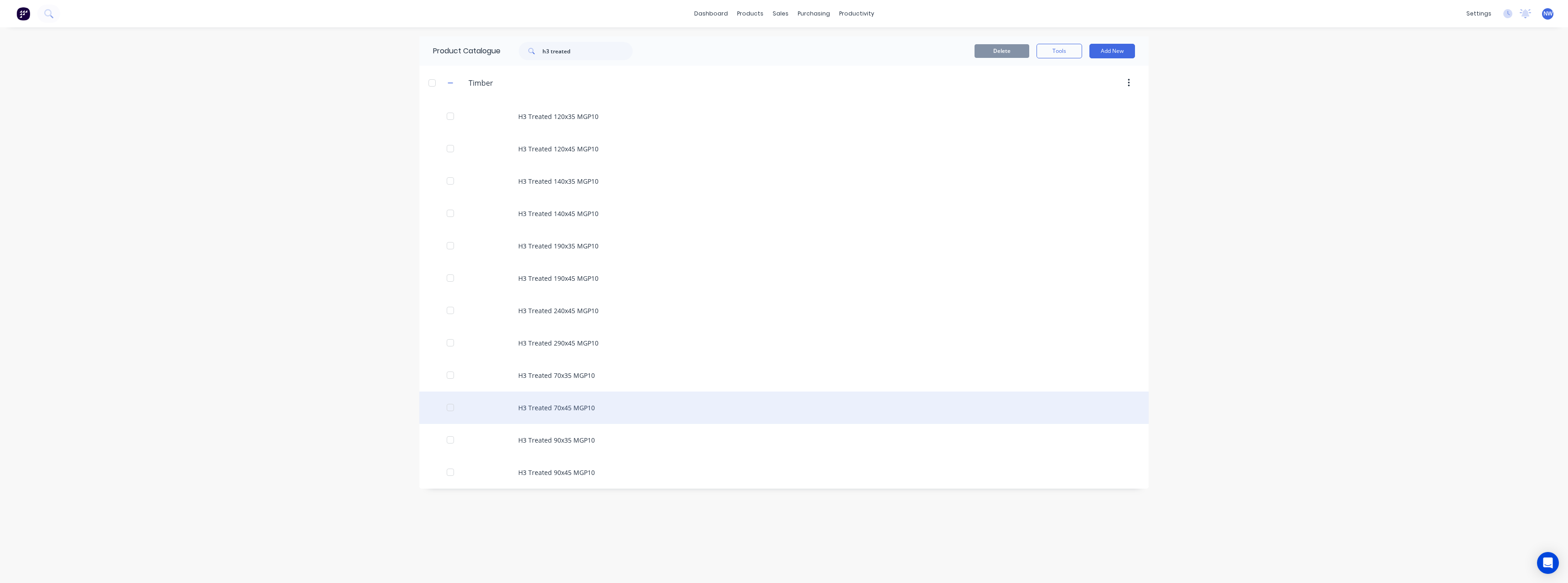
click at [583, 410] on div "H3 Treated 70x45 MGP10" at bounding box center [784, 407] width 729 height 32
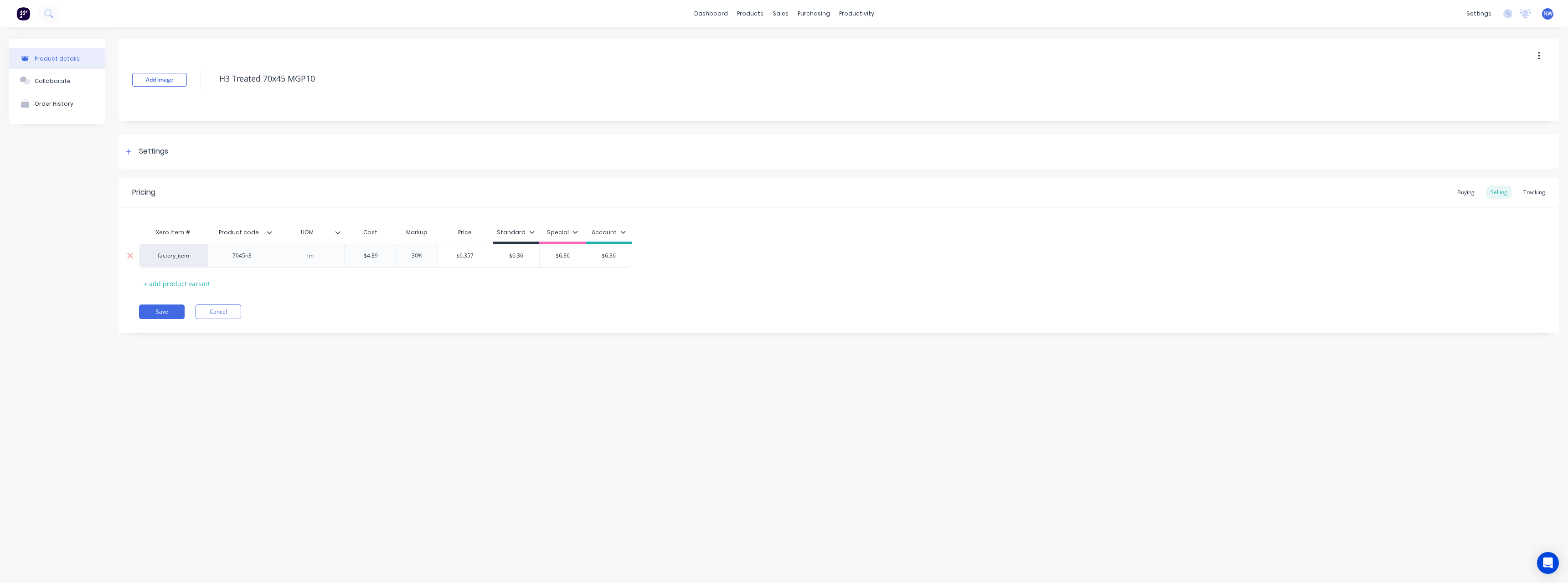
drag, startPoint x: 383, startPoint y: 257, endPoint x: 354, endPoint y: 260, distance: 29.2
click at [354, 260] on div "$4.89 $4.89" at bounding box center [370, 255] width 52 height 23
drag, startPoint x: 478, startPoint y: 257, endPoint x: 450, endPoint y: 259, distance: 28.1
click at [450, 259] on input "$6.734" at bounding box center [465, 255] width 55 height 8
click at [531, 259] on input "$6.36" at bounding box center [519, 255] width 46 height 8
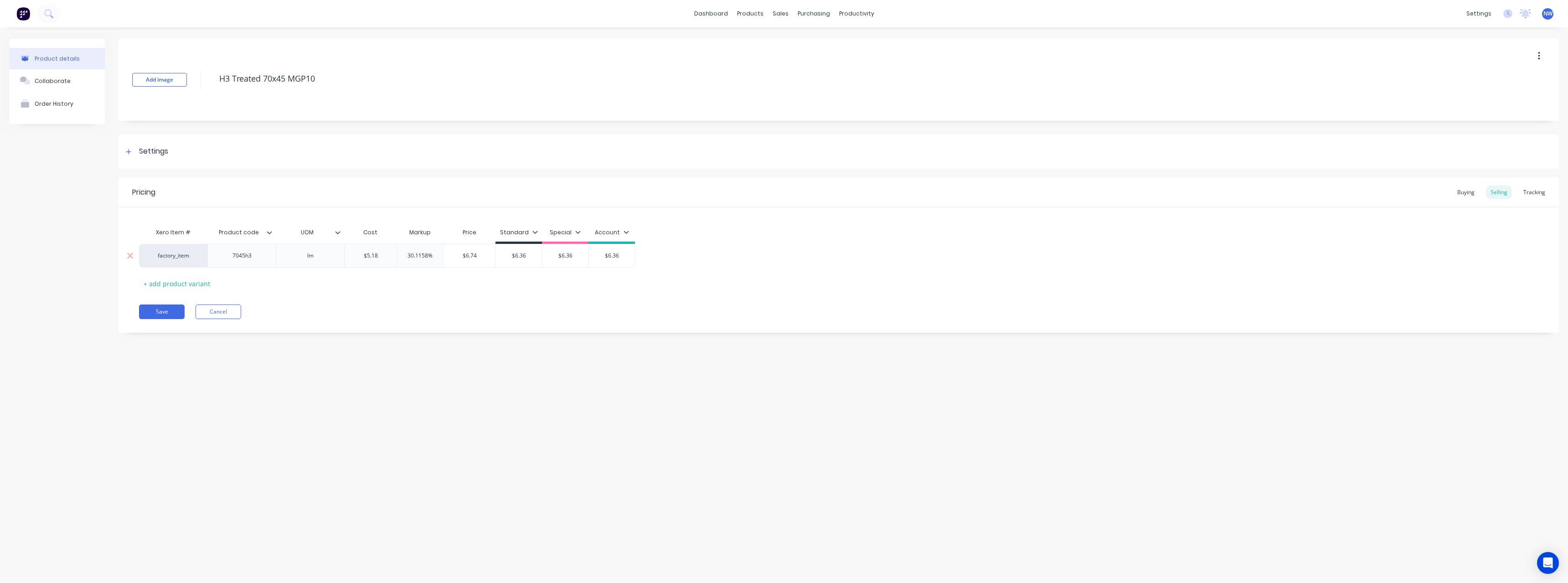
drag, startPoint x: 441, startPoint y: 257, endPoint x: 402, endPoint y: 259, distance: 39.1
click at [402, 259] on input "30.1158%" at bounding box center [420, 255] width 46 height 8
drag, startPoint x: 529, startPoint y: 257, endPoint x: 531, endPoint y: 276, distance: 19.1
click at [509, 258] on input "$6.36" at bounding box center [516, 255] width 46 height 8
drag, startPoint x: 573, startPoint y: 259, endPoint x: 552, endPoint y: 264, distance: 21.6
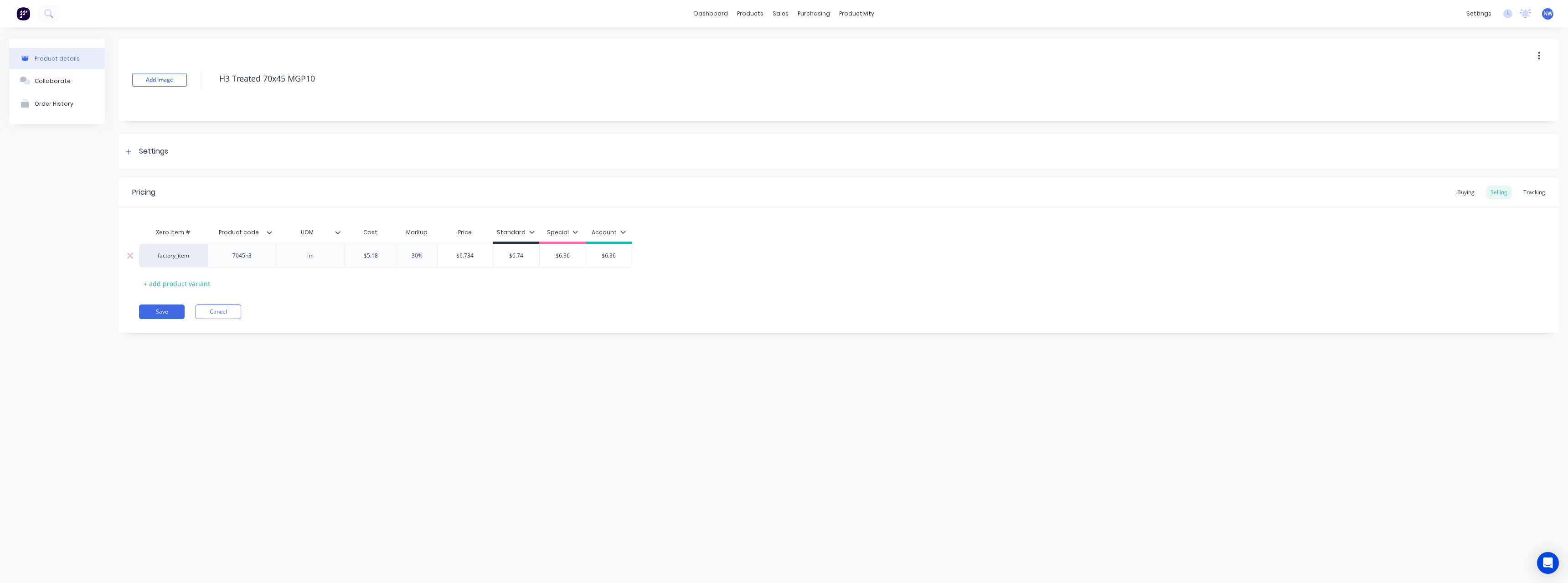
click at [547, 260] on div "$6.36 $6.36" at bounding box center [563, 255] width 46 height 23
drag, startPoint x: 621, startPoint y: 257, endPoint x: 593, endPoint y: 259, distance: 28.1
click at [593, 259] on input "$6.36" at bounding box center [609, 255] width 46 height 8
click at [166, 309] on button "Save" at bounding box center [161, 312] width 46 height 15
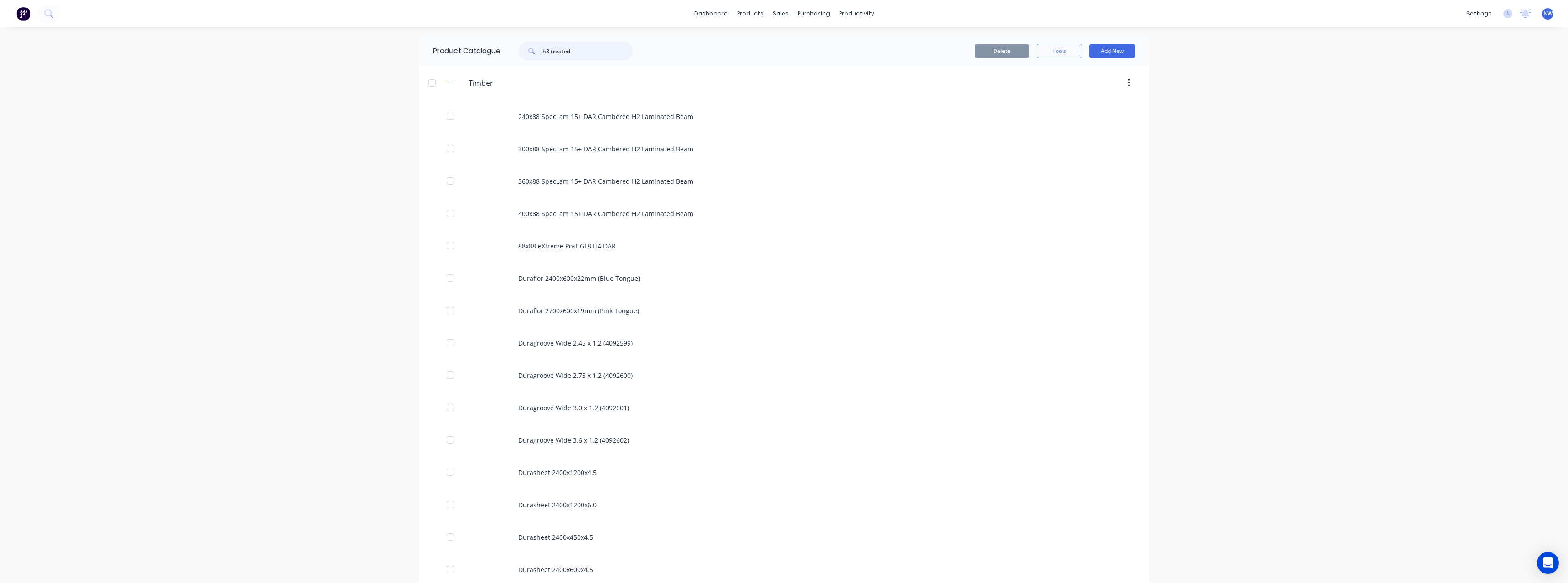
click at [590, 48] on input "h3 treated" at bounding box center [587, 51] width 90 height 18
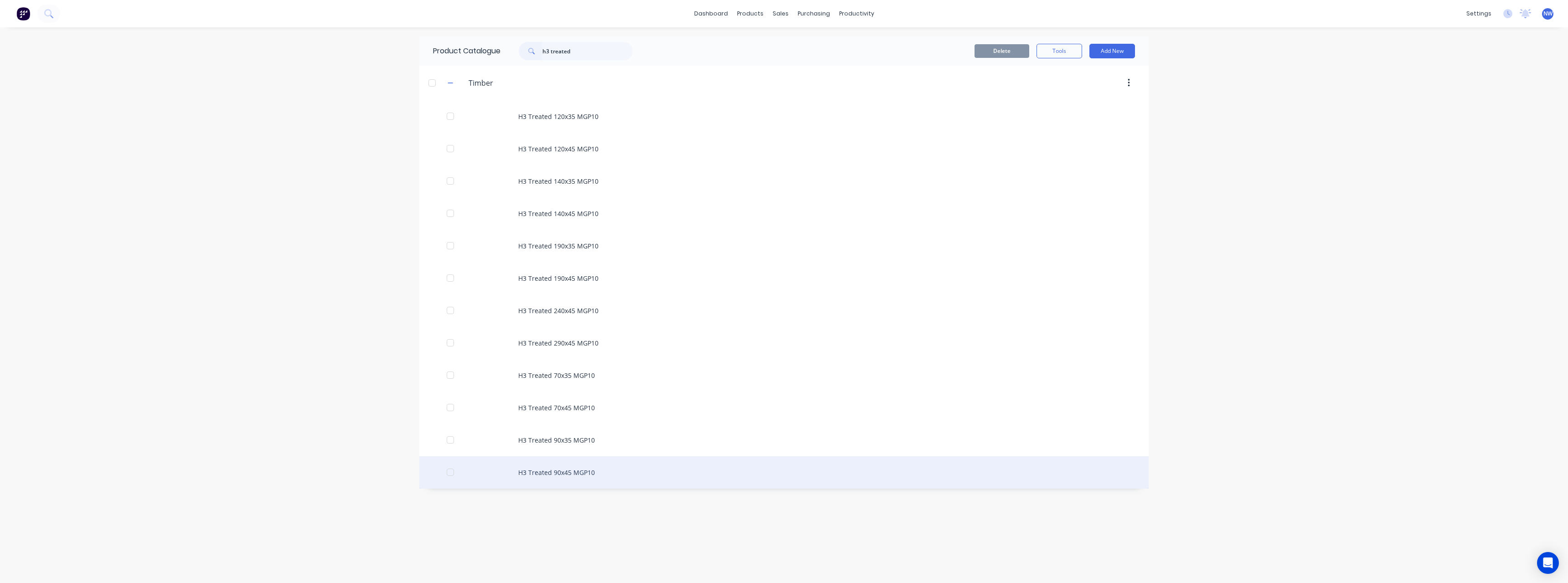
click at [569, 468] on div "H3 Treated 90x45 MGP10" at bounding box center [784, 472] width 729 height 32
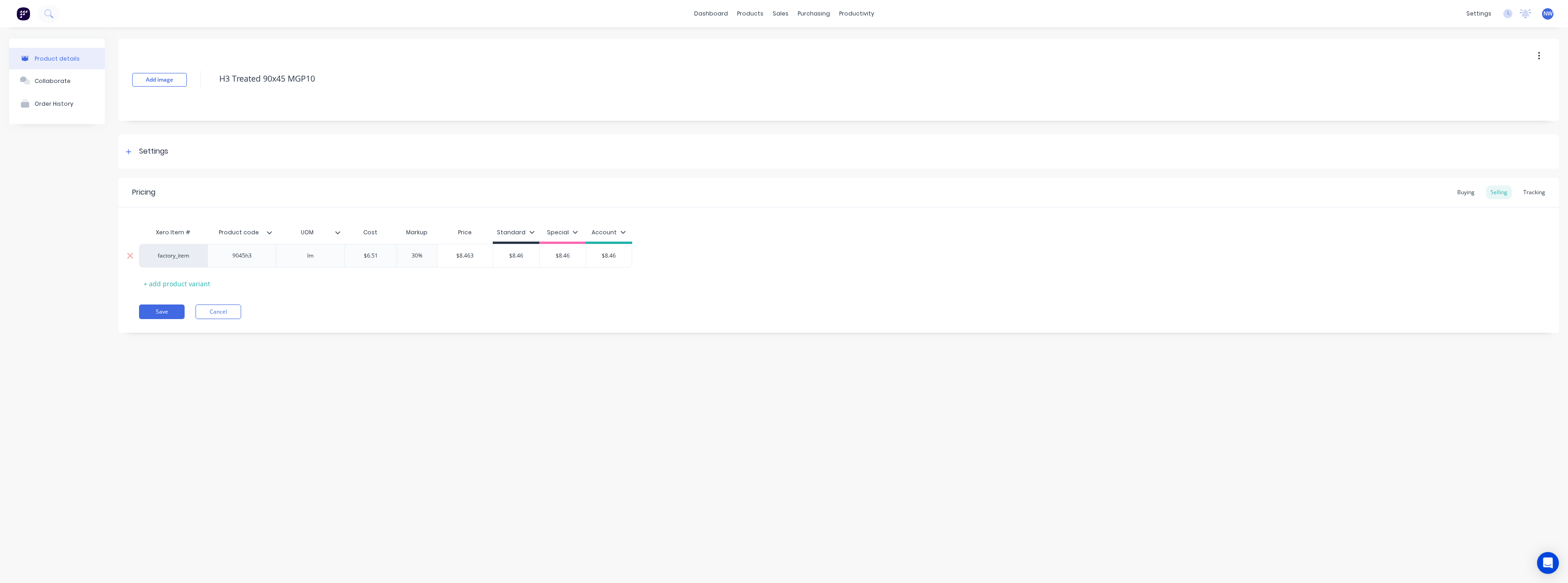
drag, startPoint x: 385, startPoint y: 254, endPoint x: 361, endPoint y: 257, distance: 24.2
click at [361, 257] on input "$6.51" at bounding box center [370, 255] width 52 height 8
drag, startPoint x: 525, startPoint y: 254, endPoint x: 505, endPoint y: 259, distance: 20.6
click at [502, 257] on input "$8.46" at bounding box center [511, 255] width 46 height 8
drag, startPoint x: 570, startPoint y: 252, endPoint x: 560, endPoint y: 270, distance: 20.6
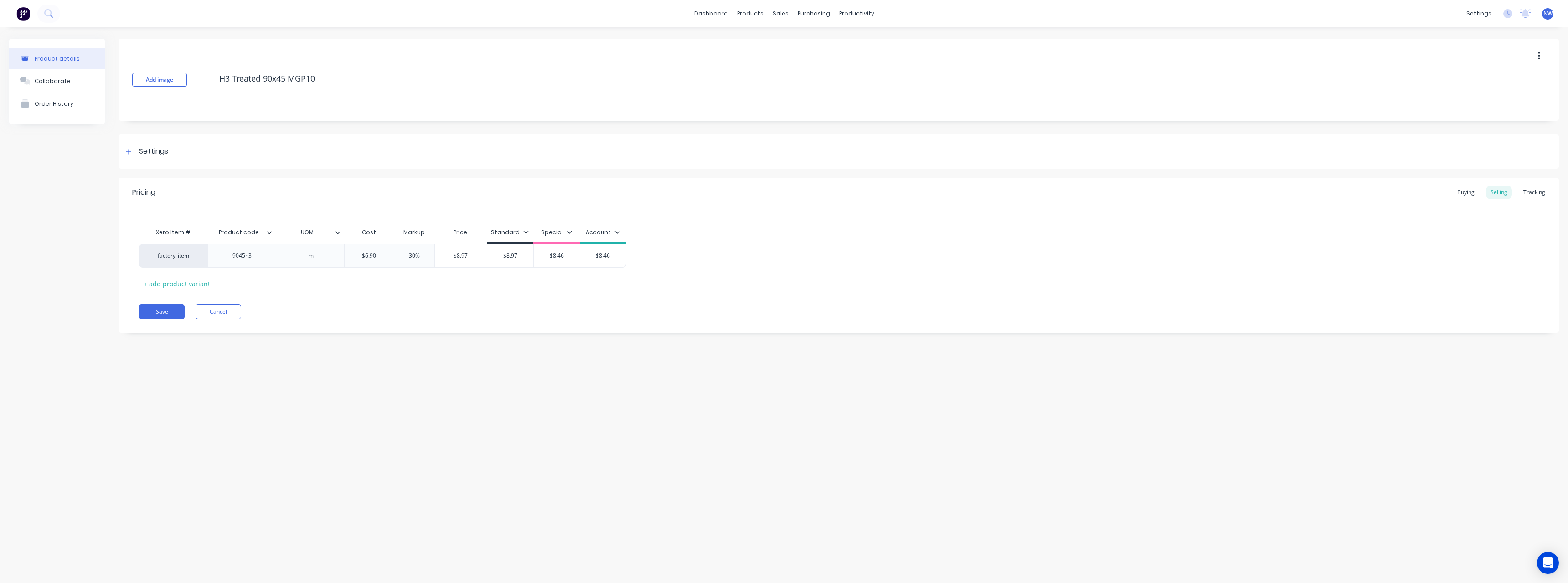
click at [542, 255] on input "$8.46" at bounding box center [557, 255] width 46 height 8
click at [614, 258] on input "$8.46" at bounding box center [603, 255] width 46 height 8
click at [155, 309] on button "Save" at bounding box center [161, 312] width 46 height 15
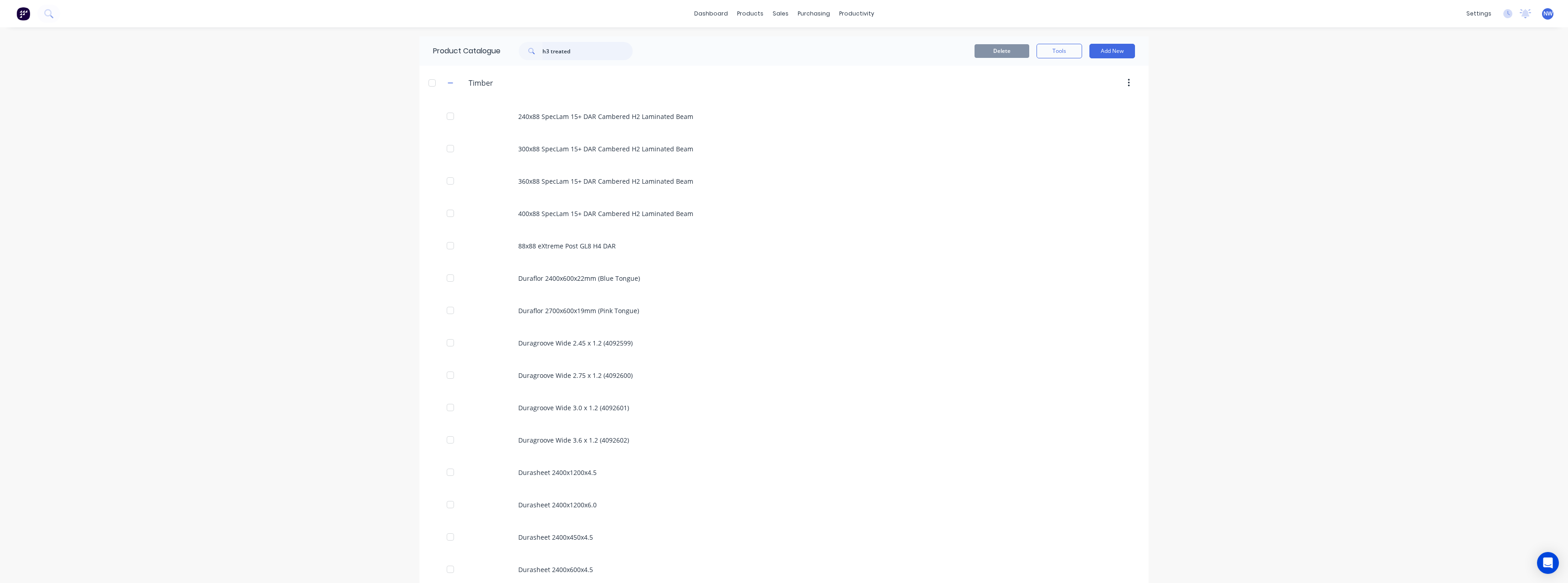
click at [598, 50] on input "h3 treated" at bounding box center [587, 51] width 90 height 18
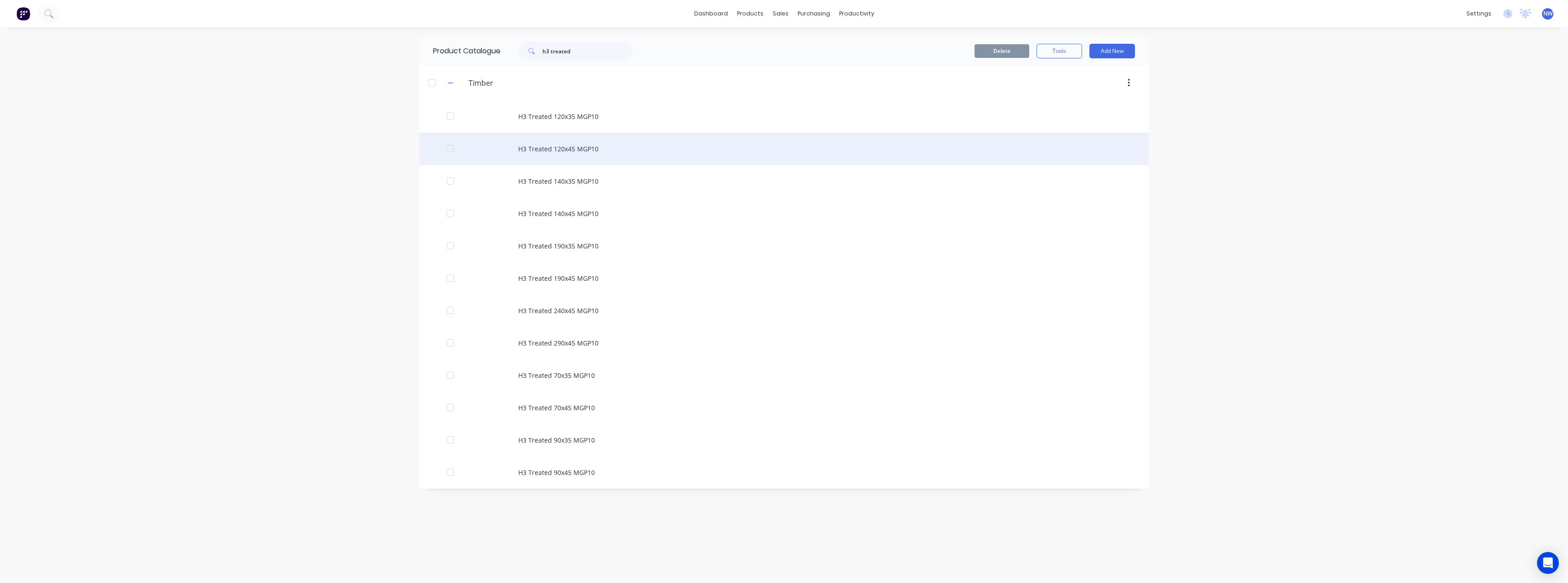
click at [582, 146] on div "H3 Treated 120x45 MGP10" at bounding box center [784, 148] width 729 height 32
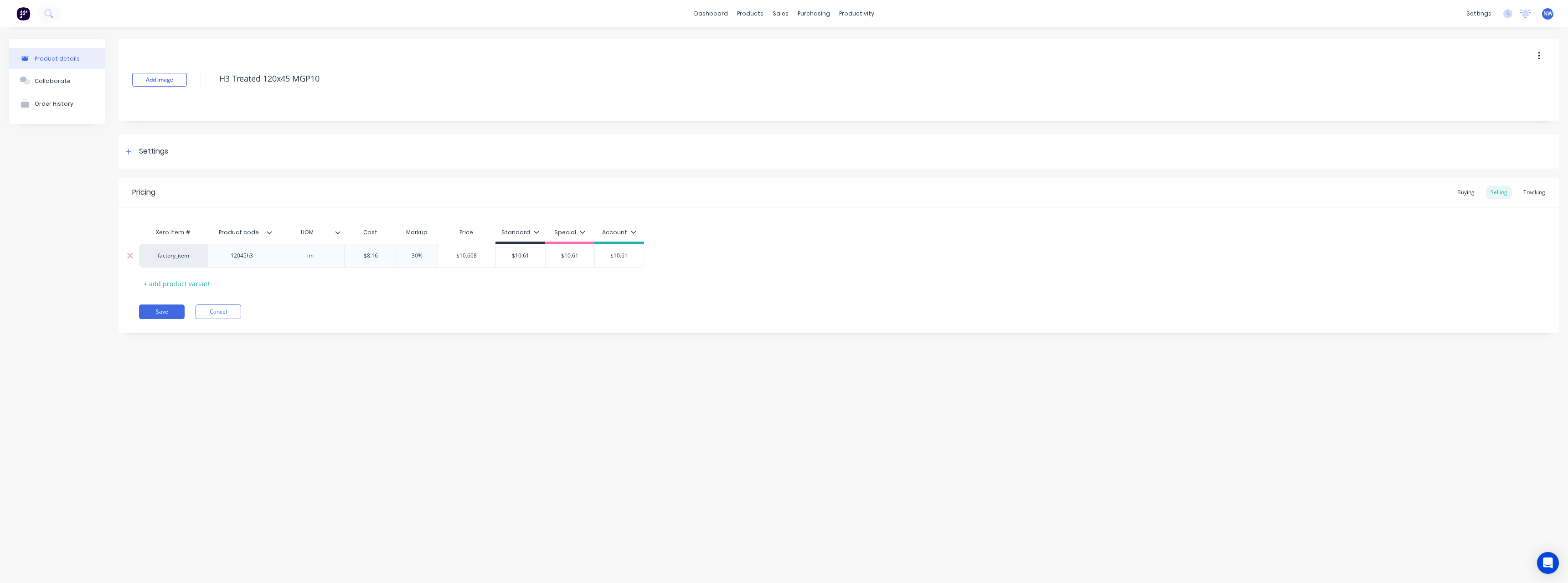
drag, startPoint x: 387, startPoint y: 257, endPoint x: 352, endPoint y: 258, distance: 35.0
click at [352, 258] on input "$8.16" at bounding box center [370, 255] width 52 height 8
drag, startPoint x: 535, startPoint y: 256, endPoint x: 513, endPoint y: 257, distance: 22.0
click at [513, 257] on input "$10.61" at bounding box center [520, 255] width 49 height 8
drag, startPoint x: 587, startPoint y: 253, endPoint x: 556, endPoint y: 257, distance: 31.3
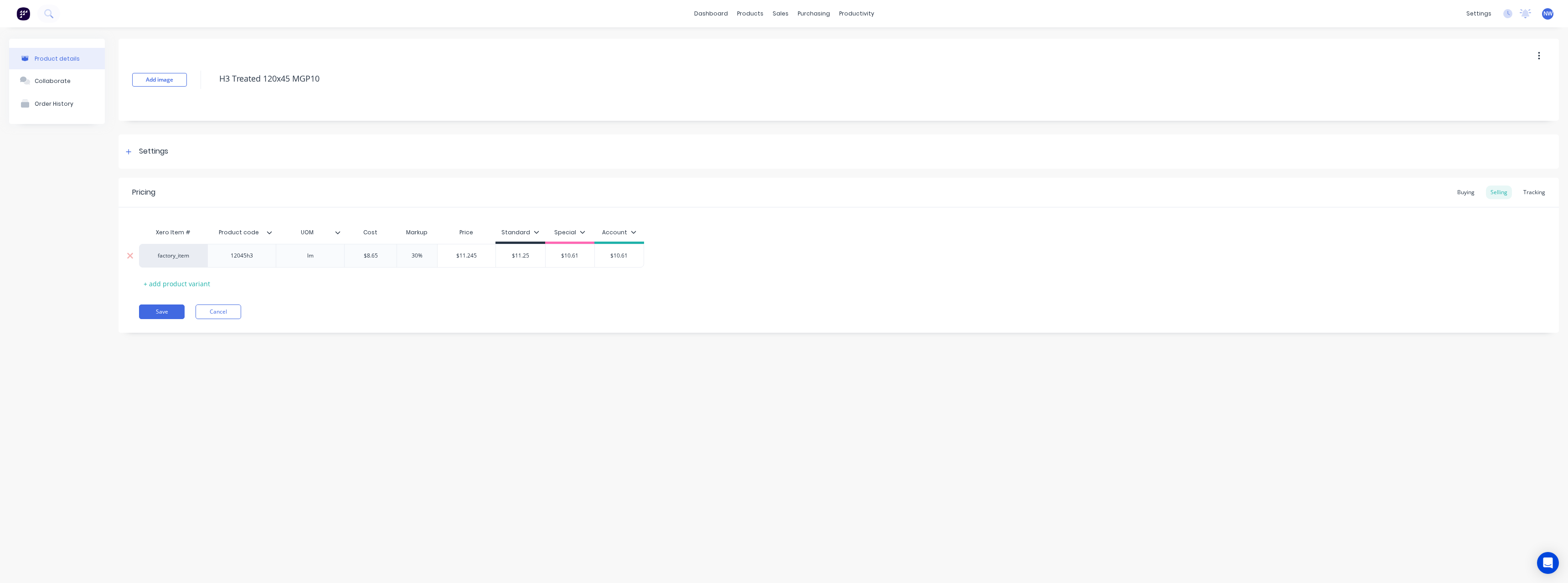
click at [556, 257] on input "$10.61" at bounding box center [570, 255] width 49 height 8
drag, startPoint x: 634, startPoint y: 254, endPoint x: 608, endPoint y: 256, distance: 26.1
click at [608, 256] on input "$10.61" at bounding box center [619, 255] width 49 height 8
click at [171, 309] on button "Save" at bounding box center [161, 312] width 46 height 15
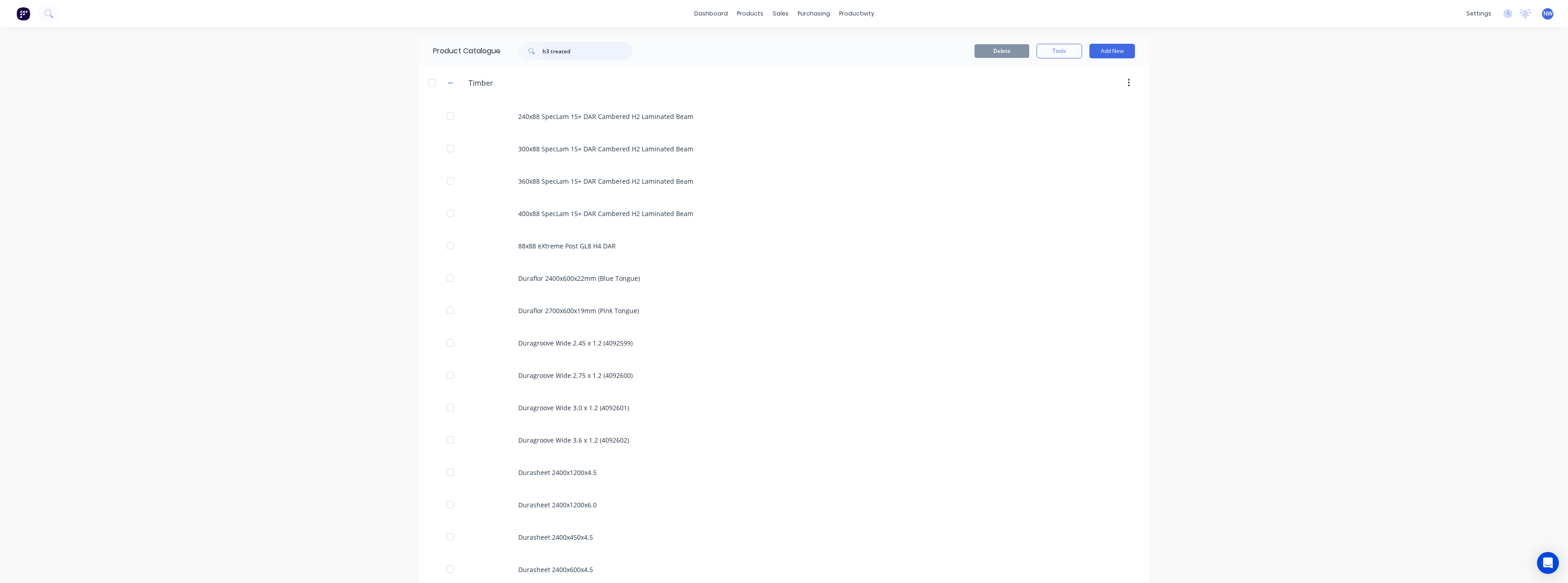
click at [590, 53] on input "h3 treated" at bounding box center [587, 51] width 90 height 18
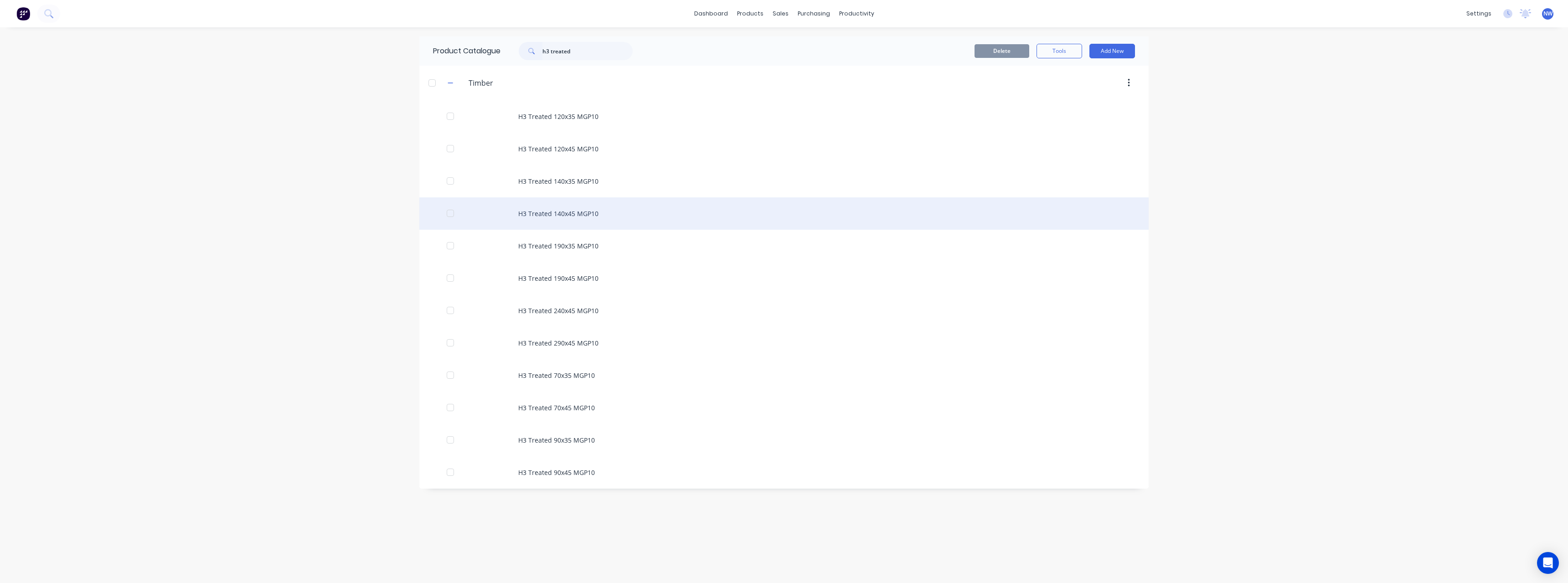
click at [576, 211] on div "H3 Treated 140x45 MGP10" at bounding box center [784, 213] width 729 height 32
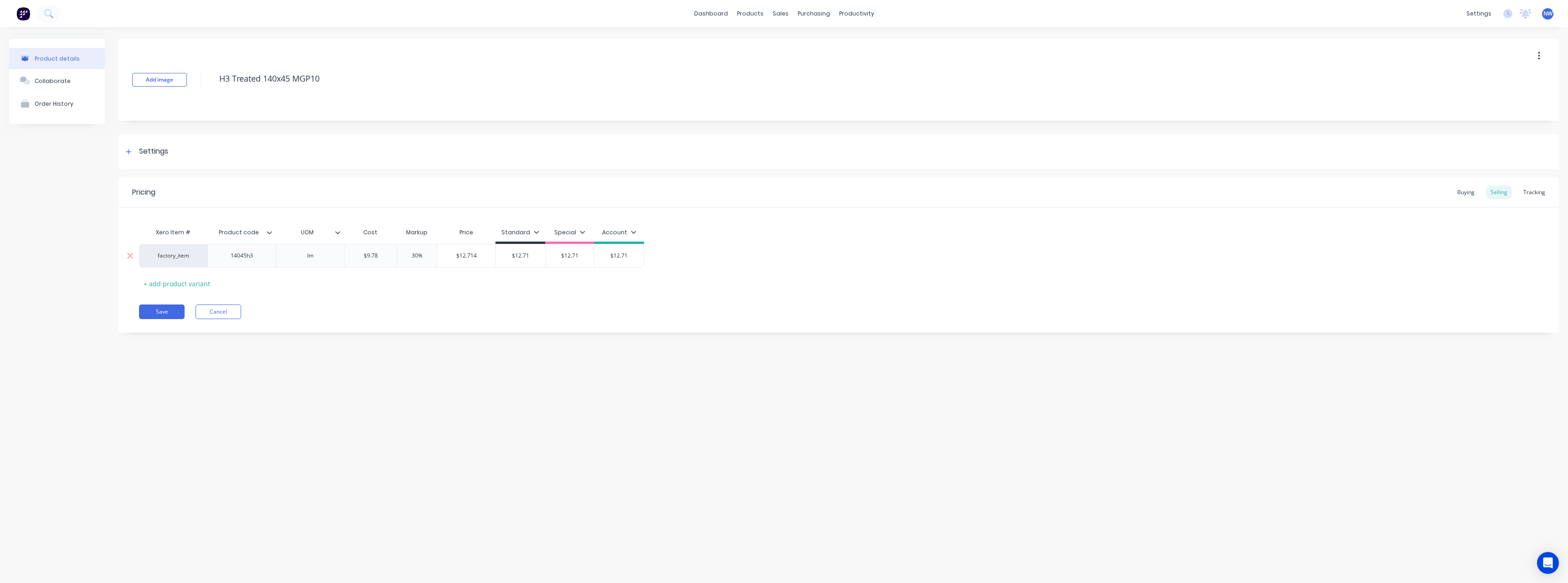
click at [390, 255] on input "$9.78" at bounding box center [370, 255] width 52 height 8
drag, startPoint x: 390, startPoint y: 255, endPoint x: 361, endPoint y: 258, distance: 29.2
click at [361, 258] on input "$9.78" at bounding box center [370, 255] width 52 height 8
drag, startPoint x: 538, startPoint y: 253, endPoint x: 520, endPoint y: 257, distance: 18.4
click at [511, 256] on input "$12.71" at bounding box center [523, 255] width 49 height 8
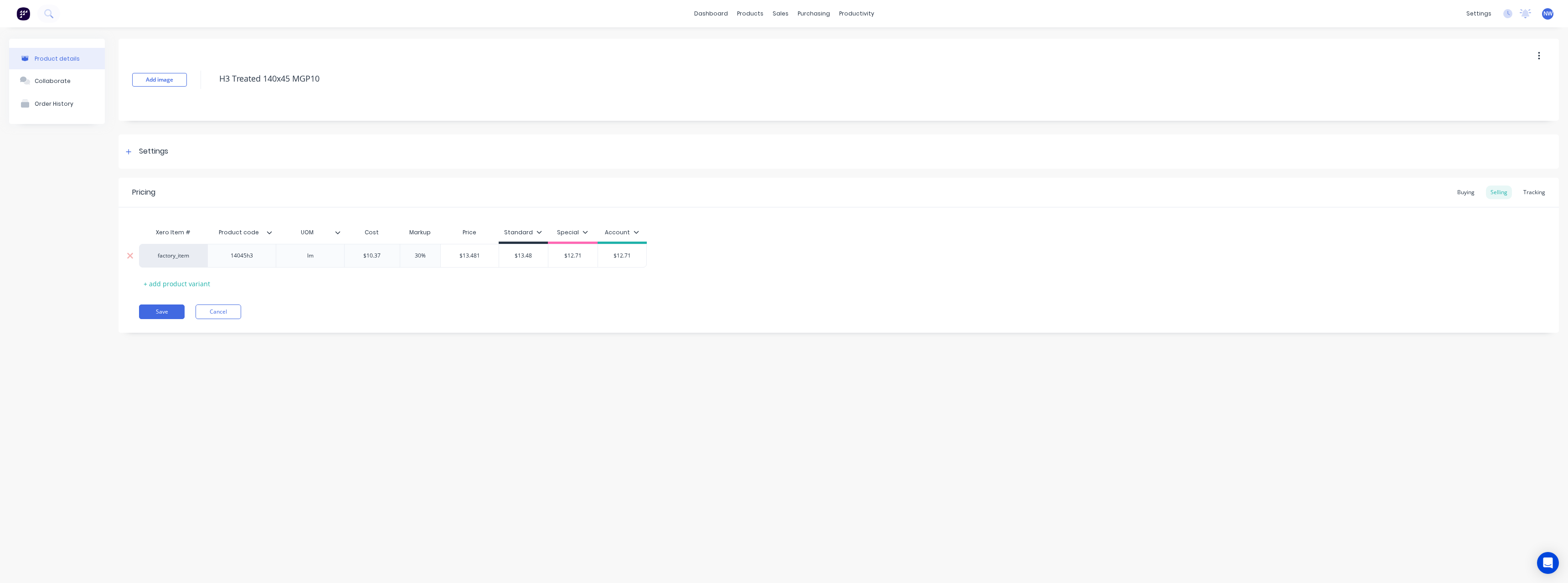
drag, startPoint x: 586, startPoint y: 254, endPoint x: 551, endPoint y: 257, distance: 35.1
click at [551, 257] on input "$12.71" at bounding box center [573, 255] width 49 height 8
drag, startPoint x: 634, startPoint y: 257, endPoint x: 598, endPoint y: 258, distance: 36.0
click at [598, 258] on input "$12.71" at bounding box center [622, 255] width 49 height 8
click at [160, 312] on button "Save" at bounding box center [161, 312] width 46 height 15
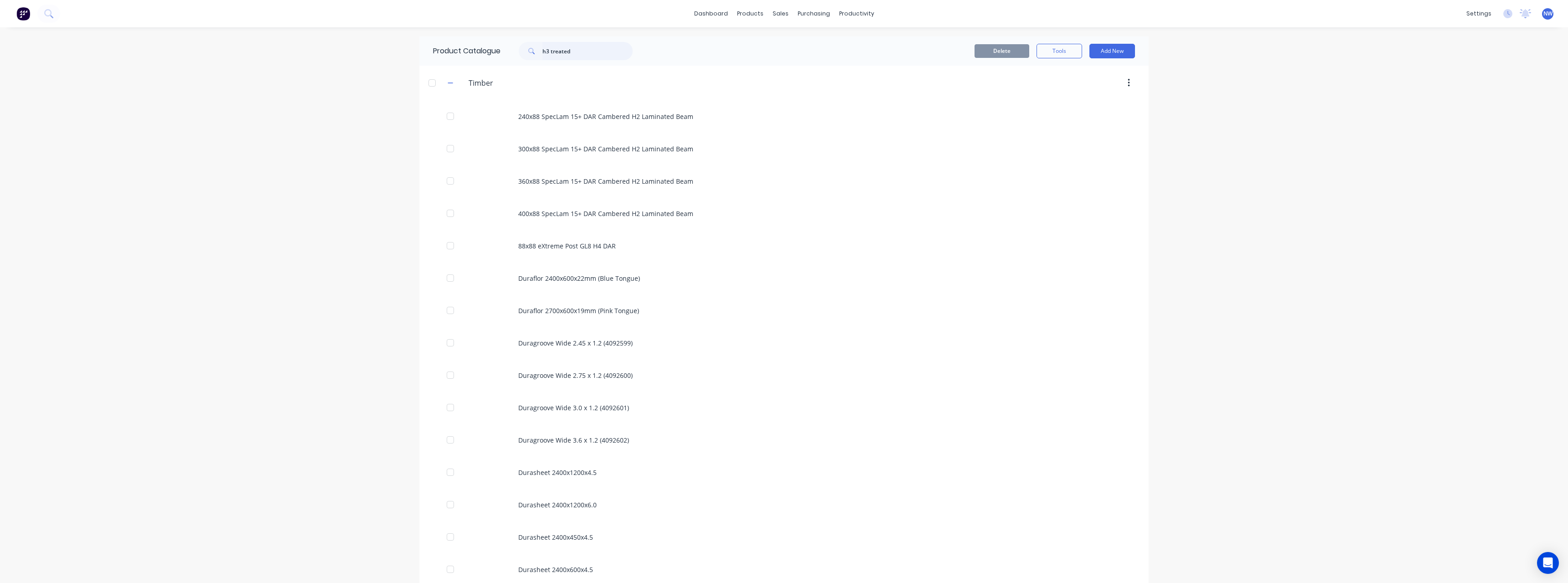
drag, startPoint x: 573, startPoint y: 50, endPoint x: 578, endPoint y: 50, distance: 5.0
click at [574, 50] on input "h3 treated" at bounding box center [587, 51] width 90 height 18
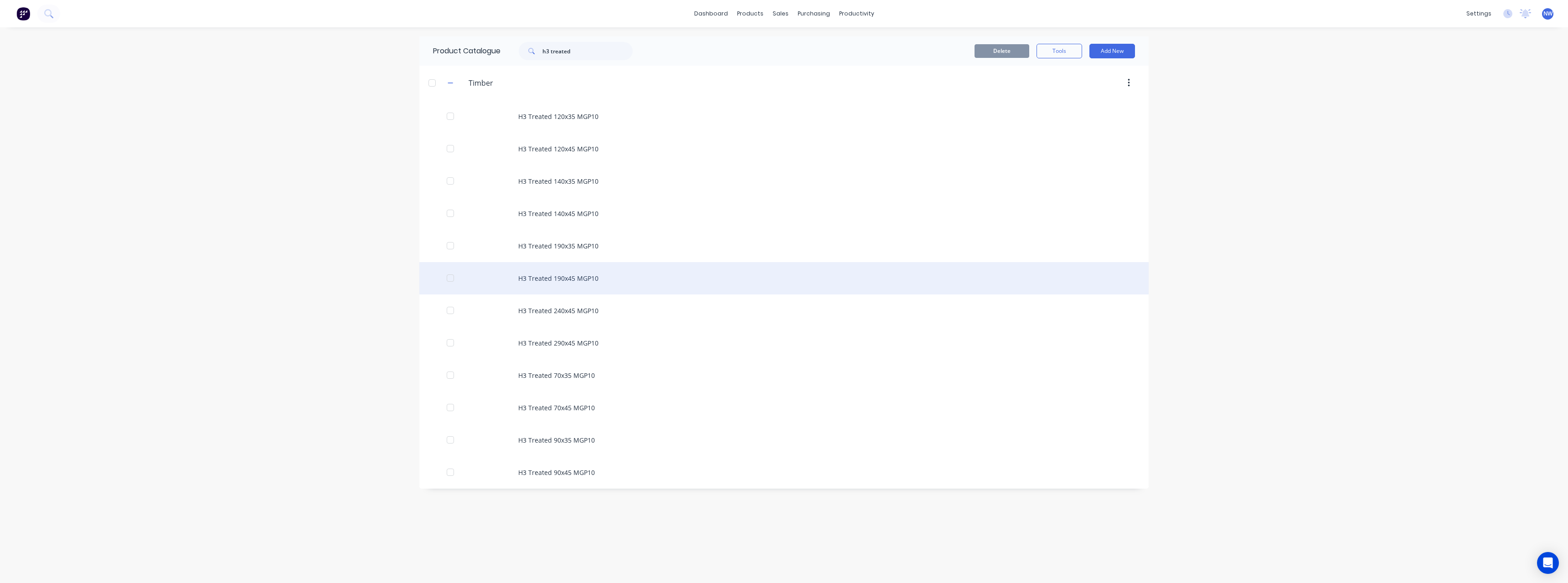
click at [591, 281] on div "H3 Treated 190x45 MGP10" at bounding box center [784, 278] width 729 height 32
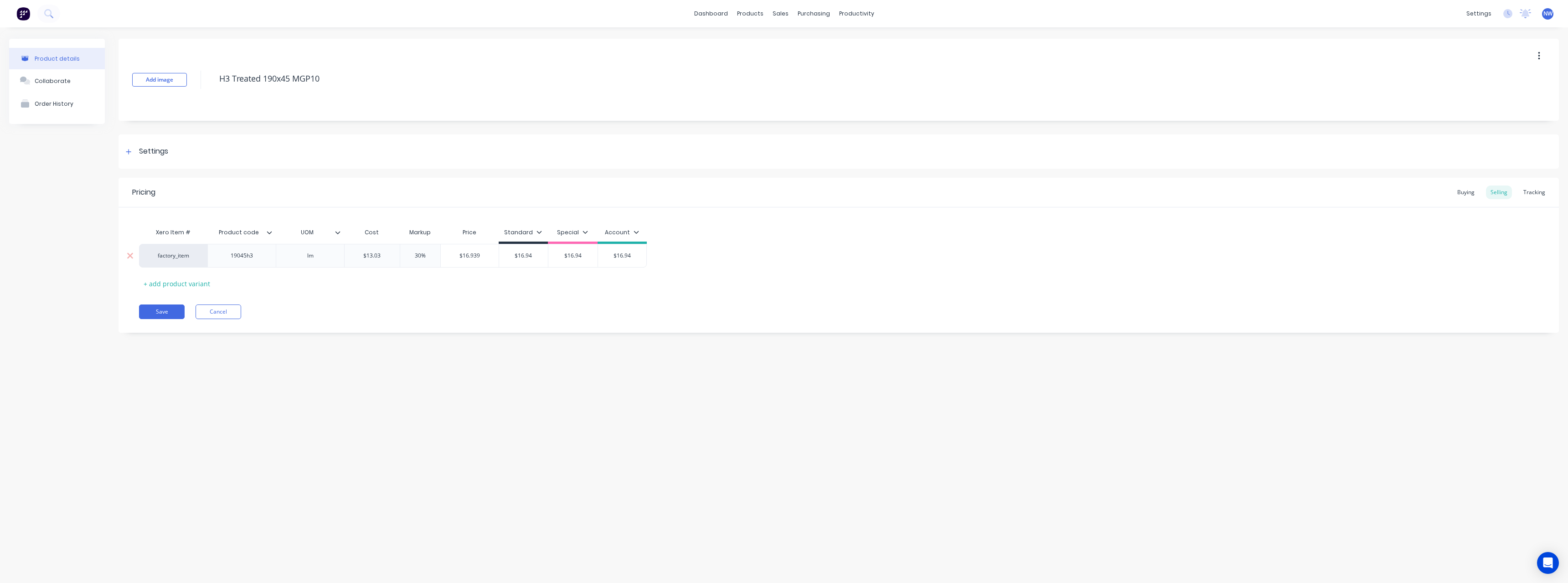
drag, startPoint x: 388, startPoint y: 257, endPoint x: 357, endPoint y: 259, distance: 31.1
click at [357, 259] on input "$13.03" at bounding box center [372, 255] width 55 height 8
drag, startPoint x: 536, startPoint y: 254, endPoint x: 516, endPoint y: 262, distance: 21.5
click at [505, 256] on input "$16.94" at bounding box center [523, 255] width 49 height 8
drag, startPoint x: 589, startPoint y: 255, endPoint x: 567, endPoint y: 260, distance: 22.6
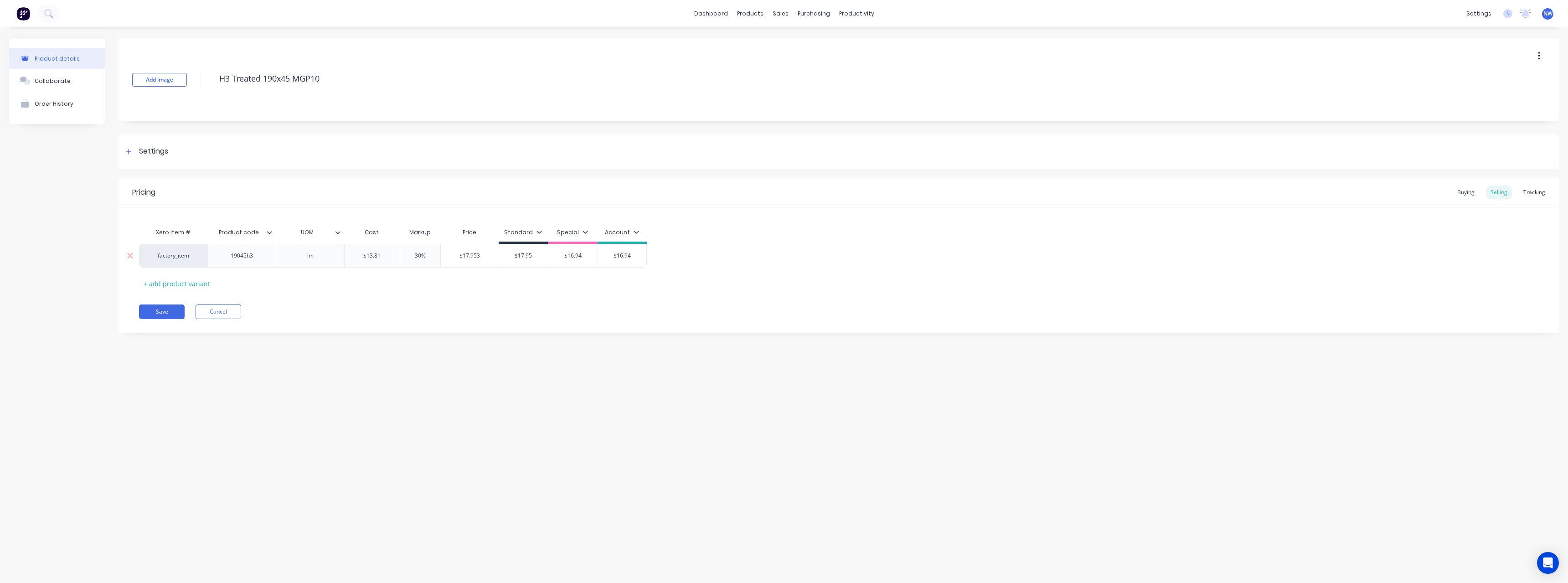
click at [564, 259] on input "$16.94" at bounding box center [573, 255] width 49 height 8
drag, startPoint x: 639, startPoint y: 254, endPoint x: 608, endPoint y: 259, distance: 31.4
click at [606, 257] on input "$16.94" at bounding box center [622, 255] width 49 height 8
click at [163, 312] on button "Save" at bounding box center [161, 312] width 46 height 15
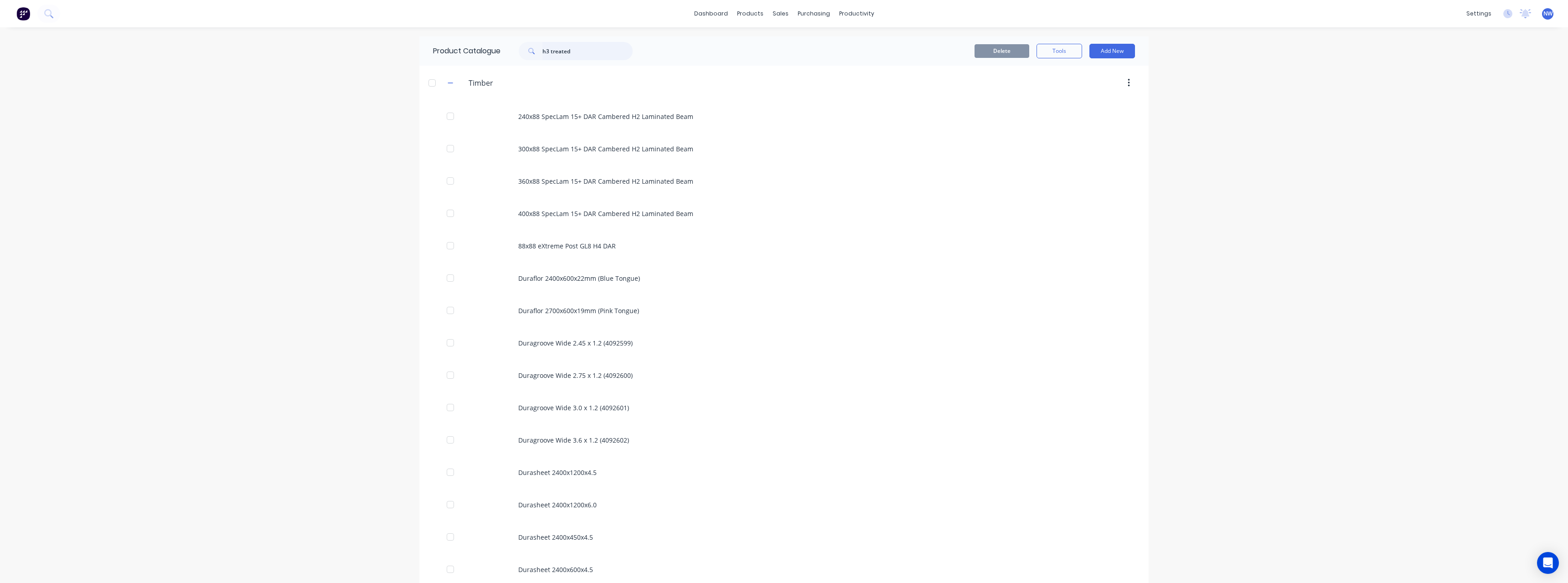
click at [589, 52] on input "h3 treated" at bounding box center [587, 51] width 90 height 18
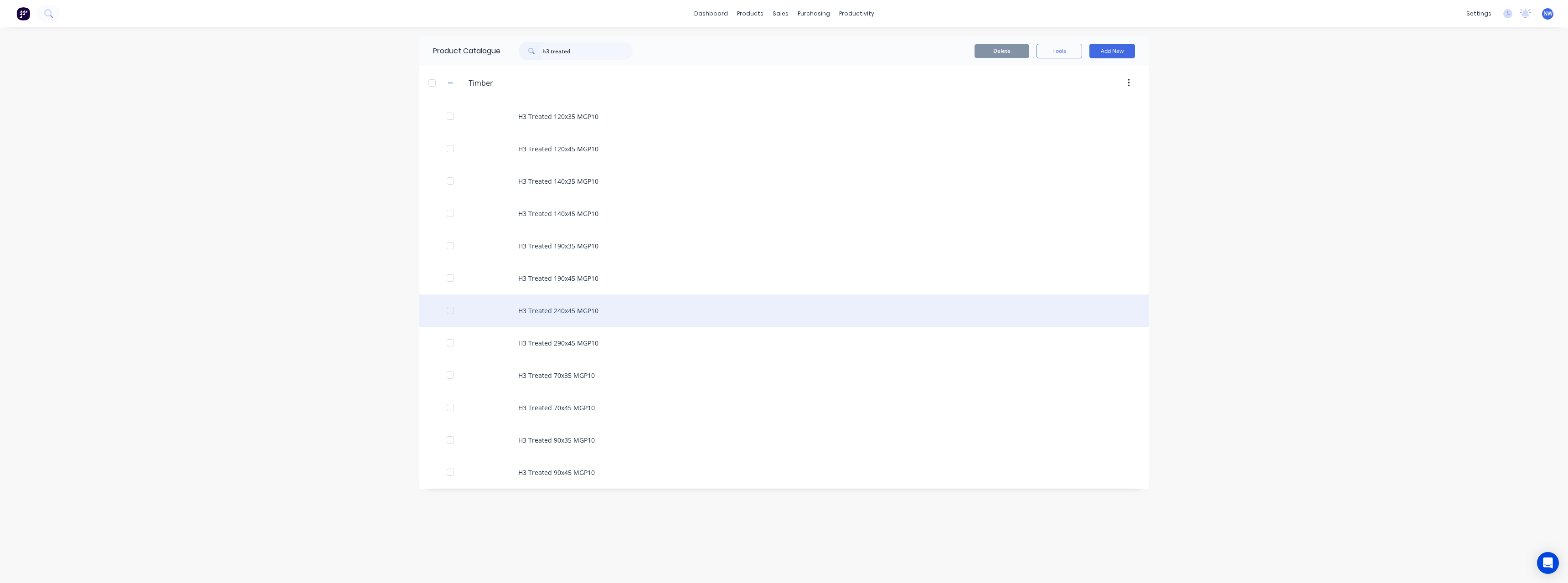
click at [599, 315] on div "H3 Treated 240x45 MGP10" at bounding box center [784, 310] width 729 height 32
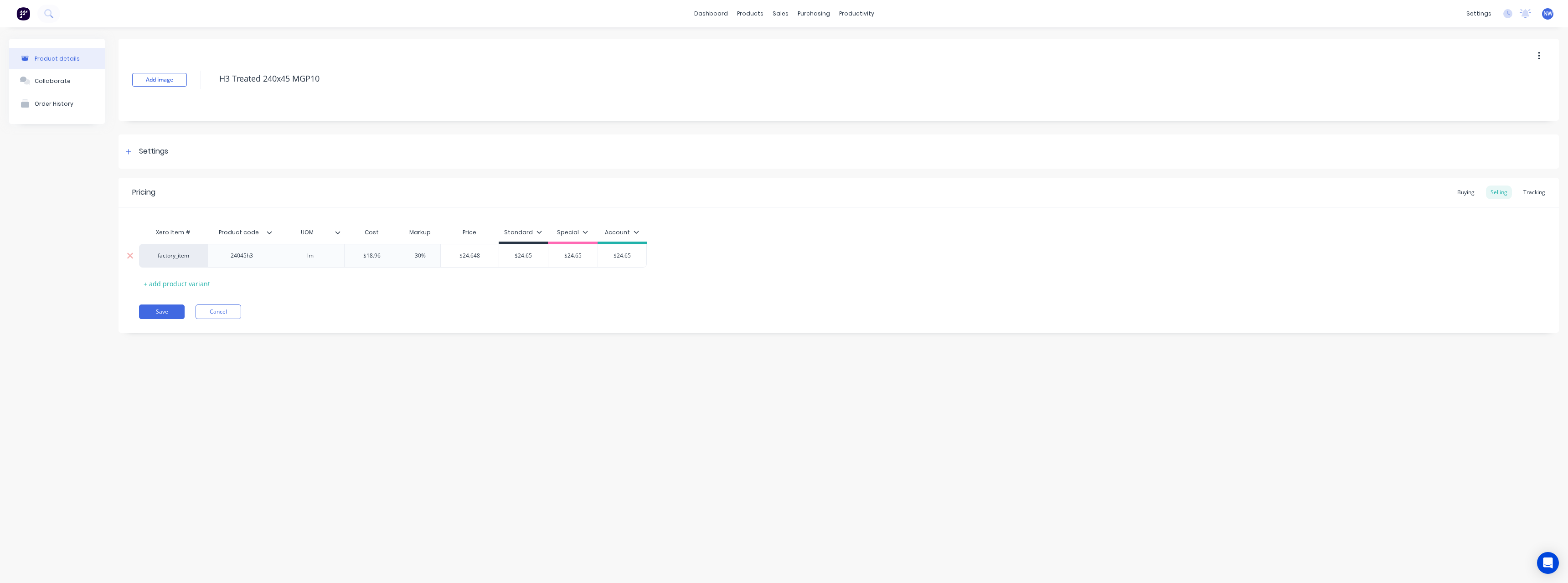
drag, startPoint x: 388, startPoint y: 254, endPoint x: 360, endPoint y: 256, distance: 28.1
click at [360, 256] on input "$18.96" at bounding box center [372, 255] width 55 height 8
drag, startPoint x: 531, startPoint y: 257, endPoint x: 552, endPoint y: 275, distance: 27.7
click at [511, 264] on div "$24.65 $24.65" at bounding box center [517, 255] width 49 height 23
drag, startPoint x: 573, startPoint y: 255, endPoint x: 580, endPoint y: 272, distance: 18.4
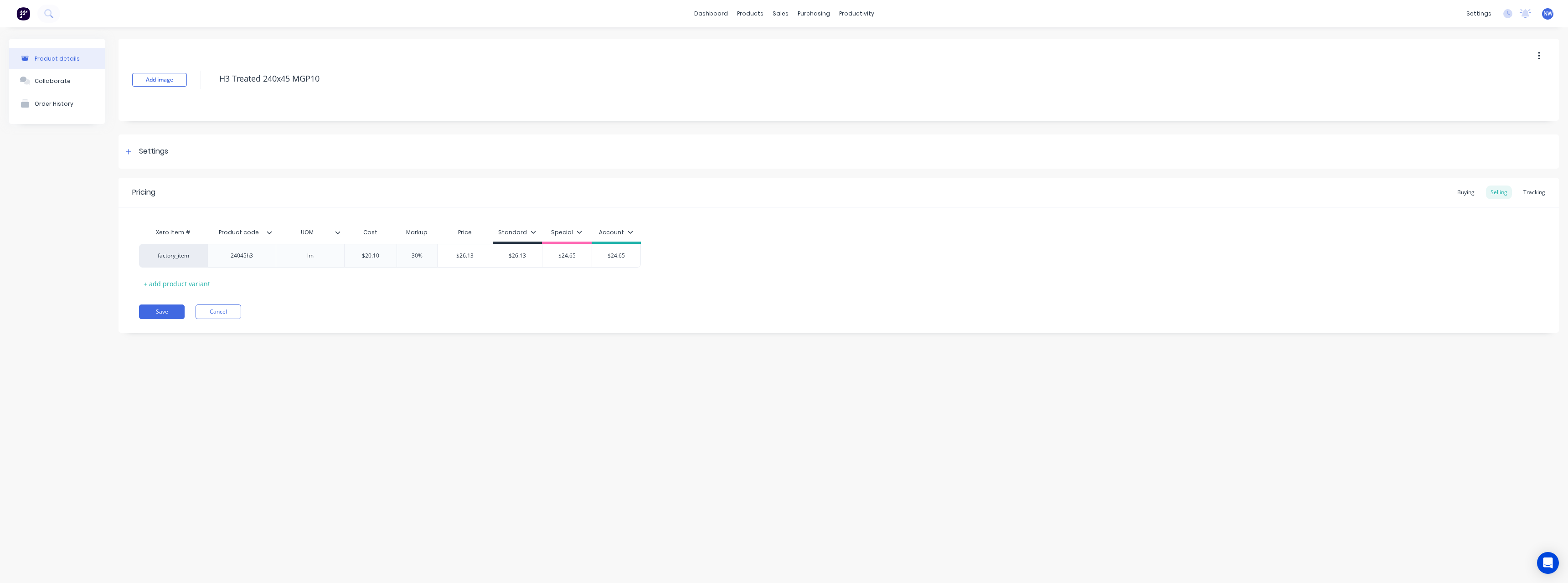
click at [561, 264] on div "$24.65 $24.65" at bounding box center [567, 255] width 49 height 23
drag, startPoint x: 629, startPoint y: 256, endPoint x: 619, endPoint y: 278, distance: 24.2
click at [603, 262] on div "$24.65 $24.65" at bounding box center [617, 255] width 49 height 23
click at [170, 311] on button "Save" at bounding box center [161, 312] width 46 height 15
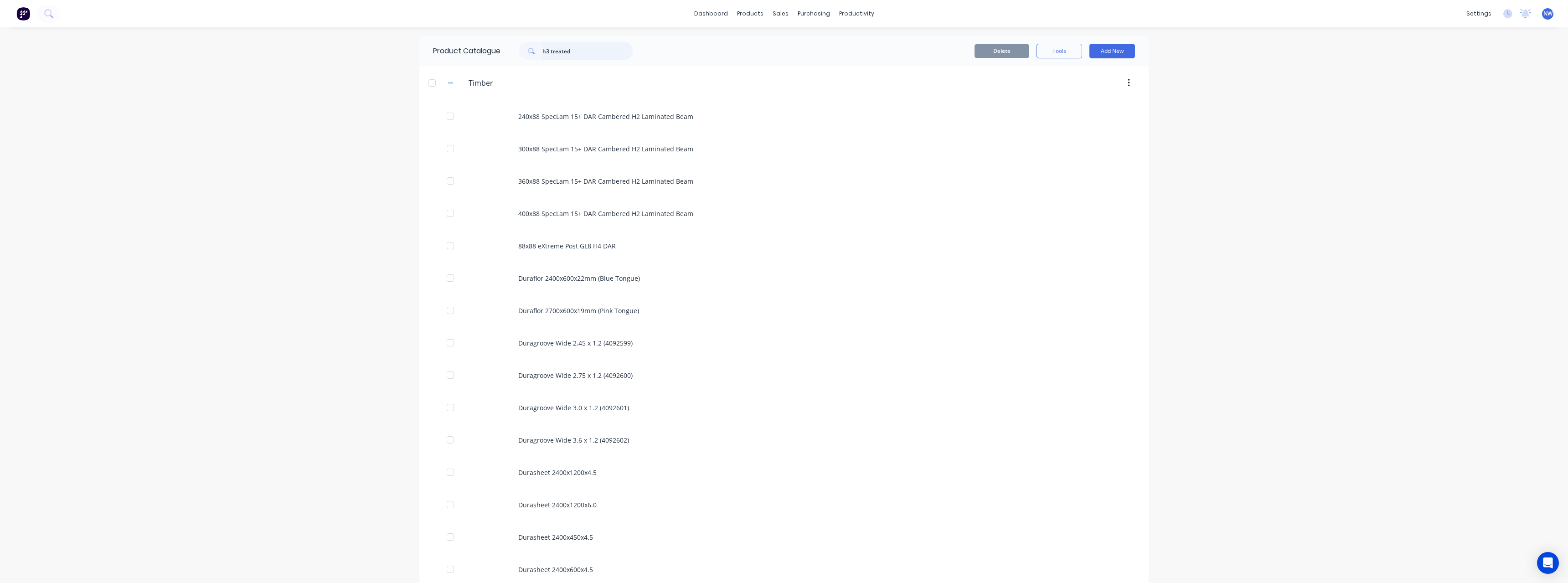
click at [587, 52] on input "h3 treated" at bounding box center [587, 51] width 90 height 18
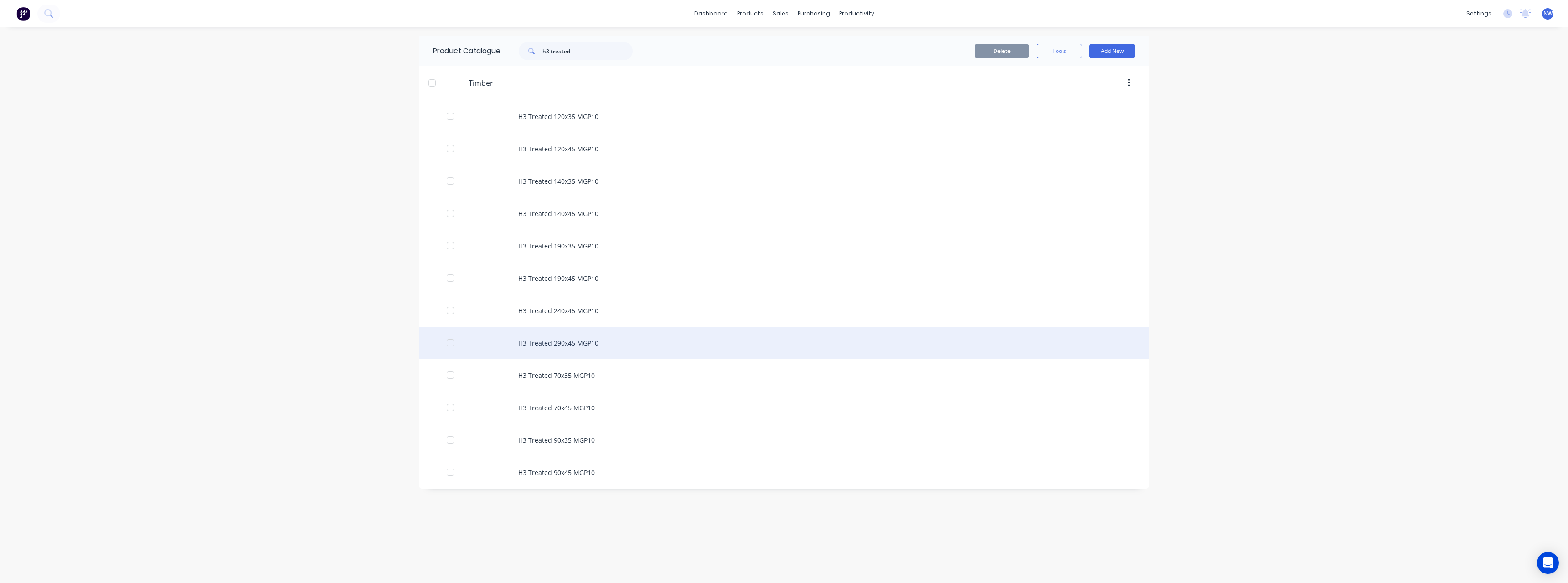
click at [581, 334] on div "H3 Treated 290x45 MGP10" at bounding box center [784, 343] width 729 height 32
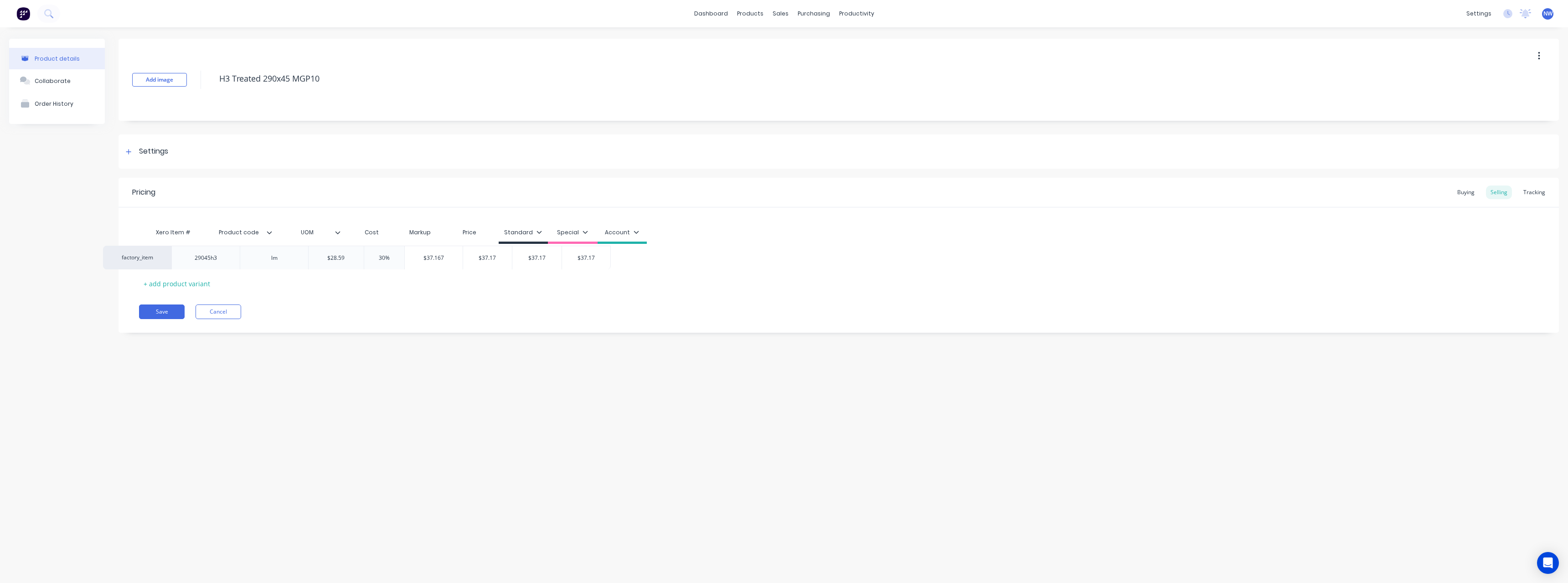
drag, startPoint x: 387, startPoint y: 263, endPoint x: 369, endPoint y: 264, distance: 18.0
click at [360, 264] on div "factory_item 29045h3 lm $28.59 30% $37.167 $37.17 $37.17 $37.17" at bounding box center [838, 256] width 1399 height 24
drag, startPoint x: 383, startPoint y: 257, endPoint x: 354, endPoint y: 257, distance: 29.0
click at [354, 257] on input "$28.59" at bounding box center [372, 255] width 55 height 8
drag, startPoint x: 539, startPoint y: 257, endPoint x: 534, endPoint y: 270, distance: 13.9
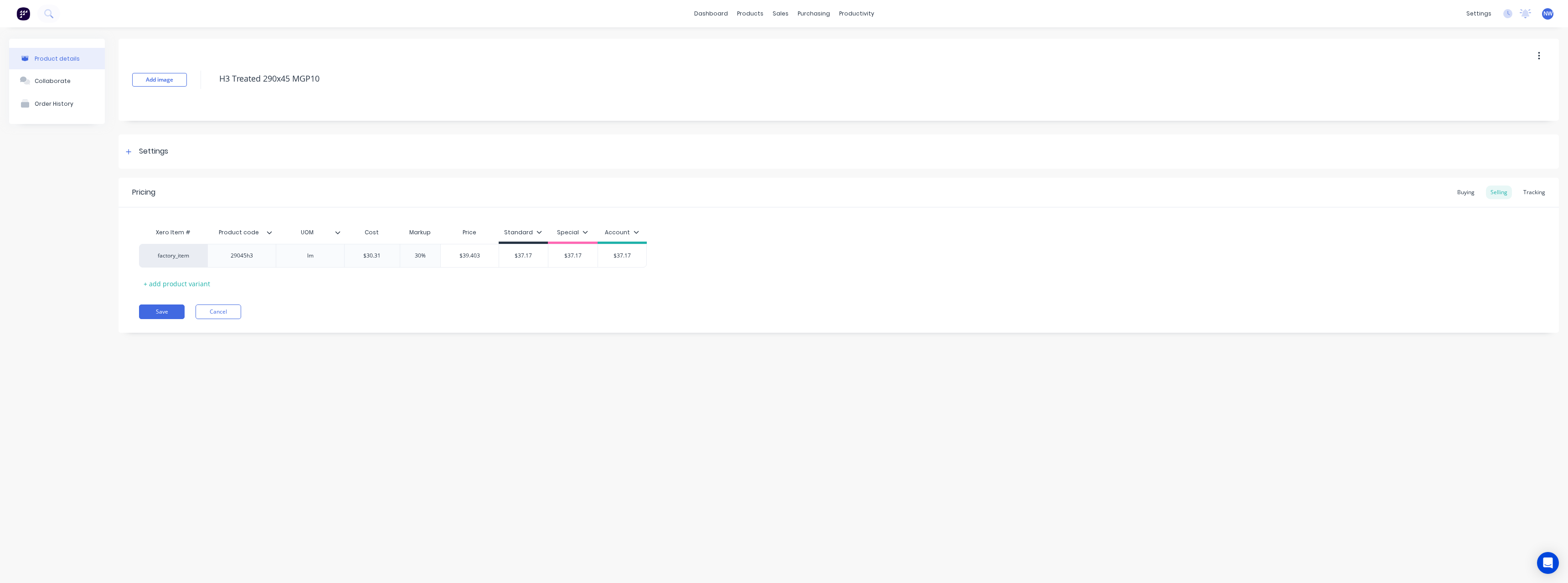
click at [516, 260] on div "$37.17 $37.17" at bounding box center [523, 255] width 49 height 23
drag, startPoint x: 580, startPoint y: 256, endPoint x: 608, endPoint y: 281, distance: 37.5
click at [563, 262] on div "$37.17 $37.17" at bounding box center [570, 255] width 49 height 23
drag, startPoint x: 626, startPoint y: 257, endPoint x: 614, endPoint y: 267, distance: 15.6
click at [608, 260] on div "$37.17 $37.17" at bounding box center [617, 255] width 49 height 23
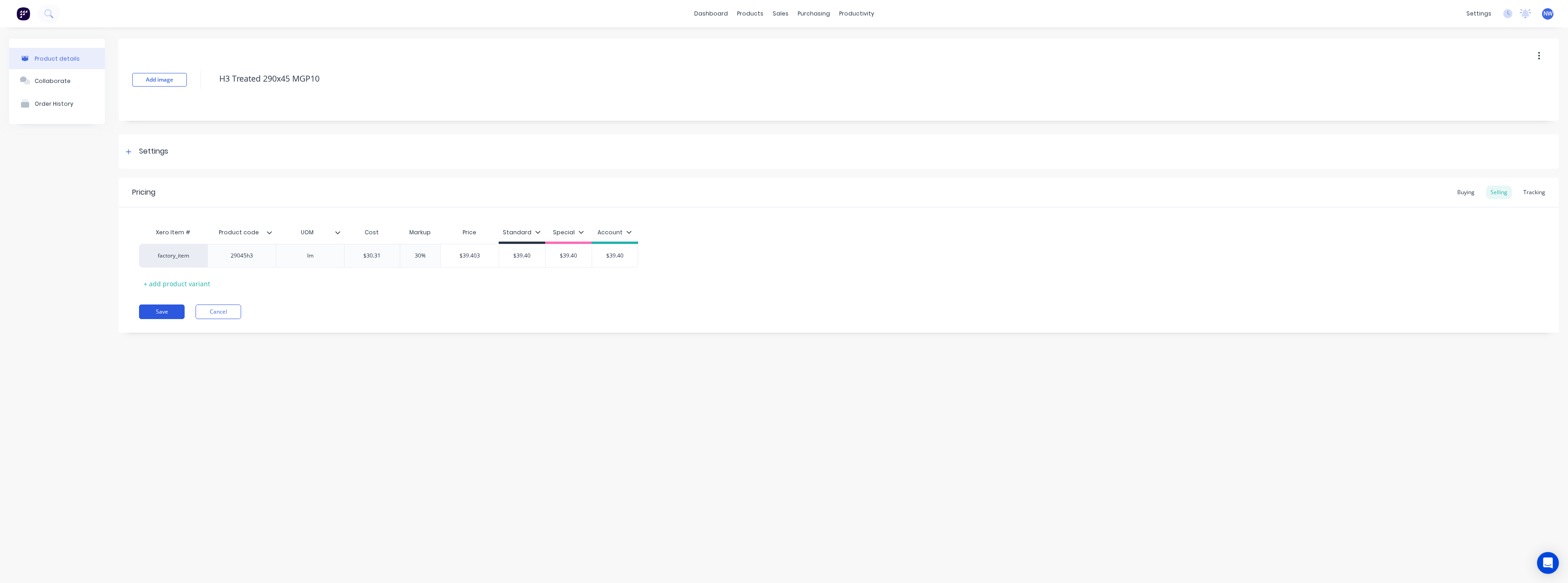
click at [171, 313] on button "Save" at bounding box center [161, 312] width 46 height 15
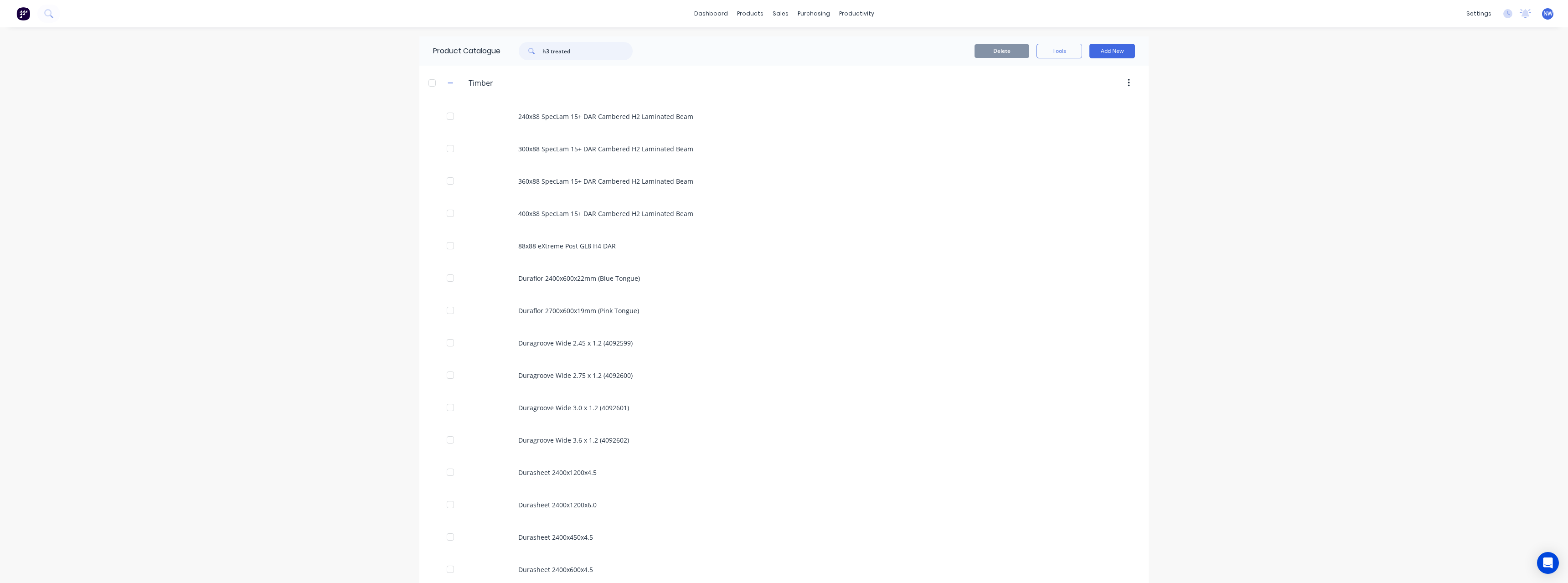
click at [585, 51] on input "h3 treated" at bounding box center [587, 51] width 90 height 18
click at [551, 50] on input "h3 treated" at bounding box center [587, 51] width 90 height 18
click at [587, 50] on input "h4 treated" at bounding box center [587, 51] width 90 height 18
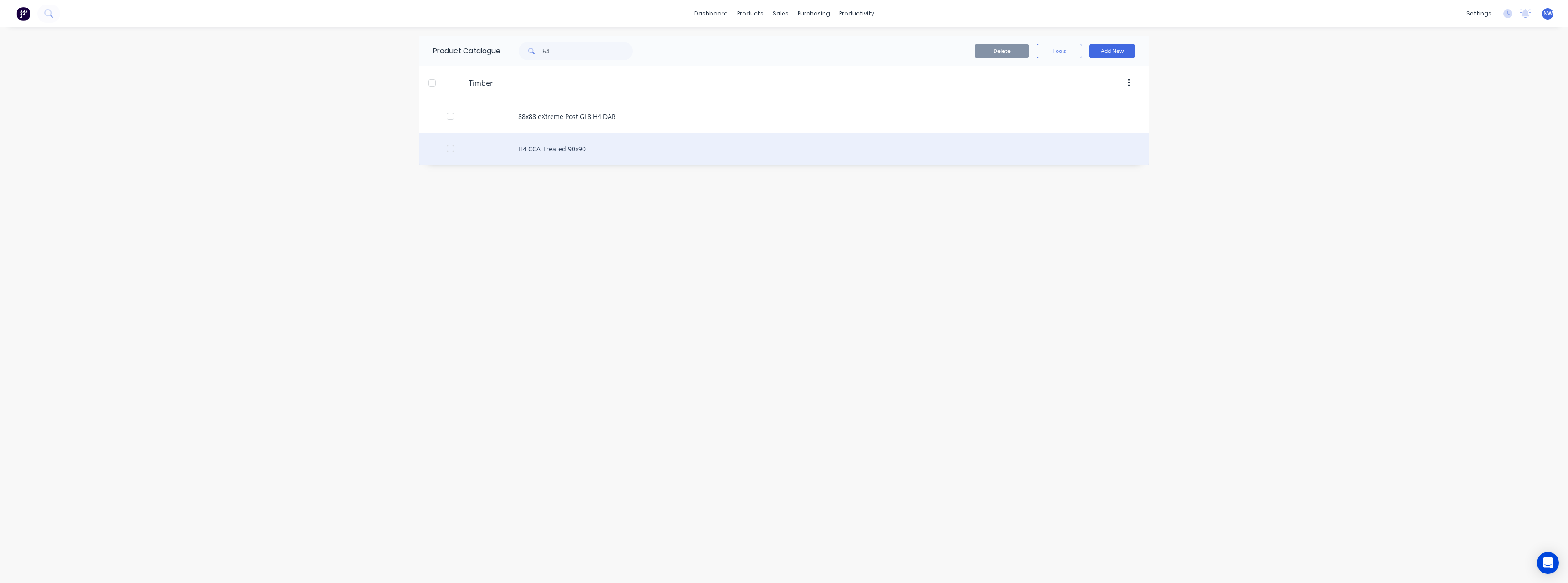
click at [577, 148] on div "H4 CCA Treated 90x90" at bounding box center [784, 148] width 729 height 32
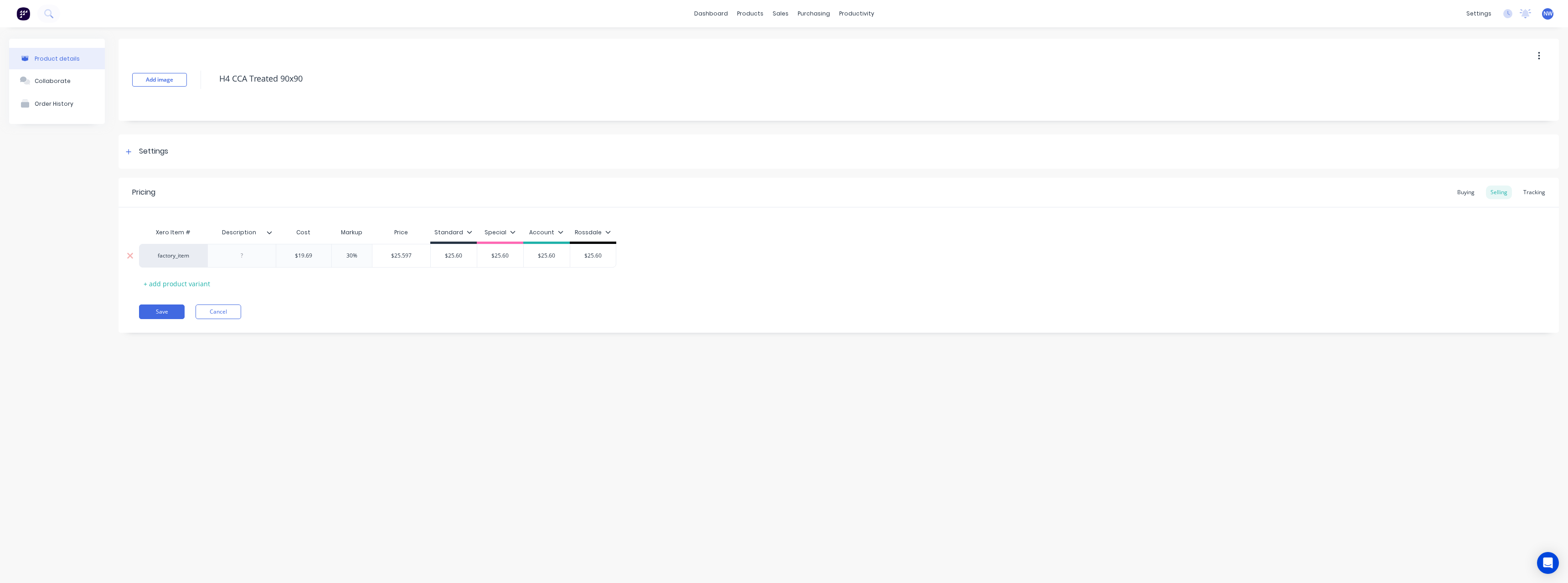
drag, startPoint x: 416, startPoint y: 253, endPoint x: 388, endPoint y: 255, distance: 28.1
click at [388, 255] on input "$25.597" at bounding box center [401, 255] width 58 height 8
drag, startPoint x: 323, startPoint y: 253, endPoint x: 292, endPoint y: 257, distance: 31.3
click at [292, 257] on input "$19.69" at bounding box center [304, 255] width 55 height 8
drag, startPoint x: 468, startPoint y: 254, endPoint x: 438, endPoint y: 258, distance: 30.3
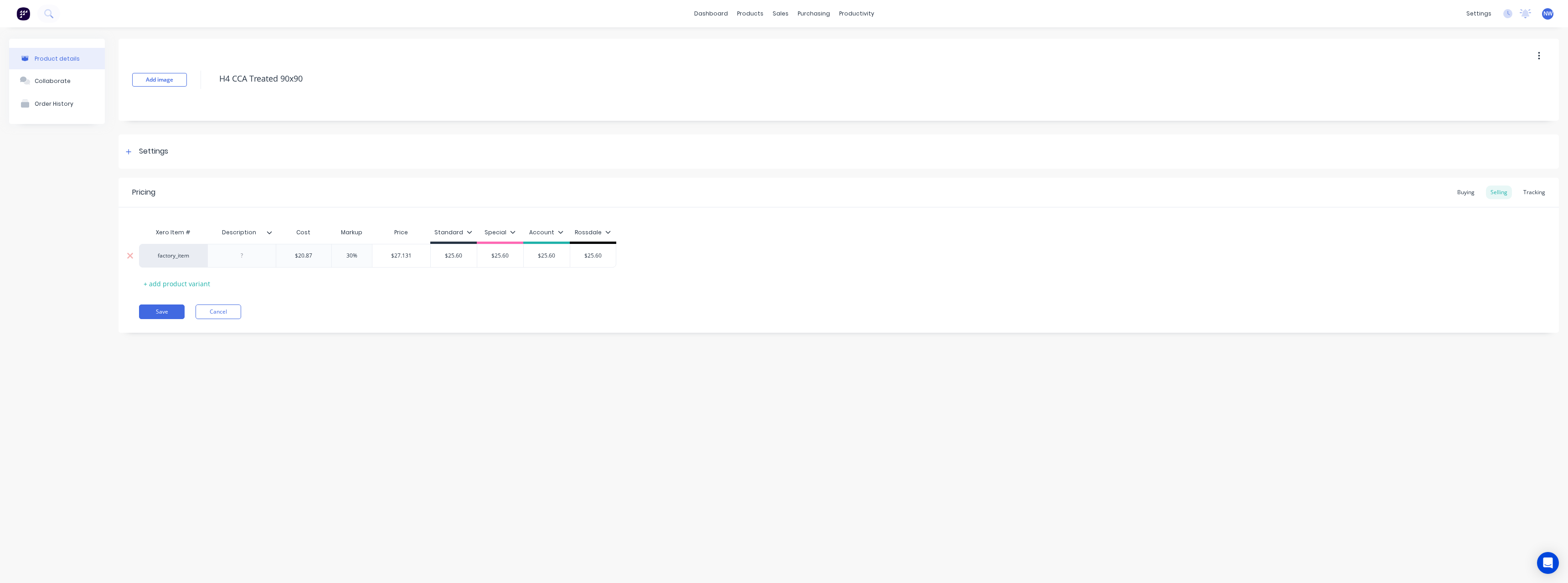
click at [438, 258] on input "$25.60" at bounding box center [454, 255] width 46 height 8
drag, startPoint x: 516, startPoint y: 256, endPoint x: 494, endPoint y: 259, distance: 22.2
click at [493, 259] on input "$25.60" at bounding box center [503, 255] width 46 height 8
drag, startPoint x: 564, startPoint y: 254, endPoint x: 537, endPoint y: 256, distance: 27.1
click at [537, 256] on input "$25.60" at bounding box center [553, 255] width 46 height 8
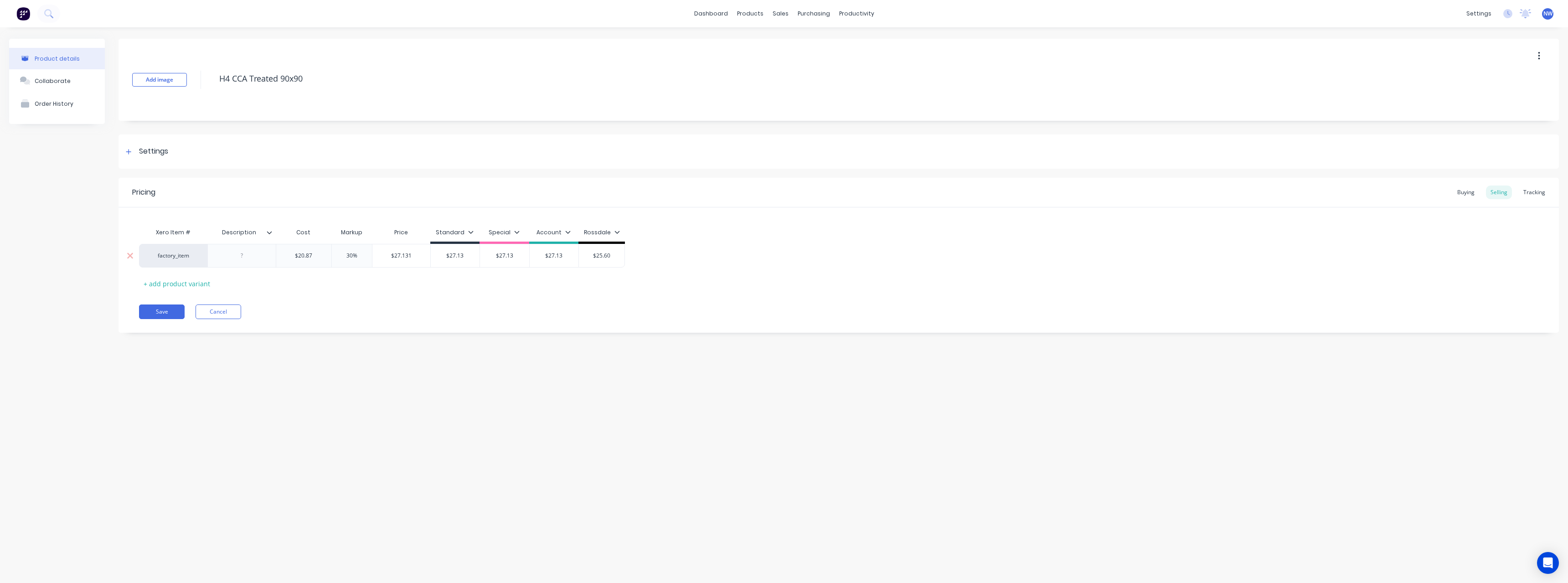
drag, startPoint x: 618, startPoint y: 255, endPoint x: 589, endPoint y: 258, distance: 29.2
click at [589, 258] on input "$25.60" at bounding box center [601, 255] width 46 height 8
click at [169, 307] on button "Save" at bounding box center [161, 312] width 46 height 15
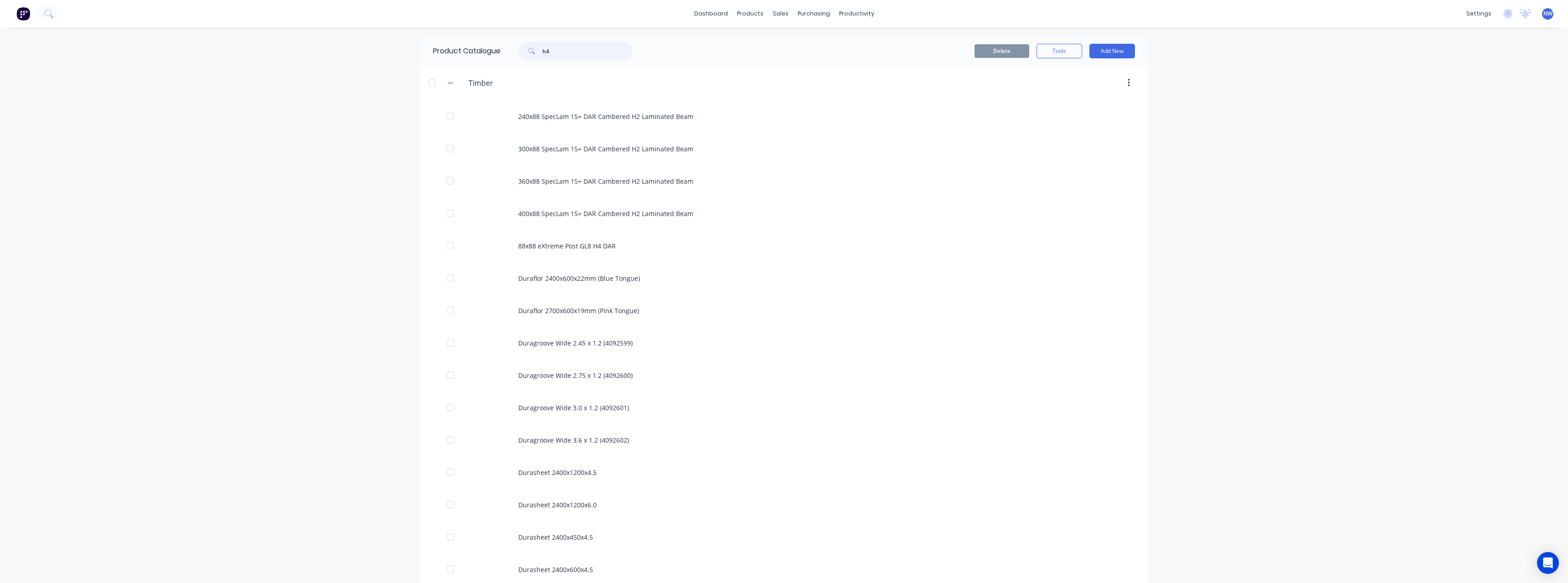
drag, startPoint x: 553, startPoint y: 52, endPoint x: 535, endPoint y: 54, distance: 18.1
click at [535, 54] on div "h4" at bounding box center [575, 51] width 114 height 18
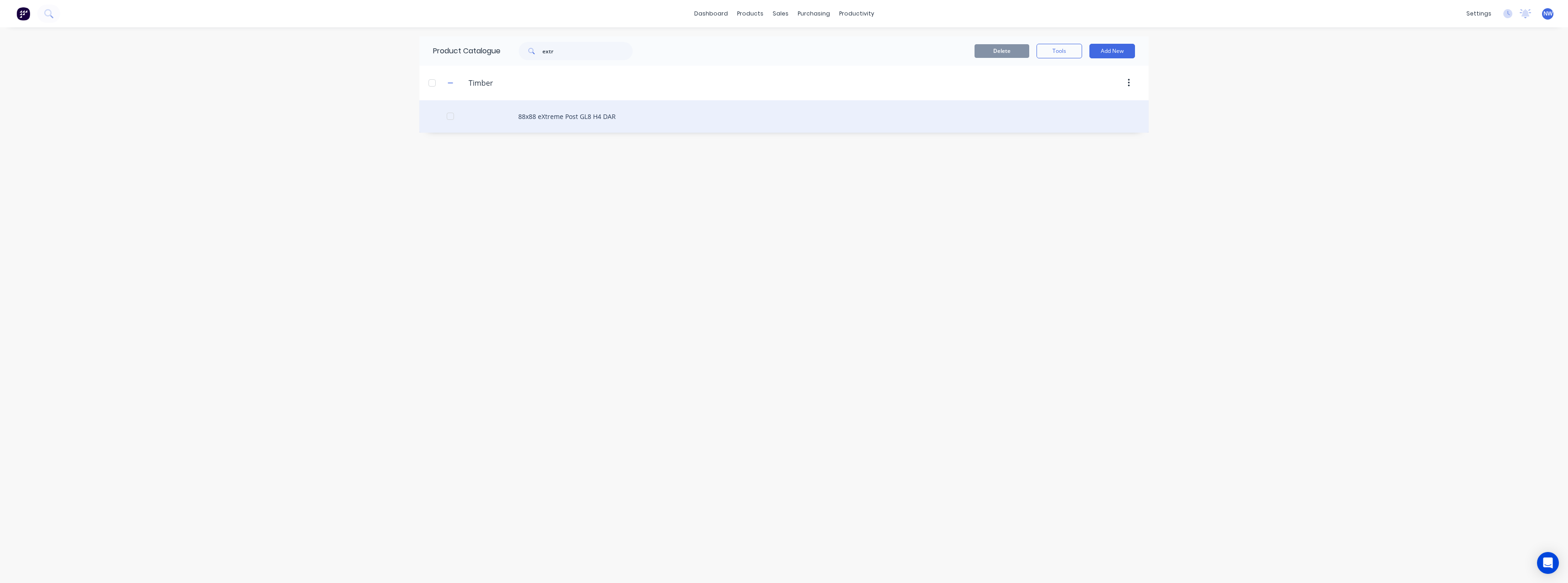
click at [586, 110] on div "88x88 eXtreme Post GL8 H4 DAR" at bounding box center [784, 116] width 729 height 32
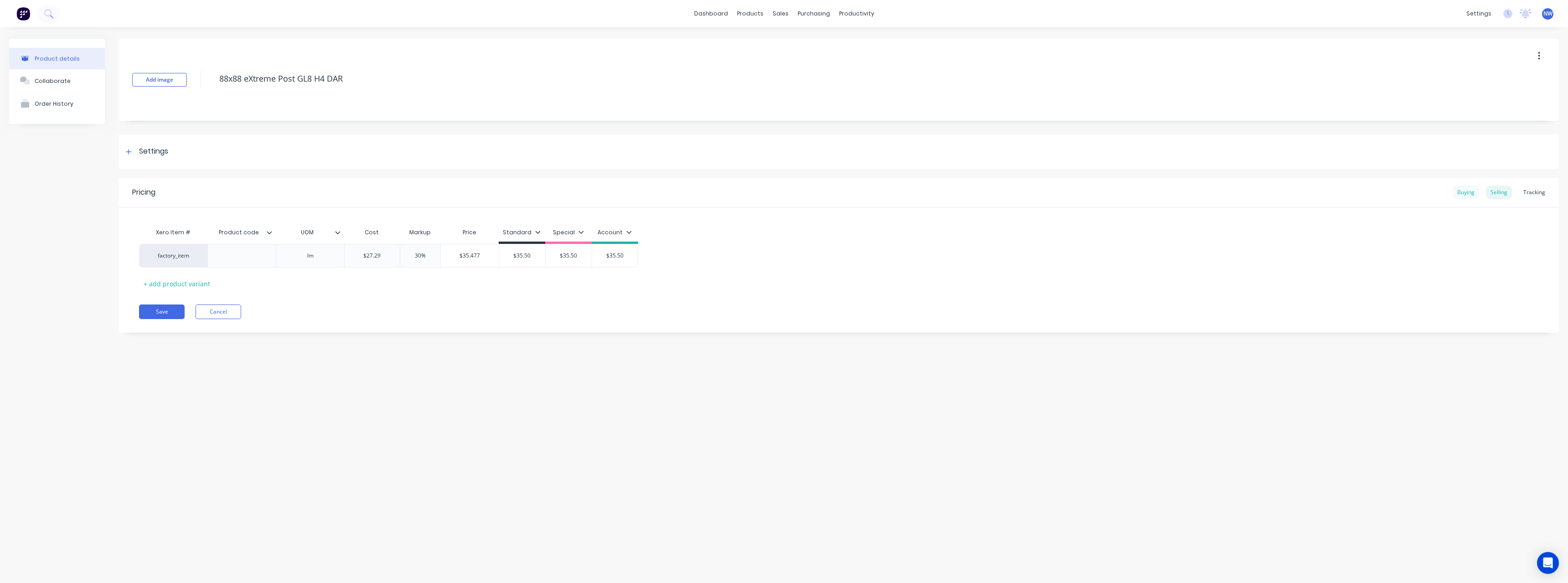
click at [1468, 196] on div "Buying" at bounding box center [1466, 192] width 26 height 13
click at [233, 309] on button "Cancel" at bounding box center [218, 309] width 46 height 15
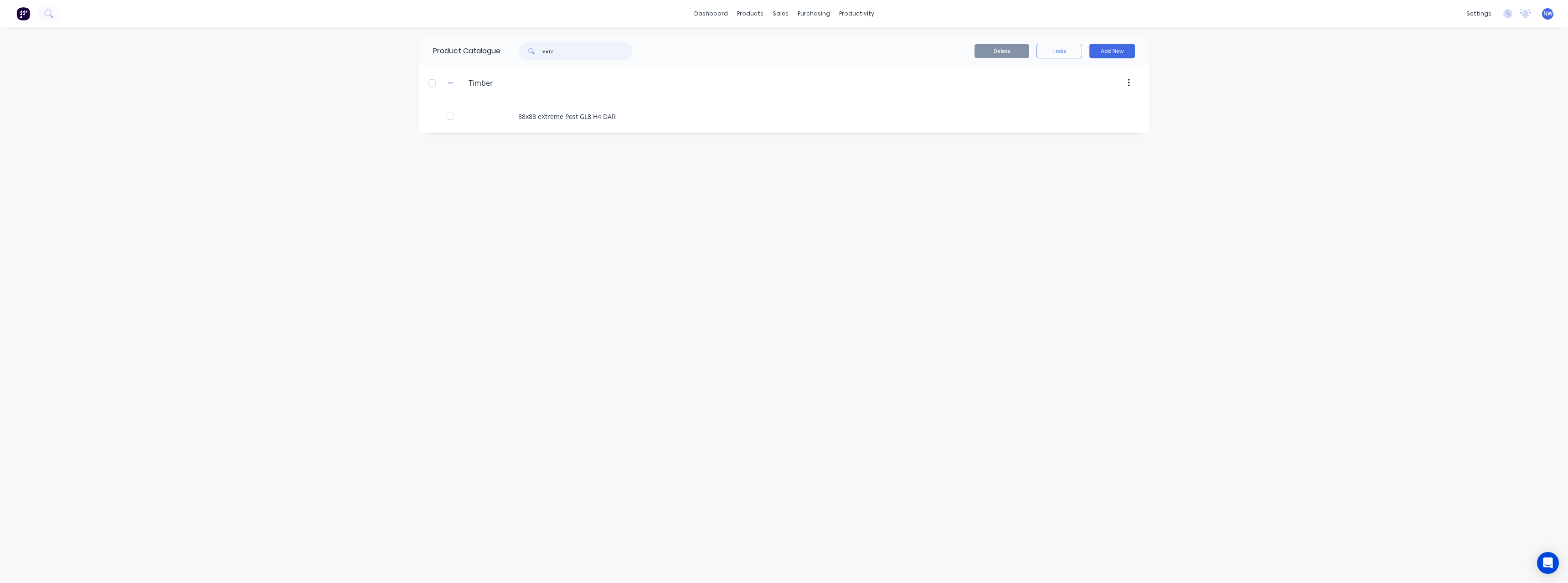
drag, startPoint x: 569, startPoint y: 54, endPoint x: 527, endPoint y: 55, distance: 42.0
click at [527, 55] on div "extr" at bounding box center [575, 51] width 114 height 18
click at [555, 147] on div "Pine 70x35 MGP10" at bounding box center [784, 148] width 729 height 32
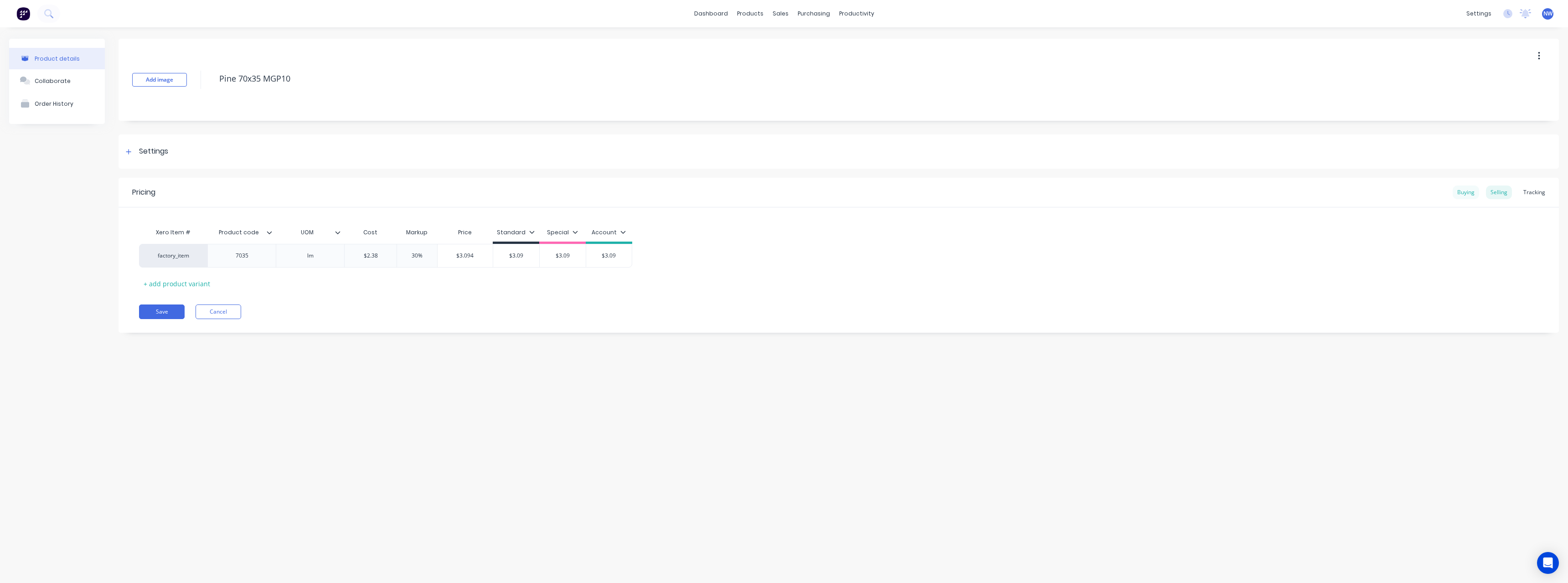
click at [1471, 191] on div "Buying" at bounding box center [1466, 192] width 26 height 13
drag, startPoint x: 392, startPoint y: 255, endPoint x: 362, endPoint y: 256, distance: 30.0
click at [362, 256] on input "$2.55" at bounding box center [379, 253] width 70 height 8
click at [538, 253] on input "$2.26" at bounding box center [525, 253] width 121 height 8
click at [155, 305] on button "Save" at bounding box center [161, 309] width 46 height 15
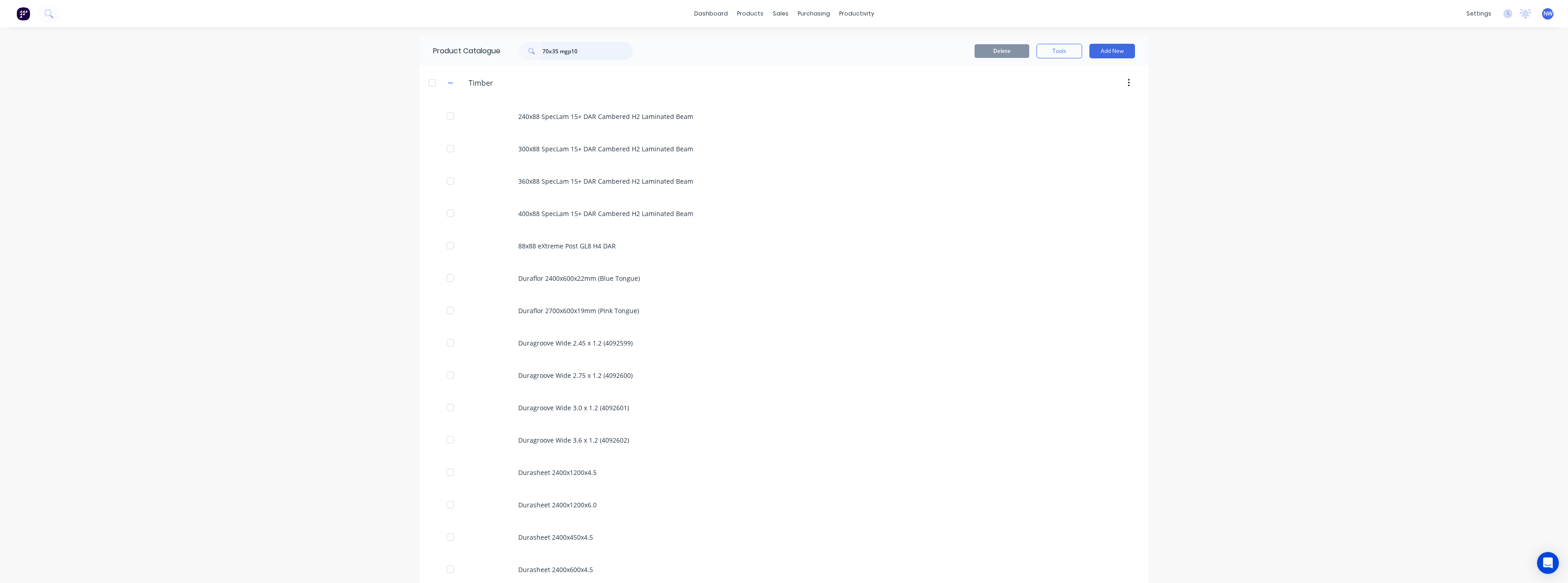
click at [544, 54] on input "70x35 mgp10" at bounding box center [587, 51] width 90 height 18
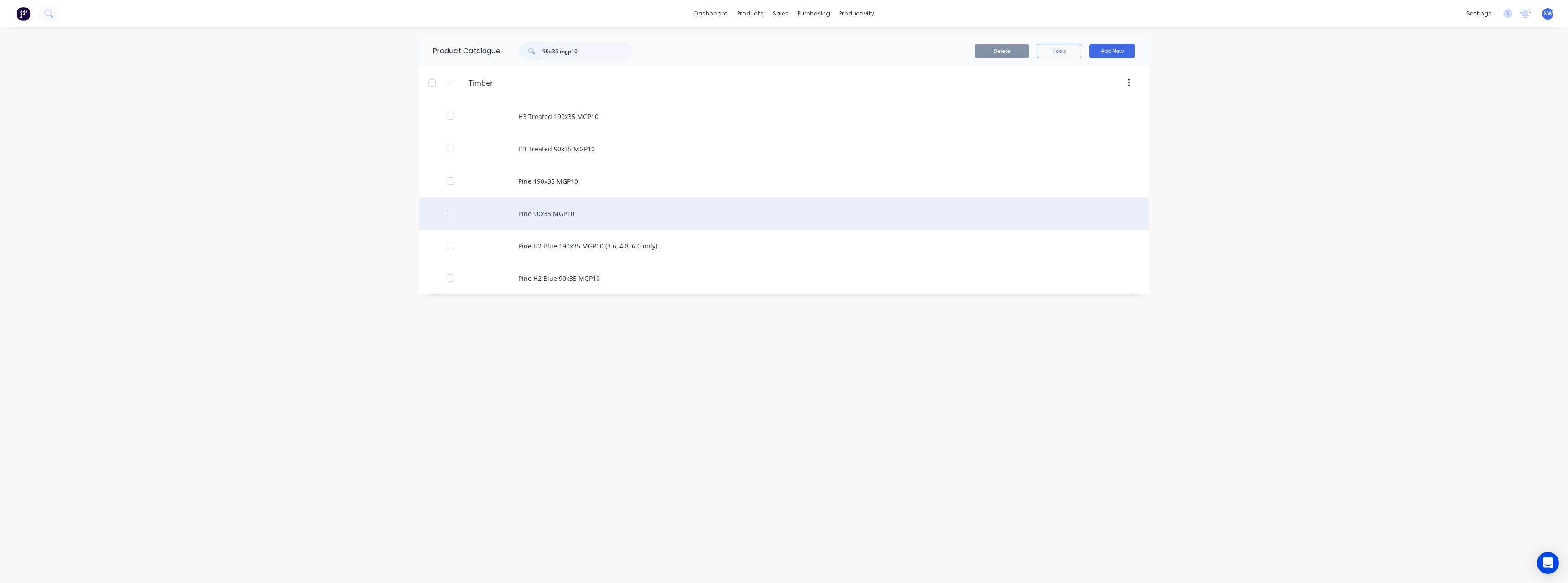
click at [568, 211] on div "Pine 90x35 MGP10" at bounding box center [784, 213] width 729 height 32
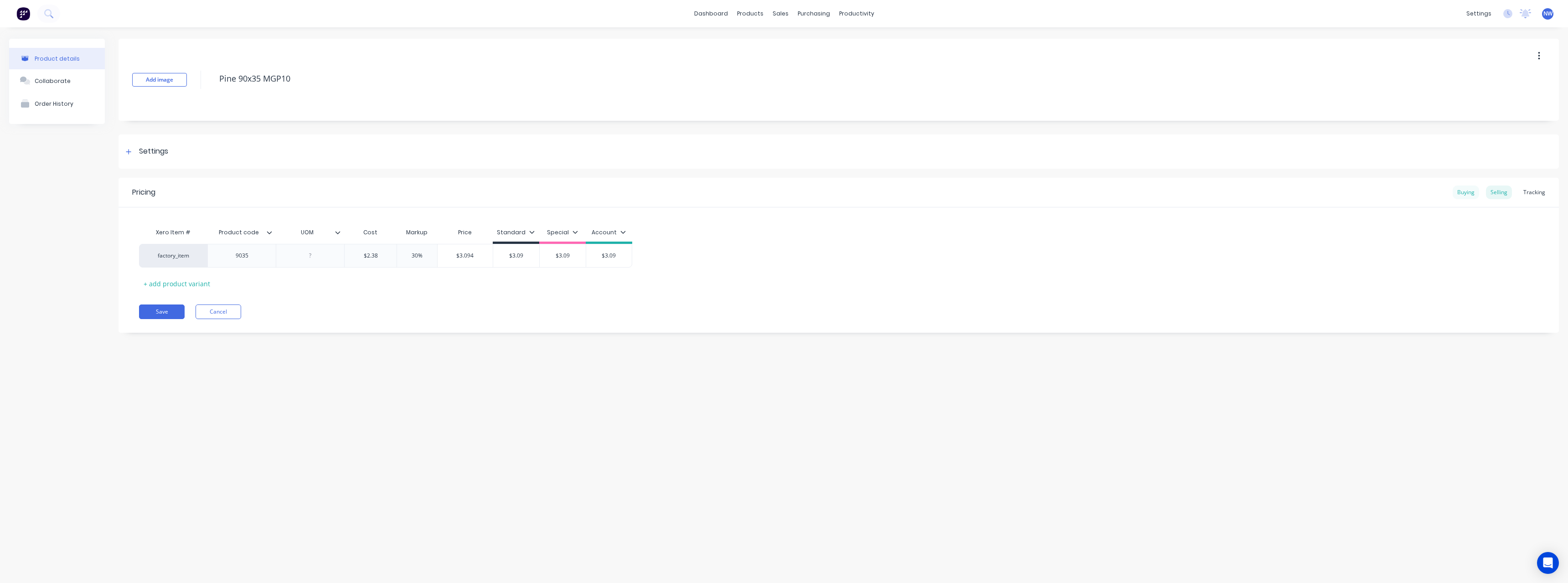
click at [1460, 194] on div "Buying" at bounding box center [1466, 192] width 26 height 13
drag, startPoint x: 393, startPoint y: 253, endPoint x: 359, endPoint y: 253, distance: 34.0
click at [359, 253] on input "$2.56" at bounding box center [379, 253] width 70 height 8
click at [166, 312] on button "Save" at bounding box center [161, 309] width 46 height 15
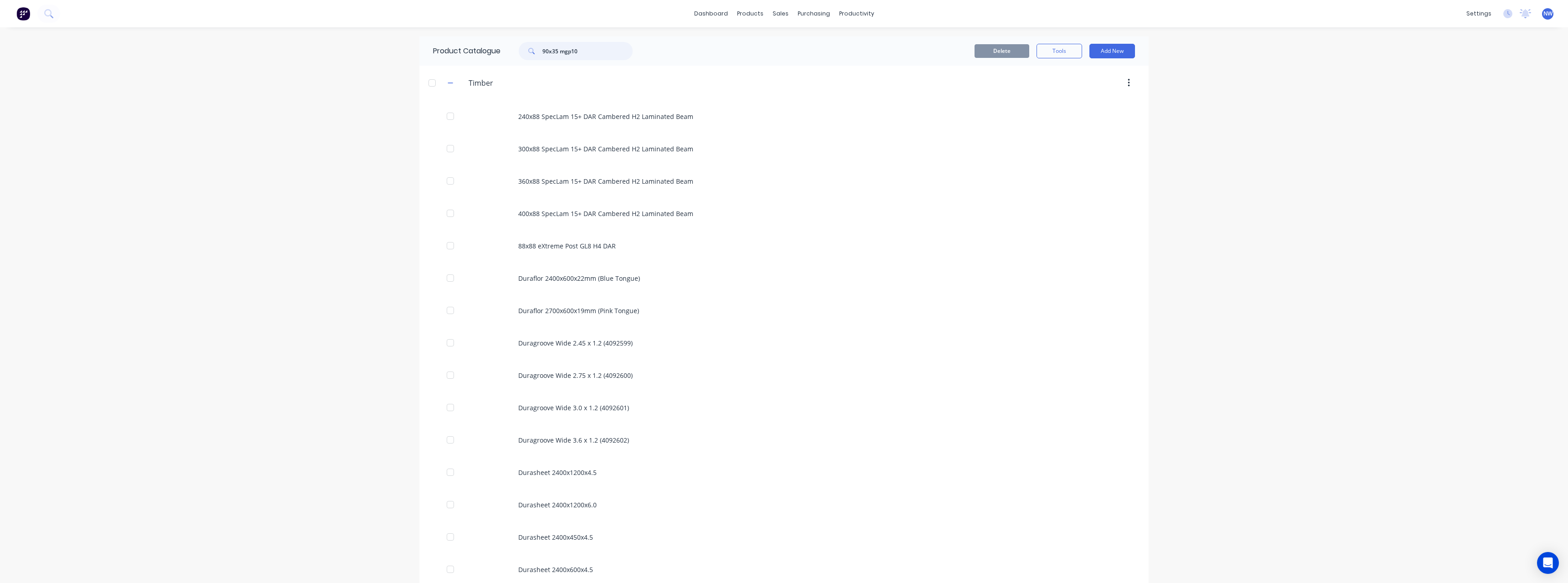
click at [554, 50] on input "90x35 mgp10" at bounding box center [587, 51] width 90 height 18
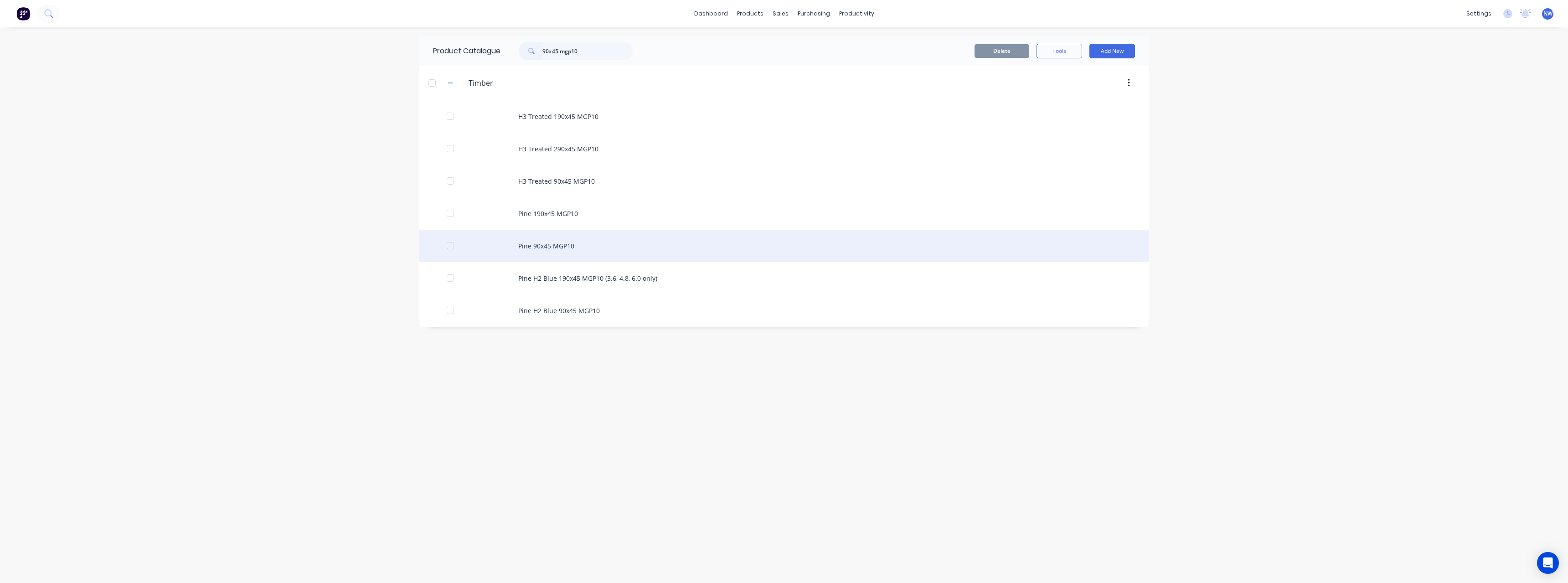
click at [601, 245] on div "Pine 90x45 MGP10" at bounding box center [784, 245] width 729 height 32
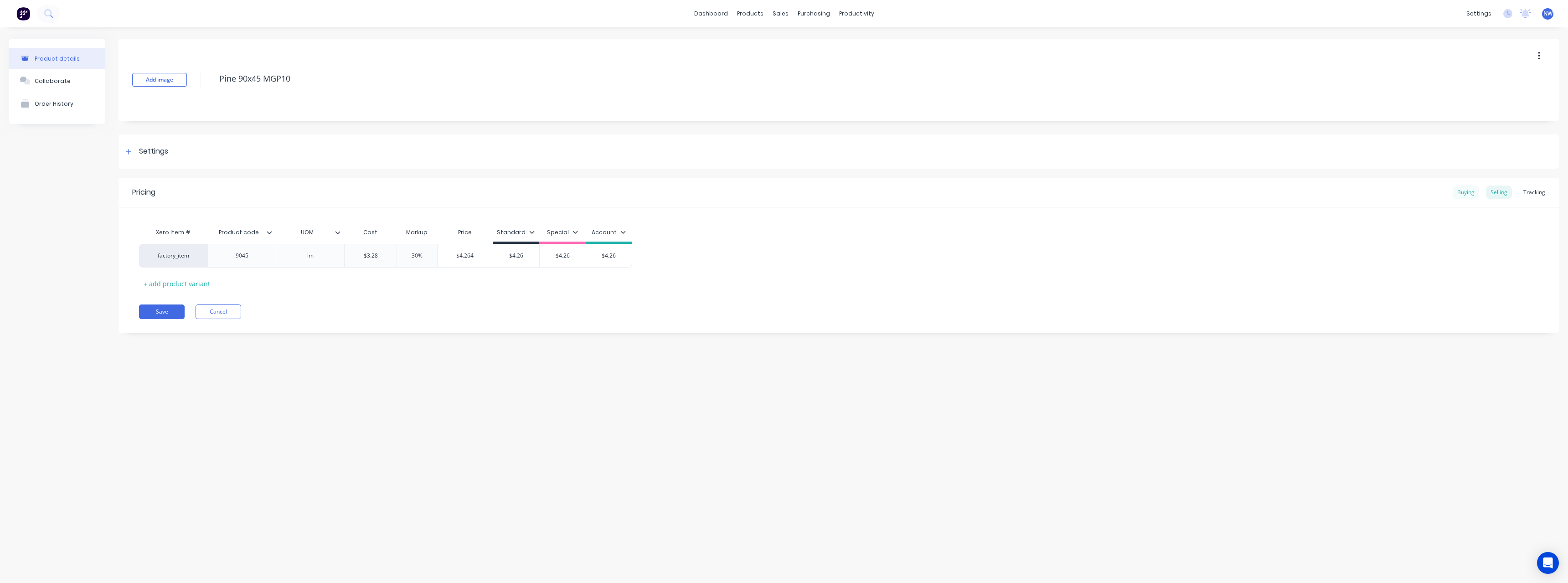
drag, startPoint x: 1471, startPoint y: 194, endPoint x: 1002, endPoint y: 217, distance: 469.6
click at [1470, 195] on div "Buying" at bounding box center [1466, 192] width 26 height 13
drag, startPoint x: 390, startPoint y: 253, endPoint x: 369, endPoint y: 255, distance: 21.1
click at [369, 255] on input "$3.46" at bounding box center [379, 253] width 70 height 8
click at [166, 308] on button "Save" at bounding box center [161, 309] width 46 height 15
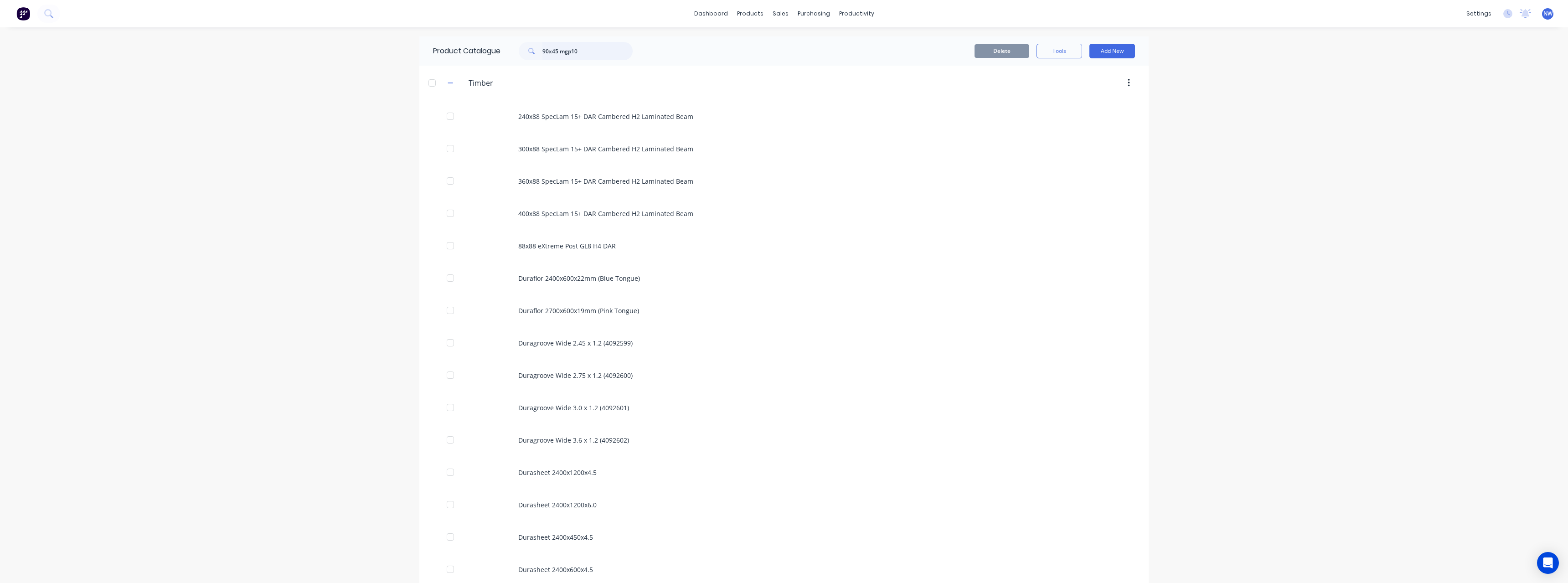
click at [556, 50] on input "90x45 mgp10" at bounding box center [587, 51] width 90 height 18
click at [598, 44] on input "90x35 mgp10" at bounding box center [587, 51] width 90 height 18
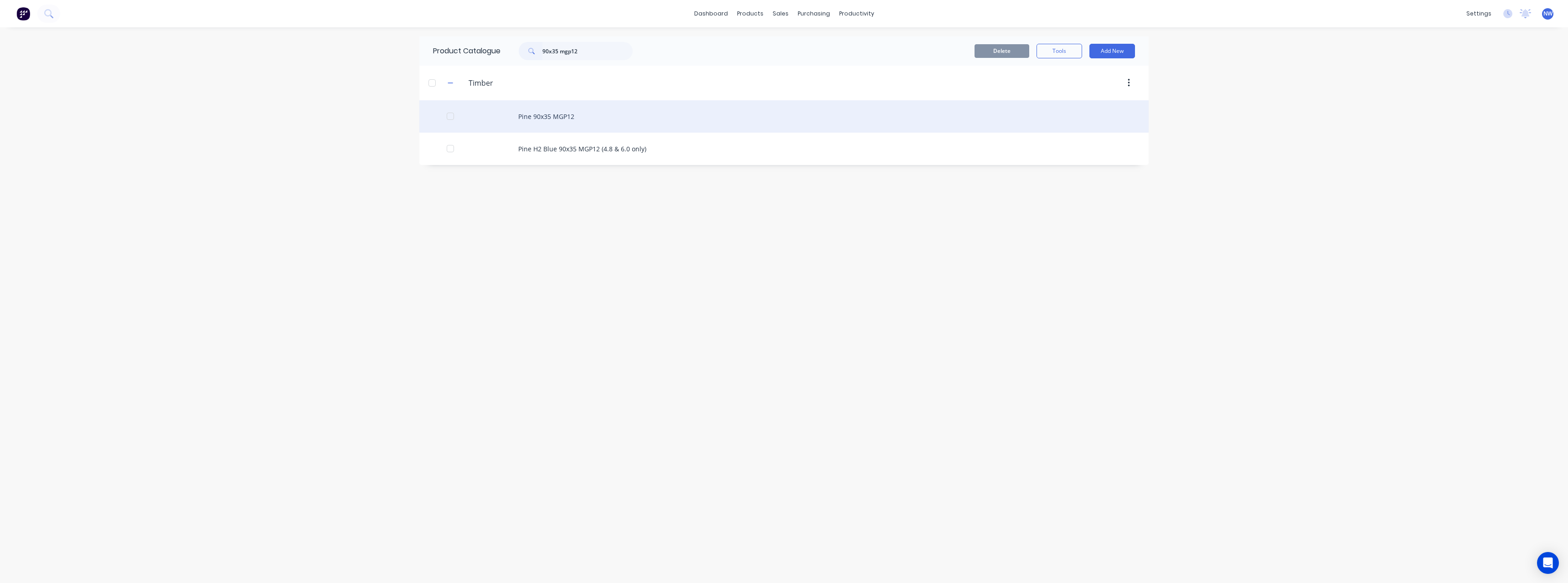
click at [632, 117] on div "Pine 90x35 MGP12" at bounding box center [784, 116] width 729 height 32
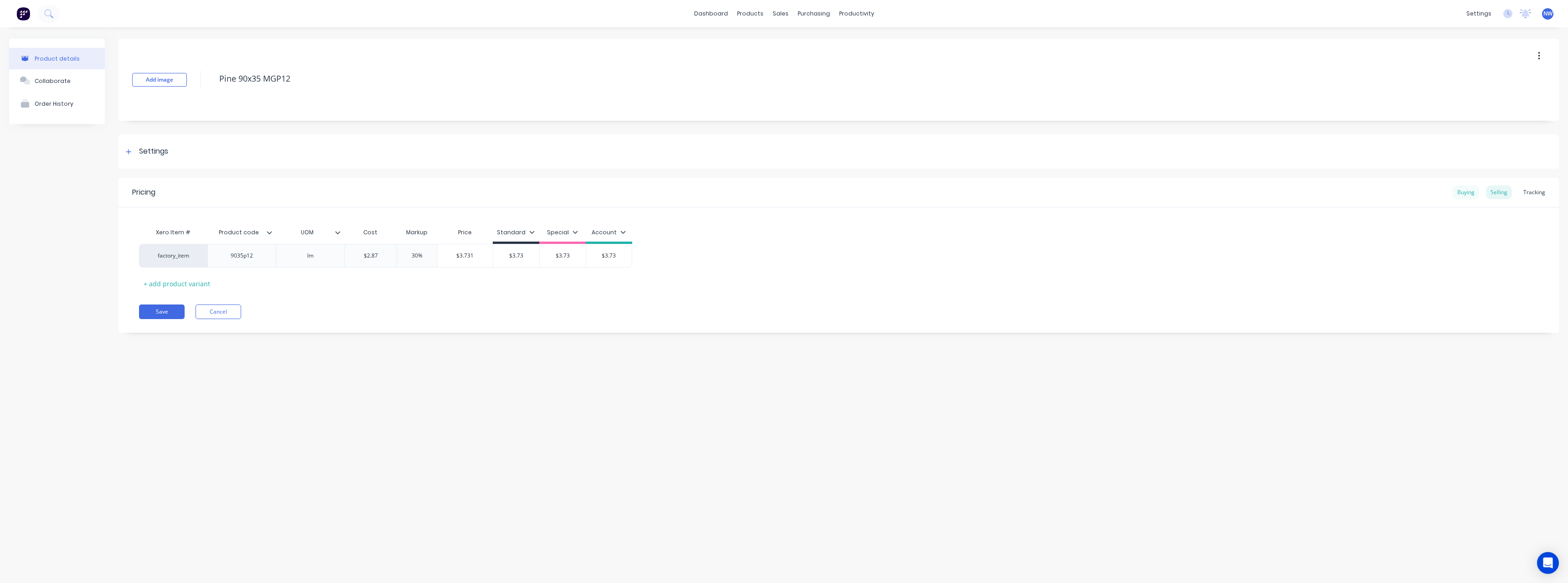
click at [1463, 195] on div "Buying" at bounding box center [1466, 192] width 26 height 13
click at [384, 252] on input "$3.00" at bounding box center [379, 253] width 70 height 8
drag, startPoint x: 394, startPoint y: 255, endPoint x: 373, endPoint y: 256, distance: 21.0
click at [373, 256] on input "$3.00" at bounding box center [379, 253] width 70 height 8
click at [159, 307] on button "Save" at bounding box center [161, 309] width 46 height 15
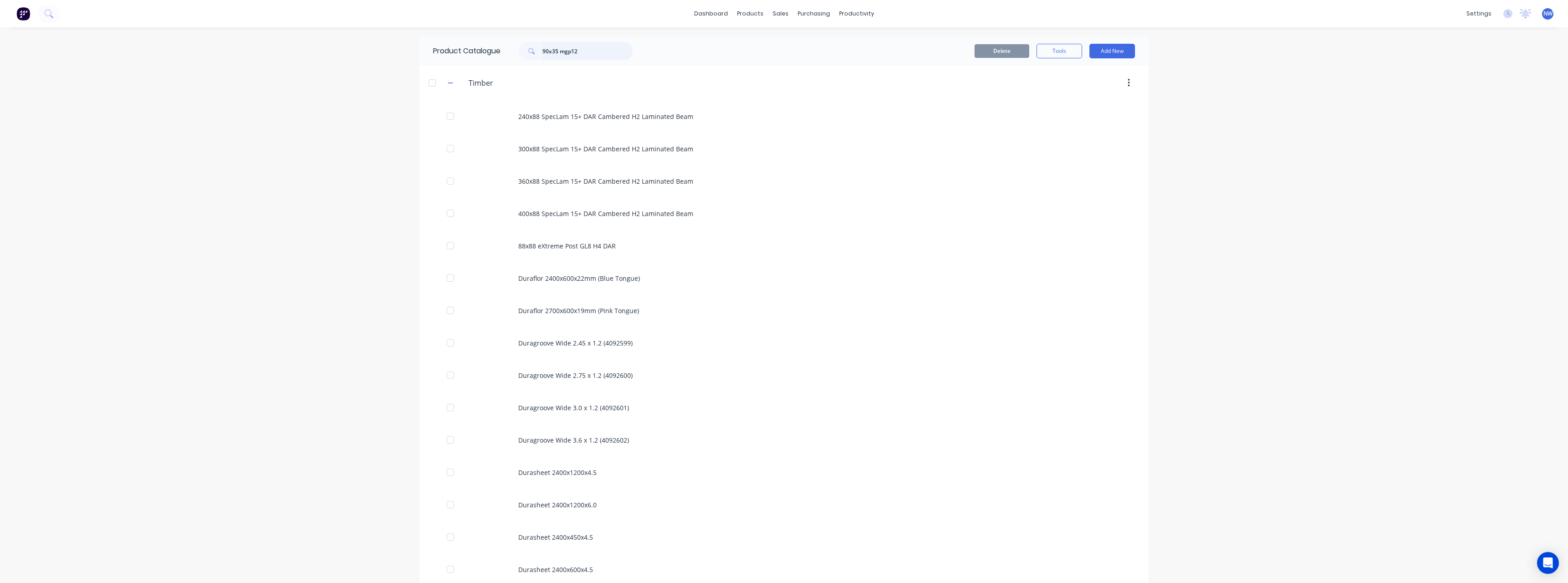
click at [556, 51] on input "90x35 mgp12" at bounding box center [587, 51] width 90 height 18
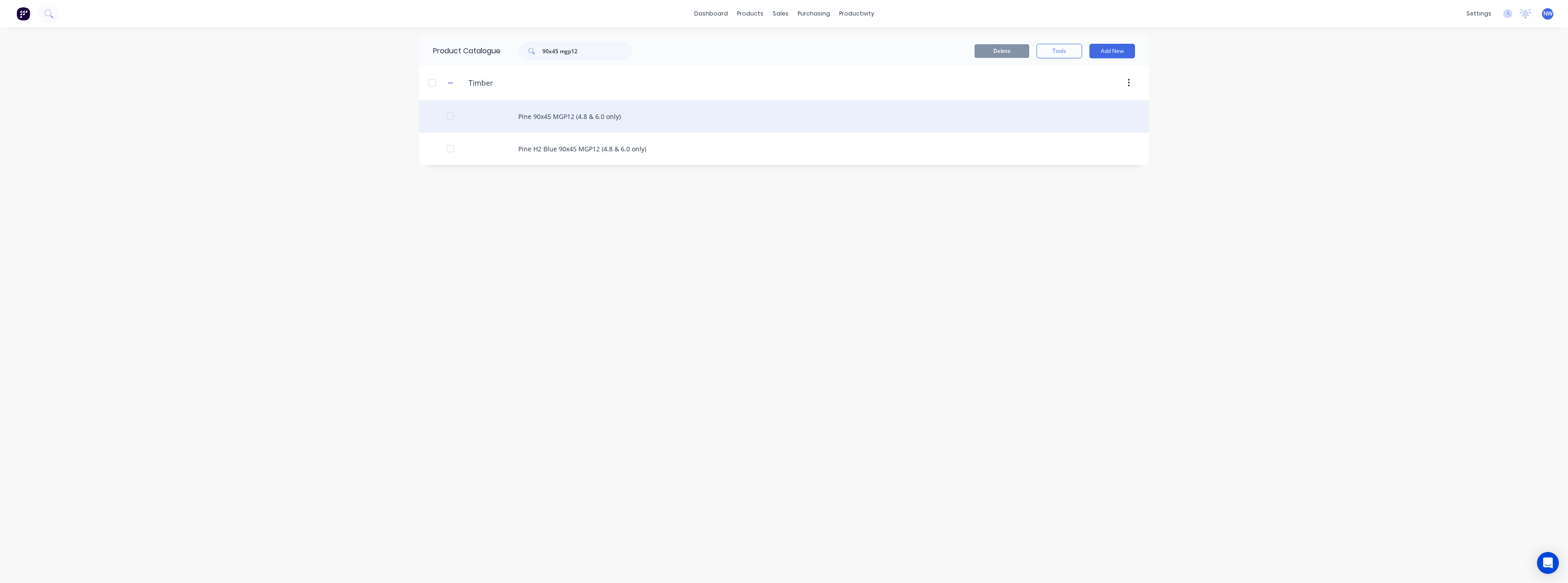
click at [595, 122] on div "Pine 90x45 MGP12 (4.8 & 6.0 only)" at bounding box center [784, 116] width 729 height 32
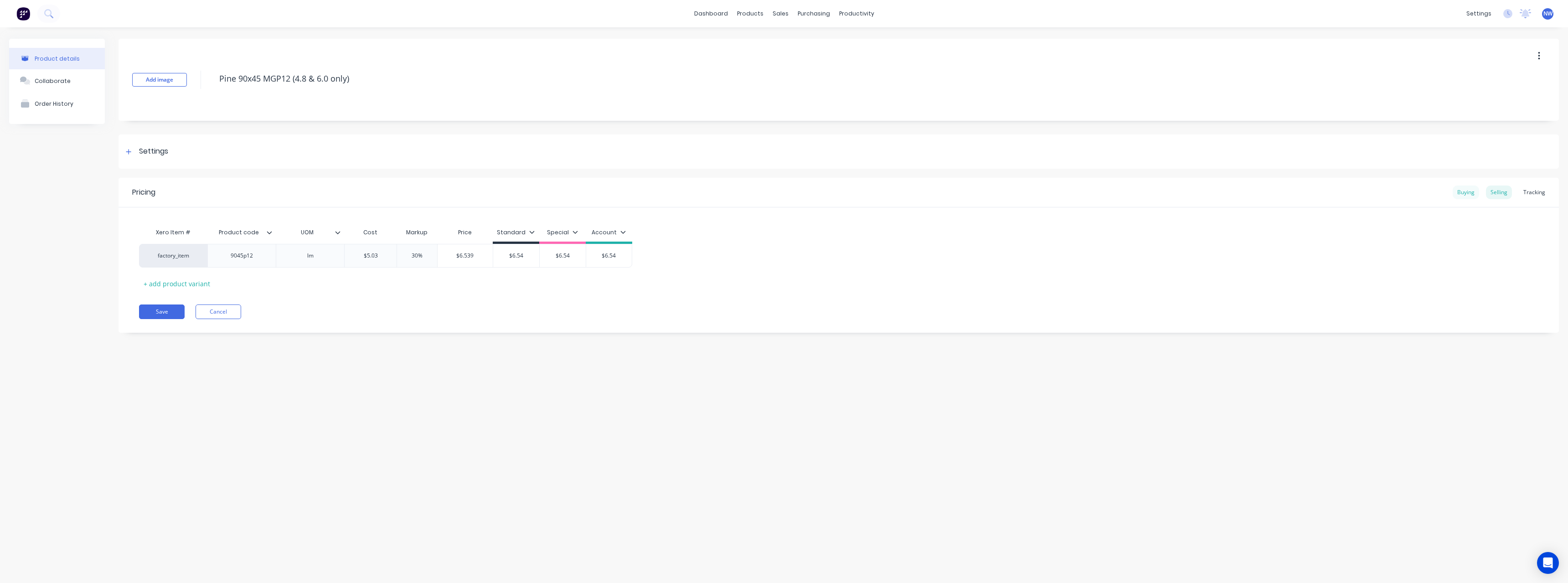
click at [1471, 194] on div "Buying" at bounding box center [1466, 192] width 26 height 13
drag, startPoint x: 391, startPoint y: 253, endPoint x: 371, endPoint y: 254, distance: 20.0
click at [371, 254] on input "$4.56" at bounding box center [379, 253] width 70 height 8
click at [1501, 195] on div "Selling" at bounding box center [1499, 192] width 26 height 13
click at [1472, 195] on div "Buying" at bounding box center [1466, 192] width 26 height 13
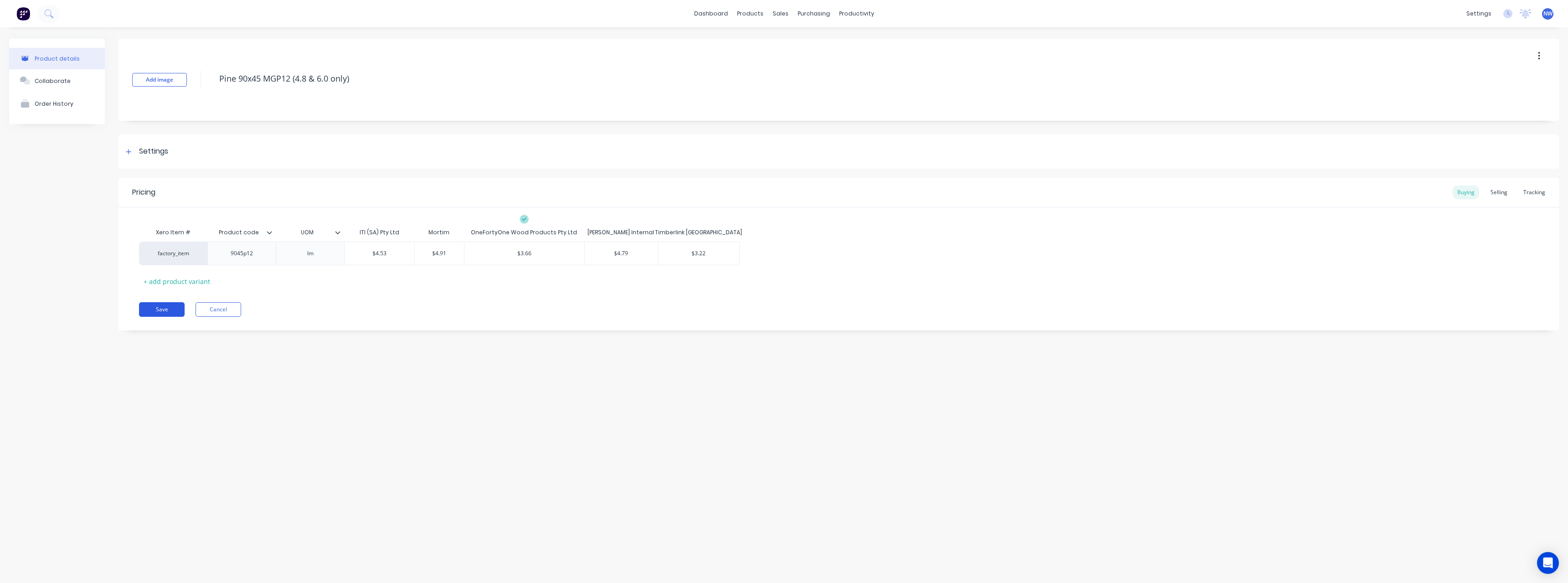
click at [149, 305] on button "Save" at bounding box center [161, 309] width 46 height 15
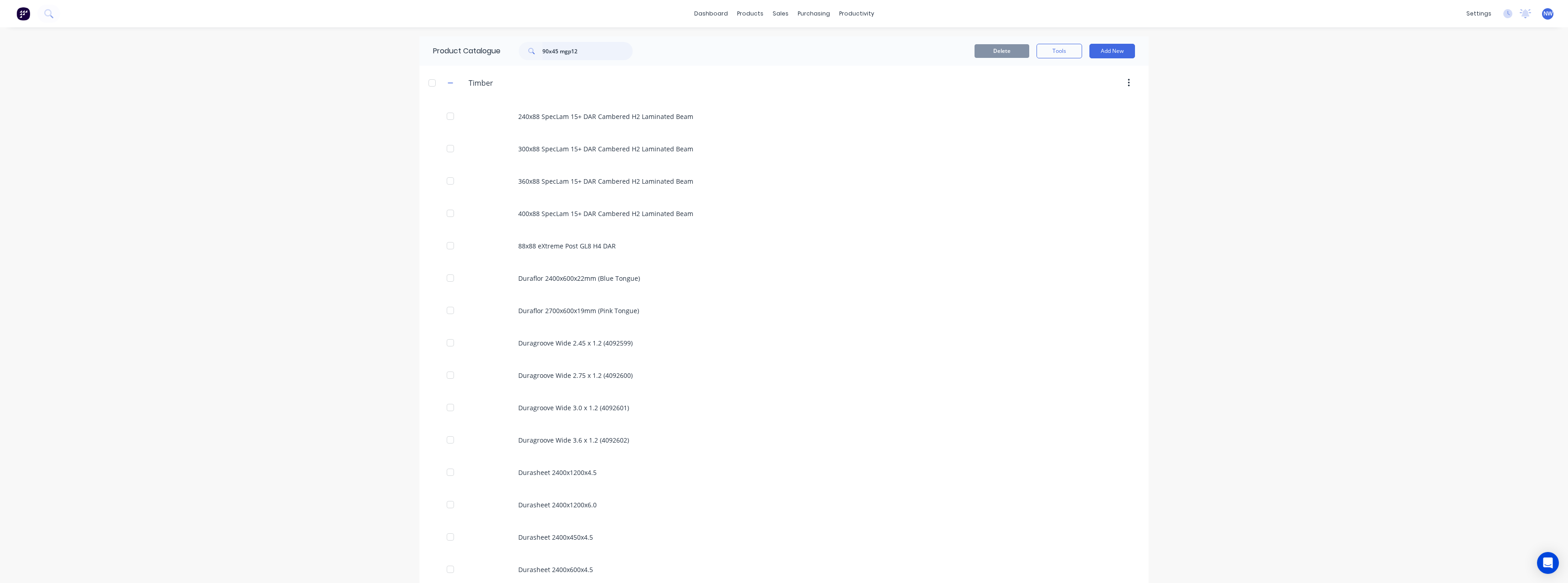
click at [554, 55] on input "90x45 mgp12" at bounding box center [587, 51] width 90 height 18
drag, startPoint x: 578, startPoint y: 50, endPoint x: 584, endPoint y: 52, distance: 6.3
click at [580, 51] on input "90x35 mgp12" at bounding box center [587, 51] width 90 height 18
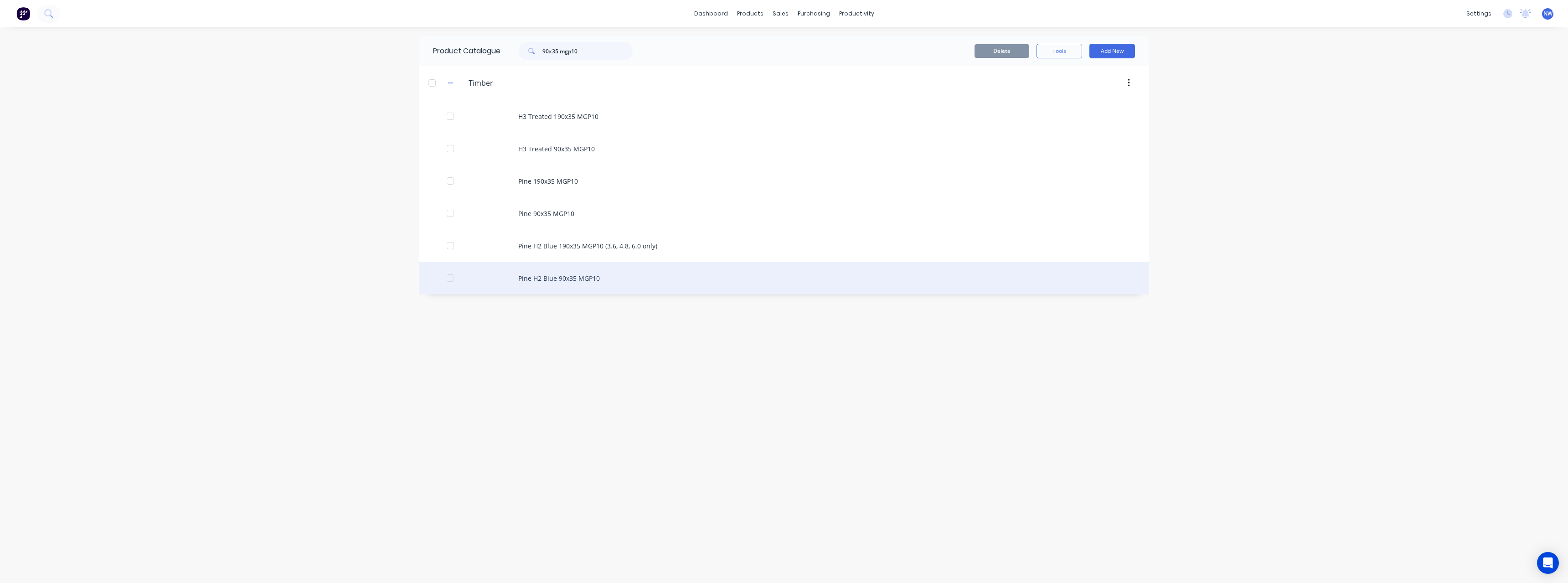
click at [632, 274] on div "Pine H2 Blue 90x35 MGP10" at bounding box center [784, 278] width 729 height 32
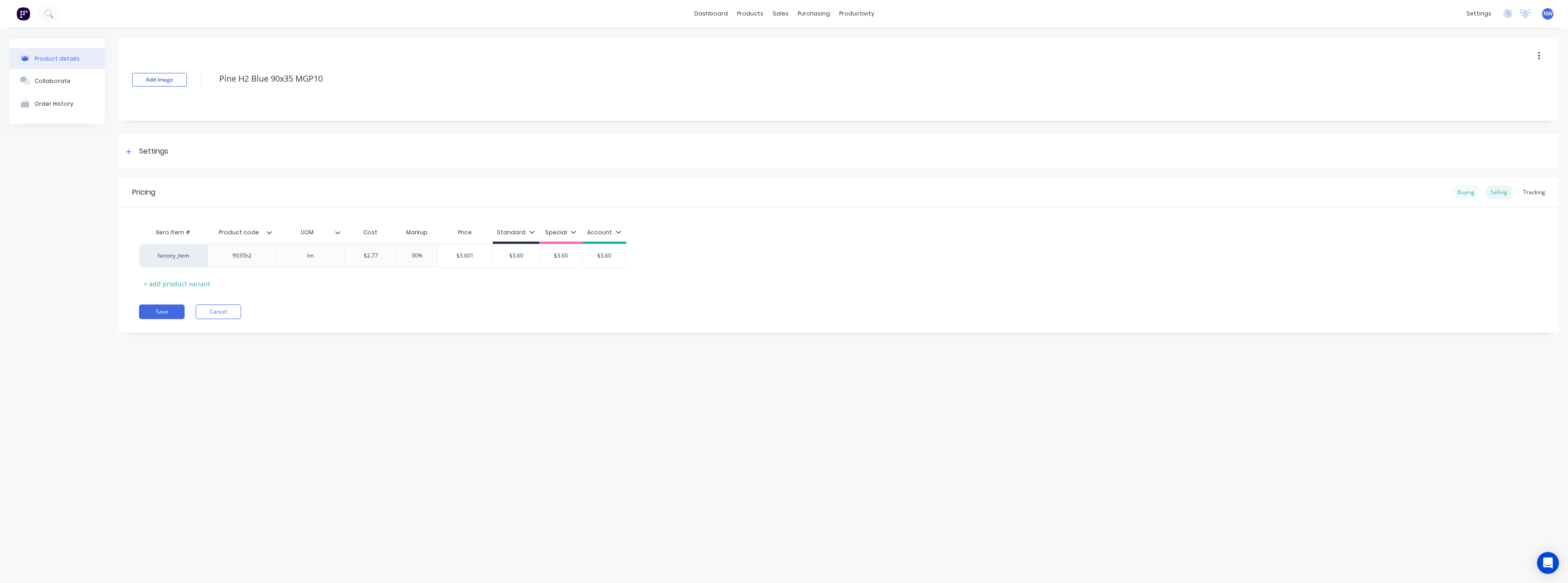
click at [1462, 194] on div "Buying" at bounding box center [1466, 192] width 26 height 13
drag, startPoint x: 391, startPoint y: 255, endPoint x: 370, endPoint y: 255, distance: 21.0
click at [370, 255] on input "$2.89" at bounding box center [379, 253] width 70 height 8
click at [161, 309] on button "Save" at bounding box center [161, 309] width 46 height 15
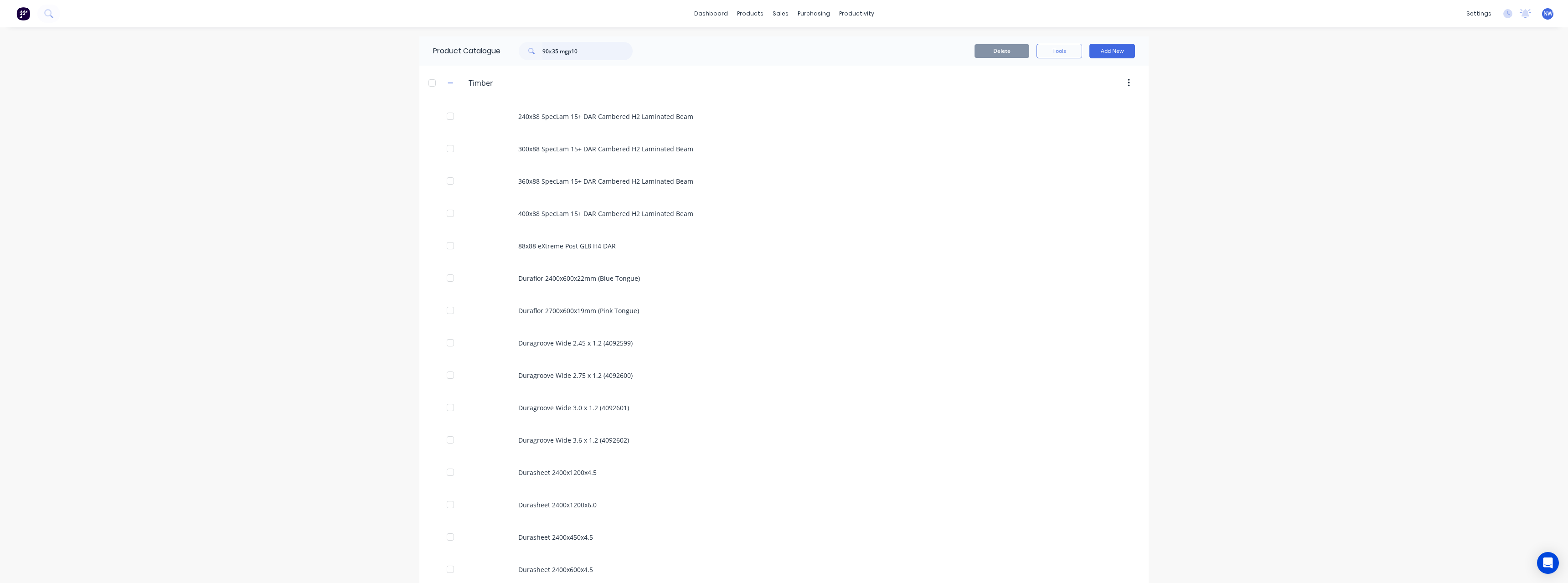
click at [556, 48] on input "90x35 mgp10" at bounding box center [587, 51] width 90 height 18
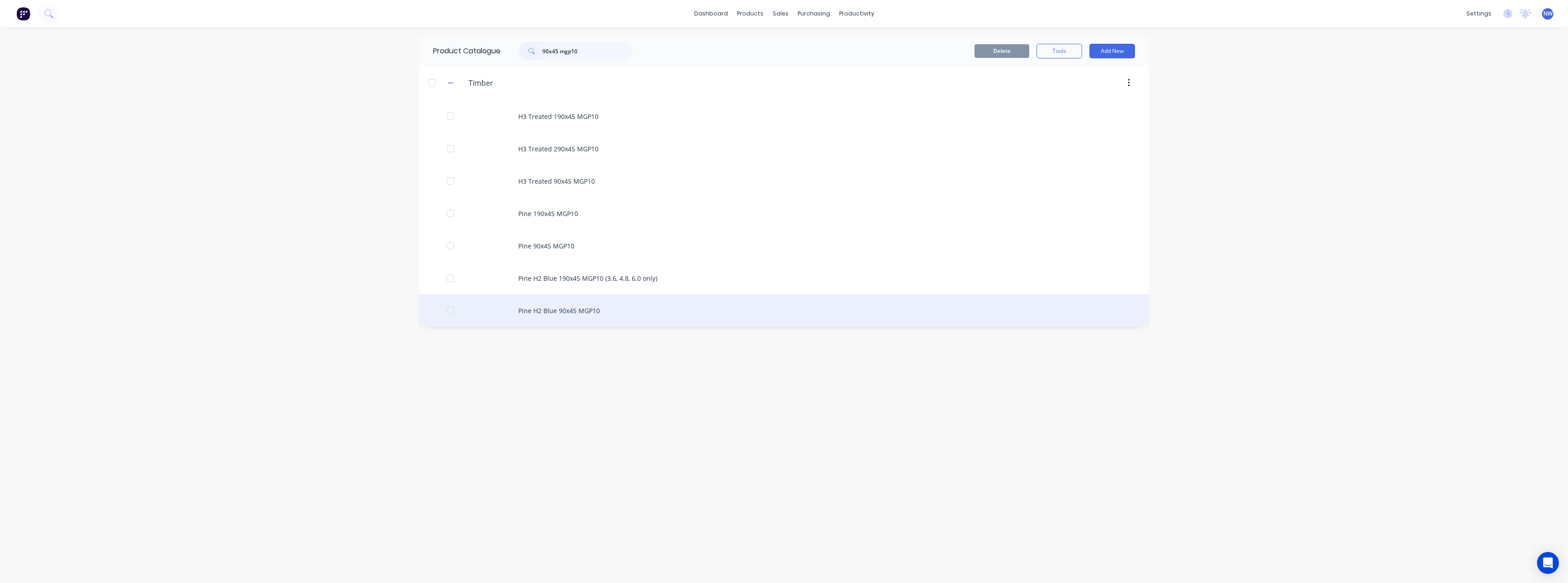
click at [660, 312] on div "Pine H2 Blue 90x45 MGP10" at bounding box center [784, 310] width 729 height 32
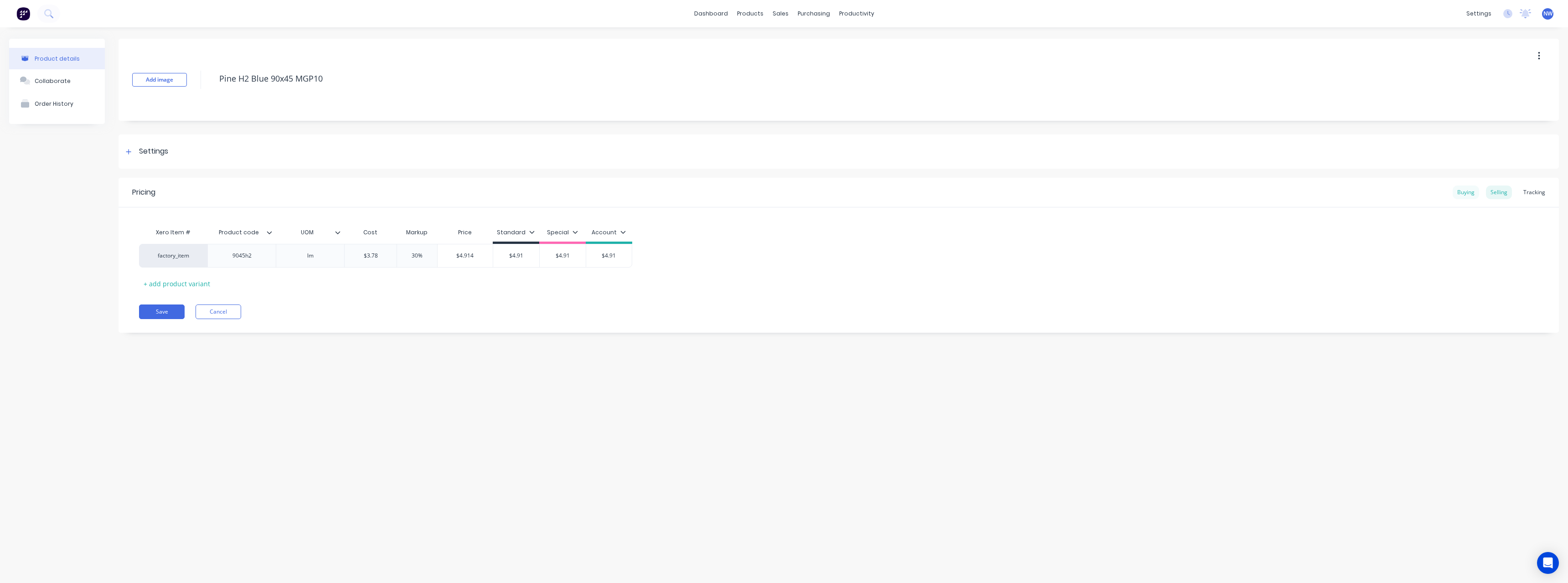
click at [1469, 196] on div "Buying" at bounding box center [1466, 192] width 26 height 13
drag, startPoint x: 394, startPoint y: 253, endPoint x: 371, endPoint y: 254, distance: 23.0
click at [371, 254] on input "$3.84" at bounding box center [379, 253] width 70 height 8
click at [158, 309] on button "Save" at bounding box center [161, 309] width 46 height 15
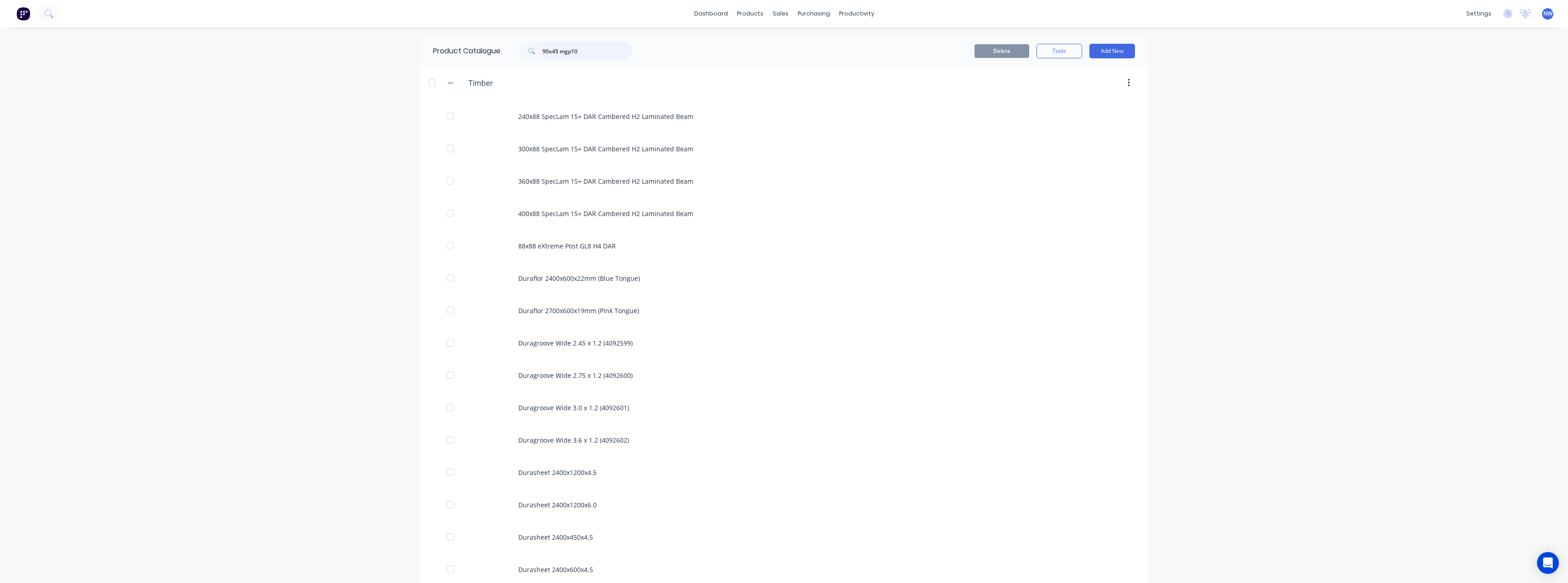
click at [555, 53] on input "90x45 mgp10" at bounding box center [587, 51] width 90 height 18
click at [584, 49] on input "90x35 mgp10" at bounding box center [587, 51] width 90 height 18
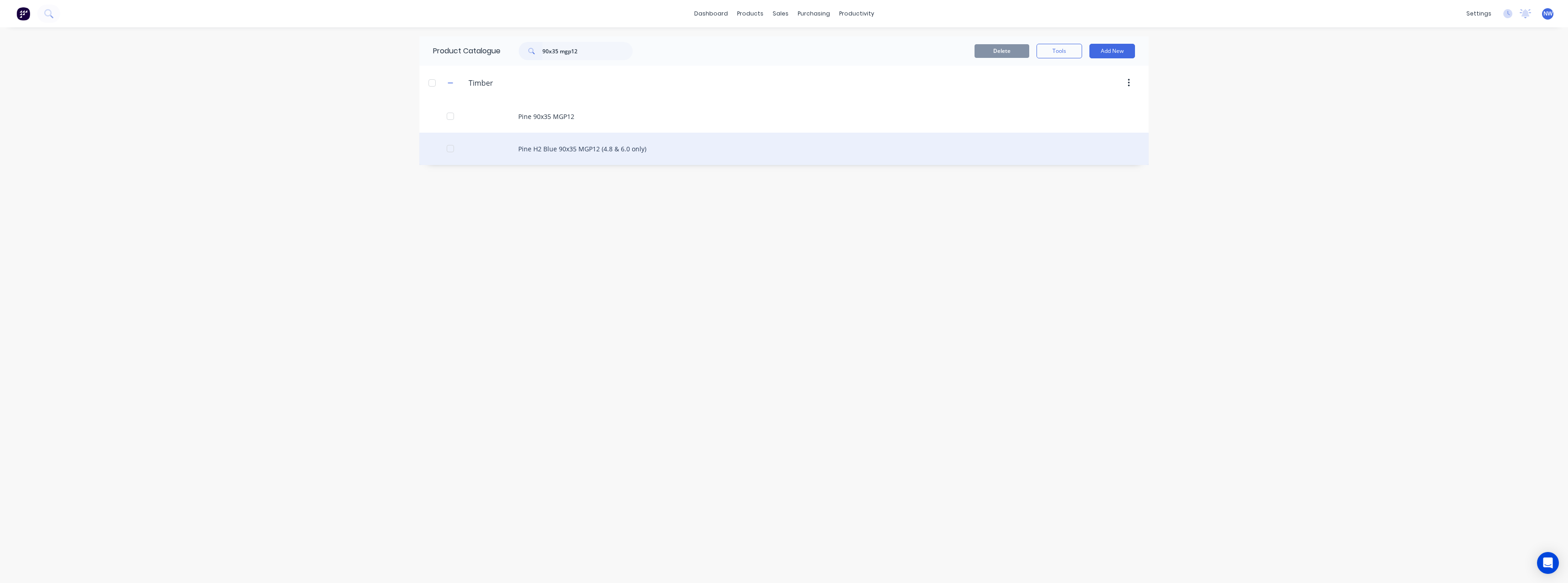
click at [594, 150] on div "Pine H2 Blue 90x35 MGP12 (4.8 & 6.0 only)" at bounding box center [784, 148] width 729 height 32
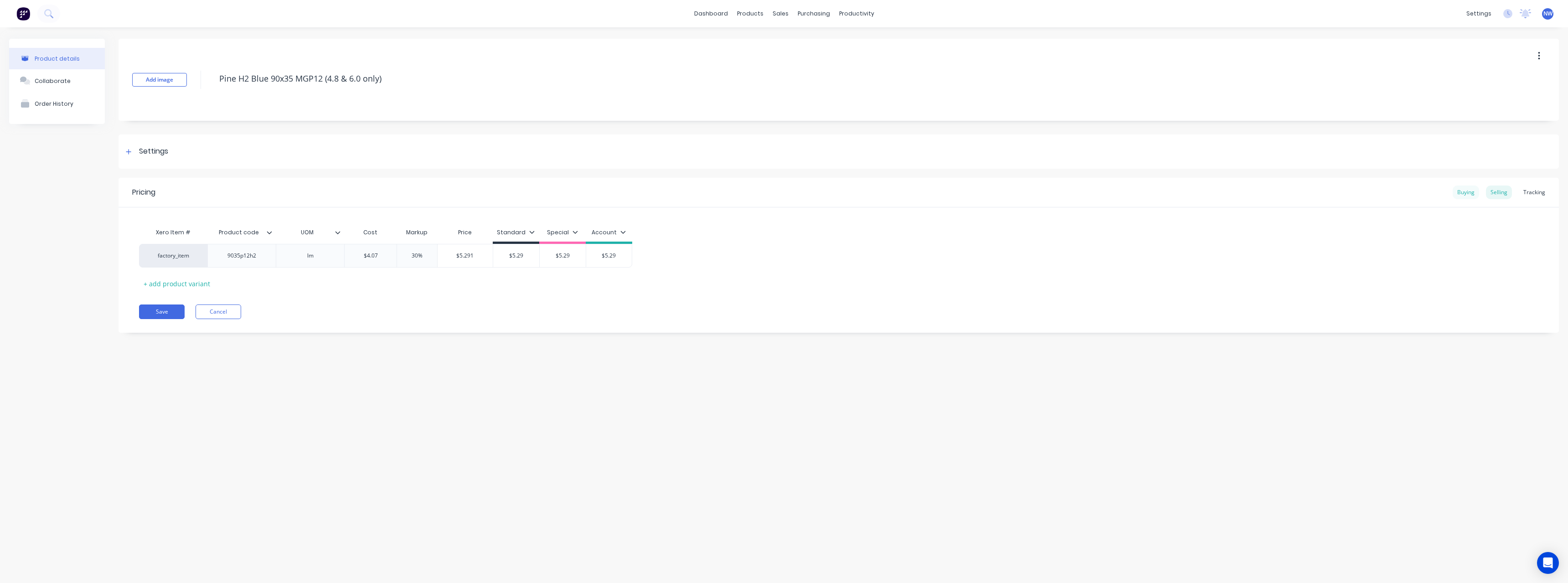
click at [1472, 194] on div "Buying" at bounding box center [1466, 192] width 26 height 13
drag, startPoint x: 394, startPoint y: 254, endPoint x: 371, endPoint y: 255, distance: 23.0
click at [371, 255] on input "$3.69" at bounding box center [379, 253] width 70 height 8
click at [158, 315] on button "Save" at bounding box center [161, 309] width 46 height 15
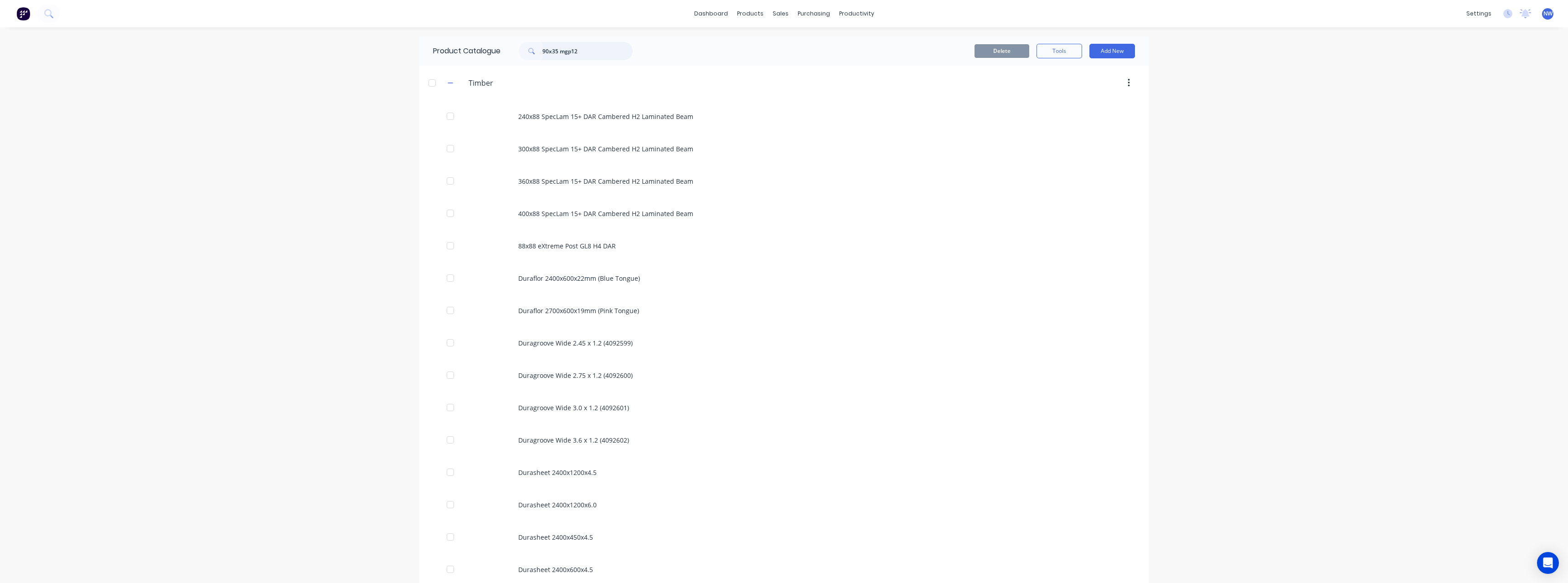
drag, startPoint x: 554, startPoint y: 49, endPoint x: 554, endPoint y: 66, distance: 17.0
click at [554, 49] on input "90x35 mgp12" at bounding box center [587, 51] width 90 height 18
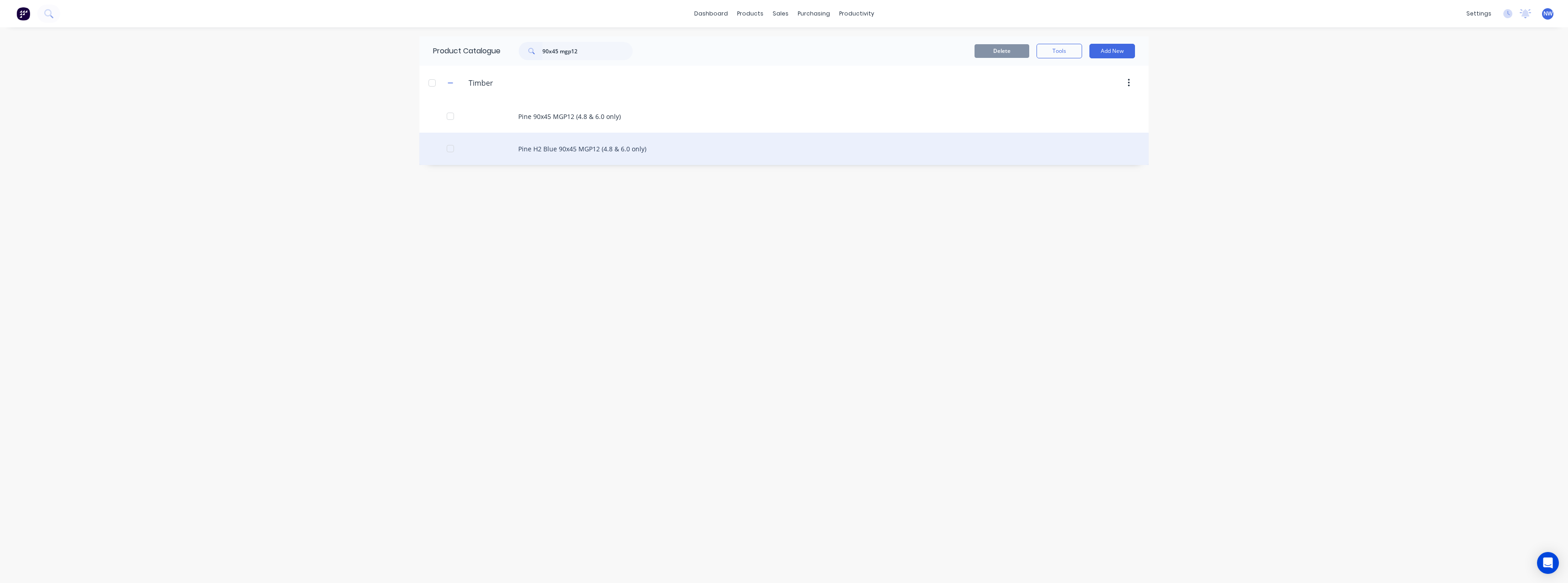
click at [667, 148] on div "Pine H2 Blue 90x45 MGP12 (4.8 & 6.0 only)" at bounding box center [784, 148] width 729 height 32
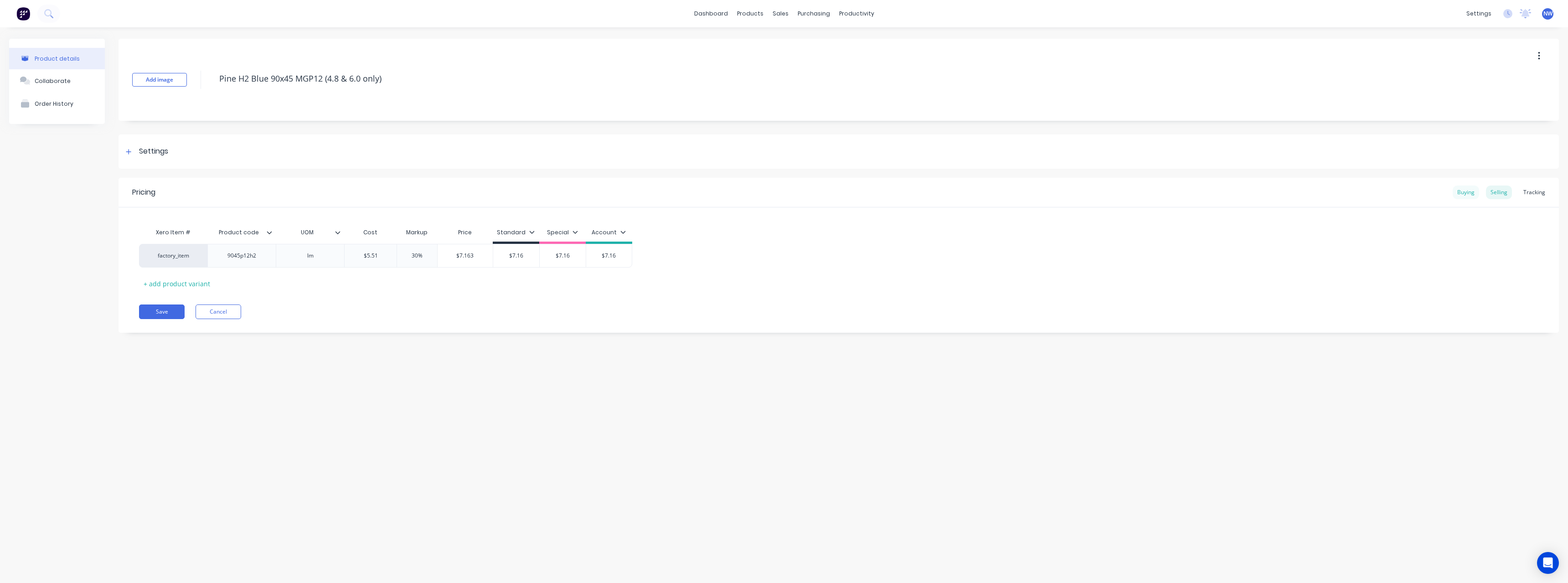
click at [1460, 192] on div "Buying" at bounding box center [1466, 192] width 26 height 13
click at [391, 251] on input "$5.00" at bounding box center [379, 253] width 70 height 8
click at [174, 303] on button "Save" at bounding box center [161, 309] width 46 height 15
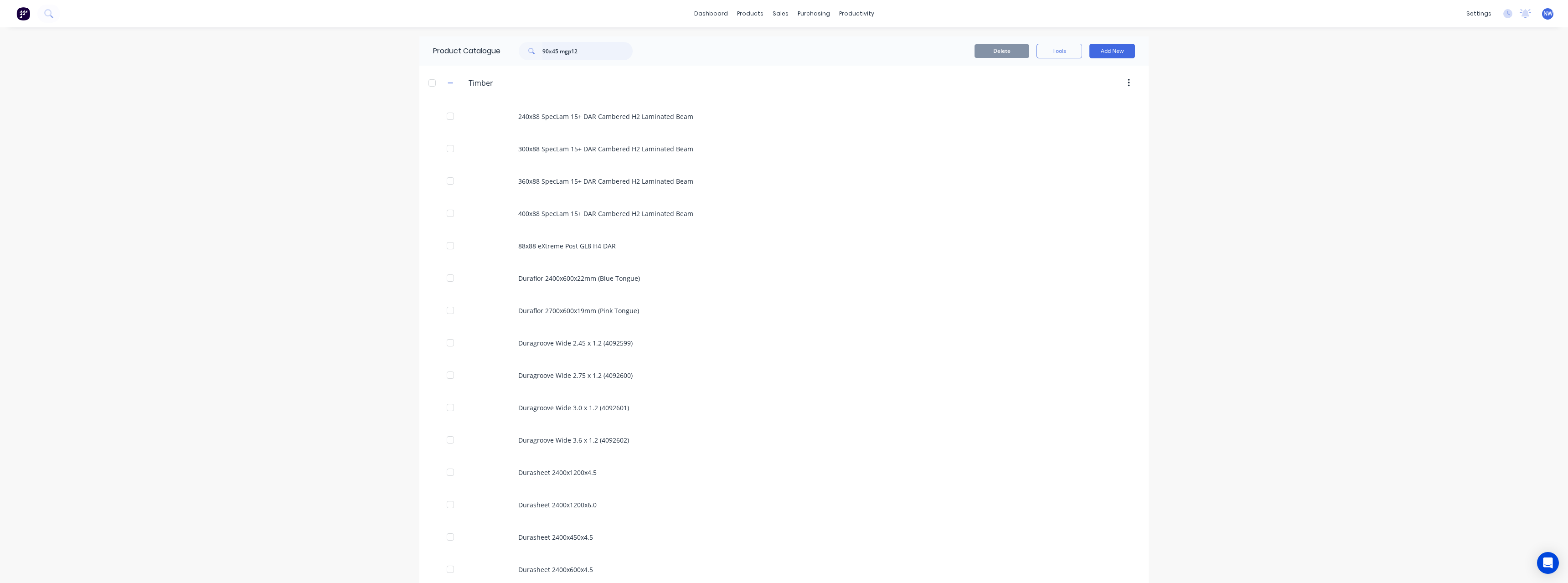
click at [586, 49] on input "90x45 mgp12" at bounding box center [587, 51] width 90 height 18
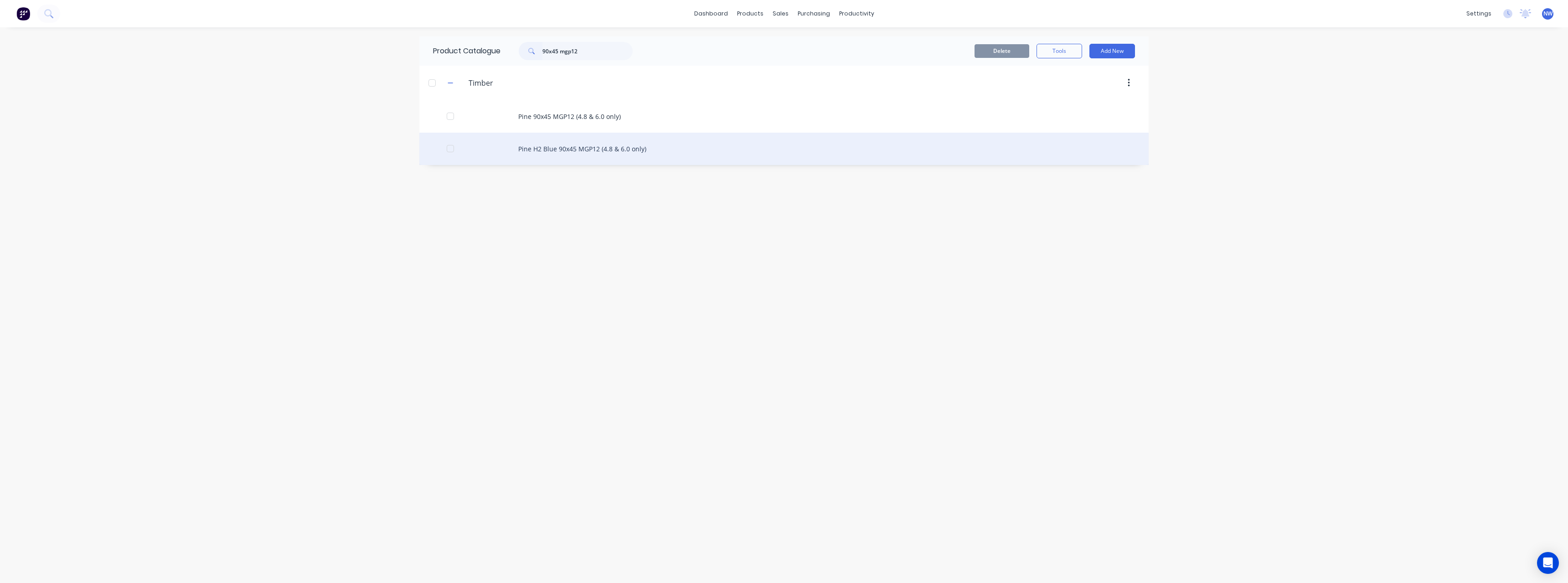
click at [608, 148] on div "Pine H2 Blue 90x45 MGP12 (4.8 & 6.0 only)" at bounding box center [784, 148] width 729 height 32
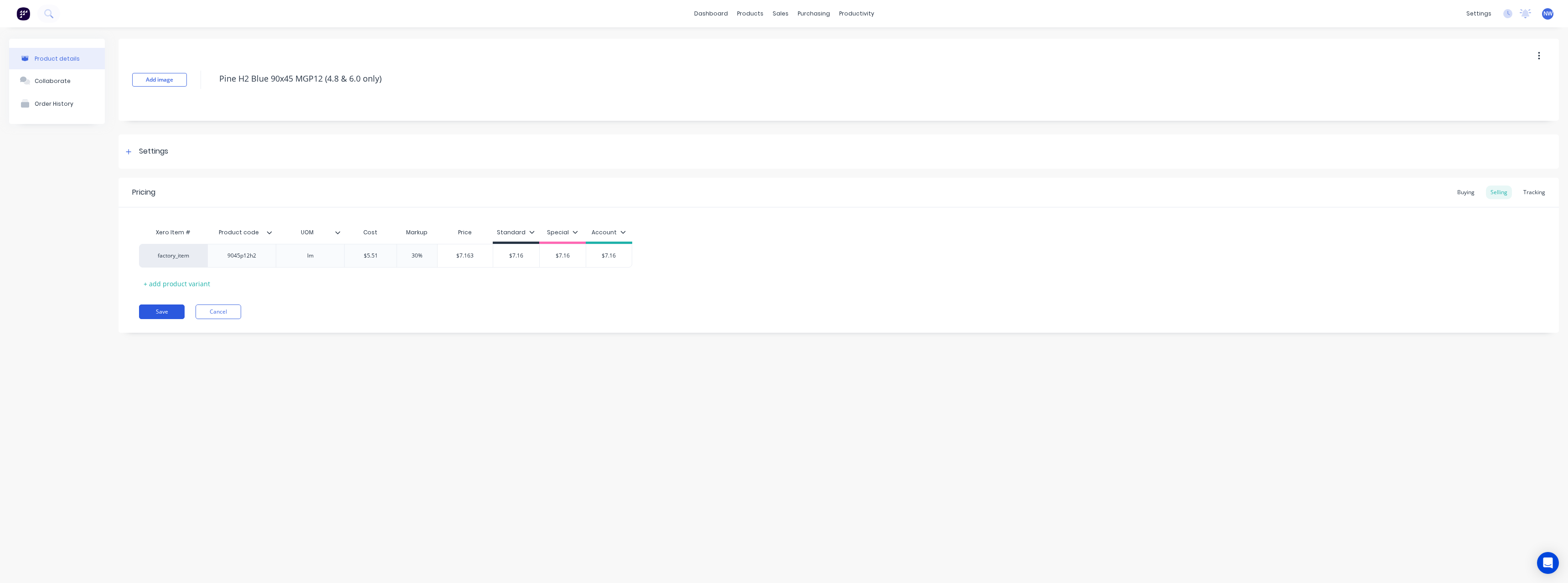
click at [166, 308] on button "Save" at bounding box center [161, 312] width 46 height 15
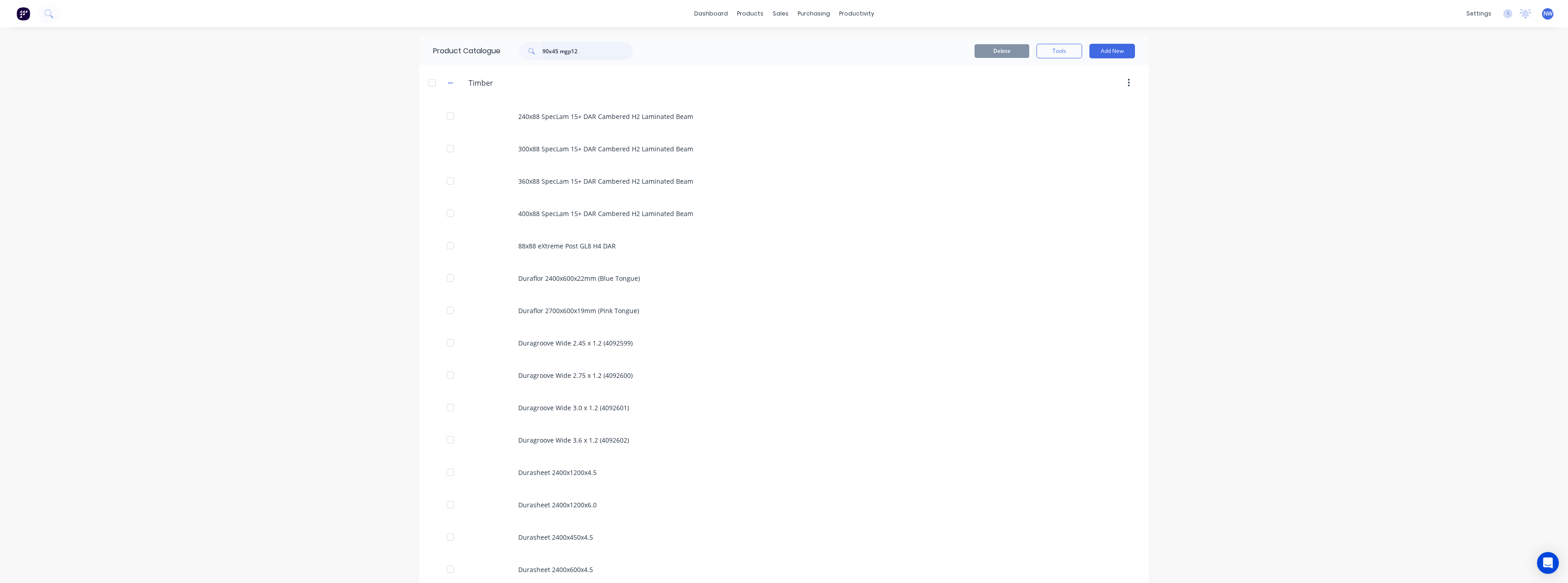
click at [558, 52] on input "90x45 mgp12" at bounding box center [587, 51] width 90 height 18
click at [580, 52] on input "90x45 mgp12" at bounding box center [587, 51] width 90 height 18
click at [560, 51] on input "90x45 mgp10" at bounding box center [587, 51] width 90 height 18
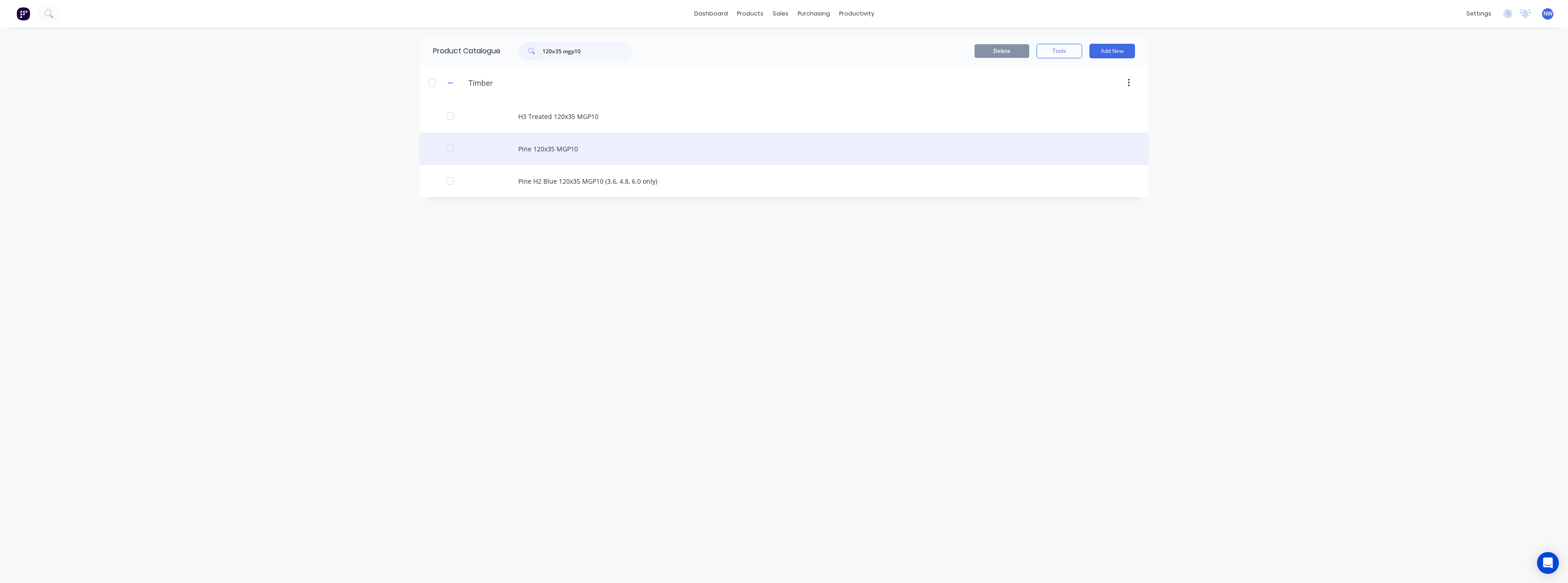
click at [564, 148] on div "Pine 120x35 MGP10" at bounding box center [784, 148] width 729 height 32
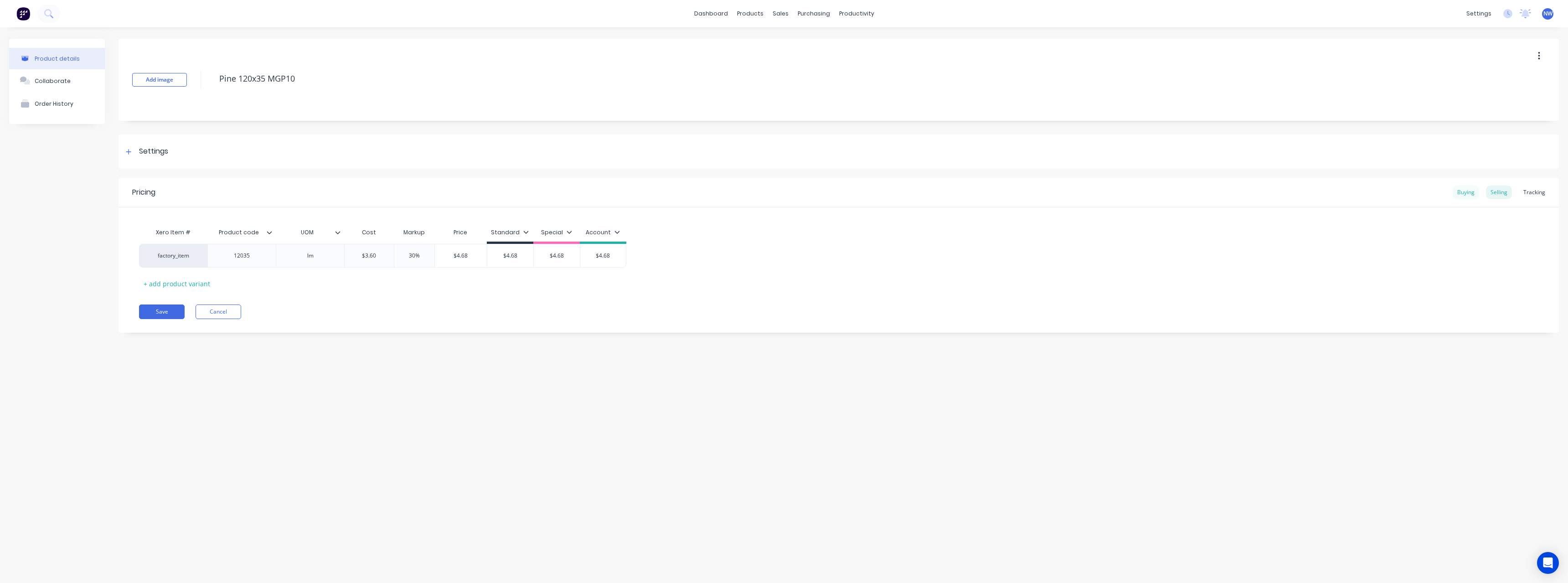
click at [1468, 188] on div "Buying" at bounding box center [1466, 192] width 26 height 13
click at [391, 253] on input "$3.36" at bounding box center [379, 253] width 70 height 8
drag, startPoint x: 391, startPoint y: 253, endPoint x: 369, endPoint y: 254, distance: 22.0
click at [369, 254] on input "$3.36" at bounding box center [379, 253] width 70 height 8
click at [169, 311] on button "Save" at bounding box center [161, 309] width 46 height 15
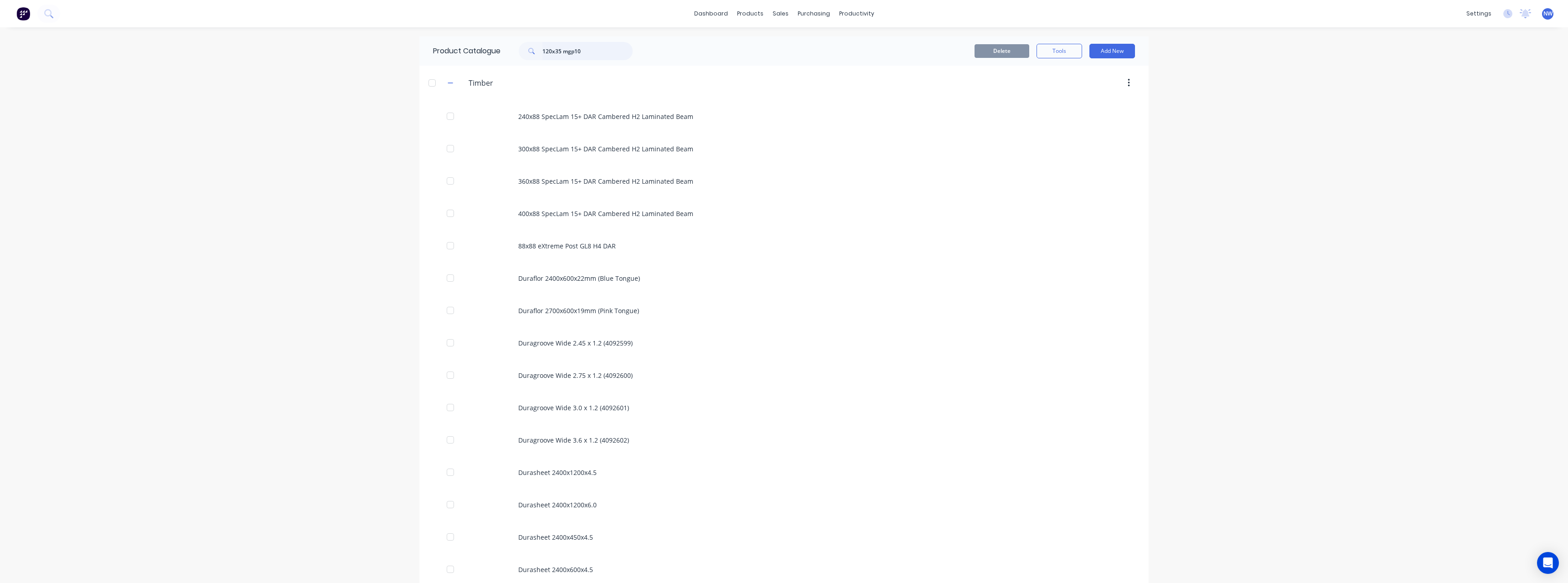
click at [550, 52] on input "120x35 mgp10" at bounding box center [587, 51] width 90 height 18
click at [625, 139] on div "Pine 140x35 MGP10" at bounding box center [784, 148] width 729 height 32
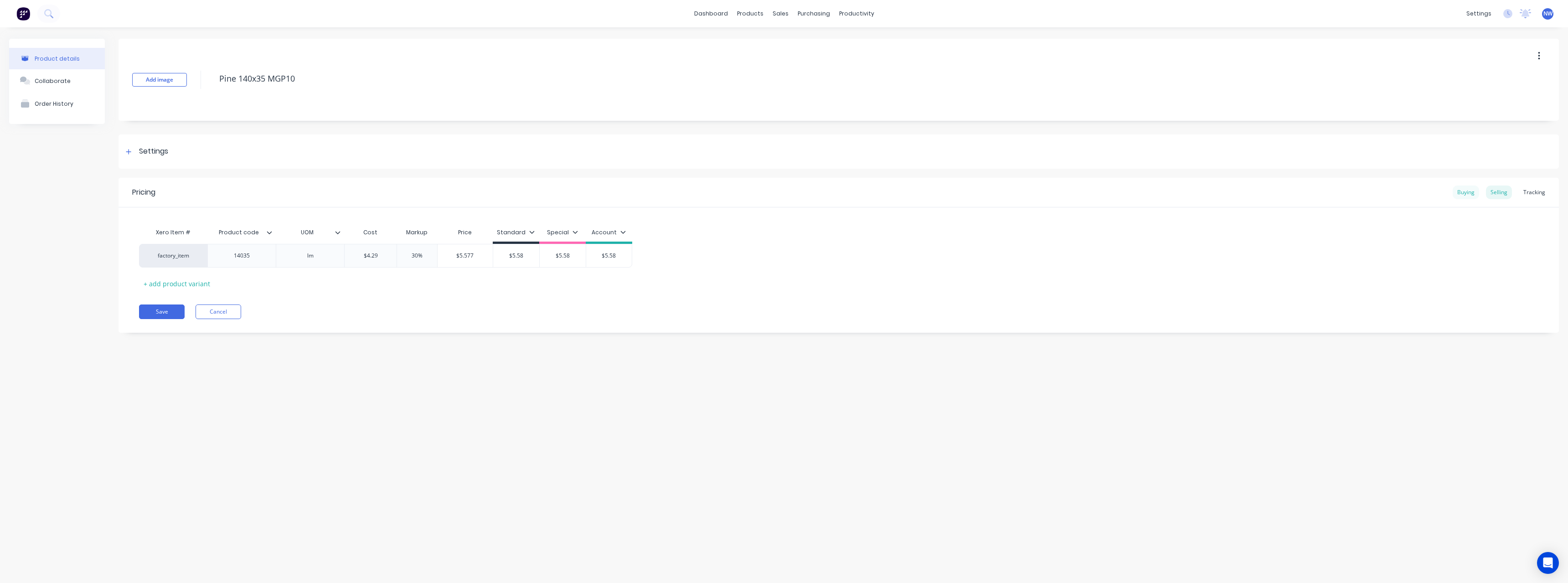
click at [1471, 195] on div "Buying" at bounding box center [1466, 192] width 26 height 13
drag, startPoint x: 391, startPoint y: 253, endPoint x: 357, endPoint y: 256, distance: 34.1
click at [357, 256] on input "$4.45" at bounding box center [379, 253] width 70 height 8
click at [176, 305] on button "Save" at bounding box center [161, 309] width 46 height 15
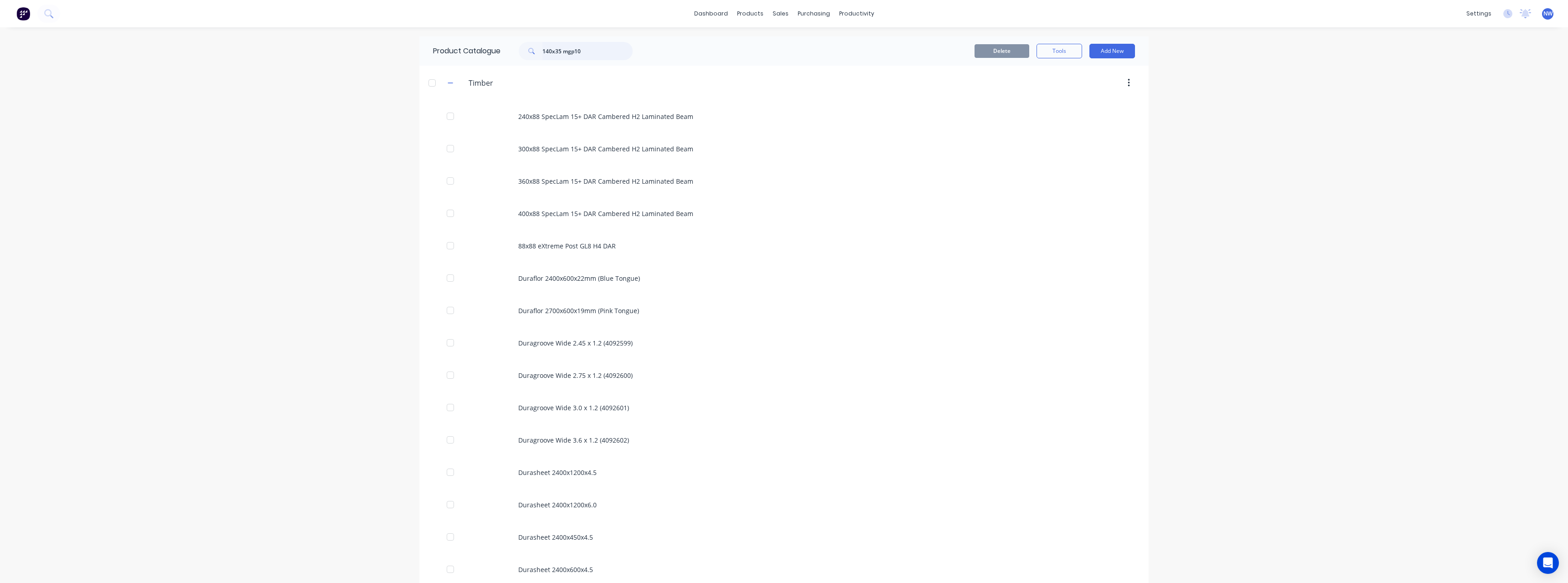
click at [547, 52] on input "140x35 mgp10" at bounding box center [587, 51] width 90 height 18
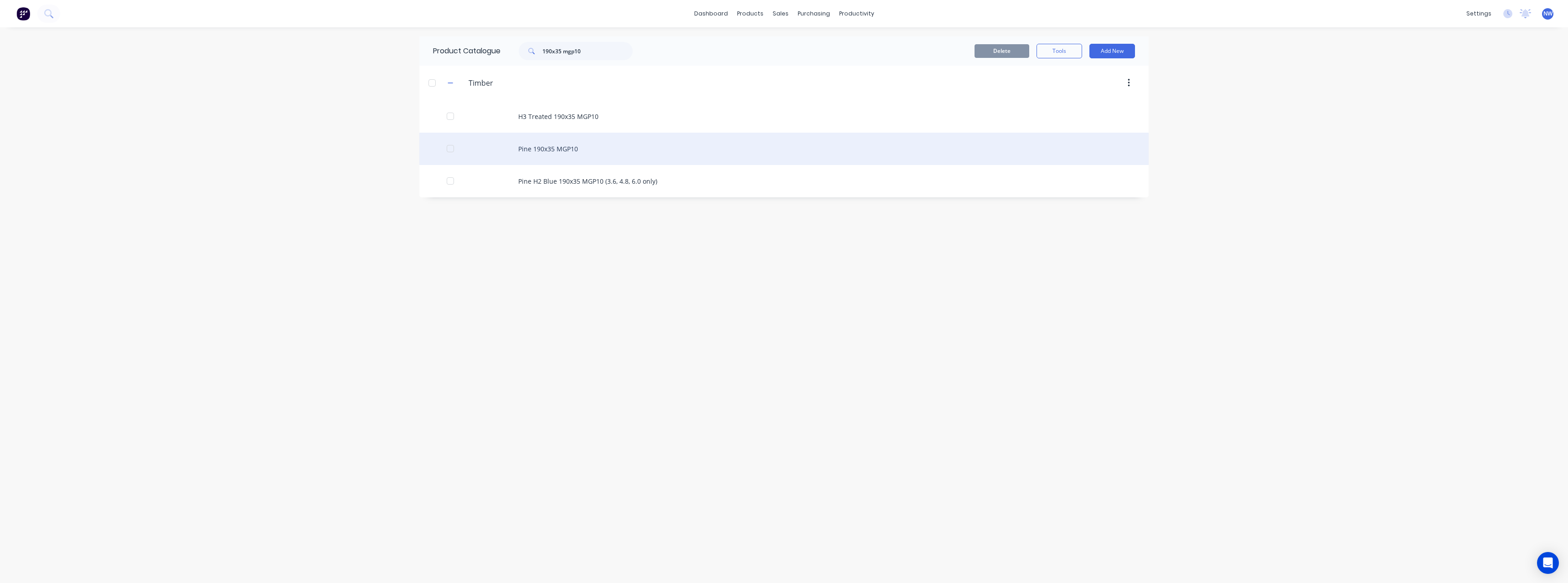
click at [602, 150] on div "Pine 190x35 MGP10" at bounding box center [784, 148] width 729 height 32
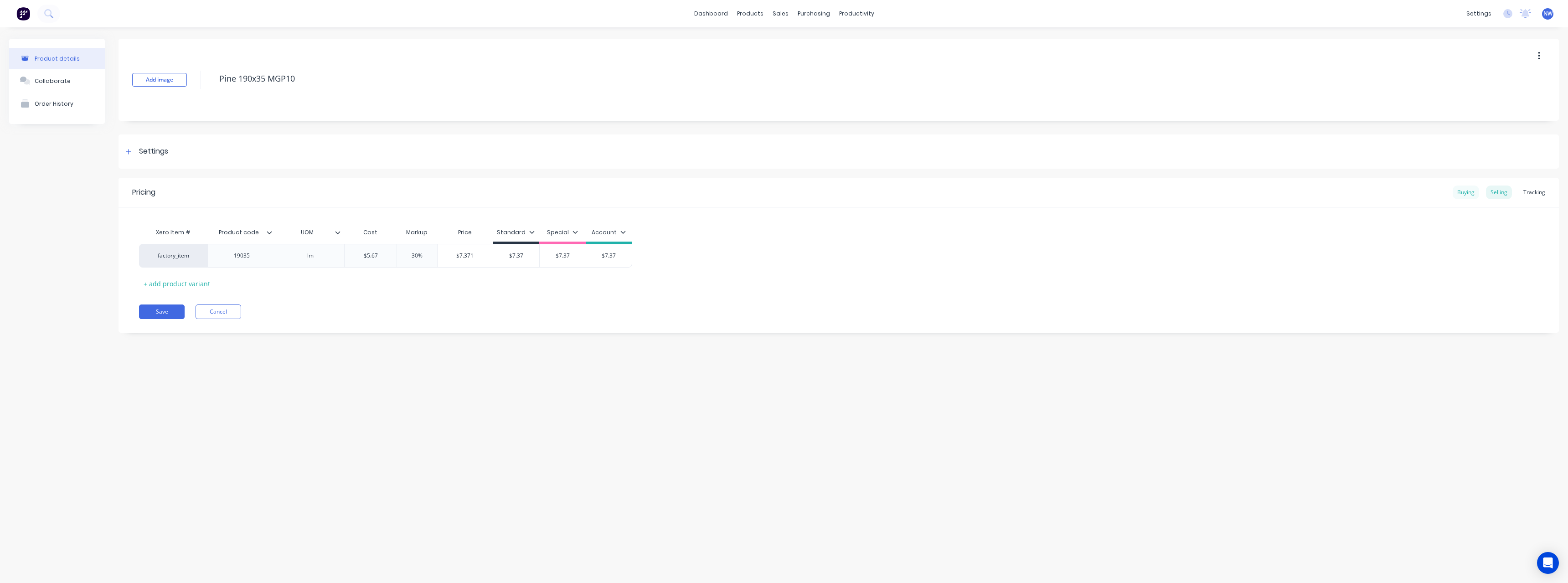
click at [1462, 192] on div "Buying" at bounding box center [1466, 192] width 26 height 13
drag, startPoint x: 396, startPoint y: 256, endPoint x: 375, endPoint y: 256, distance: 21.0
click at [375, 256] on input "$5.63" at bounding box center [379, 253] width 70 height 8
click at [157, 312] on button "Save" at bounding box center [161, 309] width 46 height 15
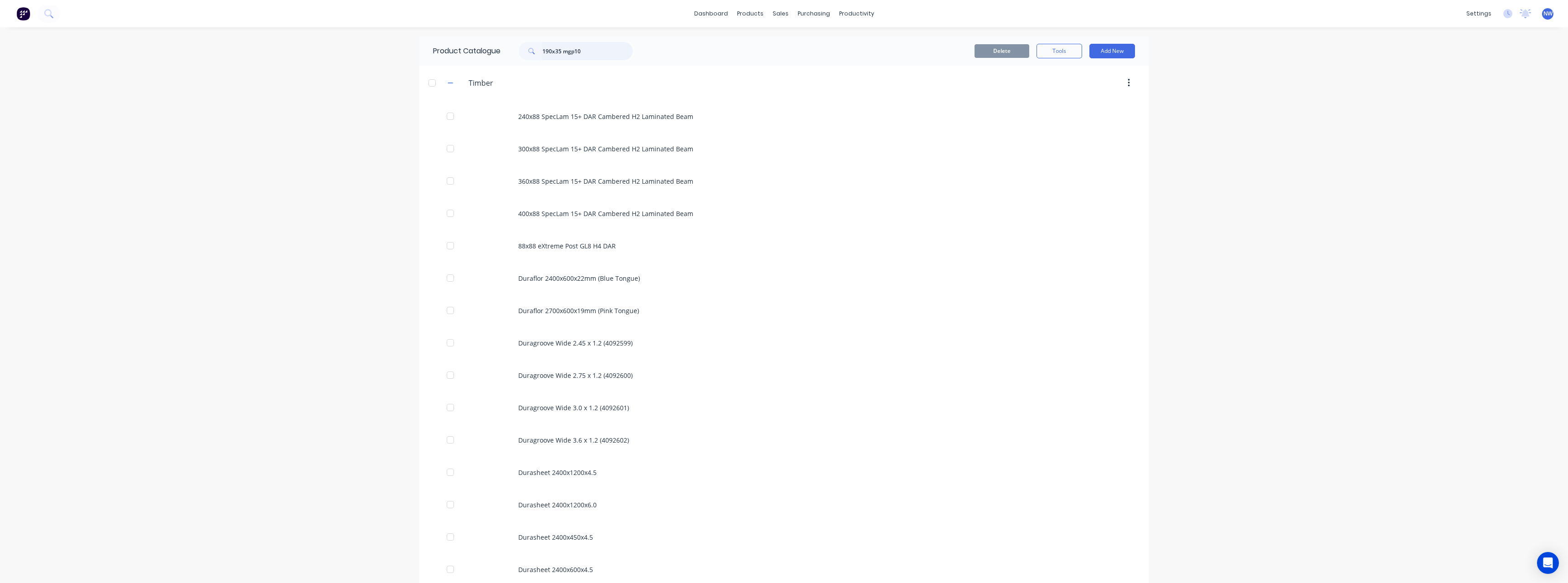
click at [558, 51] on input "190x35 mgp10" at bounding box center [587, 51] width 90 height 18
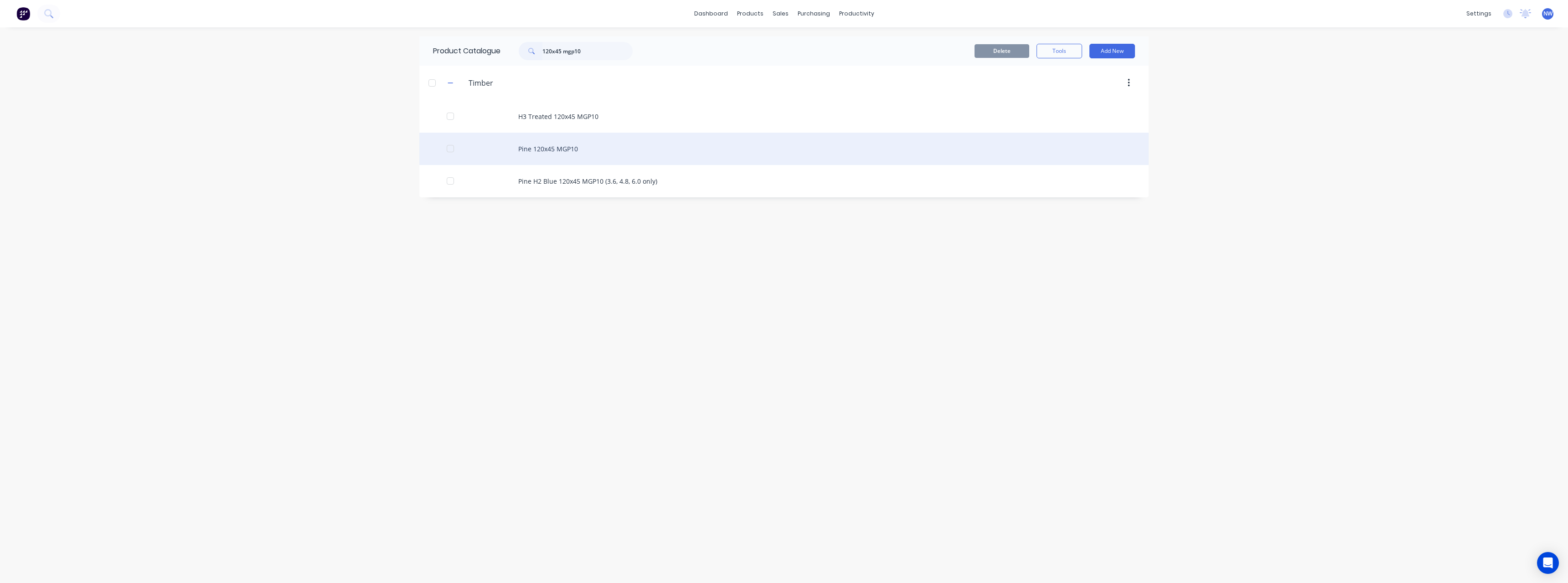
click at [583, 144] on div "Pine 120x45 MGP10" at bounding box center [784, 148] width 729 height 32
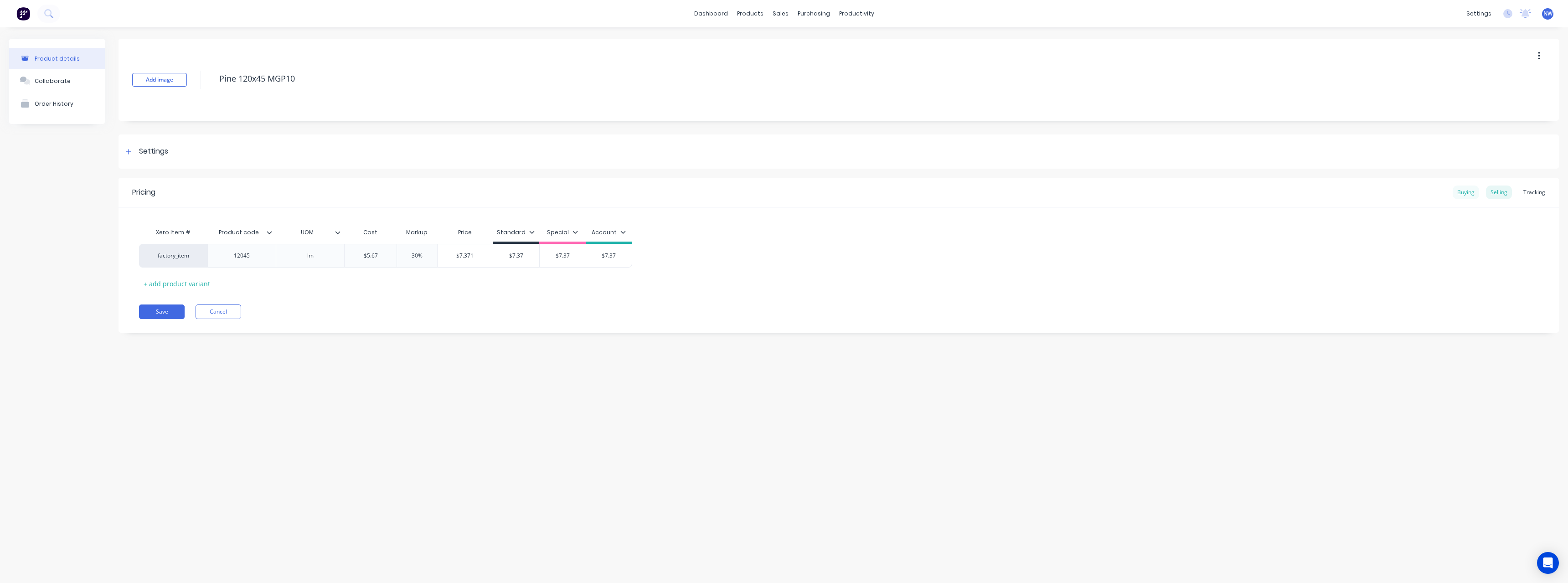
click at [1475, 192] on div "Buying" at bounding box center [1466, 192] width 26 height 13
drag, startPoint x: 398, startPoint y: 254, endPoint x: 365, endPoint y: 256, distance: 33.1
click at [365, 256] on input "$5.61" at bounding box center [379, 253] width 70 height 8
click at [173, 313] on button "Save" at bounding box center [161, 309] width 46 height 15
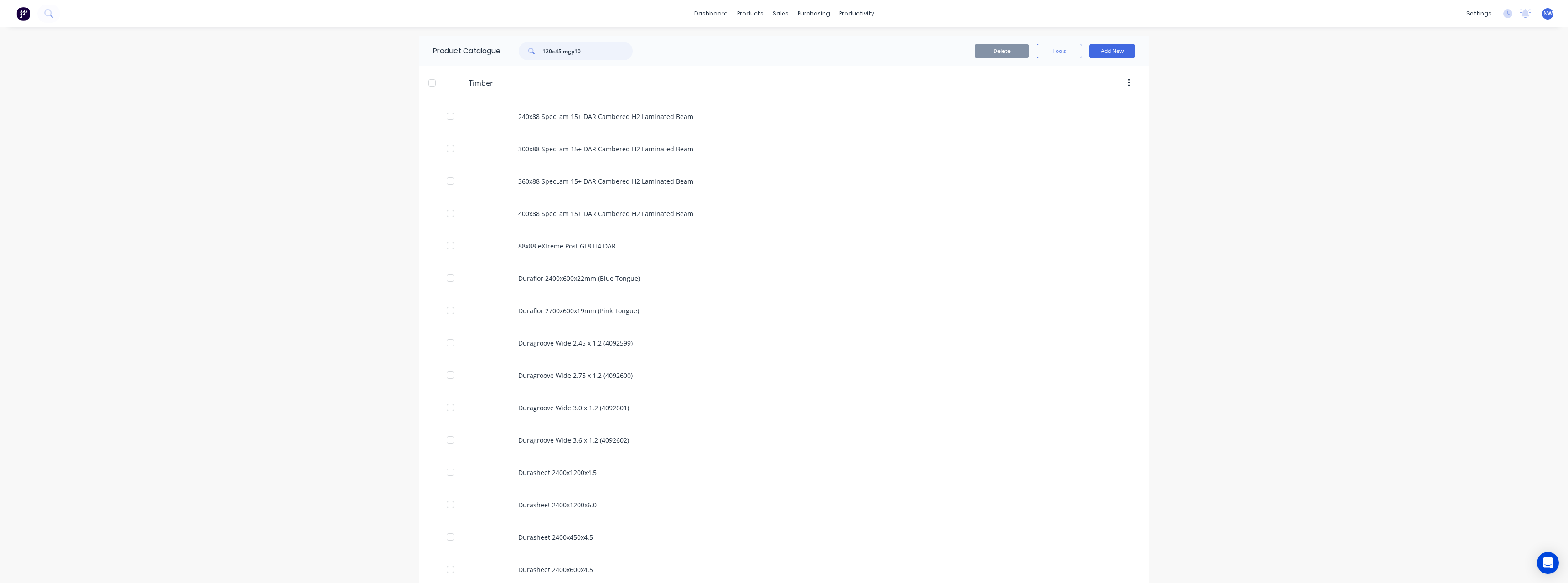
click at [547, 48] on input "120x45 mgp10" at bounding box center [587, 51] width 90 height 18
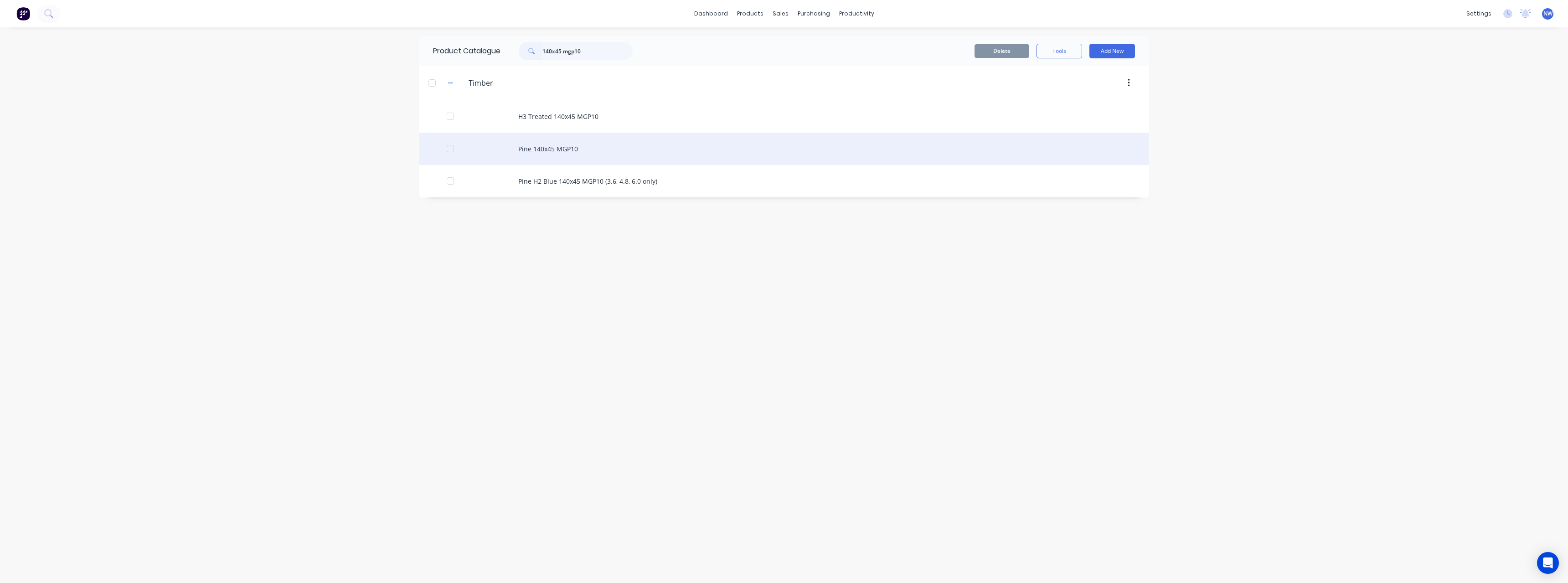
click at [584, 149] on div "Pine 140x45 MGP10" at bounding box center [784, 148] width 729 height 32
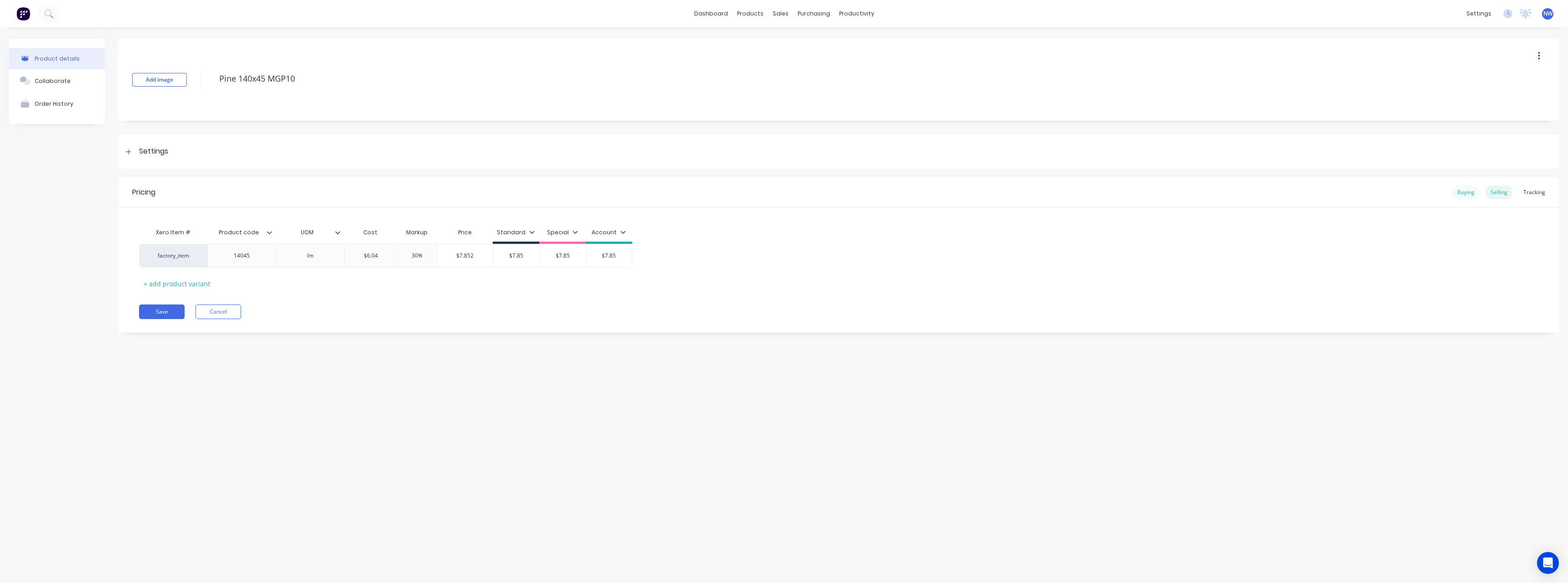
click at [1468, 193] on div "Buying" at bounding box center [1466, 192] width 26 height 13
drag, startPoint x: 393, startPoint y: 254, endPoint x: 366, endPoint y: 255, distance: 27.0
click at [366, 255] on input "$5.79" at bounding box center [379, 253] width 70 height 8
click at [169, 307] on button "Save" at bounding box center [161, 309] width 46 height 15
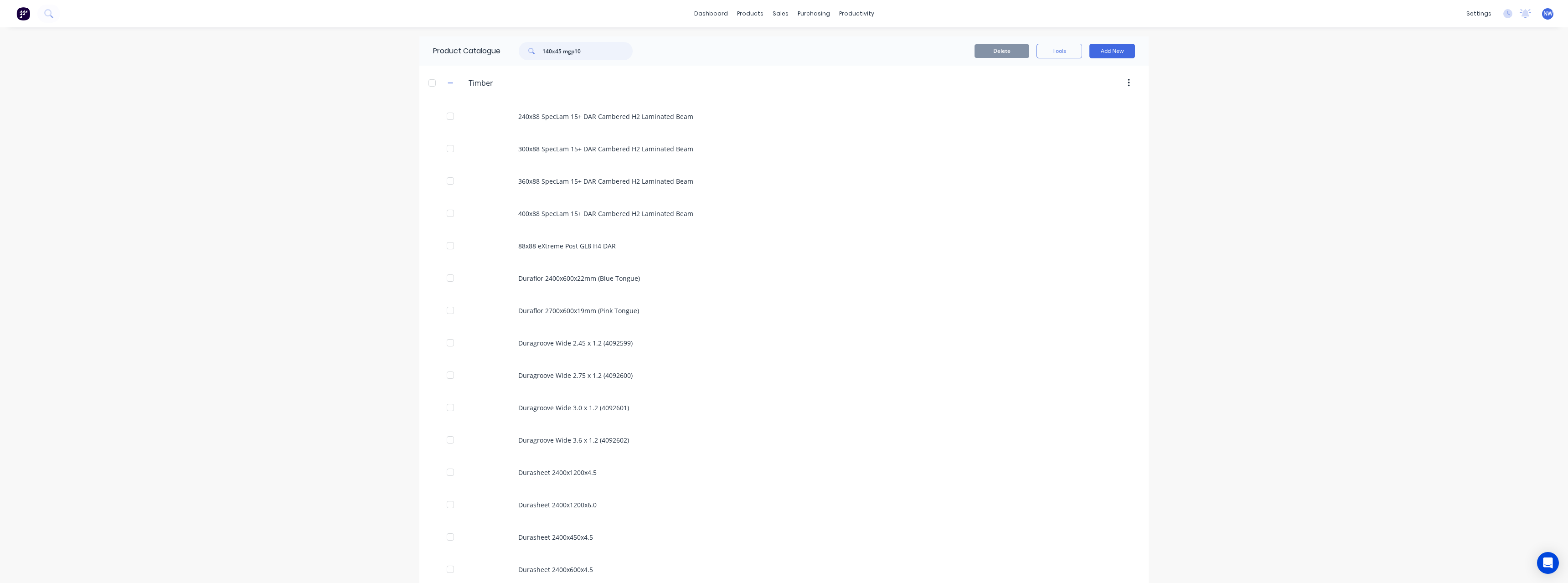
click at [548, 48] on input "140x45 mgp10" at bounding box center [587, 51] width 90 height 18
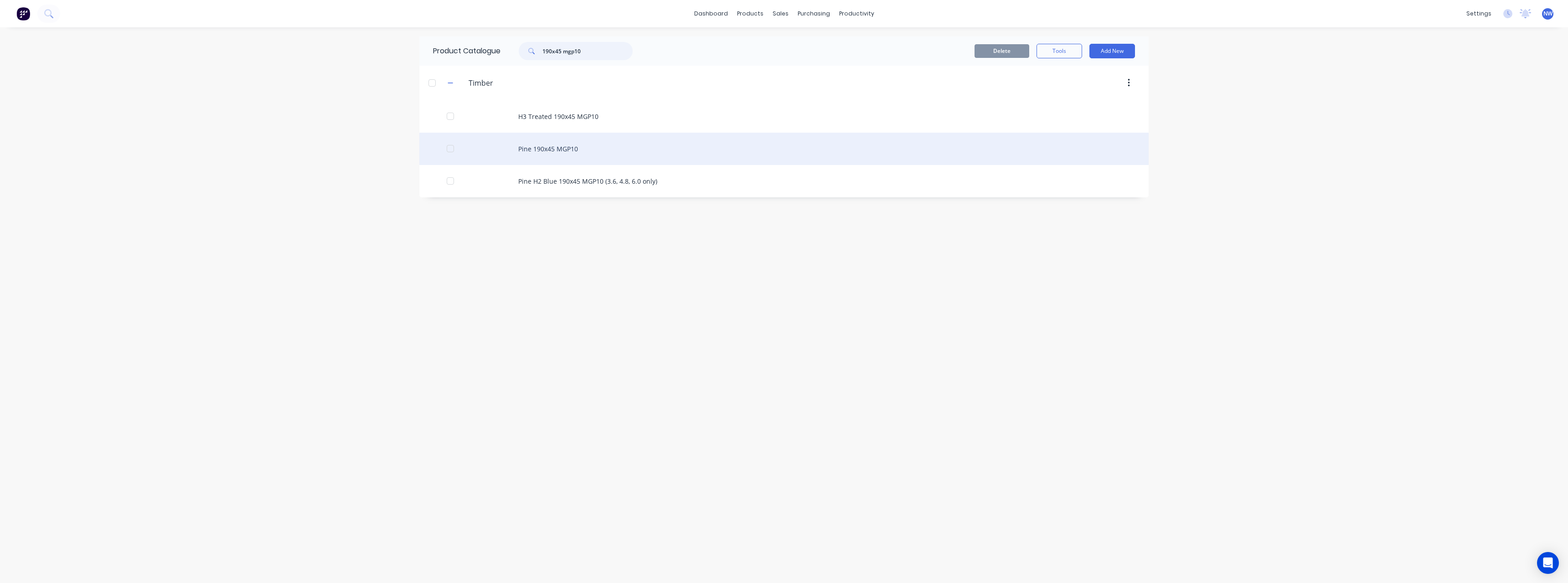
type input "190x45 mgp10"
click at [576, 148] on div "Pine 190x45 MGP10" at bounding box center [784, 148] width 729 height 32
type textarea "x"
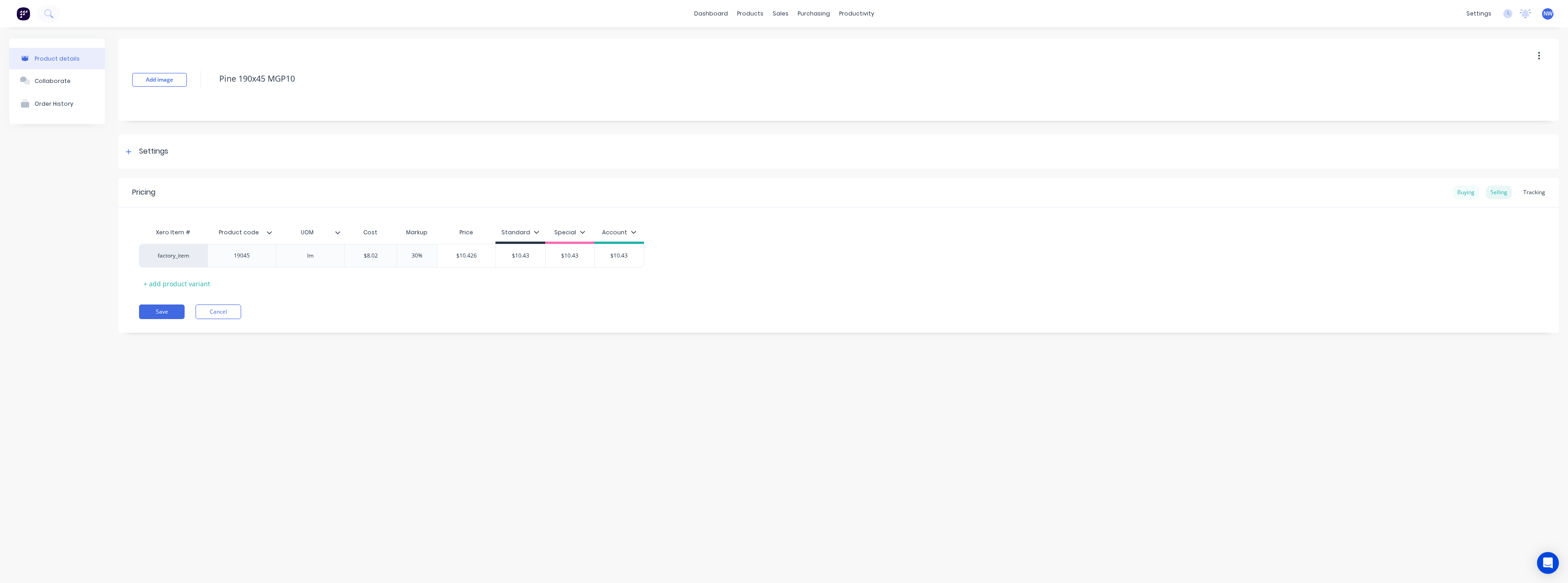
click at [1466, 188] on div "Buying" at bounding box center [1466, 192] width 26 height 13
type input "$7.21"
drag, startPoint x: 394, startPoint y: 254, endPoint x: 362, endPoint y: 257, distance: 32.1
click at [362, 257] on input "$7.21" at bounding box center [379, 253] width 70 height 8
type textarea "x"
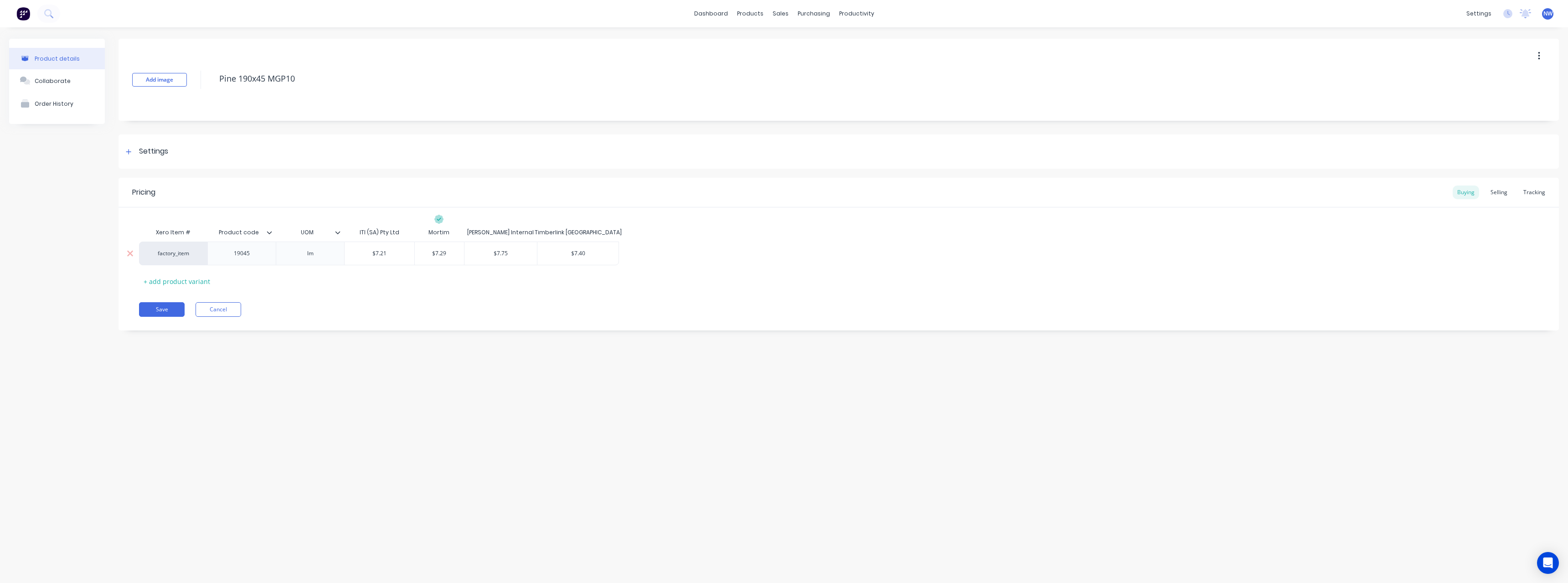
type input "7"
type textarea "x"
type input "7."
type textarea "x"
type input "7.2"
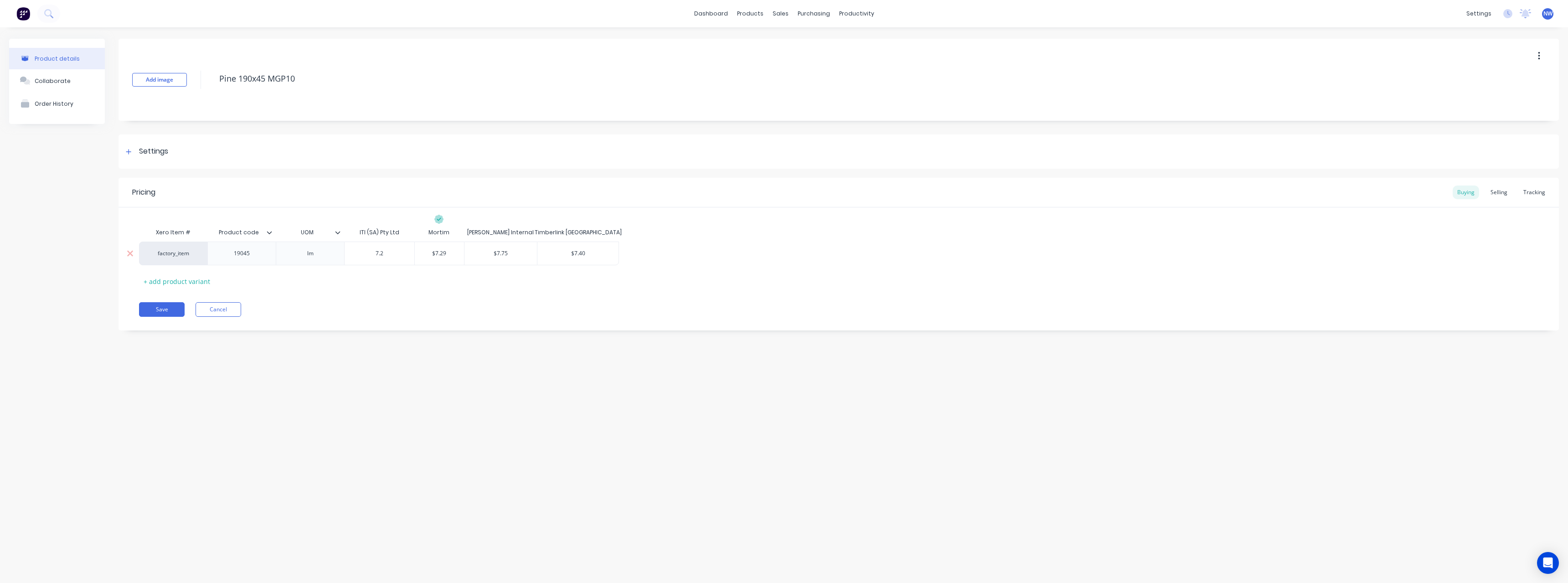
type textarea "x"
type input "7.20"
click at [168, 312] on button "Save" at bounding box center [161, 309] width 46 height 15
type textarea "x"
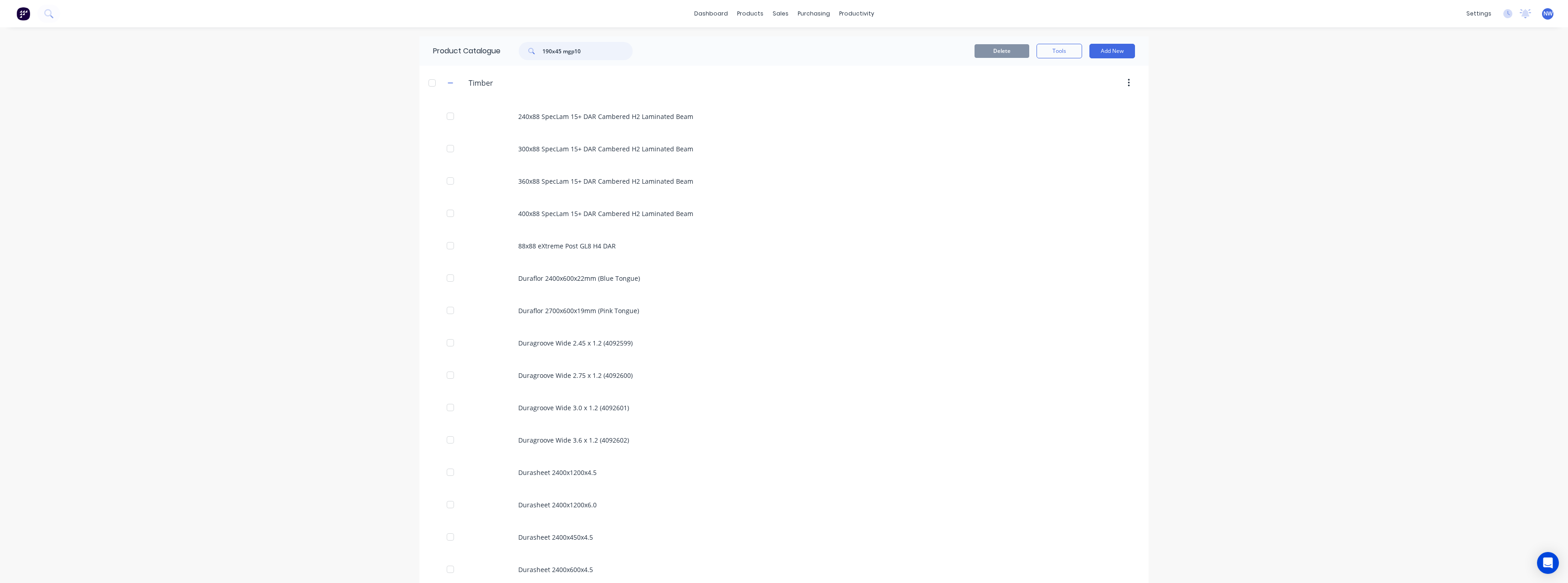
click at [547, 52] on input "190x45 mgp10" at bounding box center [587, 51] width 90 height 18
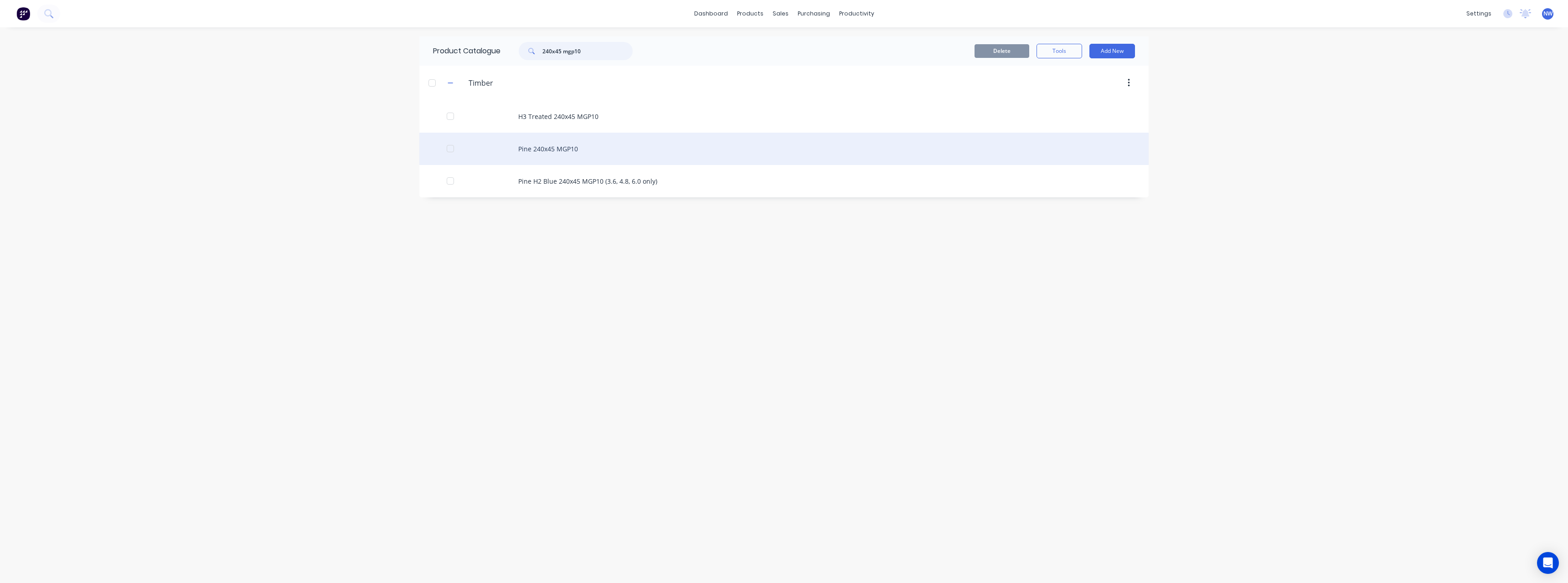
type input "240x45 mgp10"
click at [577, 147] on div "Pine 240x45 MGP10" at bounding box center [784, 148] width 729 height 32
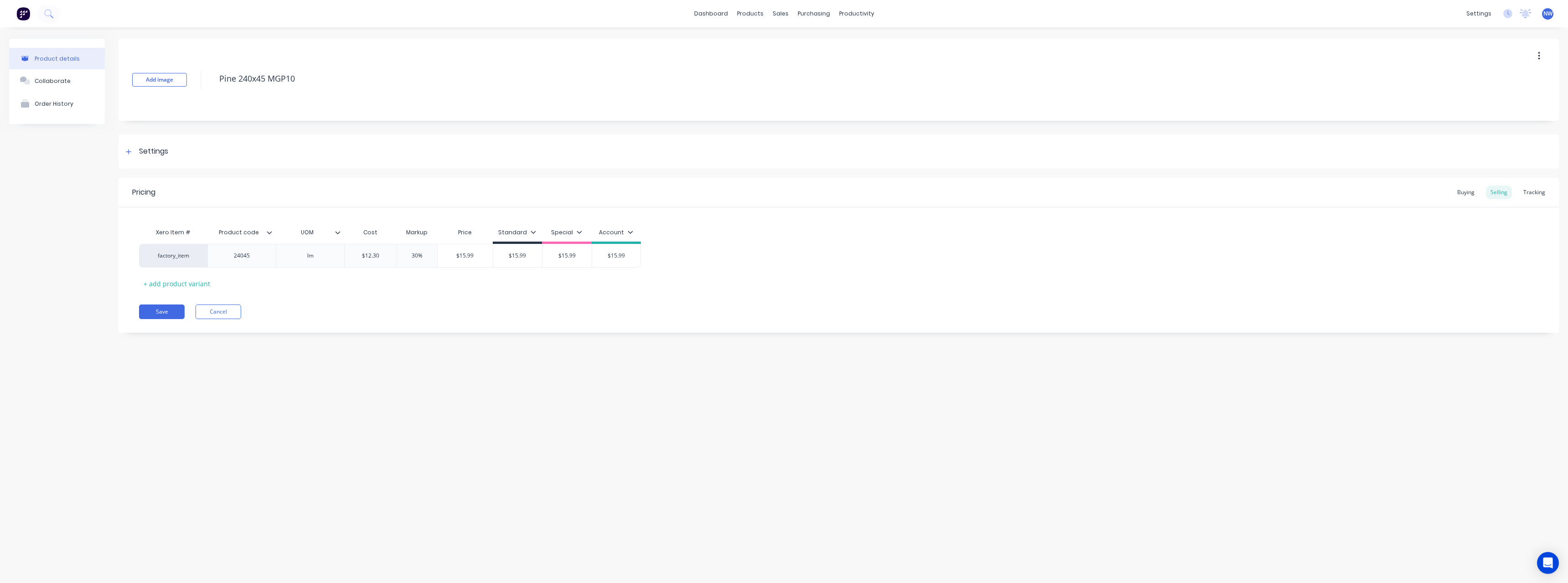
type textarea "x"
click at [1468, 191] on div "Buying" at bounding box center [1466, 192] width 26 height 13
type input "$10.84"
drag, startPoint x: 393, startPoint y: 255, endPoint x: 362, endPoint y: 256, distance: 31.0
click at [362, 256] on input "$10.84" at bounding box center [379, 253] width 70 height 8
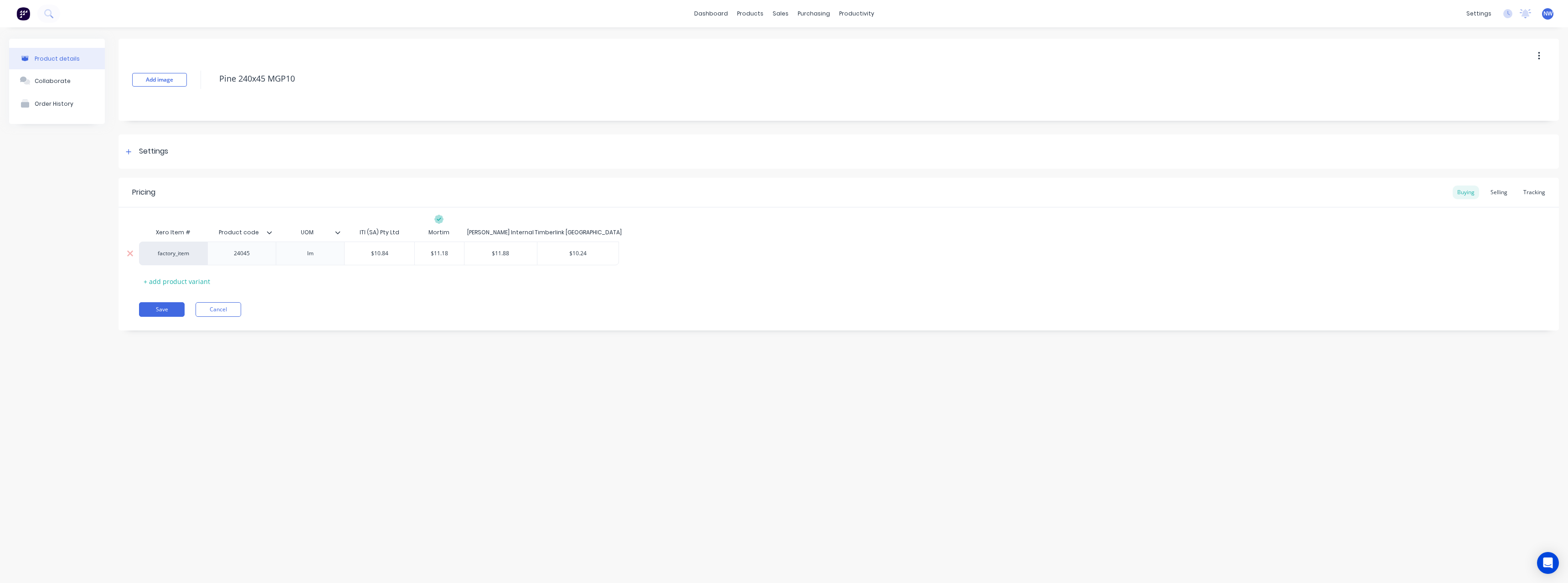
type textarea "x"
type input "1"
type textarea "x"
type input "11"
type textarea "x"
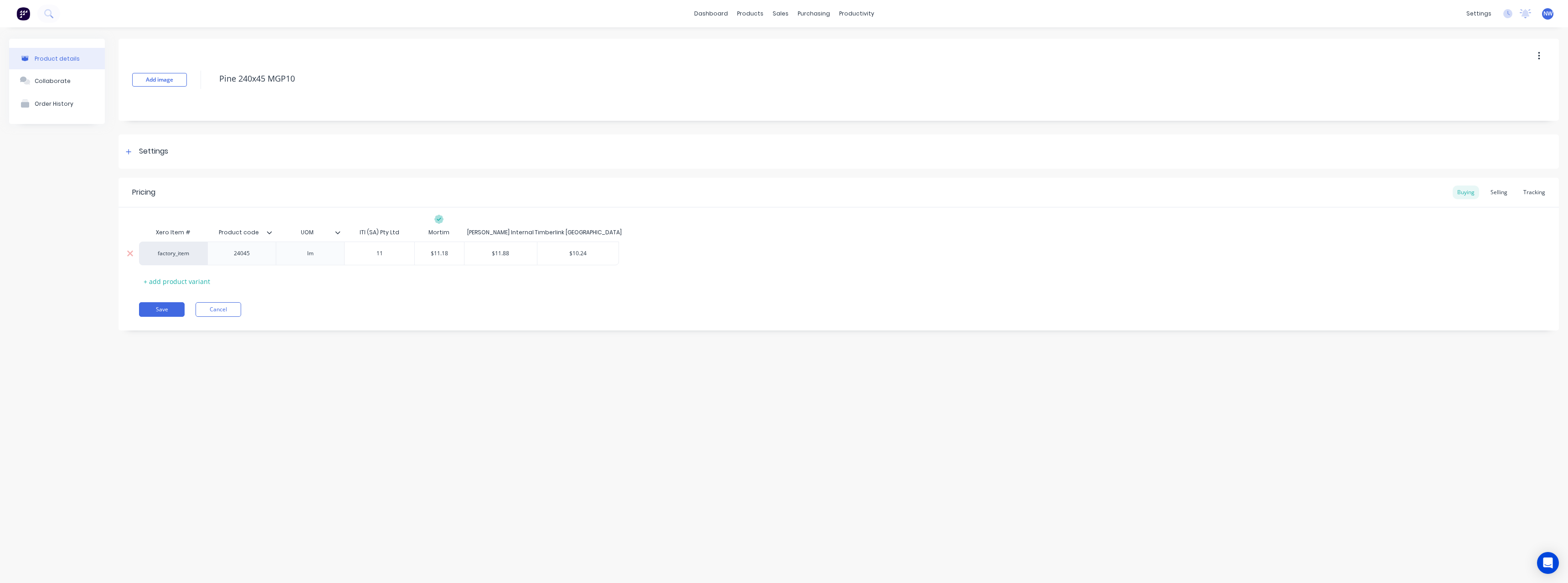
type input "11."
type textarea "x"
type input "11.0"
type textarea "x"
type input "11.07"
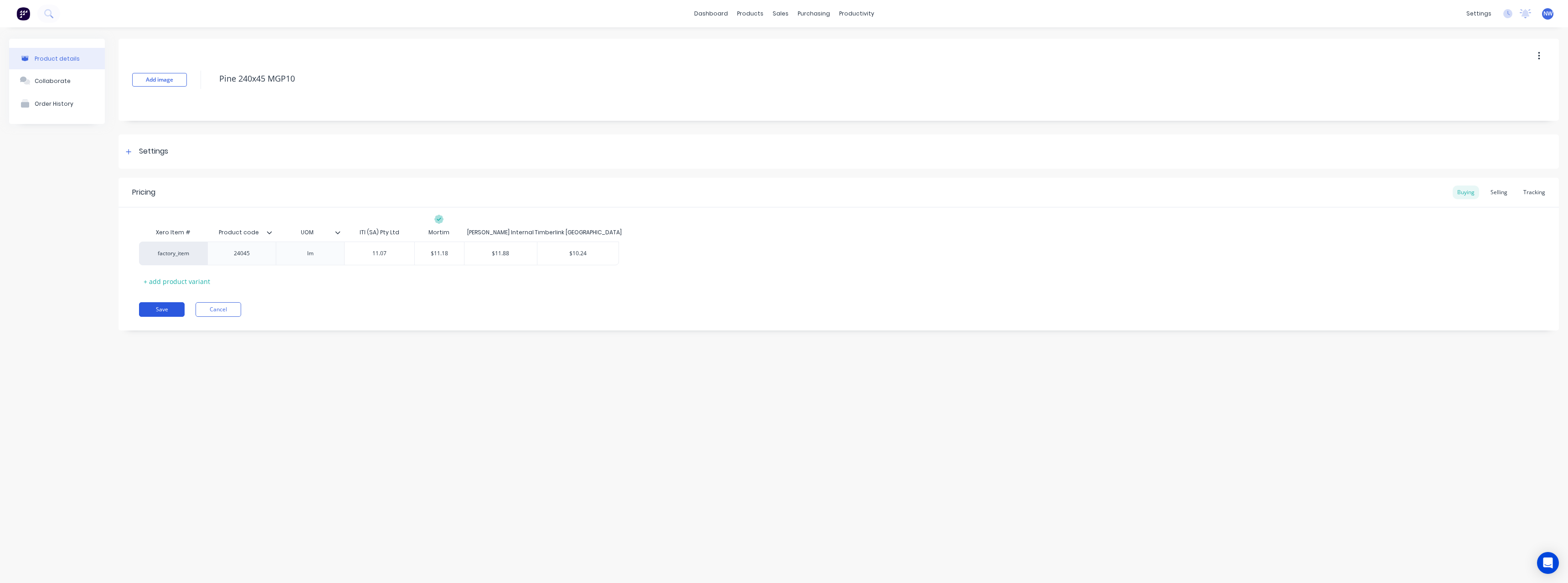
click at [171, 311] on button "Save" at bounding box center [161, 309] width 46 height 15
type textarea "x"
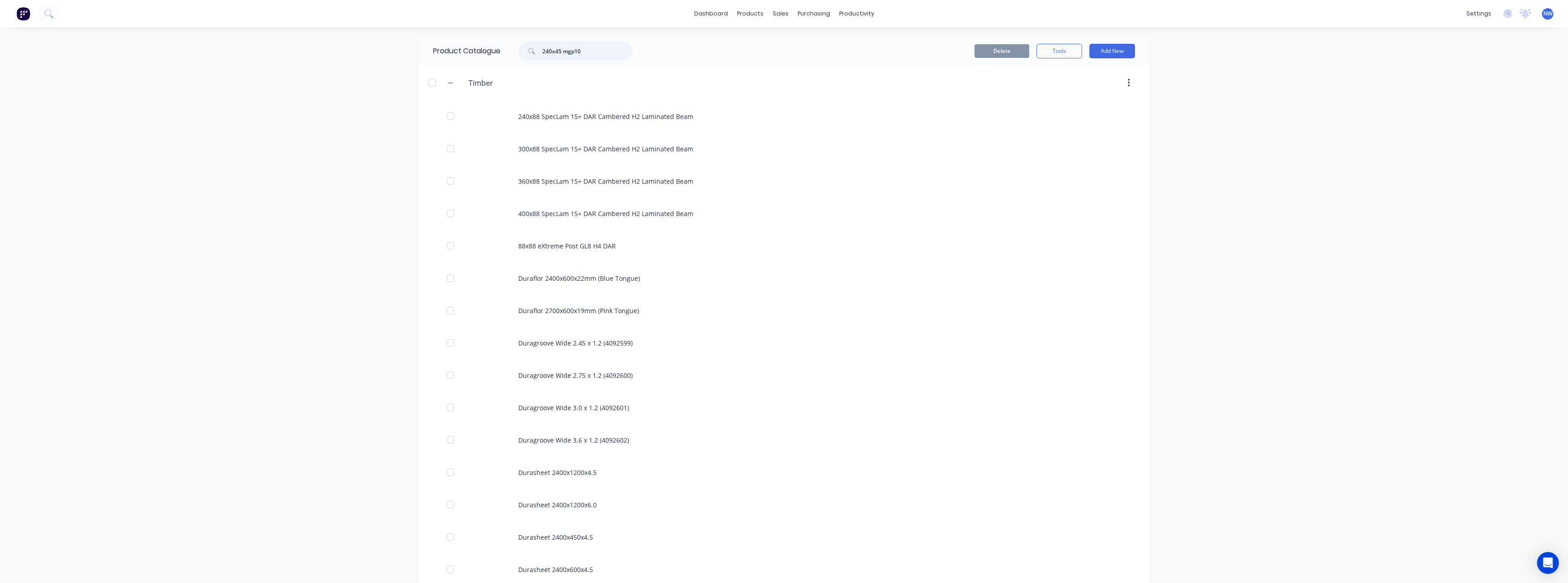
click at [559, 50] on input "240x45 mgp10" at bounding box center [587, 51] width 90 height 18
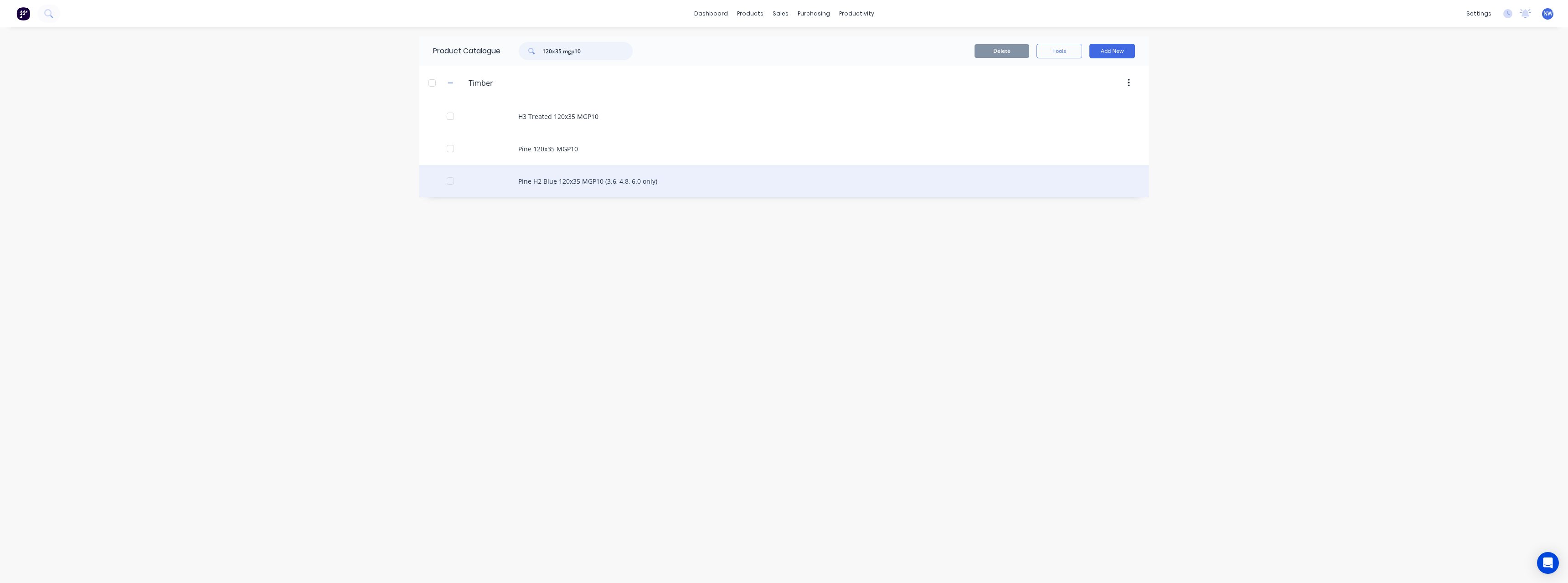
type input "120x35 mgp10"
click at [607, 182] on div "Pine H2 Blue 120x35 MGP10 (3.6, 4.8, 6.0 only)" at bounding box center [784, 181] width 729 height 32
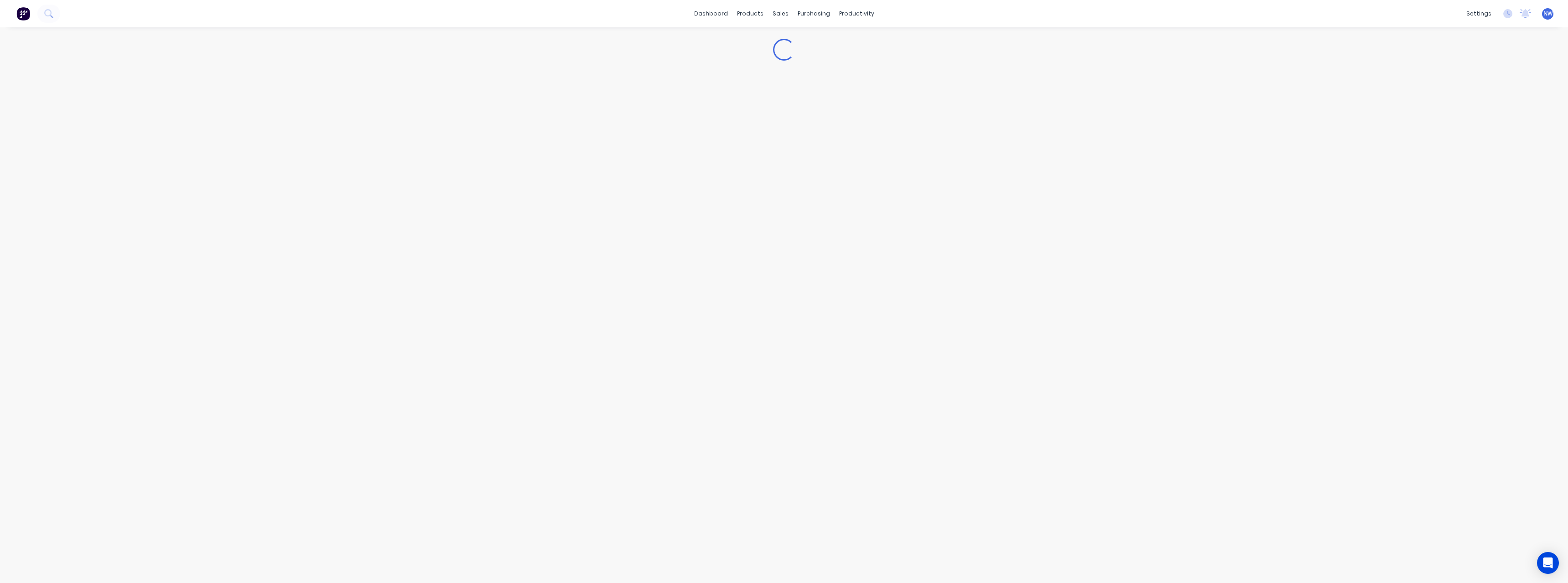
type textarea "x"
click at [1463, 192] on div "Buying" at bounding box center [1466, 192] width 26 height 13
type input "$4.43"
drag, startPoint x: 392, startPoint y: 253, endPoint x: 366, endPoint y: 255, distance: 26.1
click at [366, 255] on input "$4.43" at bounding box center [379, 253] width 70 height 8
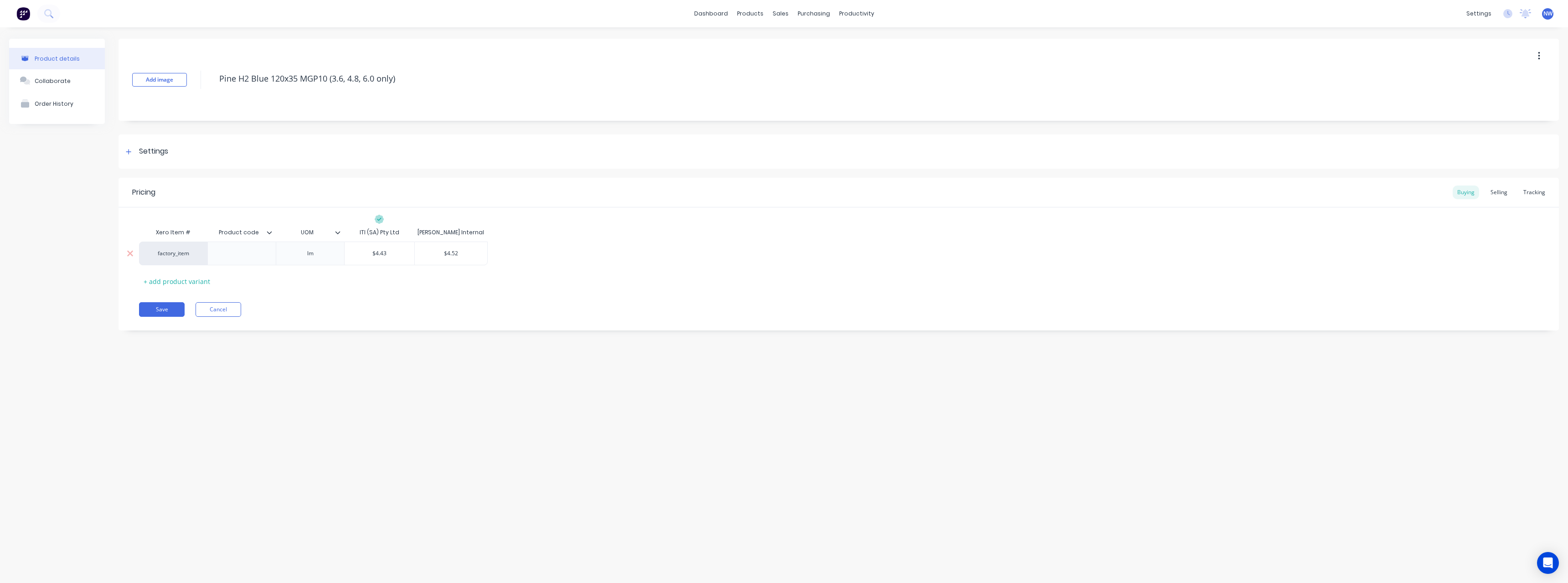
type textarea "x"
type input "4"
type textarea "x"
type input "4."
type textarea "x"
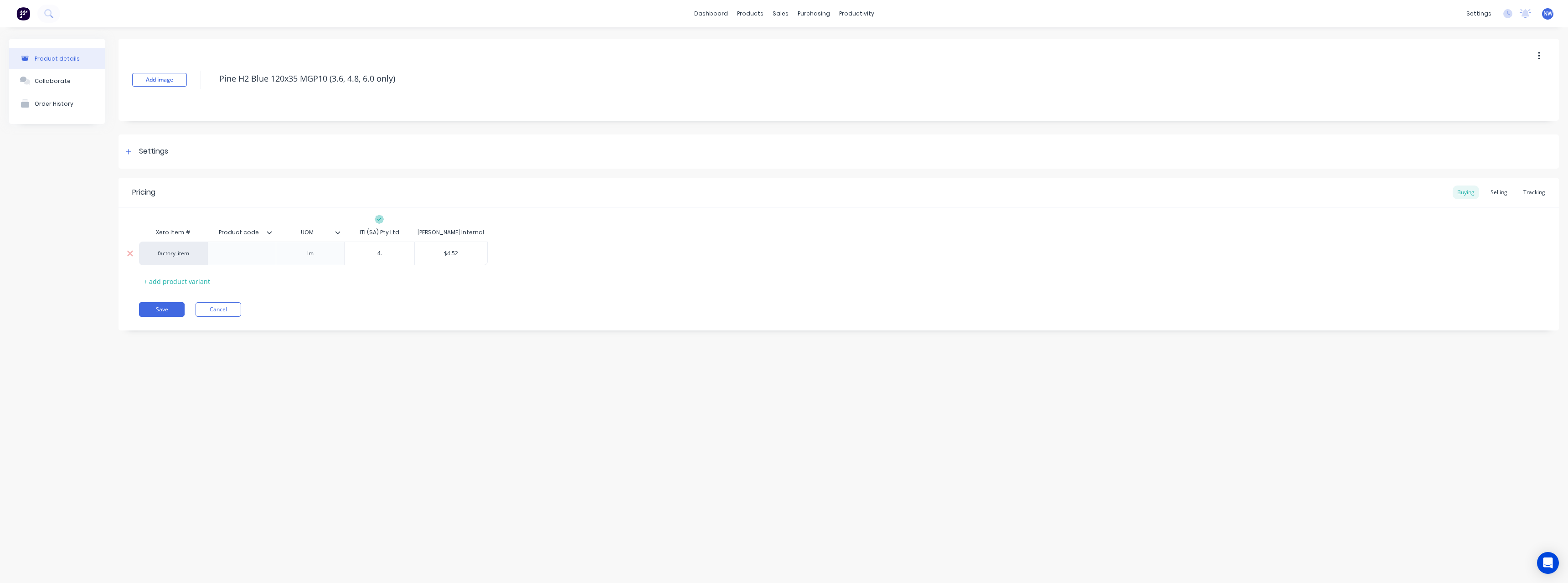
type input "4.3"
type textarea "x"
type input "4.39"
click at [163, 307] on button "Save" at bounding box center [161, 309] width 46 height 15
type textarea "x"
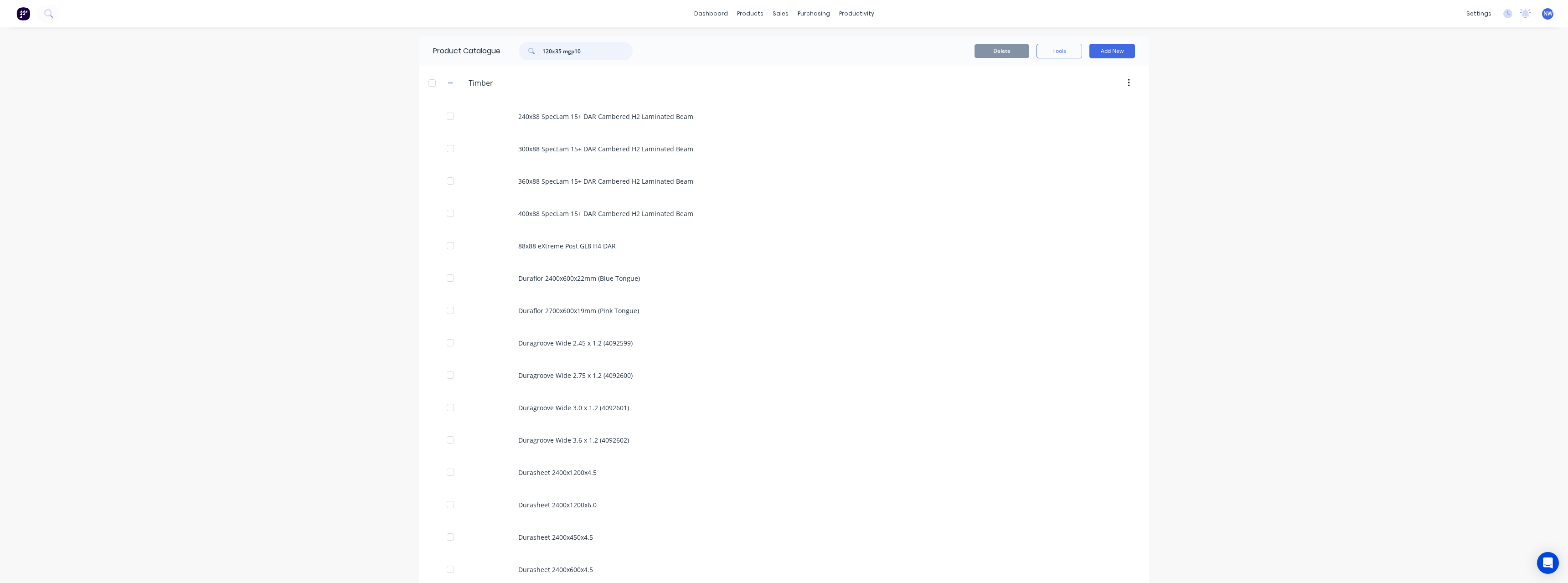
click at [547, 52] on input "120x35 mgp10" at bounding box center [587, 51] width 90 height 18
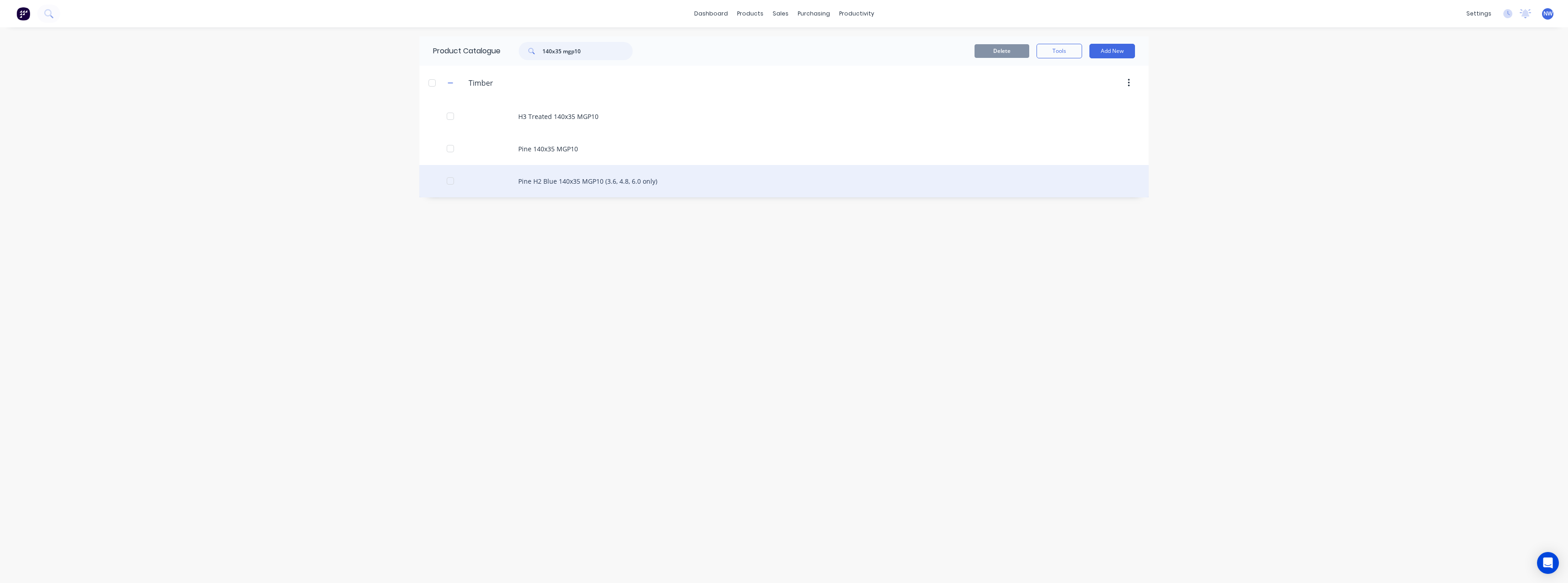
type input "140x35 mgp10"
click at [659, 179] on div "Pine H2 Blue 140x35 MGP10 (3.6, 4.8, 6.0 only)" at bounding box center [784, 181] width 729 height 32
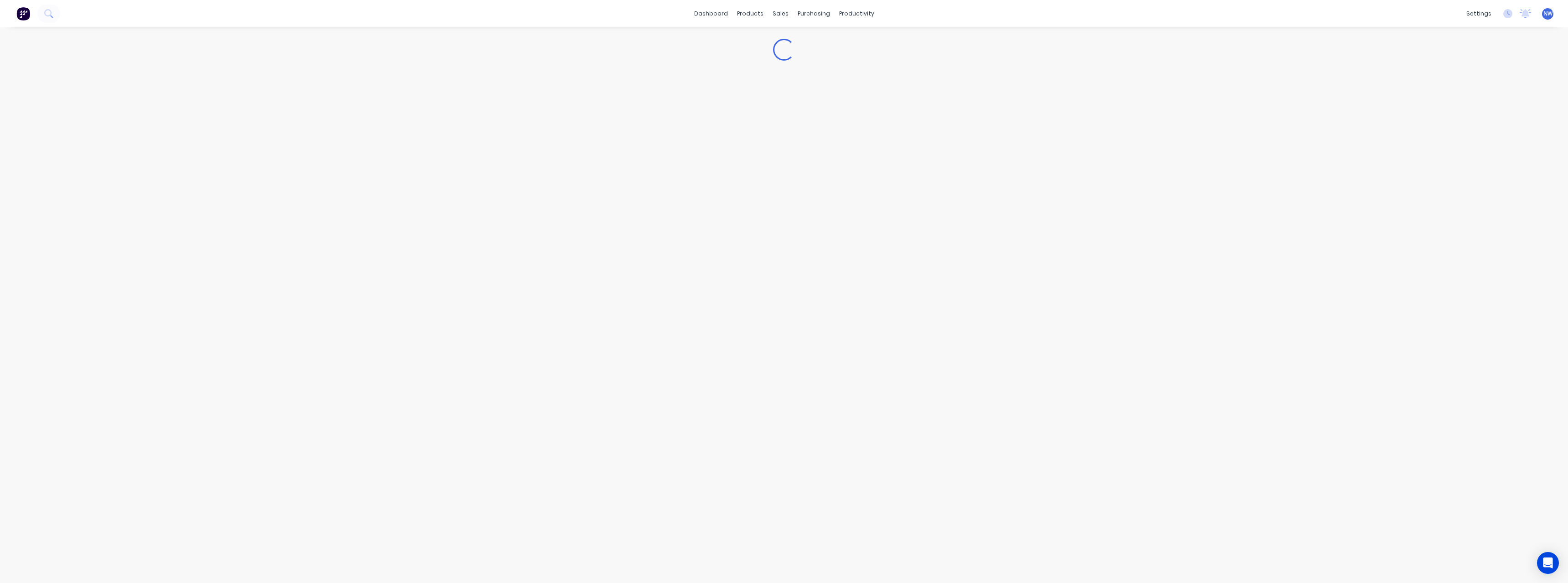
type textarea "x"
click at [1460, 194] on div "Buying" at bounding box center [1466, 192] width 26 height 13
type input "$5.59"
drag, startPoint x: 390, startPoint y: 253, endPoint x: 369, endPoint y: 254, distance: 21.0
click at [369, 254] on input "$5.59" at bounding box center [379, 253] width 70 height 8
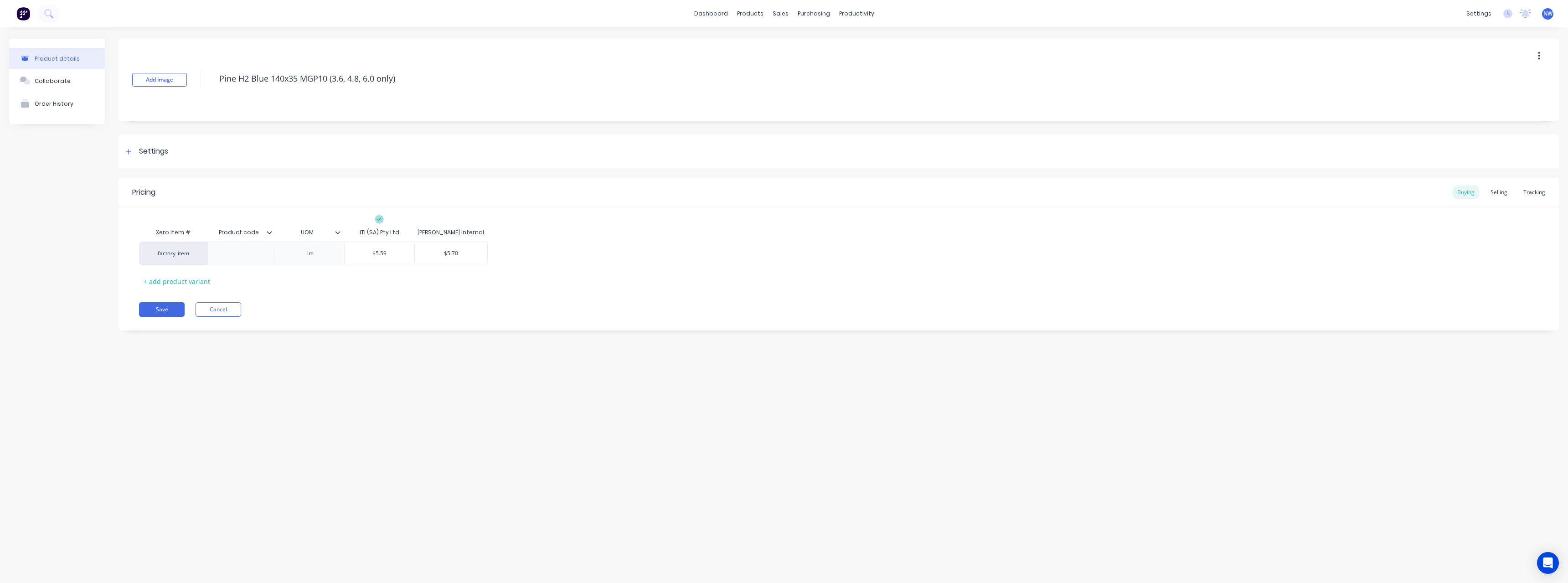
type textarea "x"
type input "5"
type textarea "x"
type input "5."
type textarea "x"
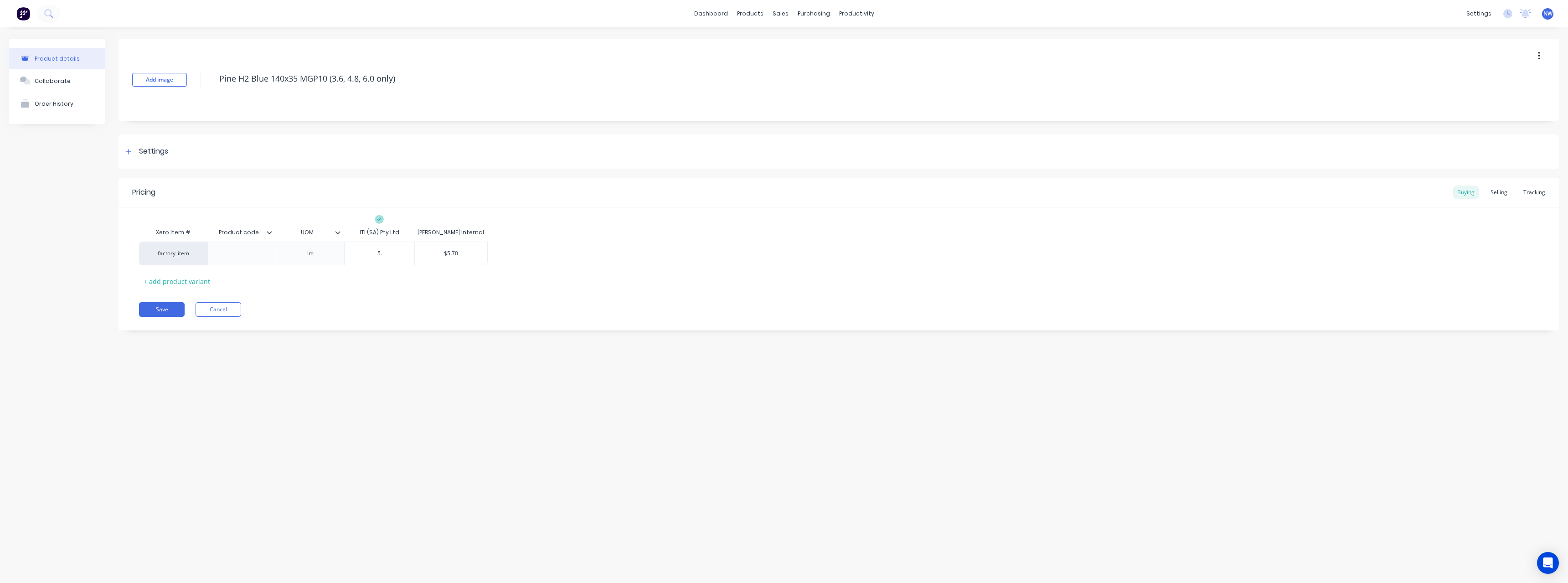
type input "5.4"
type textarea "x"
type input "5.48"
click at [163, 305] on button "Save" at bounding box center [161, 309] width 46 height 15
type textarea "x"
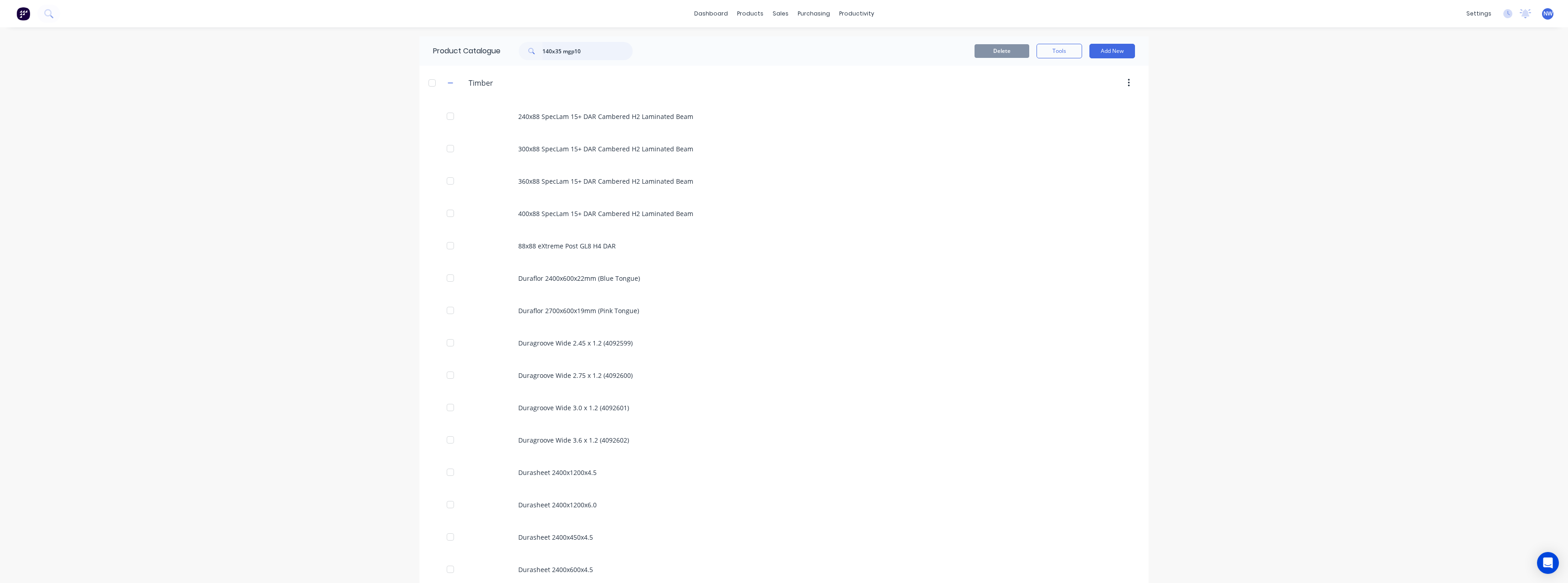
click at [550, 55] on input "140x35 mgp10" at bounding box center [587, 51] width 90 height 18
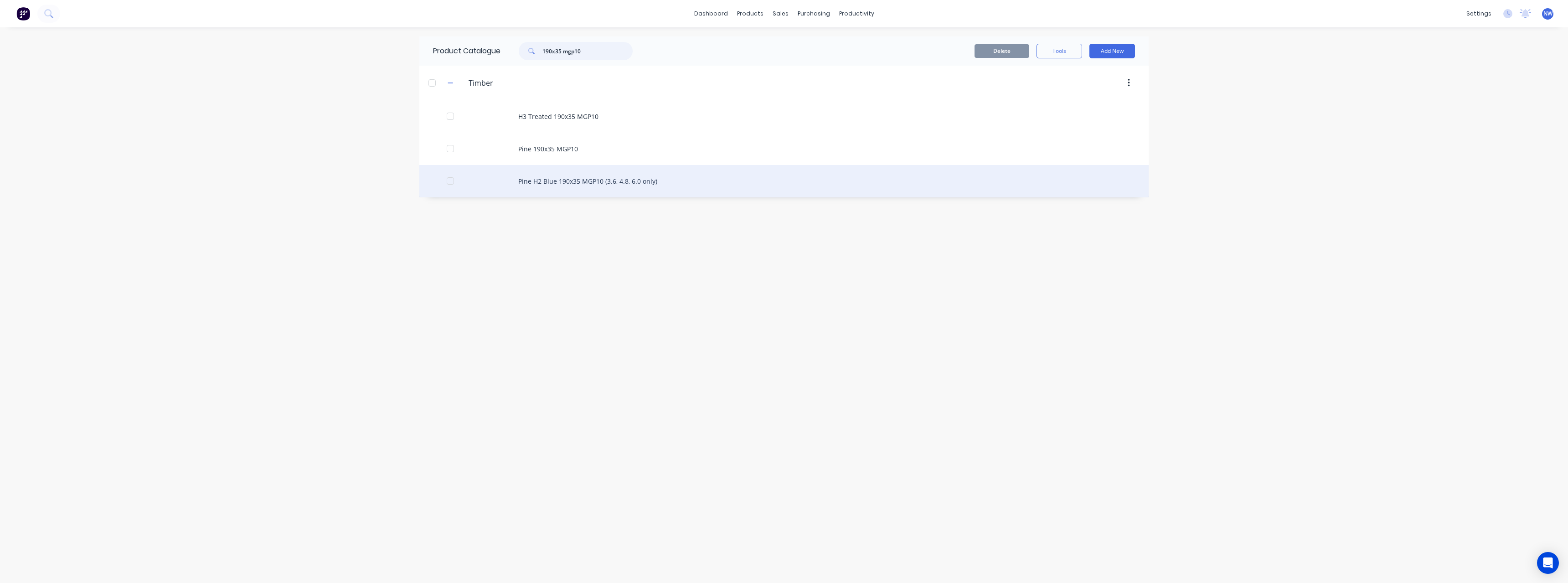
type input "190x35 mgp10"
click at [593, 178] on div "Pine H2 Blue 190x35 MGP10 (3.6, 4.8, 6.0 only)" at bounding box center [784, 181] width 729 height 32
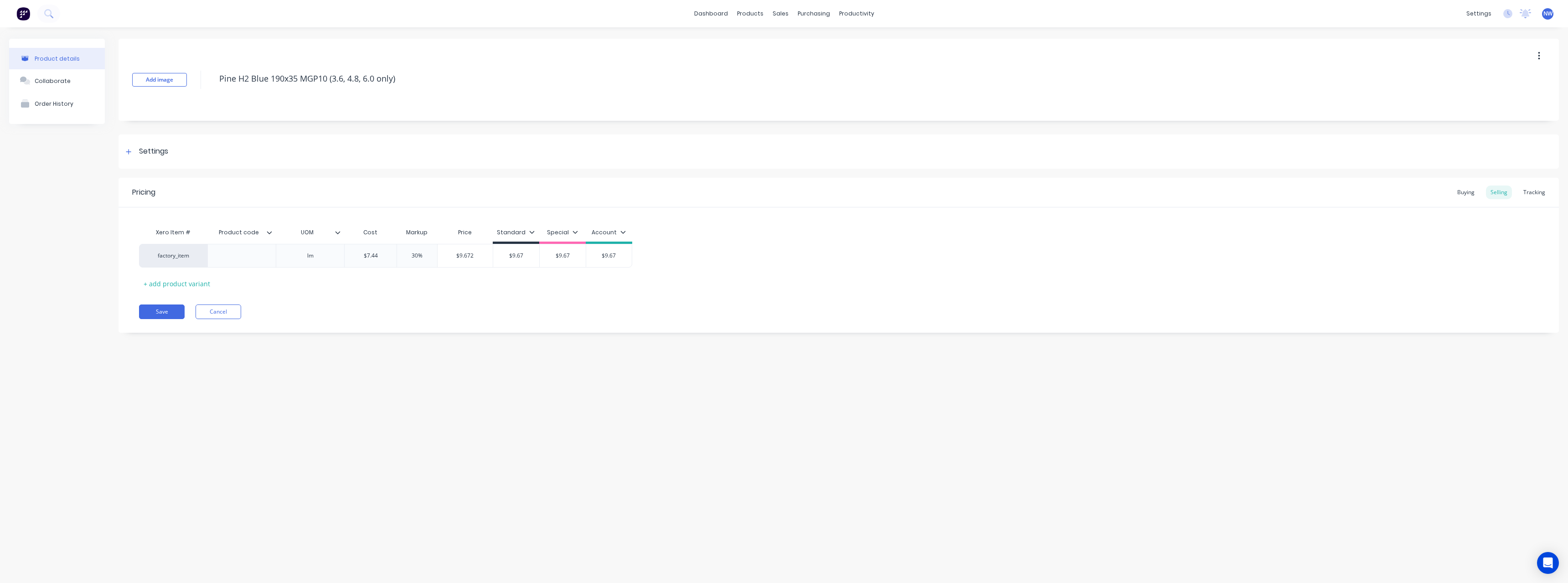
type textarea "x"
click at [1471, 191] on div "Buying" at bounding box center [1466, 192] width 26 height 13
type input "$7.29"
drag, startPoint x: 391, startPoint y: 253, endPoint x: 373, endPoint y: 254, distance: 18.0
click at [373, 254] on input "$7.29" at bounding box center [379, 253] width 70 height 8
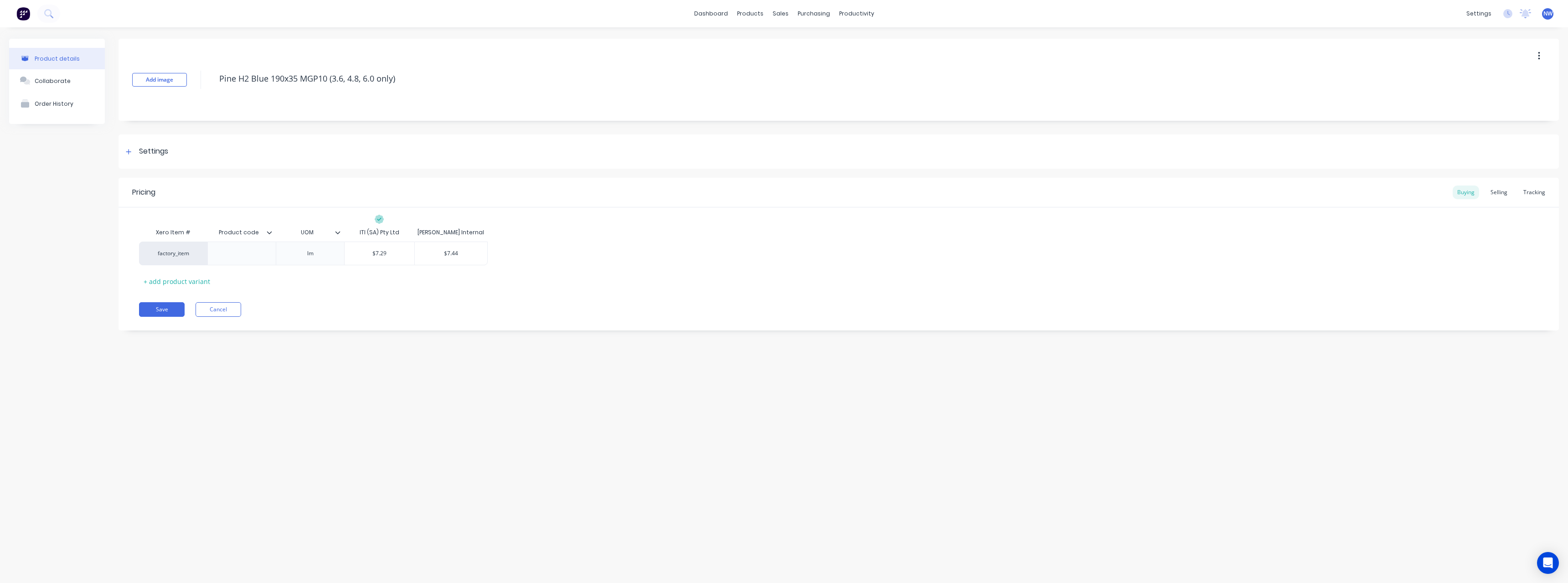
type textarea "x"
type input "7"
type textarea "x"
type input "7."
type textarea "x"
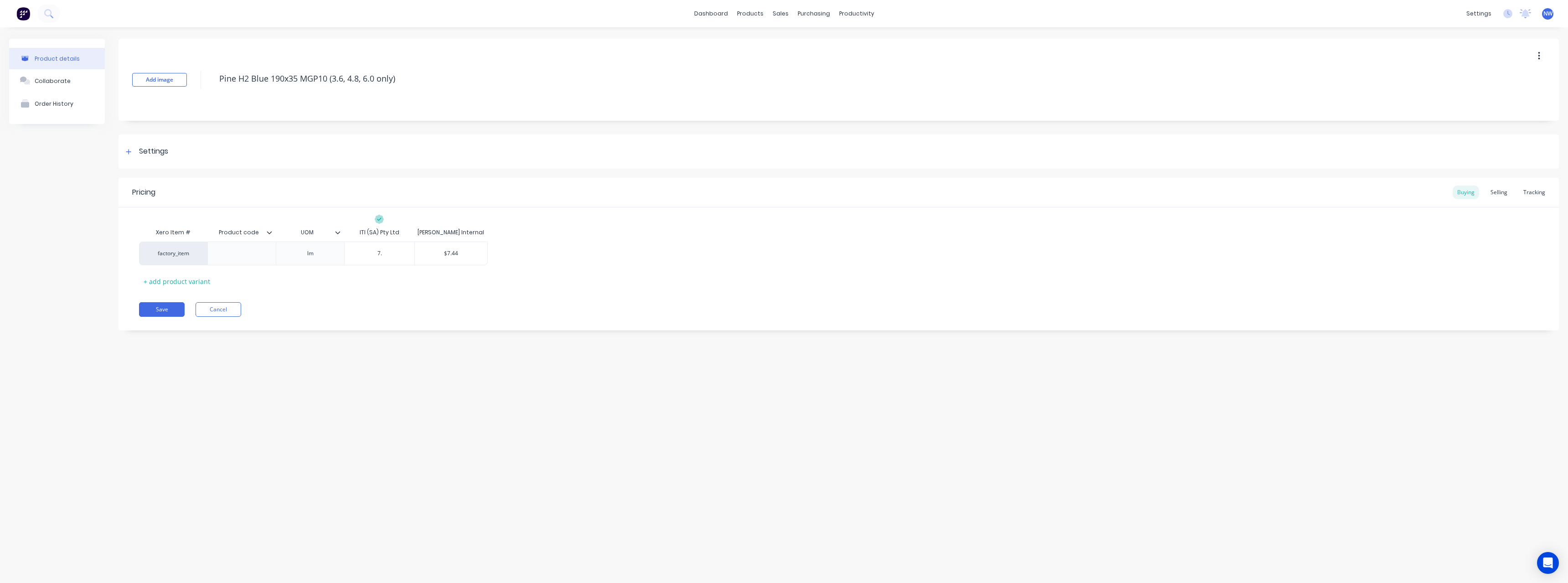
type input "7.1"
type textarea "x"
type input "7.16"
click at [166, 307] on button "Save" at bounding box center [161, 309] width 46 height 15
type textarea "x"
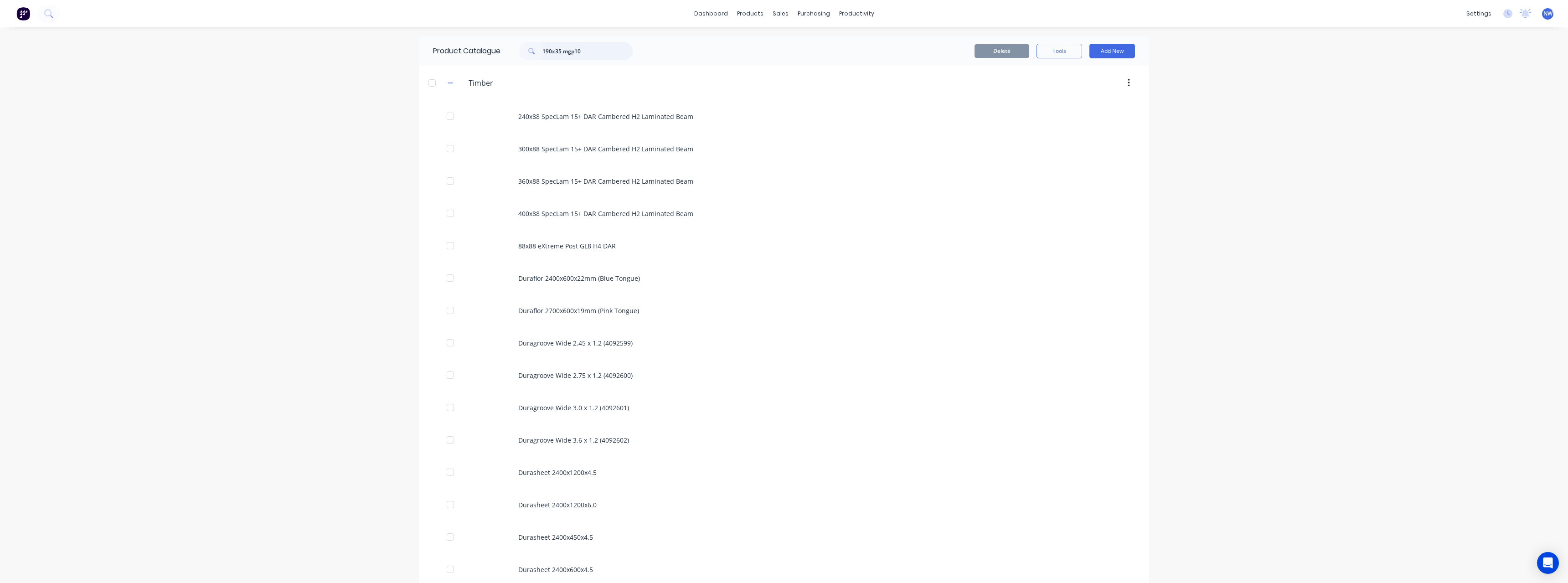
click at [558, 52] on input "190x35 mgp10" at bounding box center [587, 51] width 90 height 18
click at [548, 54] on input "190x45 mgp10" at bounding box center [587, 51] width 90 height 18
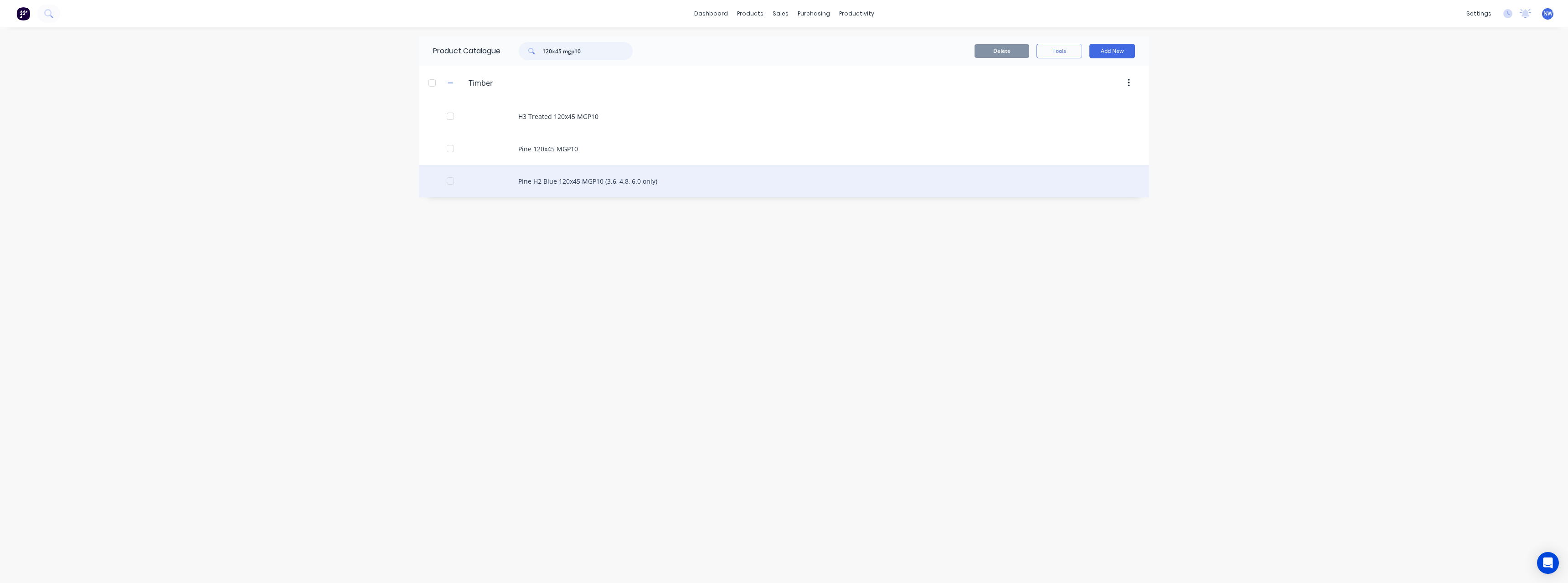
type input "120x45 mgp10"
click at [615, 180] on div "Pine H2 Blue 120x45 MGP10 (3.6, 4.8, 6.0 only)" at bounding box center [784, 181] width 729 height 32
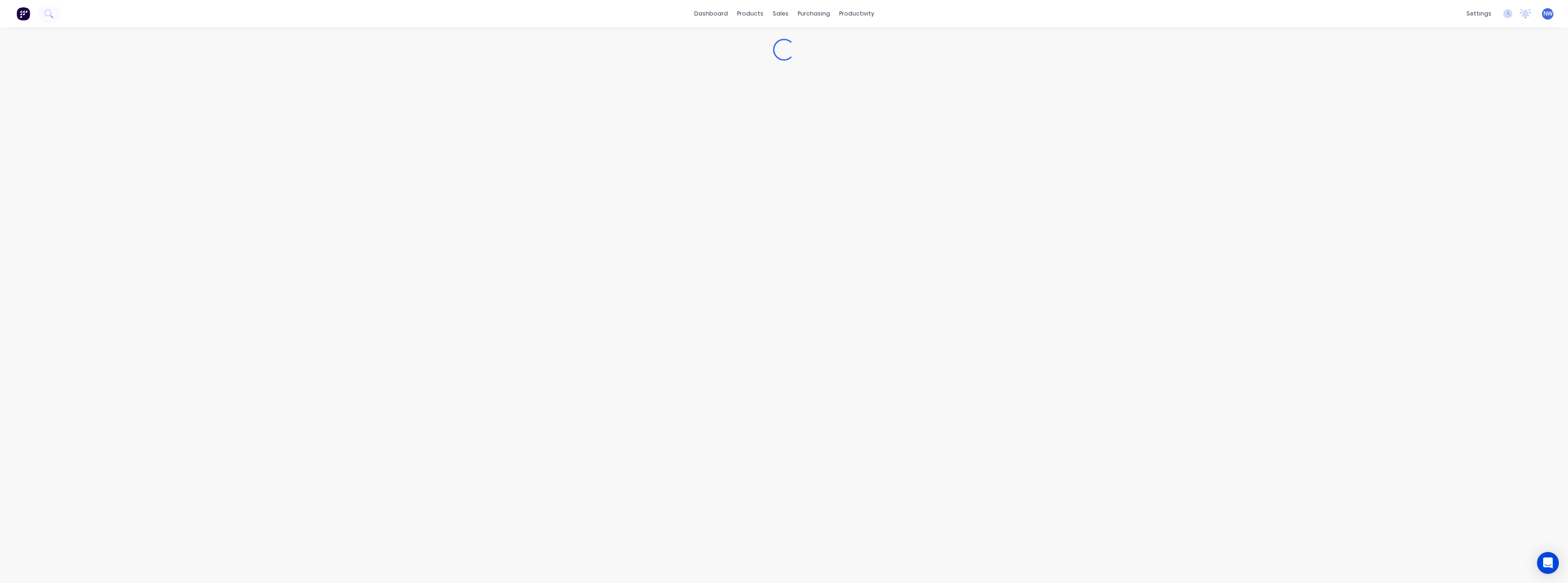
type textarea "x"
click at [1463, 195] on div "Buying" at bounding box center [1466, 192] width 26 height 13
type input "$6.17"
drag, startPoint x: 394, startPoint y: 256, endPoint x: 362, endPoint y: 257, distance: 32.0
click at [362, 257] on input "$6.17" at bounding box center [379, 253] width 70 height 8
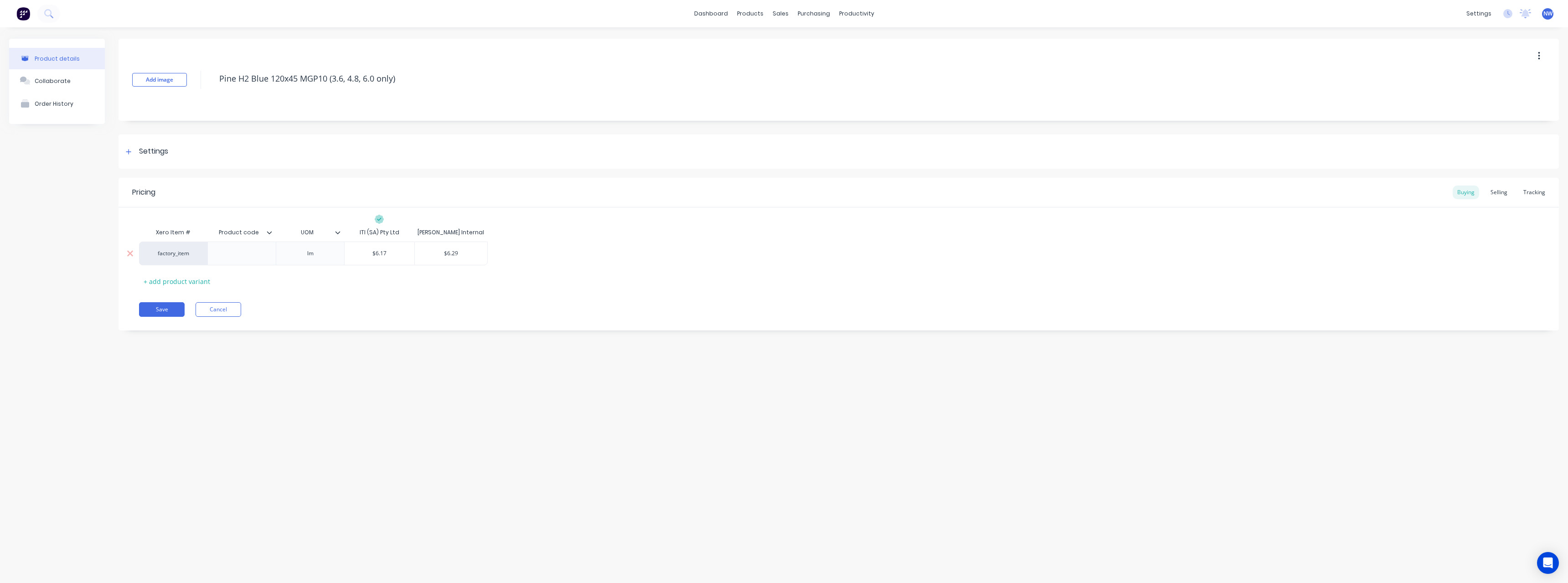
type textarea "x"
type input "6"
type textarea "x"
type input "6."
type textarea "x"
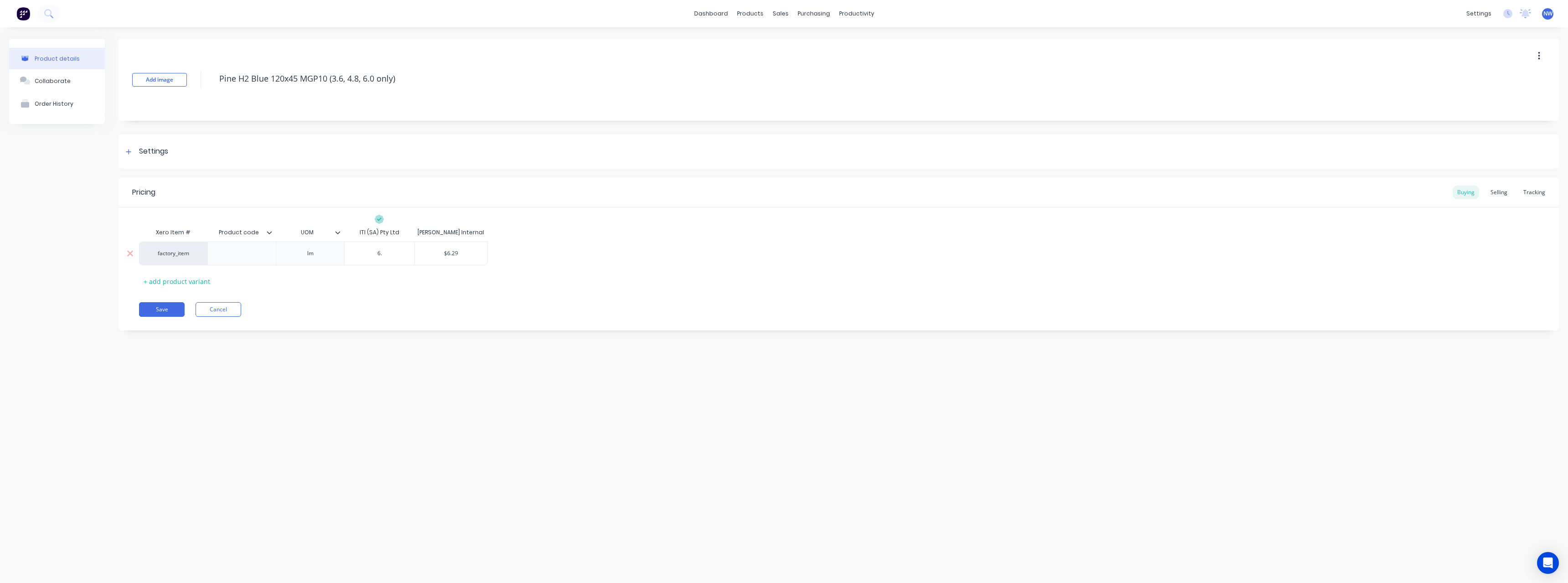
type input "6.0"
type textarea "x"
type input "6.06"
click at [179, 312] on button "Save" at bounding box center [161, 309] width 46 height 15
type textarea "x"
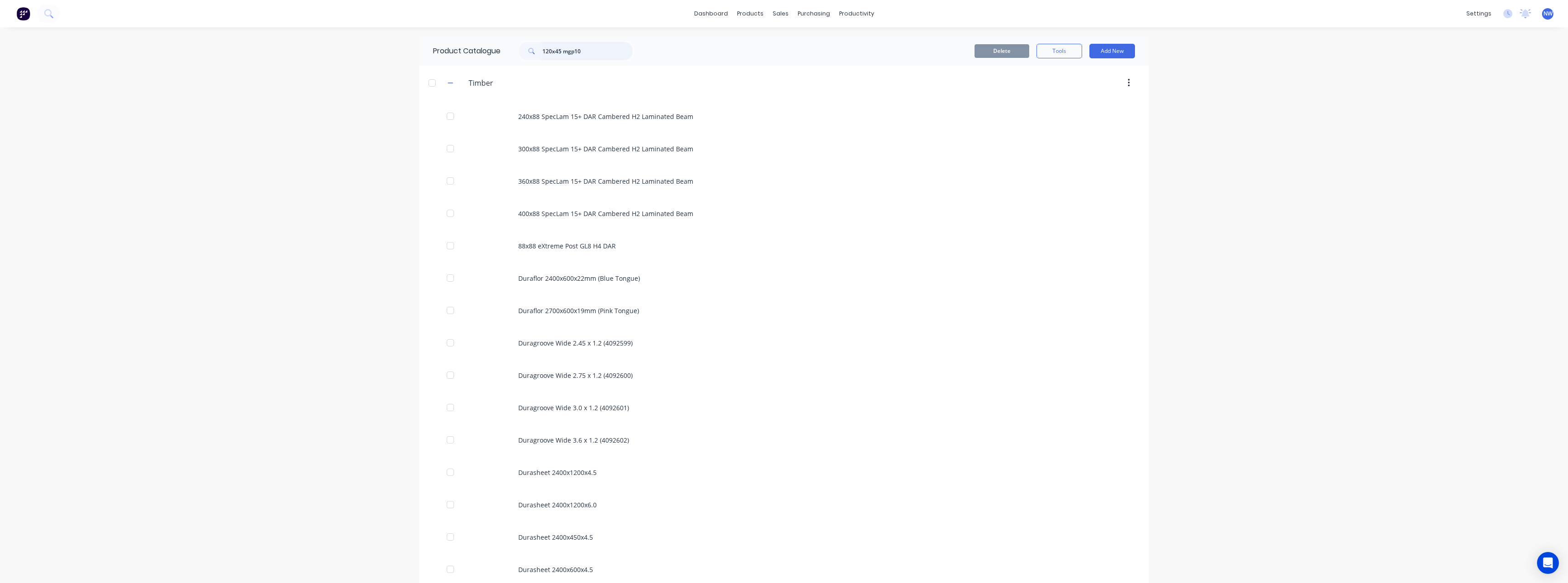
click at [545, 53] on input "120x45 mgp10" at bounding box center [587, 51] width 90 height 18
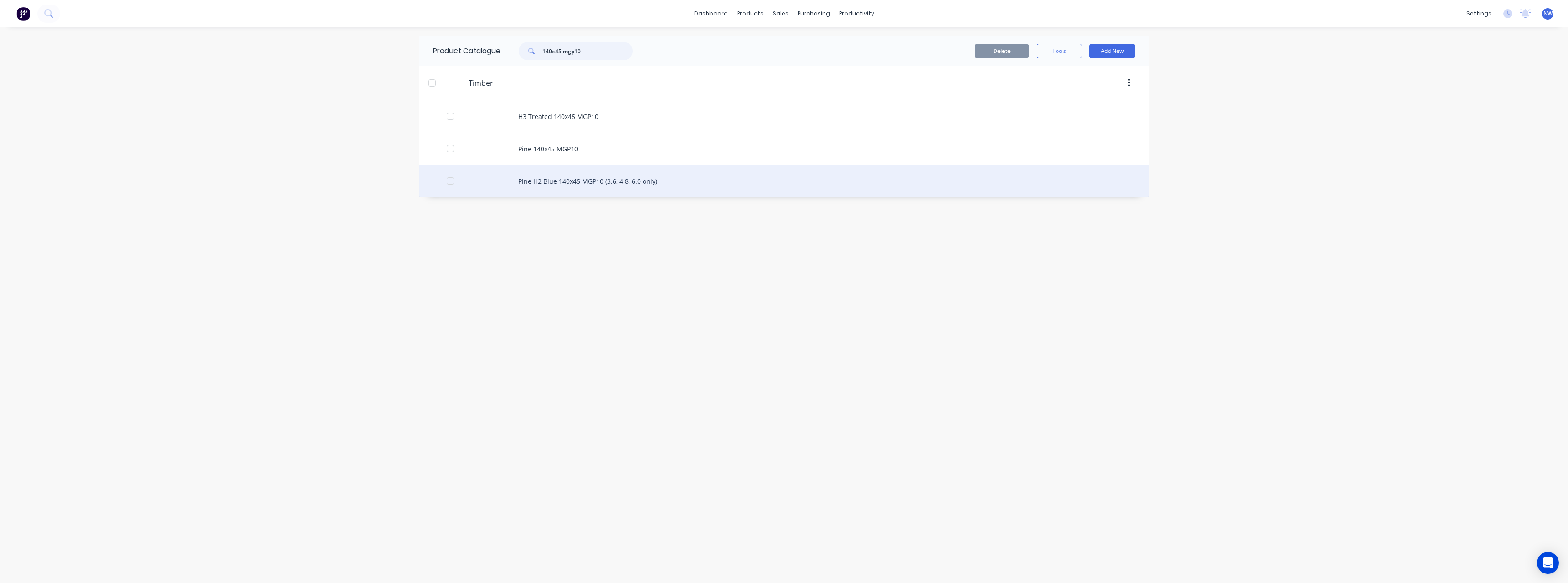
type input "140x45 mgp10"
click at [625, 184] on div "Pine H2 Blue 140x45 MGP10 (3.6, 4.8, 6.0 only)" at bounding box center [784, 181] width 729 height 32
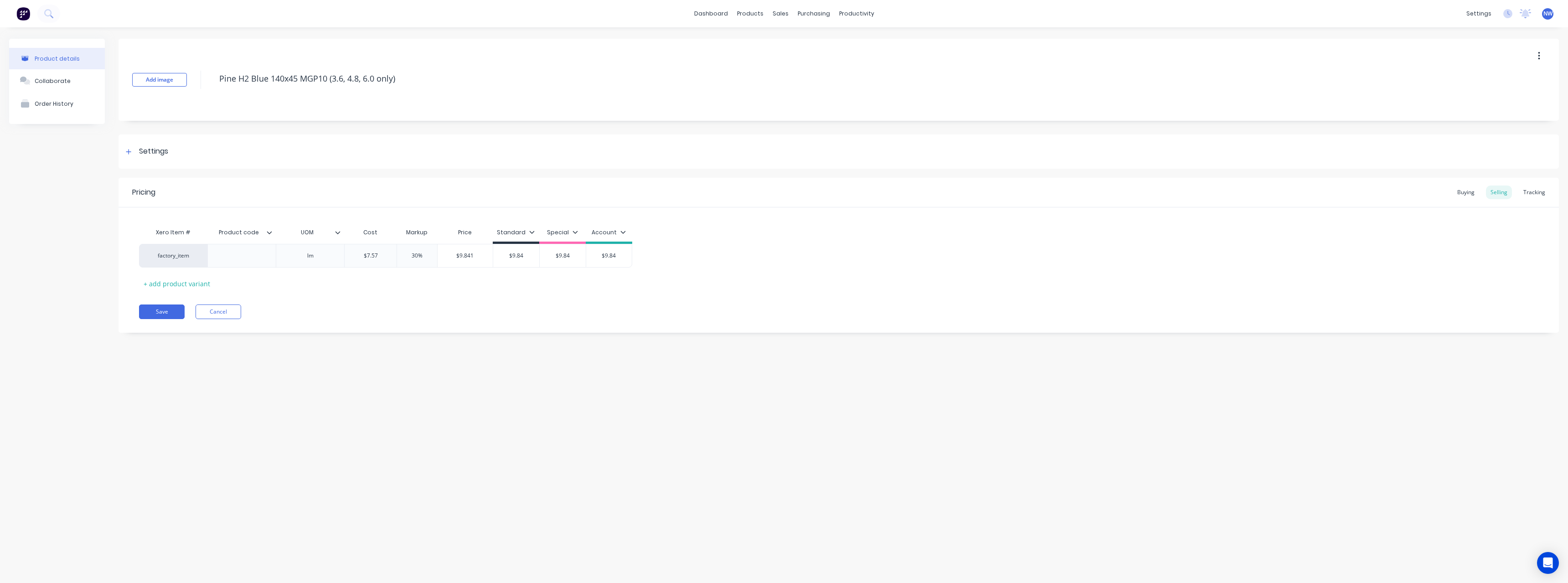
type textarea "x"
click at [1466, 191] on div "Buying" at bounding box center [1466, 192] width 26 height 13
click at [1509, 194] on div "Selling" at bounding box center [1499, 192] width 26 height 13
click at [1489, 194] on div "Selling" at bounding box center [1499, 192] width 26 height 13
click at [1476, 197] on div "Buying" at bounding box center [1466, 192] width 26 height 13
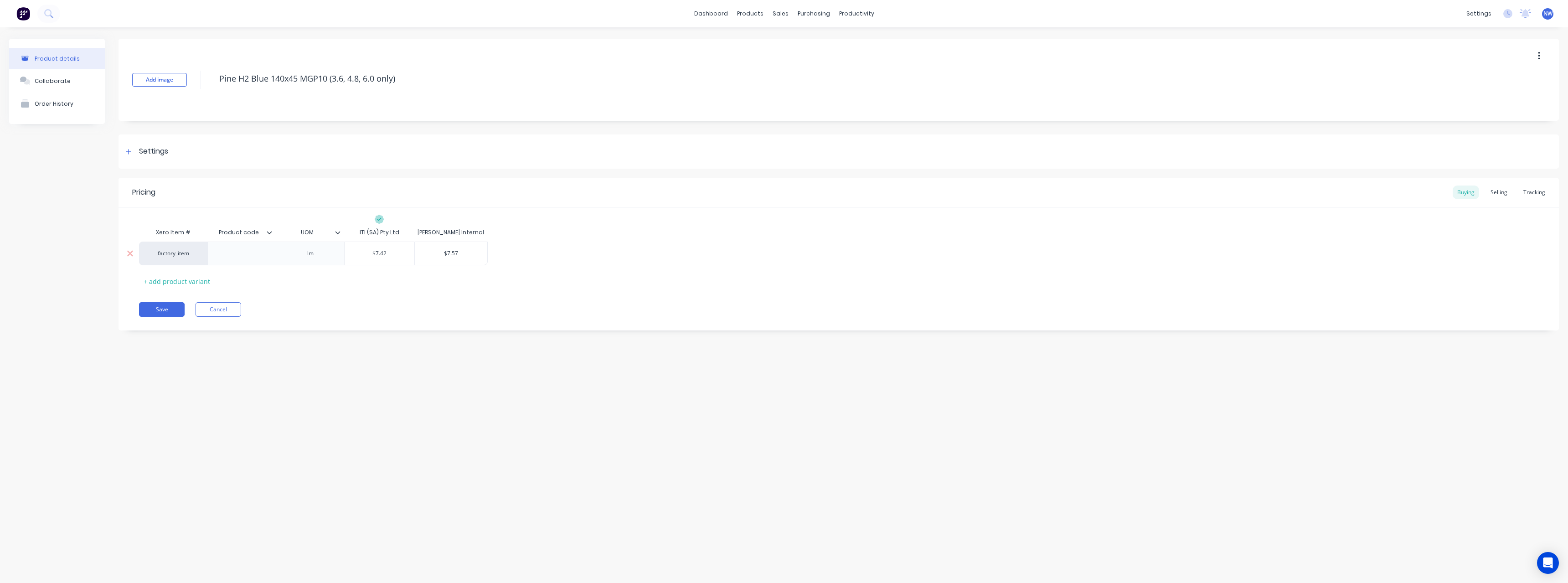
type input "$7.42"
drag, startPoint x: 394, startPoint y: 257, endPoint x: 365, endPoint y: 259, distance: 29.1
click at [365, 259] on div "$7.42 $7.42" at bounding box center [379, 253] width 70 height 23
type textarea "x"
type input "7"
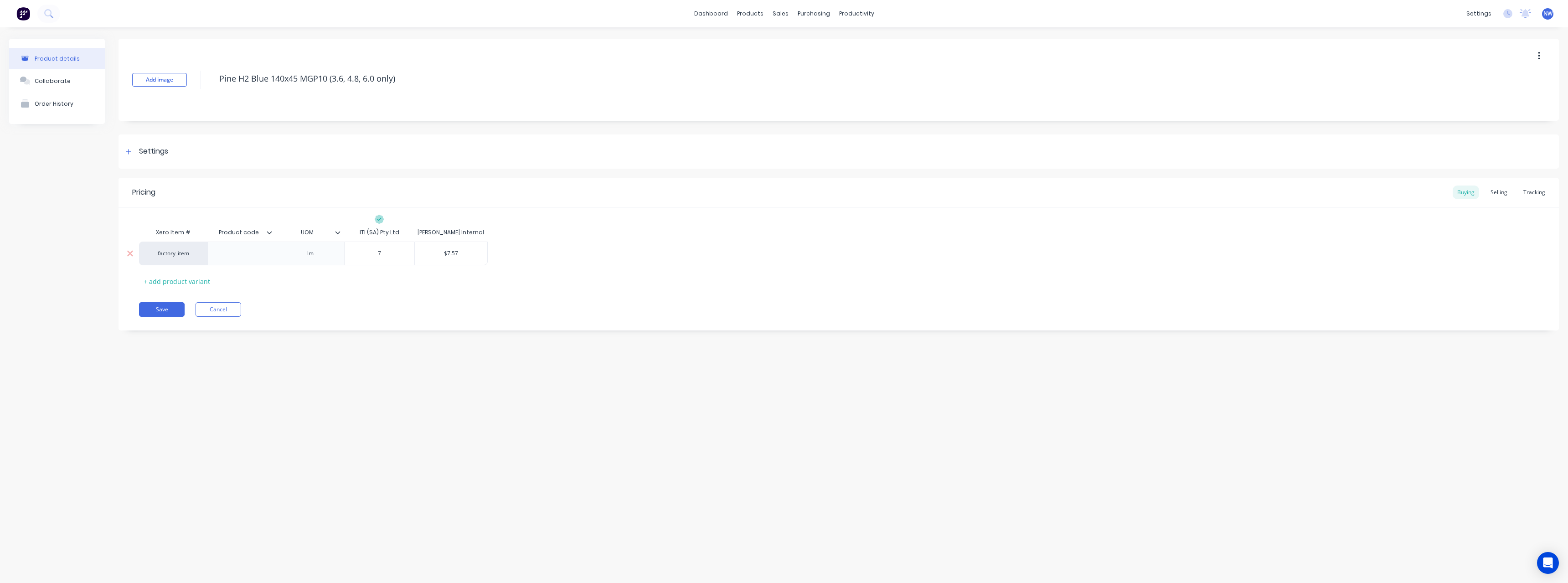
type textarea "x"
type input "7."
type textarea "x"
type input "7.2"
type textarea "x"
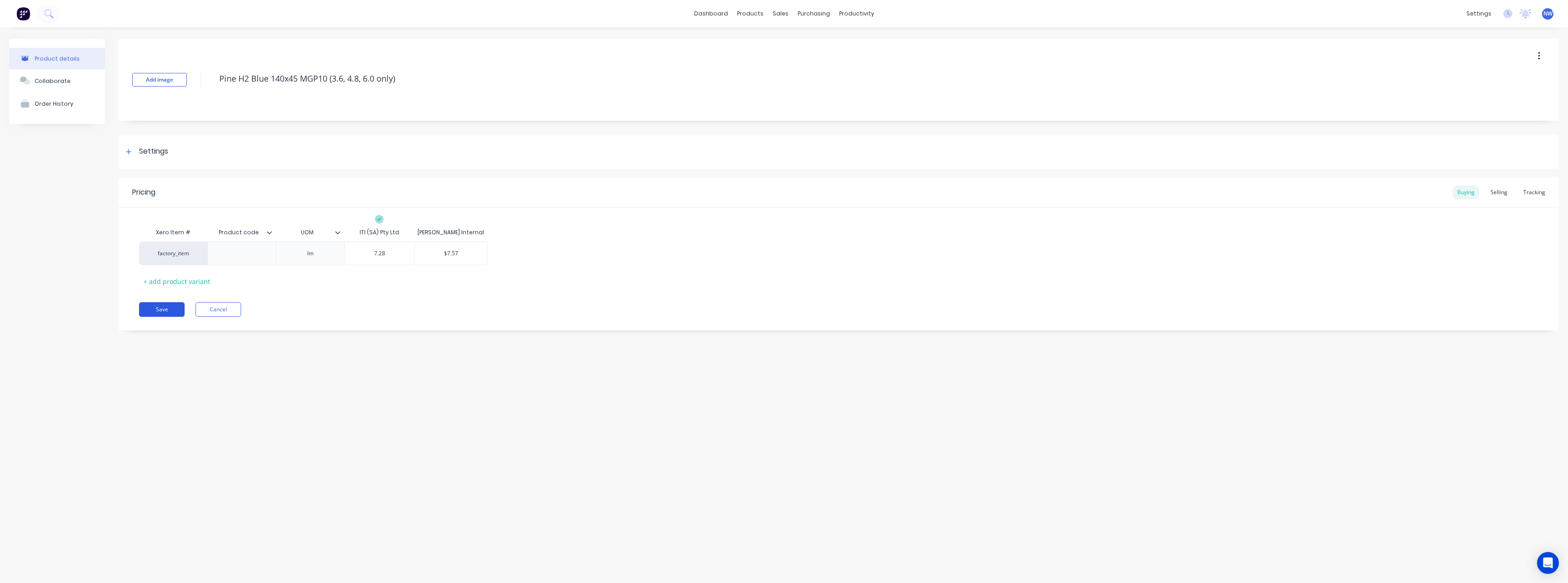
type input "7.28"
click at [170, 309] on button "Save" at bounding box center [161, 309] width 46 height 15
type textarea "x"
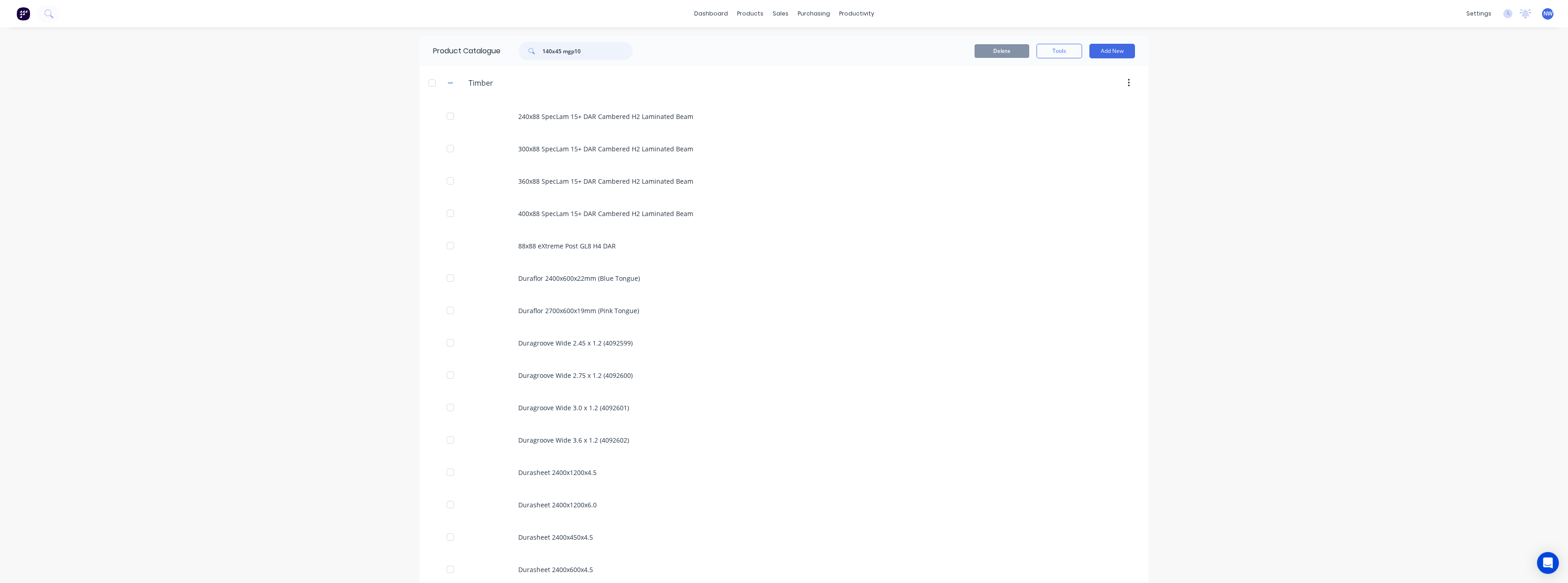
click at [548, 51] on input "140x45 mgp10" at bounding box center [587, 51] width 90 height 18
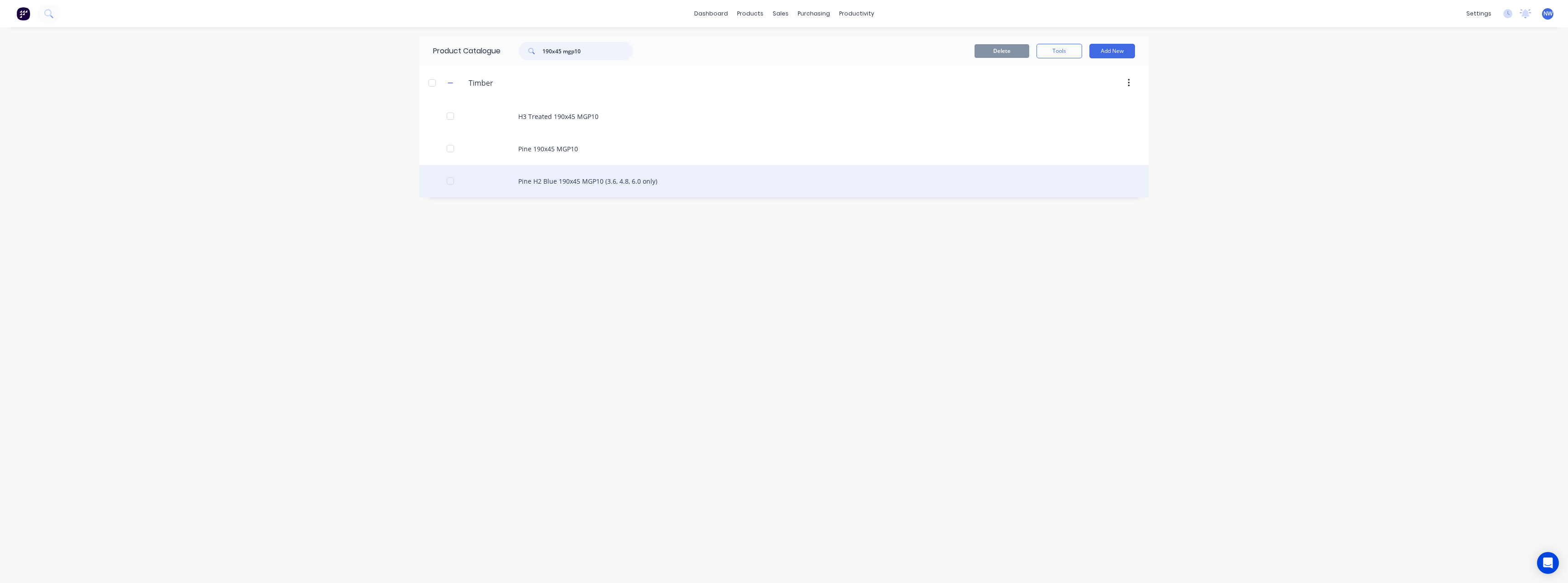
type input "190x45 mgp10"
click at [576, 180] on div "Pine H2 Blue 190x45 MGP10 (3.6, 4.8, 6.0 only)" at bounding box center [784, 181] width 729 height 32
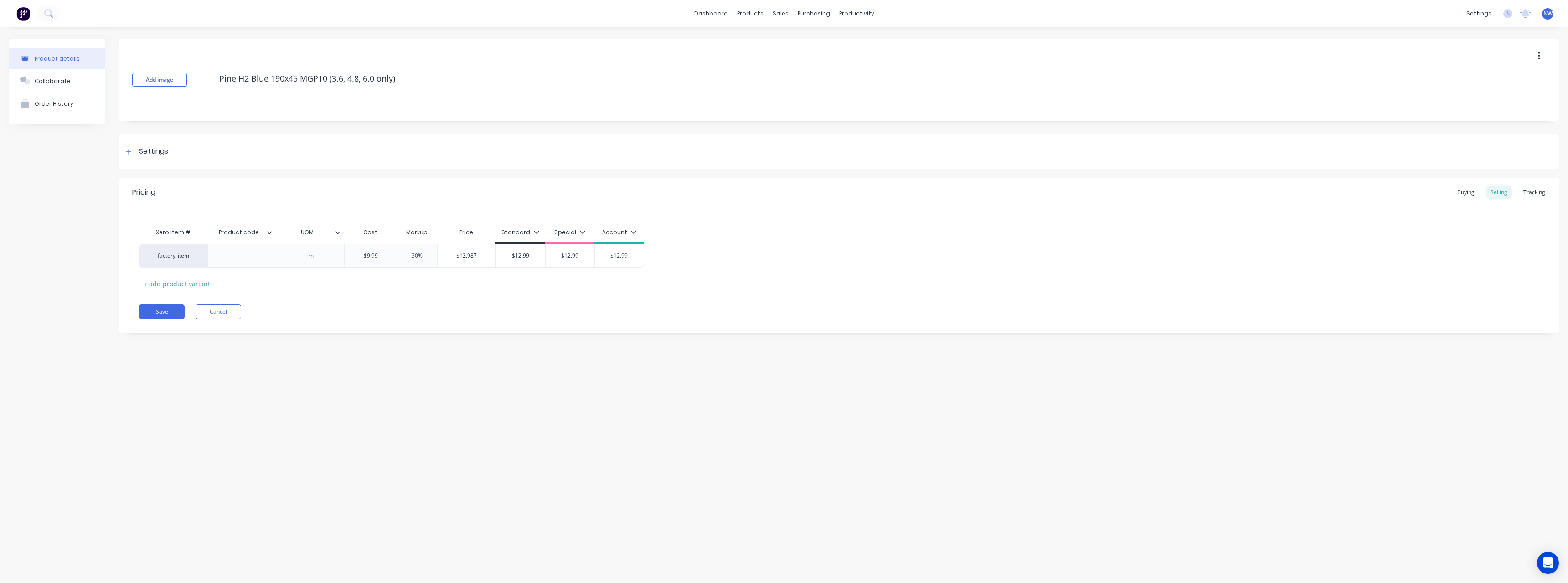
type textarea "x"
click at [1465, 188] on div "Buying" at bounding box center [1466, 192] width 26 height 13
type input "$9.79"
drag, startPoint x: 390, startPoint y: 255, endPoint x: 369, endPoint y: 255, distance: 21.0
click at [369, 255] on input "$9.79" at bounding box center [379, 253] width 70 height 8
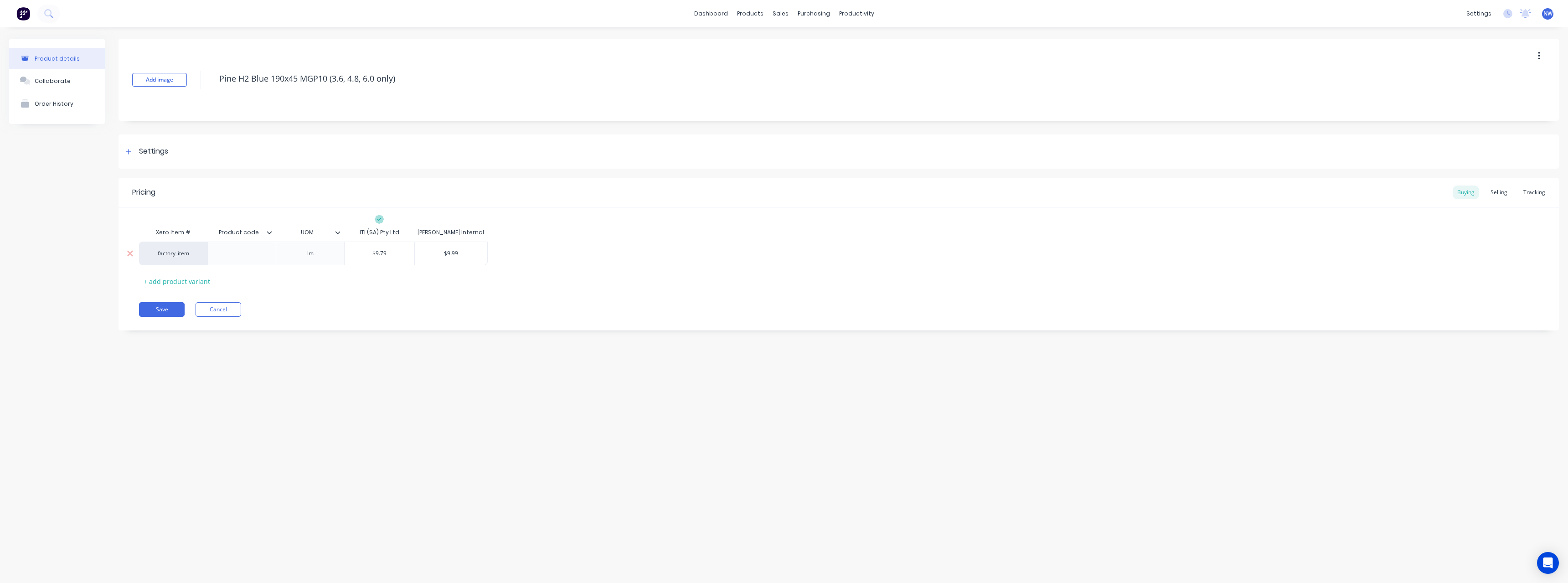
type textarea "x"
type input "9"
type textarea "x"
type input "9."
type textarea "x"
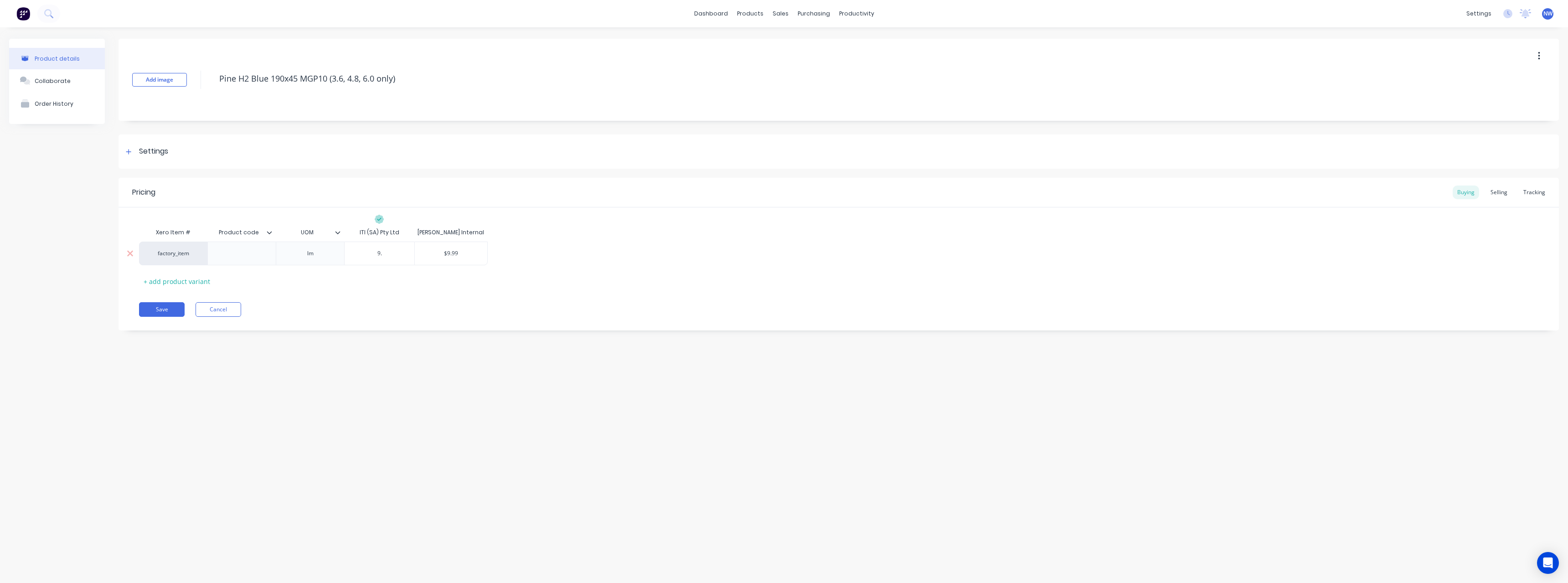
type input "9.6"
type textarea "x"
type input "9.61"
click at [164, 309] on button "Save" at bounding box center [161, 309] width 46 height 15
type textarea "x"
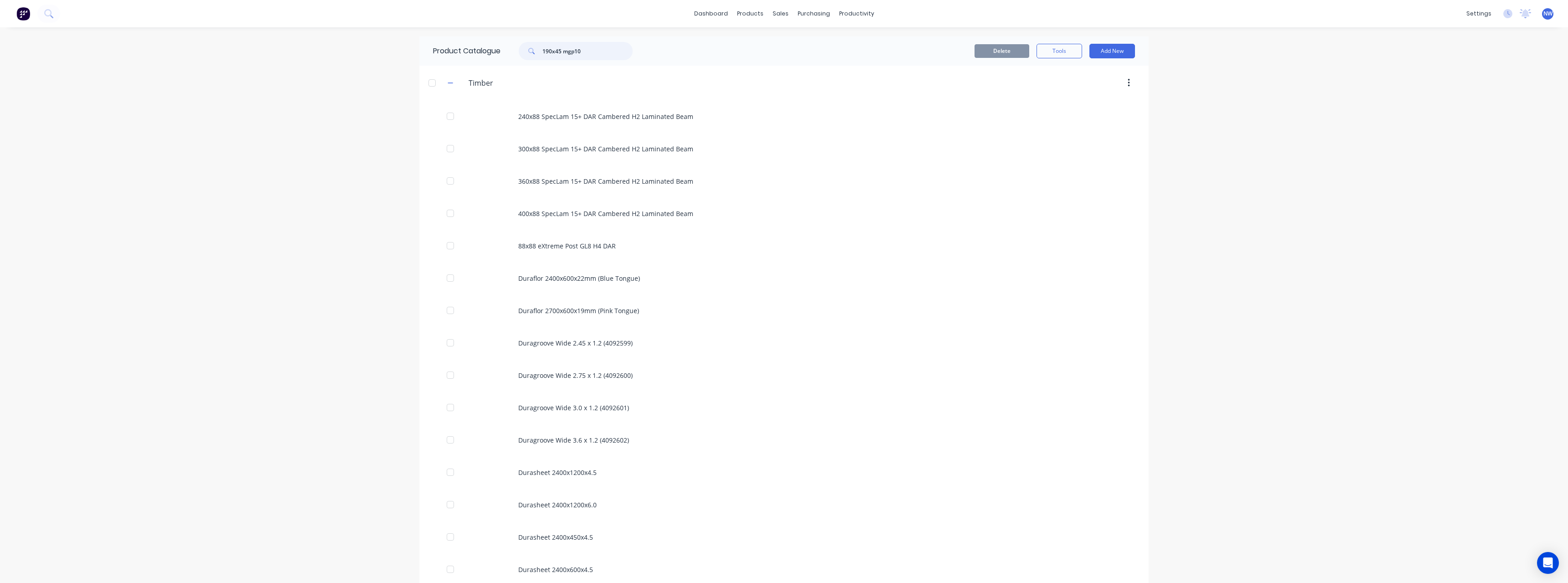
click at [546, 52] on input "190x45 mgp10" at bounding box center [587, 51] width 90 height 18
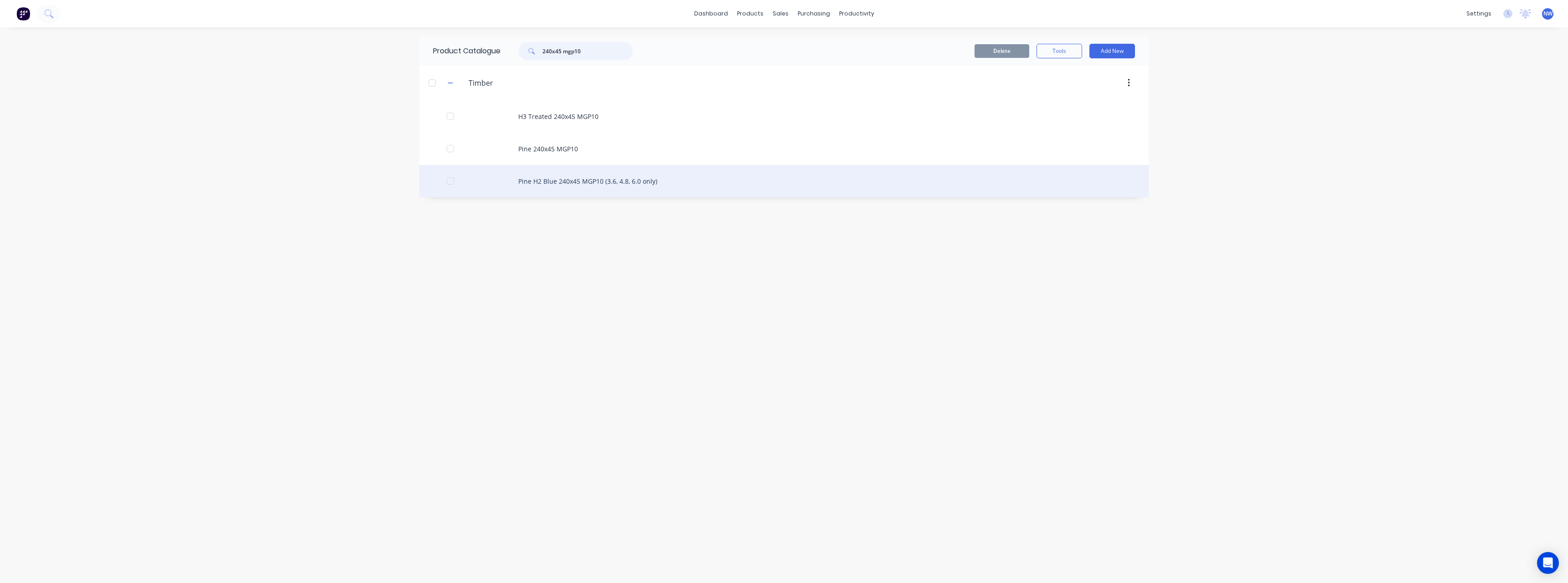
type input "240x45 mgp10"
click at [613, 188] on div "Pine H2 Blue 240x45 MGP10 (3.6, 4.8, 6.0 only)" at bounding box center [784, 181] width 729 height 32
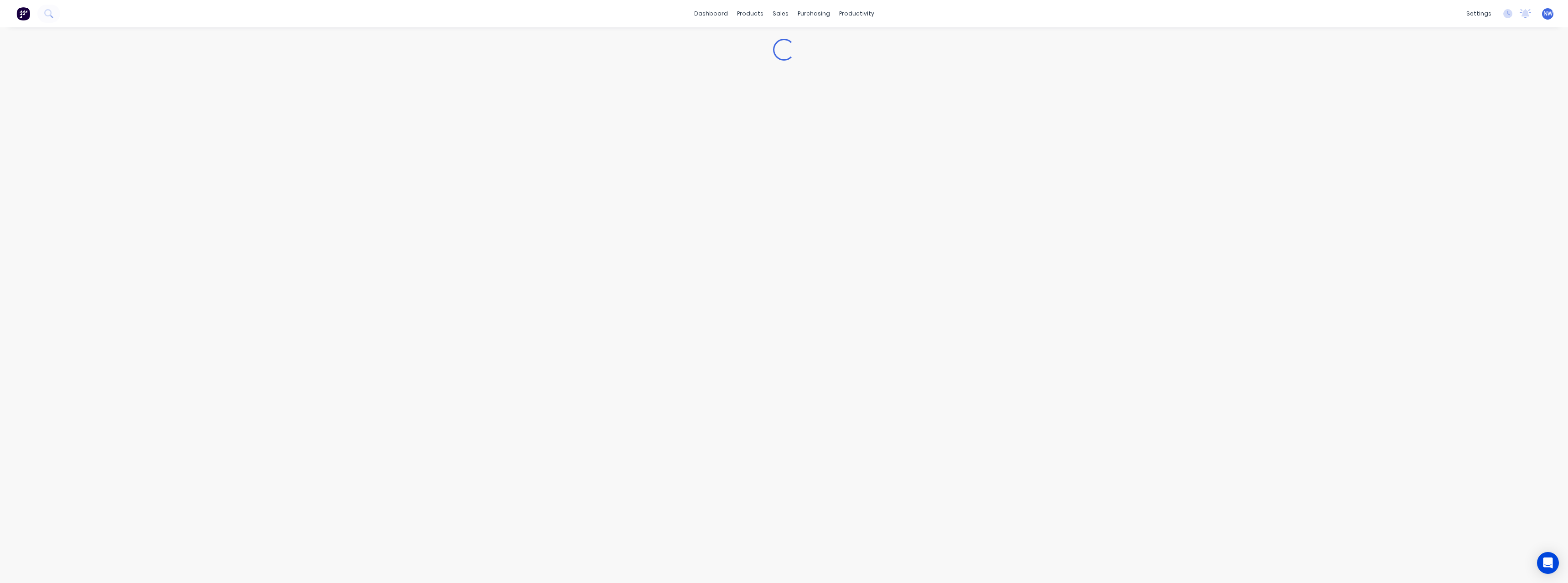
type textarea "x"
click at [1476, 195] on div "Buying" at bounding box center [1466, 192] width 26 height 13
type input "$14.84"
drag, startPoint x: 391, startPoint y: 254, endPoint x: 359, endPoint y: 256, distance: 32.1
click at [359, 256] on input "$14.84" at bounding box center [379, 253] width 70 height 8
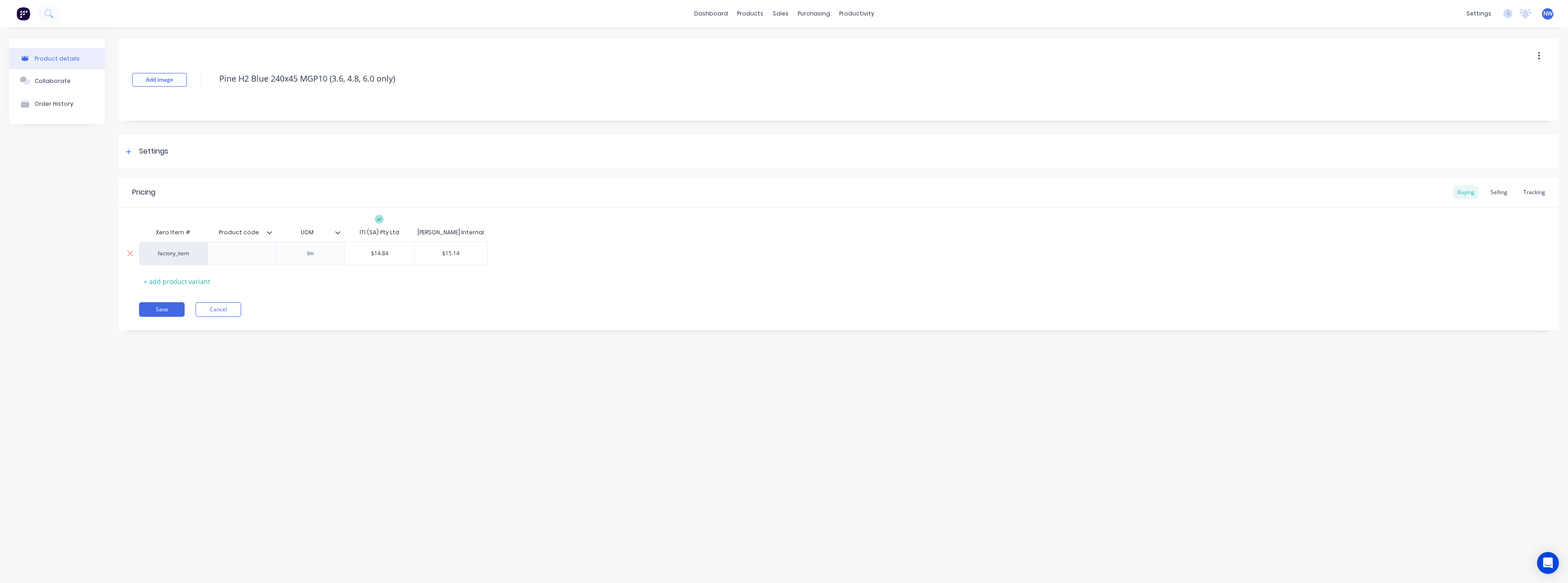
type textarea "x"
type input "1"
type textarea "x"
type input "14"
type textarea "x"
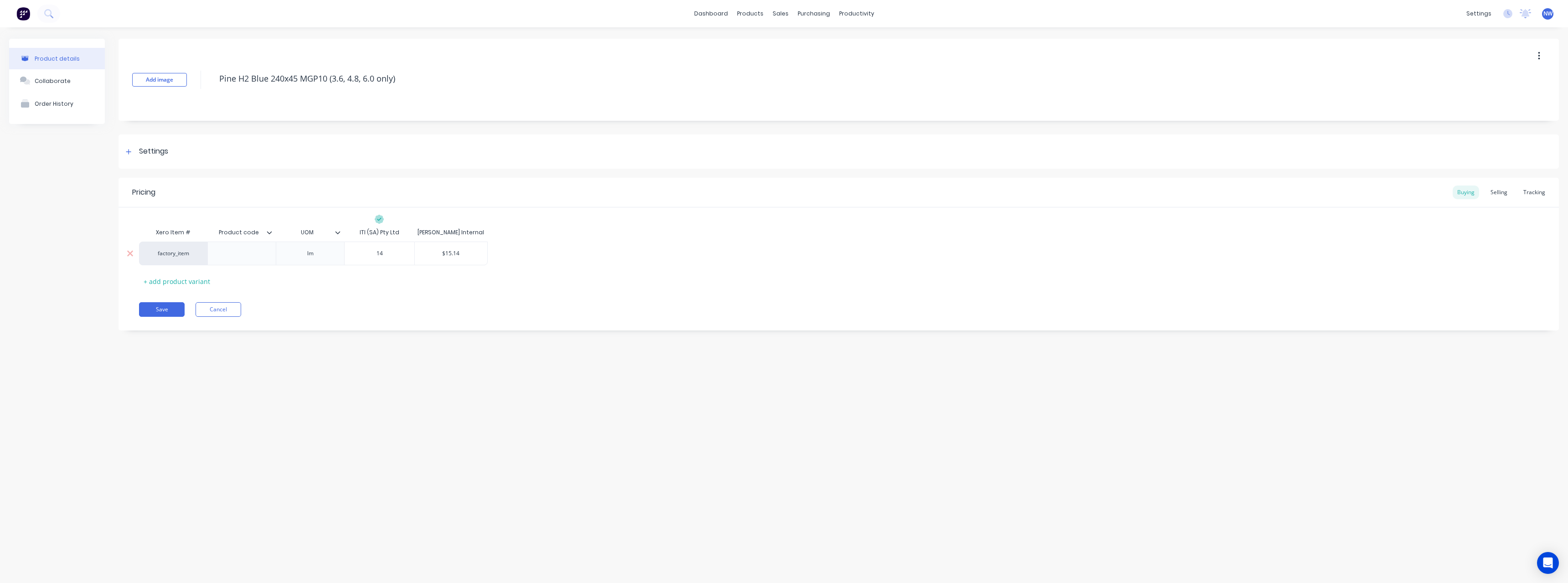
type input "14."
type textarea "x"
type input "14.5"
type textarea "x"
type input "14.58"
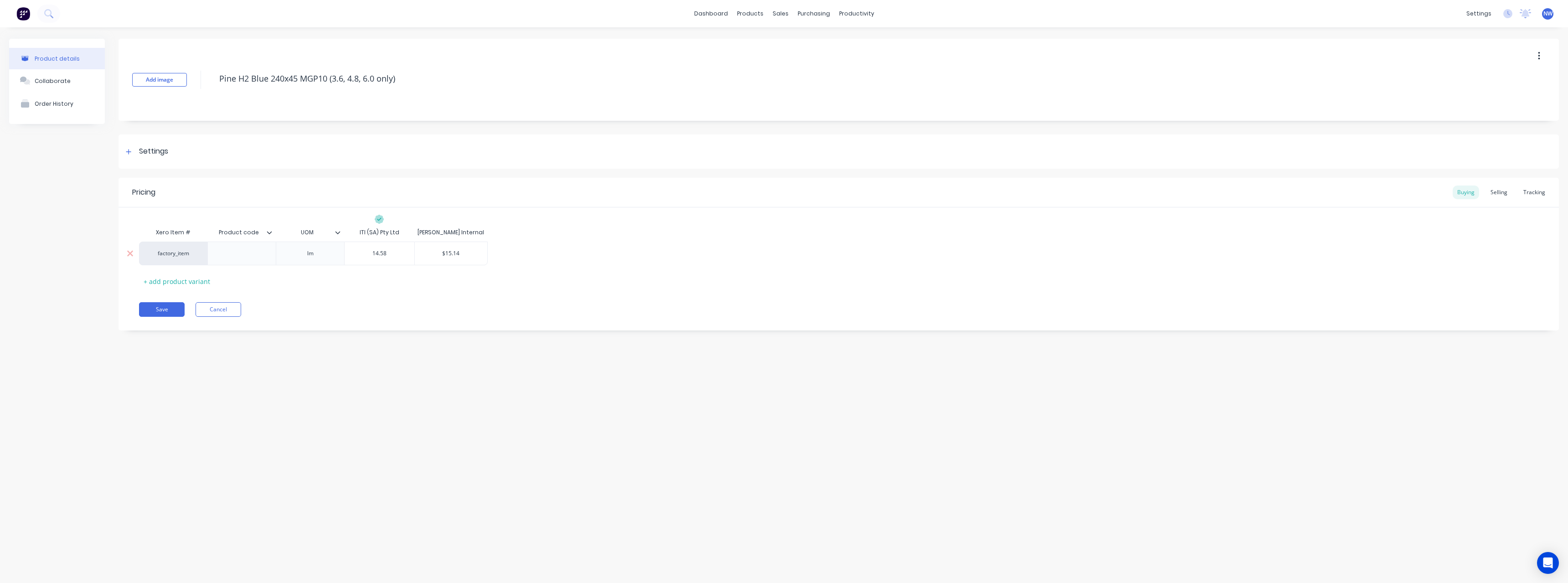
type input "$15.14"
drag, startPoint x: 465, startPoint y: 255, endPoint x: 439, endPoint y: 257, distance: 26.1
click at [439, 257] on input "$15.14" at bounding box center [450, 253] width 72 height 8
type textarea "x"
type input "1"
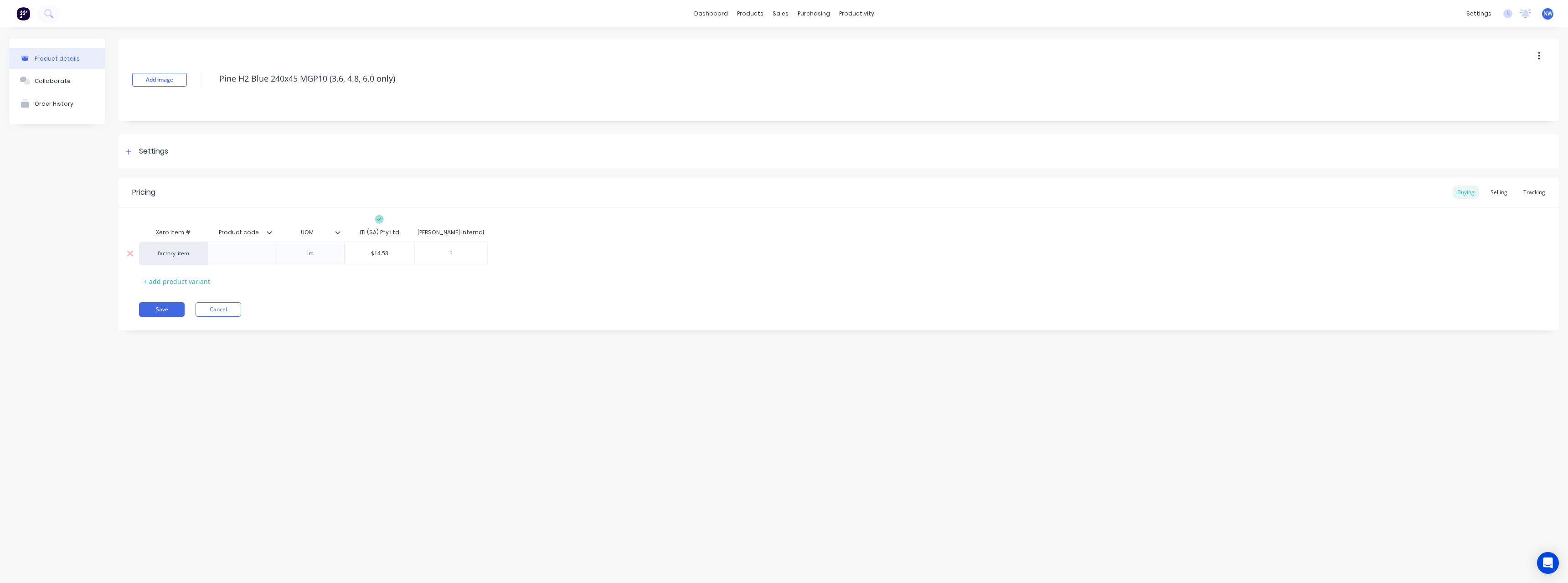
type textarea "x"
type input "15"
type textarea "x"
type input "15."
type textarea "x"
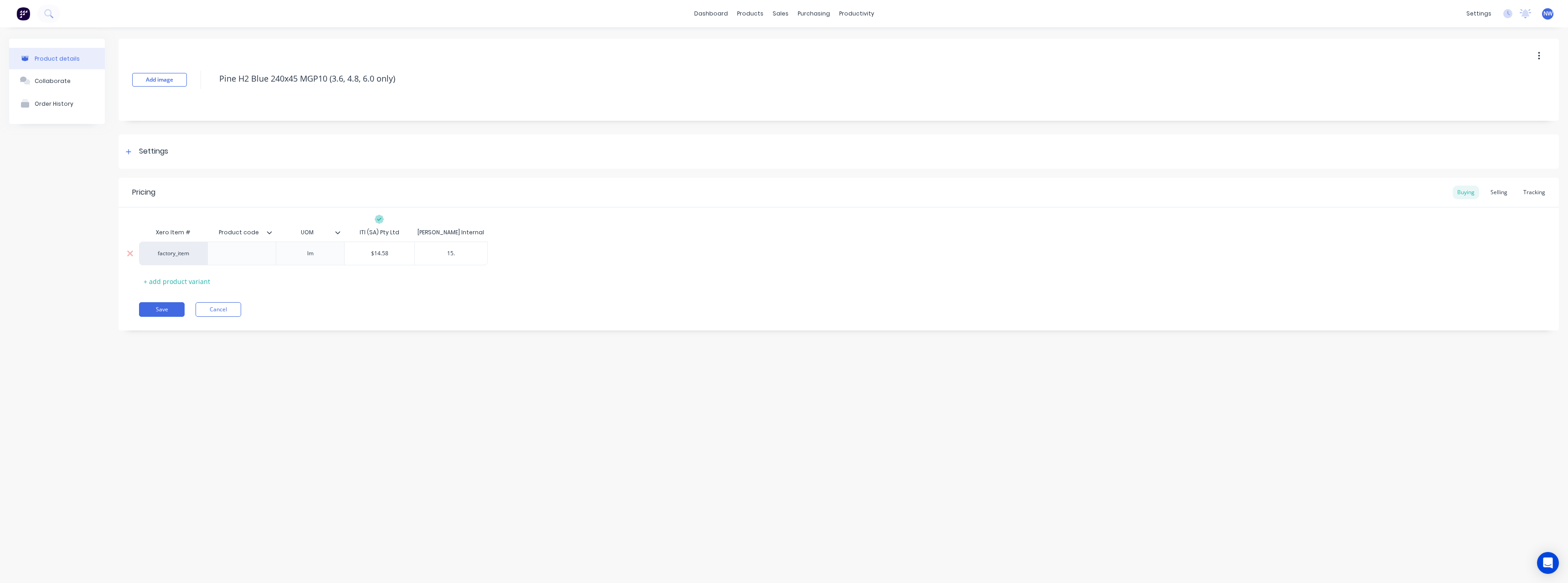
type input "15.0"
type textarea "x"
type input "15.02"
click at [158, 308] on button "Save" at bounding box center [161, 309] width 46 height 15
type textarea "x"
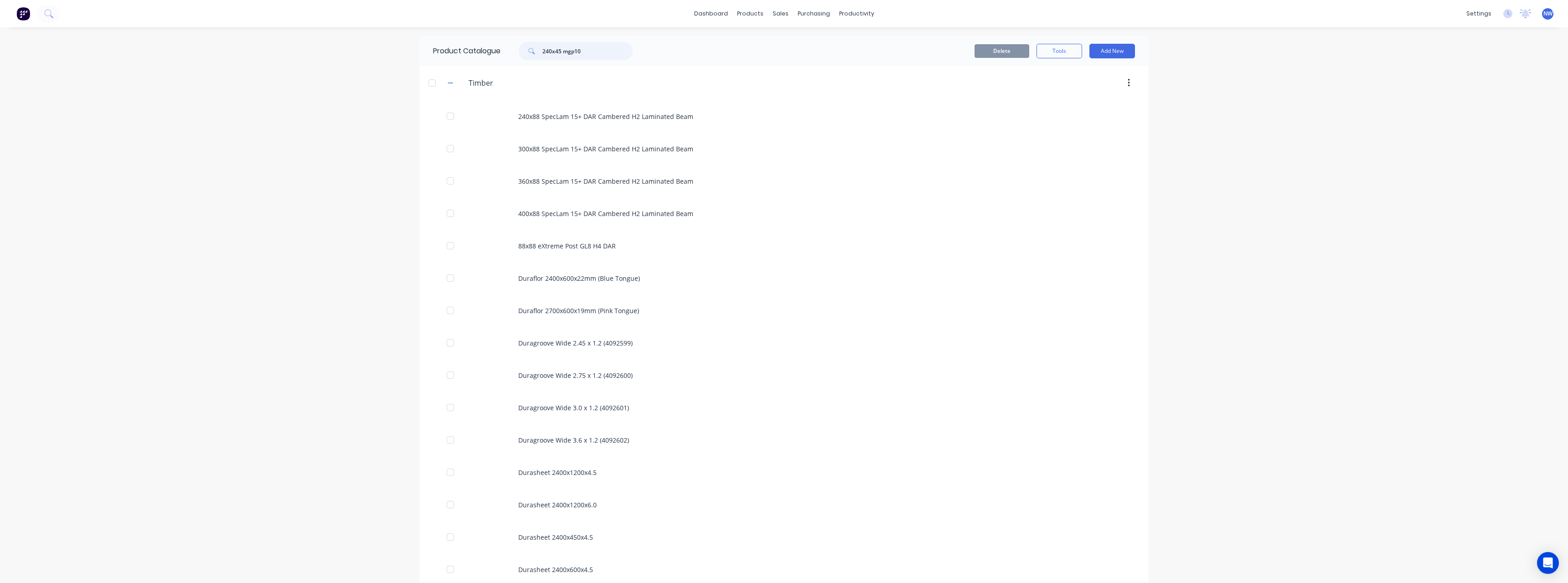
drag, startPoint x: 600, startPoint y: 50, endPoint x: 520, endPoint y: 55, distance: 80.2
click at [519, 55] on div "240x45 mgp10" at bounding box center [575, 51] width 114 height 18
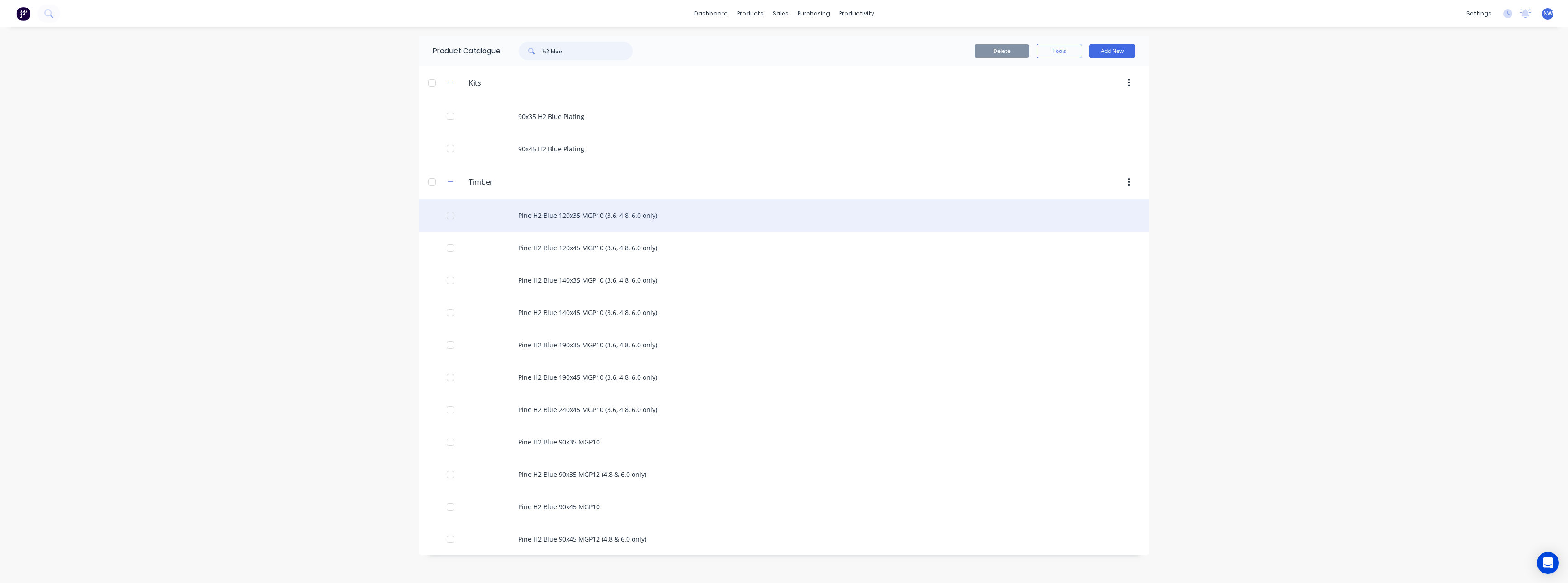
type input "h2 blue"
click at [581, 217] on div "Pine H2 Blue 120x35 MGP10 (3.6, 4.8, 6.0 only)" at bounding box center [784, 215] width 729 height 32
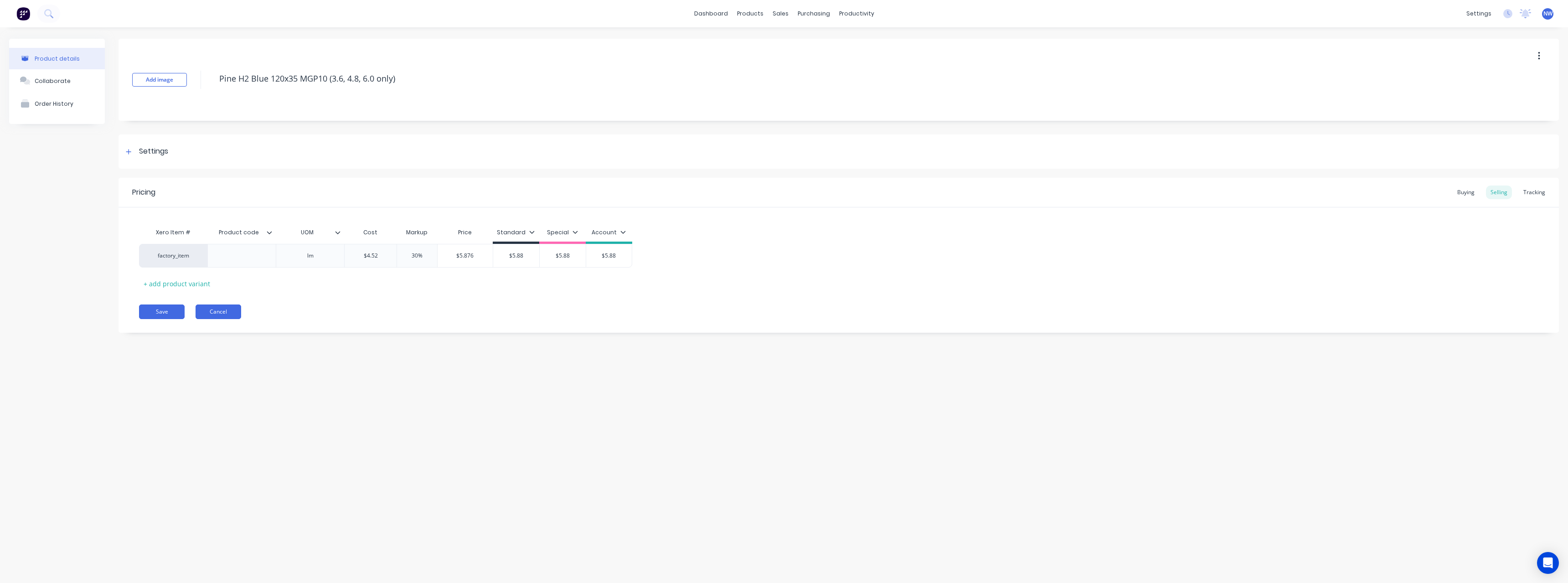
click at [231, 306] on button "Cancel" at bounding box center [218, 312] width 46 height 15
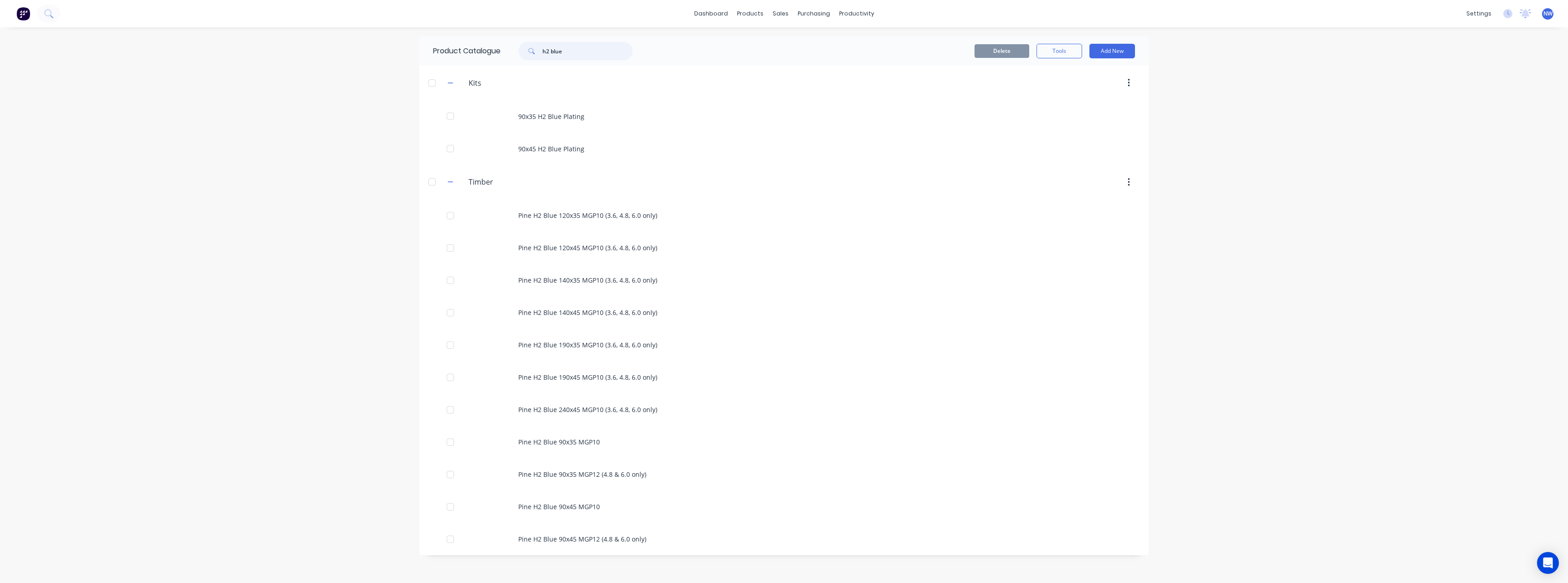
click at [579, 49] on input "h2 blue" at bounding box center [587, 51] width 90 height 18
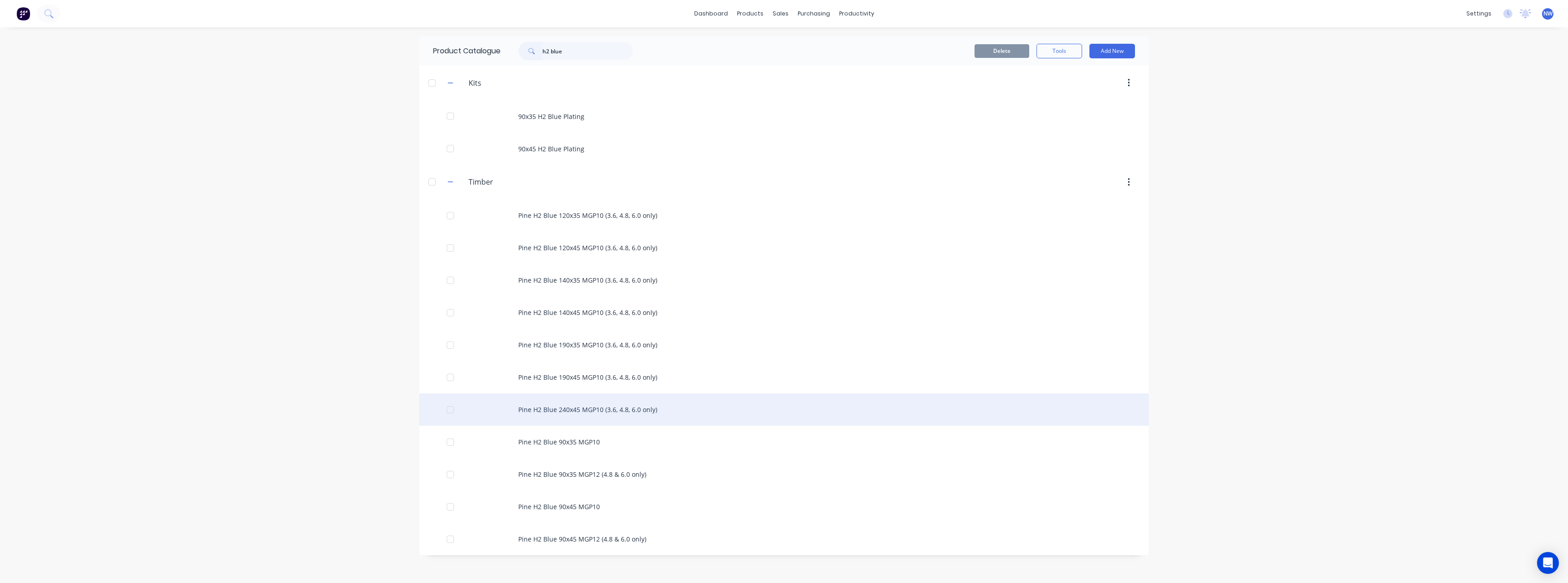
click at [609, 405] on div "Pine H2 Blue 240x45 MGP10 (3.6, 4.8, 6.0 only)" at bounding box center [784, 409] width 729 height 32
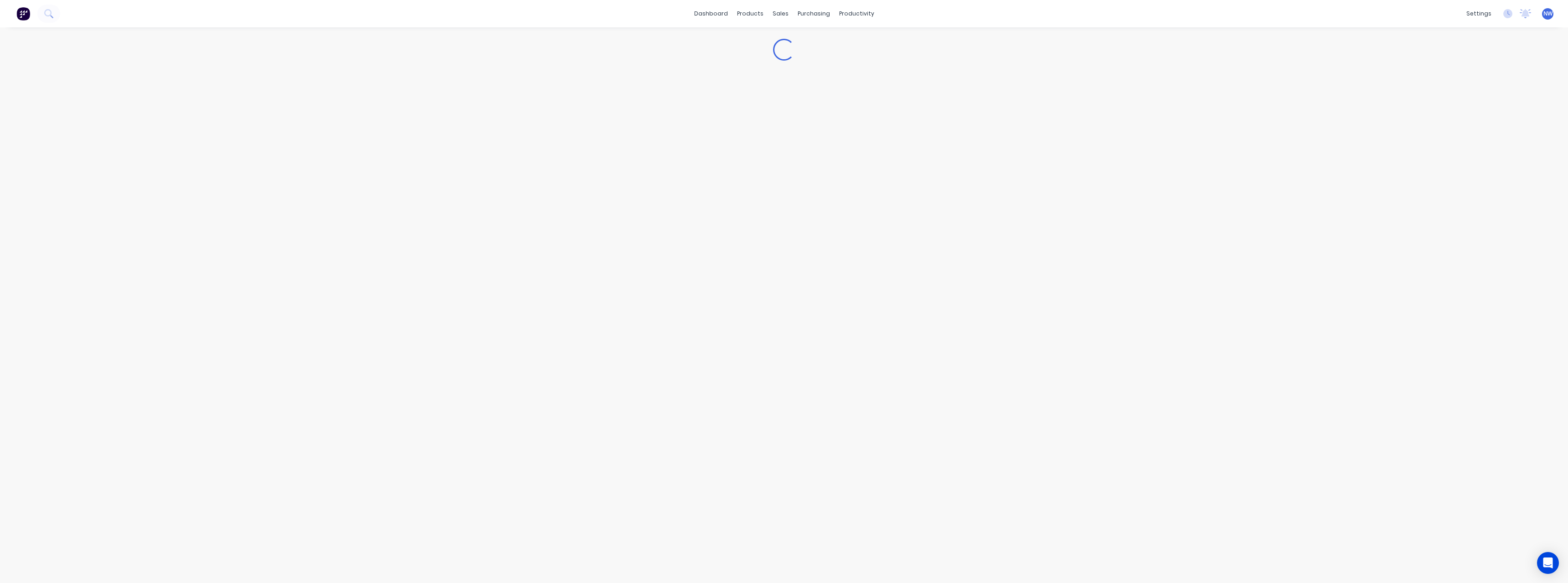
type textarea "x"
click at [1468, 194] on div "Buying" at bounding box center [1466, 192] width 26 height 13
drag, startPoint x: 1499, startPoint y: 190, endPoint x: 1398, endPoint y: 187, distance: 101.0
click at [1499, 190] on div "Selling" at bounding box center [1499, 192] width 26 height 13
click at [382, 262] on div "$15.14" at bounding box center [372, 255] width 55 height 23
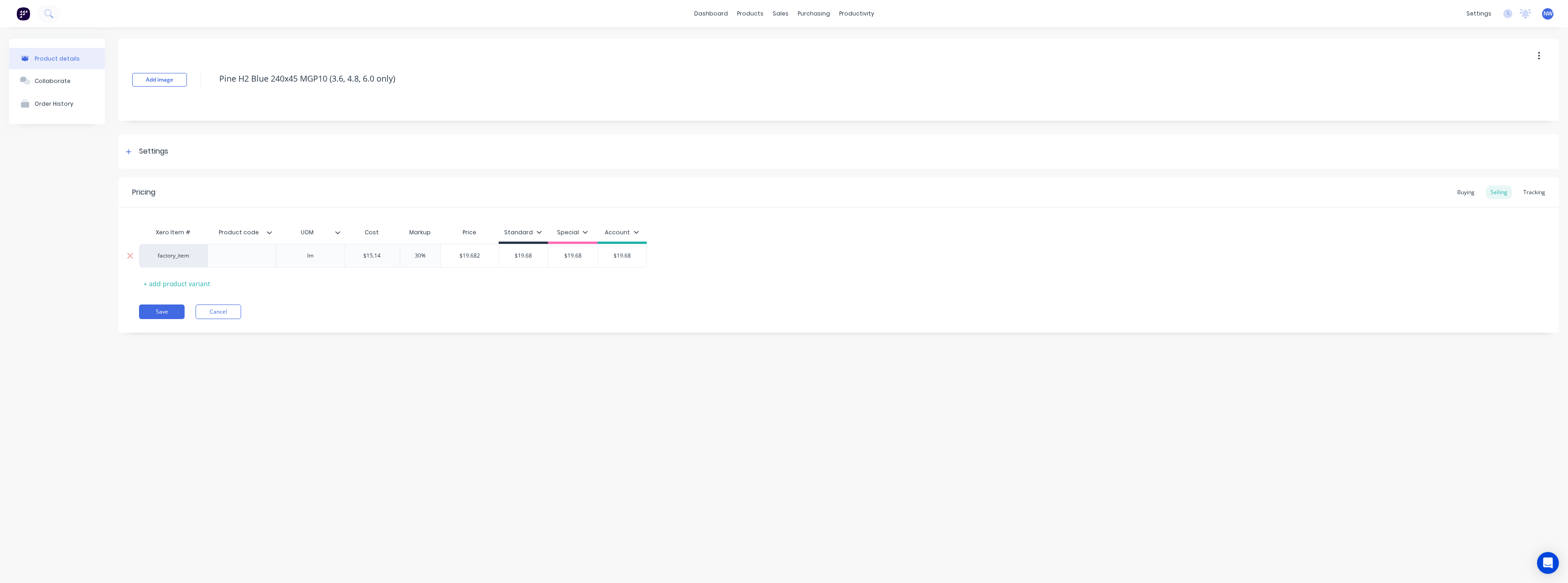
type input "$15.14"
type textarea "x"
type input "$15.1"
type textarea "x"
type input "$15.0"
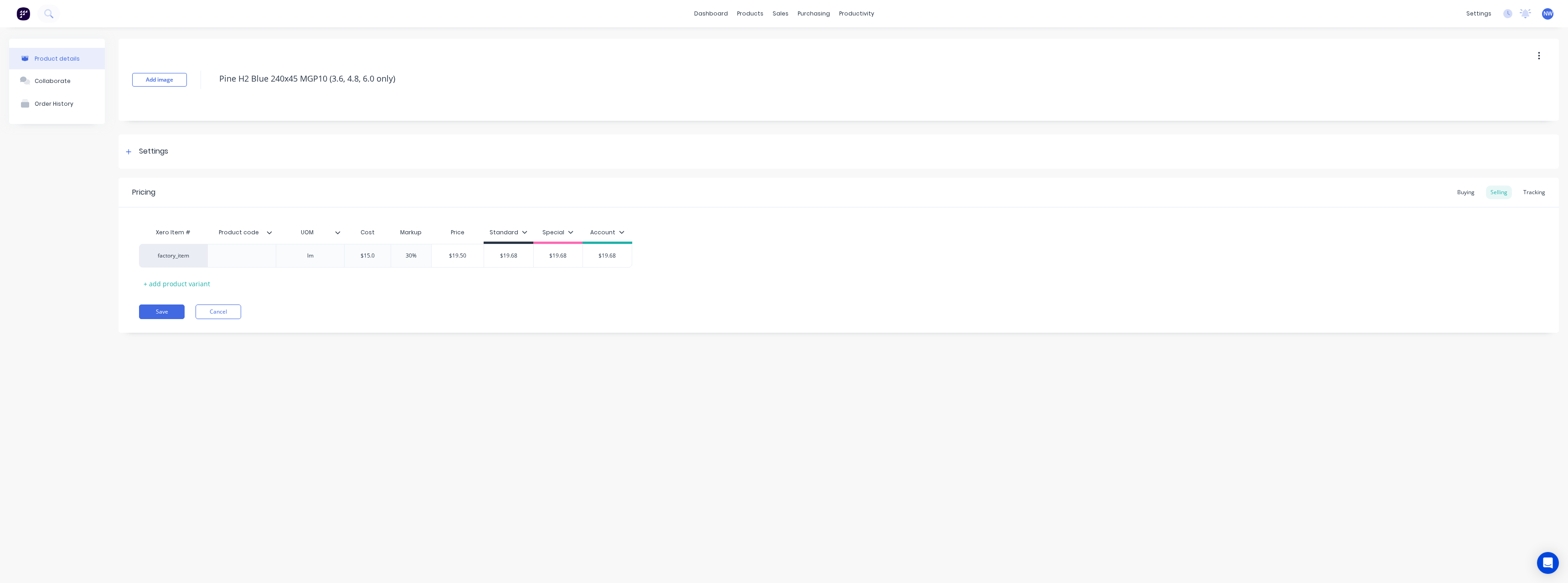
type textarea "x"
type input "$15.02"
type input "$19.68"
drag, startPoint x: 511, startPoint y: 257, endPoint x: 541, endPoint y: 271, distance: 33.1
click at [512, 260] on div "$19.68 $19.68" at bounding box center [523, 255] width 49 height 23
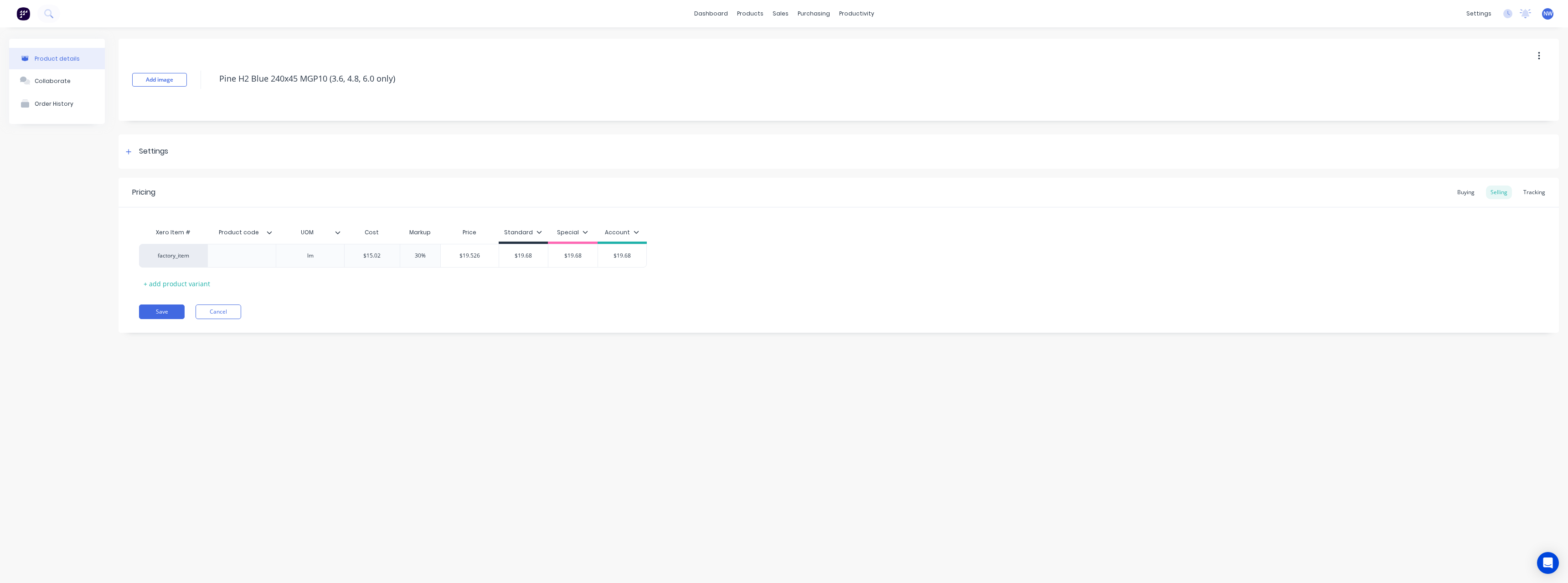
type textarea "x"
type input "1"
type textarea "x"
type input "19"
type textarea "x"
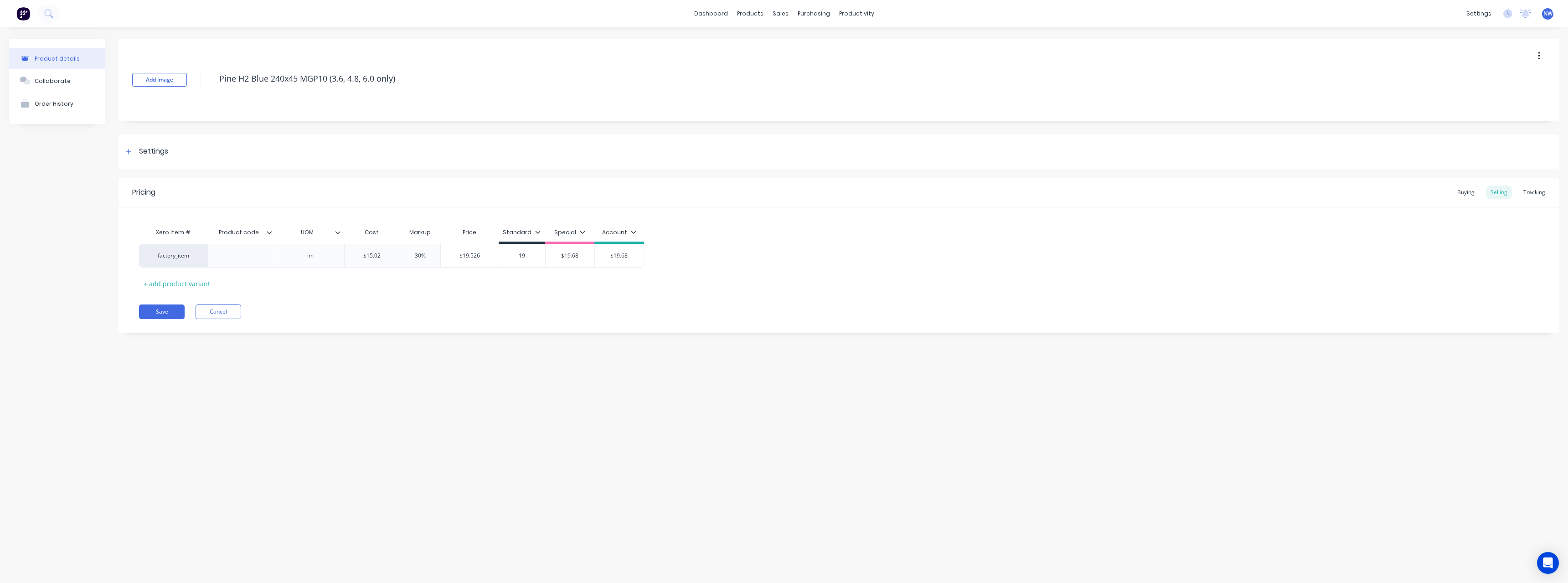
type input "19."
type textarea "x"
type input "19.5"
type textarea "x"
type input "19.53"
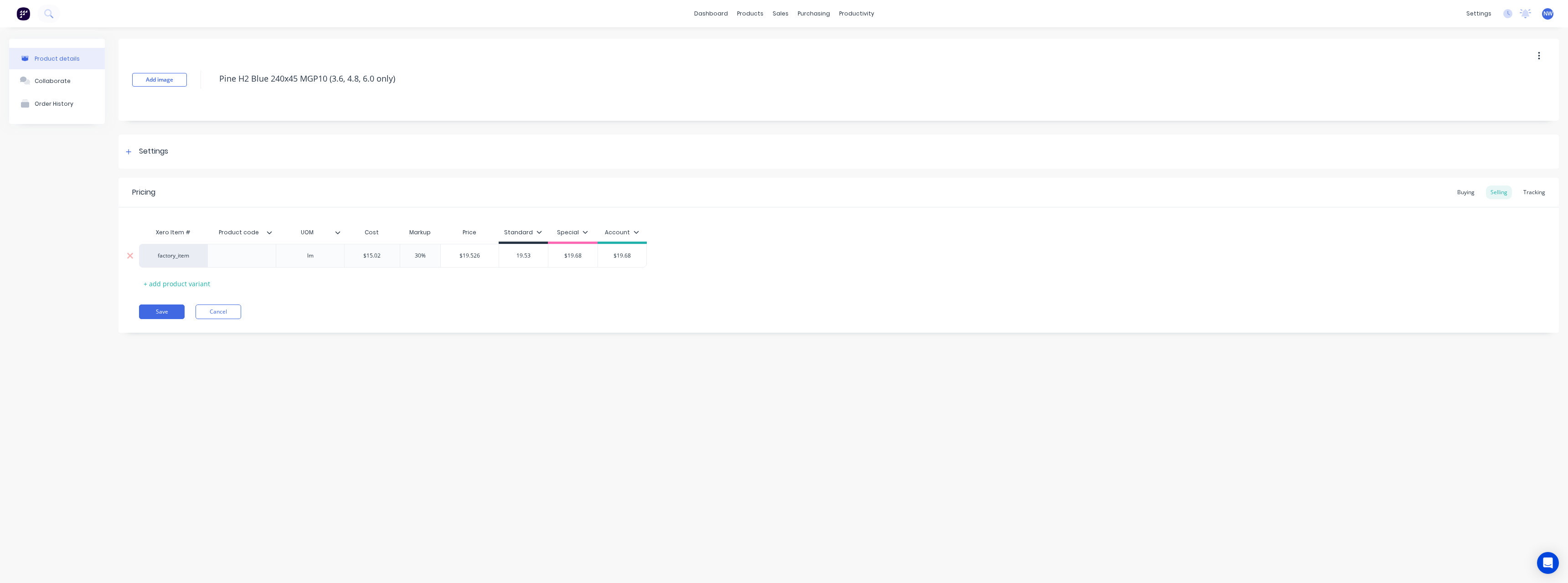
type input "$19.68"
drag, startPoint x: 585, startPoint y: 254, endPoint x: 557, endPoint y: 260, distance: 28.6
click at [554, 257] on input "$19.68" at bounding box center [573, 255] width 49 height 8
type textarea "x"
type input "4"
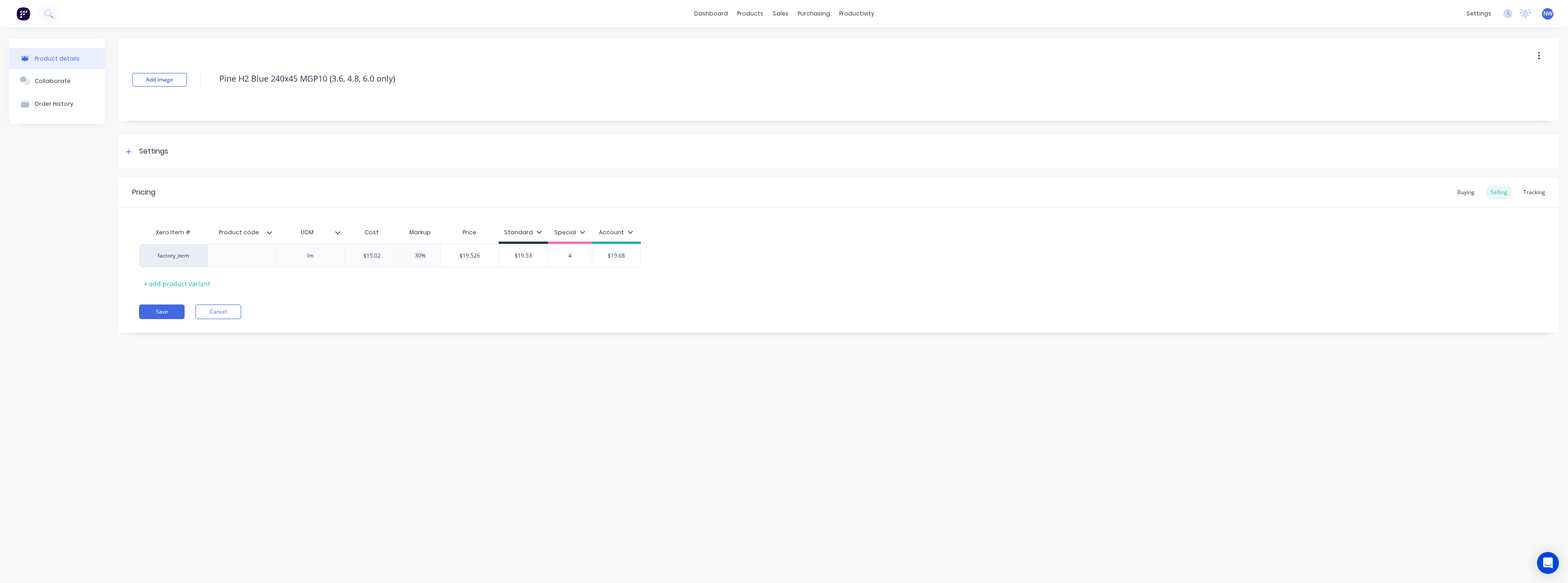
type textarea "x"
type input "4*"
type textarea "x"
type input "4"
type textarea "x"
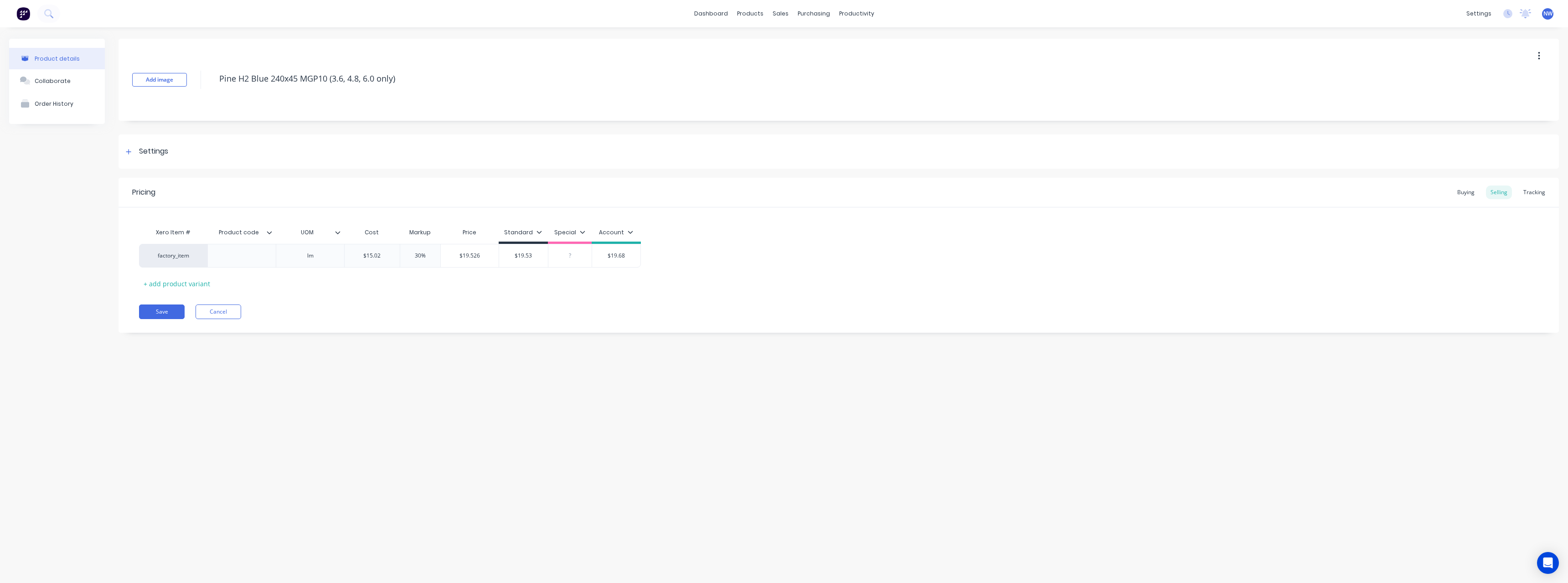
type textarea "x"
type input "1"
type textarea "x"
type input "19"
type textarea "x"
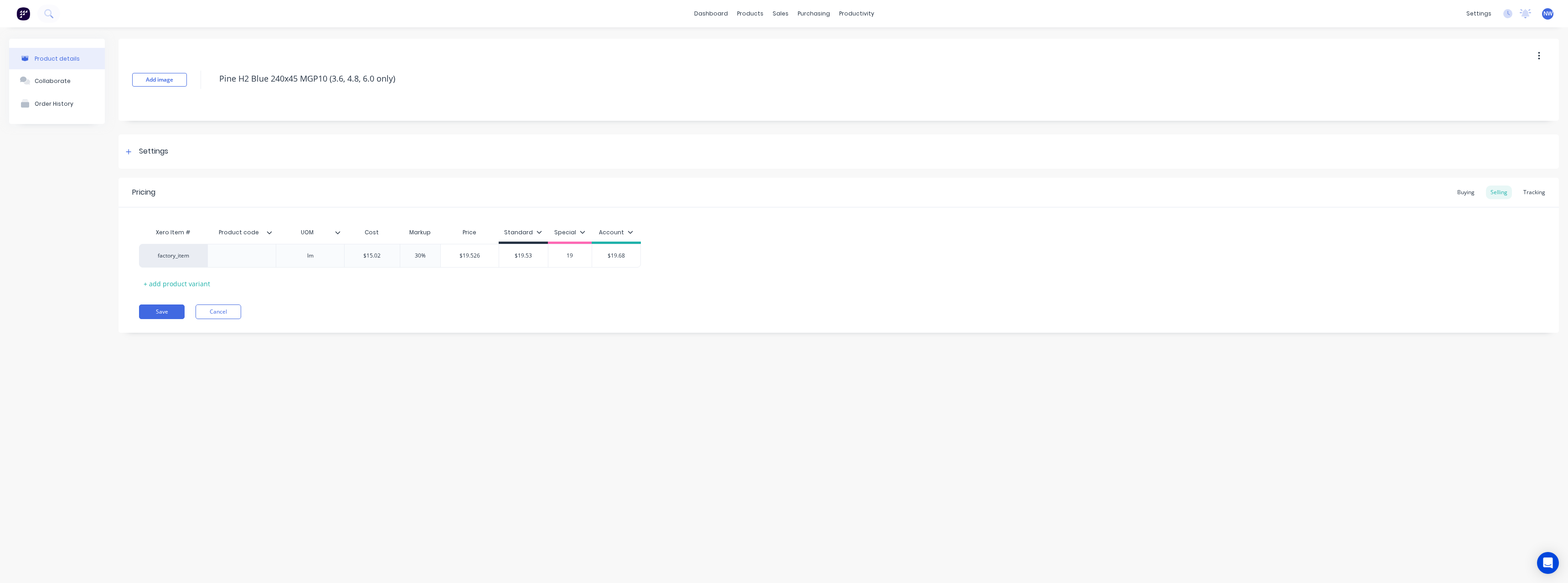
type input "19."
type textarea "x"
type input "19.5"
type textarea "x"
type input "19.53"
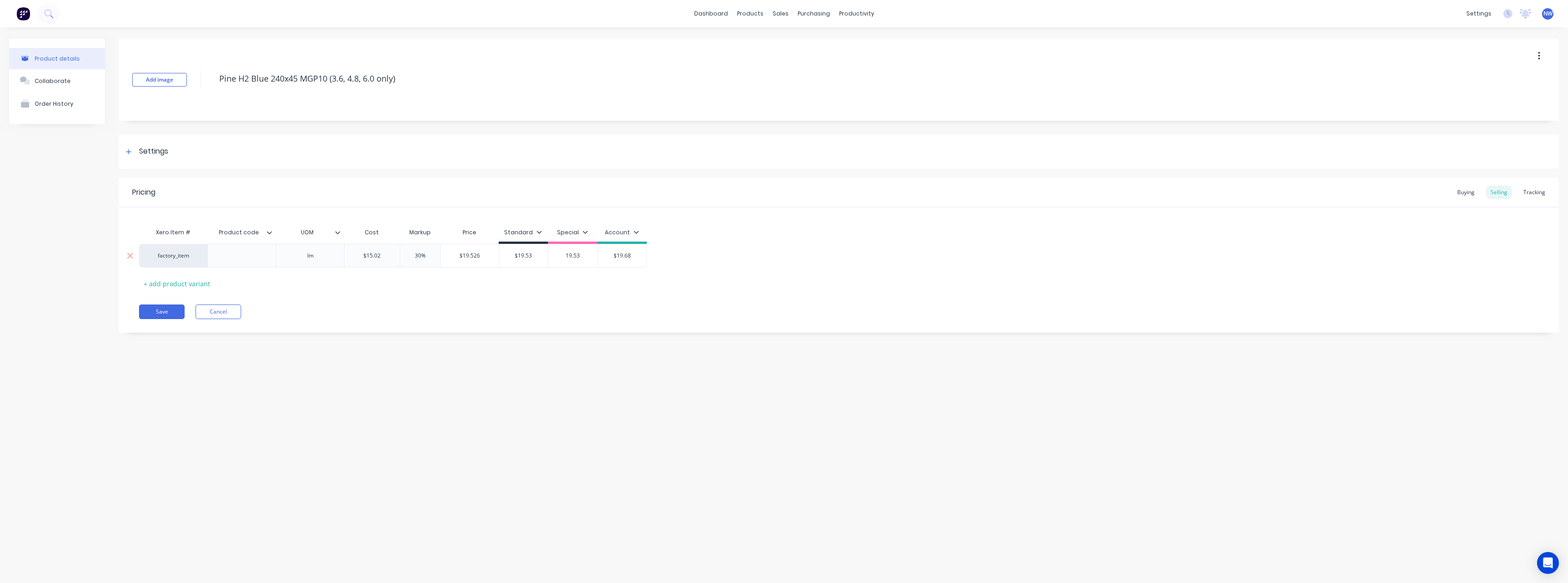
type input "$19.68"
drag, startPoint x: 632, startPoint y: 257, endPoint x: 604, endPoint y: 260, distance: 28.2
click at [603, 258] on input "$19.68" at bounding box center [622, 255] width 49 height 8
type textarea "x"
type input "1"
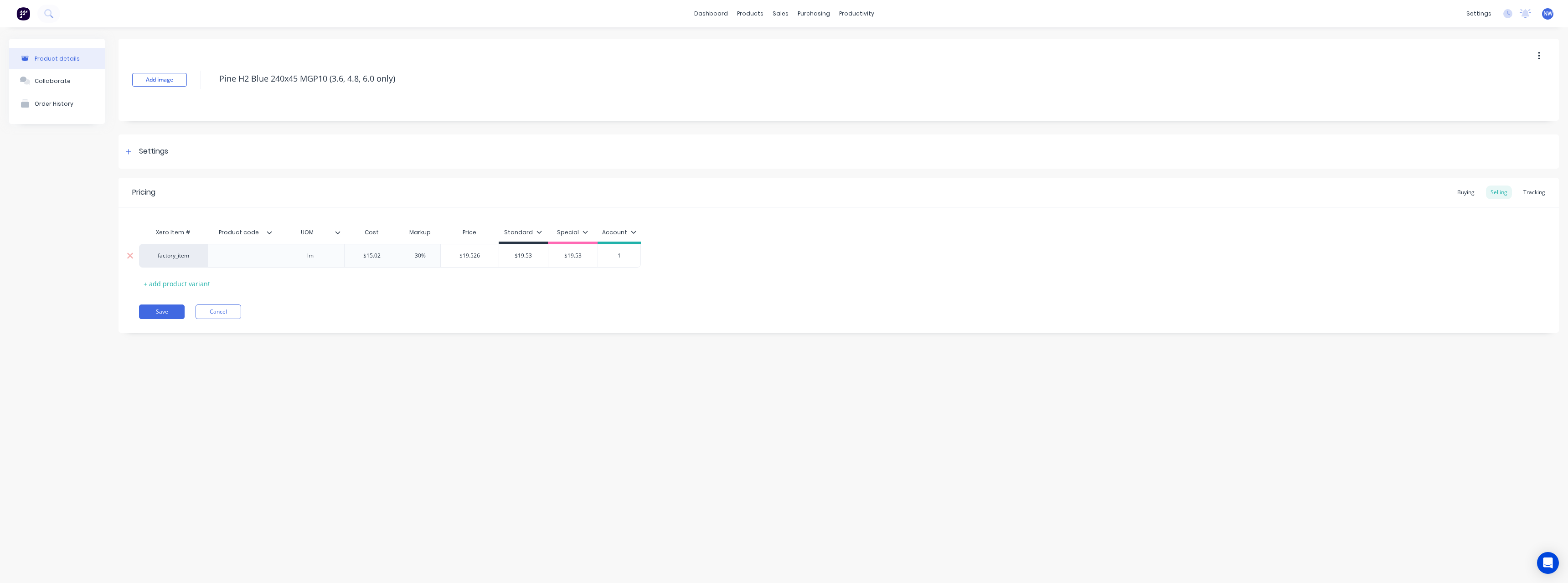
type textarea "x"
type input "19"
type textarea "x"
type input "19."
type textarea "x"
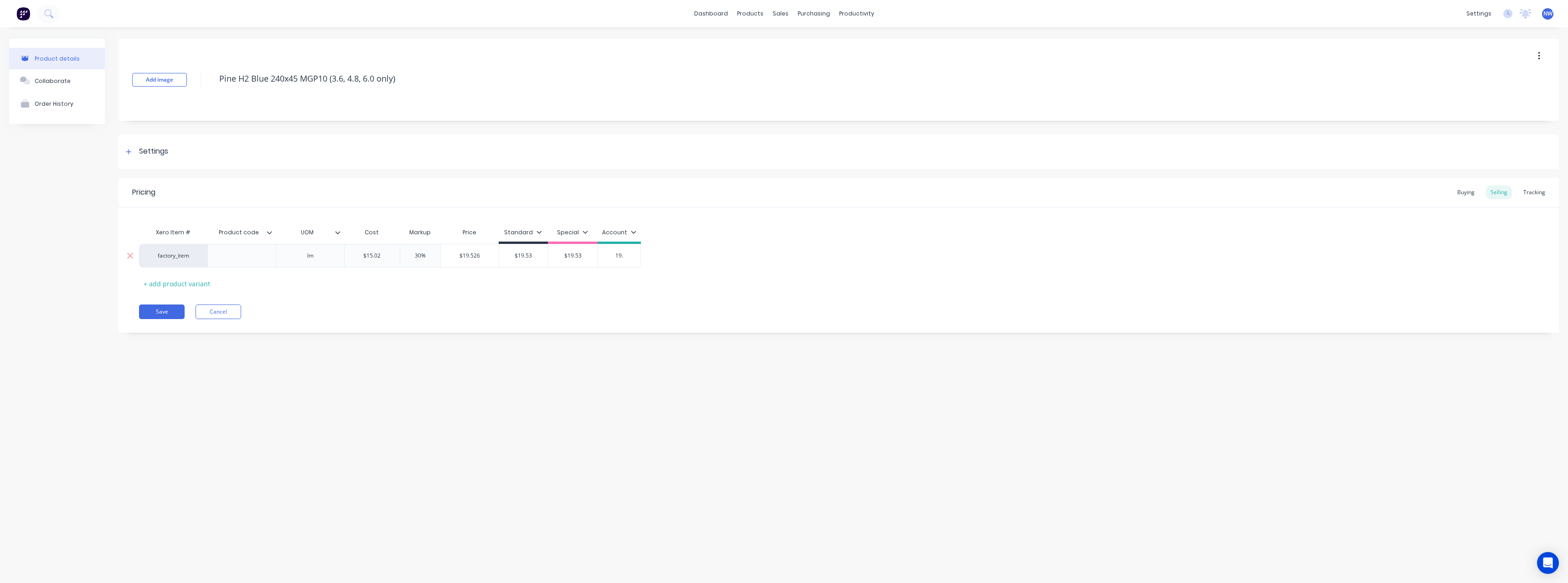
type input "19.5"
type textarea "x"
type input "19.53"
click at [157, 314] on button "Save" at bounding box center [161, 312] width 46 height 15
type textarea "x"
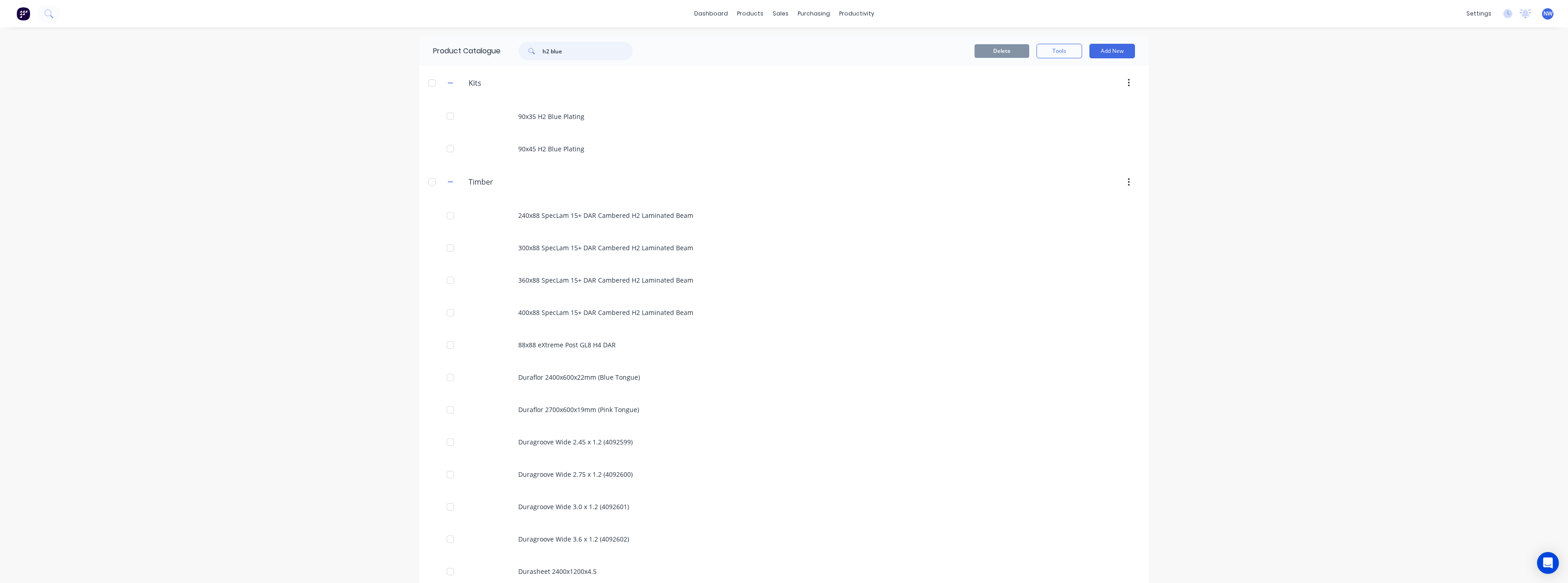
click at [567, 54] on input "h2 blue" at bounding box center [587, 51] width 90 height 18
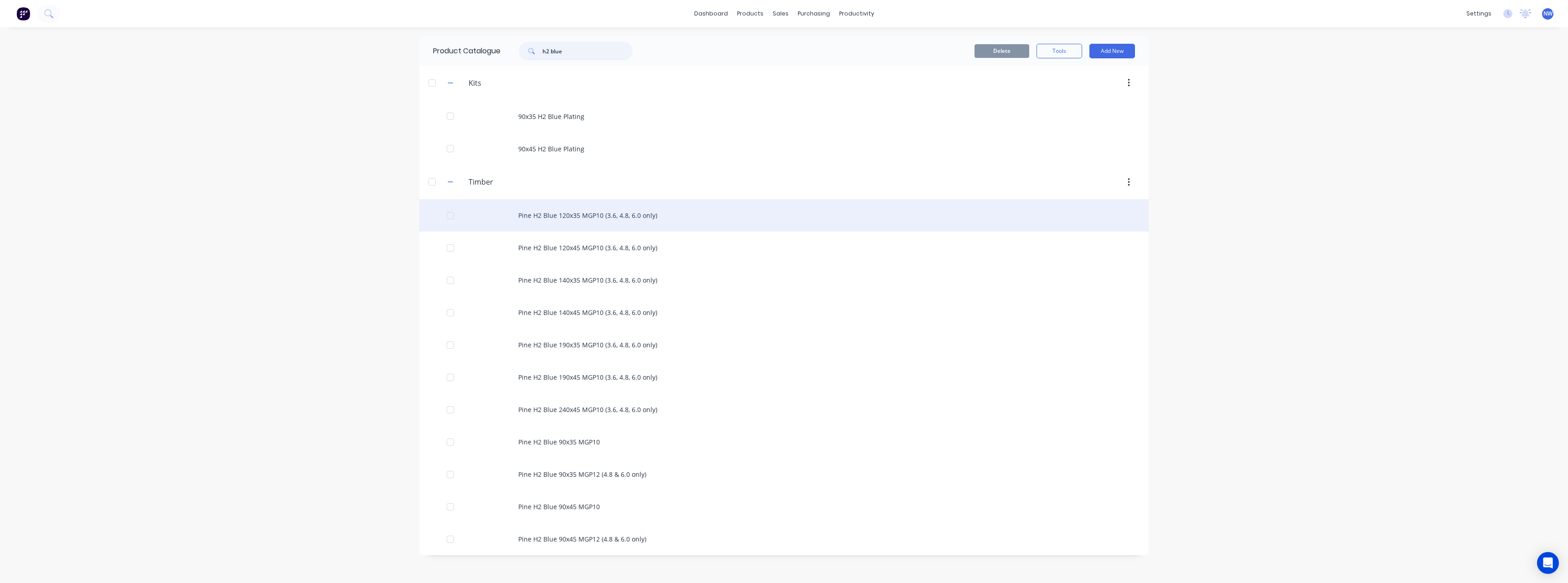
type input "h2 blue"
click at [586, 222] on div "Pine H2 Blue 120x35 MGP10 (3.6, 4.8, 6.0 only)" at bounding box center [784, 215] width 729 height 32
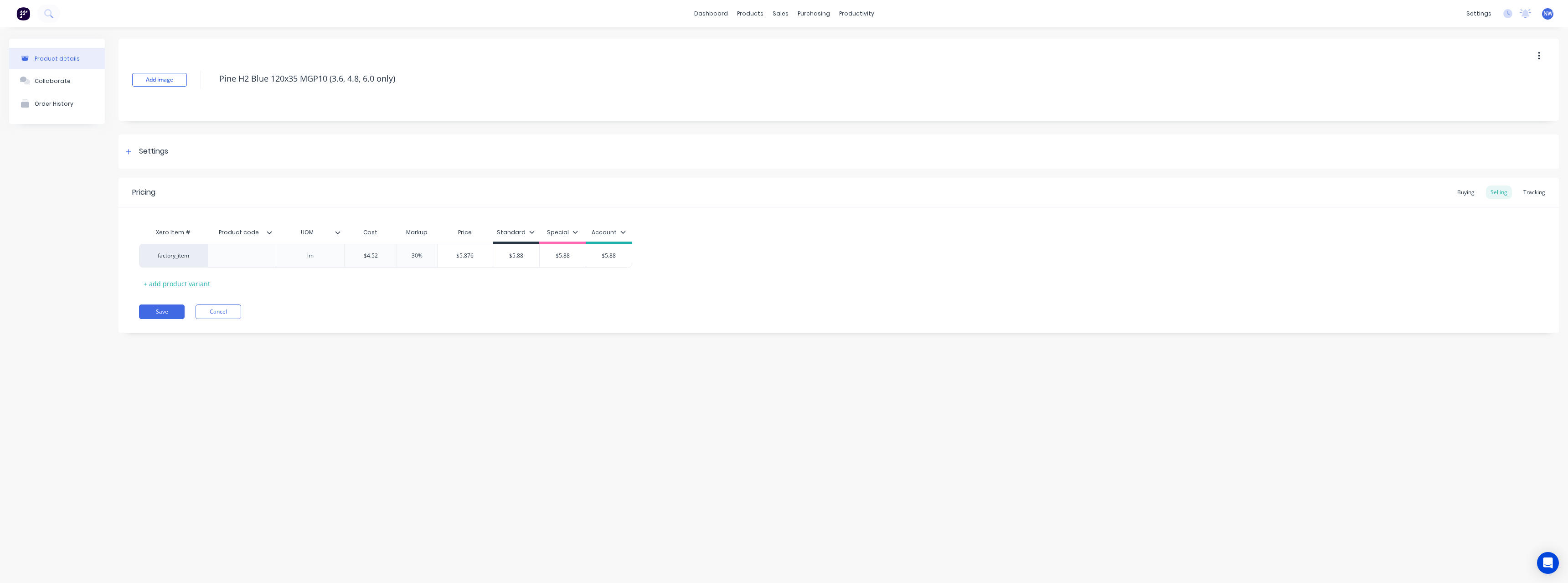
type textarea "x"
click at [1471, 195] on div "Buying" at bounding box center [1466, 192] width 26 height 13
drag, startPoint x: 464, startPoint y: 259, endPoint x: 444, endPoint y: 259, distance: 20.0
click at [444, 259] on div "factory_item lm $4.39 $4.52" at bounding box center [838, 253] width 1399 height 24
type input "$4.52"
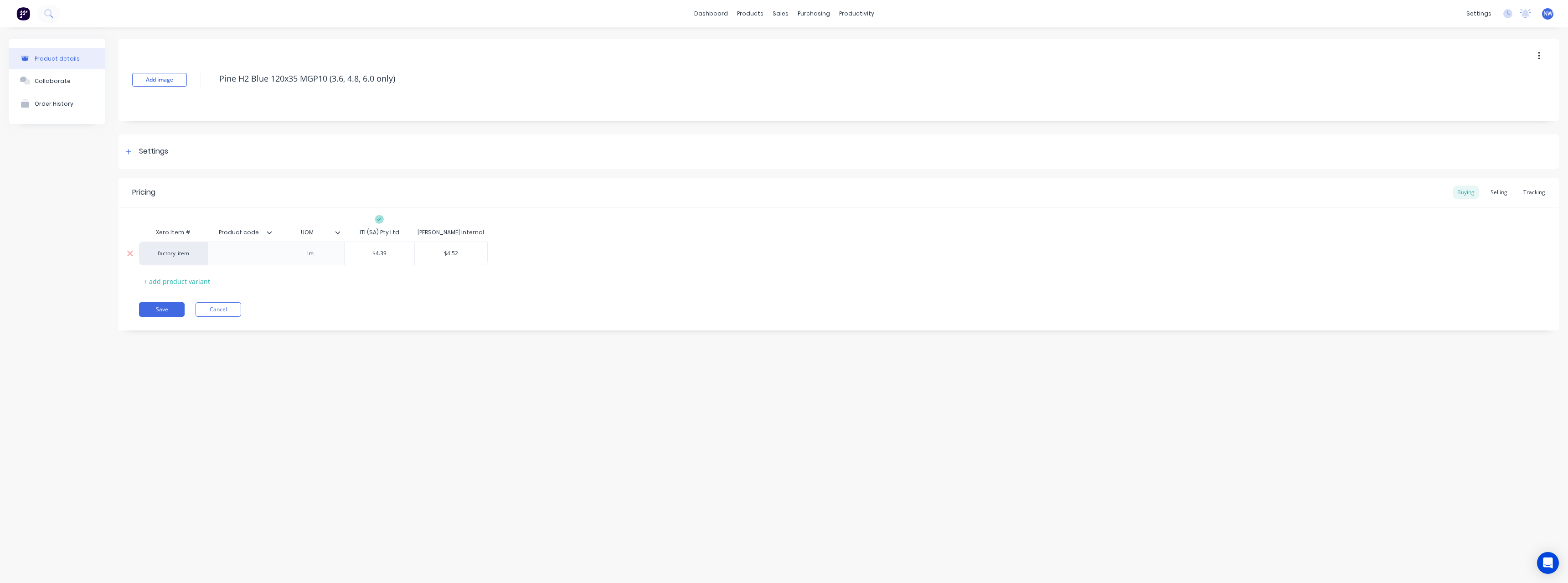
drag, startPoint x: 460, startPoint y: 253, endPoint x: 433, endPoint y: 255, distance: 27.1
click at [433, 255] on input "$4.52" at bounding box center [450, 253] width 72 height 8
click at [1508, 189] on div "Selling" at bounding box center [1499, 192] width 26 height 13
click at [212, 310] on button "Cancel" at bounding box center [218, 312] width 46 height 15
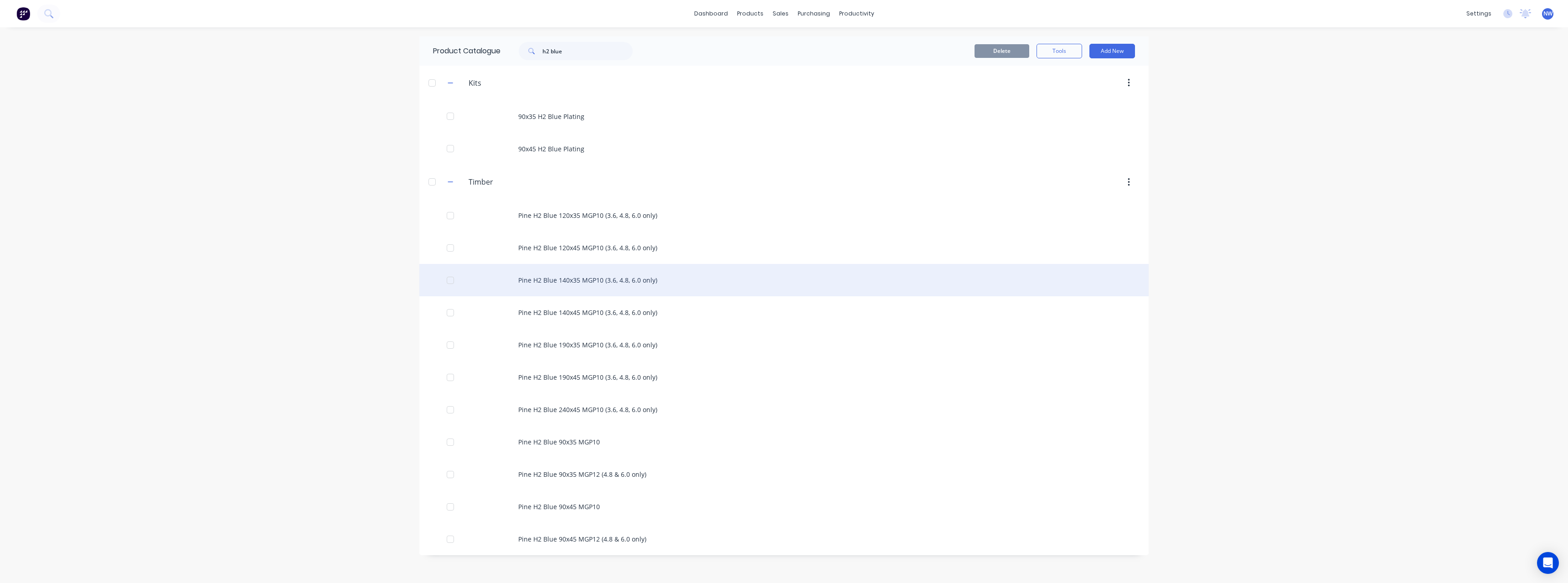
click at [593, 278] on div "Pine H2 Blue 140x35 MGP10 (3.6, 4.8, 6.0 only)" at bounding box center [784, 280] width 729 height 32
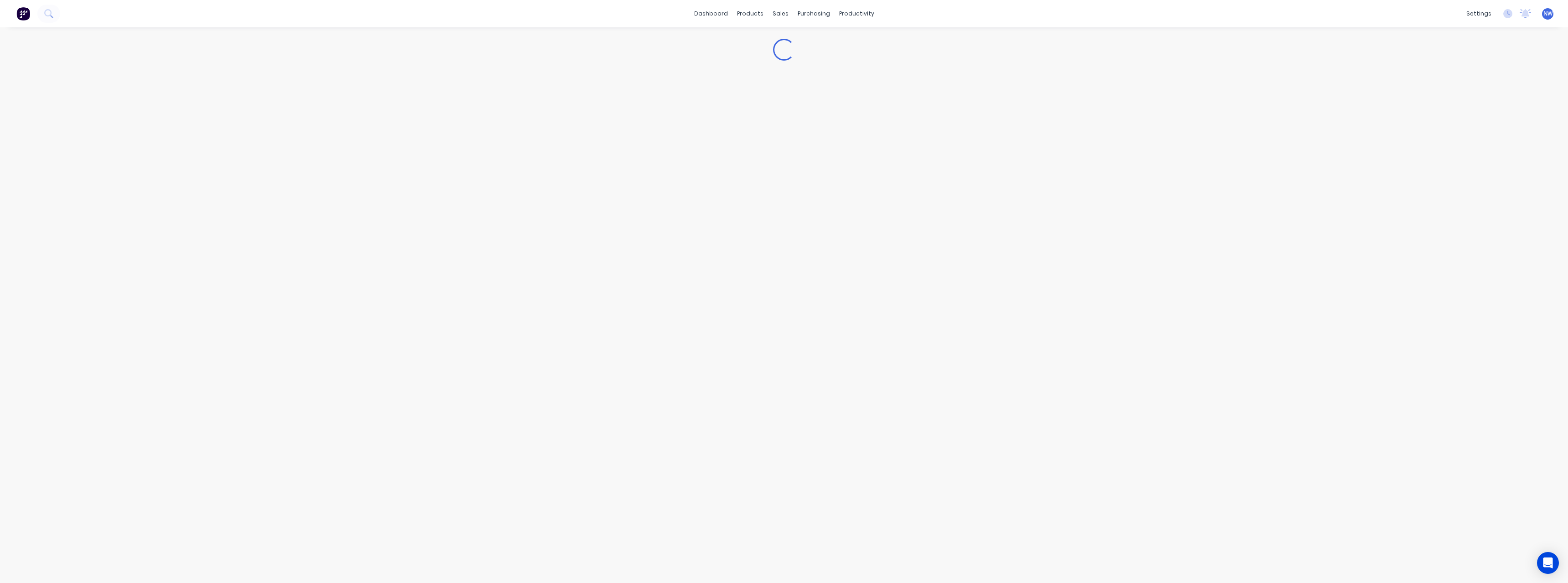
type textarea "x"
click at [1463, 193] on div "Buying" at bounding box center [1466, 192] width 26 height 13
type input "$5.70"
drag, startPoint x: 466, startPoint y: 251, endPoint x: 436, endPoint y: 255, distance: 30.3
click at [436, 255] on input "$5.70" at bounding box center [450, 253] width 72 height 8
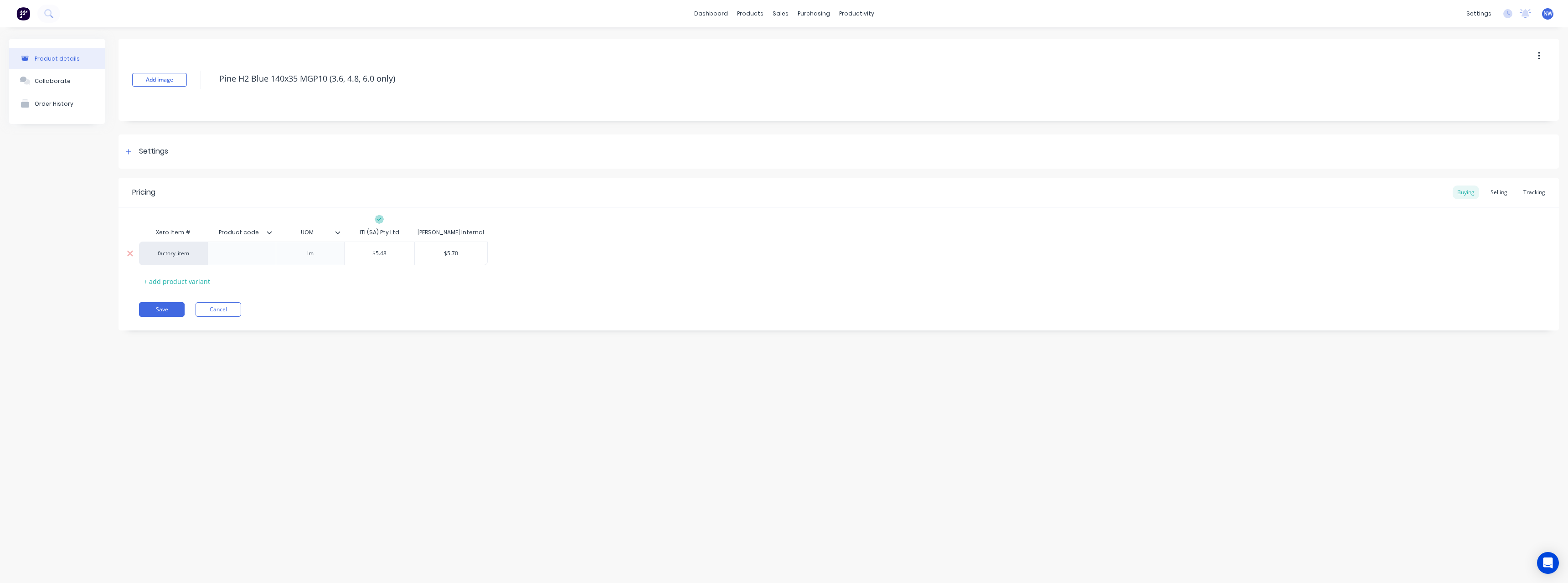
type textarea "x"
type input "5"
type textarea "x"
type input "5."
type textarea "x"
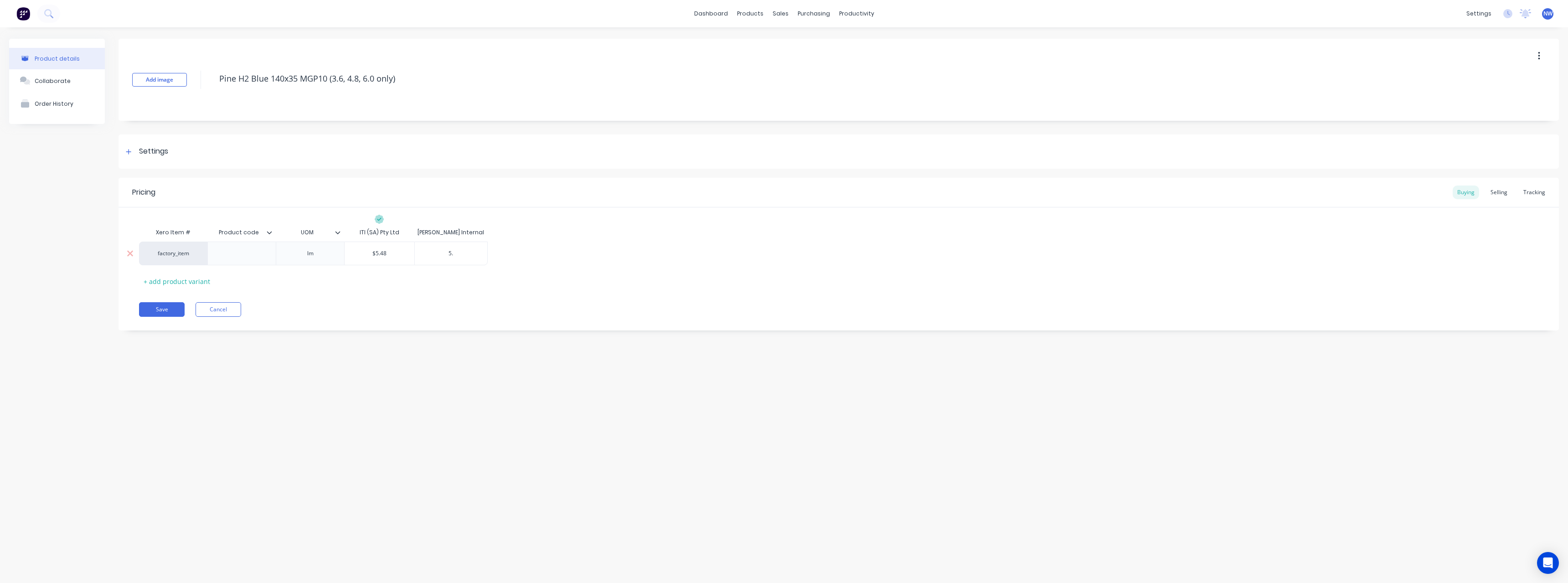
type input "5.6"
type textarea "x"
type input "5.65"
click at [1499, 194] on div "Selling" at bounding box center [1499, 192] width 26 height 13
drag, startPoint x: 377, startPoint y: 251, endPoint x: 403, endPoint y: 259, distance: 27.2
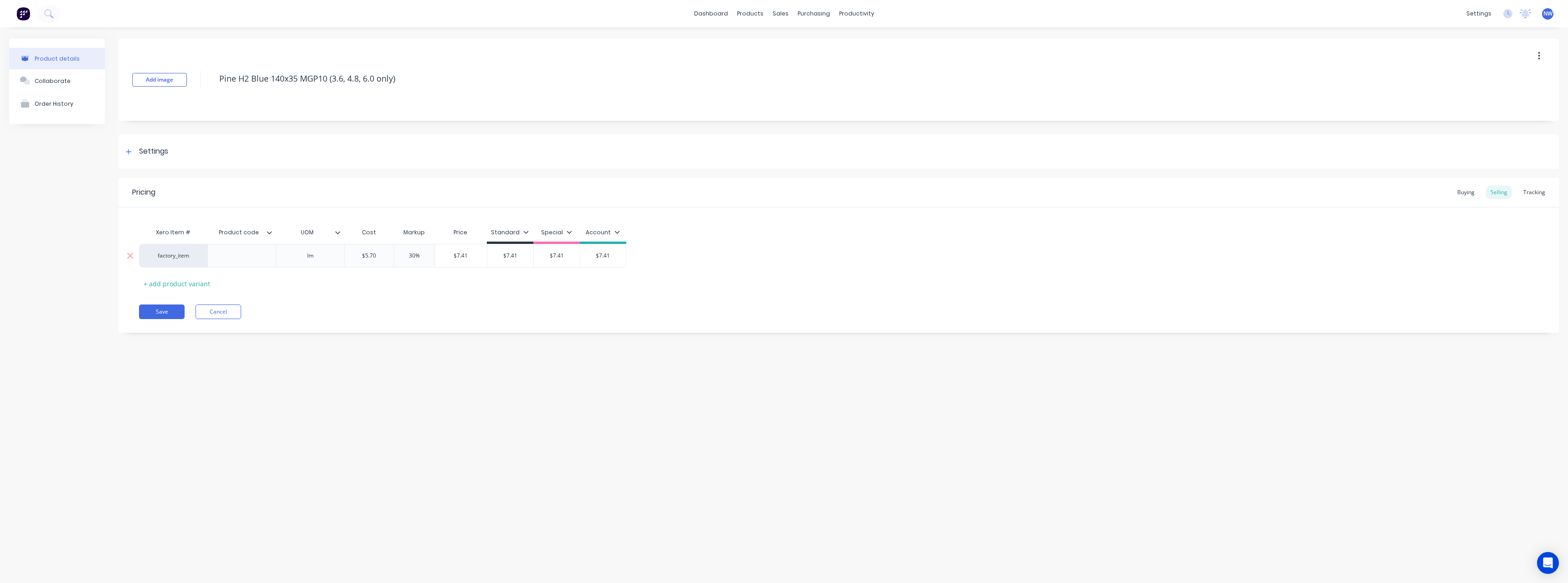
click at [378, 253] on input "$5.70" at bounding box center [369, 255] width 49 height 8
type input "$5.7"
type textarea "x"
type input "$5."
type textarea "x"
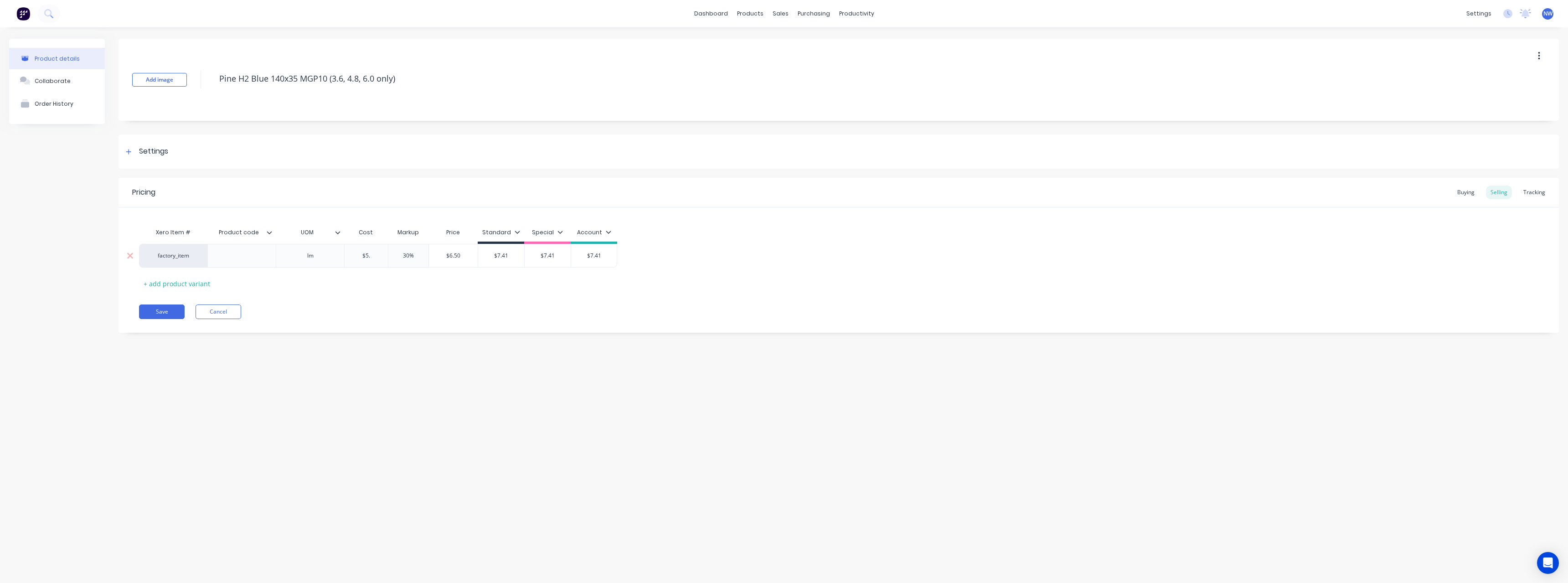
type input "$5.6"
type textarea "x"
type input "$5.65"
type input "$7.41"
drag, startPoint x: 529, startPoint y: 256, endPoint x: 518, endPoint y: 265, distance: 14.2
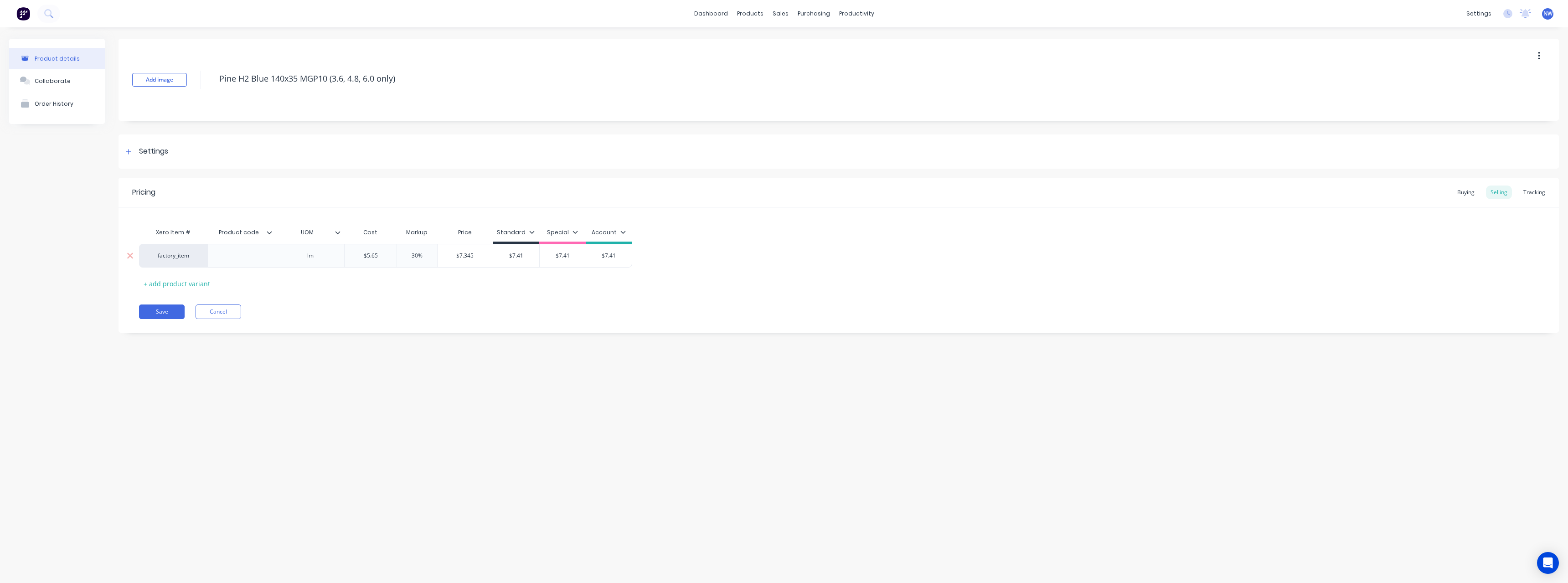
click at [508, 257] on input "$7.41" at bounding box center [516, 255] width 46 height 8
type textarea "x"
type input "7"
type textarea "x"
type input "7."
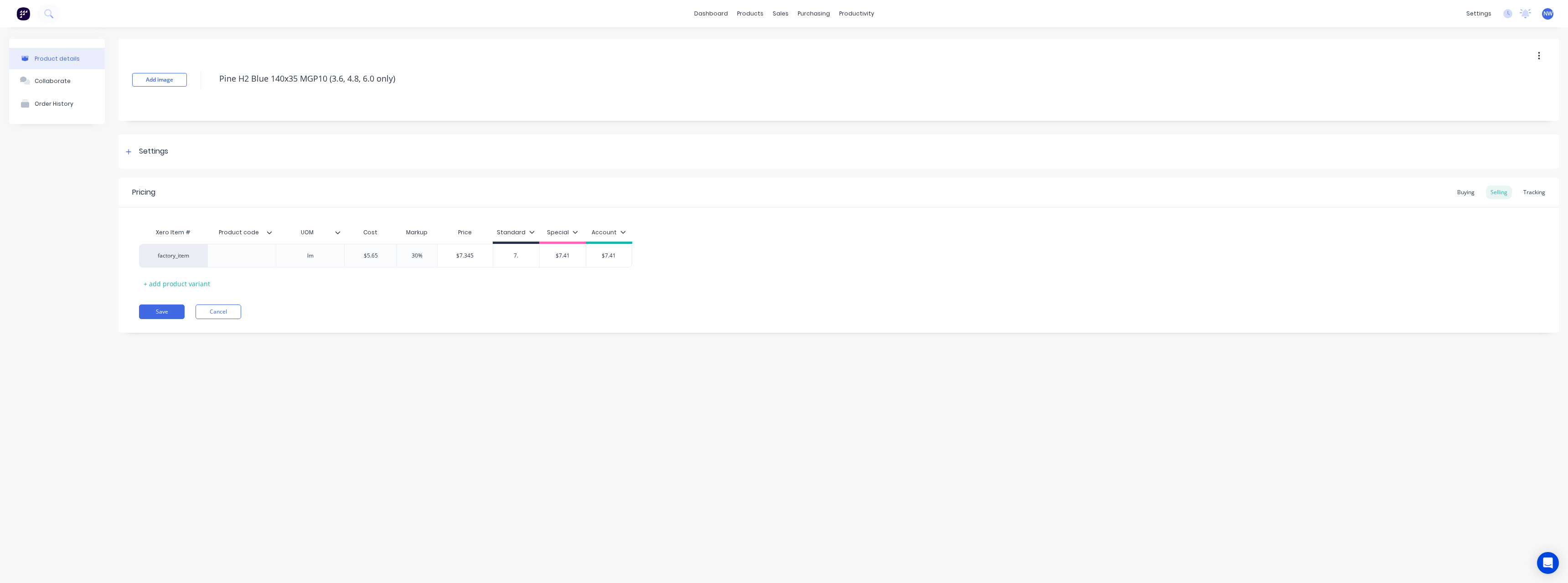
type textarea "x"
click at [573, 258] on input "$7.41" at bounding box center [563, 255] width 46 height 8
click at [623, 259] on input "$7.41" at bounding box center [609, 255] width 46 height 8
click at [169, 309] on button "Save" at bounding box center [161, 312] width 46 height 15
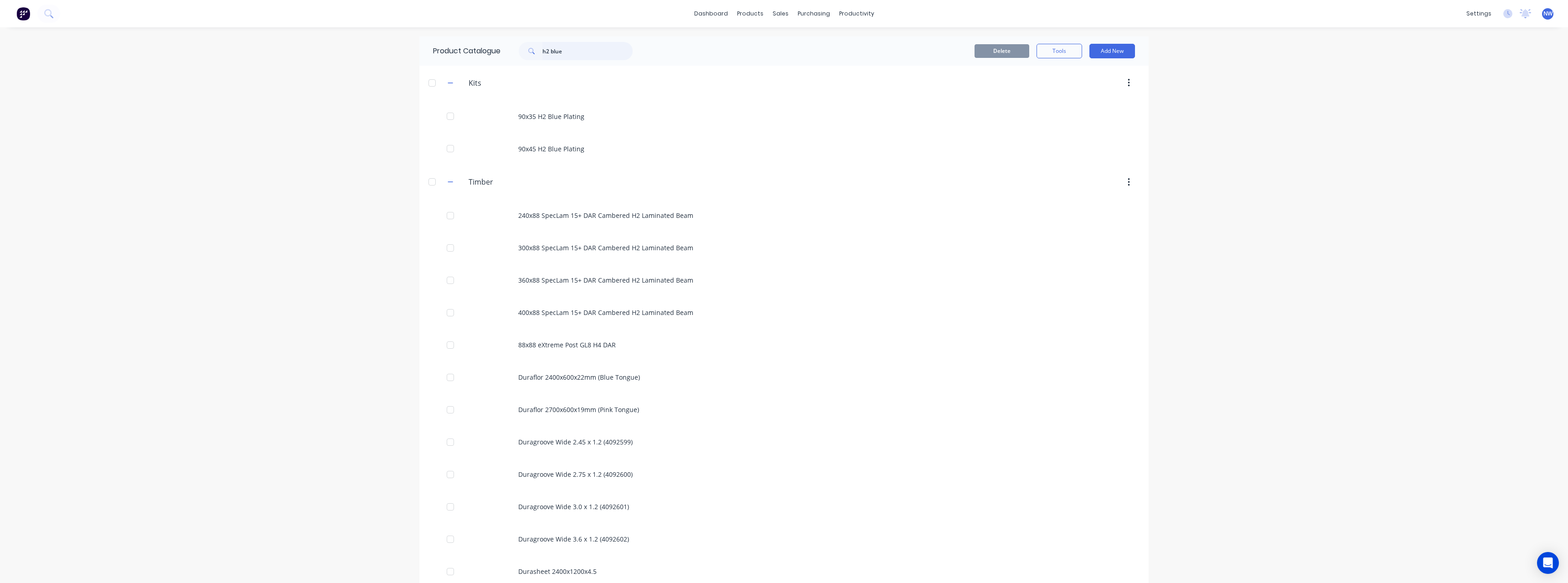
click at [569, 57] on input "h2 blue" at bounding box center [587, 51] width 90 height 18
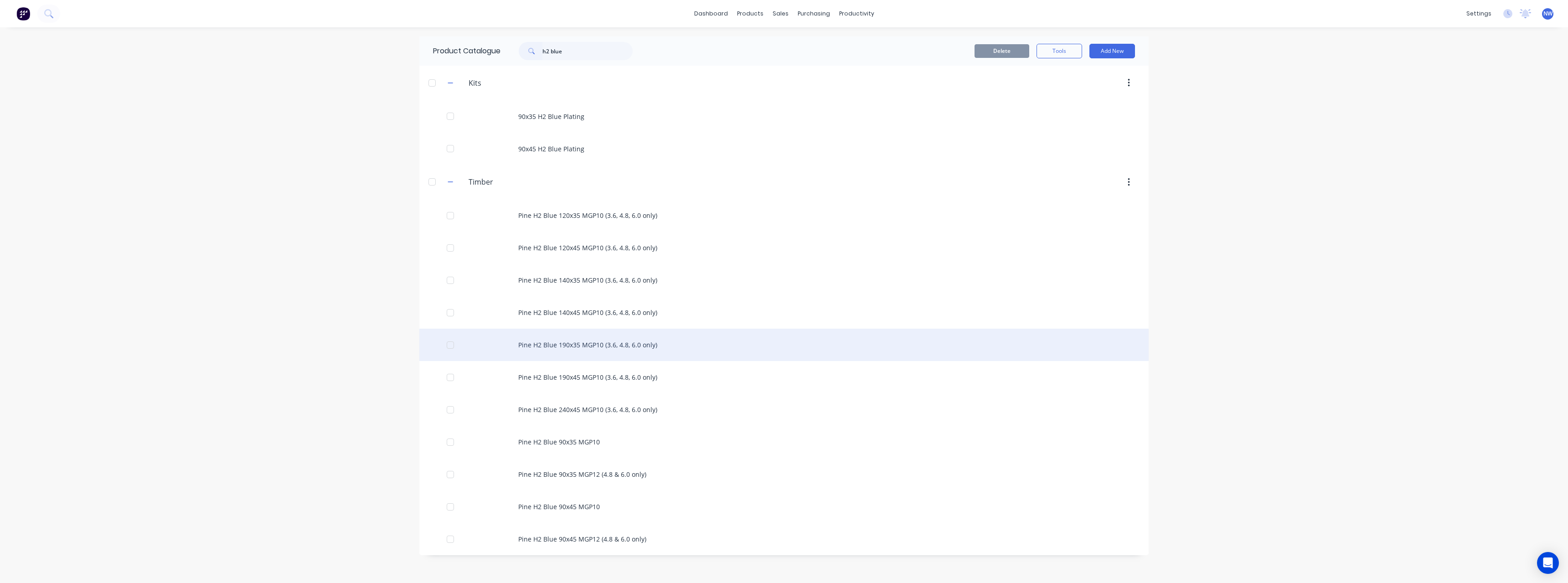
click at [575, 343] on div "Pine H2 Blue 190x35 MGP10 (3.6, 4.8, 6.0 only)" at bounding box center [784, 344] width 729 height 32
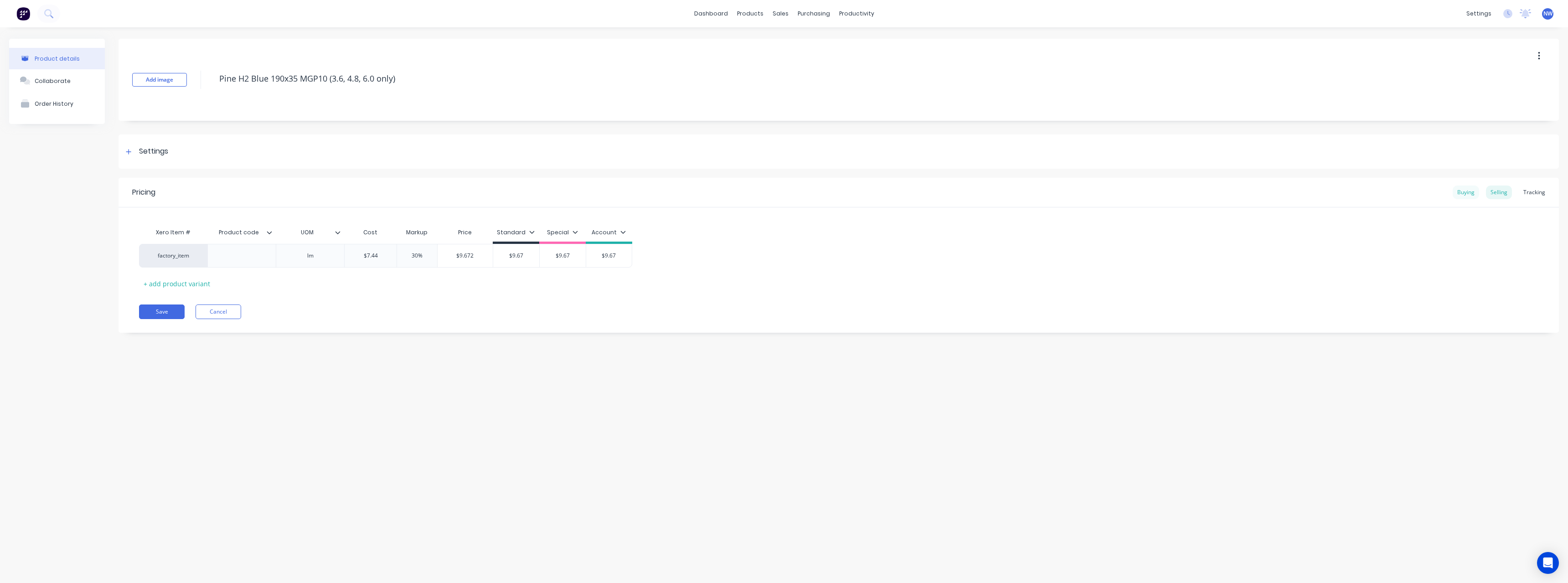
click at [1477, 195] on div "Buying" at bounding box center [1466, 192] width 26 height 13
click at [463, 257] on div "$7.44" at bounding box center [450, 253] width 72 height 23
click at [1498, 194] on div "Selling" at bounding box center [1499, 192] width 26 height 13
click at [393, 256] on input "$7.44" at bounding box center [370, 255] width 52 height 8
click at [531, 255] on input "$9.67" at bounding box center [516, 255] width 46 height 8
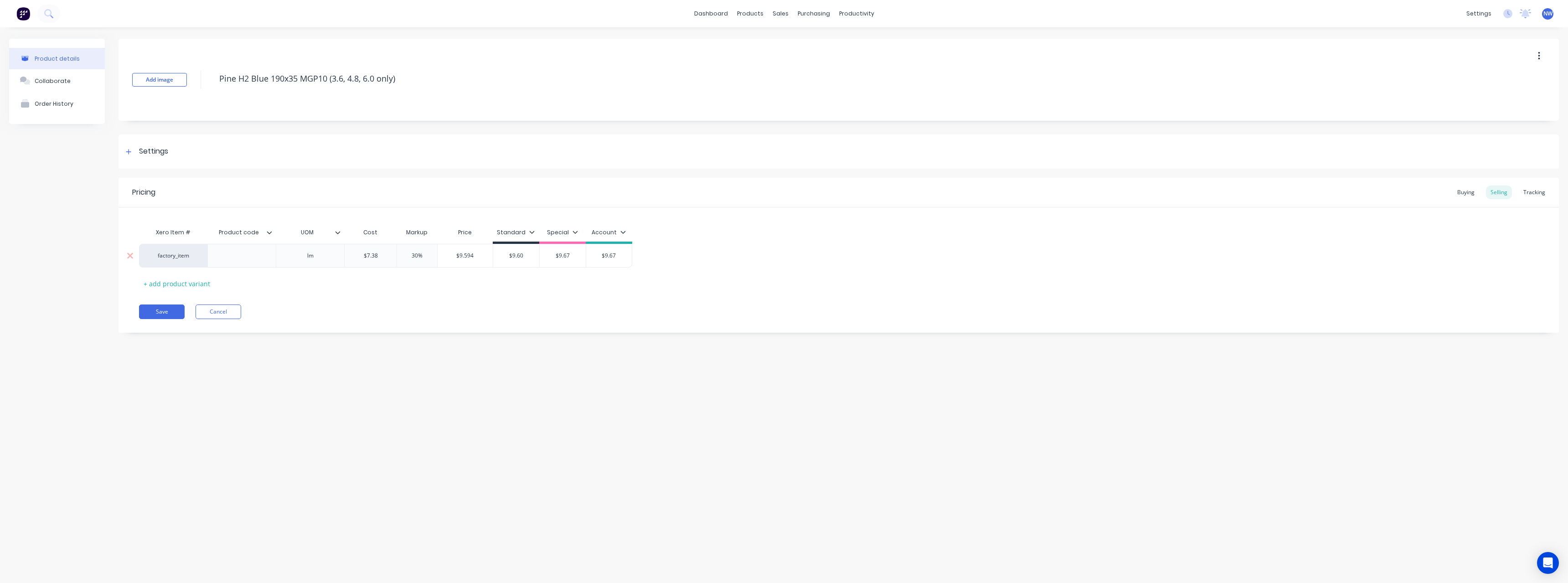
click at [583, 253] on input "$9.67" at bounding box center [563, 255] width 46 height 8
click at [617, 254] on input "$9.67" at bounding box center [606, 255] width 46 height 8
click at [173, 314] on button "Save" at bounding box center [161, 312] width 46 height 15
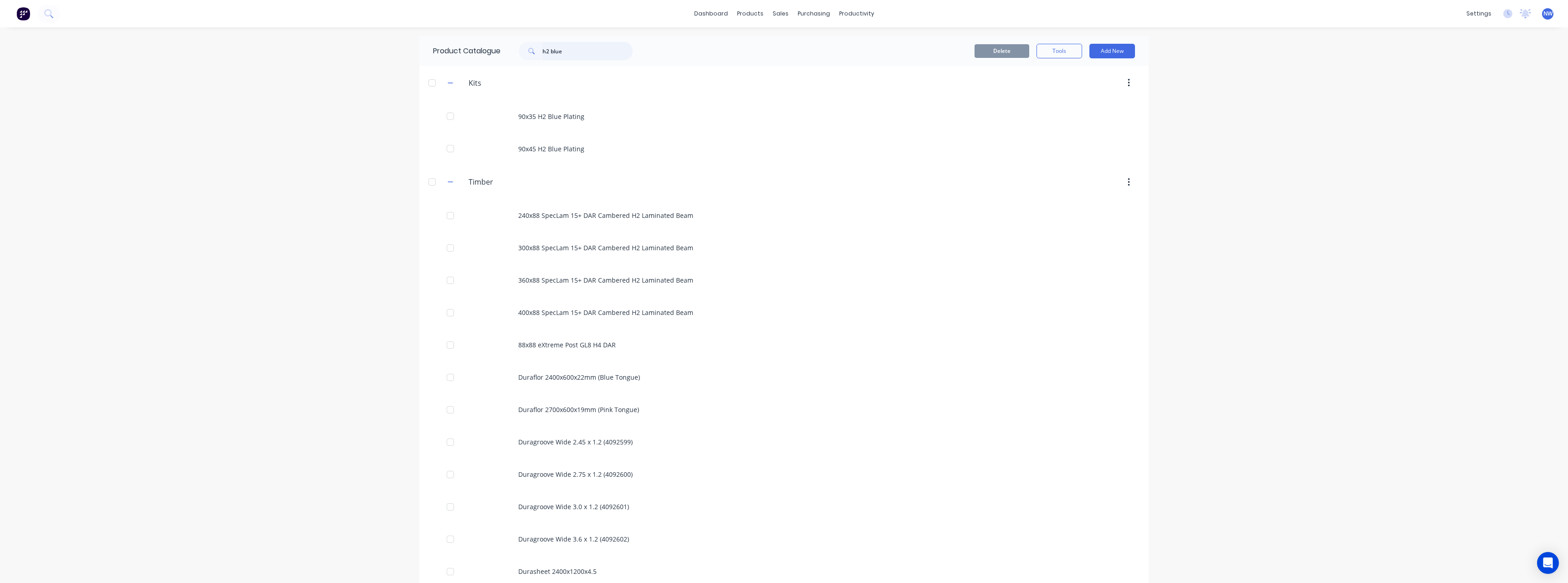
click at [587, 51] on input "h2 blue" at bounding box center [587, 51] width 90 height 18
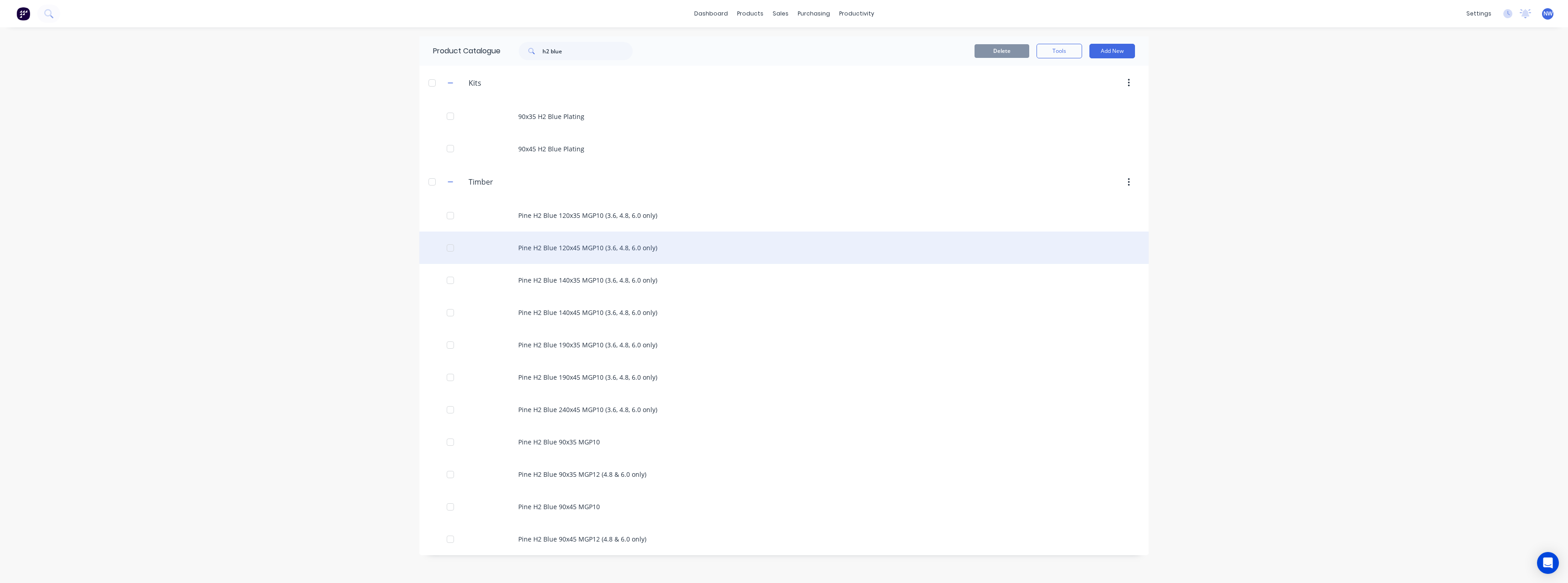
click at [629, 246] on div "Pine H2 Blue 120x45 MGP10 (3.6, 4.8, 6.0 only)" at bounding box center [784, 247] width 729 height 32
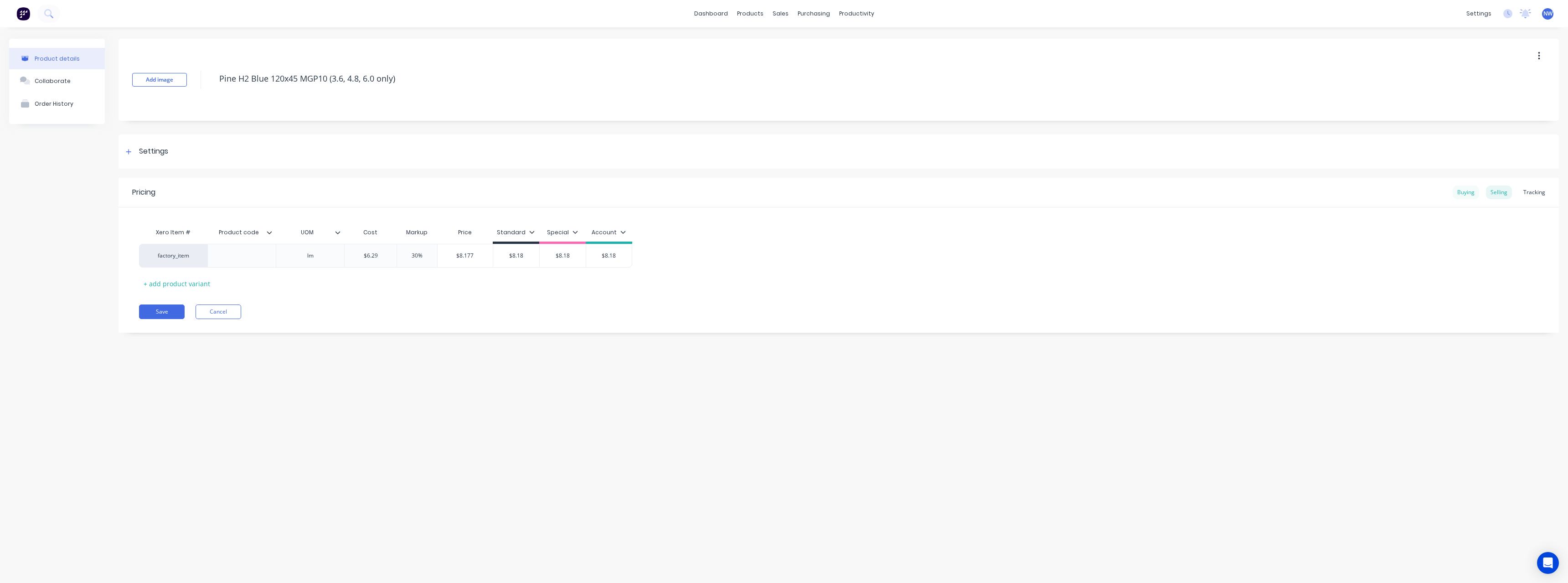
click at [1471, 193] on div "Buying" at bounding box center [1466, 192] width 26 height 13
click at [468, 255] on input "$6.29" at bounding box center [450, 253] width 72 height 8
click at [1505, 190] on div "Selling" at bounding box center [1499, 192] width 26 height 13
click at [380, 257] on input "$6.29" at bounding box center [370, 255] width 52 height 8
drag, startPoint x: 527, startPoint y: 257, endPoint x: 516, endPoint y: 257, distance: 11.0
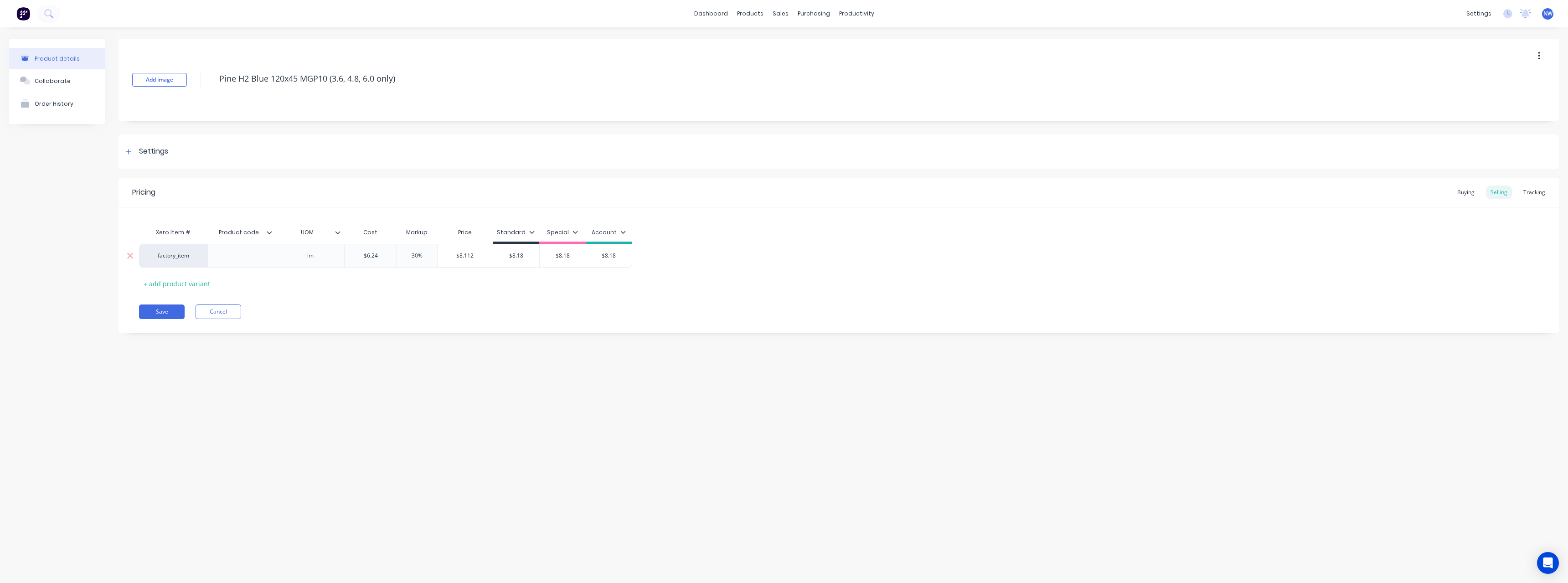
click at [516, 257] on input "$8.18" at bounding box center [516, 255] width 46 height 8
click at [582, 252] on input "$8.18" at bounding box center [563, 255] width 46 height 8
click at [623, 254] on input "$8.18" at bounding box center [609, 255] width 46 height 8
click at [150, 308] on button "Save" at bounding box center [161, 312] width 46 height 15
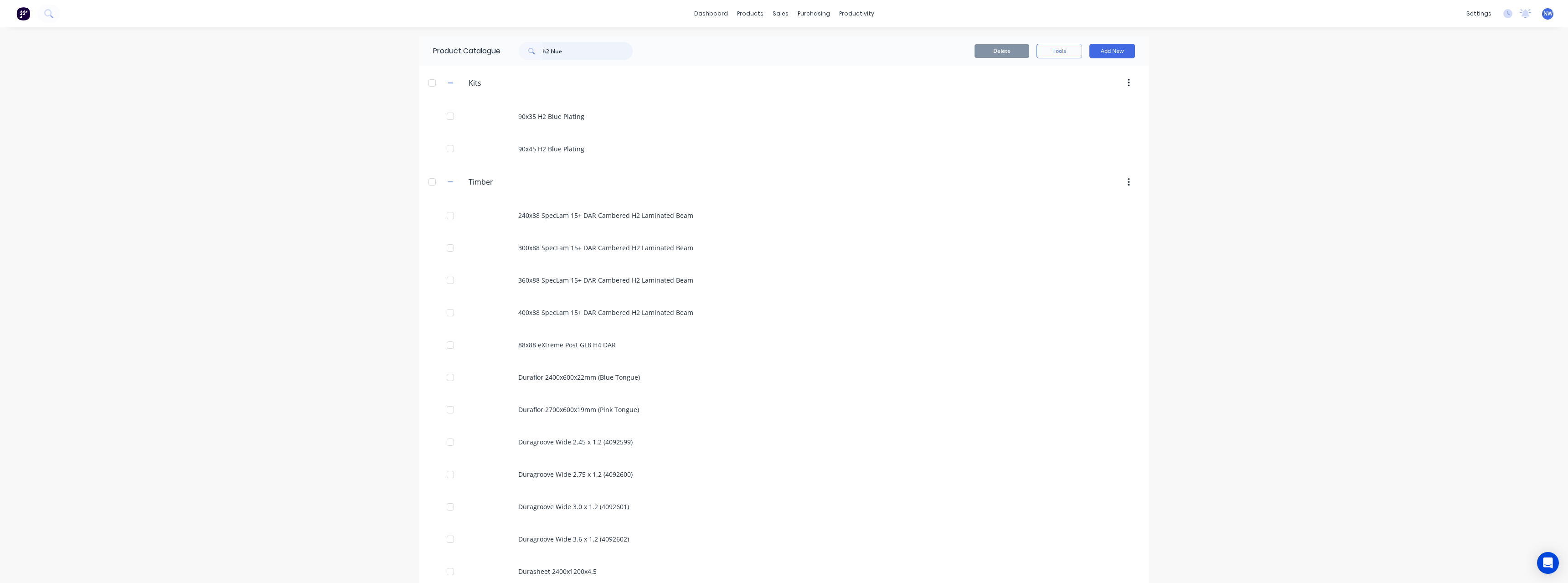
click at [572, 52] on input "h2 blue" at bounding box center [587, 51] width 90 height 18
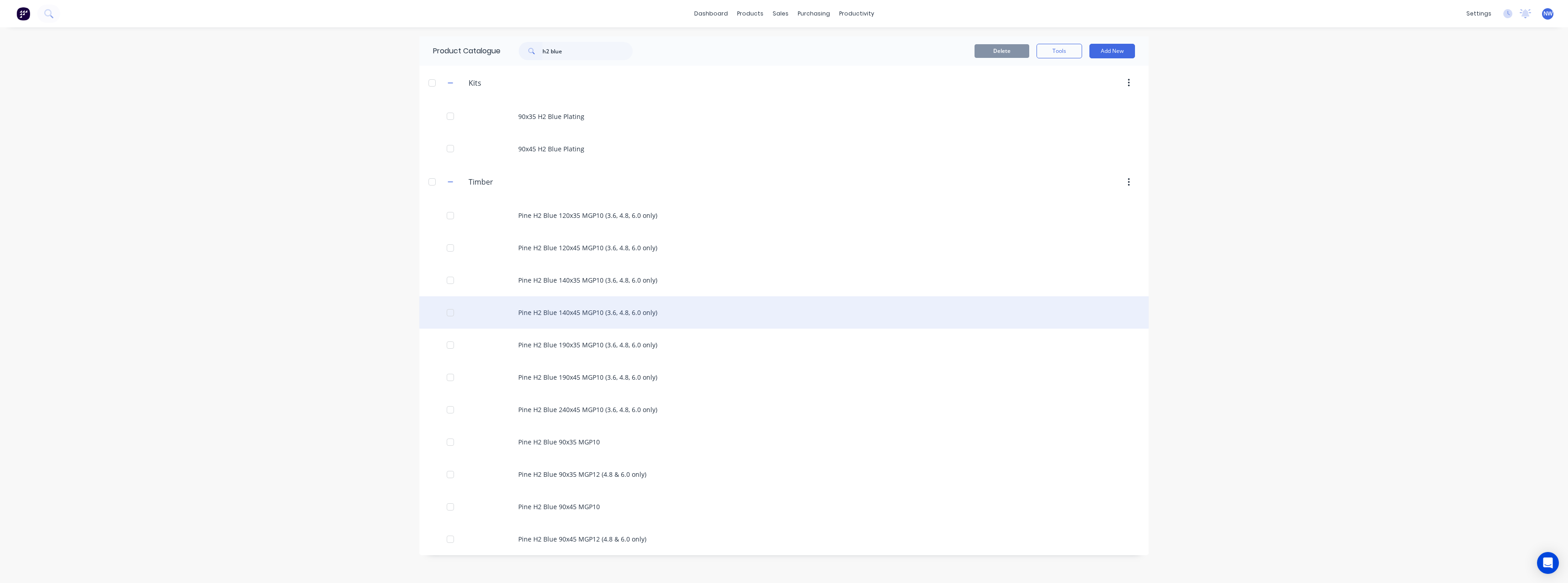
click at [599, 315] on div "Pine H2 Blue 140x45 MGP10 (3.6, 4.8, 6.0 only)" at bounding box center [784, 312] width 729 height 32
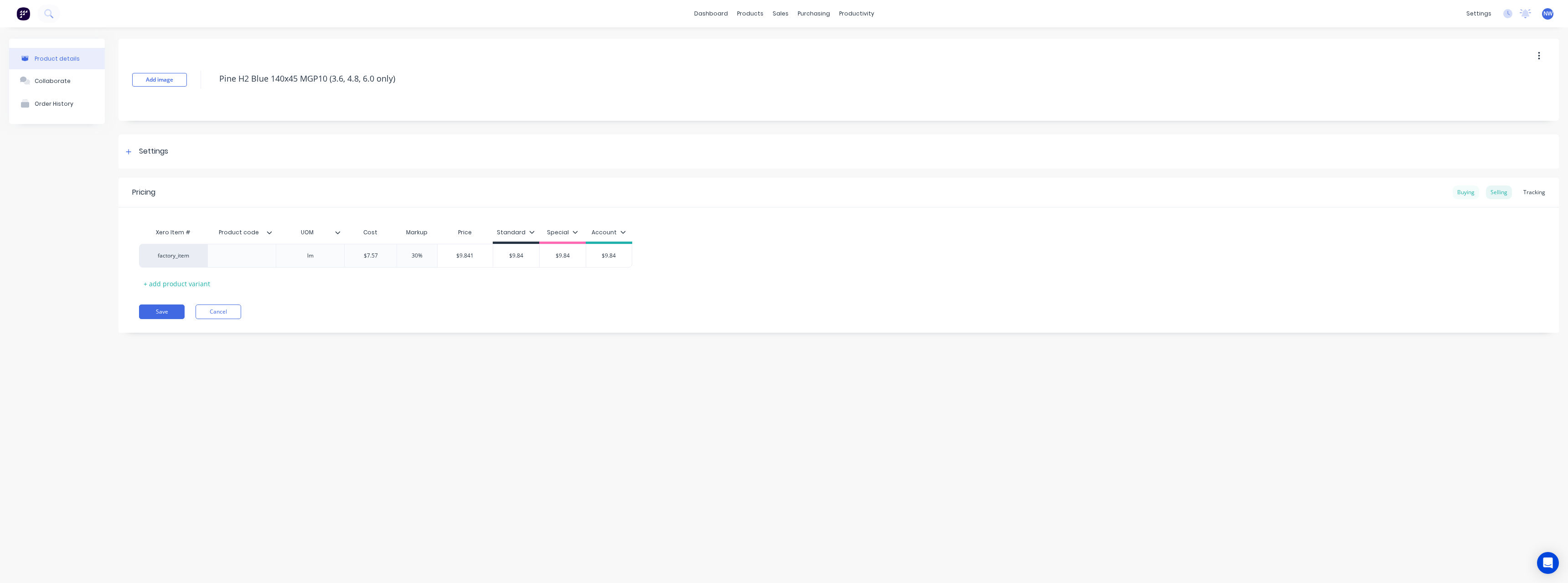
click at [1471, 195] on div "Buying" at bounding box center [1466, 192] width 26 height 13
click at [477, 252] on input "$7.57" at bounding box center [450, 253] width 72 height 8
click at [475, 253] on input "$7.57" at bounding box center [450, 253] width 72 height 8
click at [1502, 191] on div "Selling" at bounding box center [1499, 192] width 26 height 13
click at [388, 259] on input "$7.57" at bounding box center [370, 255] width 52 height 8
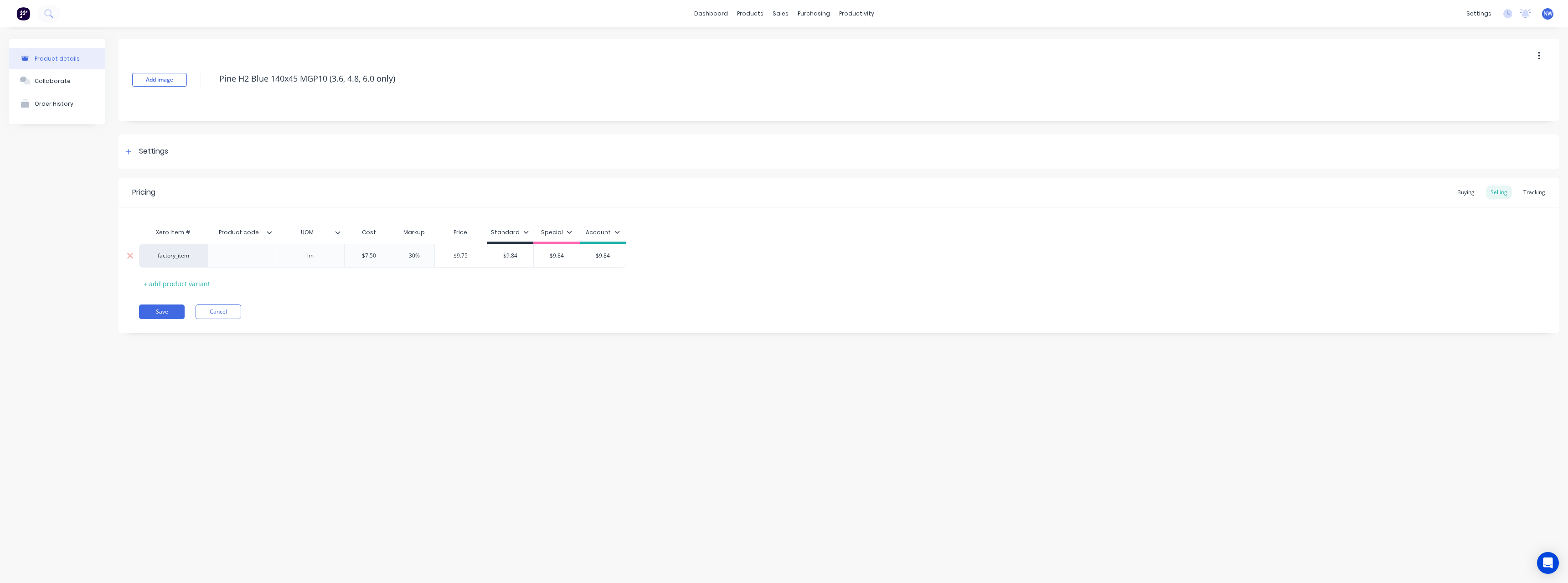
click at [525, 256] on input "$9.84" at bounding box center [511, 255] width 46 height 8
click at [567, 257] on input "$9.84" at bounding box center [557, 255] width 46 height 8
click at [620, 256] on input "$9.84" at bounding box center [603, 255] width 46 height 8
click at [167, 310] on button "Save" at bounding box center [161, 312] width 46 height 15
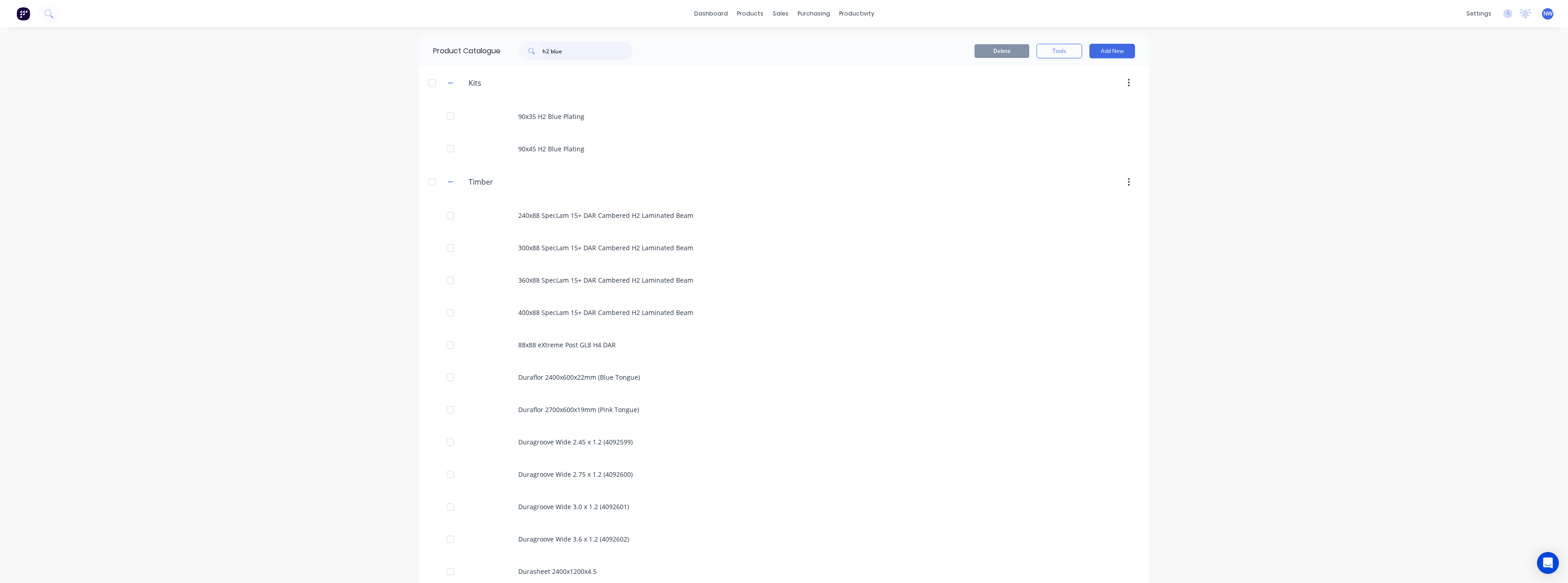
click at [616, 49] on input "h2 blue" at bounding box center [587, 51] width 90 height 18
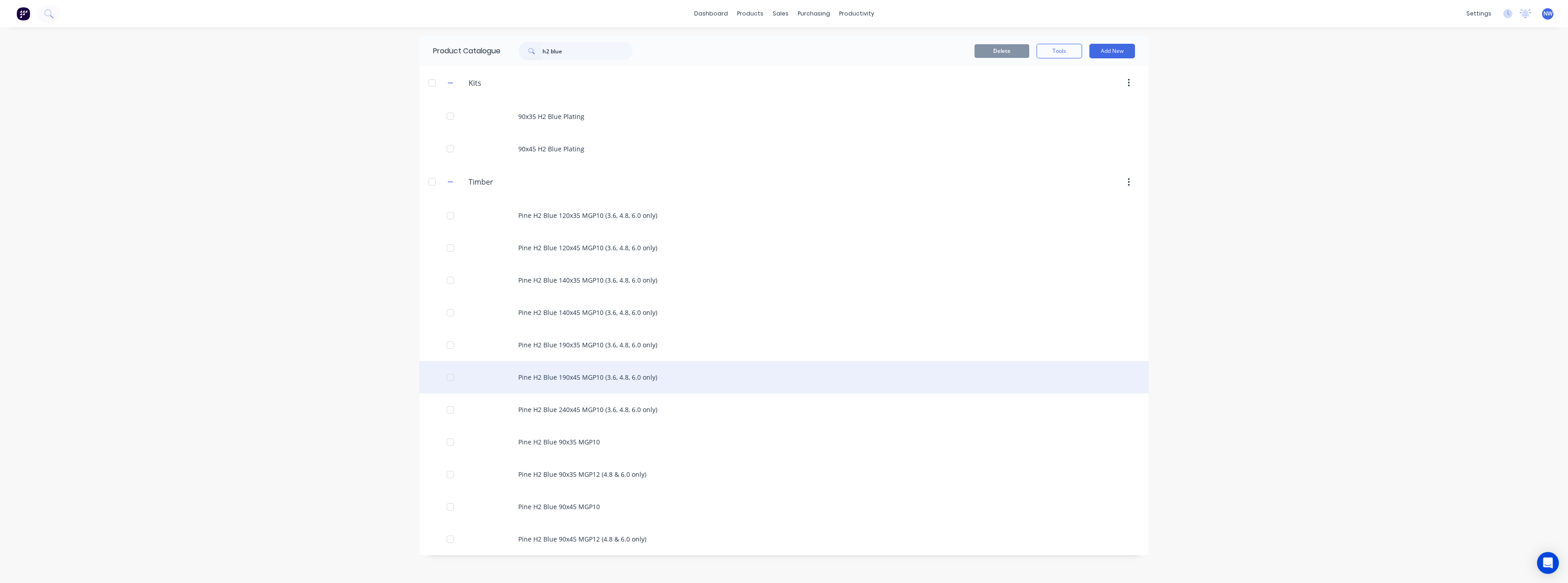
click at [623, 375] on div "Pine H2 Blue 190x45 MGP10 (3.6, 4.8, 6.0 only)" at bounding box center [784, 377] width 729 height 32
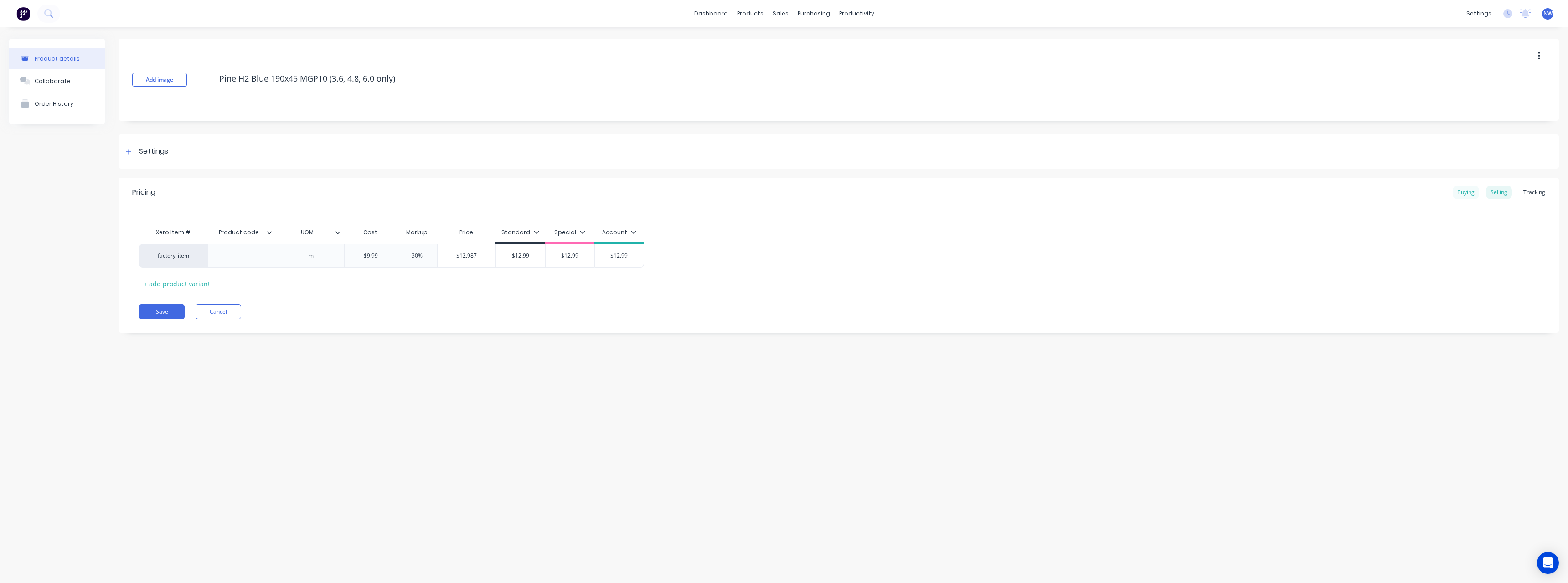
click at [1469, 192] on div "Buying" at bounding box center [1466, 192] width 26 height 13
click at [467, 253] on input "$9.99" at bounding box center [450, 253] width 72 height 8
click at [468, 254] on input "$9.99" at bounding box center [450, 253] width 72 height 8
click at [1499, 190] on div "Selling" at bounding box center [1499, 192] width 26 height 13
click at [391, 256] on input "$9.99" at bounding box center [370, 255] width 52 height 8
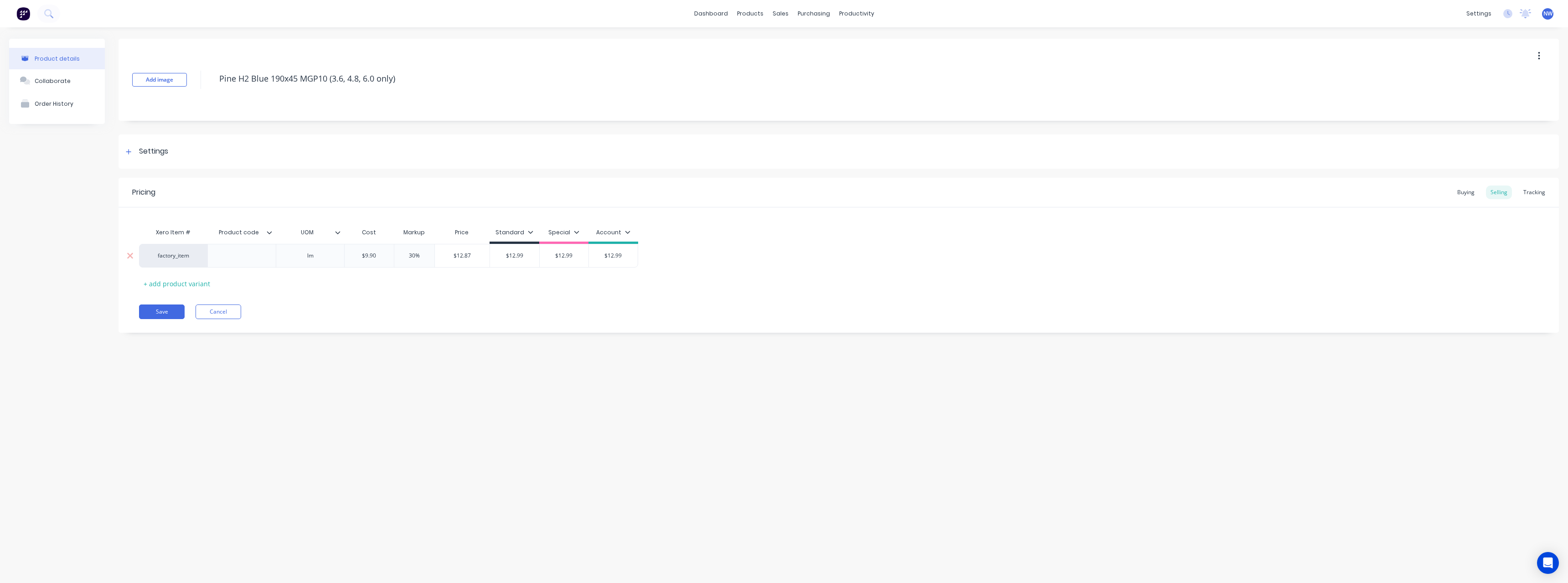
click at [531, 256] on input "$12.99" at bounding box center [514, 255] width 49 height 8
click at [584, 251] on div "$12.99" at bounding box center [564, 255] width 49 height 23
click at [633, 254] on input "$12.99" at bounding box center [613, 255] width 49 height 8
click at [170, 312] on button "Save" at bounding box center [161, 312] width 46 height 15
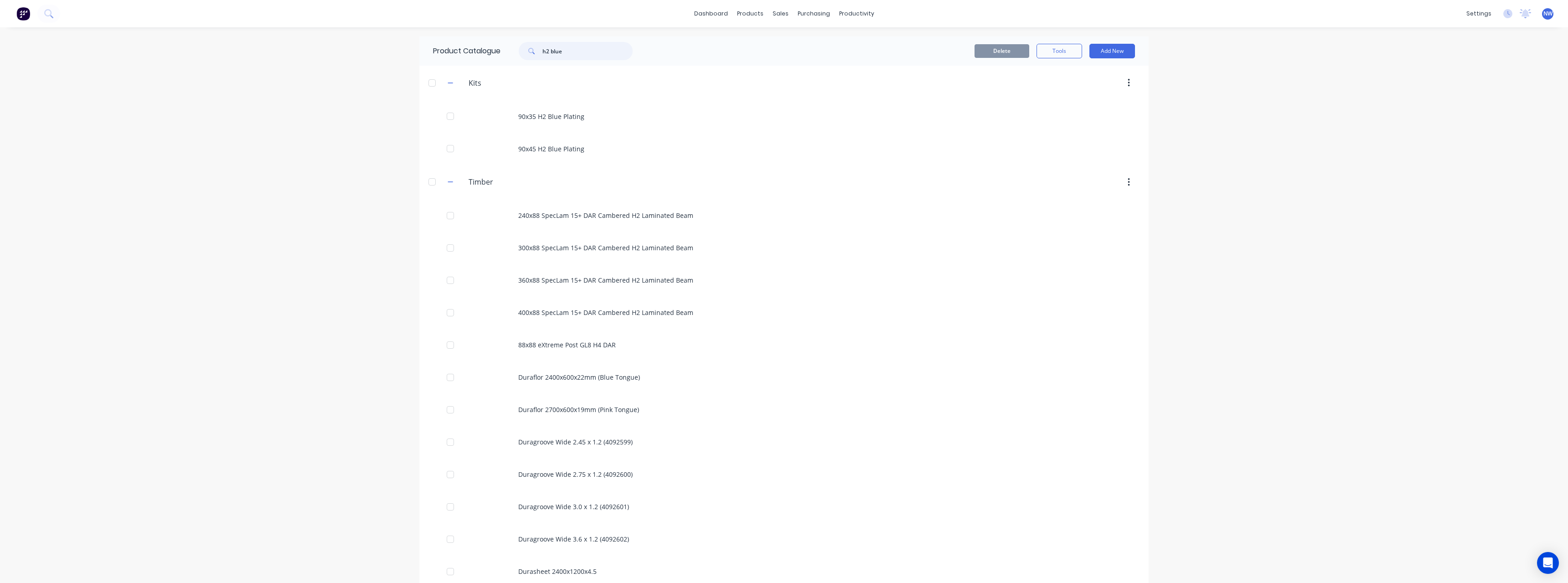
drag, startPoint x: 581, startPoint y: 49, endPoint x: 522, endPoint y: 52, distance: 59.1
click at [522, 52] on div "h2 blue" at bounding box center [575, 51] width 114 height 18
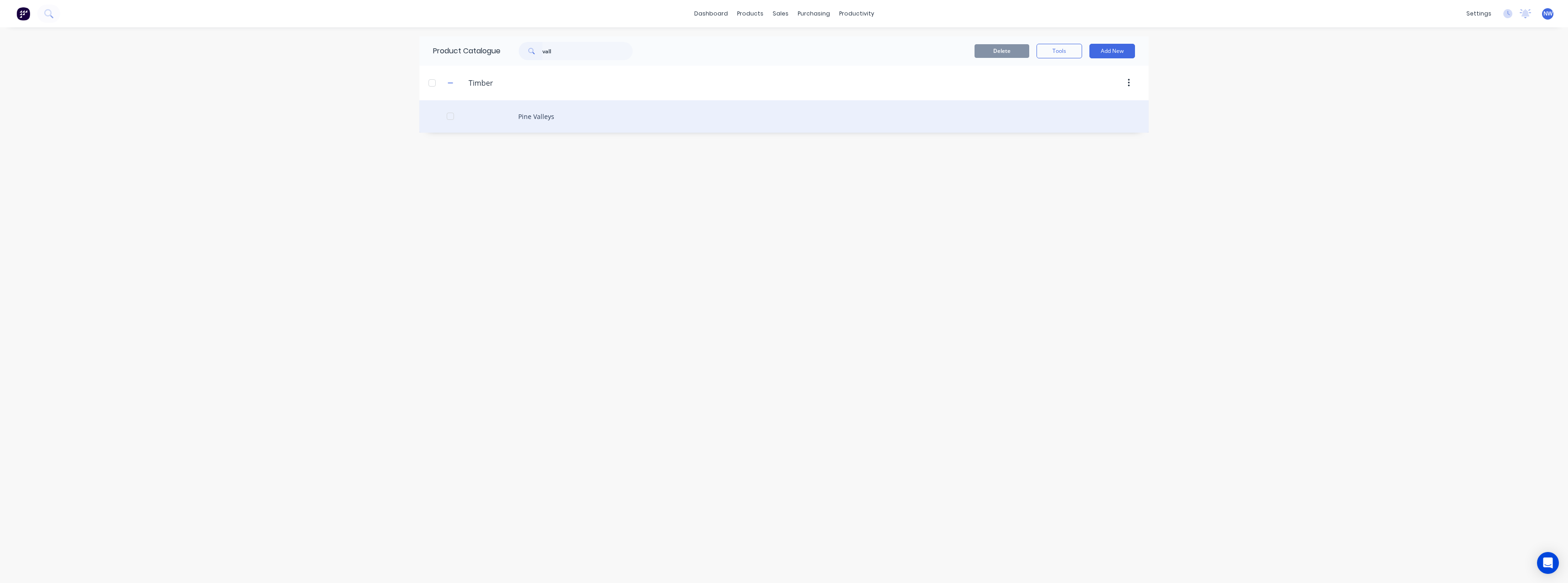
click at [530, 113] on div "Pine Valleys" at bounding box center [784, 116] width 729 height 32
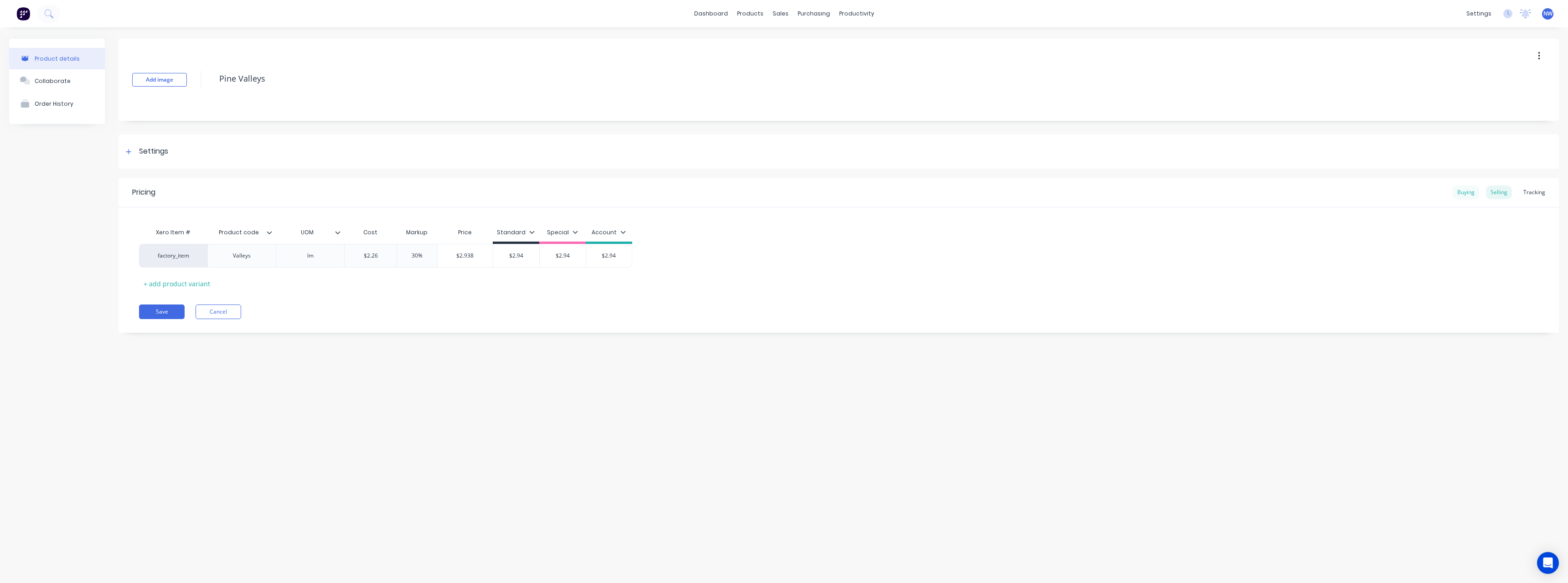
click at [1462, 189] on div "Buying" at bounding box center [1466, 192] width 26 height 13
click at [210, 312] on button "Cancel" at bounding box center [218, 309] width 46 height 15
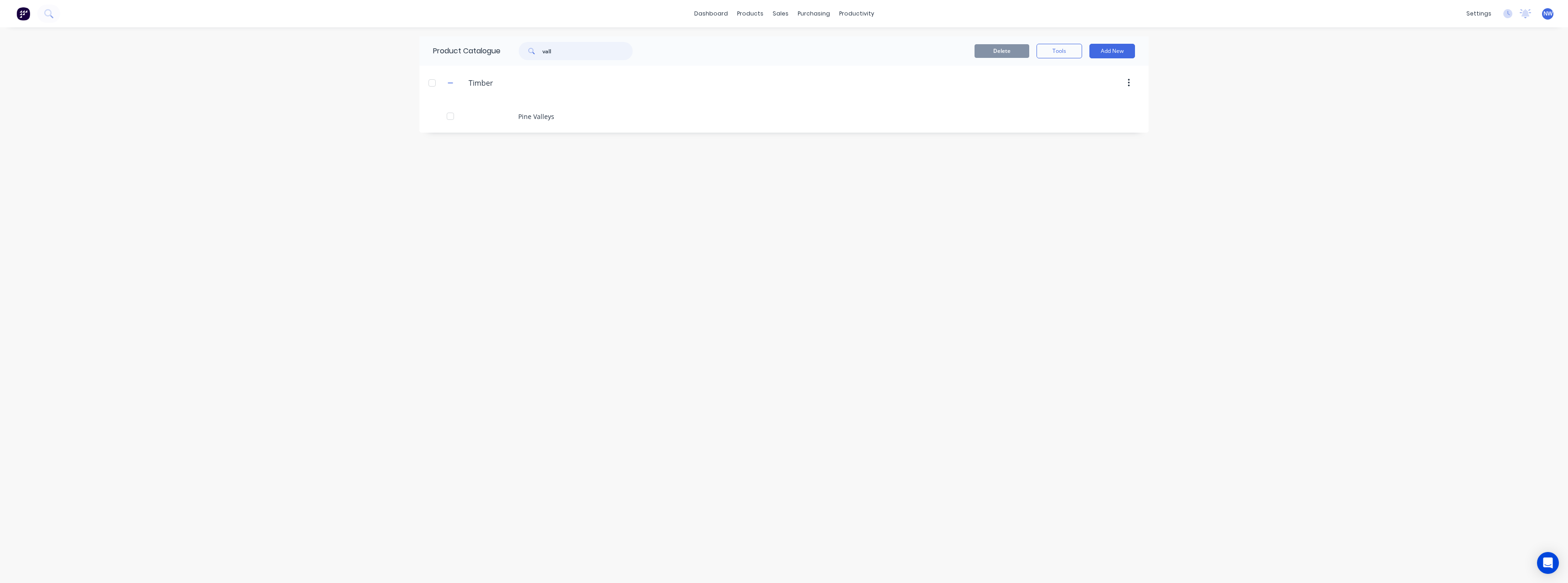
drag, startPoint x: 563, startPoint y: 54, endPoint x: 536, endPoint y: 79, distance: 36.8
click at [505, 59] on div "vall" at bounding box center [573, 51] width 146 height 18
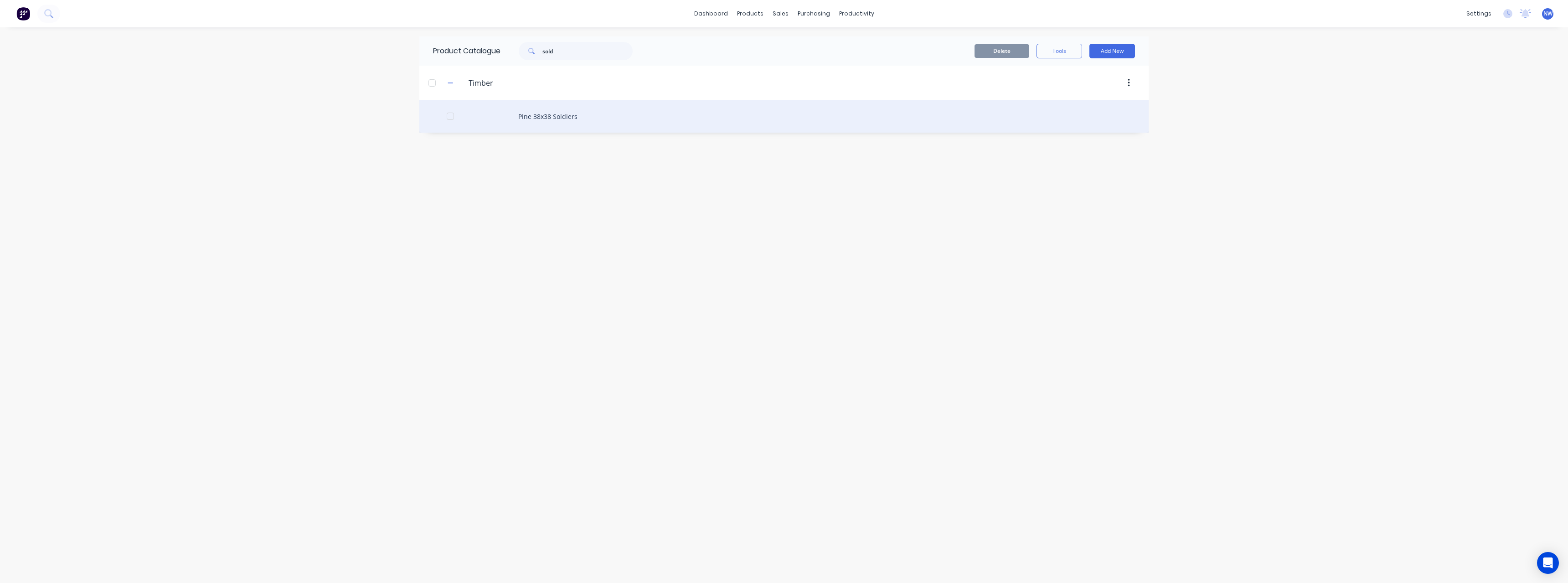
click at [540, 113] on div "Pine 38x38 Soldiers" at bounding box center [784, 116] width 729 height 32
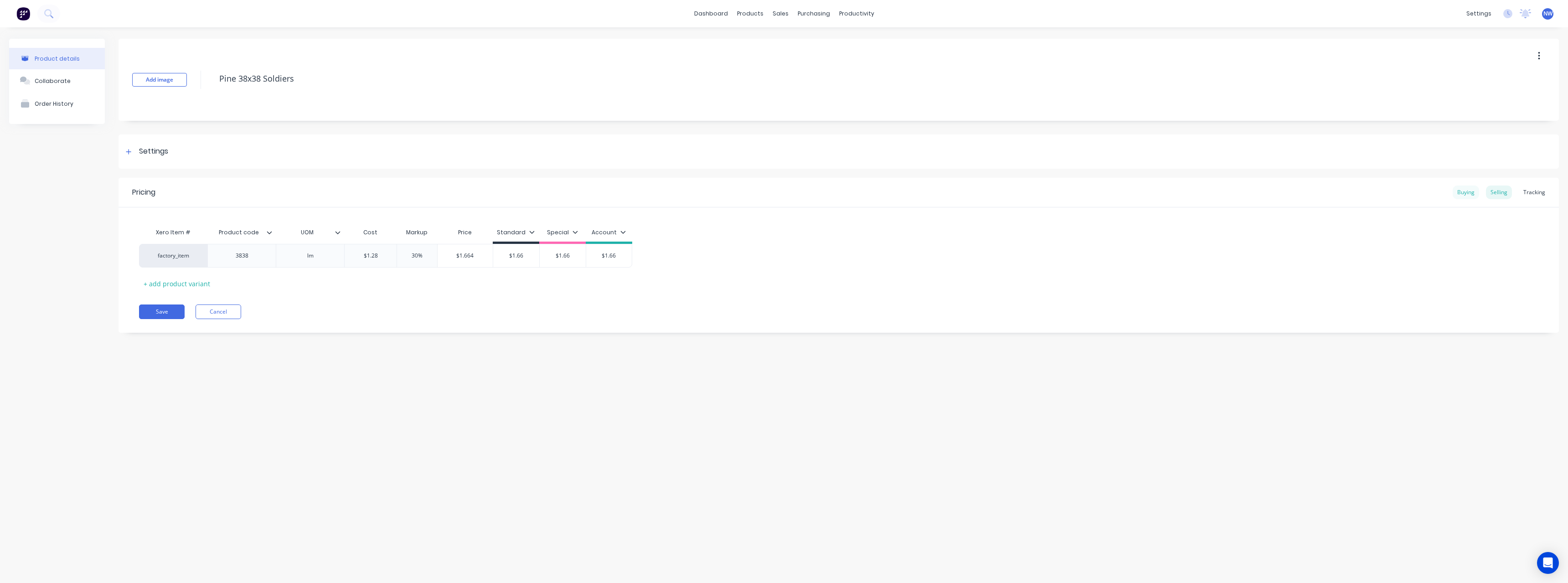
click at [1467, 195] on div "Buying" at bounding box center [1466, 192] width 26 height 13
click at [224, 307] on button "Cancel" at bounding box center [218, 309] width 46 height 15
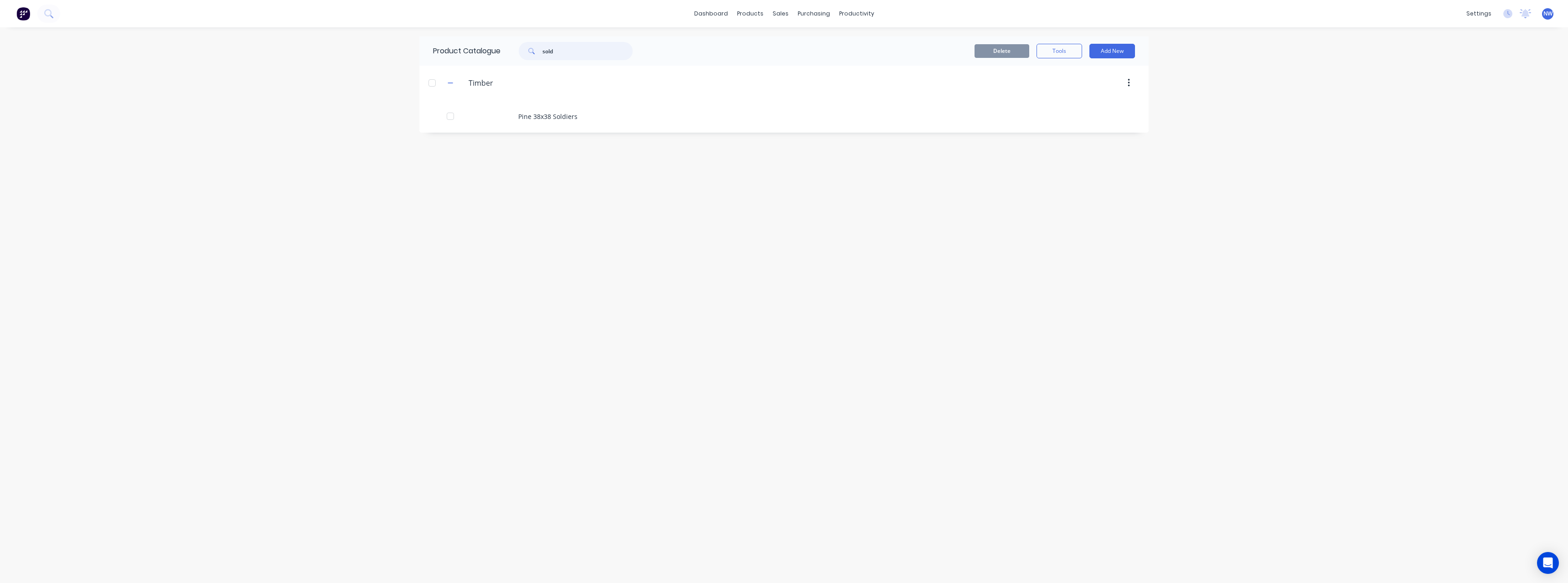
drag, startPoint x: 581, startPoint y: 55, endPoint x: 526, endPoint y: 57, distance: 55.0
click at [526, 57] on div "sold" at bounding box center [575, 51] width 114 height 18
drag, startPoint x: 578, startPoint y: 51, endPoint x: 530, endPoint y: 54, distance: 48.1
click at [530, 54] on div at bounding box center [575, 51] width 114 height 18
click at [662, 472] on div "Pine H2 Blue 90x35 MGP12 (4.8 & 6.0 only)" at bounding box center [784, 474] width 729 height 32
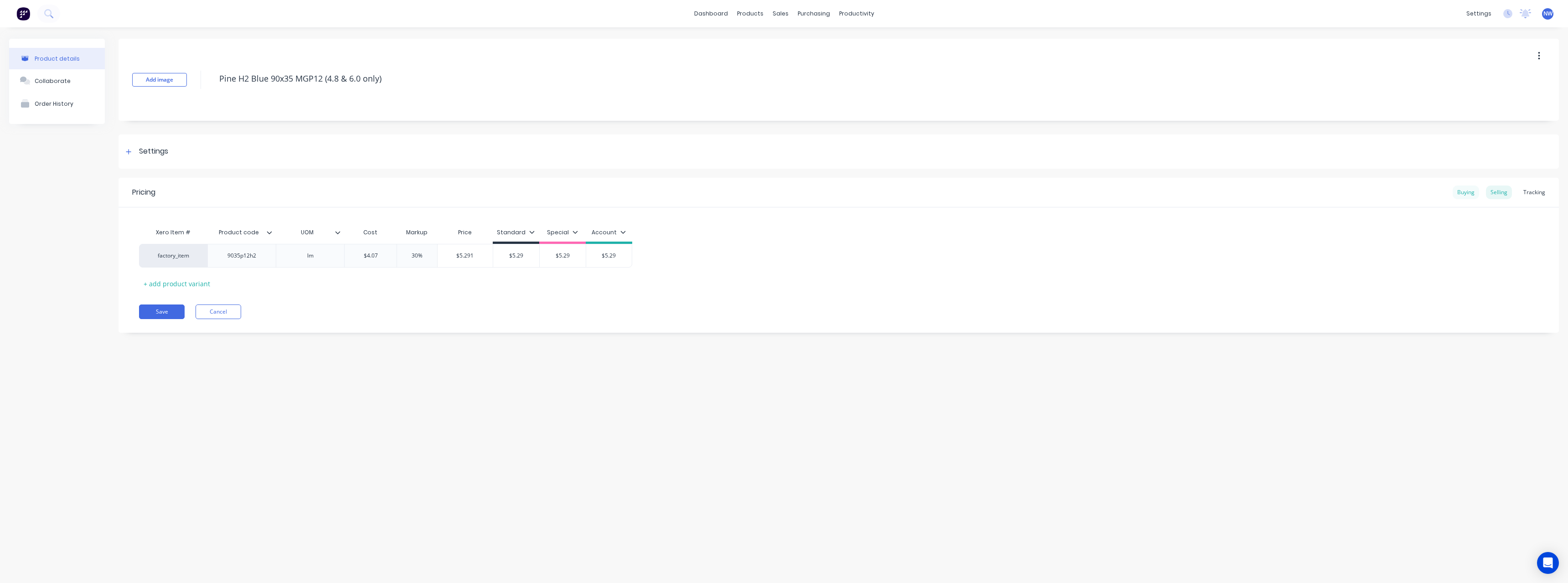
click at [1461, 192] on div "Buying" at bounding box center [1466, 192] width 26 height 13
click at [1496, 188] on div "Selling" at bounding box center [1499, 192] width 26 height 13
drag, startPoint x: 380, startPoint y: 257, endPoint x: 348, endPoint y: 259, distance: 32.1
click at [348, 259] on input "$4.07" at bounding box center [370, 255] width 52 height 8
drag, startPoint x: 531, startPoint y: 255, endPoint x: 505, endPoint y: 260, distance: 26.5
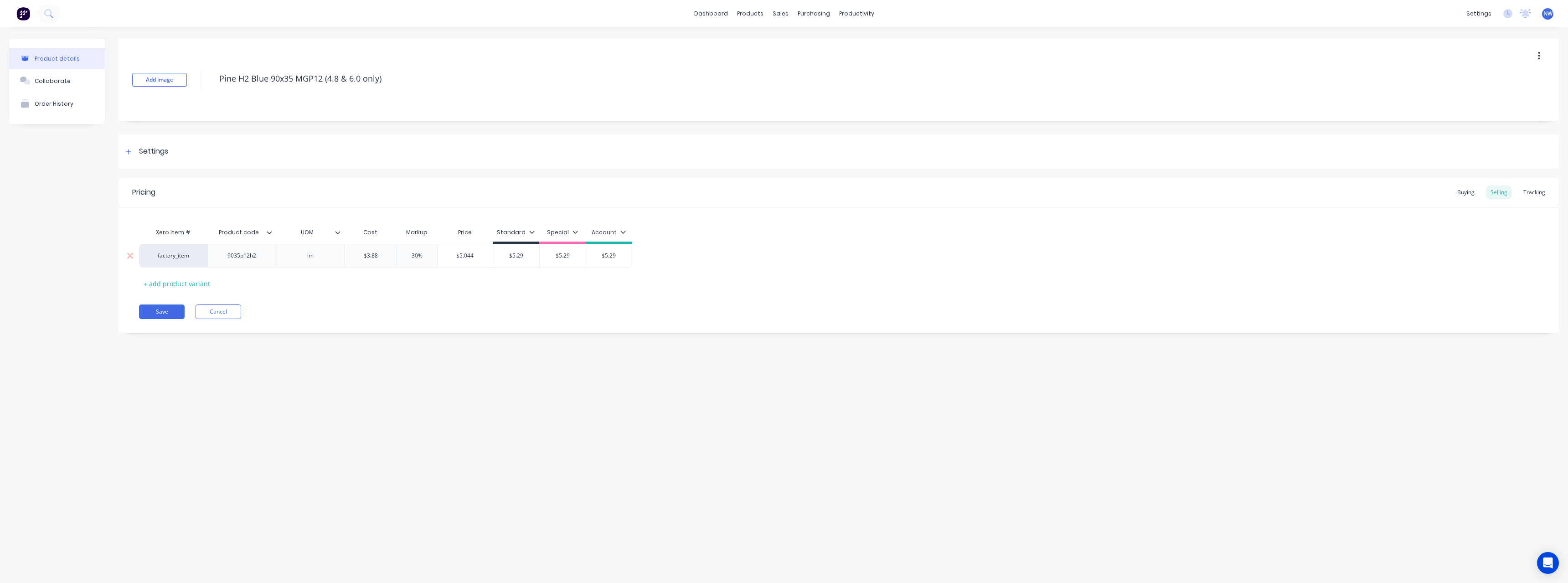
click at [505, 260] on div "$5.29 $5.29" at bounding box center [516, 255] width 46 height 23
click at [558, 256] on input "$5.29" at bounding box center [563, 255] width 46 height 8
click at [609, 253] on input "$5.29" at bounding box center [609, 255] width 46 height 8
click at [1458, 190] on div "Buying" at bounding box center [1466, 192] width 26 height 13
click at [158, 312] on button "Save" at bounding box center [161, 309] width 46 height 15
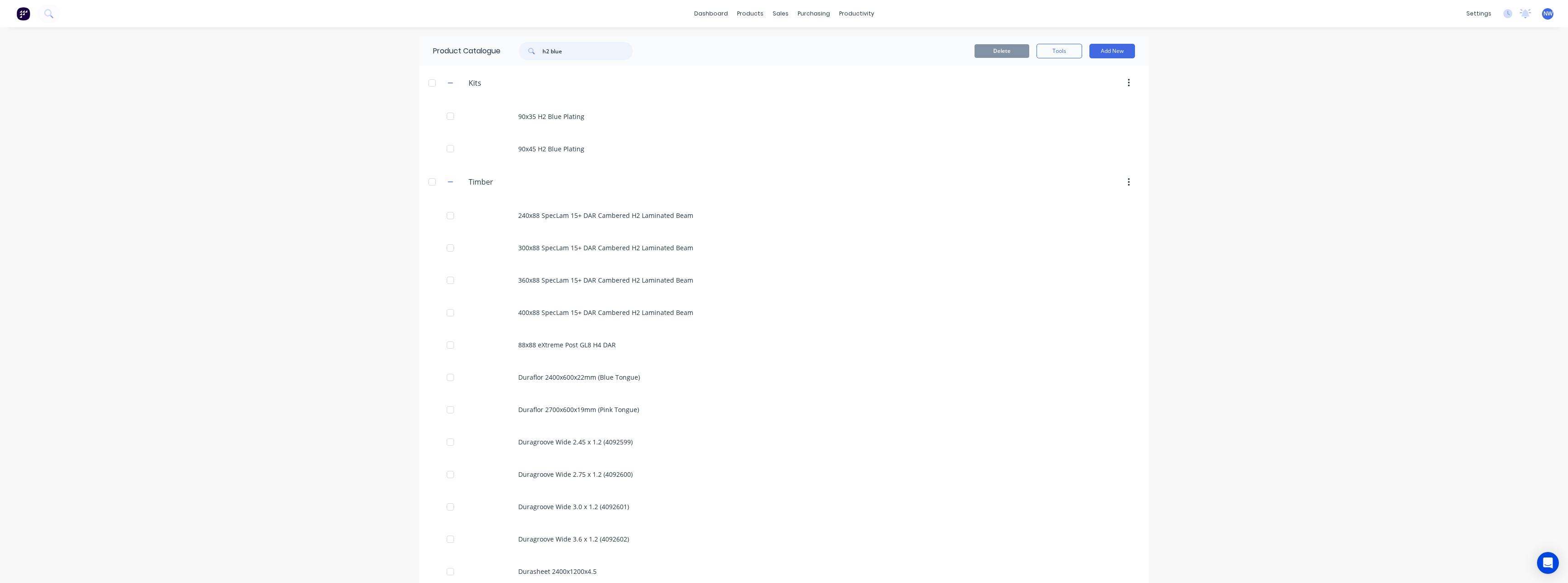
click at [587, 46] on input "h2 blue" at bounding box center [587, 51] width 90 height 18
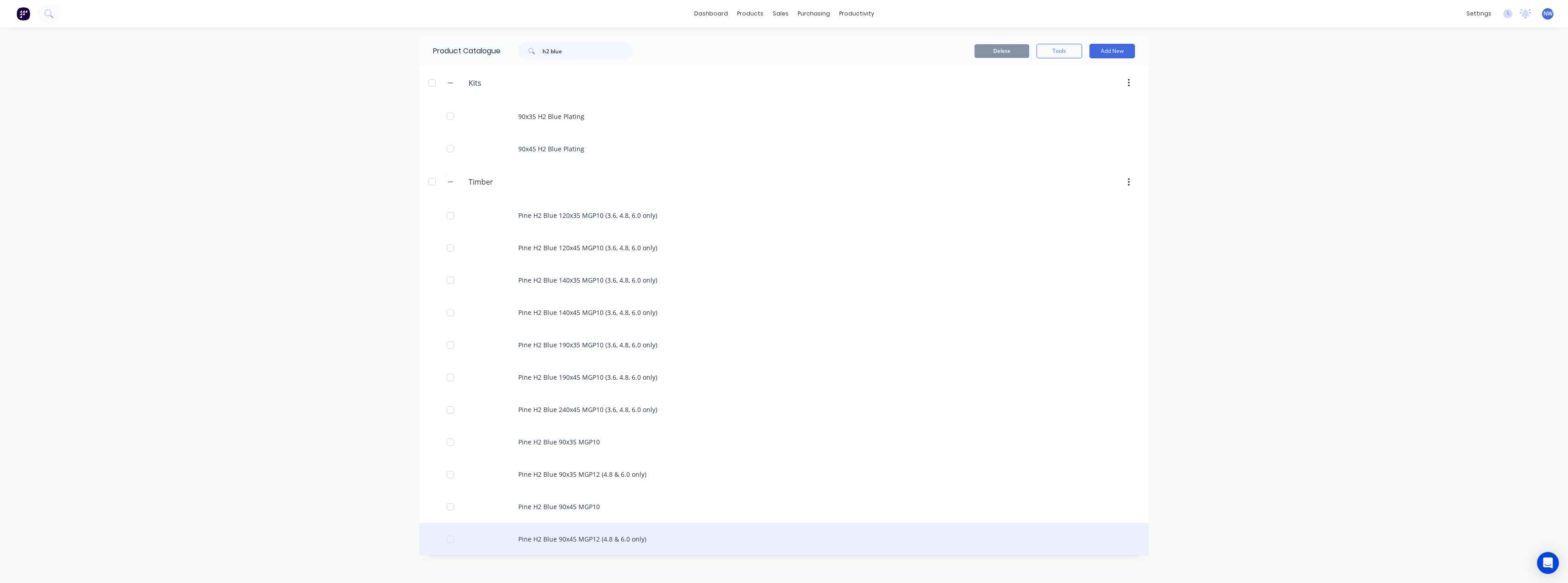
click at [607, 533] on div "Pine H2 Blue 90x45 MGP12 (4.8 & 6.0 only)" at bounding box center [784, 539] width 729 height 32
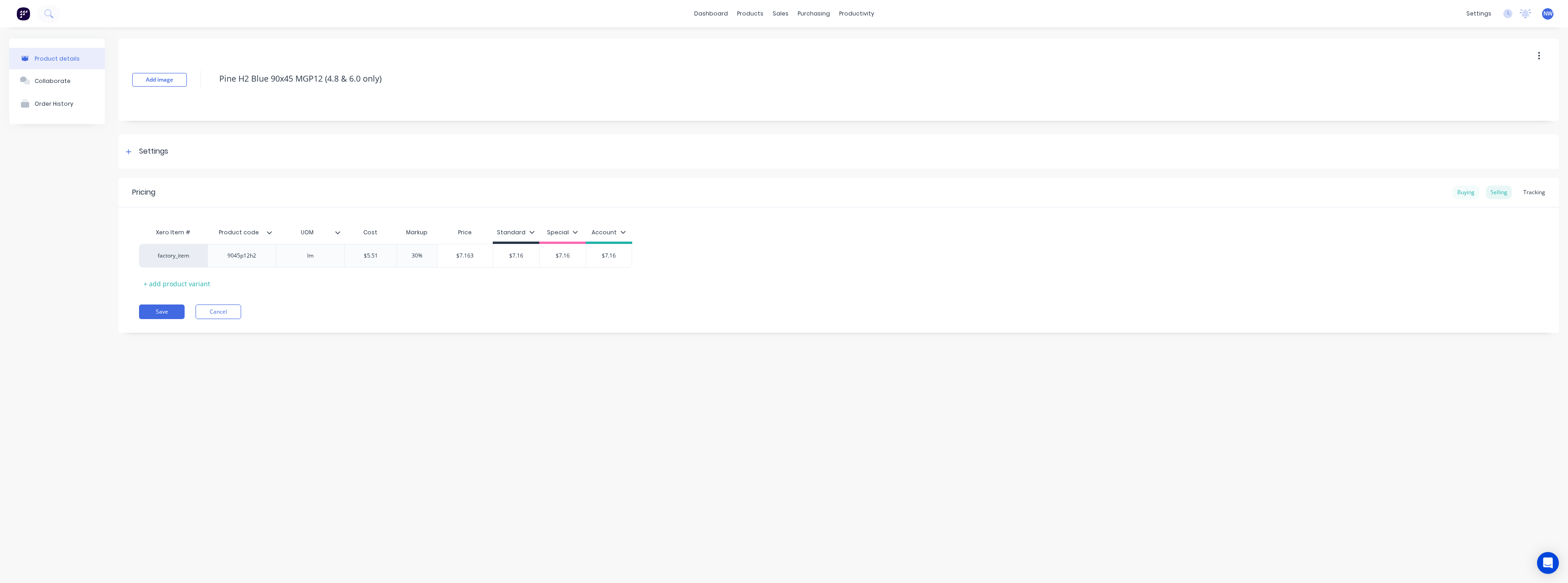
click at [1457, 194] on div "Buying" at bounding box center [1466, 192] width 26 height 13
click at [639, 253] on input "$5.25" at bounding box center [621, 253] width 73 height 8
click at [1503, 194] on div "Selling" at bounding box center [1499, 192] width 26 height 13
click at [374, 255] on input "$5.51" at bounding box center [370, 255] width 52 height 8
drag, startPoint x: 534, startPoint y: 255, endPoint x: 502, endPoint y: 257, distance: 32.1
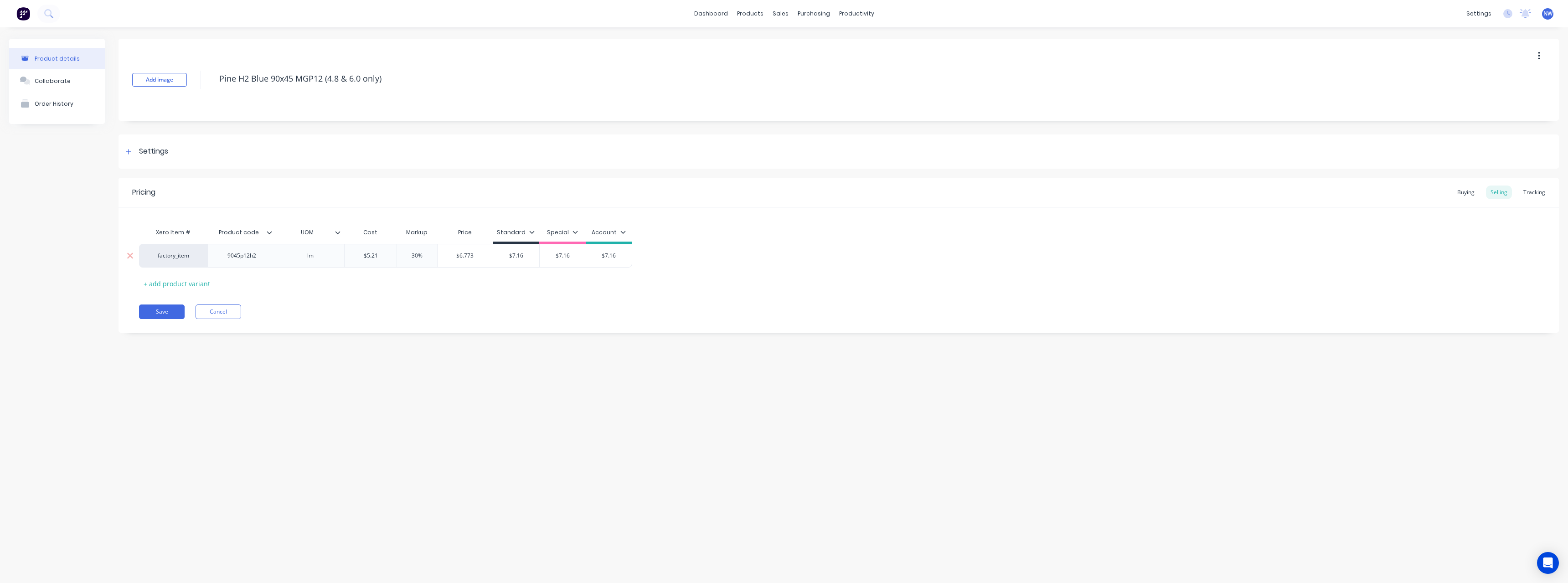
click at [502, 257] on input "$7.16" at bounding box center [516, 255] width 46 height 8
drag, startPoint x: 576, startPoint y: 255, endPoint x: 556, endPoint y: 255, distance: 20.0
click at [556, 255] on input "$7.16" at bounding box center [563, 255] width 46 height 8
drag, startPoint x: 621, startPoint y: 259, endPoint x: 596, endPoint y: 260, distance: 25.0
click at [596, 260] on div "$7.16 $7.16" at bounding box center [609, 255] width 46 height 23
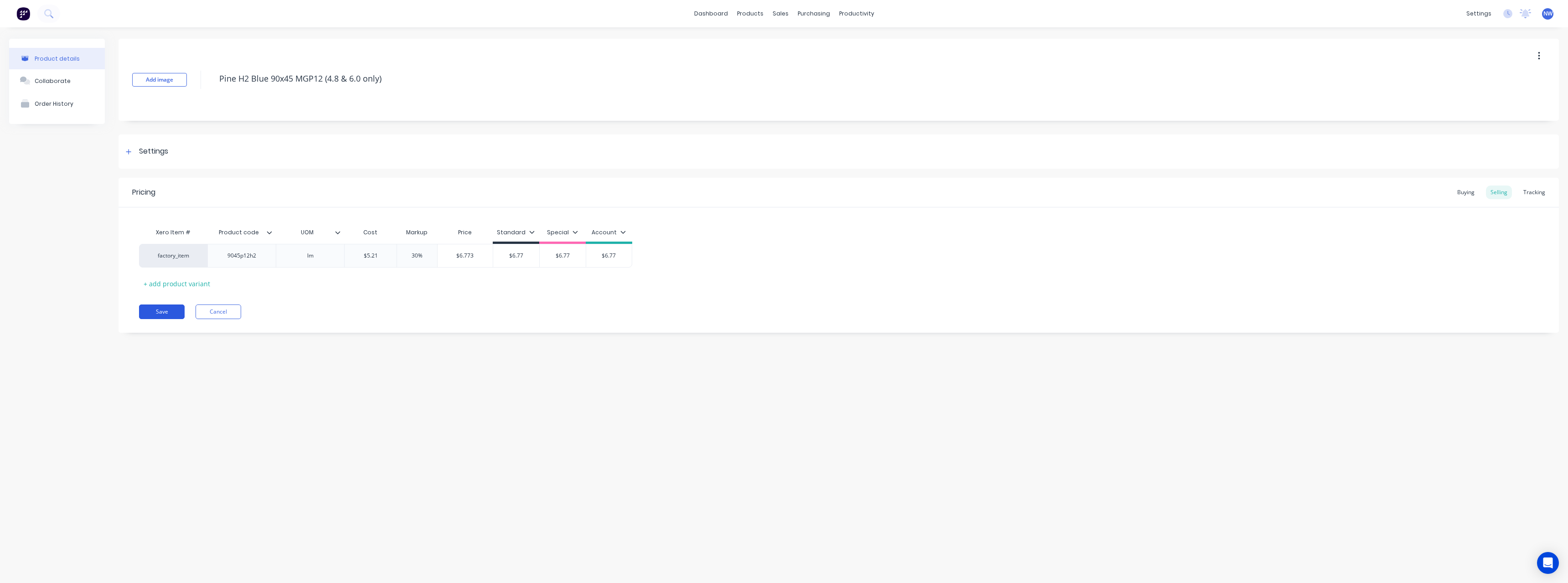
click at [165, 316] on button "Save" at bounding box center [161, 312] width 46 height 15
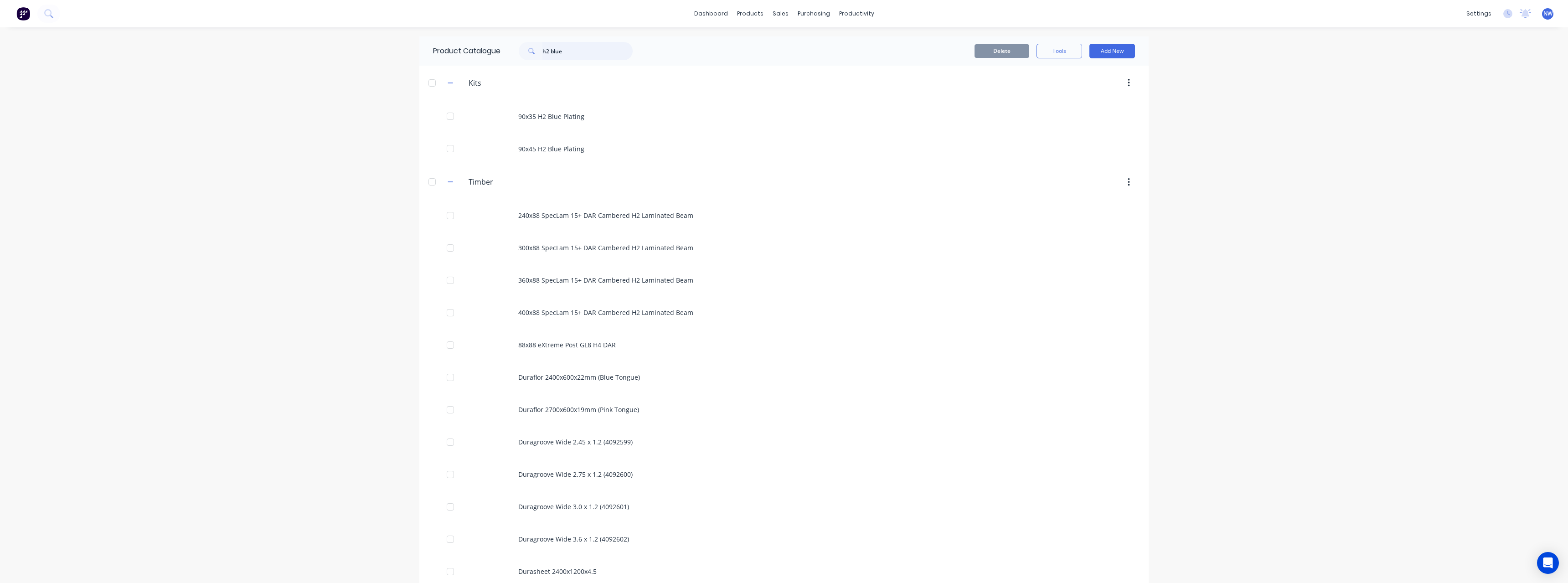
click at [595, 50] on input "h2 blue" at bounding box center [587, 51] width 90 height 18
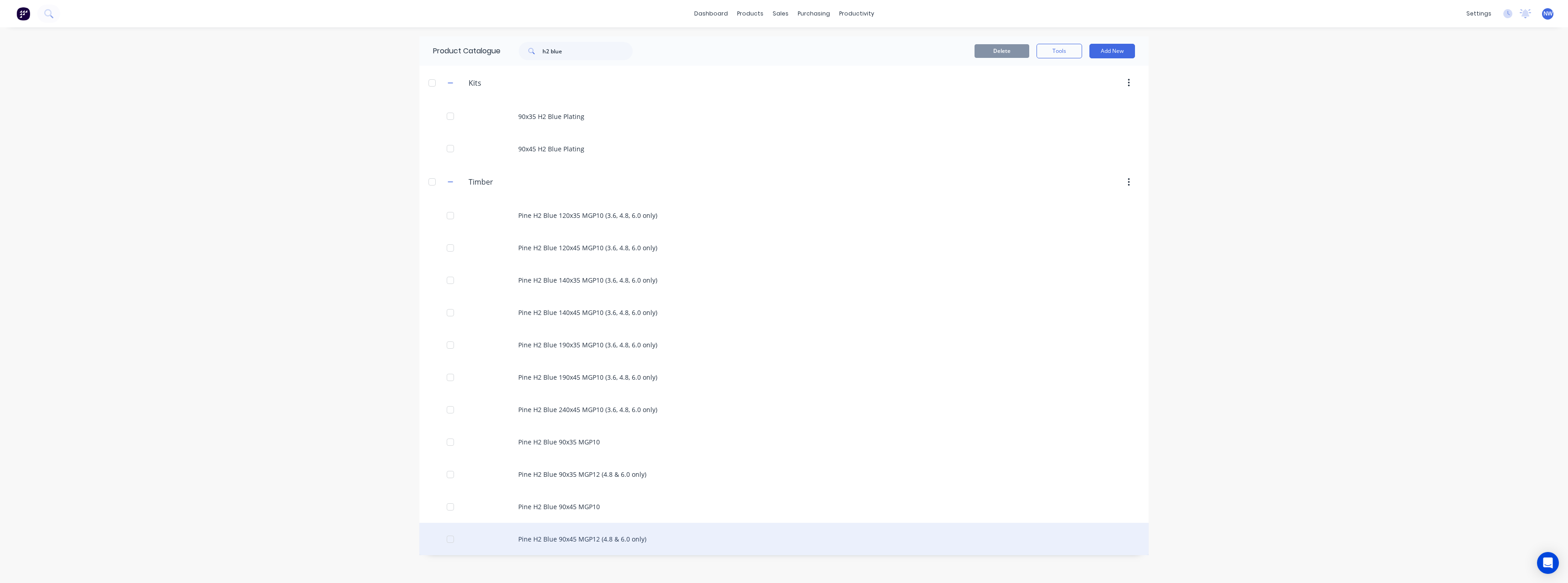
click at [596, 537] on div "Pine H2 Blue 90x45 MGP12 (4.8 & 6.0 only)" at bounding box center [784, 539] width 729 height 32
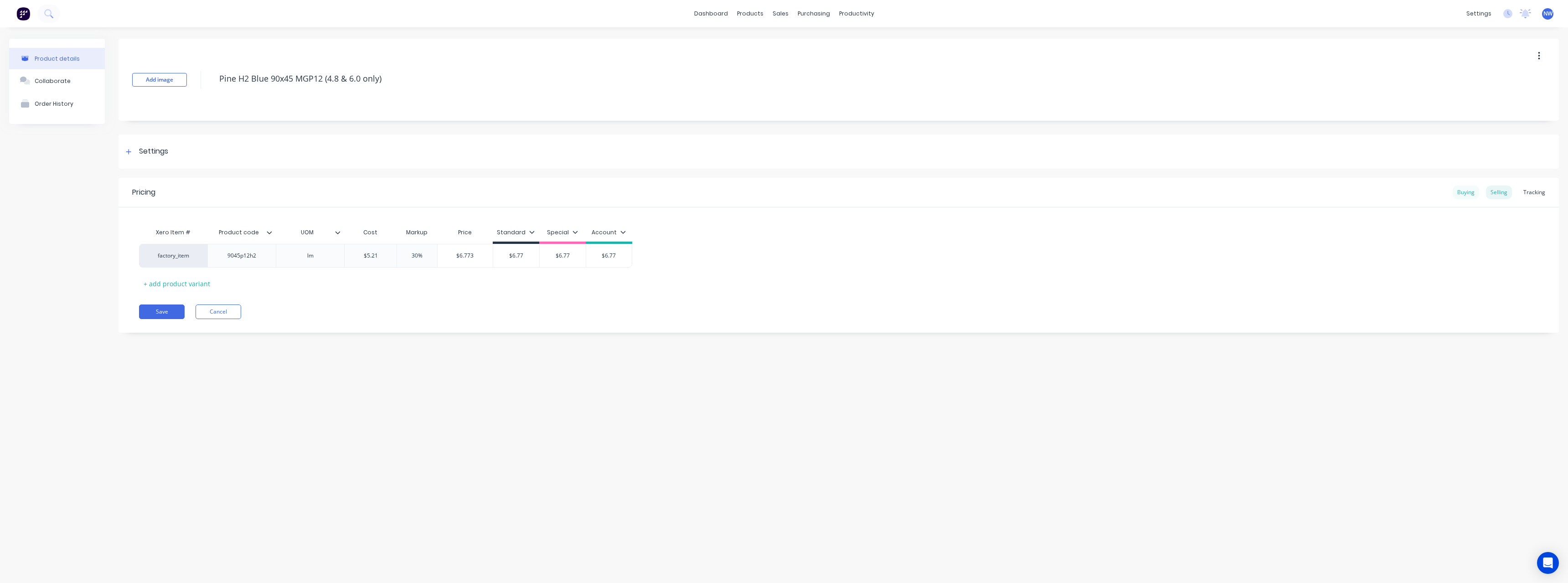
click at [1461, 192] on div "Buying" at bounding box center [1466, 192] width 26 height 13
click at [172, 309] on button "Save" at bounding box center [161, 309] width 46 height 15
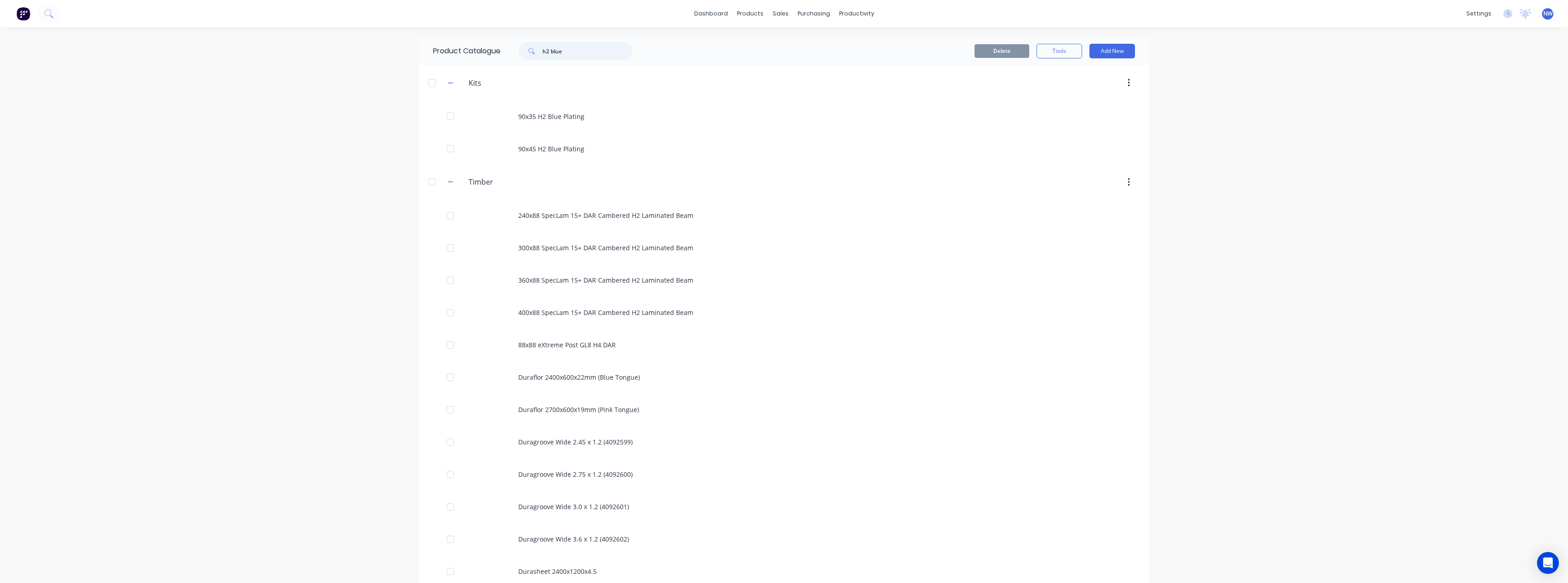
drag, startPoint x: 576, startPoint y: 47, endPoint x: 520, endPoint y: 50, distance: 56.1
click at [520, 50] on div "h2 blue" at bounding box center [575, 51] width 114 height 18
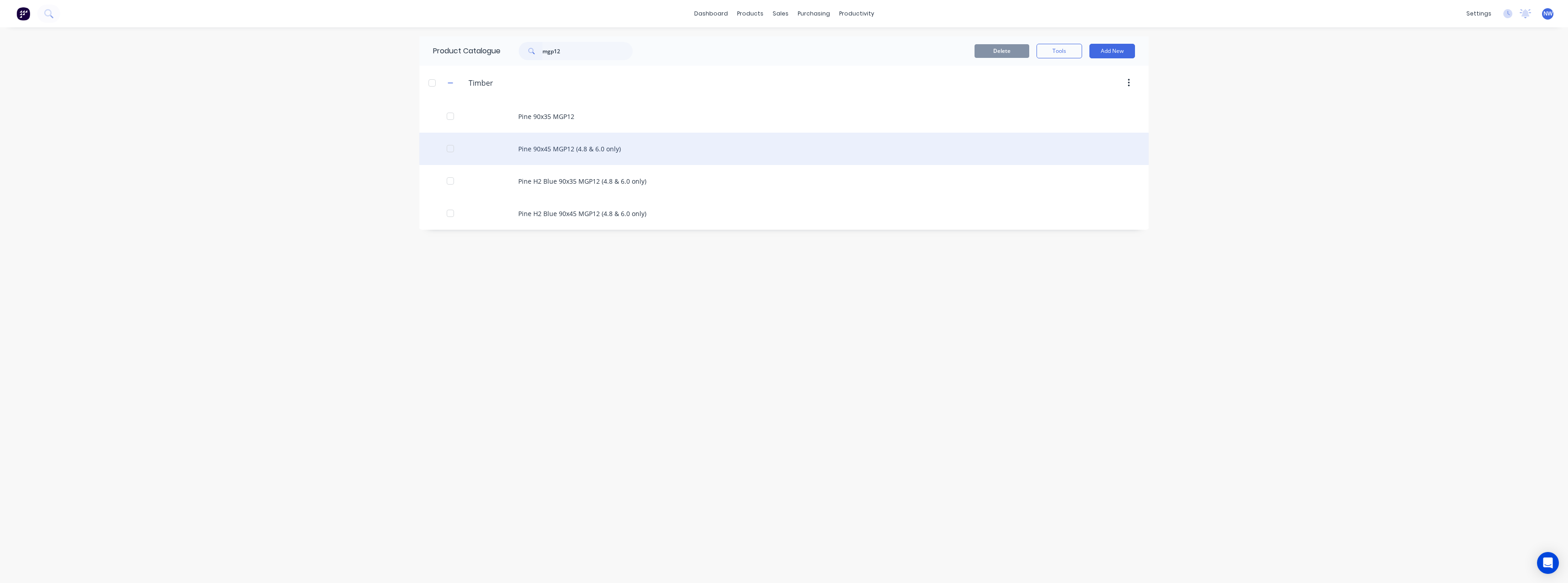
click at [659, 149] on div "Pine 90x45 MGP12 (4.8 & 6.0 only)" at bounding box center [784, 148] width 729 height 32
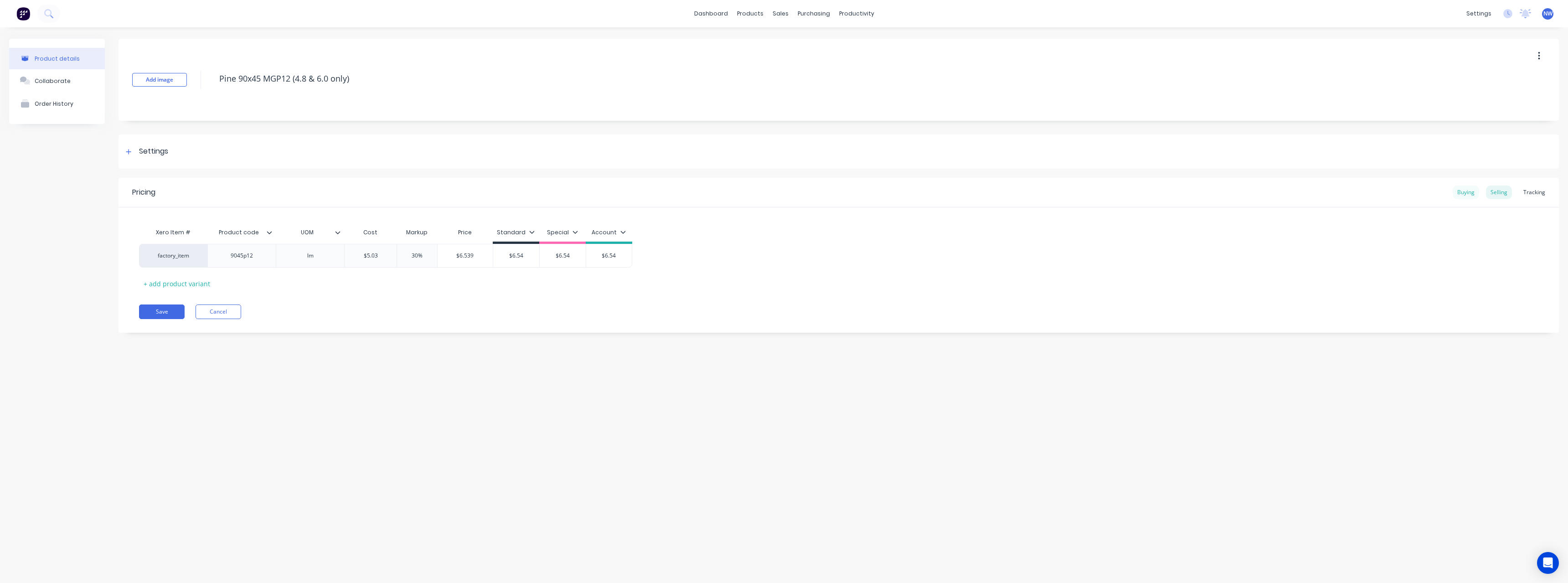
click at [1471, 191] on div "Buying" at bounding box center [1466, 192] width 26 height 13
click at [637, 255] on input "$4.79" at bounding box center [621, 253] width 73 height 8
click at [1500, 192] on div "Selling" at bounding box center [1499, 192] width 26 height 13
click at [1461, 195] on div "Buying" at bounding box center [1466, 192] width 26 height 13
click at [1491, 195] on div "Selling" at bounding box center [1499, 192] width 26 height 13
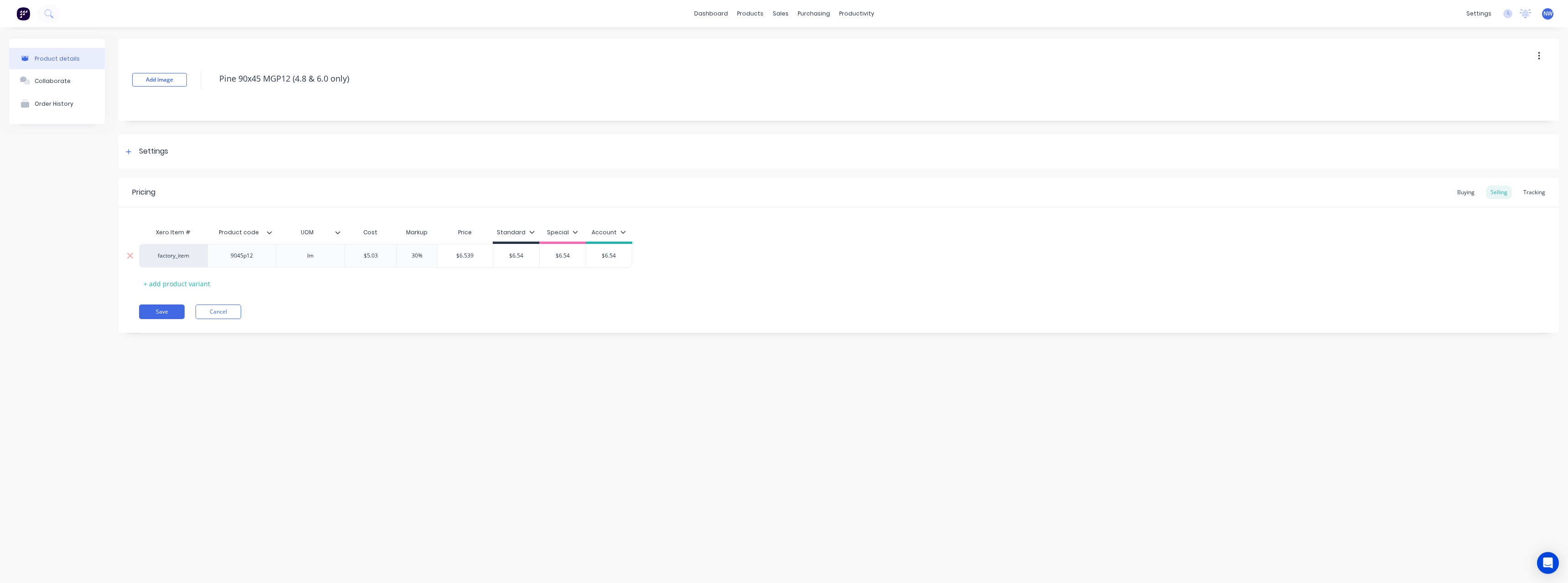
drag, startPoint x: 366, startPoint y: 257, endPoint x: 353, endPoint y: 259, distance: 13.2
click at [353, 259] on input "$5.03" at bounding box center [370, 255] width 52 height 8
drag, startPoint x: 531, startPoint y: 253, endPoint x: 507, endPoint y: 257, distance: 24.3
click at [507, 257] on input "$6.54" at bounding box center [516, 255] width 46 height 8
drag, startPoint x: 573, startPoint y: 255, endPoint x: 546, endPoint y: 257, distance: 27.1
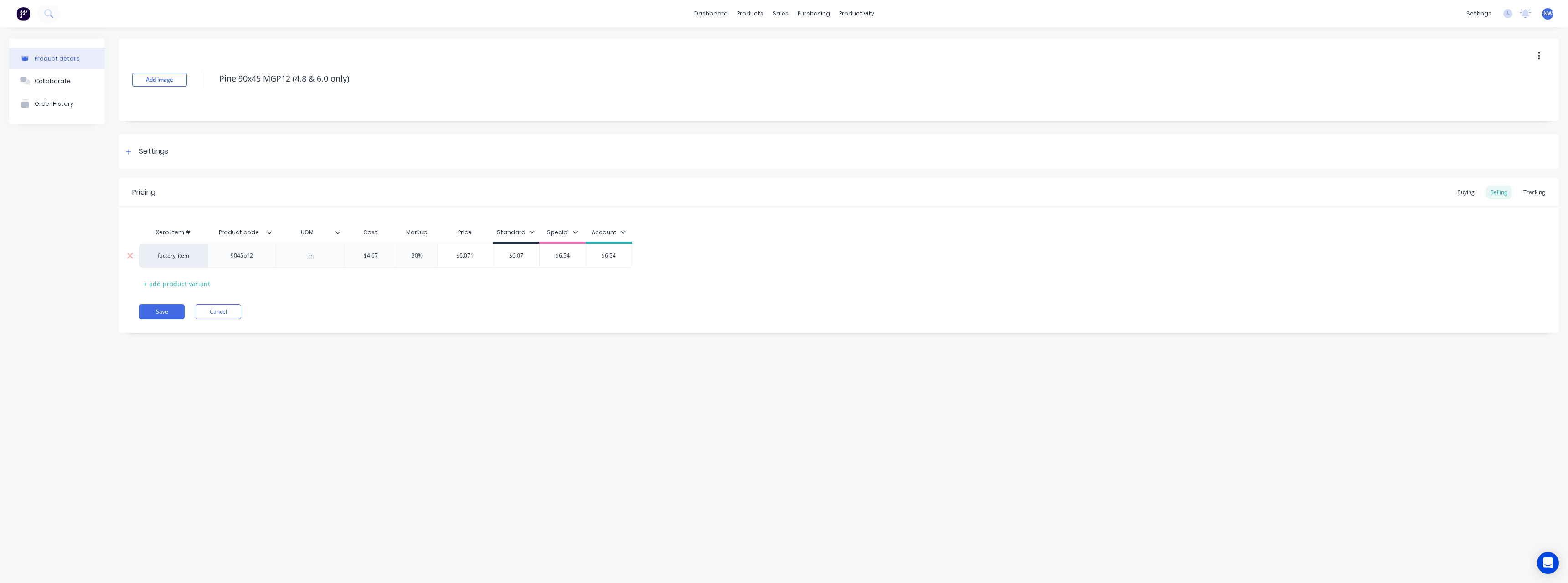
click at [546, 257] on input "$6.54" at bounding box center [563, 255] width 46 height 8
drag, startPoint x: 621, startPoint y: 257, endPoint x: 599, endPoint y: 259, distance: 22.1
click at [599, 259] on input "$6.54" at bounding box center [609, 255] width 46 height 8
click at [163, 309] on button "Save" at bounding box center [161, 312] width 46 height 15
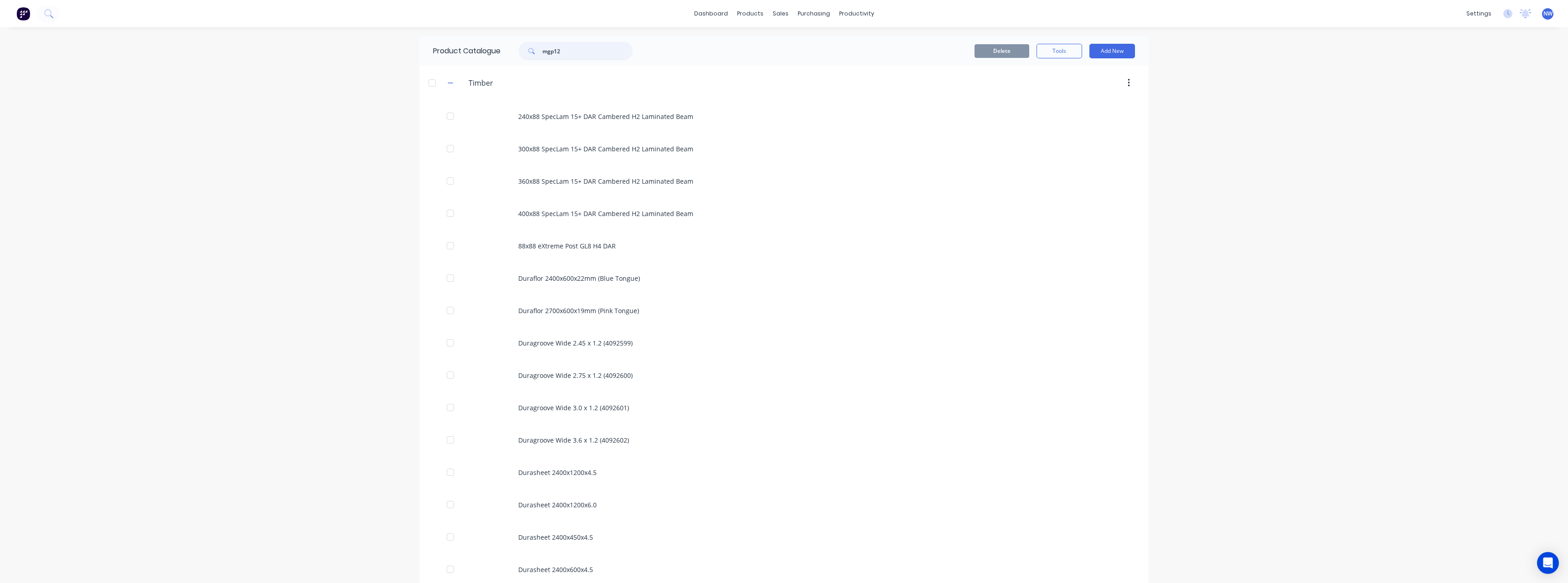
drag, startPoint x: 571, startPoint y: 52, endPoint x: 509, endPoint y: 55, distance: 62.1
click at [509, 55] on div "mgp12" at bounding box center [571, 51] width 123 height 18
click at [810, 41] on div "Sales Orders" at bounding box center [810, 43] width 37 height 8
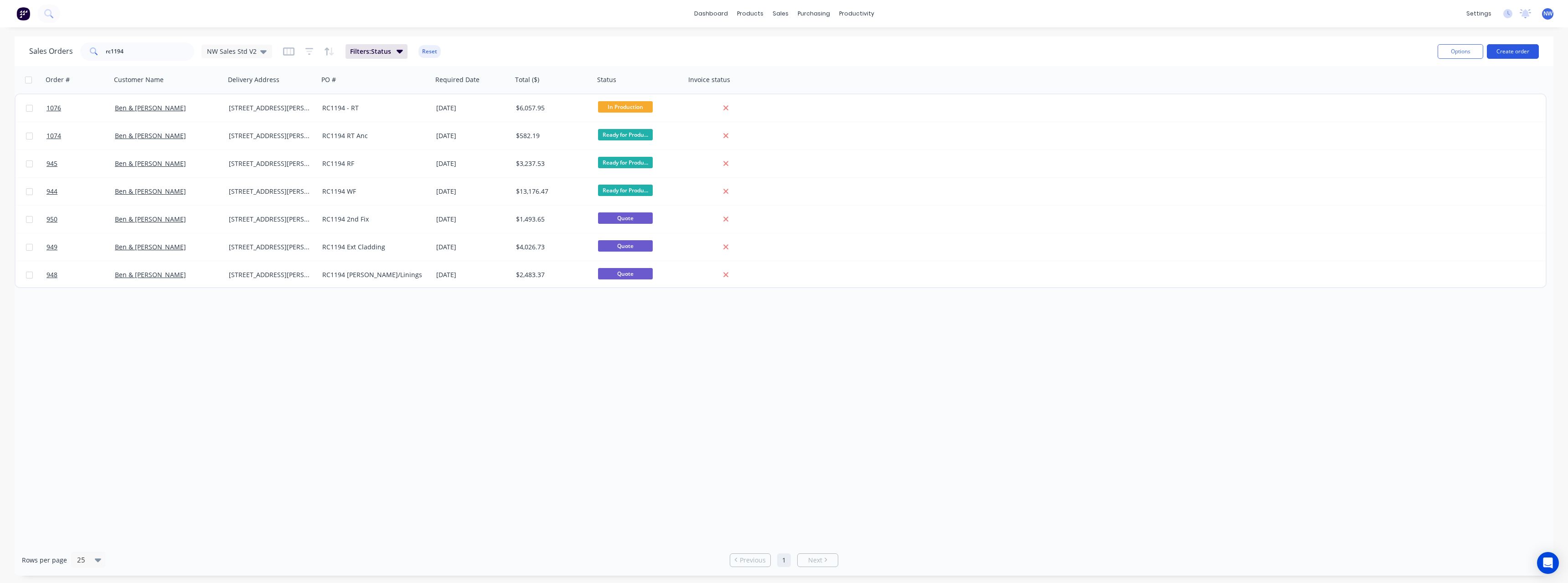
click at [1505, 49] on button "Create order" at bounding box center [1513, 52] width 52 height 15
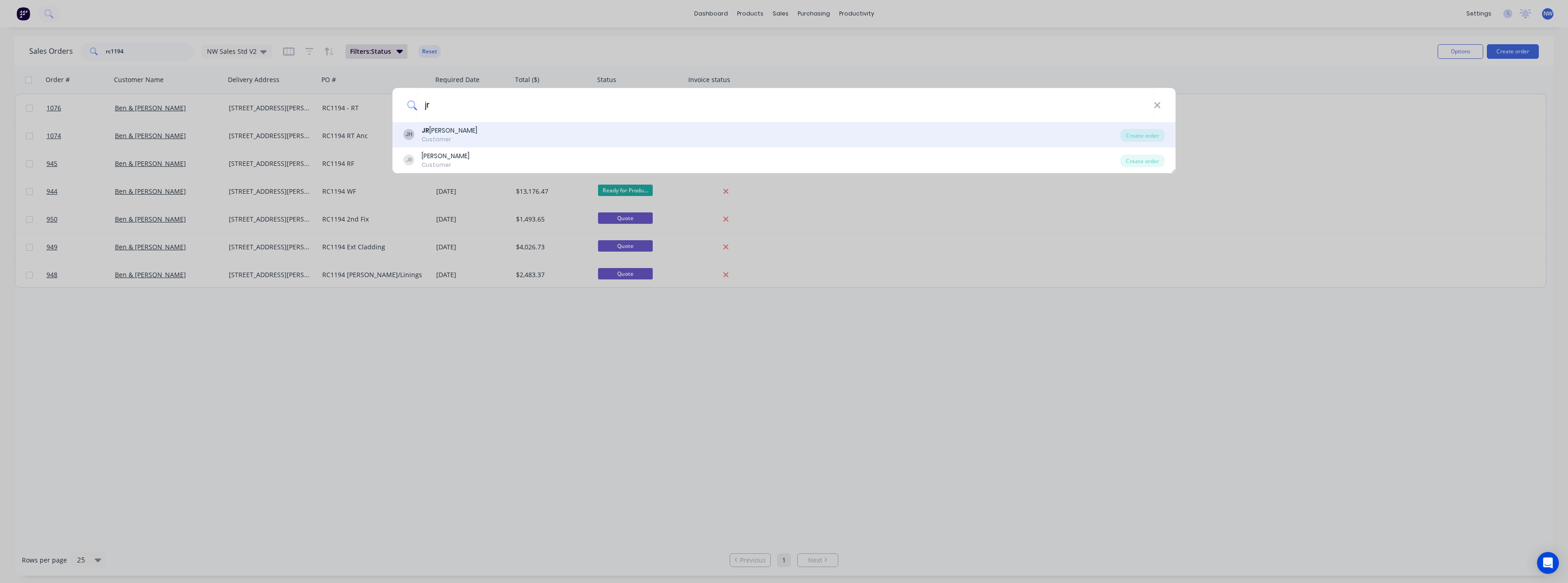
click at [453, 137] on div "Customer" at bounding box center [449, 139] width 55 height 8
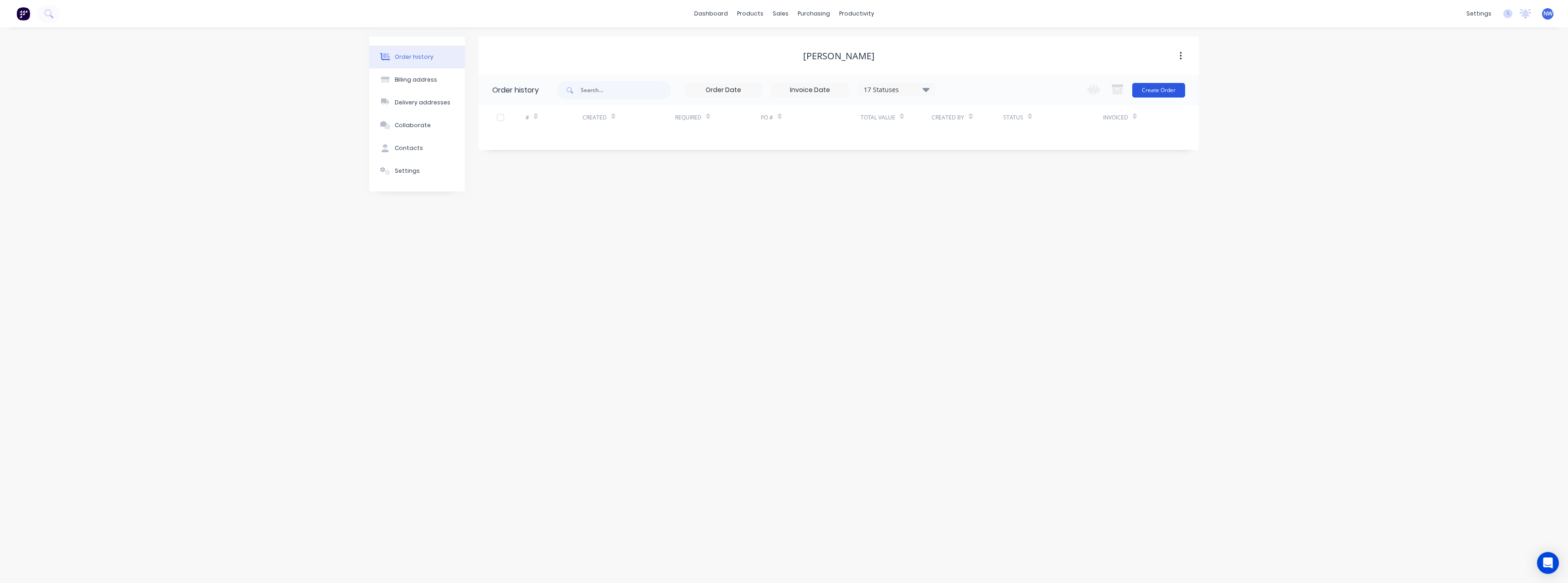
click at [1156, 90] on button "Create Order" at bounding box center [1158, 90] width 53 height 15
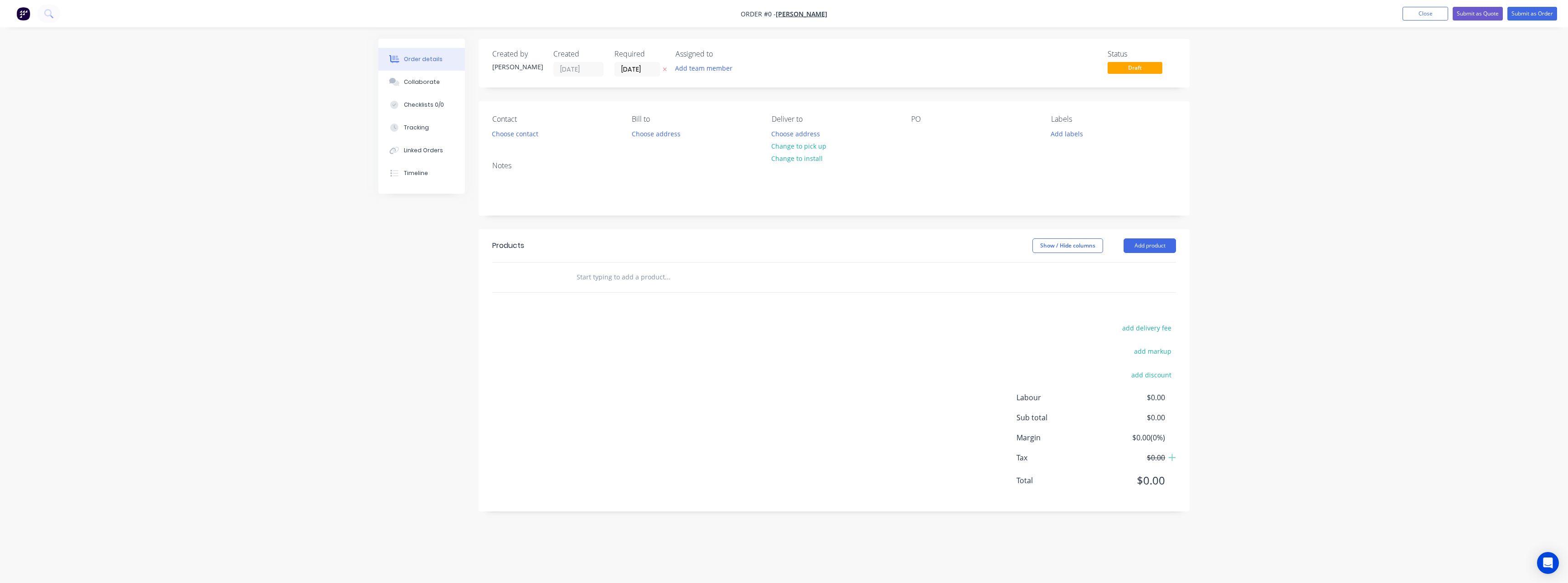
click at [1447, 15] on ul "Add product Close Submit as Quote Submit as Order" at bounding box center [1480, 13] width 177 height 13
click at [1440, 16] on button "Close" at bounding box center [1425, 13] width 46 height 13
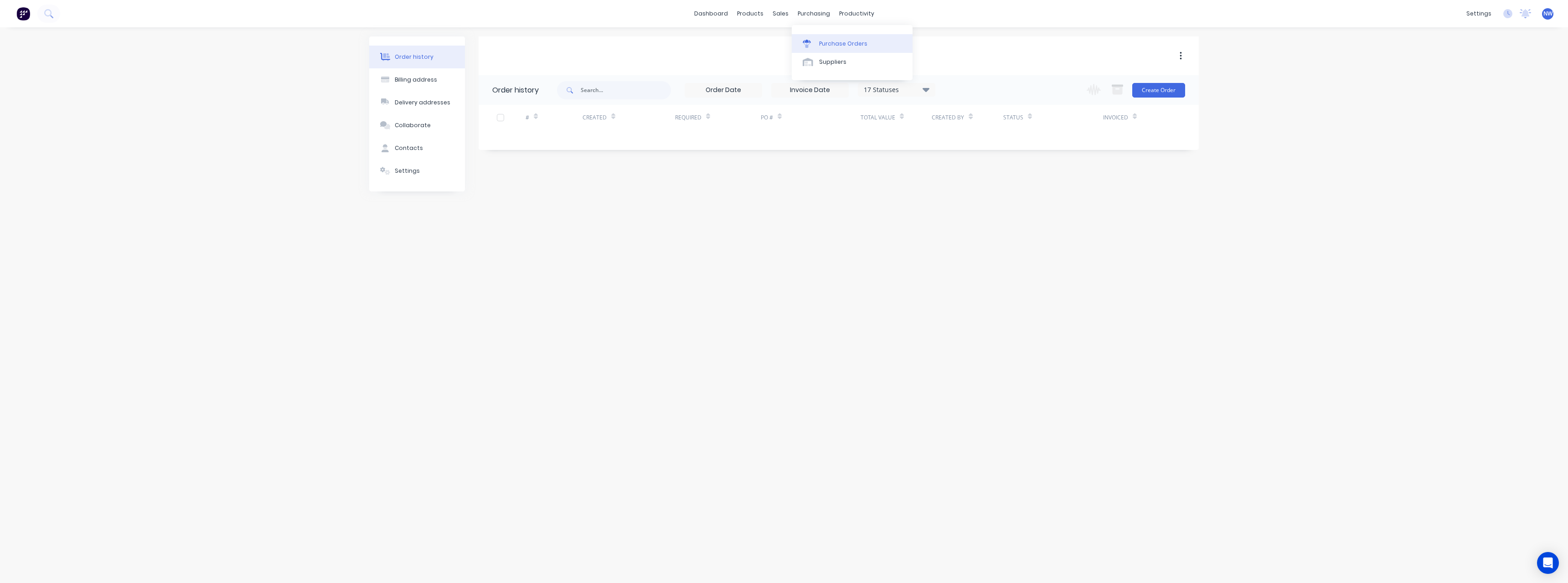
click at [831, 42] on div "Purchase Orders" at bounding box center [843, 43] width 48 height 8
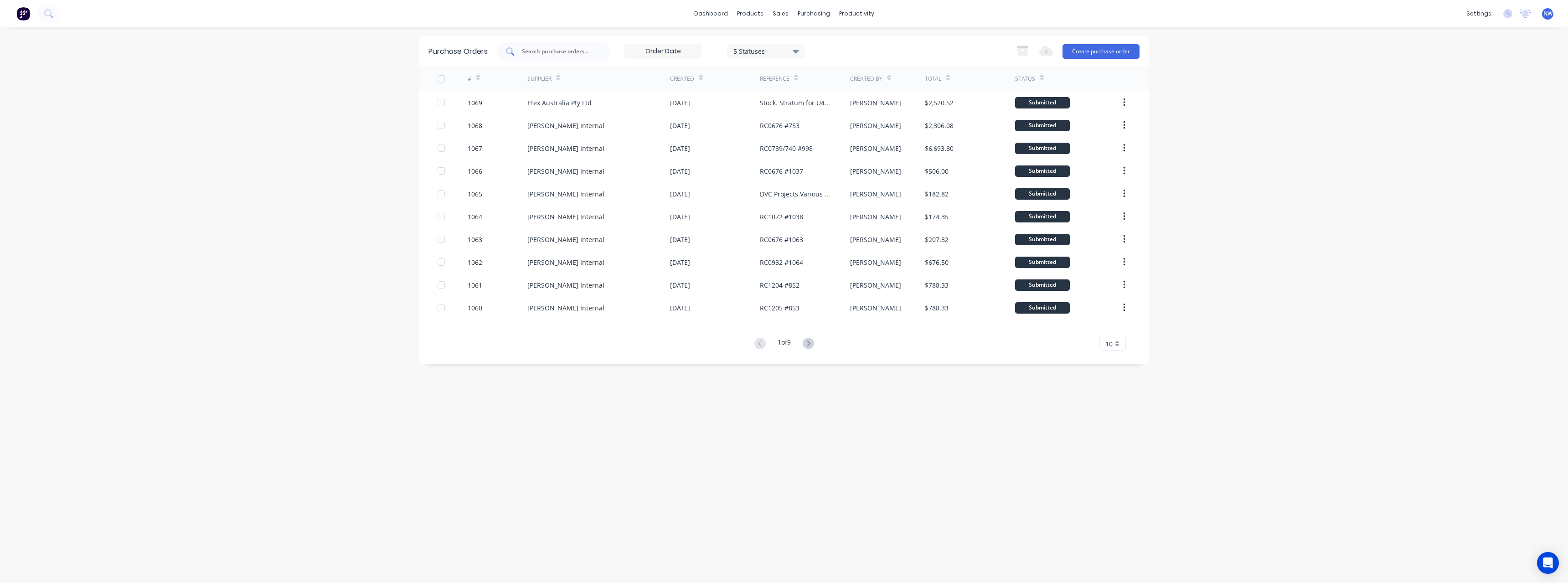
click at [539, 51] on input "text" at bounding box center [559, 51] width 75 height 9
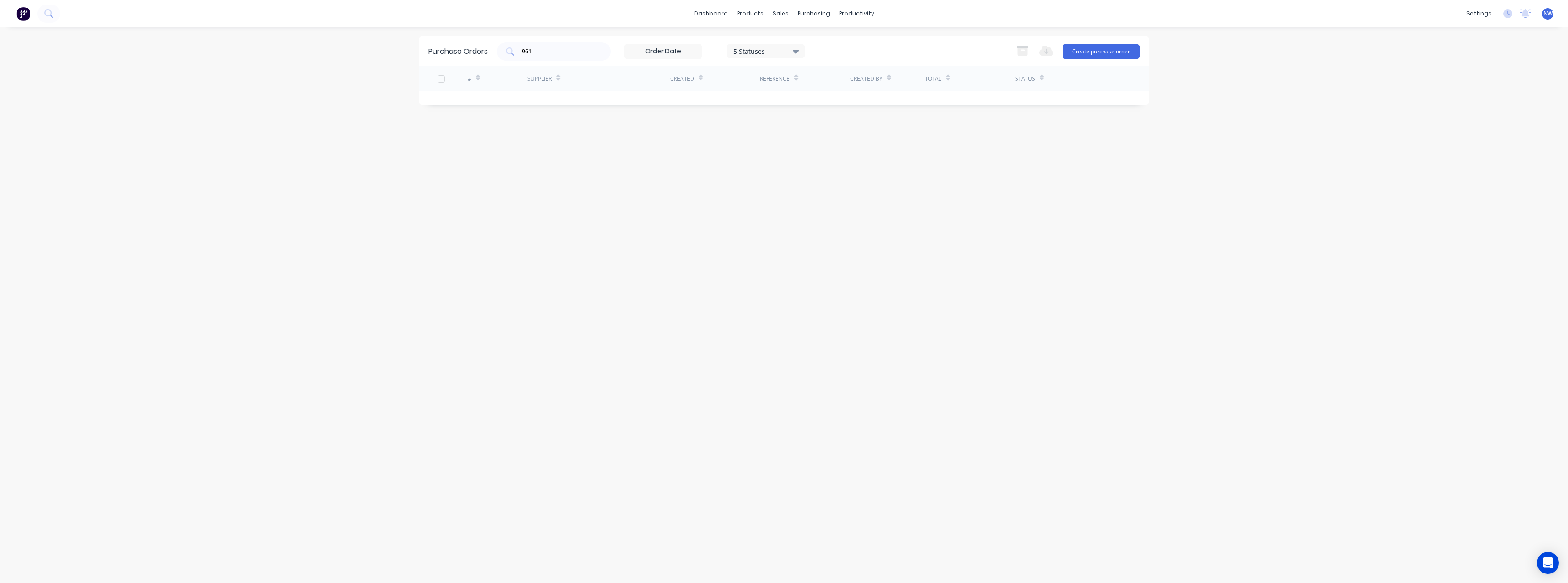
click at [796, 50] on icon at bounding box center [796, 52] width 6 height 4
click at [812, 99] on button "Archived" at bounding box center [785, 93] width 114 height 18
click at [362, 195] on div "dashboard products sales purchasing productivity dashboard products Product Cat…" at bounding box center [784, 292] width 1568 height 583
click at [527, 105] on div "961" at bounding box center [497, 102] width 60 height 23
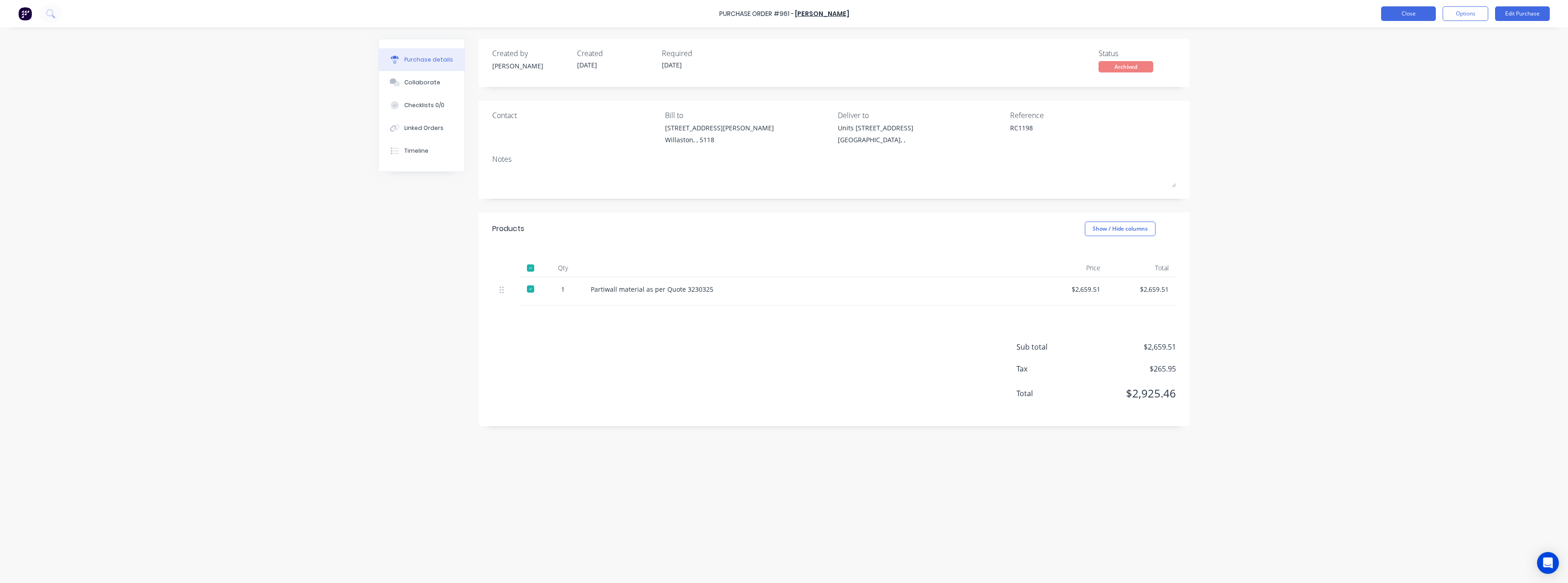
click at [1407, 16] on button "Close" at bounding box center [1409, 13] width 55 height 15
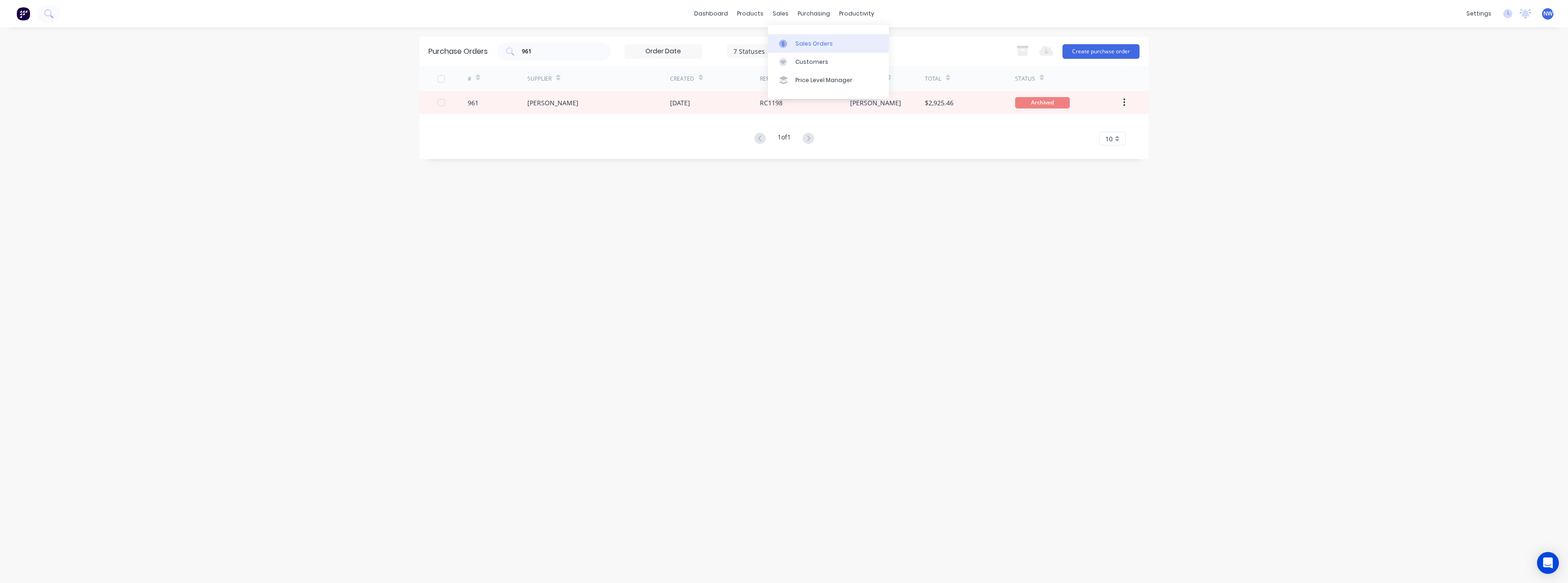
click at [788, 40] on div at bounding box center [786, 43] width 13 height 8
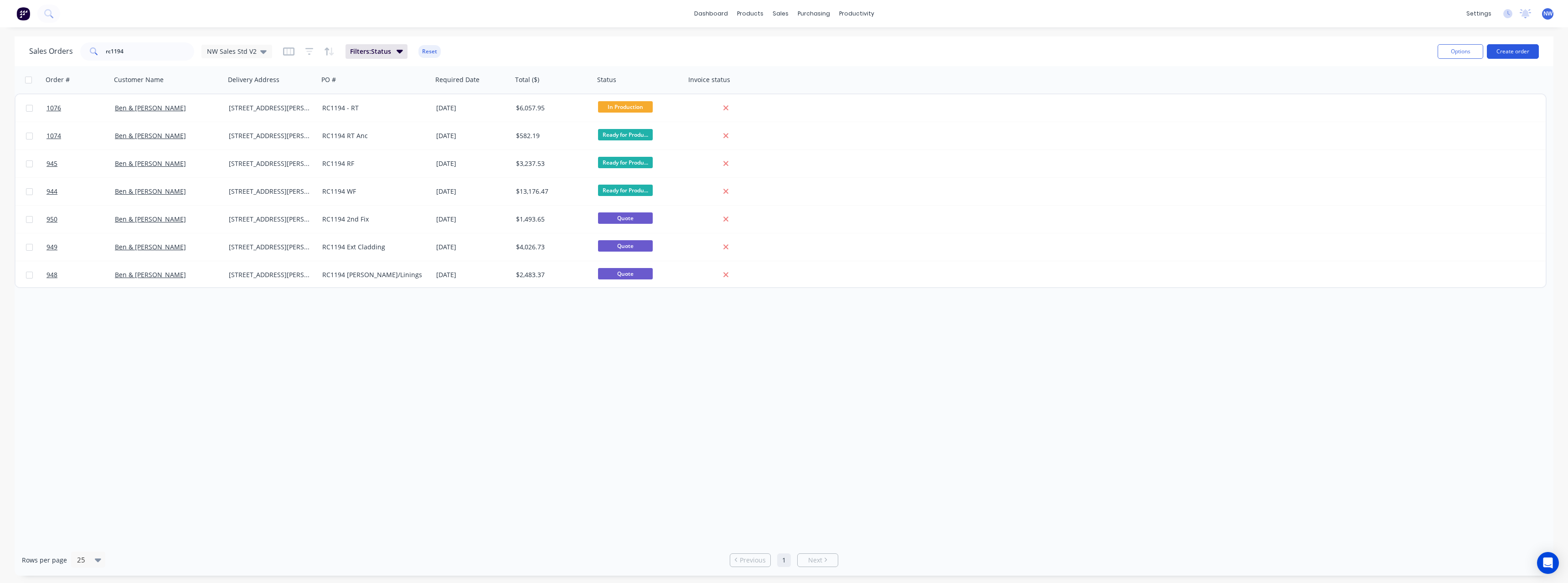
click at [1531, 50] on button "Create order" at bounding box center [1513, 52] width 52 height 15
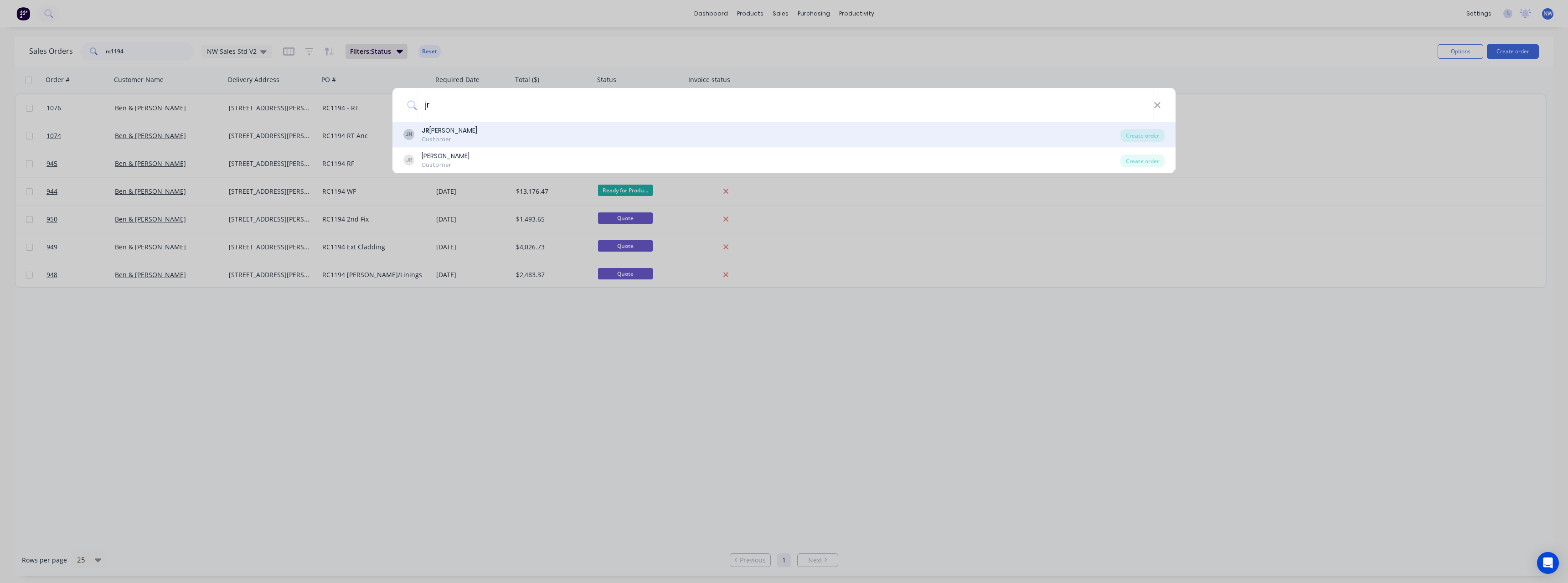
click at [596, 138] on div "JH JR Hutchins Customer" at bounding box center [762, 134] width 717 height 18
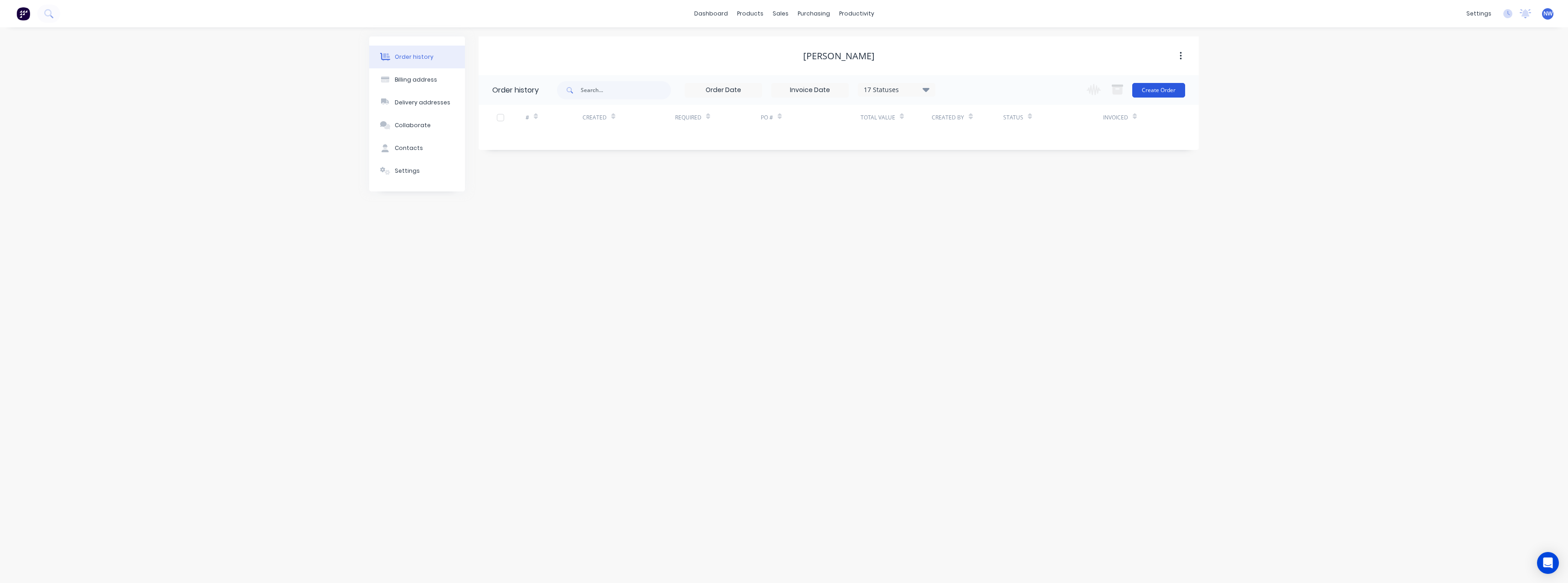
click at [1158, 88] on button "Create Order" at bounding box center [1158, 90] width 53 height 15
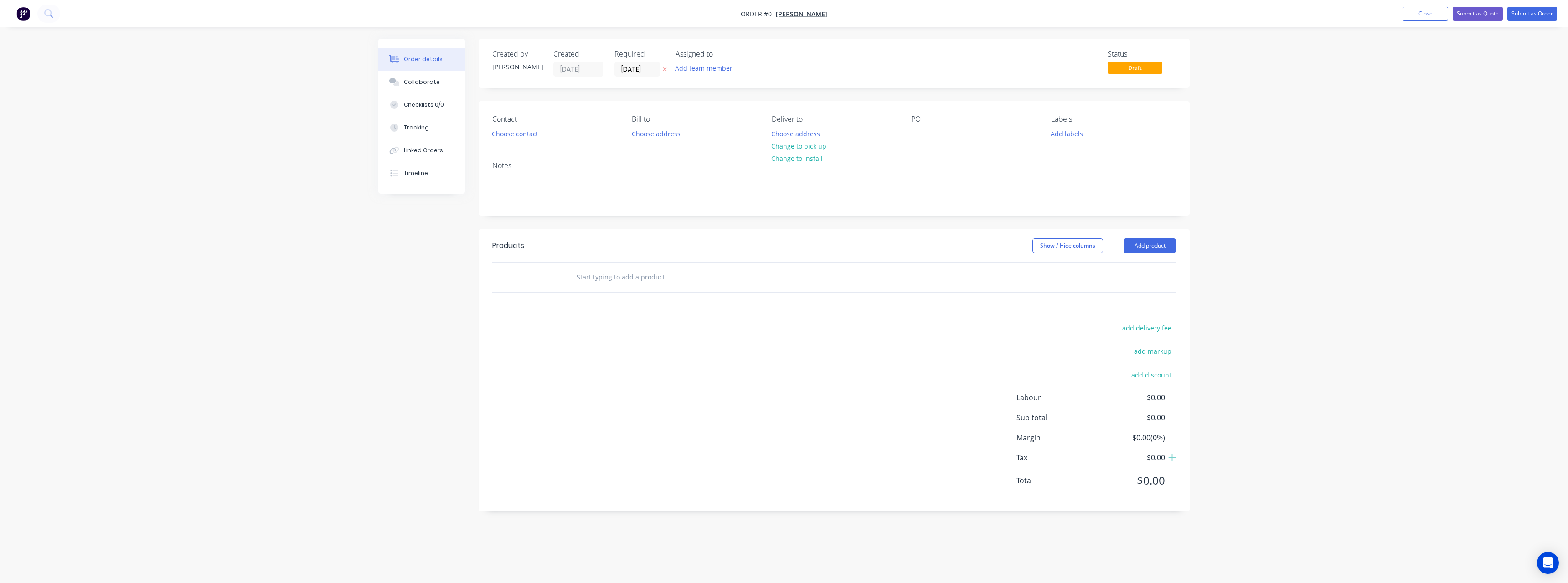
click at [663, 71] on icon at bounding box center [665, 69] width 4 height 5
click at [789, 131] on button "Choose address" at bounding box center [796, 133] width 58 height 12
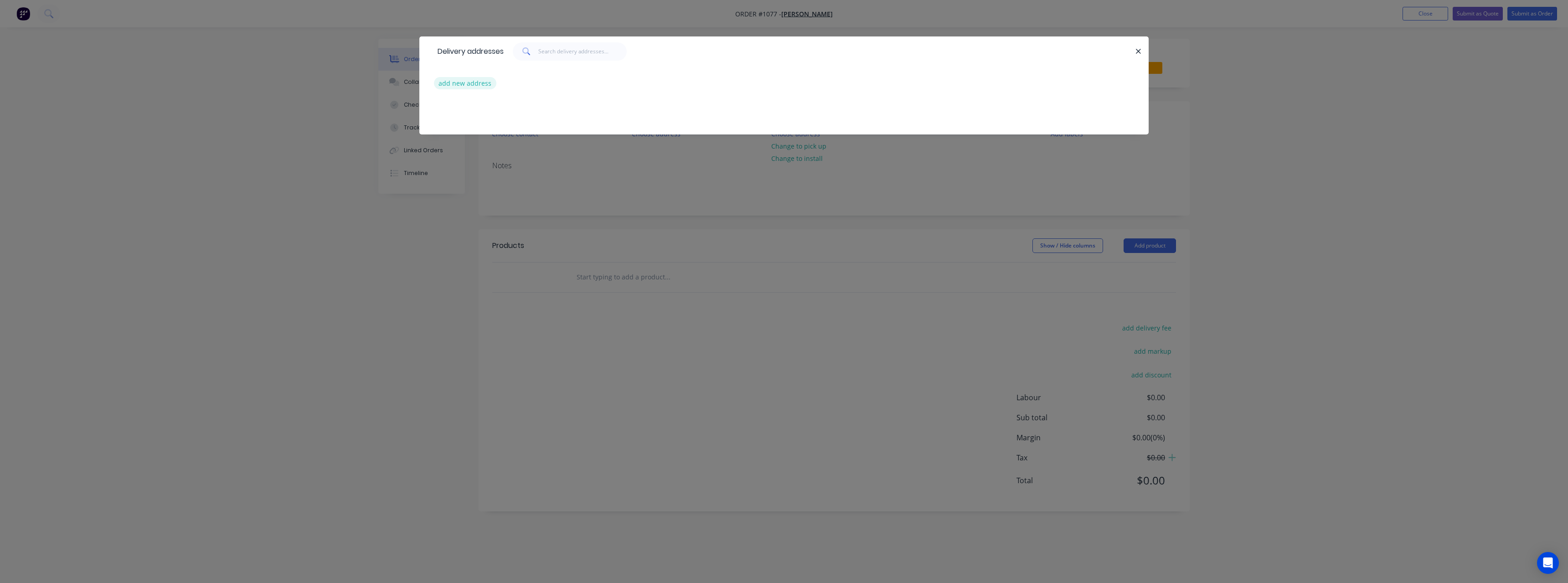
click at [480, 79] on button "add new address" at bounding box center [465, 83] width 63 height 12
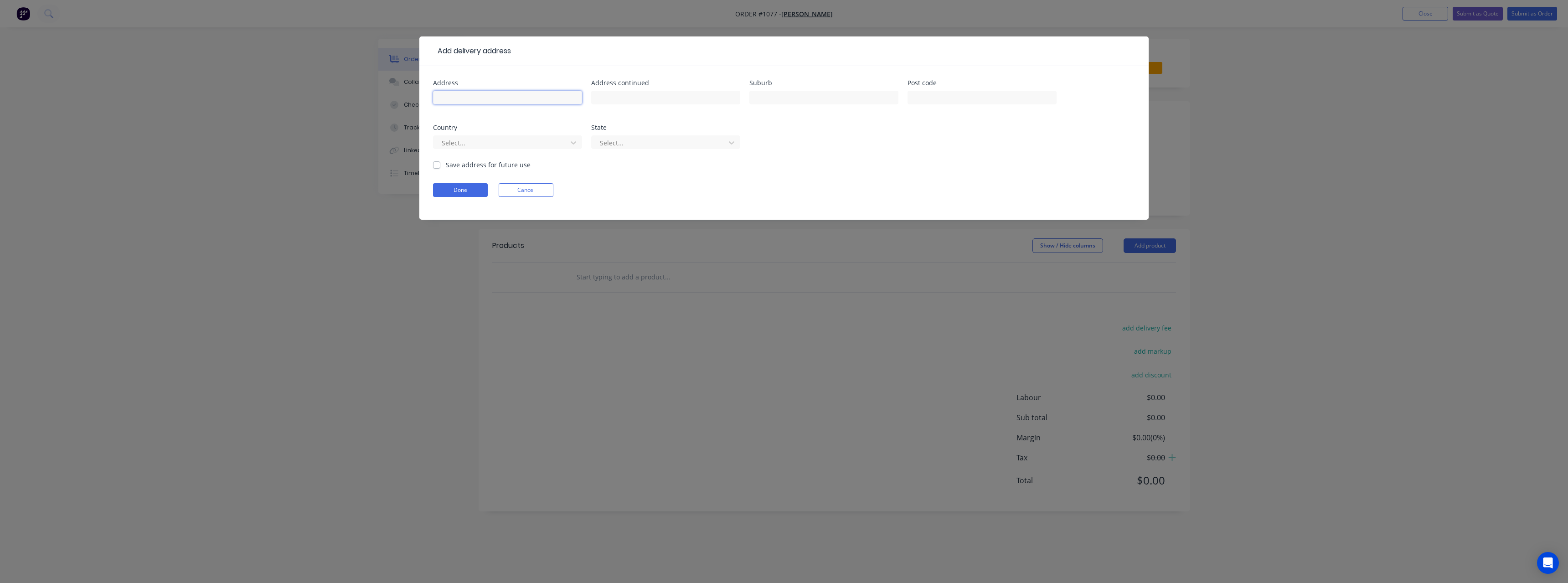
click at [485, 96] on input "text" at bounding box center [507, 97] width 149 height 13
click at [811, 100] on input "text" at bounding box center [824, 97] width 149 height 13
click at [446, 165] on label "Save address for future use" at bounding box center [488, 165] width 85 height 10
click at [435, 165] on input "Save address for future use" at bounding box center [436, 164] width 7 height 9
click at [455, 190] on button "Done" at bounding box center [460, 190] width 55 height 13
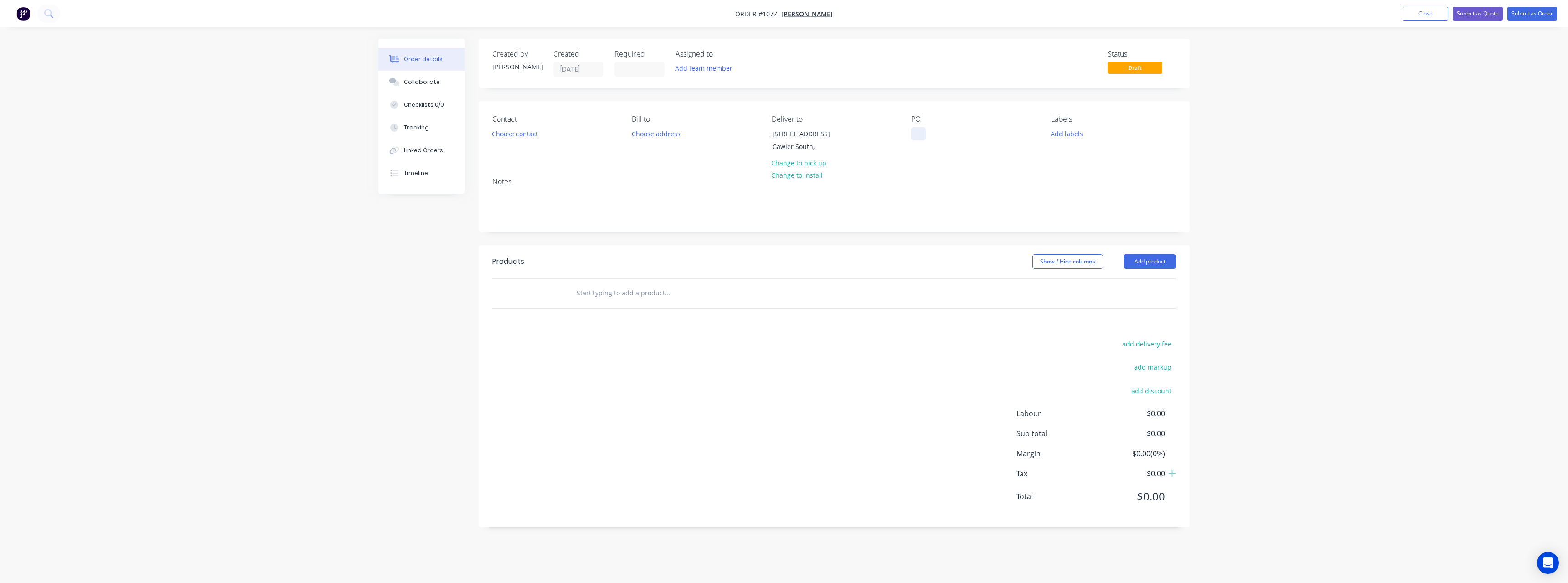
click at [923, 135] on div at bounding box center [919, 134] width 15 height 13
click at [647, 292] on input "text" at bounding box center [668, 293] width 183 height 18
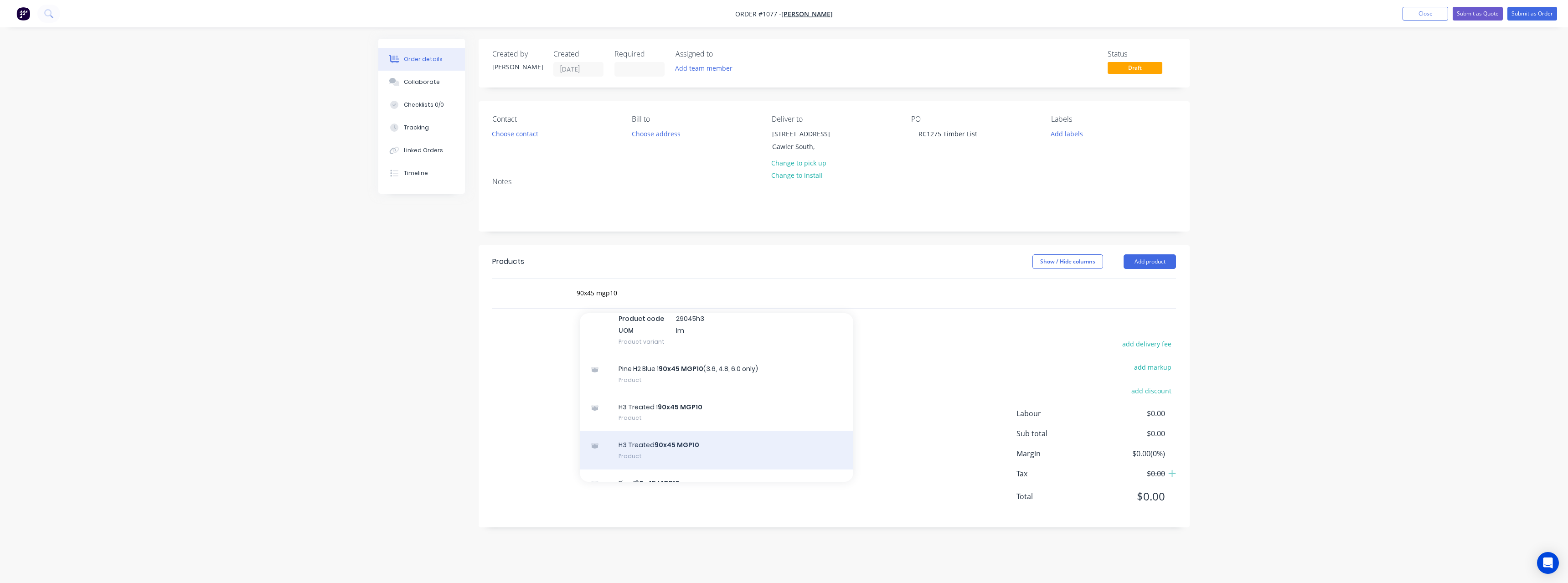
click at [710, 440] on div "H3 Treated 90x45 MGP10 Product" at bounding box center [716, 450] width 273 height 38
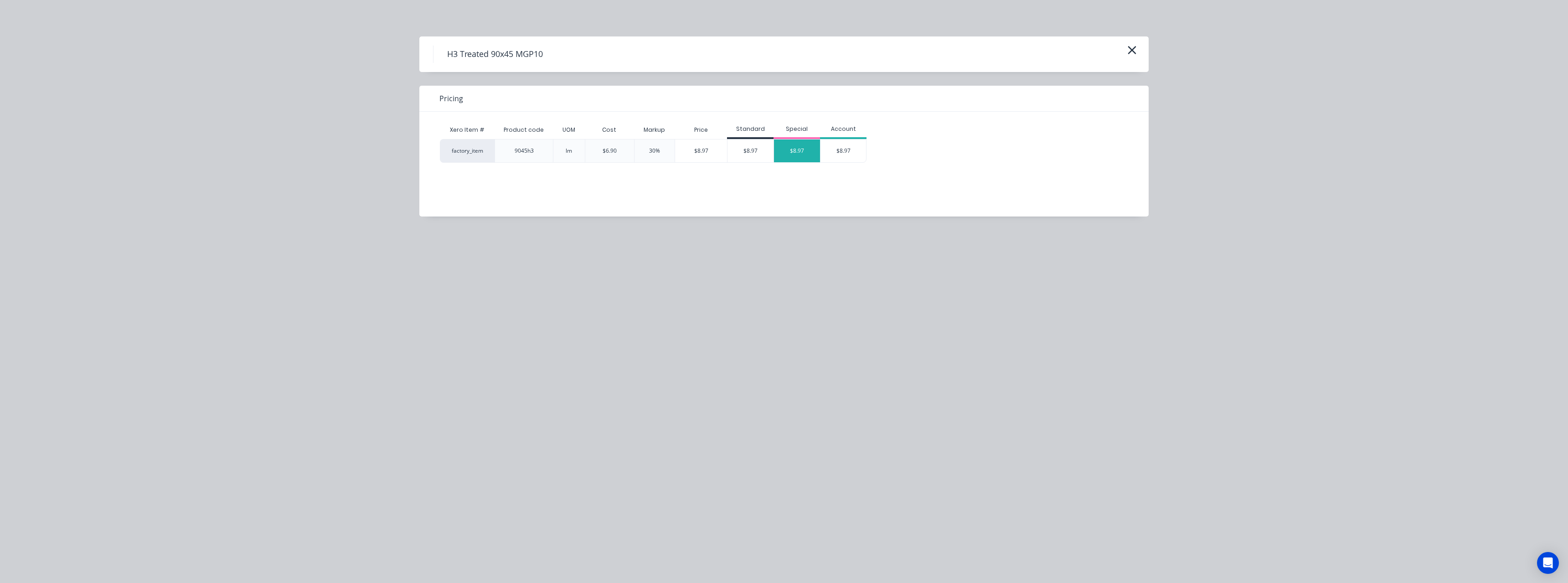
click at [806, 144] on div "$8.97" at bounding box center [797, 150] width 46 height 23
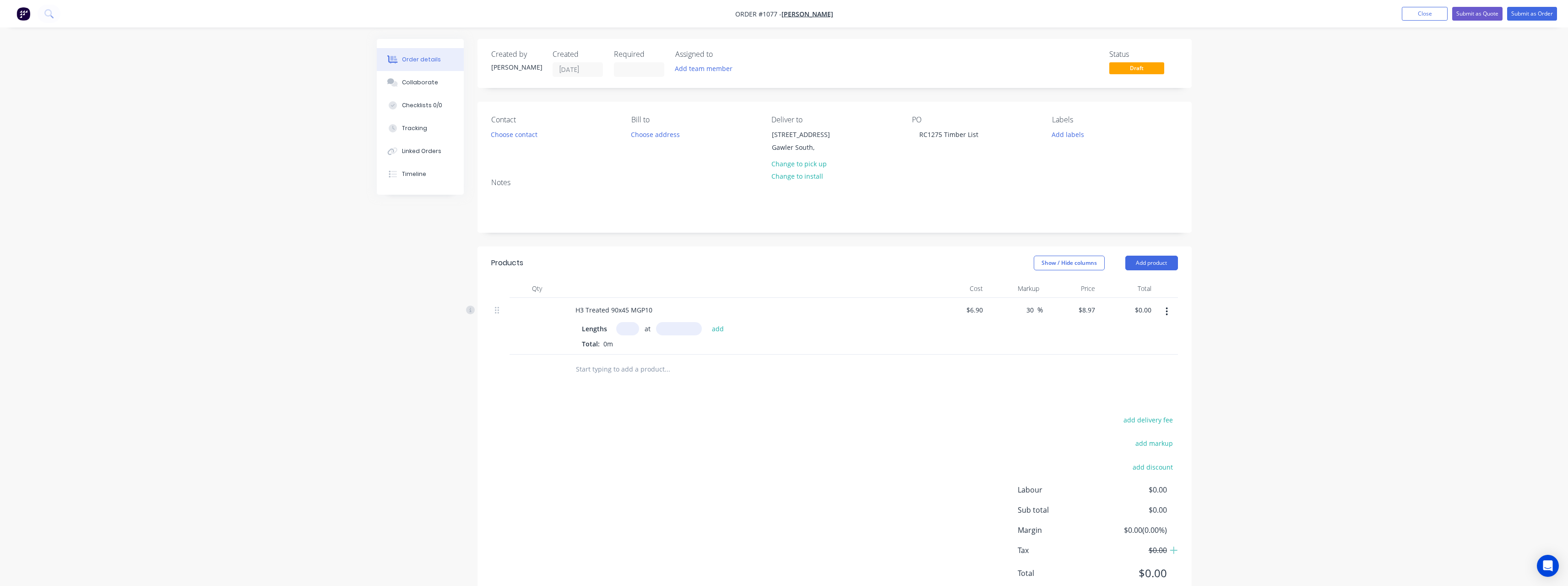
click at [624, 333] on input "text" at bounding box center [627, 328] width 23 height 13
click at [680, 329] on input "text" at bounding box center [679, 328] width 46 height 13
click at [707, 322] on button "add" at bounding box center [718, 328] width 21 height 12
click at [615, 382] on input "text" at bounding box center [667, 384] width 183 height 18
click at [628, 325] on input "text" at bounding box center [627, 328] width 23 height 13
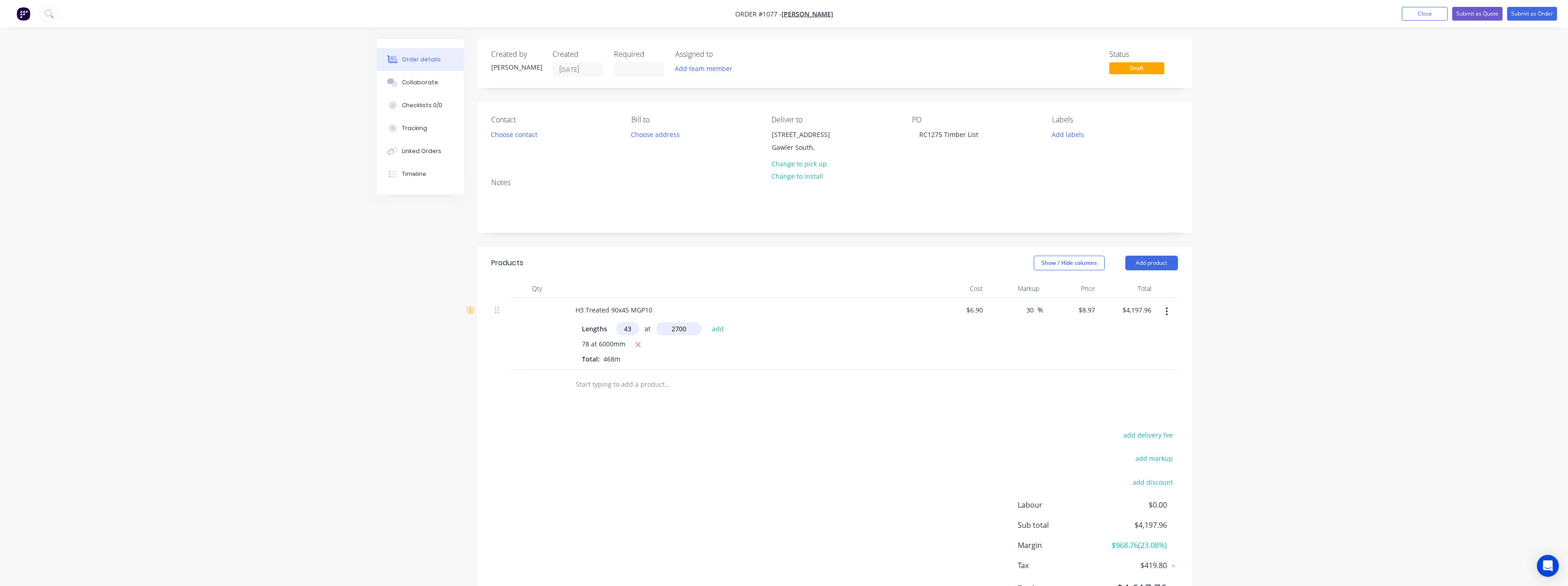
click at [707, 322] on button "add" at bounding box center [718, 328] width 21 height 12
click at [628, 325] on input "text" at bounding box center [627, 328] width 23 height 13
click at [707, 322] on button "add" at bounding box center [718, 328] width 21 height 12
click at [592, 415] on input "text" at bounding box center [667, 415] width 183 height 18
click at [1171, 310] on button "button" at bounding box center [1166, 311] width 21 height 17
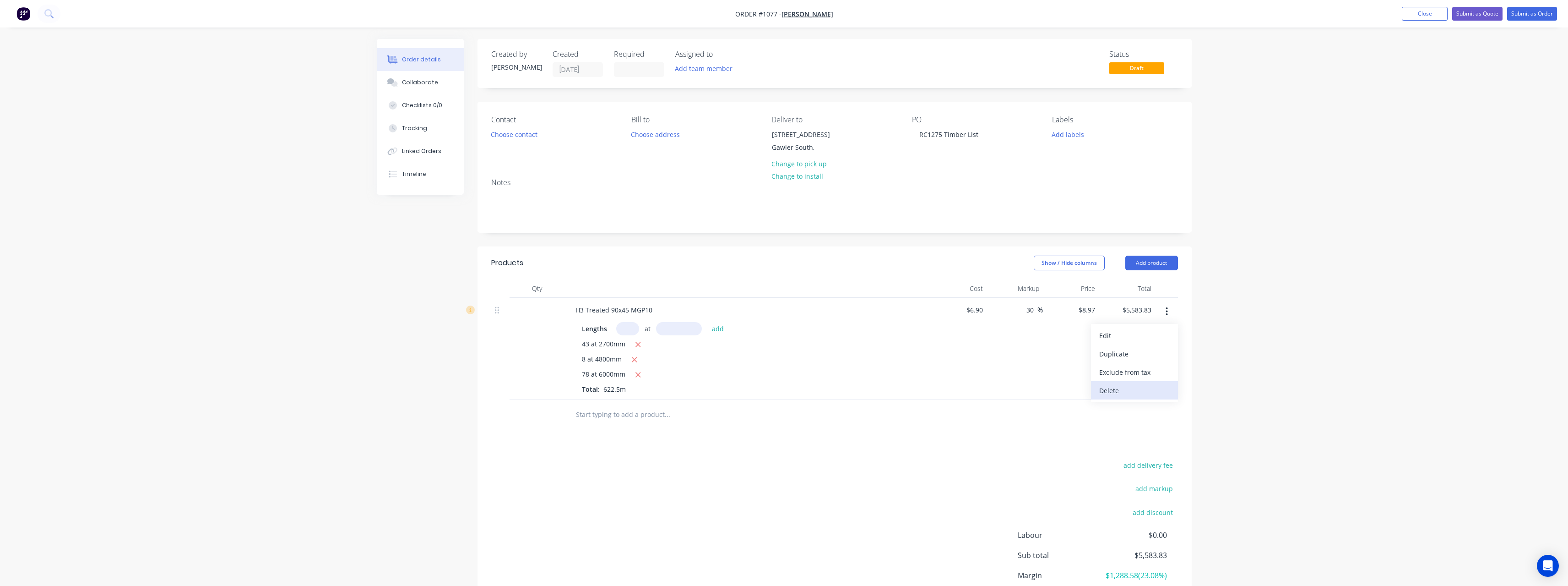
click at [1120, 390] on div "Delete" at bounding box center [1134, 391] width 70 height 13
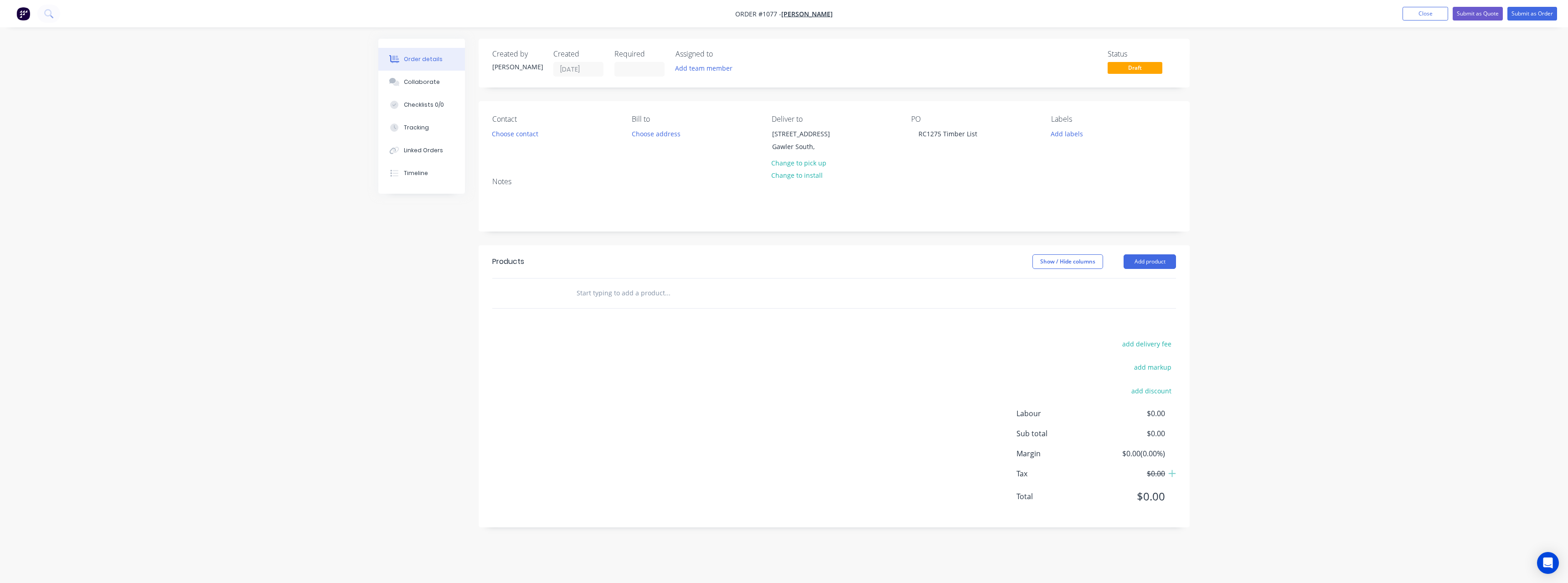
click at [612, 290] on input "text" at bounding box center [668, 293] width 183 height 18
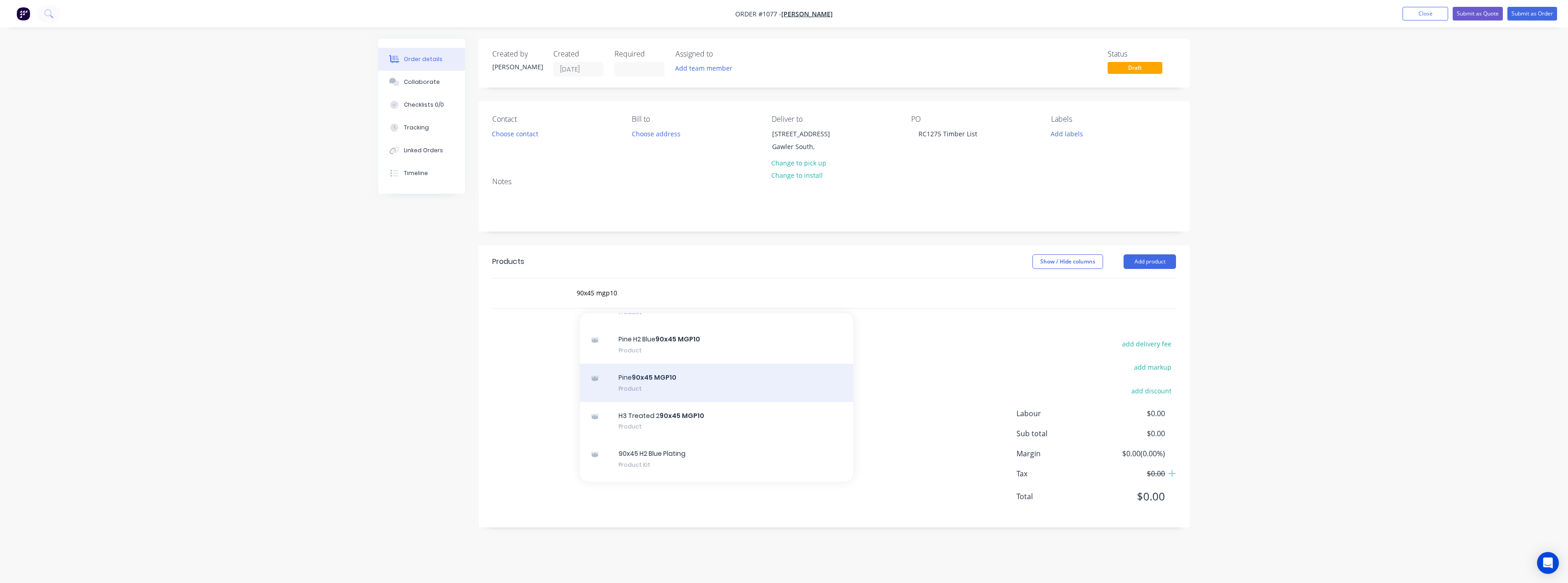
click at [663, 379] on div "Pine 90x45 MGP10 Product" at bounding box center [716, 383] width 273 height 38
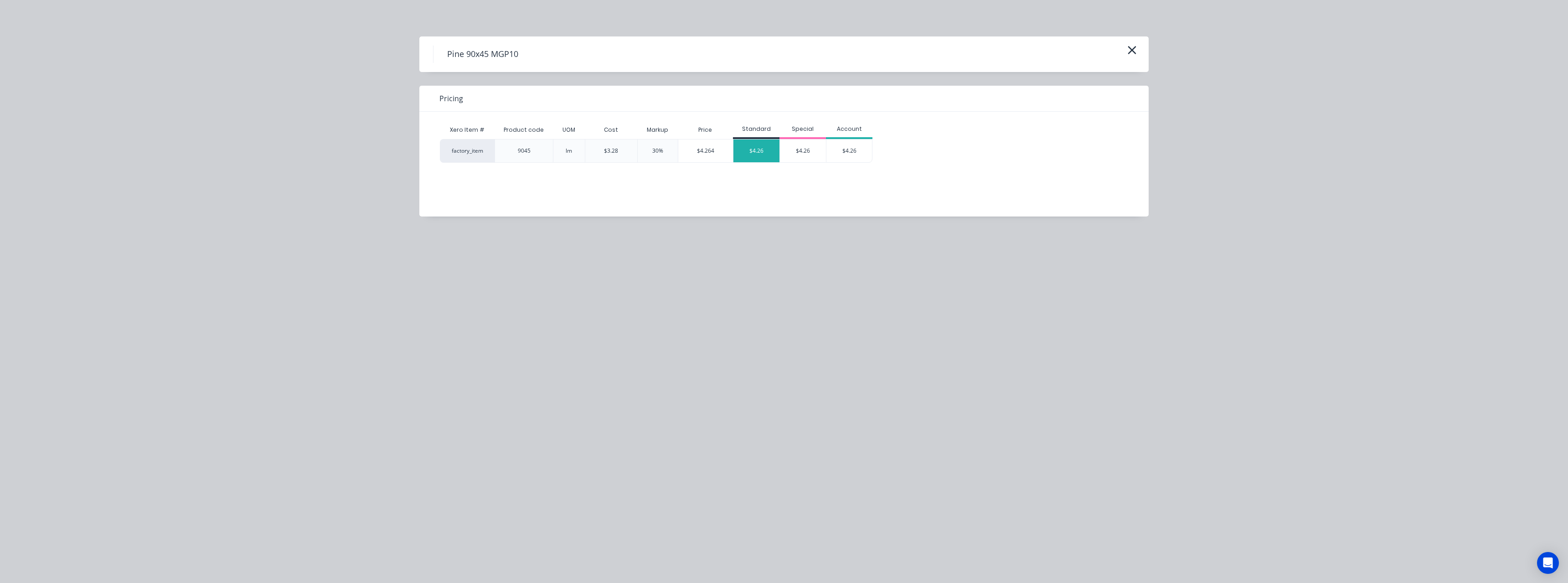
click at [754, 152] on div "$4.26" at bounding box center [757, 150] width 46 height 23
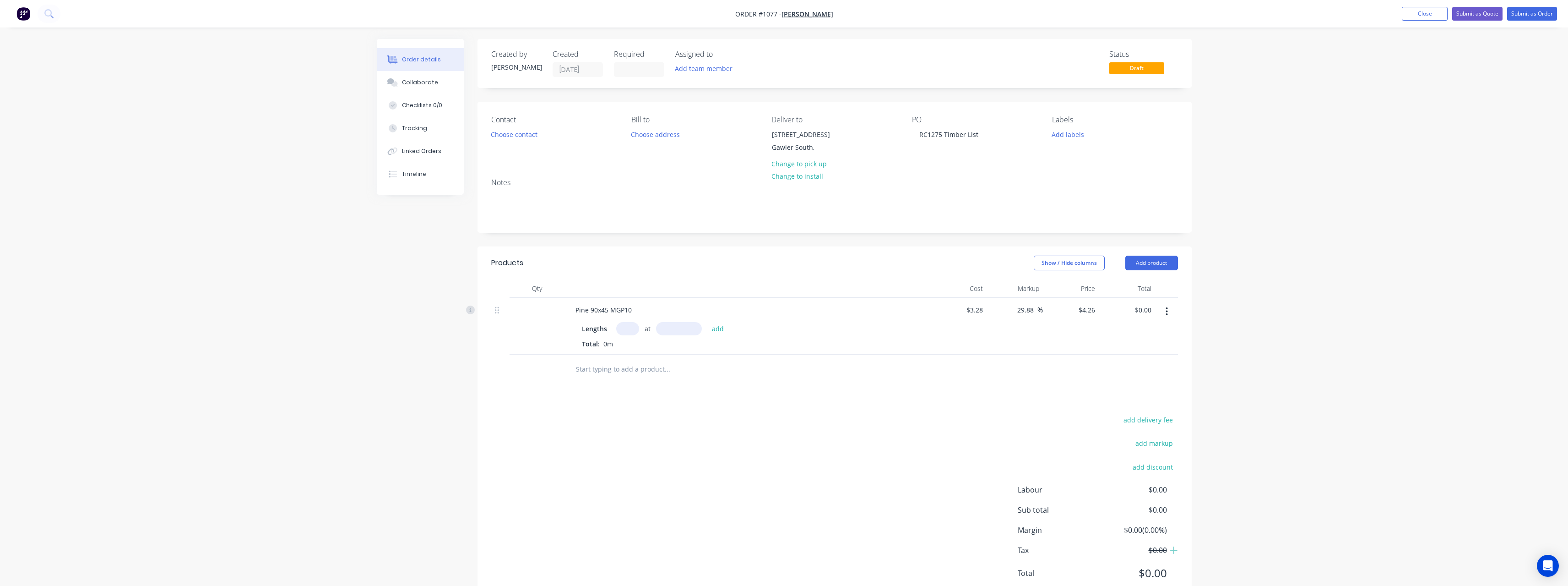
click at [624, 333] on input "text" at bounding box center [627, 328] width 23 height 13
click at [707, 322] on button "add" at bounding box center [718, 328] width 21 height 12
click at [624, 333] on input "text" at bounding box center [627, 328] width 23 height 13
click at [707, 322] on button "add" at bounding box center [718, 328] width 21 height 12
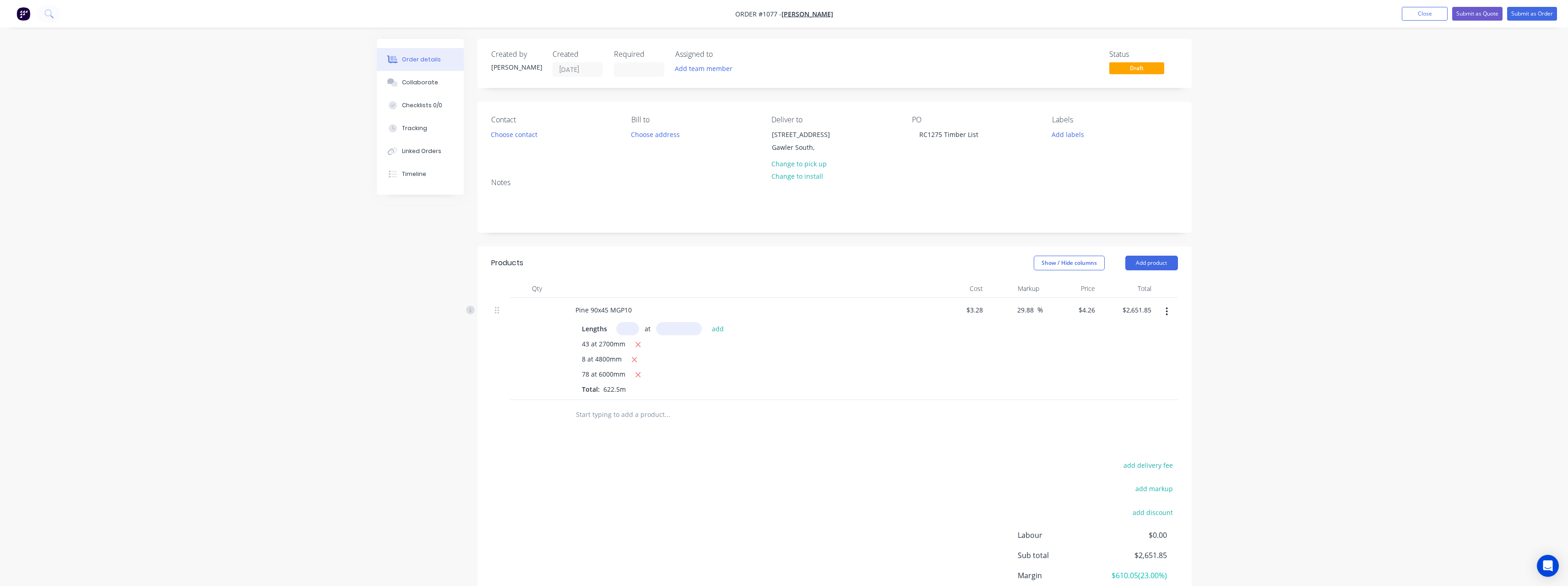
click at [605, 415] on input "text" at bounding box center [667, 415] width 183 height 18
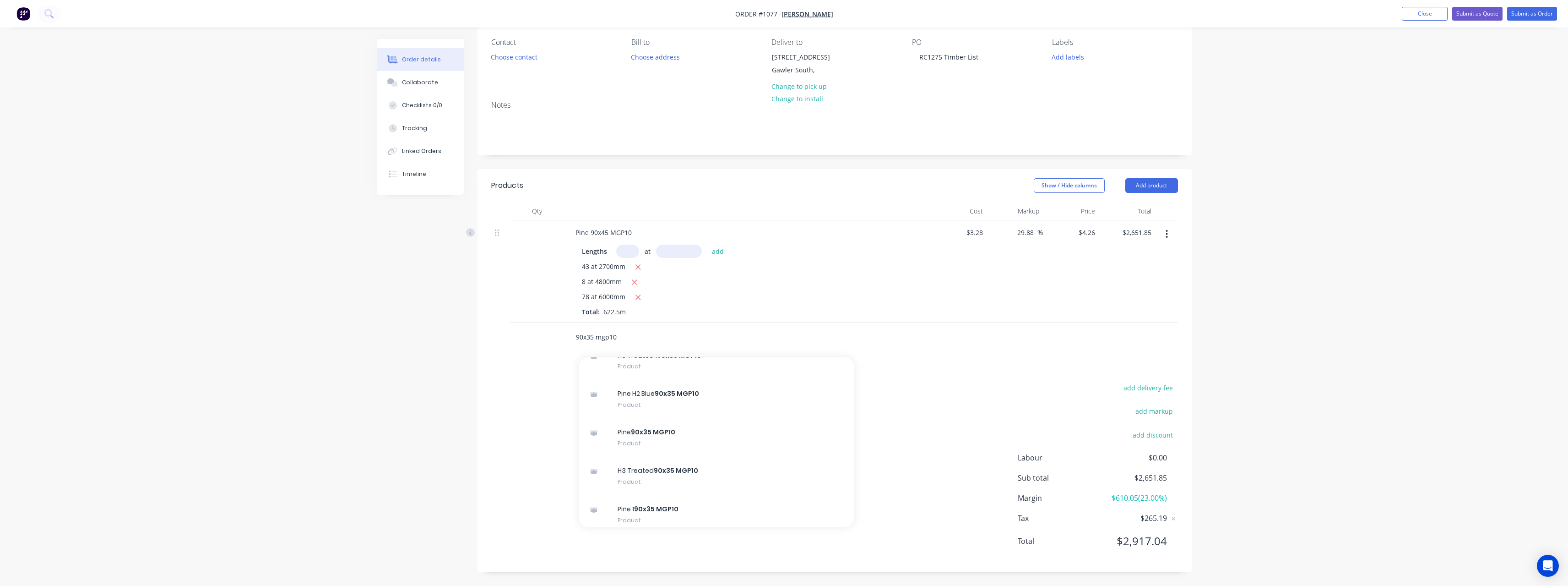
scroll to position [504, 0]
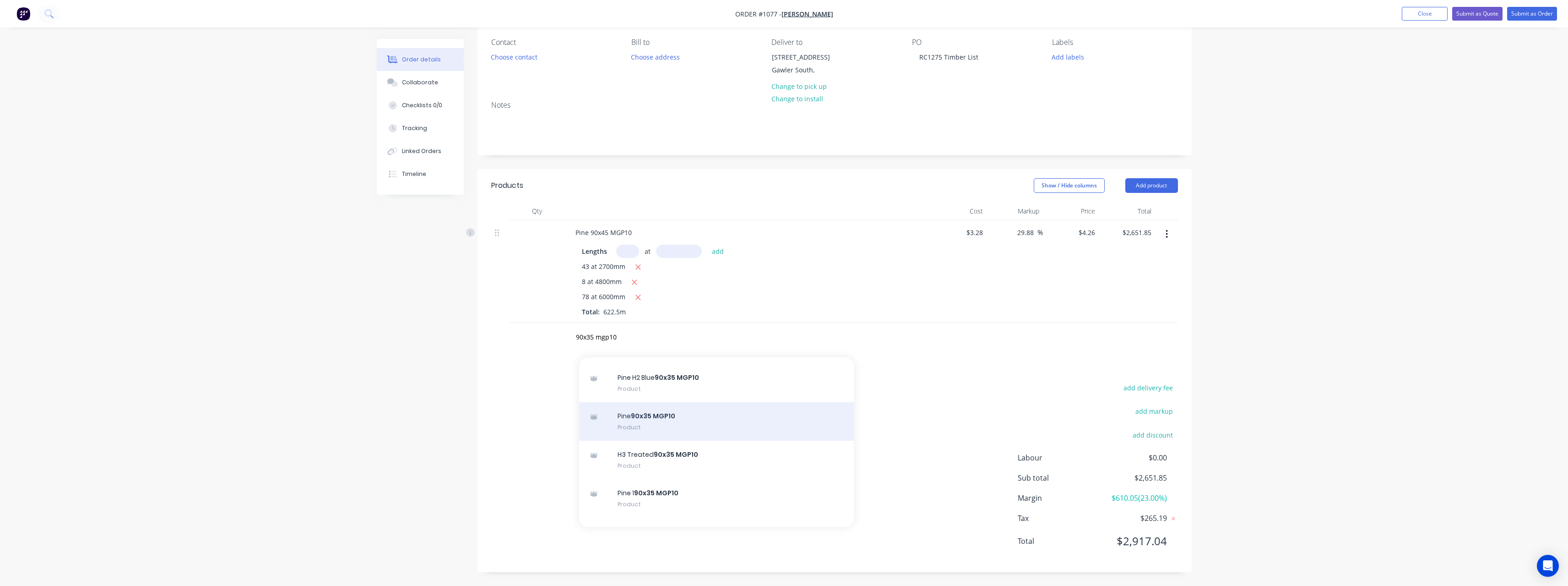
click at [742, 418] on div "Pine 90x35 MGP10 Product" at bounding box center [716, 421] width 274 height 39
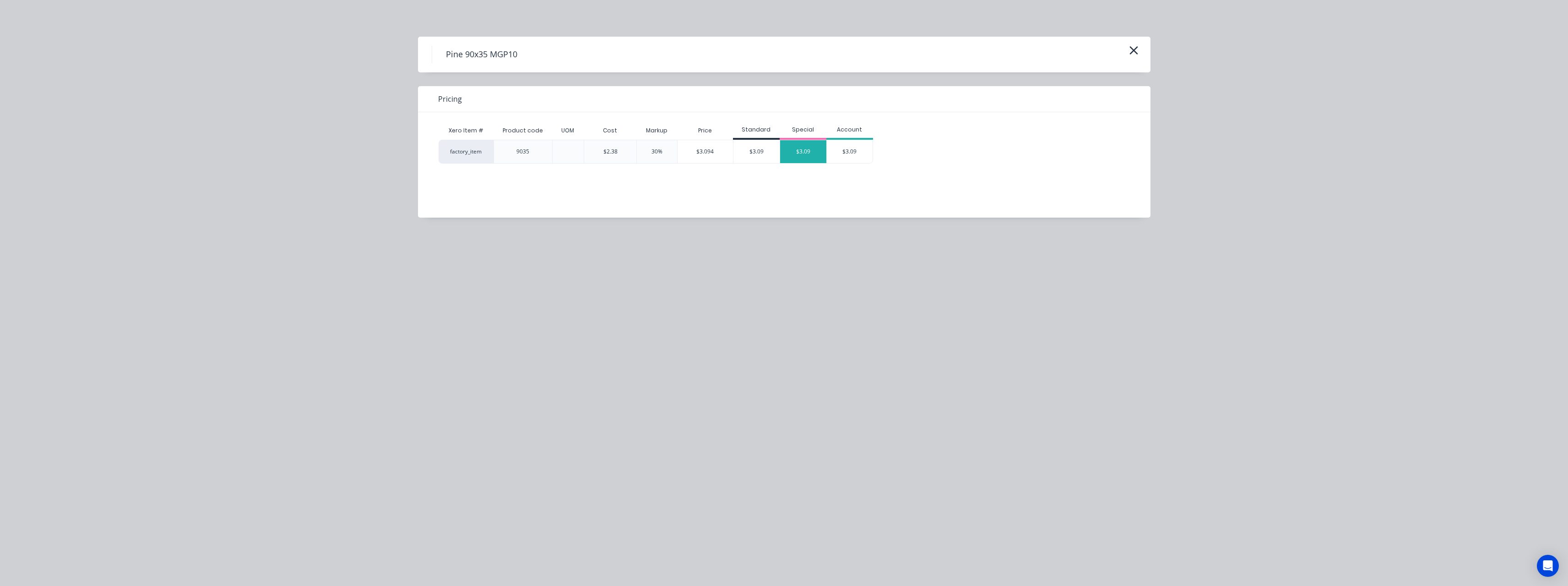
click at [801, 154] on div "$3.09" at bounding box center [803, 151] width 46 height 23
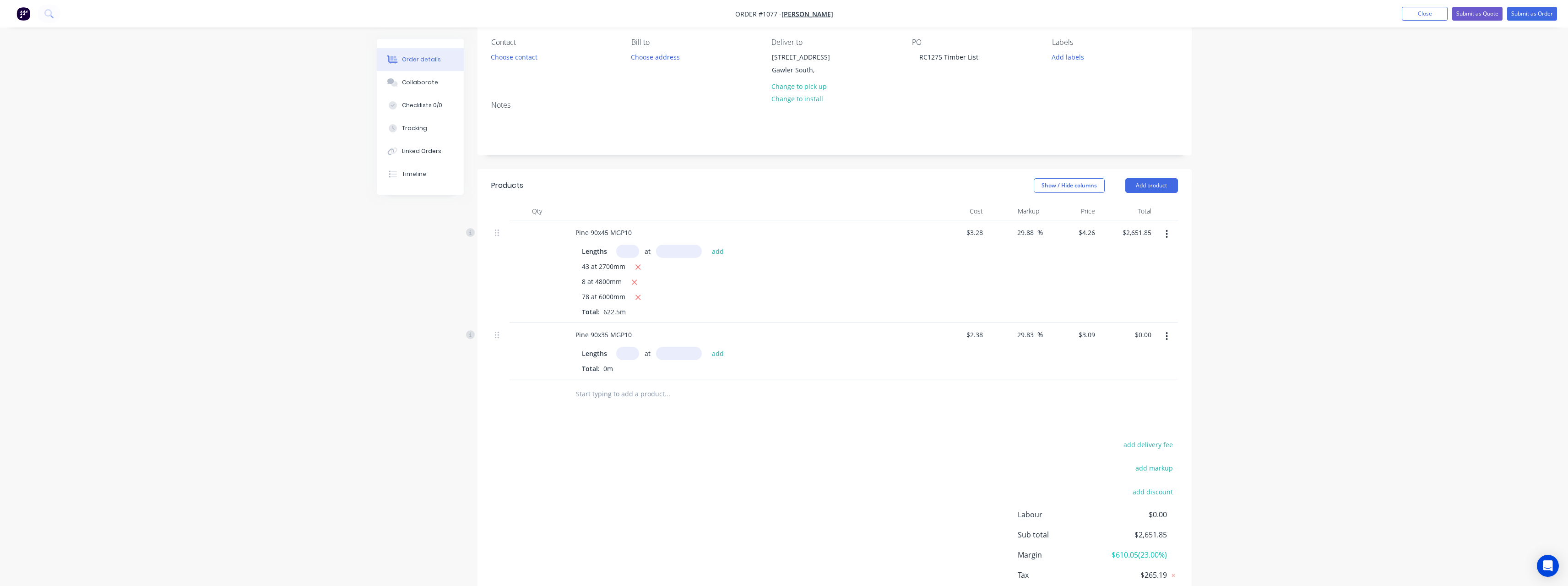
click at [624, 350] on input "text" at bounding box center [627, 354] width 23 height 13
click at [707, 347] on button "add" at bounding box center [718, 353] width 21 height 12
click at [622, 408] on input "text" at bounding box center [667, 409] width 183 height 18
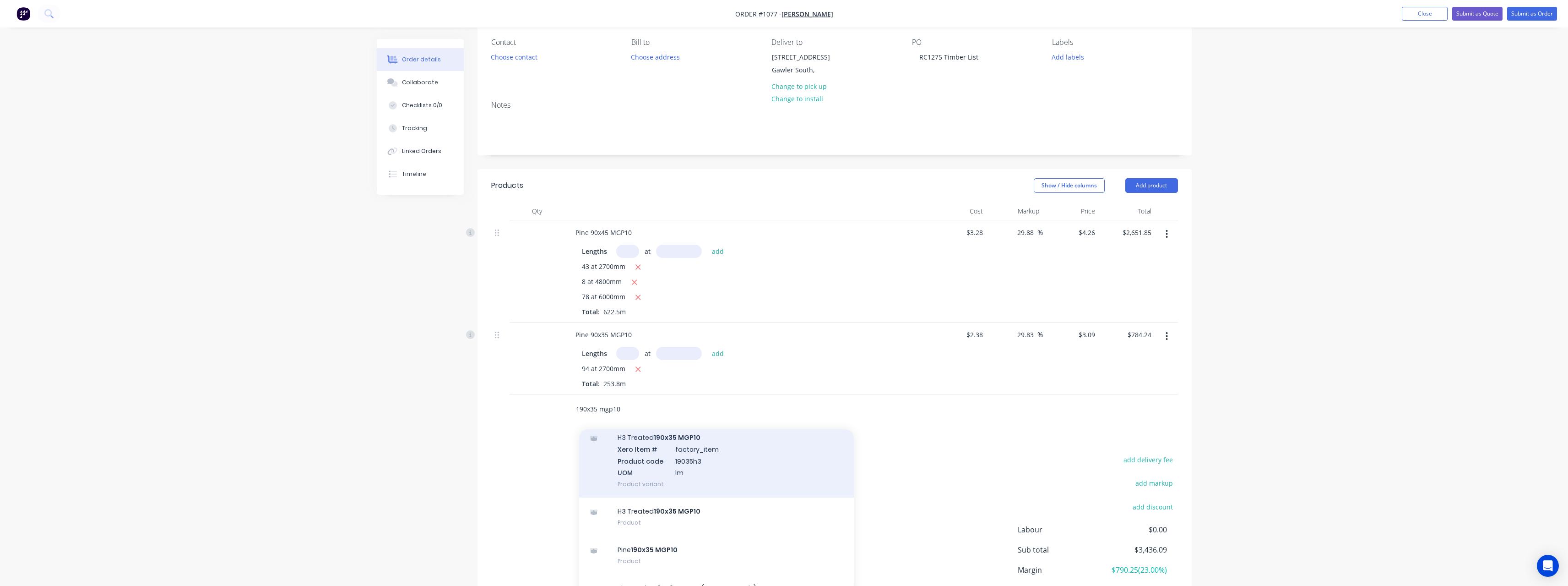
scroll to position [184, 0]
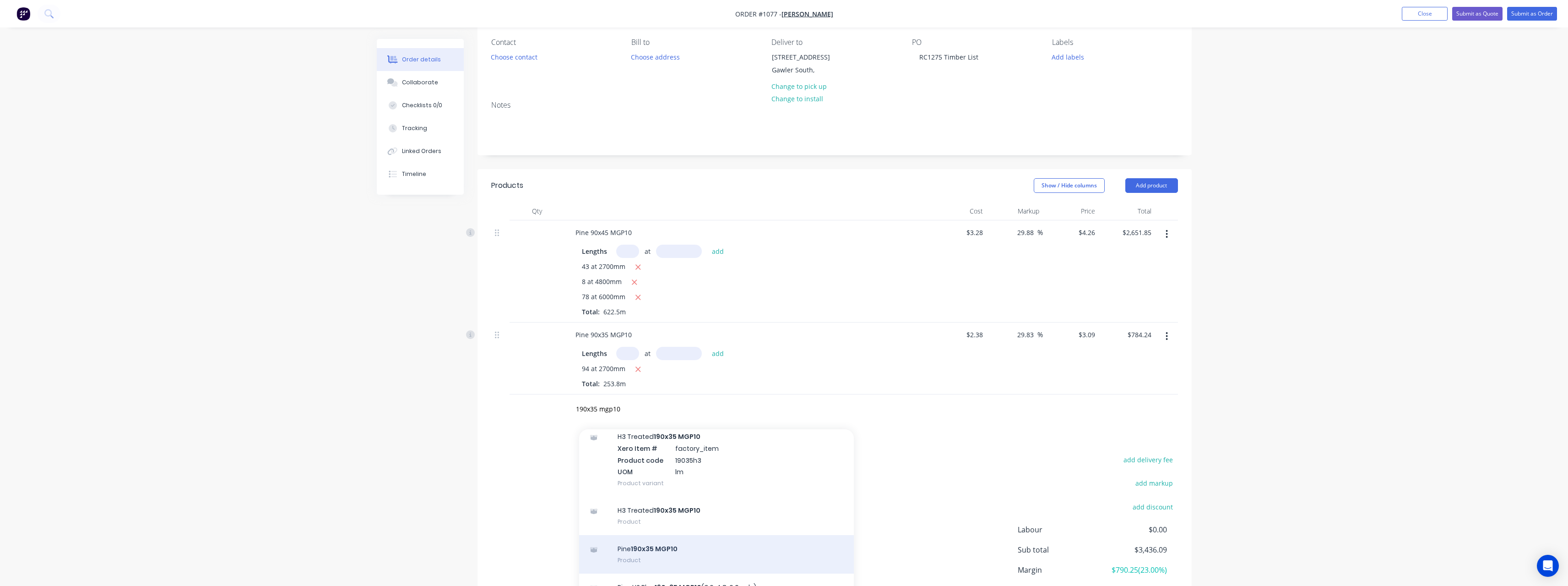
click at [652, 548] on div "Pine 190x35 MGP10 Product" at bounding box center [716, 554] width 274 height 39
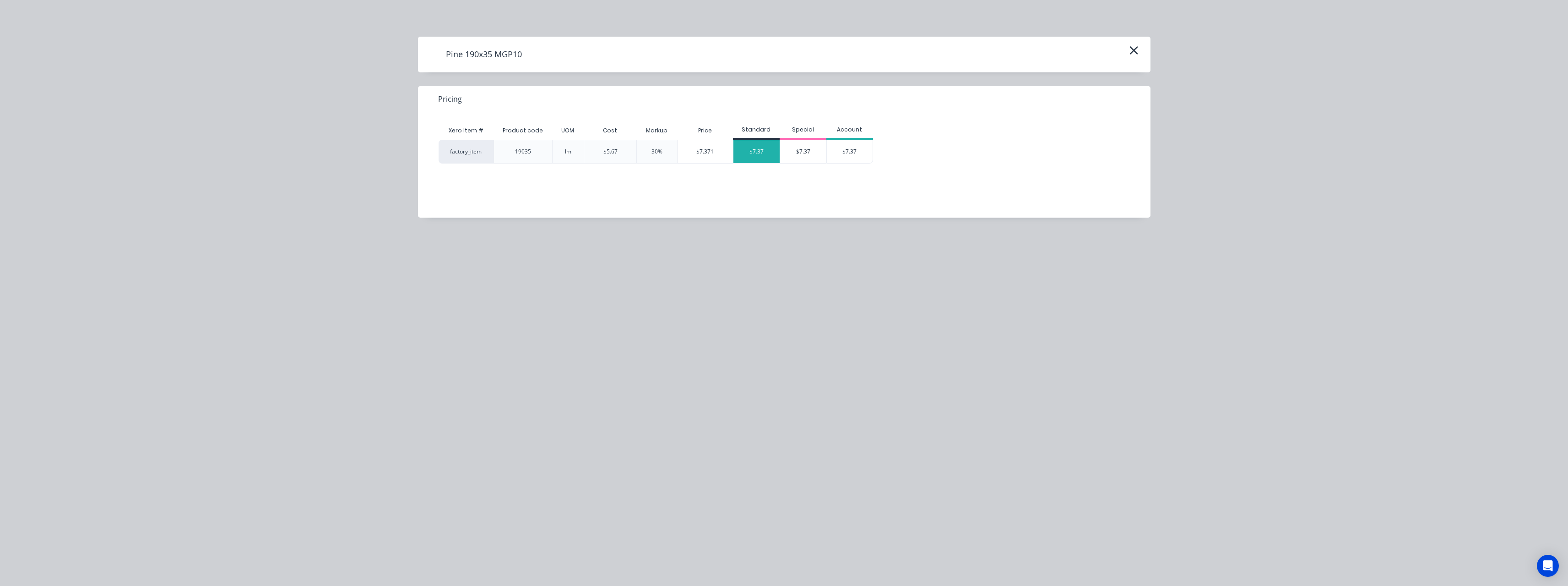
click at [761, 152] on div "$7.37" at bounding box center [757, 151] width 46 height 23
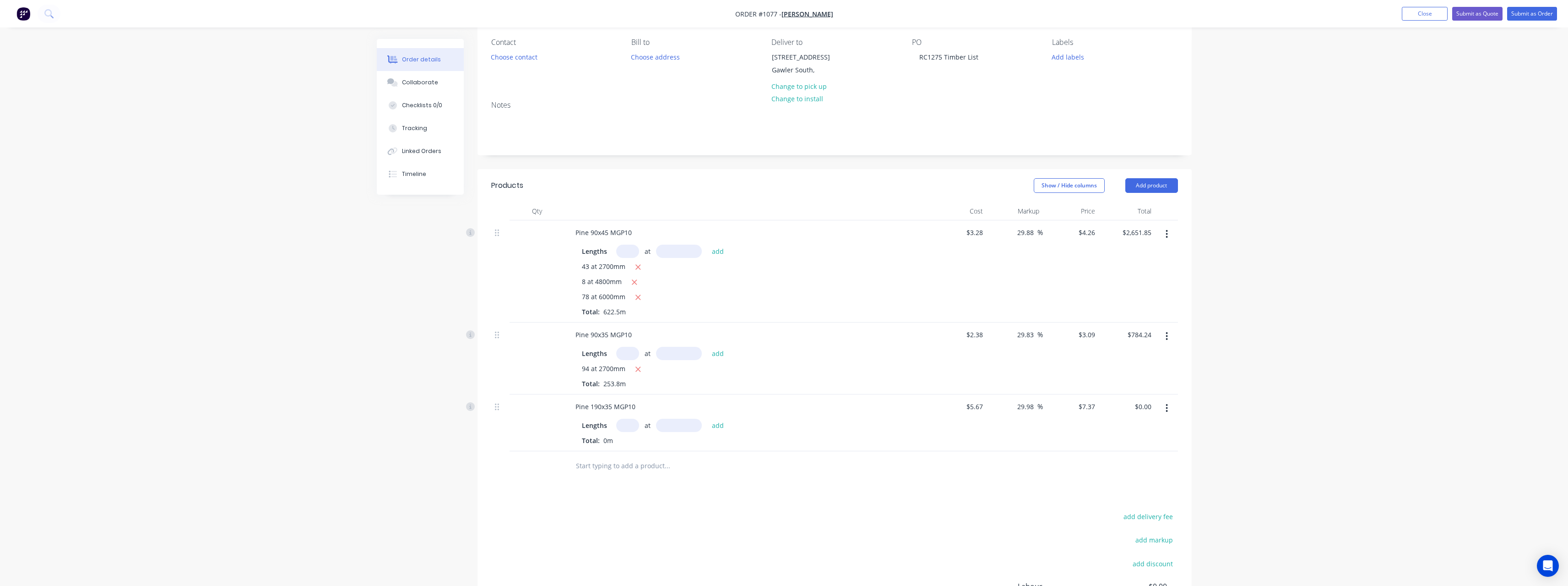
click at [631, 428] on input "text" at bounding box center [627, 425] width 23 height 13
click at [707, 418] on button "add" at bounding box center [718, 425] width 21 height 12
click at [615, 479] on input "text" at bounding box center [667, 481] width 183 height 18
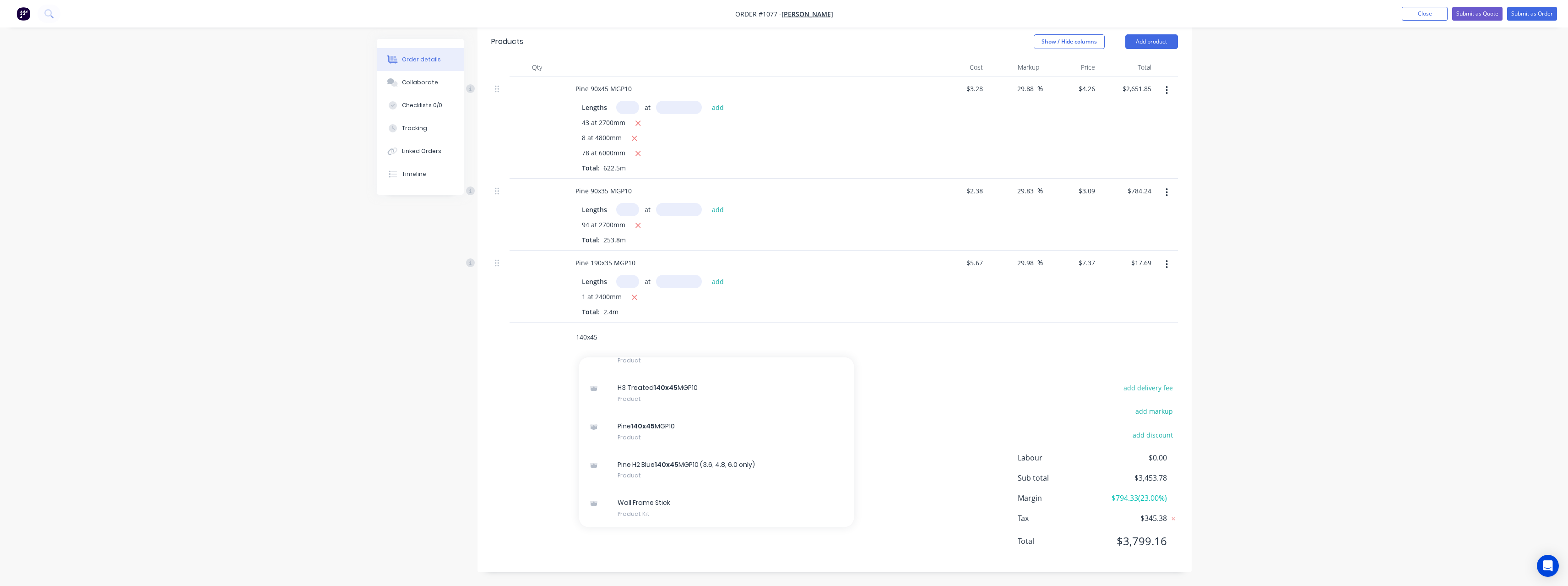
scroll to position [358, 0]
click at [710, 430] on div "Pine 140x45 MGP10 Product" at bounding box center [716, 431] width 274 height 39
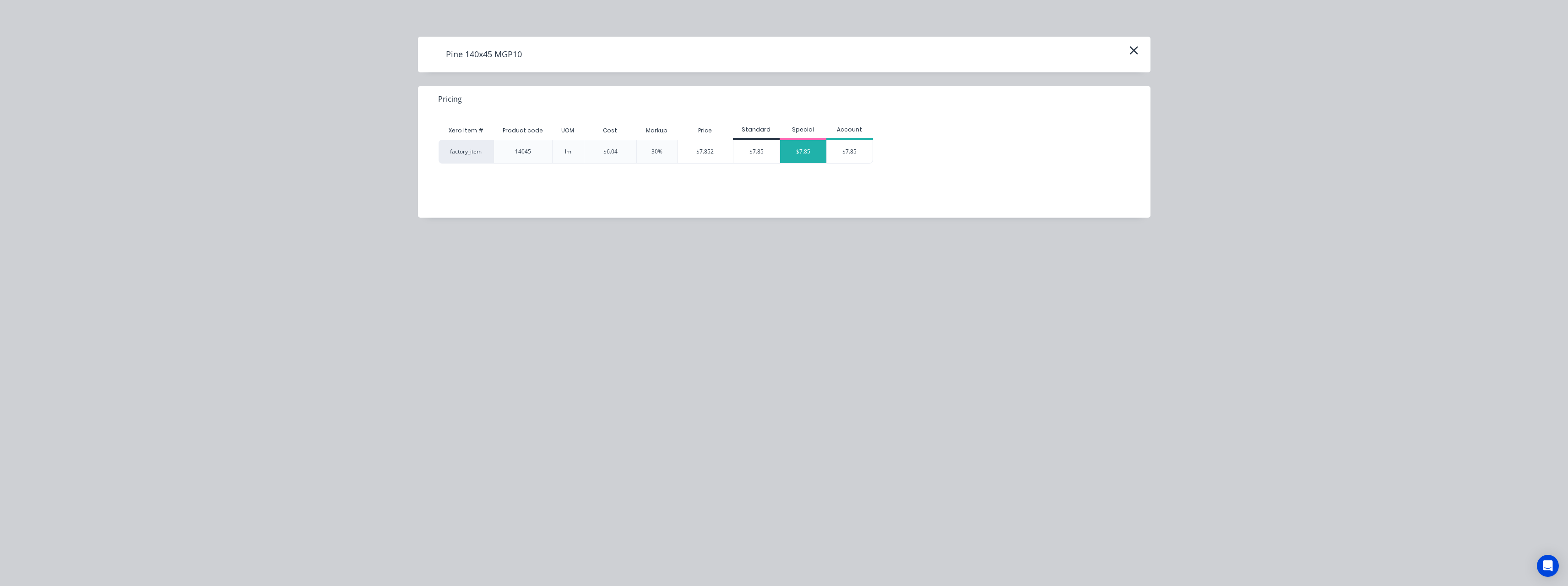
click at [806, 157] on div "$7.85" at bounding box center [803, 151] width 46 height 23
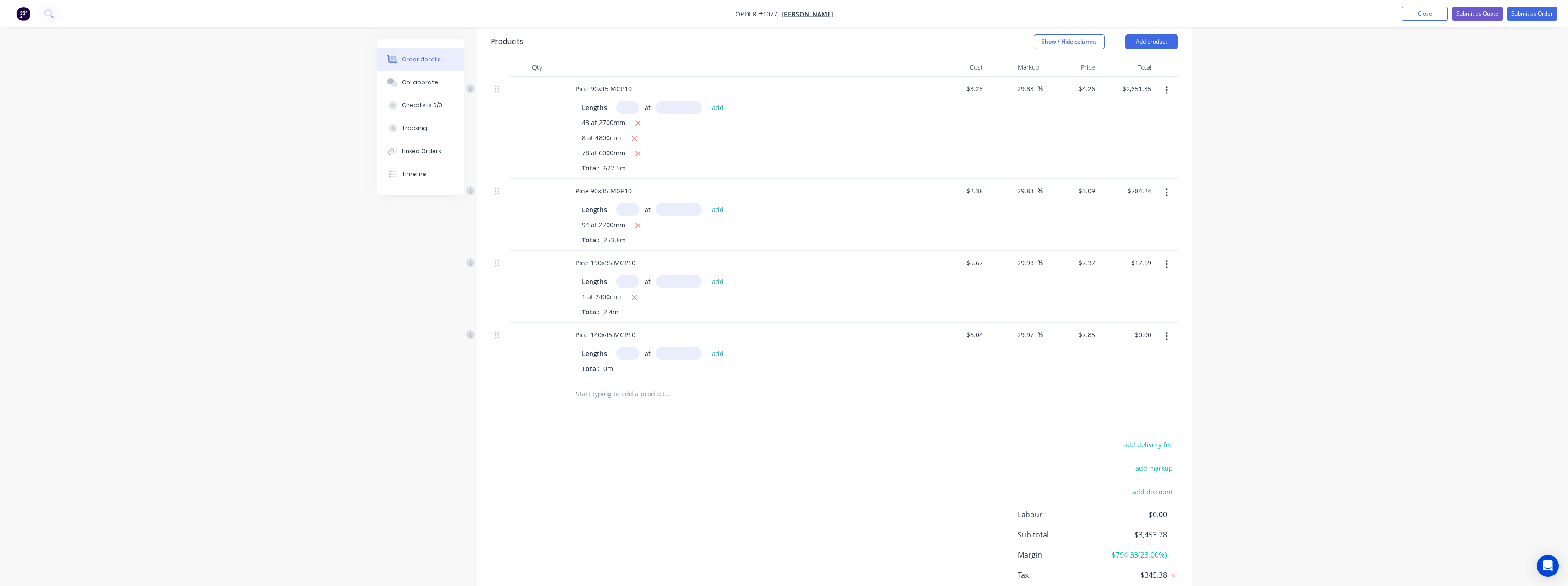
click at [627, 352] on input "text" at bounding box center [627, 354] width 23 height 13
click at [707, 347] on button "add" at bounding box center [718, 353] width 21 height 12
click at [606, 428] on input "text" at bounding box center [667, 424] width 183 height 18
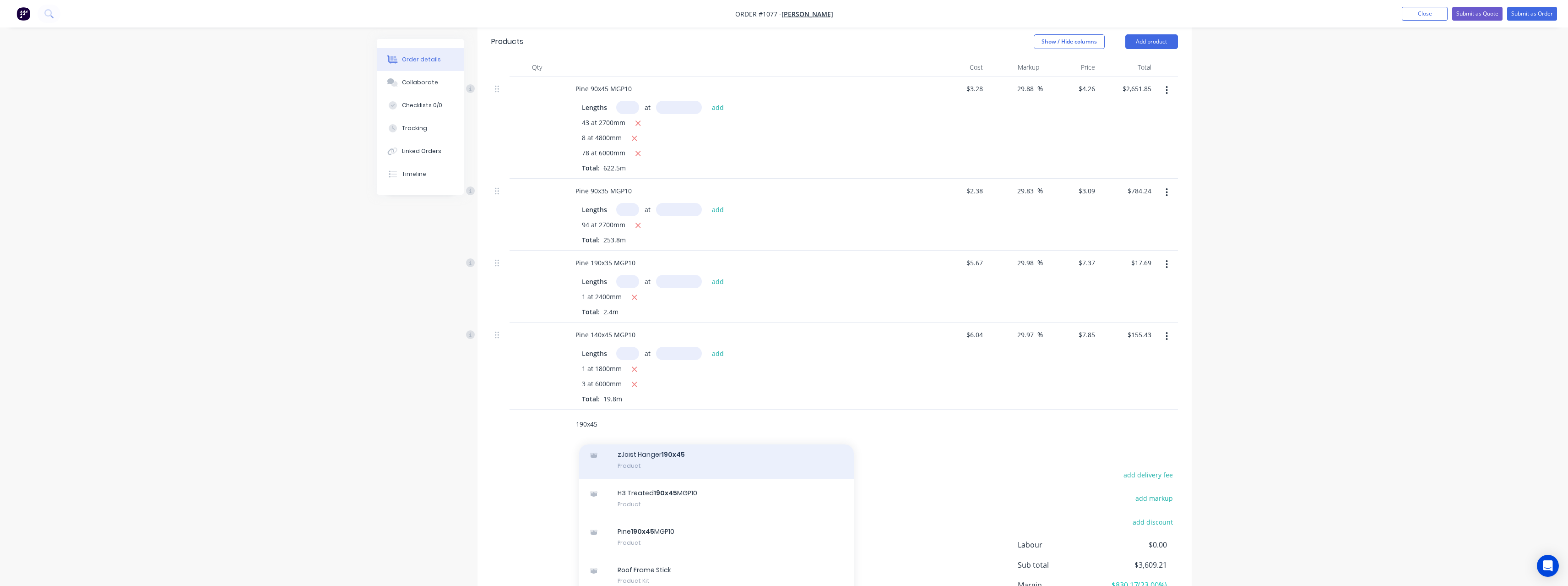
scroll to position [385, 0]
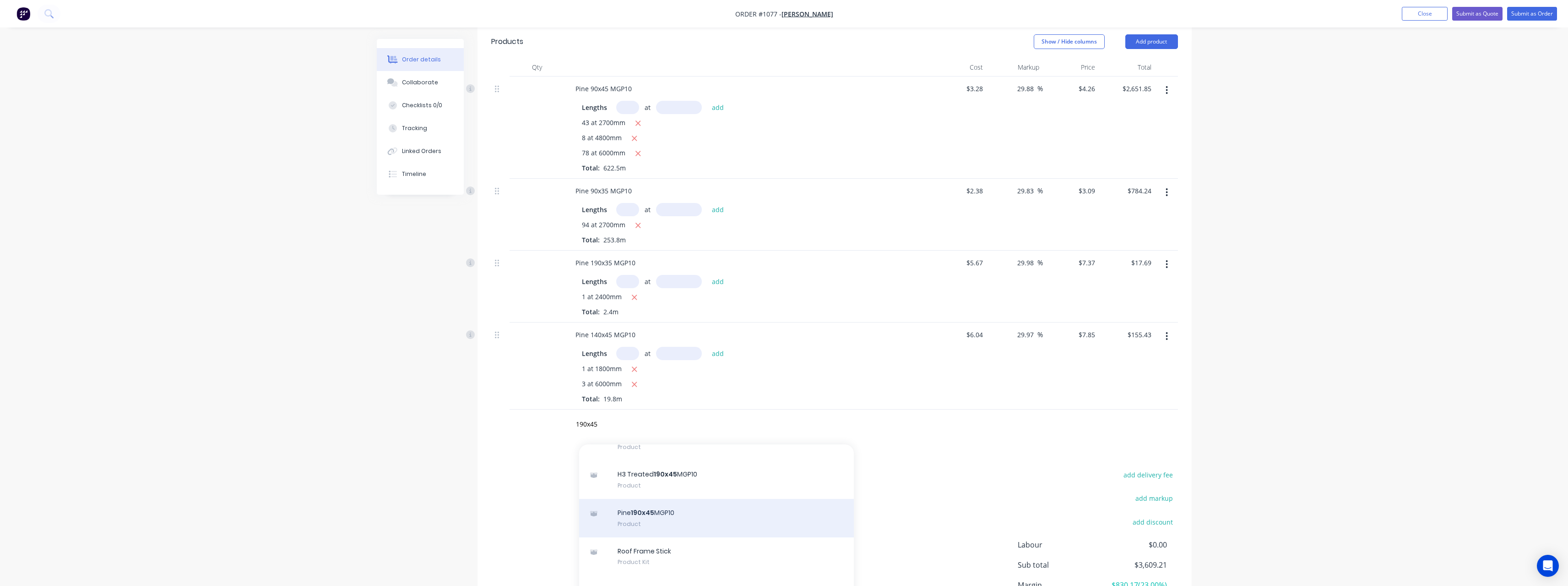
click at [699, 509] on div "Pine 190x45 MGP10 Product" at bounding box center [716, 517] width 274 height 39
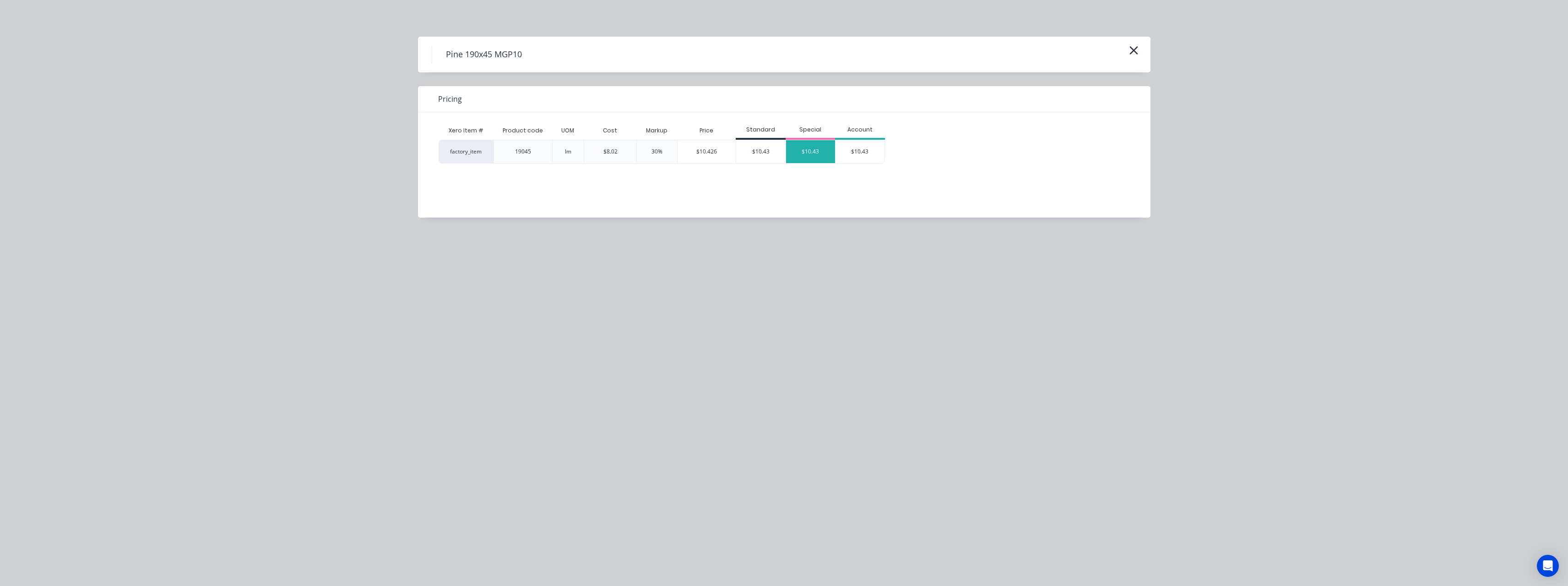
click at [800, 151] on div "$10.43" at bounding box center [811, 151] width 50 height 23
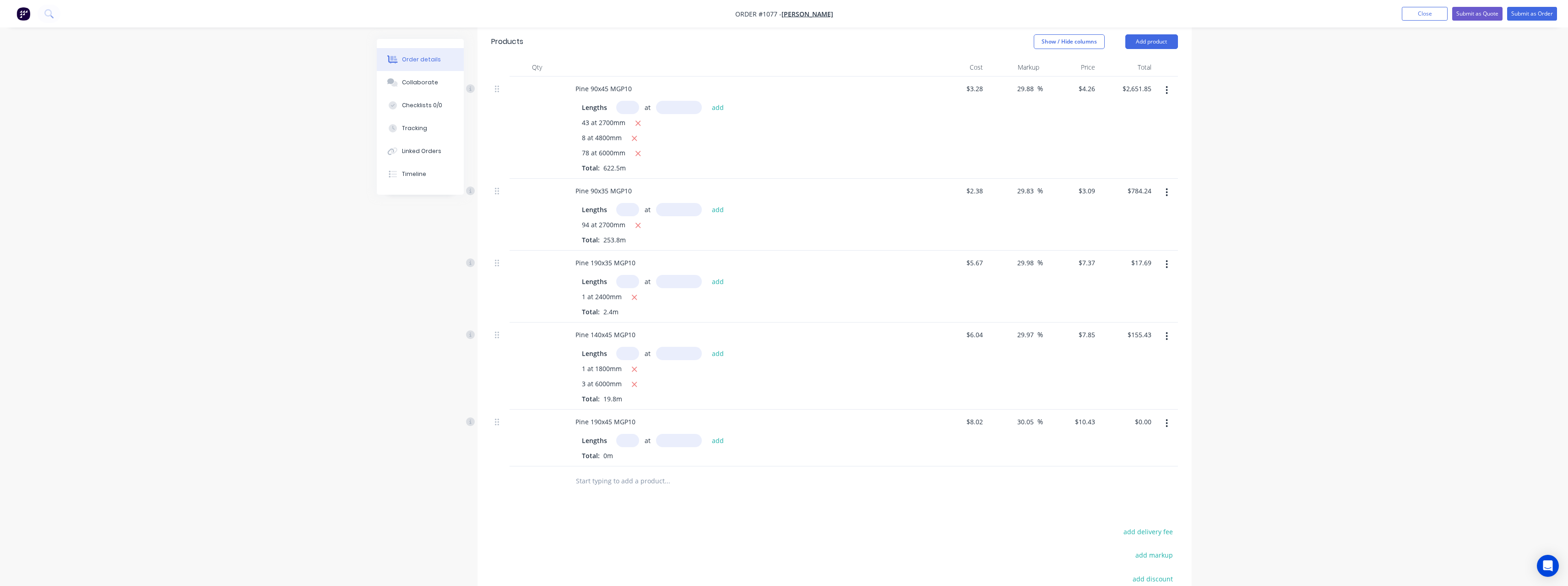
click at [624, 442] on input "text" at bounding box center [627, 440] width 23 height 13
click at [707, 434] on button "add" at bounding box center [718, 440] width 21 height 12
click at [611, 495] on input "text" at bounding box center [667, 496] width 183 height 18
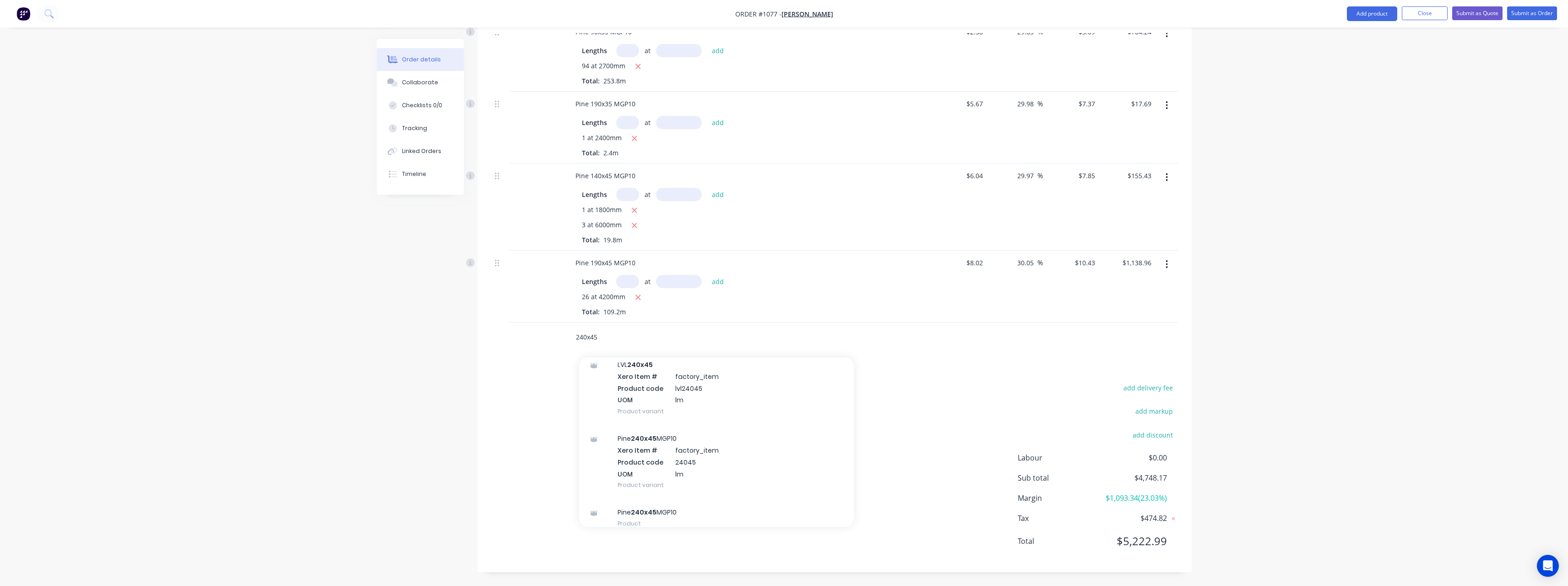
scroll to position [229, 0]
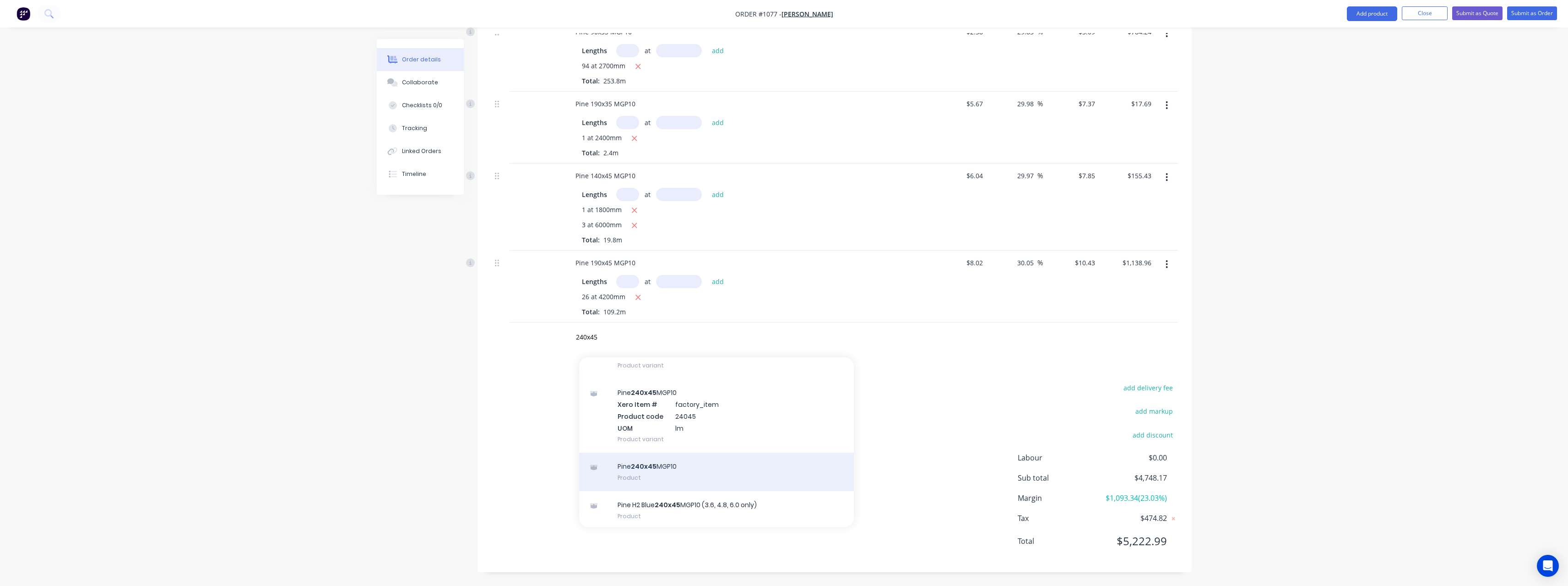
click at [729, 466] on div "Pine 240x45 MGP10 Product" at bounding box center [716, 472] width 274 height 39
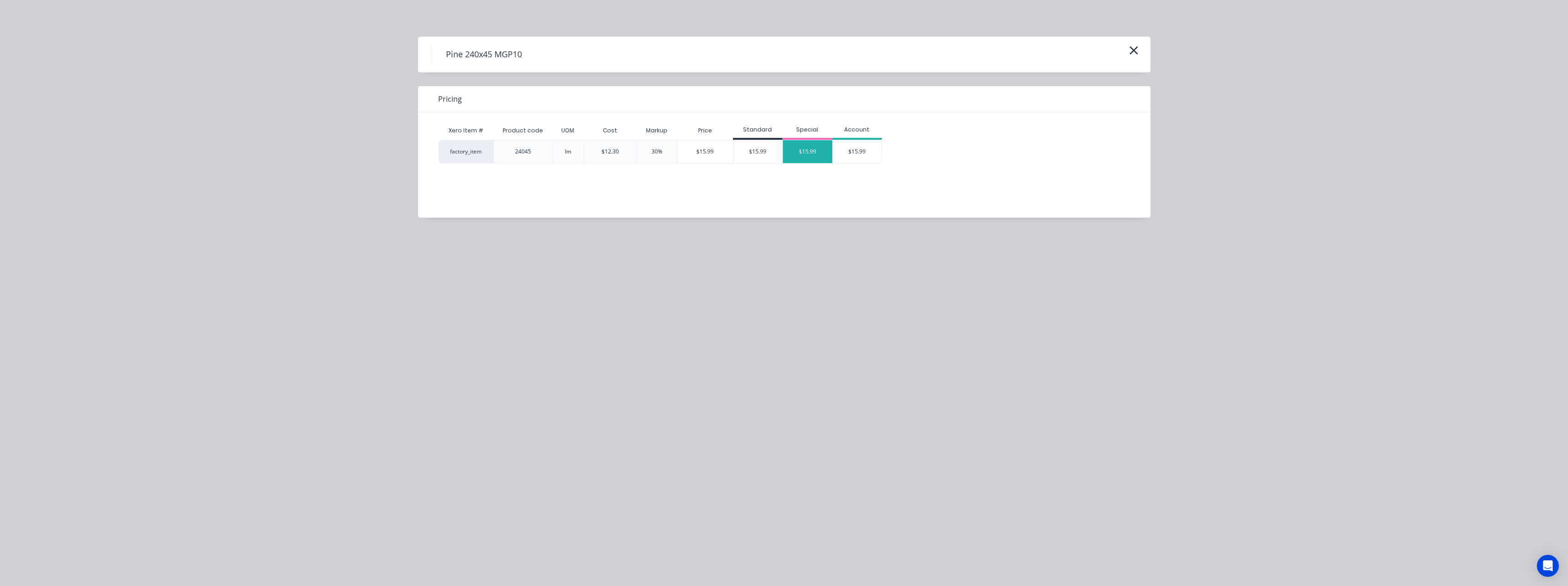
click at [813, 155] on div "$15.99" at bounding box center [808, 151] width 50 height 23
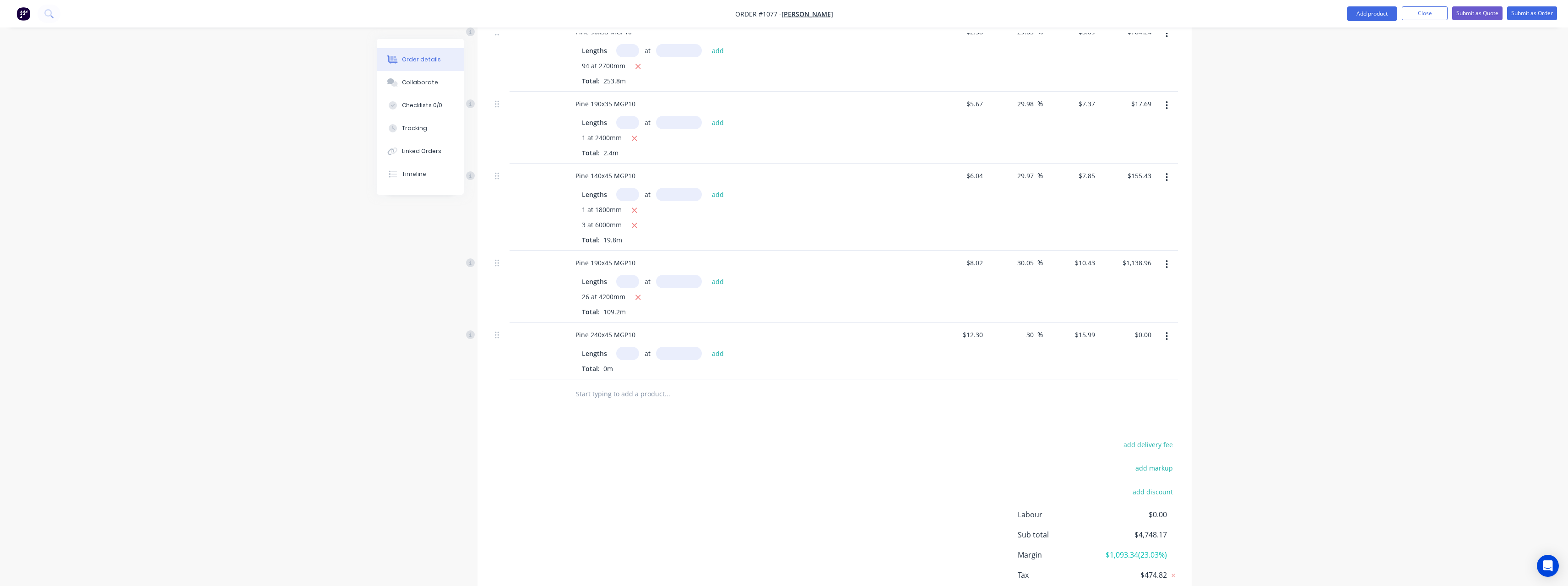
click at [631, 349] on input "text" at bounding box center [627, 354] width 23 height 13
click at [707, 347] on button "add" at bounding box center [718, 353] width 21 height 12
click at [636, 209] on icon "button" at bounding box center [635, 210] width 5 height 5
click at [636, 210] on icon "button" at bounding box center [635, 210] width 6 height 8
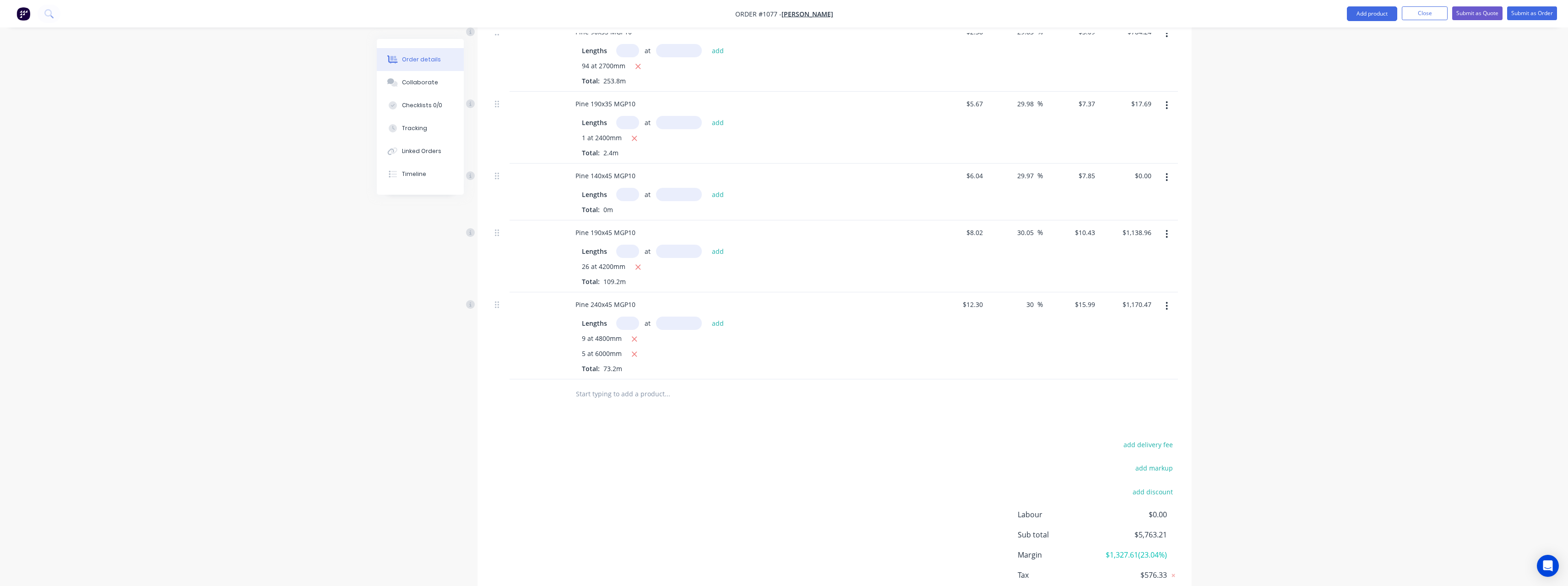
click at [631, 198] on input "text" at bounding box center [627, 195] width 23 height 13
click at [707, 188] on button "add" at bounding box center [718, 194] width 21 height 12
click at [618, 406] on input "text" at bounding box center [667, 409] width 183 height 18
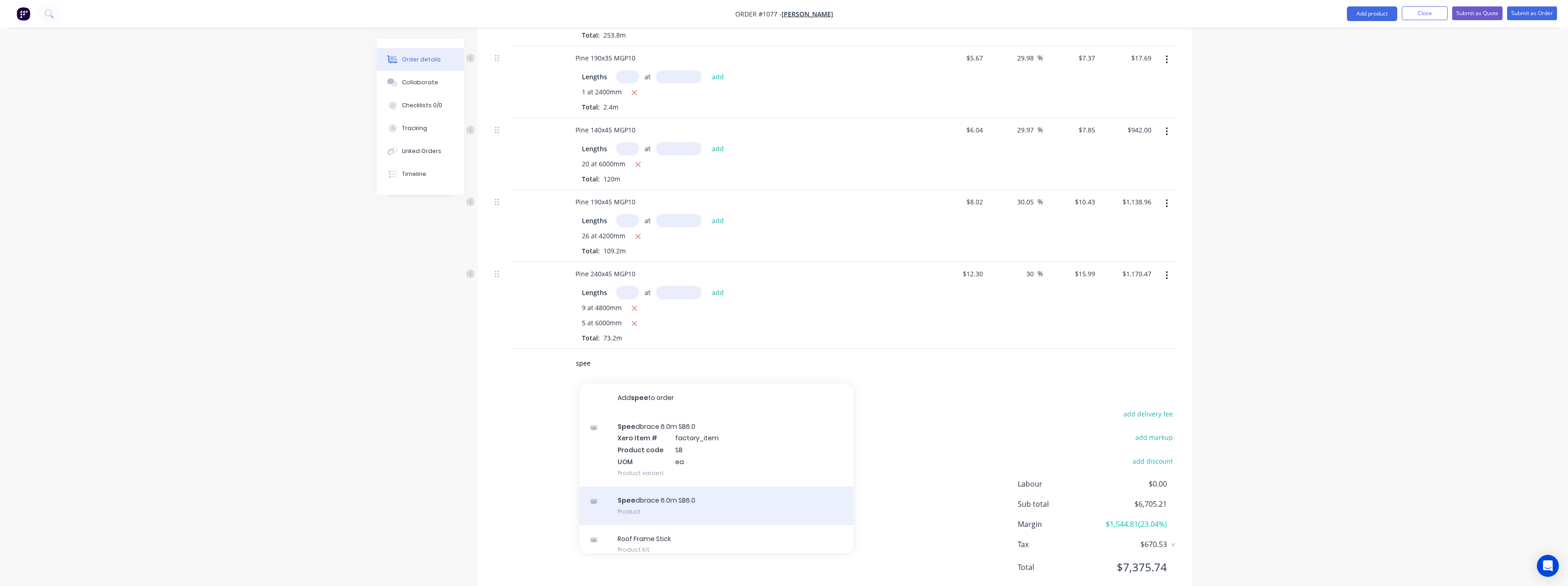
click at [697, 505] on div "Spee dbrace 6.0m SB6.0 Product" at bounding box center [716, 505] width 274 height 39
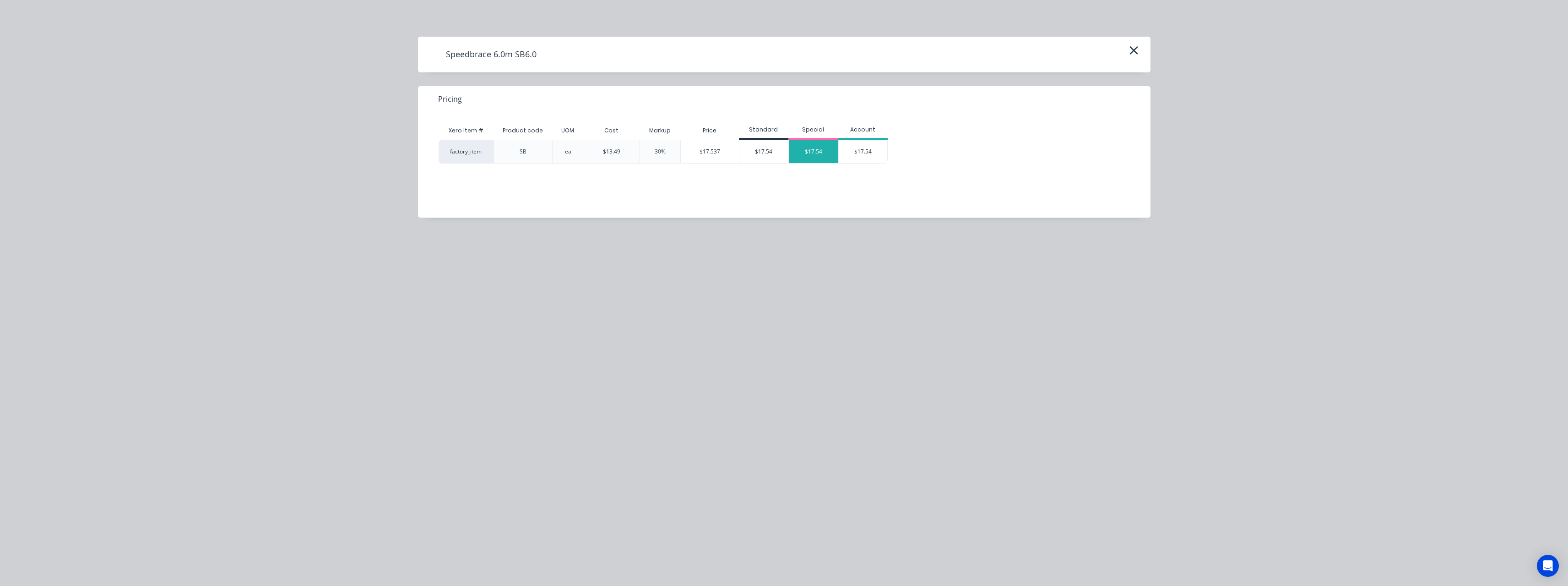
click at [807, 159] on div "$17.54" at bounding box center [813, 151] width 50 height 23
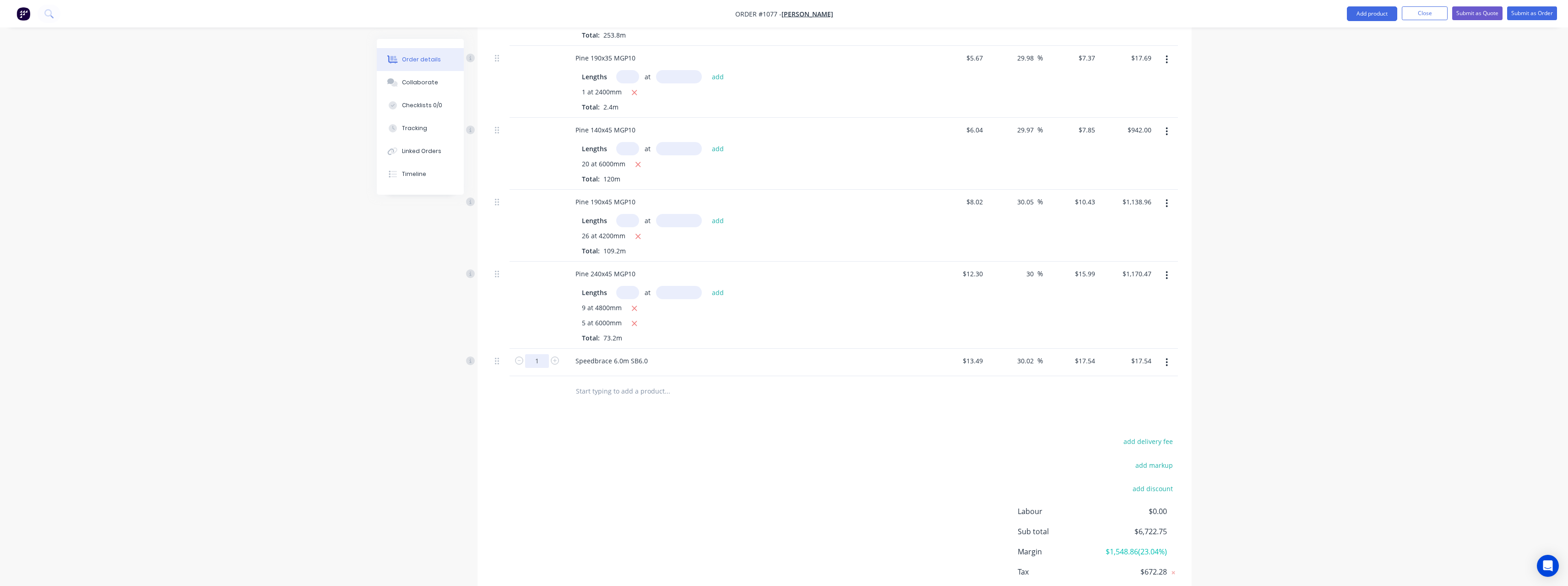
click at [543, 362] on input "1" at bounding box center [537, 361] width 24 height 13
click at [630, 391] on input "text" at bounding box center [667, 391] width 183 height 18
click at [624, 393] on input "text" at bounding box center [667, 391] width 183 height 18
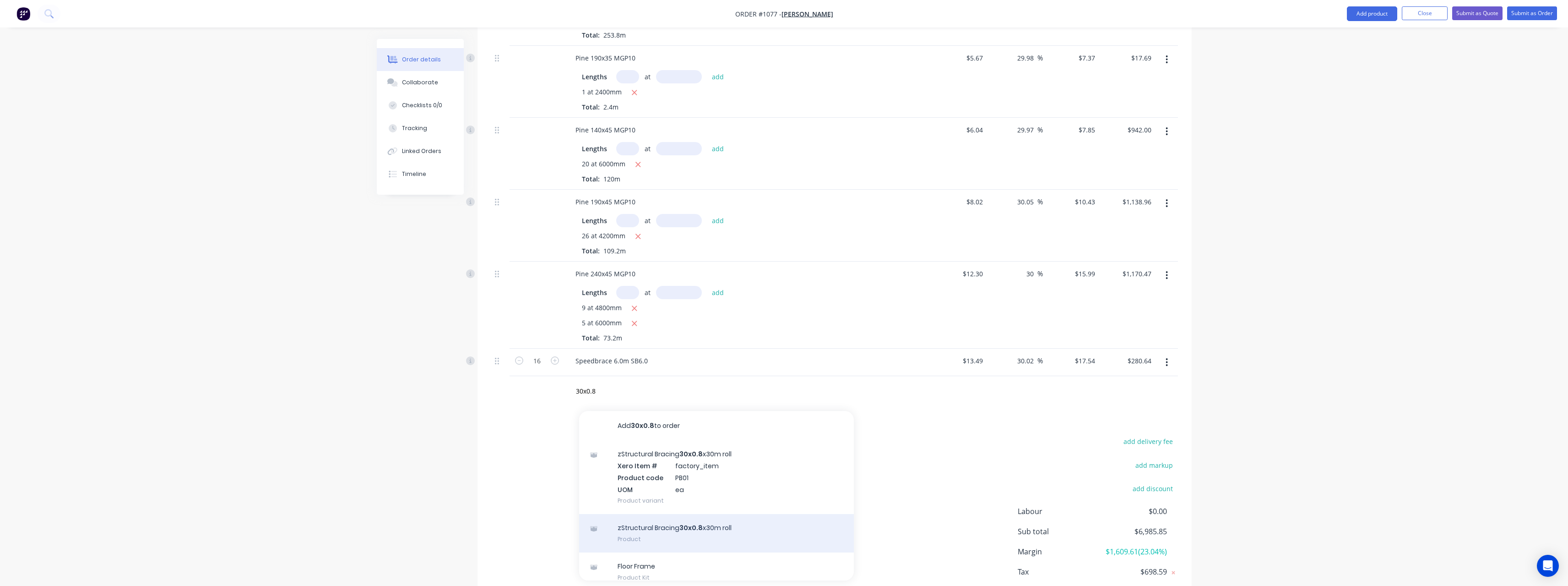
click at [677, 530] on div "zStructural Bracing 30x0.8 x30m roll Product" at bounding box center [716, 533] width 274 height 39
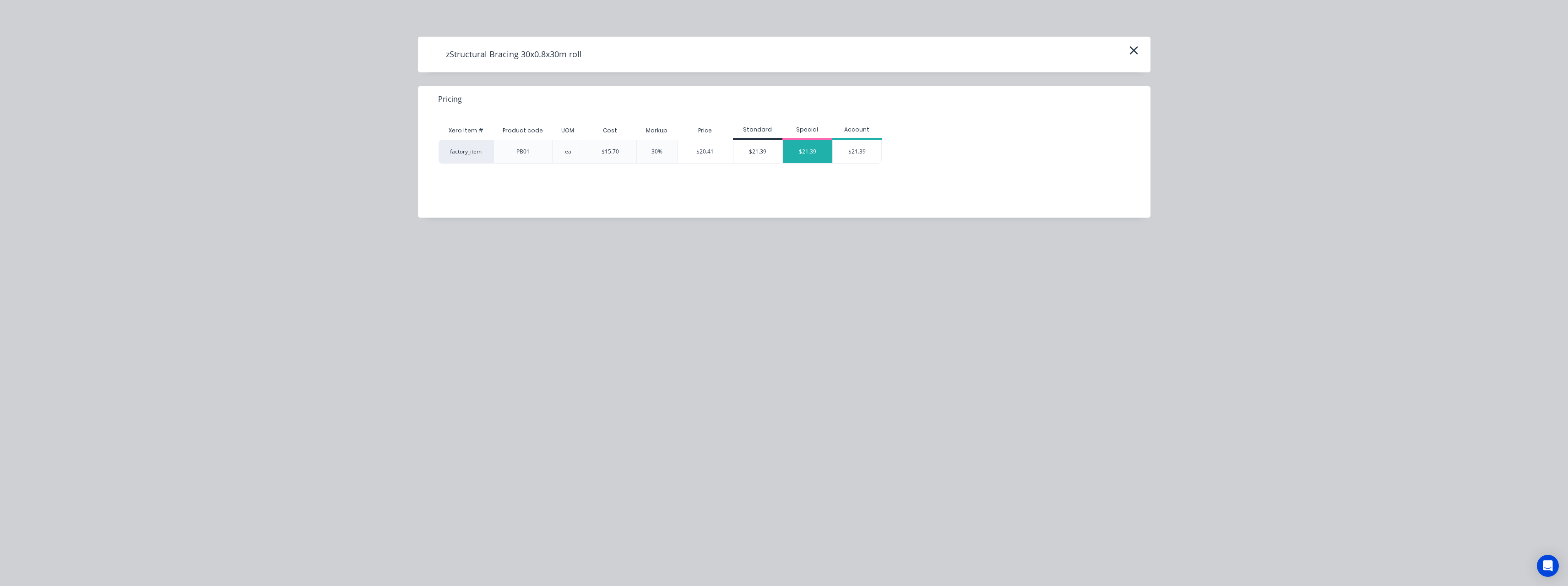
click at [803, 152] on div "$21.39" at bounding box center [808, 151] width 50 height 23
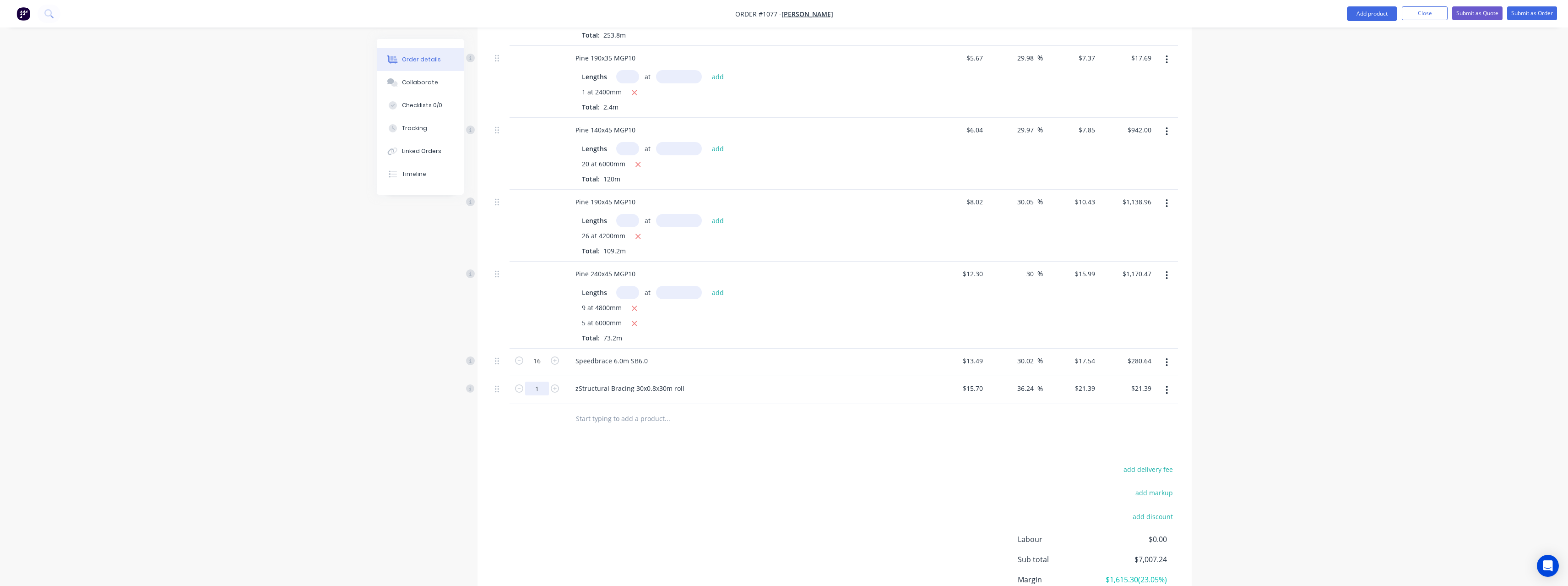
click at [544, 368] on input "1" at bounding box center [537, 361] width 24 height 13
click at [618, 418] on input "text" at bounding box center [667, 418] width 183 height 18
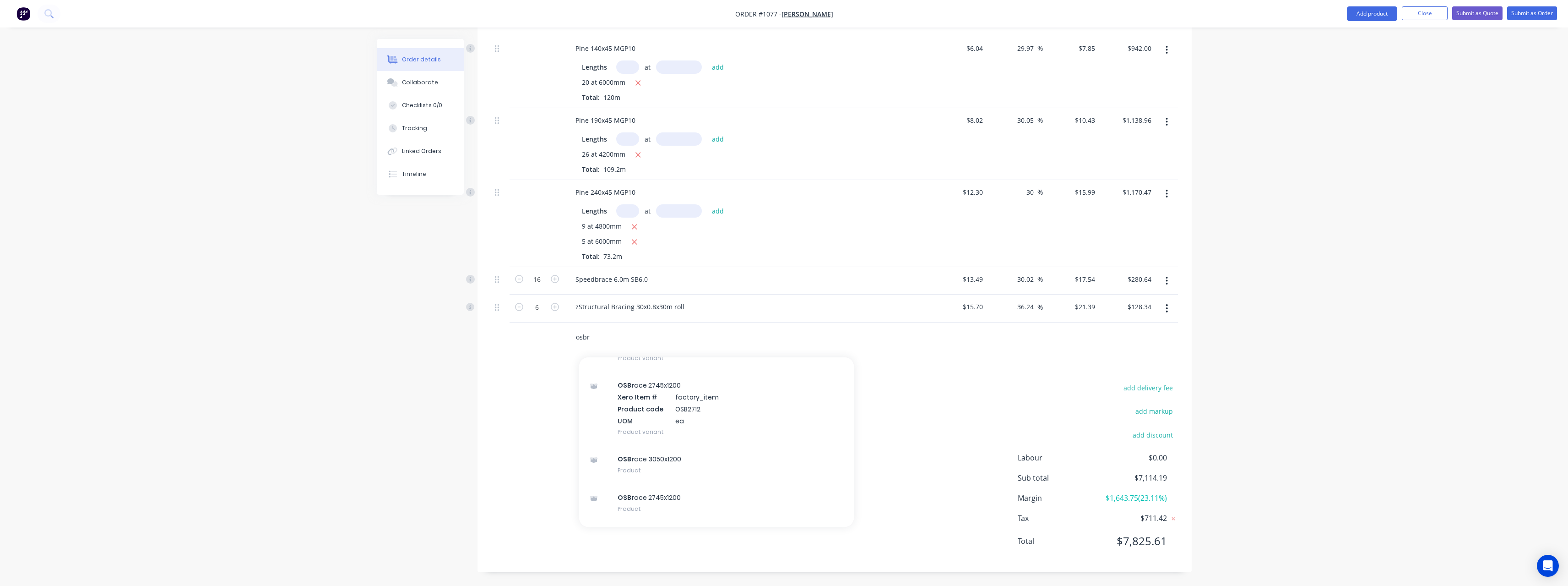
scroll to position [184, 0]
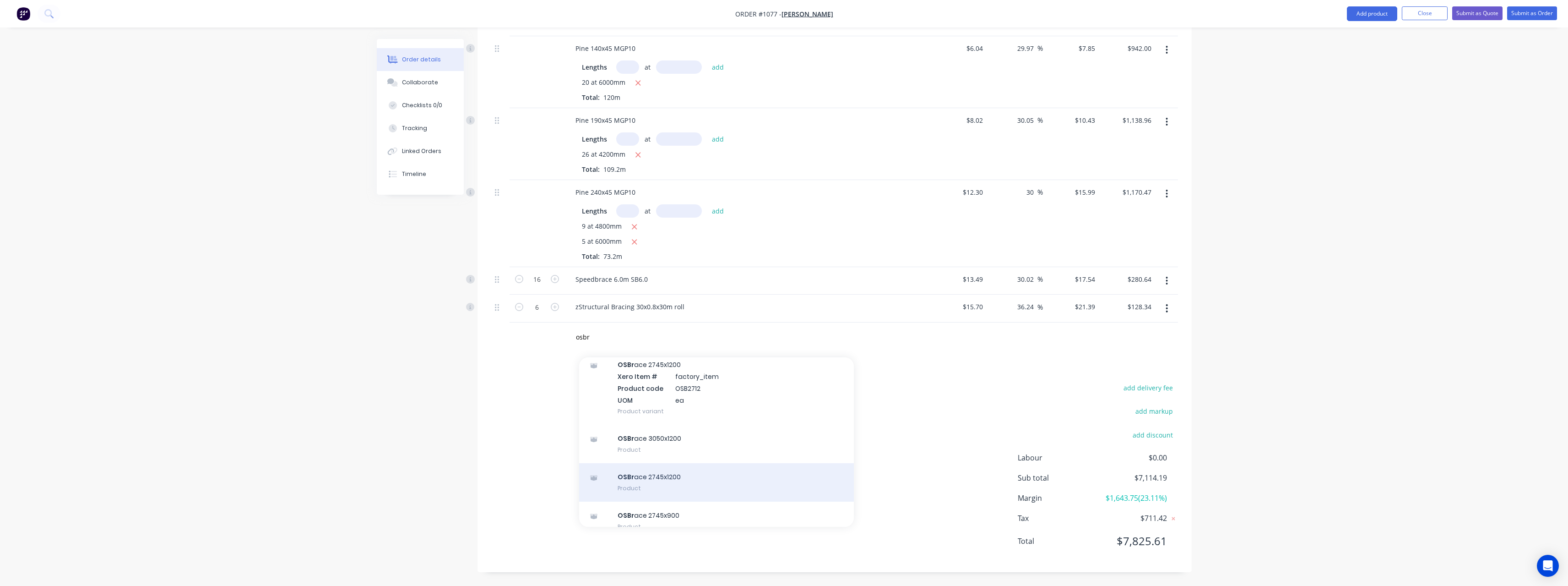
click at [692, 473] on div "OSBr ace 2745x1200 Product" at bounding box center [716, 482] width 274 height 39
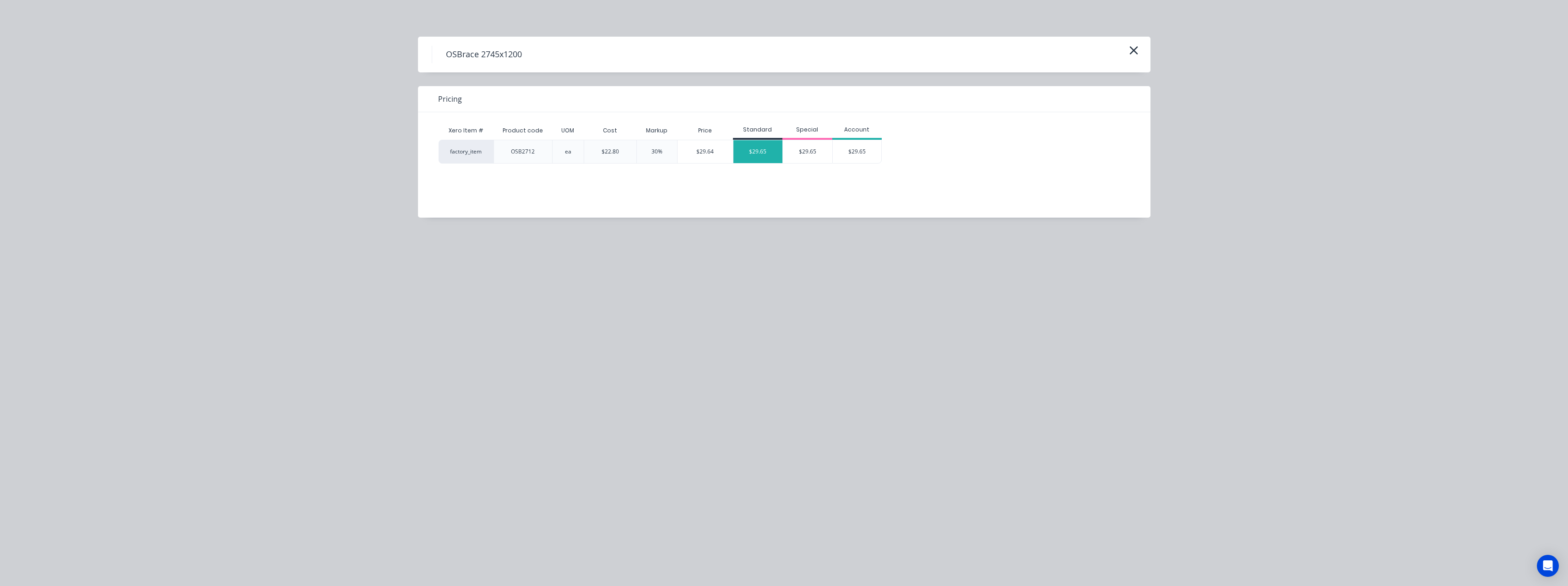
click at [762, 152] on div "$29.65" at bounding box center [758, 151] width 50 height 23
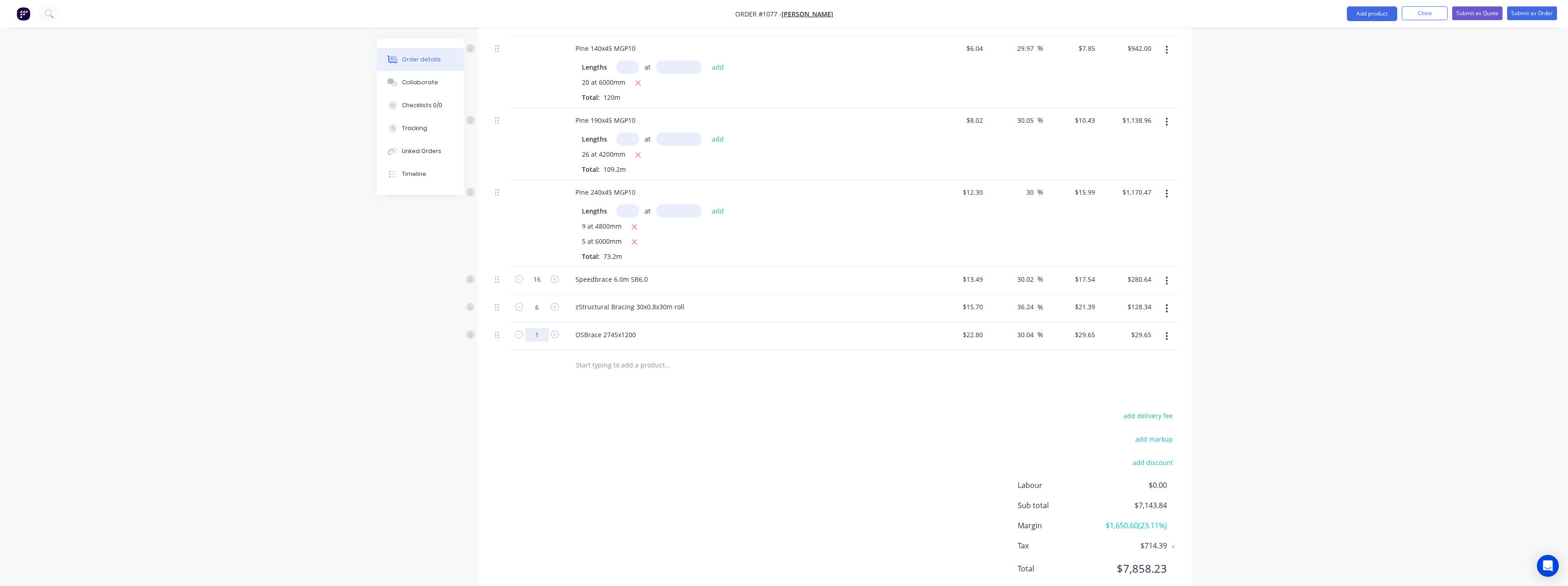
click at [541, 286] on input "1" at bounding box center [537, 280] width 24 height 13
click at [638, 365] on input "text" at bounding box center [667, 365] width 183 height 18
click at [630, 369] on input "text" at bounding box center [667, 365] width 183 height 18
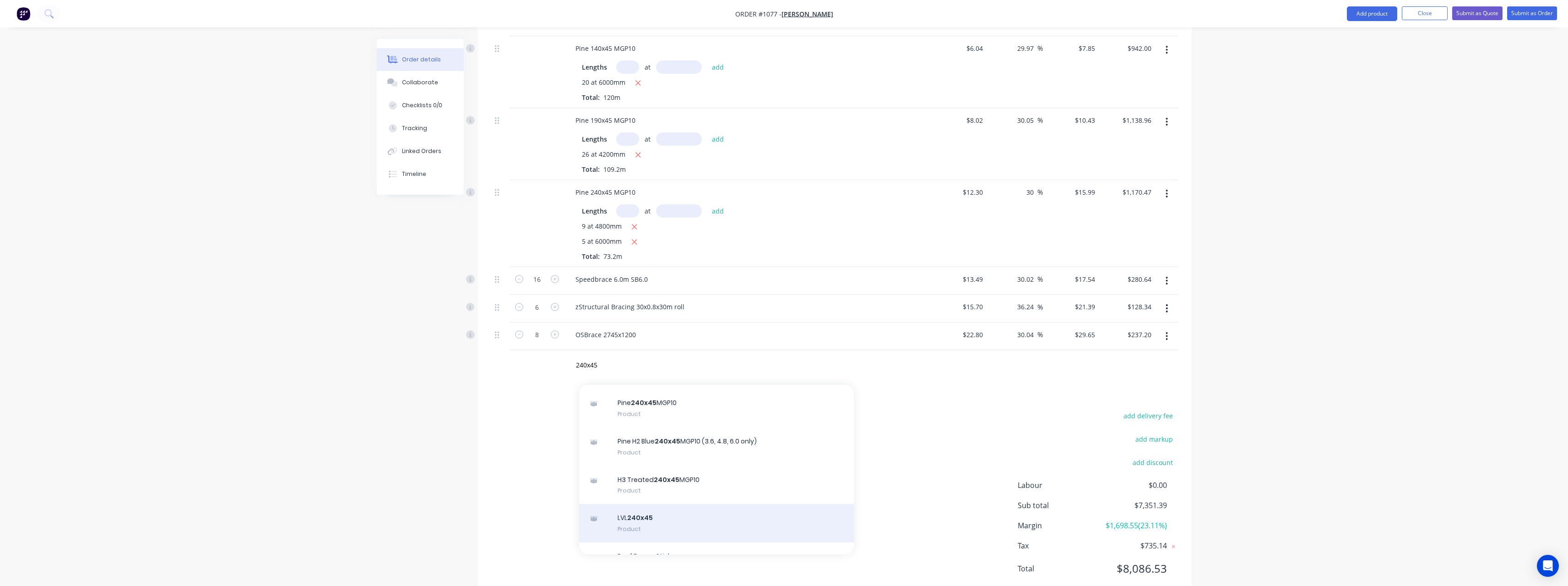
click at [663, 513] on div "LVL 240x45 Product" at bounding box center [716, 523] width 274 height 39
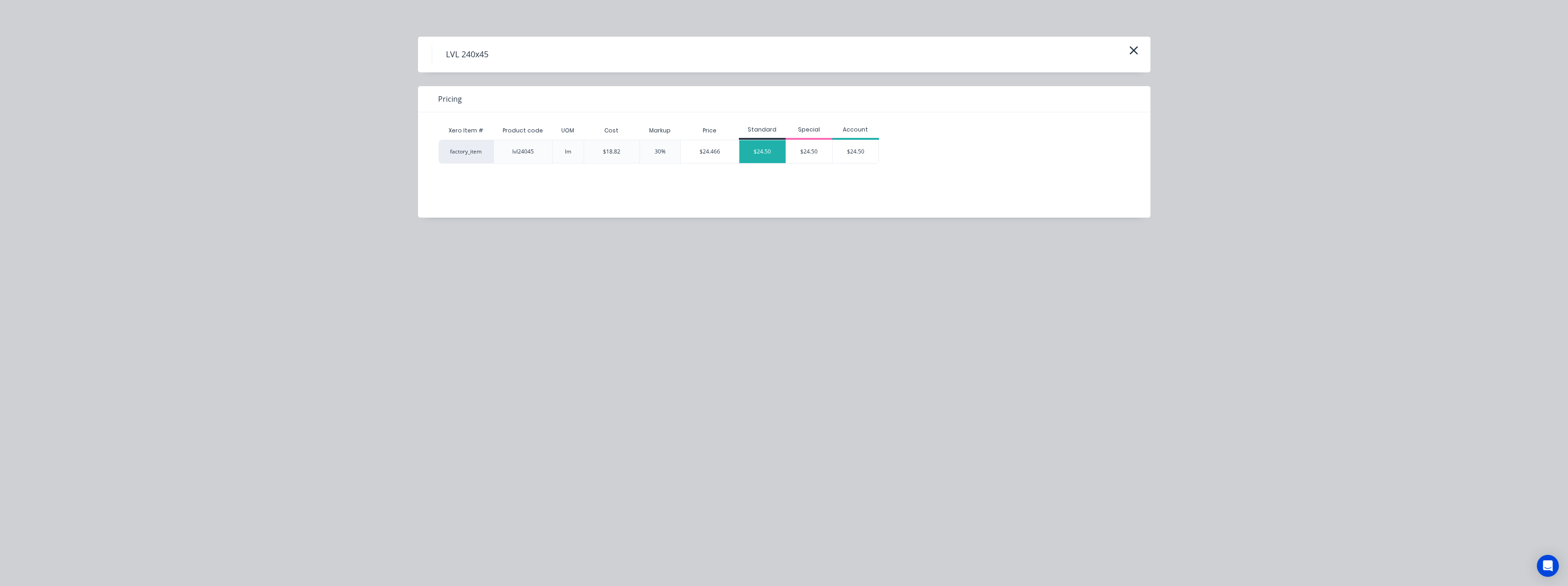
click at [751, 158] on div "$24.50" at bounding box center [762, 151] width 46 height 23
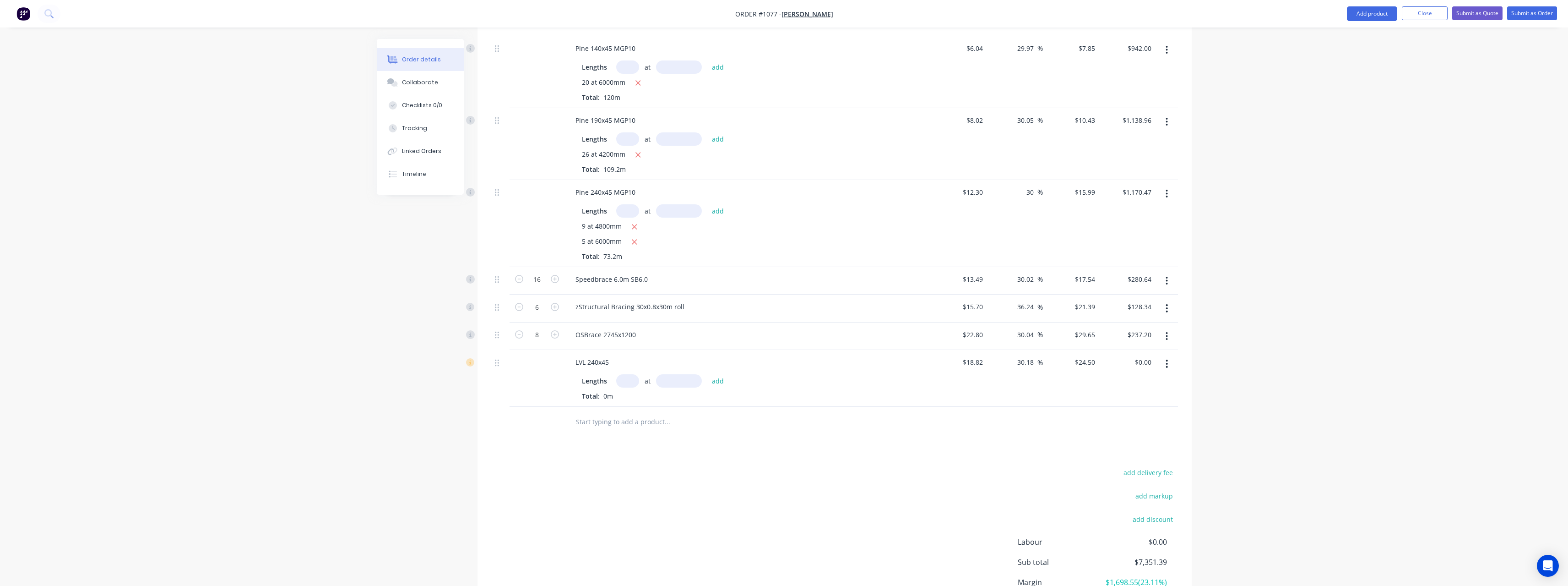
click at [631, 380] on input "text" at bounding box center [627, 381] width 23 height 13
click at [707, 375] on button "add" at bounding box center [718, 381] width 21 height 12
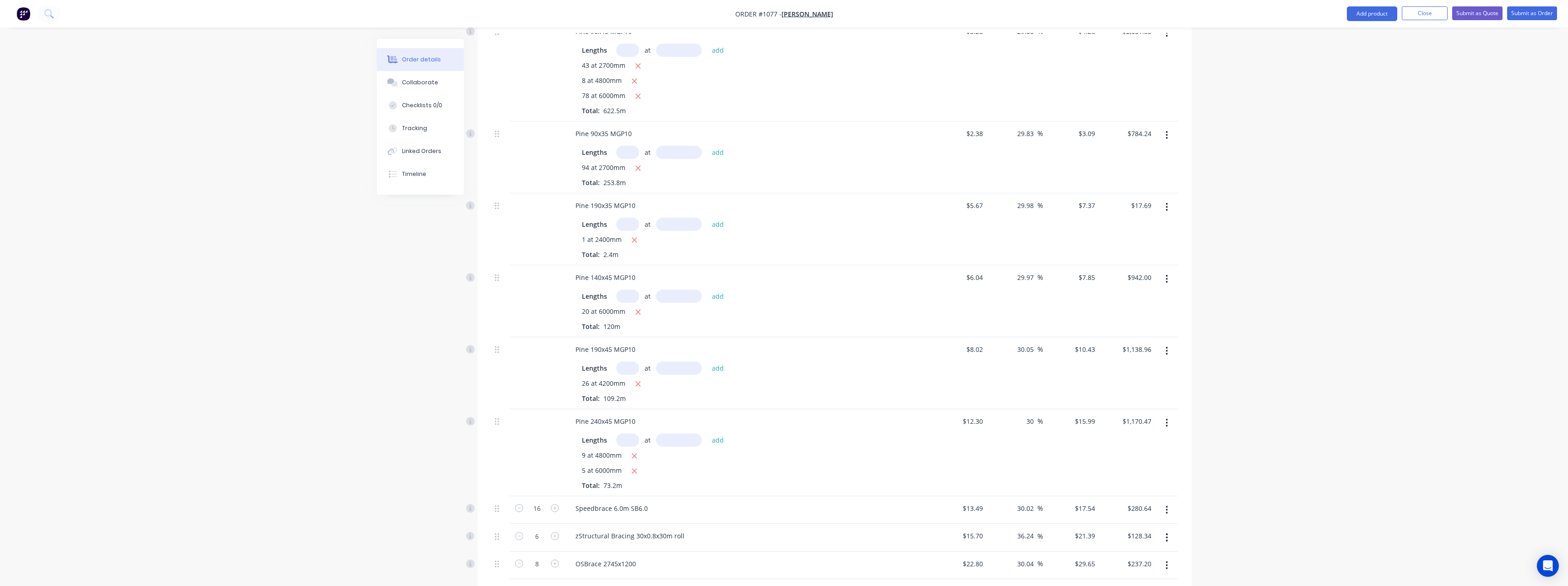
scroll to position [232, 0]
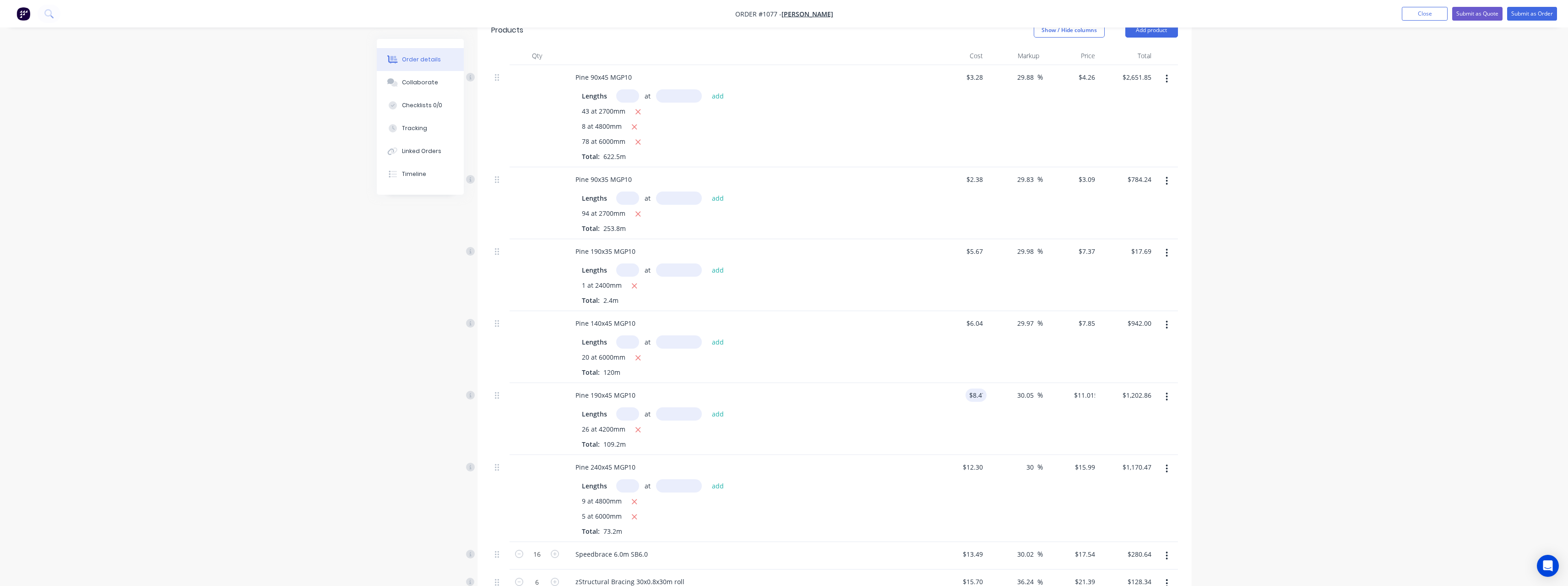
click at [625, 412] on input "text" at bounding box center [627, 414] width 23 height 13
click at [707, 407] on button "add" at bounding box center [718, 414] width 21 height 12
click at [640, 429] on icon "button" at bounding box center [638, 429] width 6 height 8
click at [627, 489] on input "text" at bounding box center [627, 486] width 23 height 13
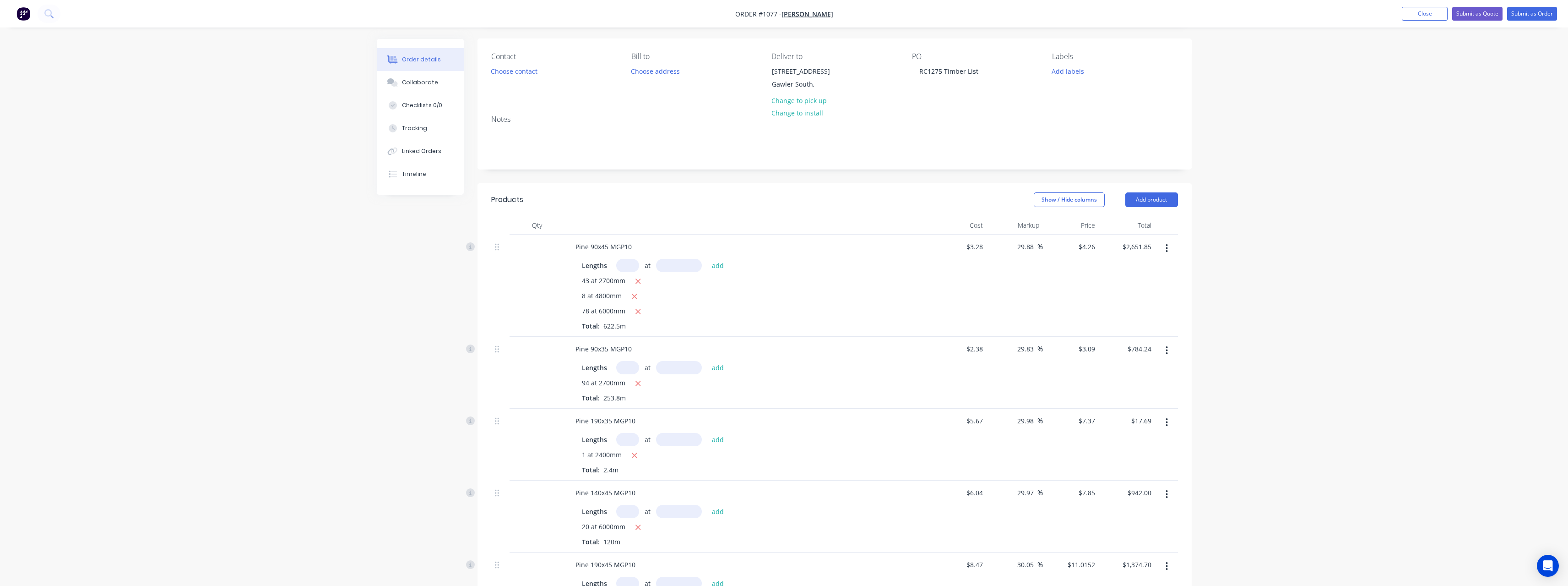
scroll to position [50, 0]
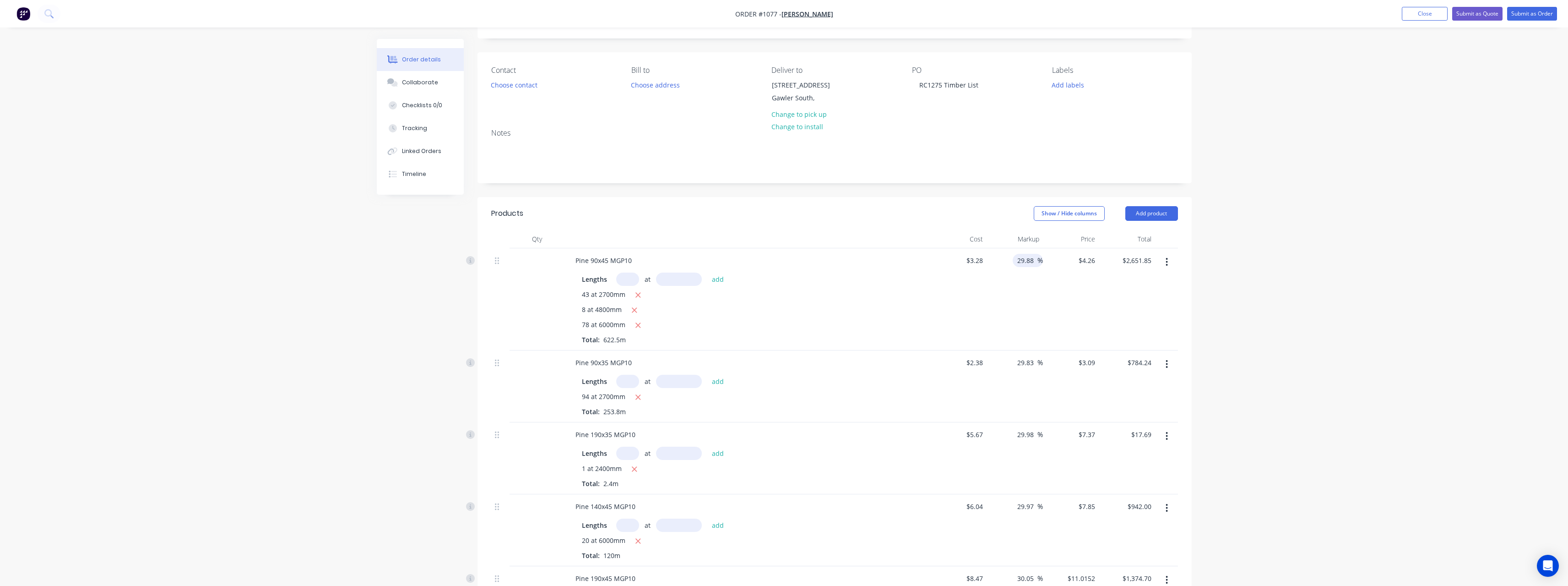
click at [1036, 262] on input "29.88" at bounding box center [1026, 261] width 21 height 13
click at [1034, 364] on input "29.83" at bounding box center [1026, 363] width 21 height 13
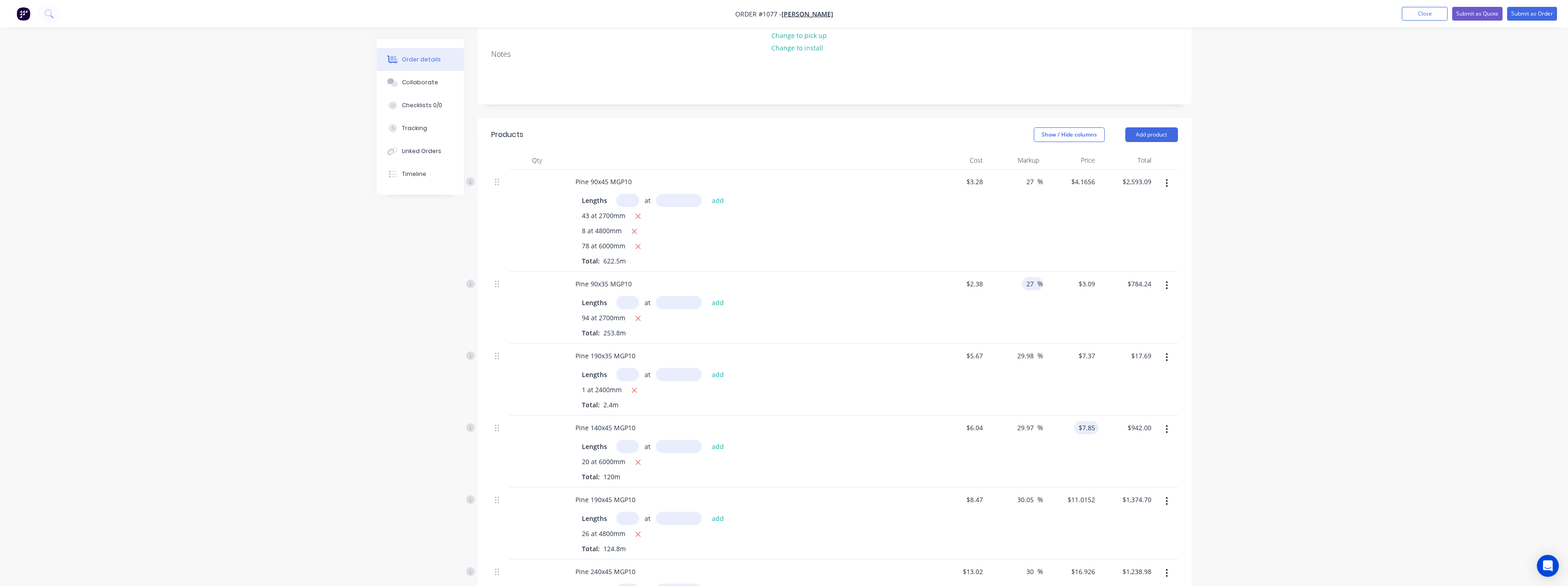
scroll to position [141, 0]
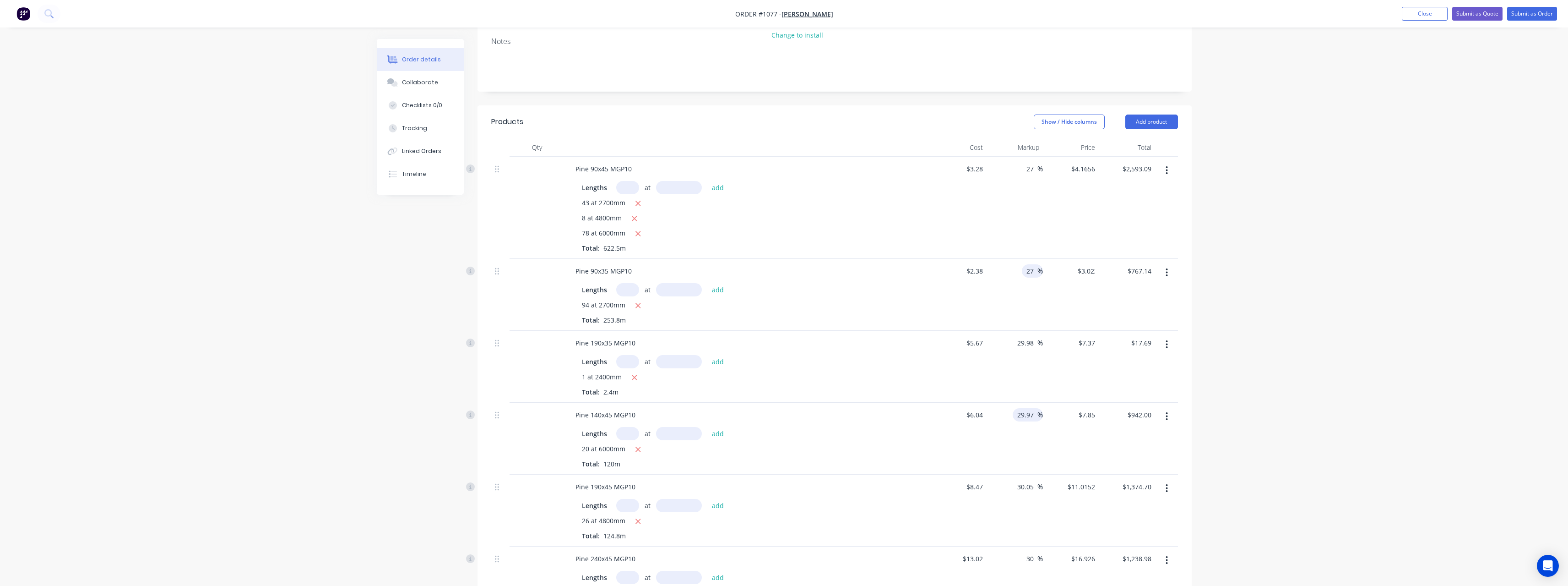
click at [1035, 414] on input "29.97" at bounding box center [1026, 415] width 21 height 13
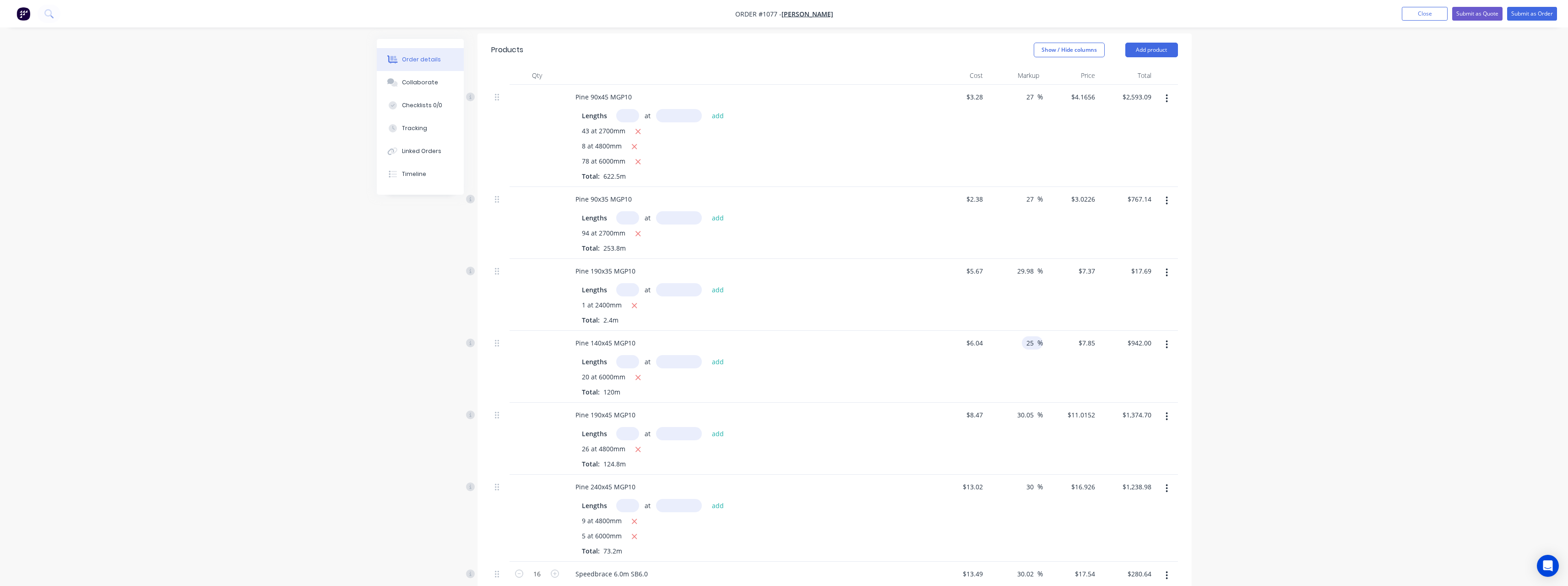
scroll to position [232, 0]
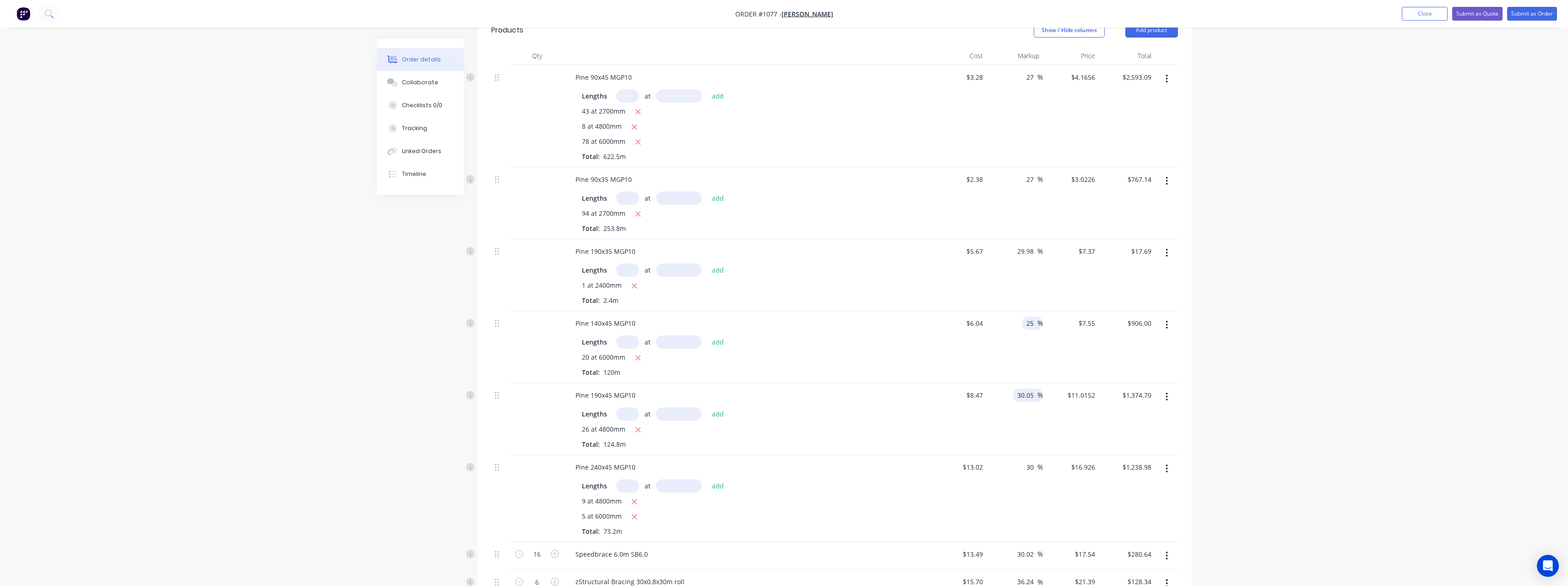
click at [1034, 395] on input "30.05" at bounding box center [1026, 395] width 21 height 13
click at [1034, 464] on input "30" at bounding box center [1031, 467] width 12 height 13
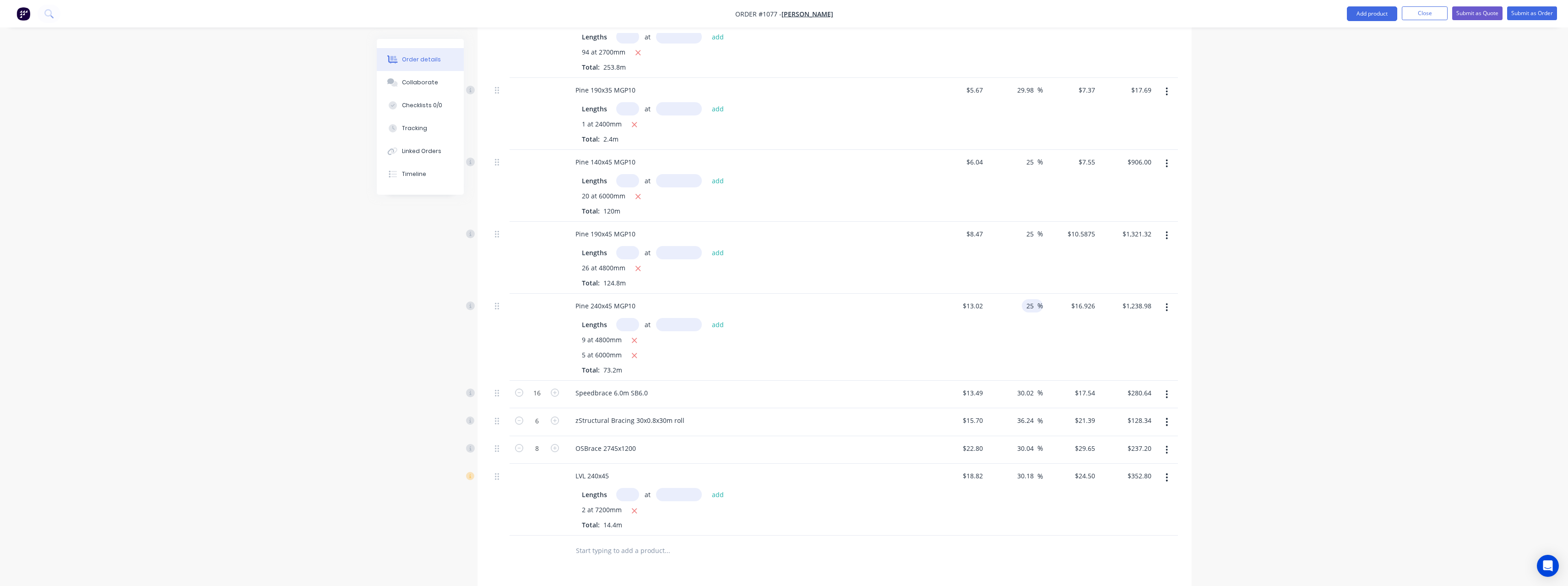
scroll to position [416, 0]
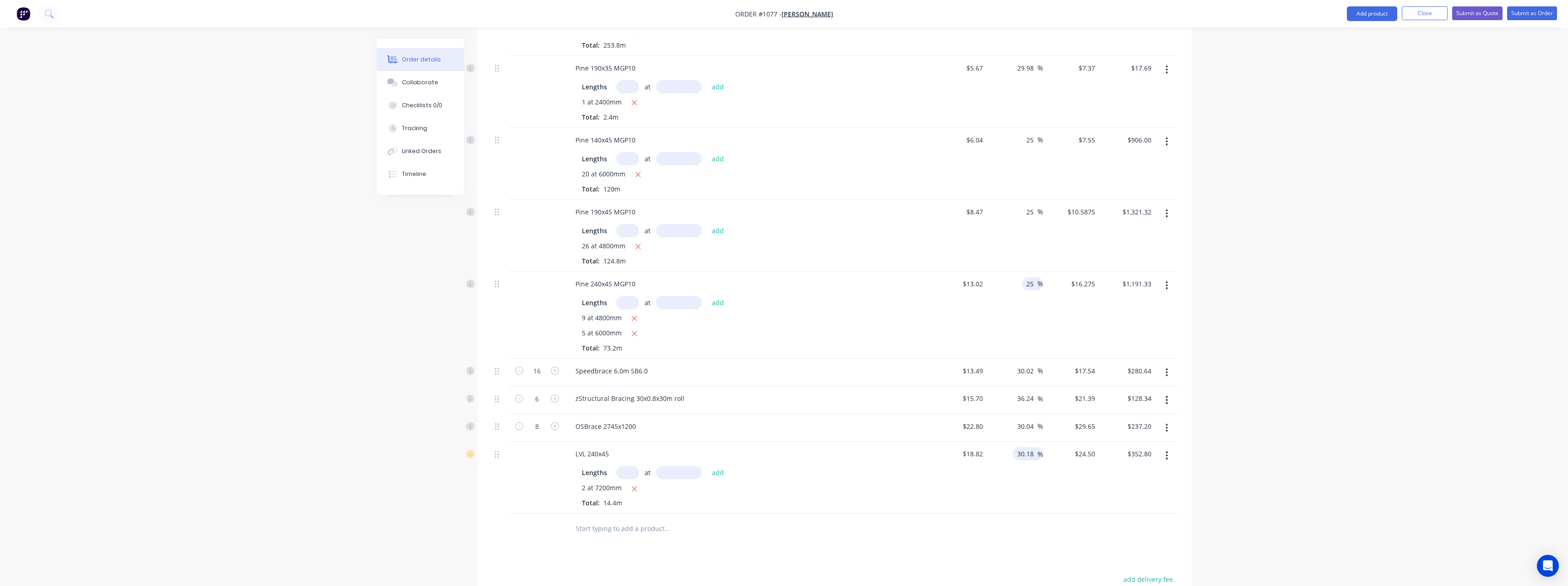
click at [1035, 453] on input "30.18" at bounding box center [1026, 454] width 21 height 13
click at [958, 454] on div "18.82 $18.82" at bounding box center [959, 478] width 56 height 72
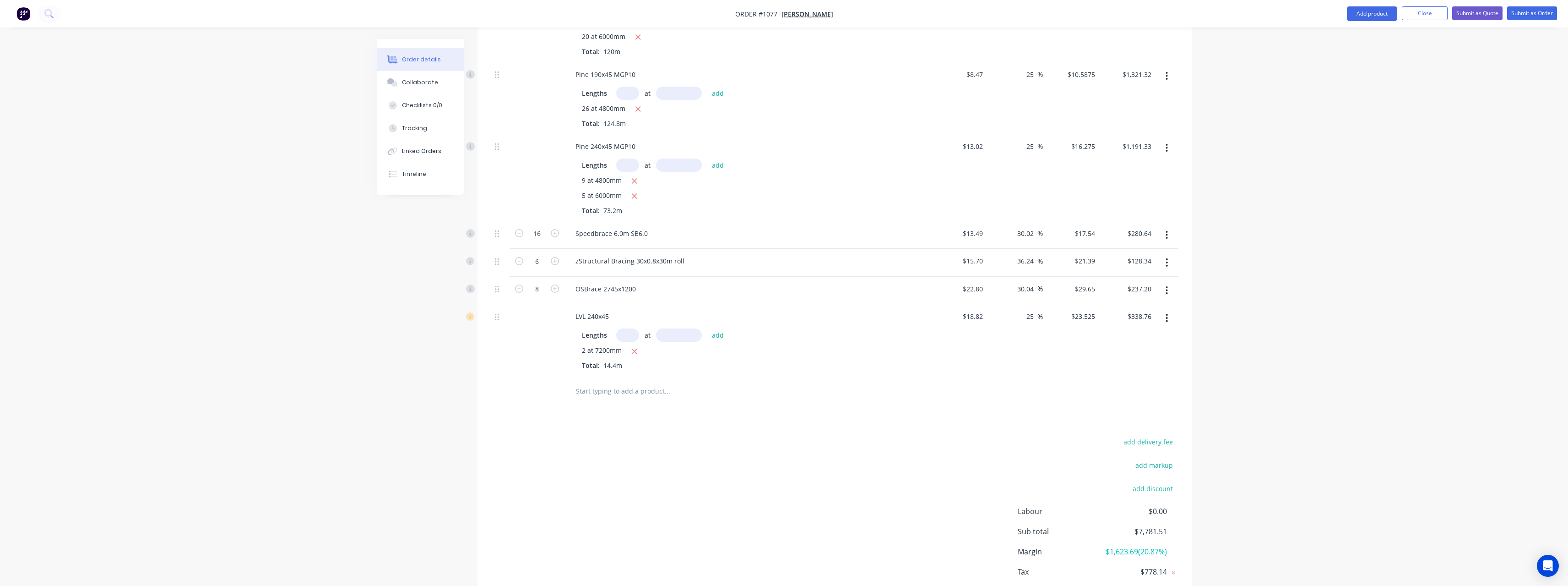
click at [931, 494] on div "add delivery fee add markup add discount Labour $0.00 Sub total $7,781.51 Margi…" at bounding box center [834, 523] width 686 height 177
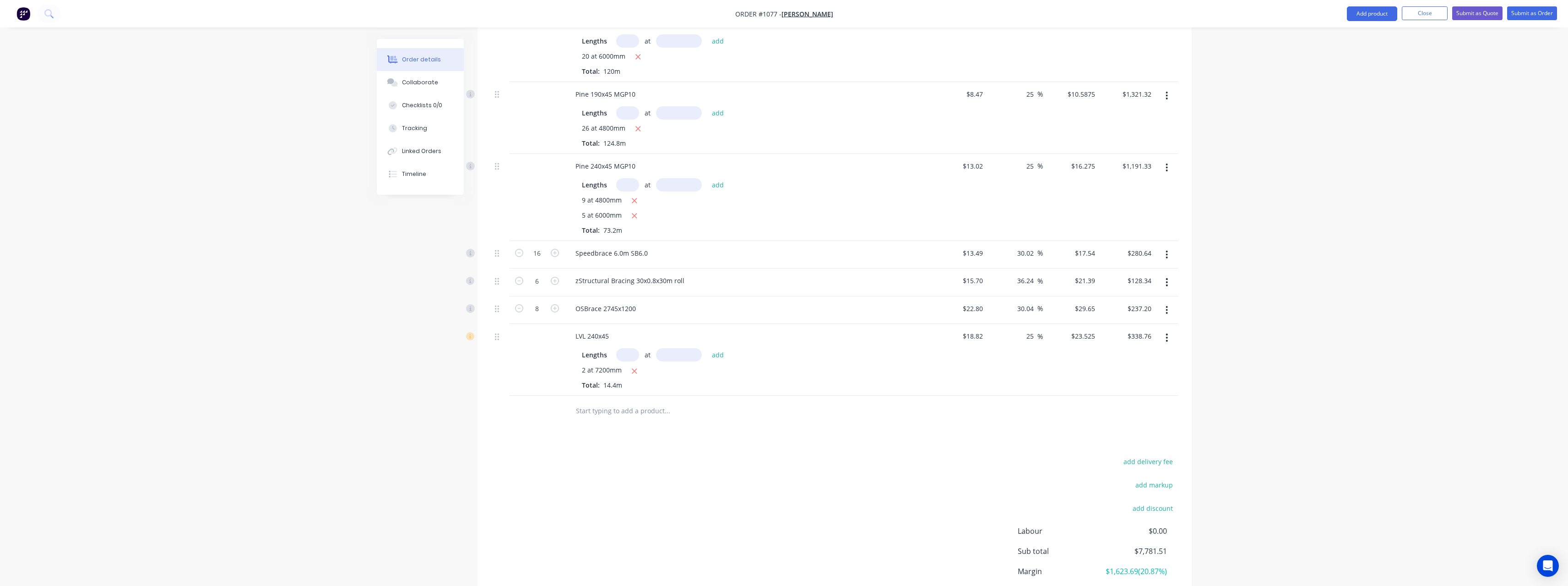
scroll to position [561, 0]
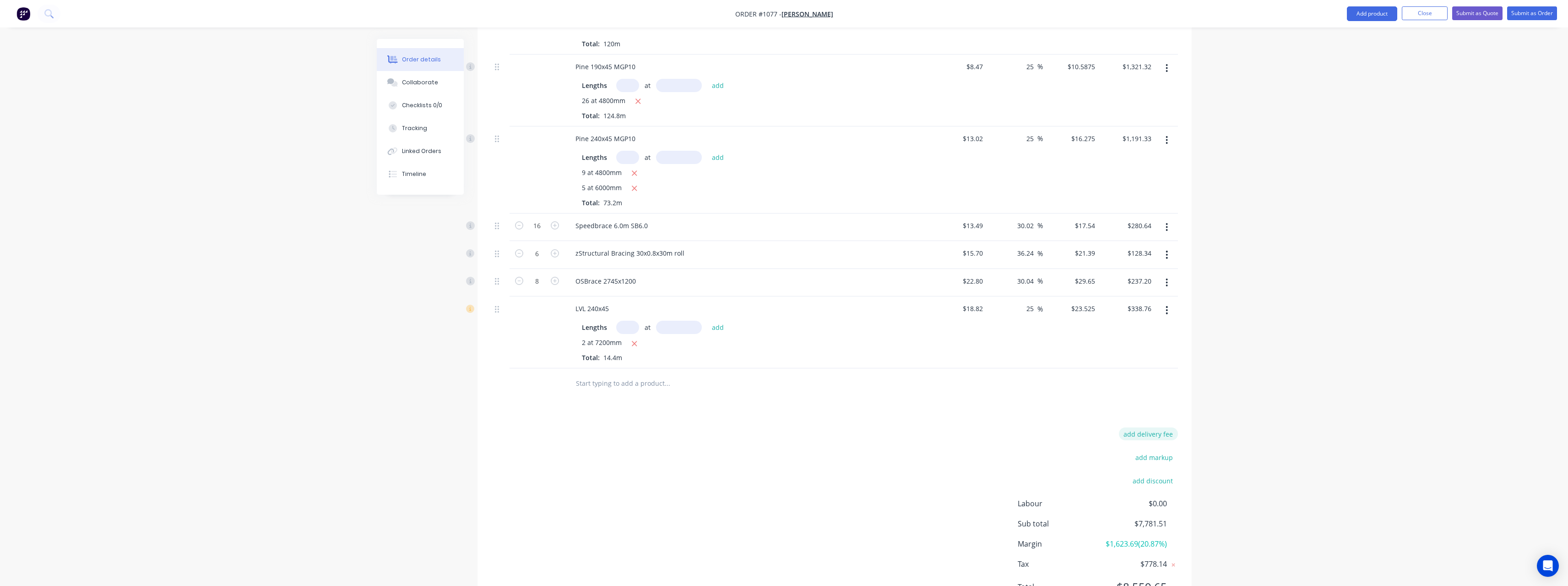
click at [1144, 435] on button "add delivery fee" at bounding box center [1148, 434] width 59 height 12
click at [832, 488] on div "Delivery fee Delivery fee Delivery fee name (Optional) 500 500 $0 add markup ad…" at bounding box center [834, 514] width 686 height 174
click at [1173, 434] on icon at bounding box center [1172, 433] width 3 height 3
click at [1160, 435] on button "add delivery fee" at bounding box center [1148, 434] width 59 height 12
click input "submit" at bounding box center [0, 0] width 0 height 0
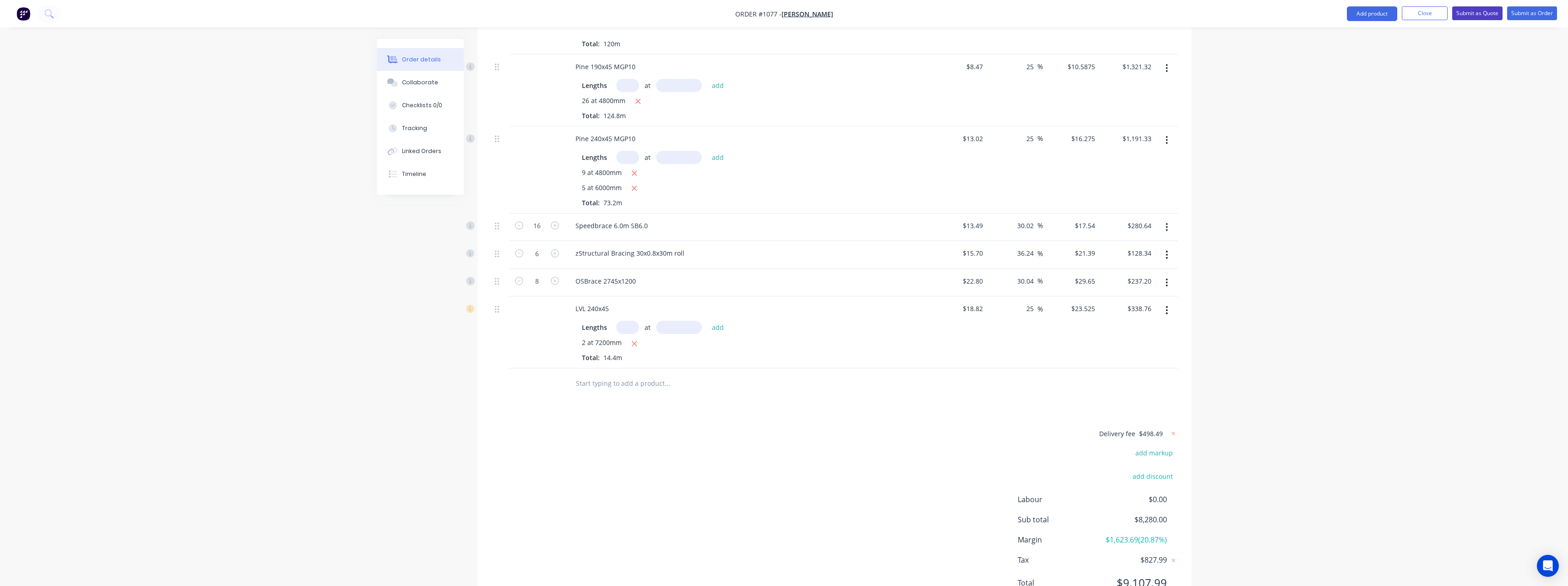
click at [1471, 17] on button "Submit as Quote" at bounding box center [1477, 13] width 50 height 13
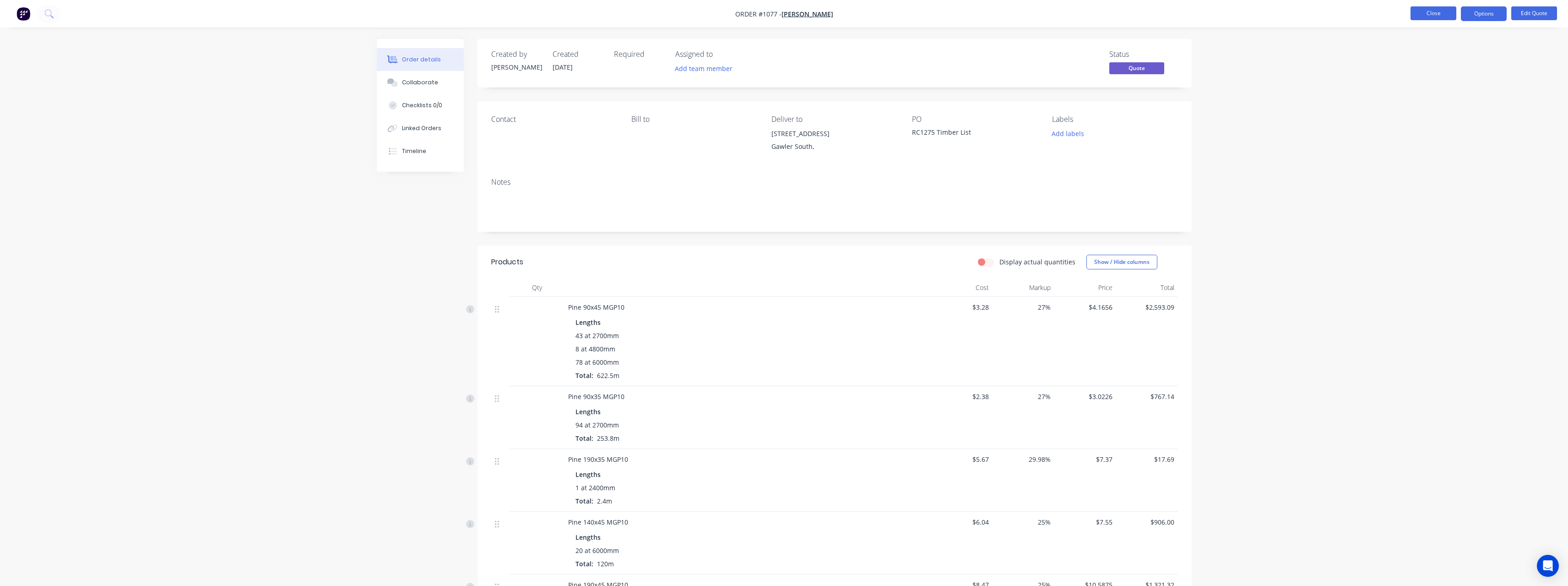
click at [1428, 14] on button "Close" at bounding box center [1433, 13] width 46 height 13
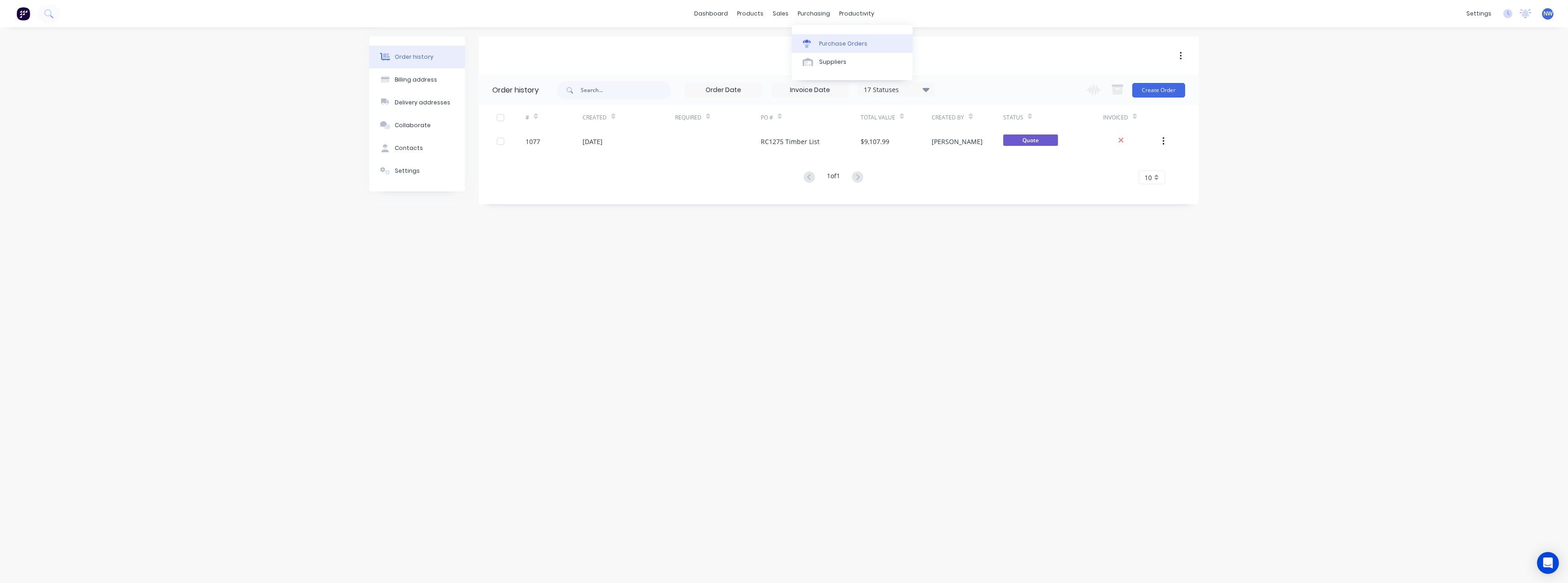
click at [825, 43] on div "Purchase Orders" at bounding box center [843, 43] width 48 height 8
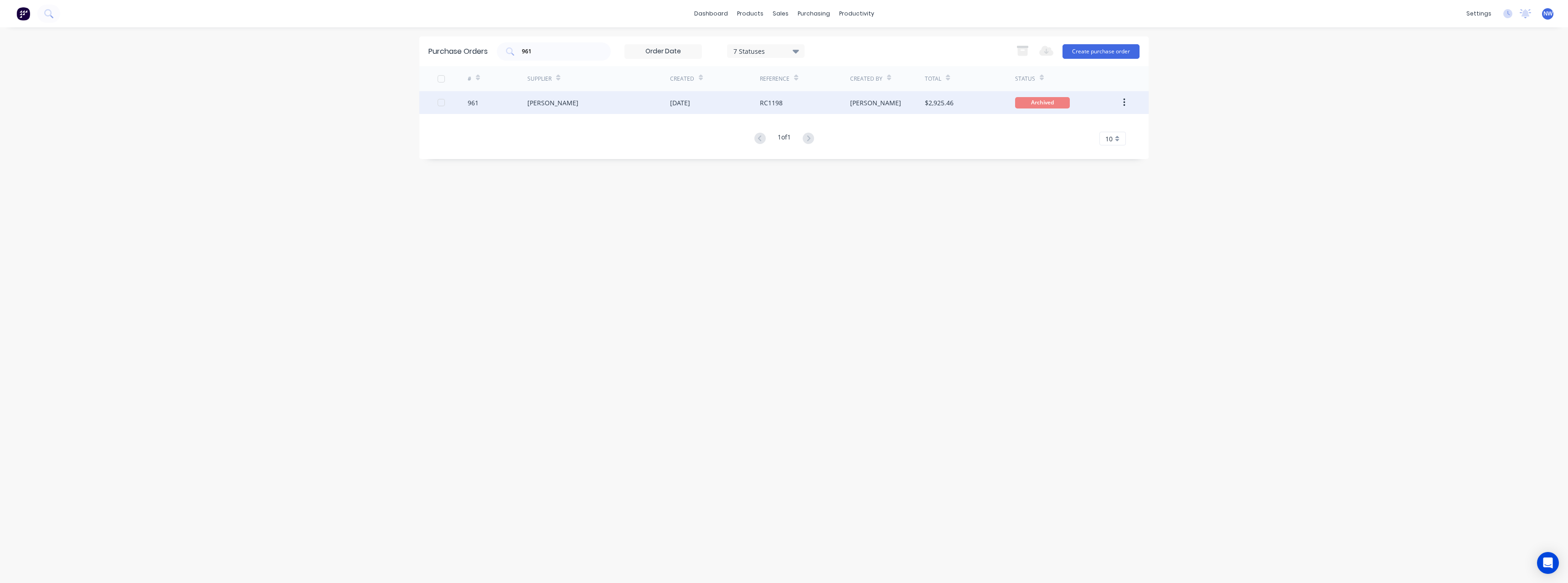
click at [576, 109] on div "Bianco" at bounding box center [598, 102] width 142 height 23
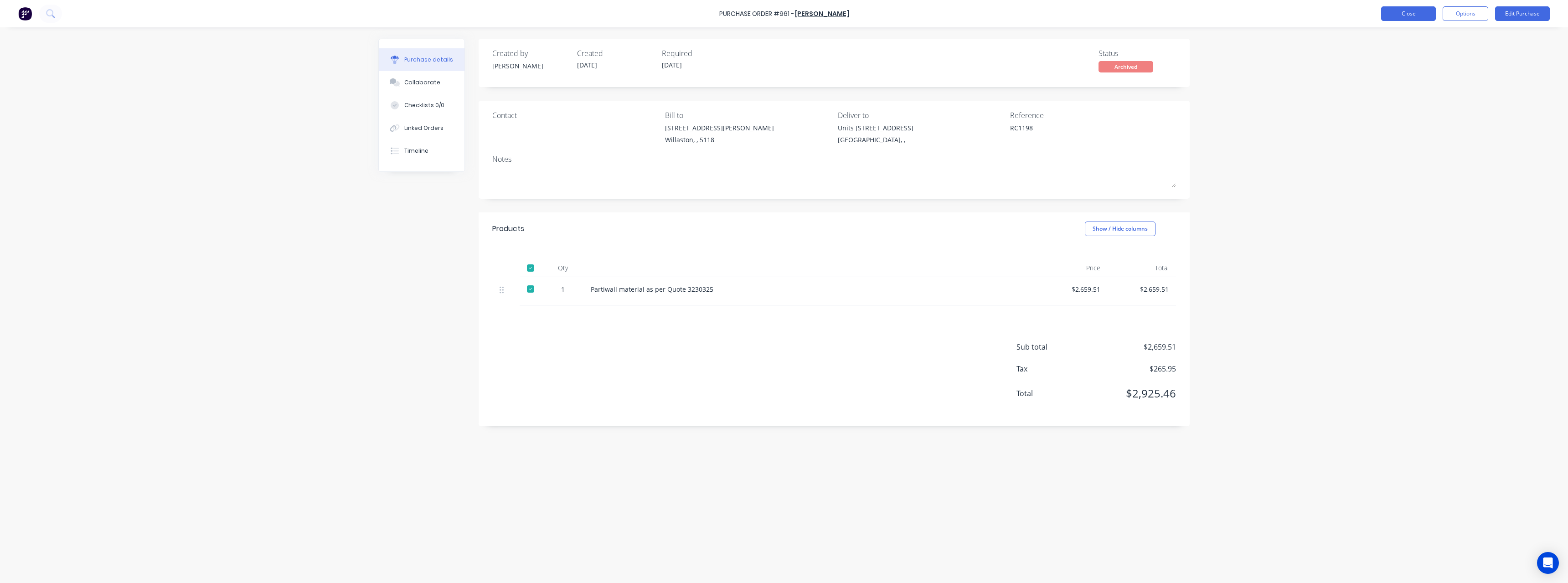
click at [1391, 15] on button "Close" at bounding box center [1409, 13] width 55 height 15
